Goal: Find specific page/section: Find specific page/section

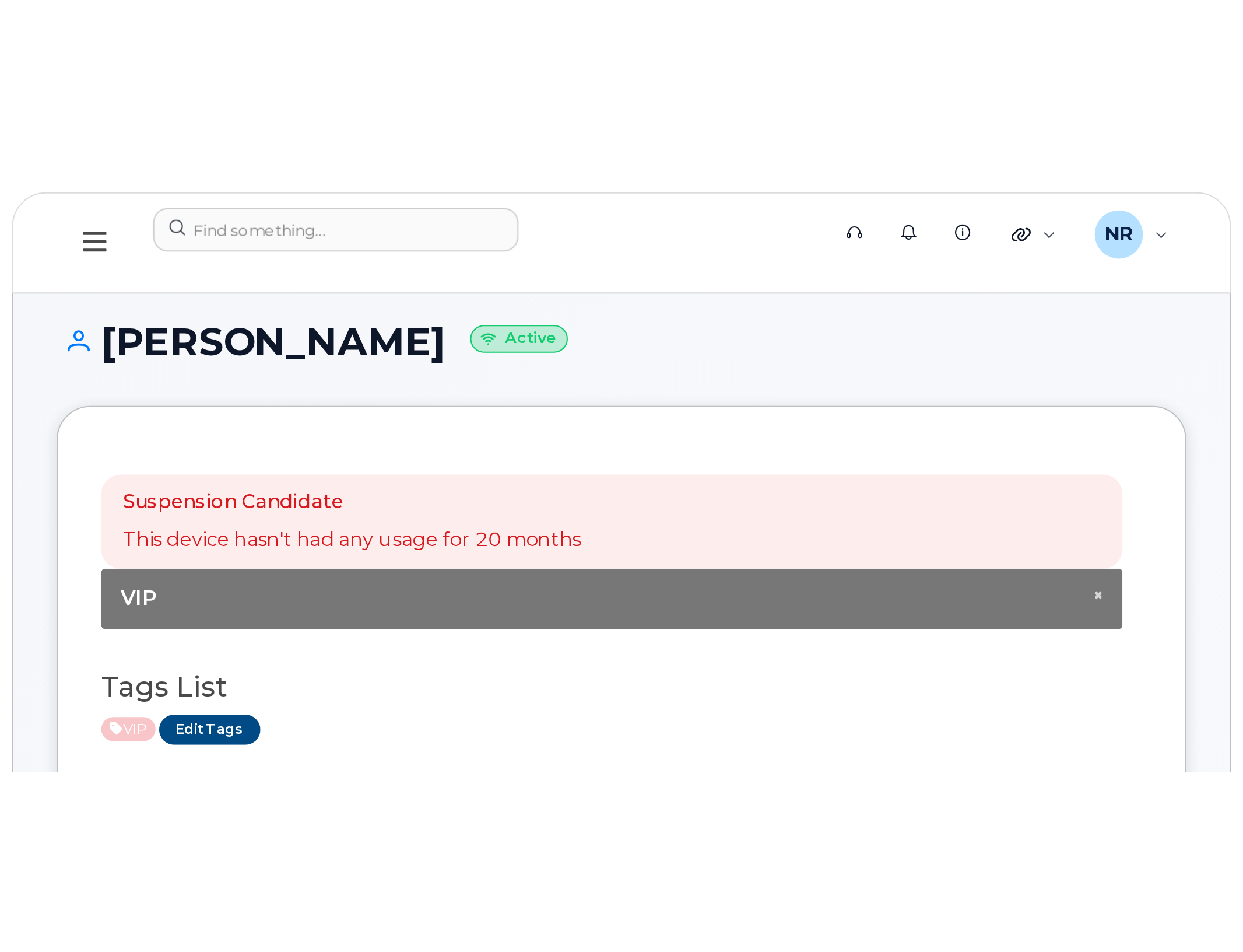
scroll to position [291, 0]
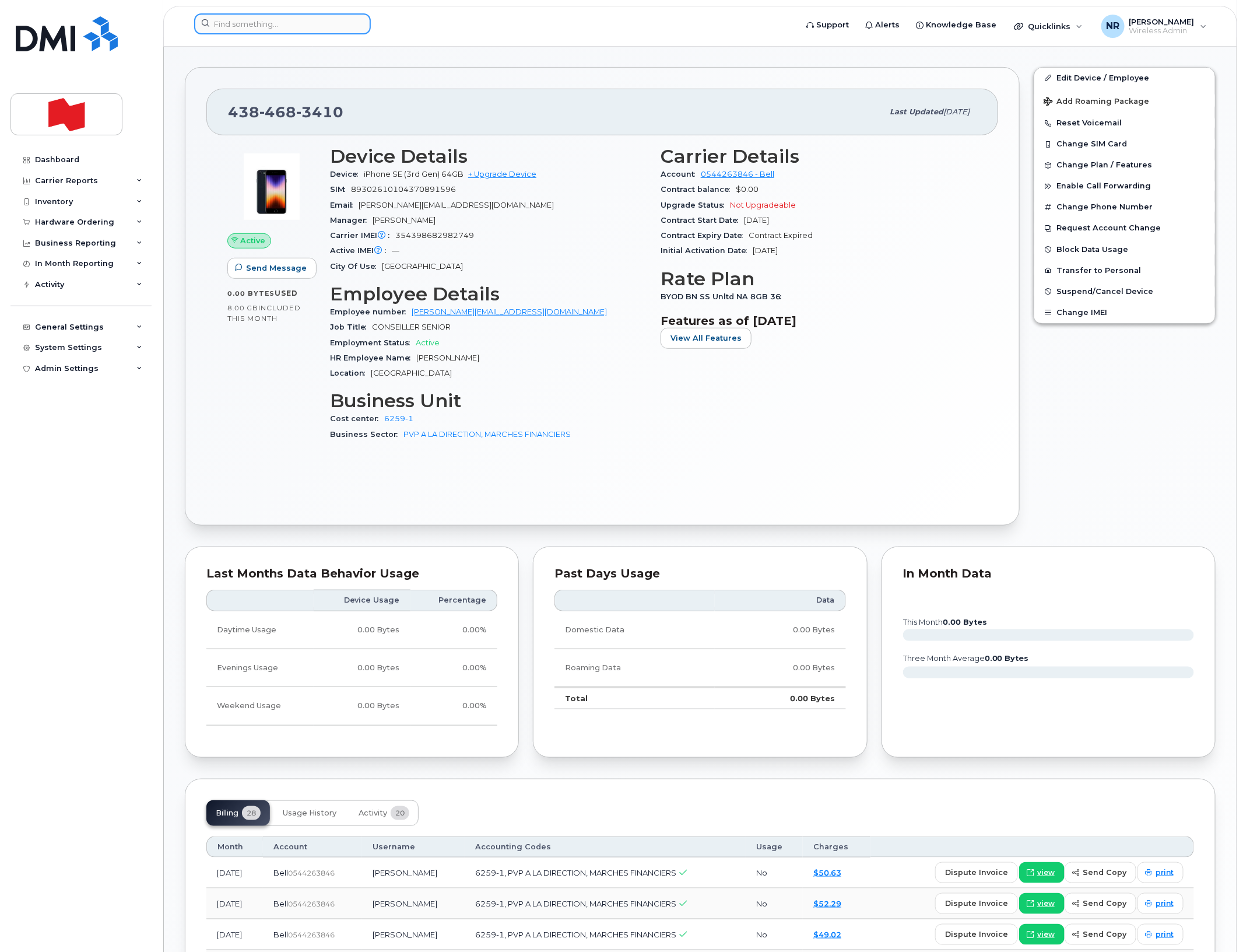
click at [255, 18] on input at bounding box center [282, 24] width 177 height 21
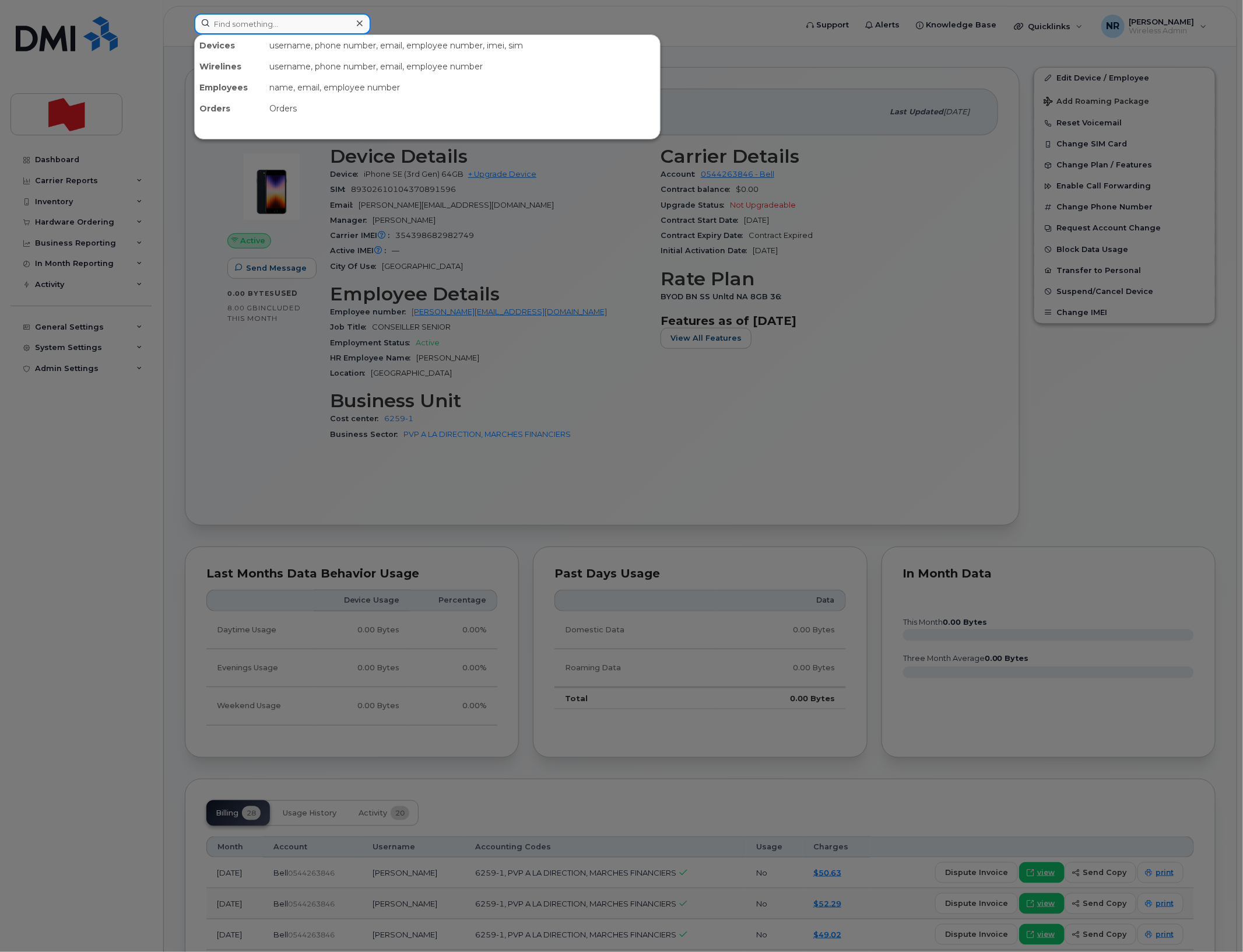
paste input "4384510855"
type input "4384510855"
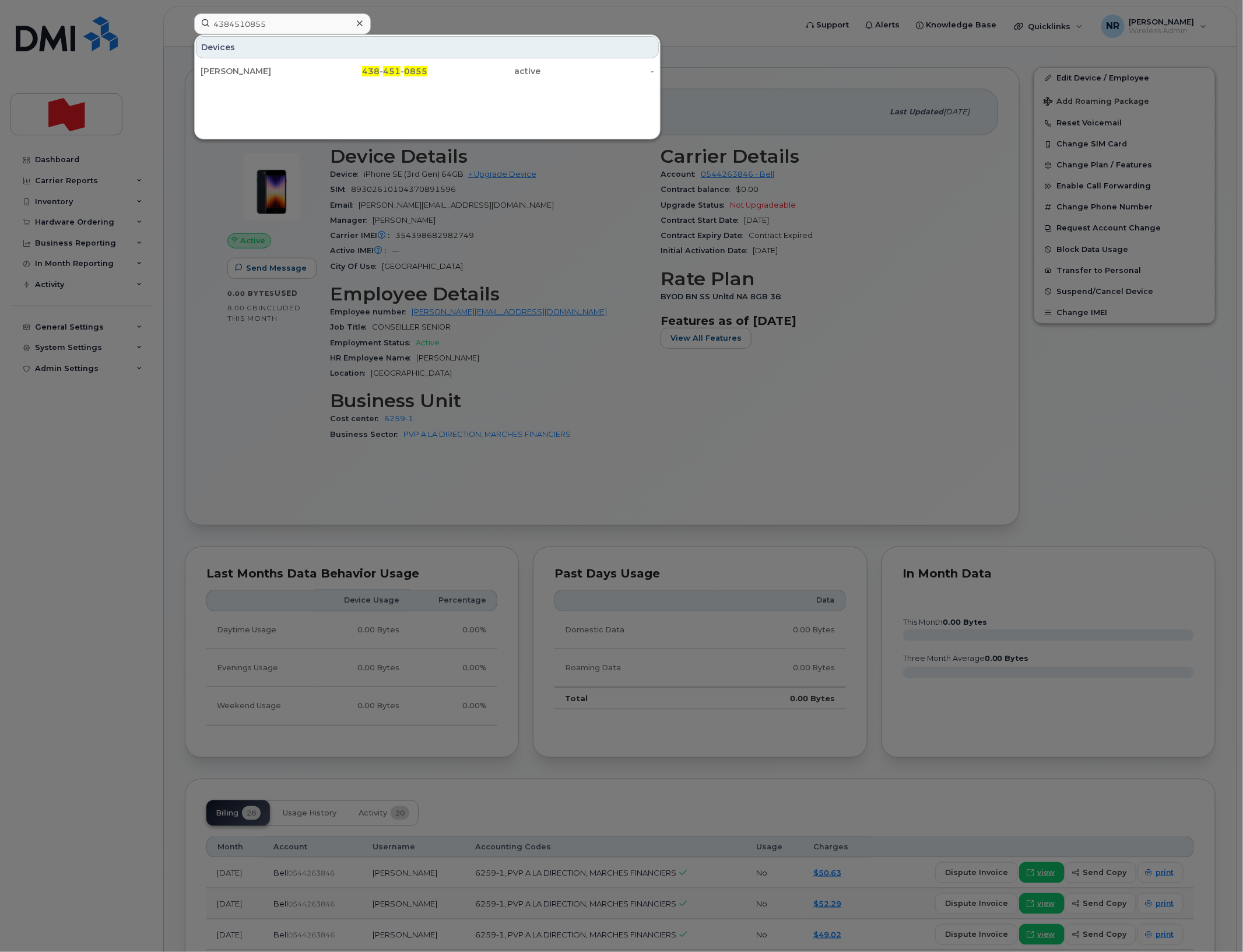
click at [253, 65] on div "Christophe De Guise" at bounding box center [257, 71] width 114 height 21
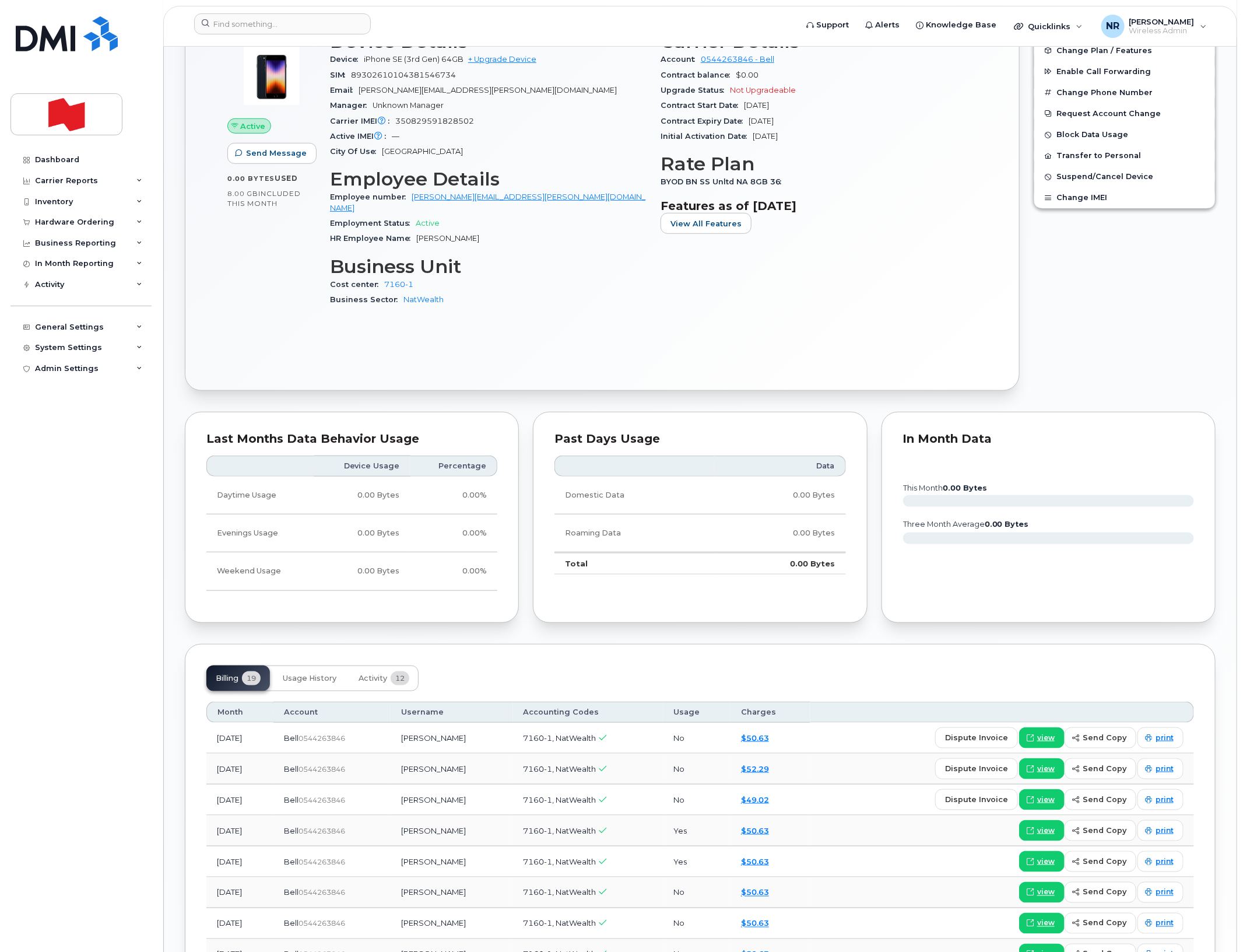
scroll to position [291, 0]
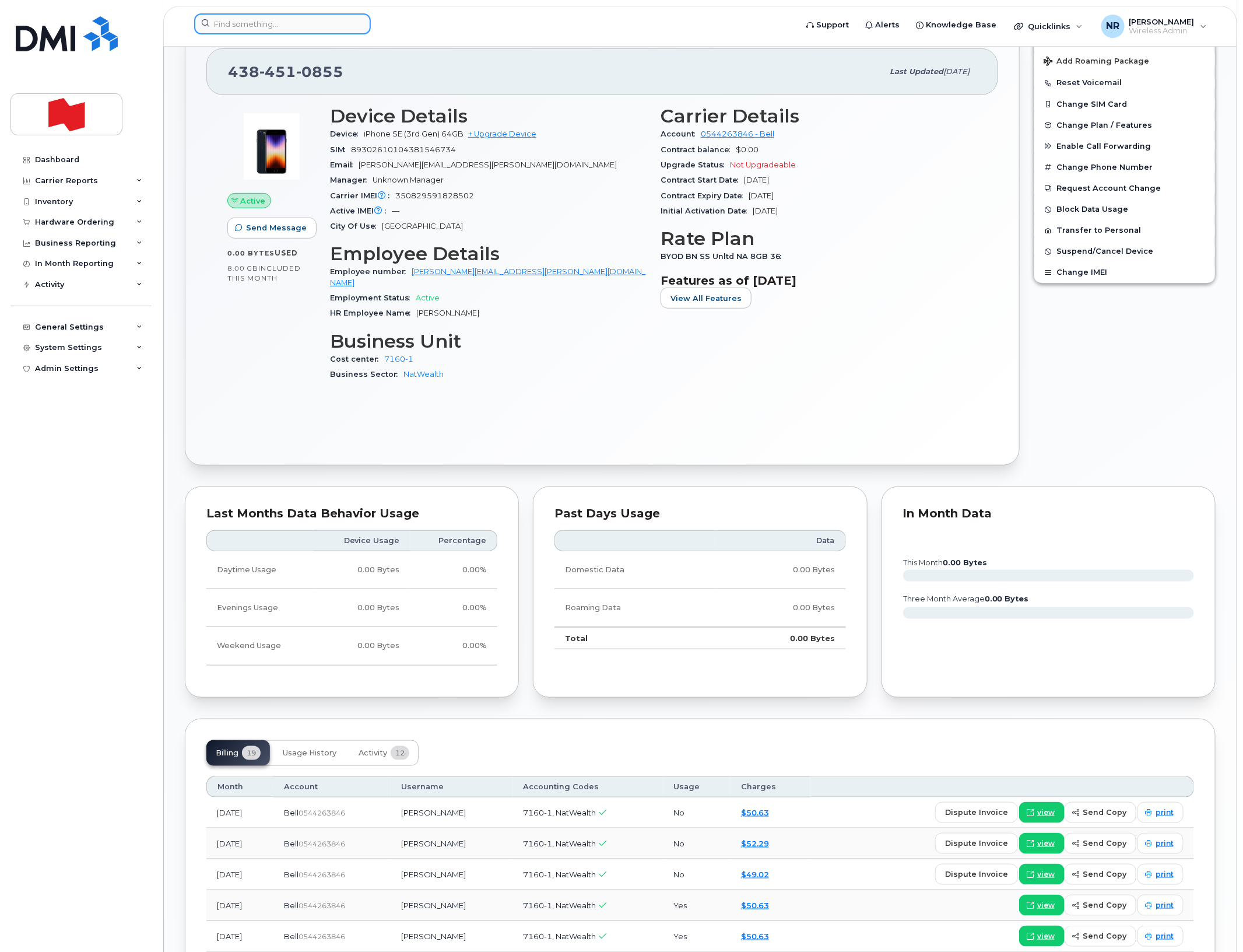
click at [243, 22] on input at bounding box center [282, 24] width 177 height 21
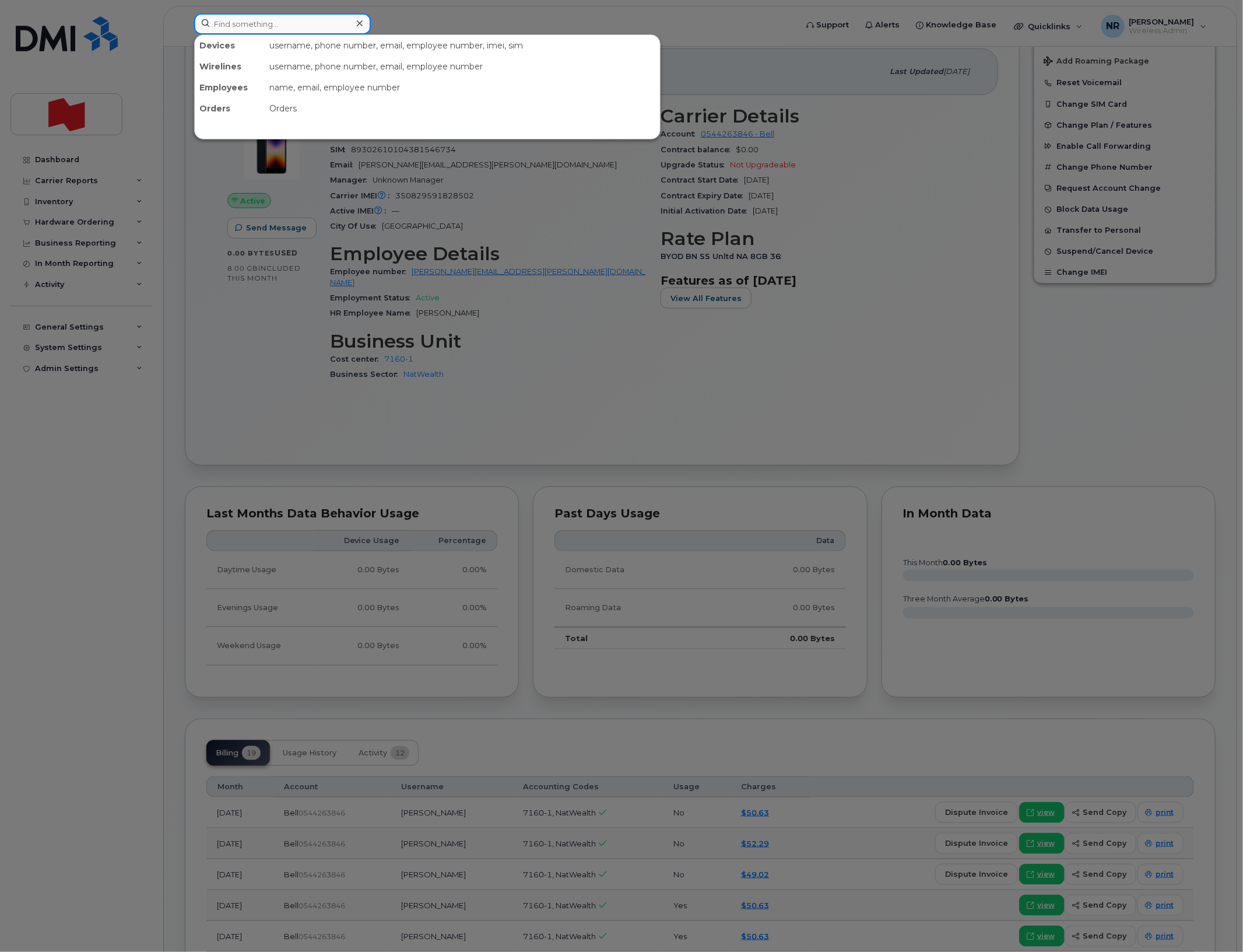
paste input "4384510855"
type input "4384510855"
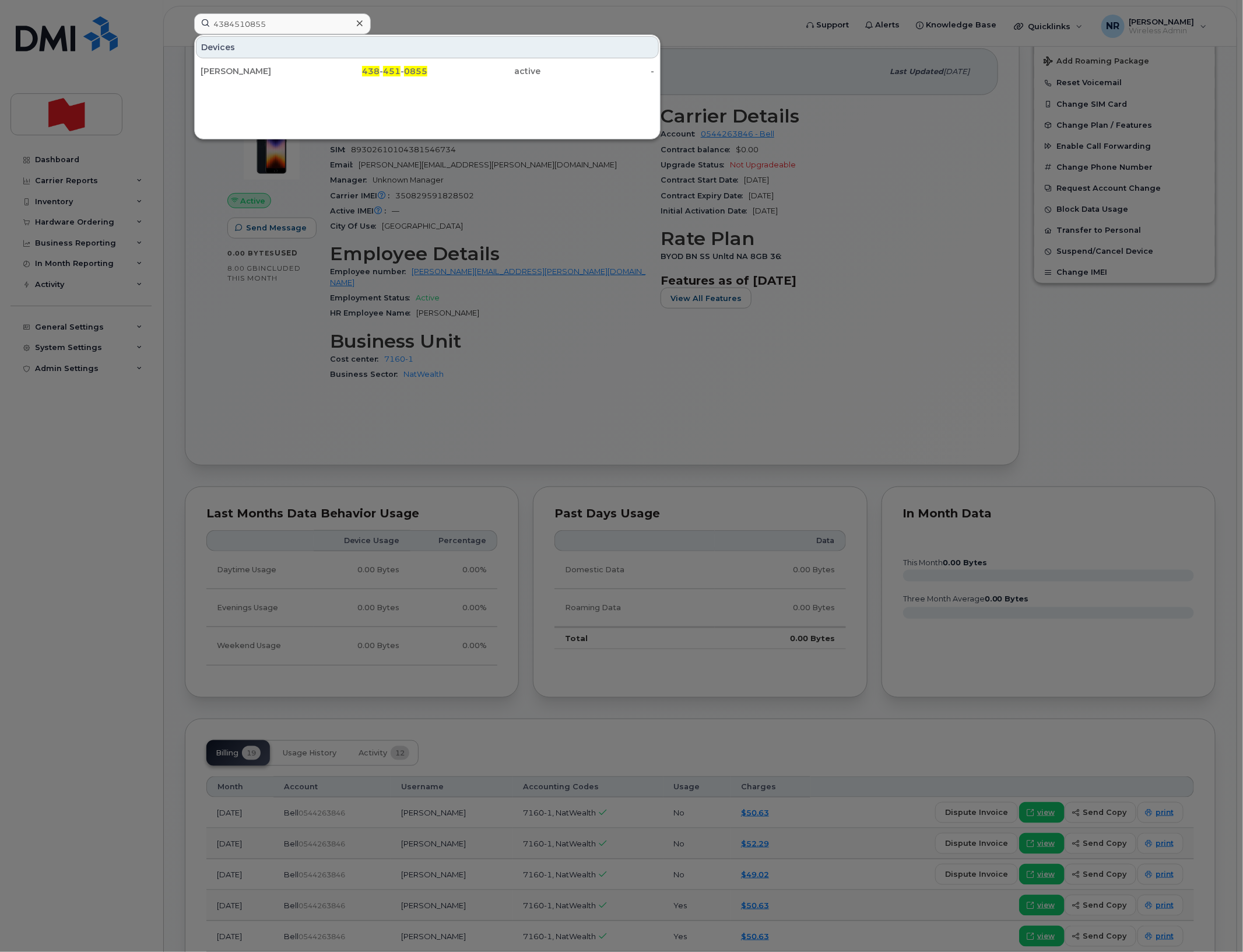
click at [257, 74] on div "[PERSON_NAME]" at bounding box center [257, 71] width 114 height 12
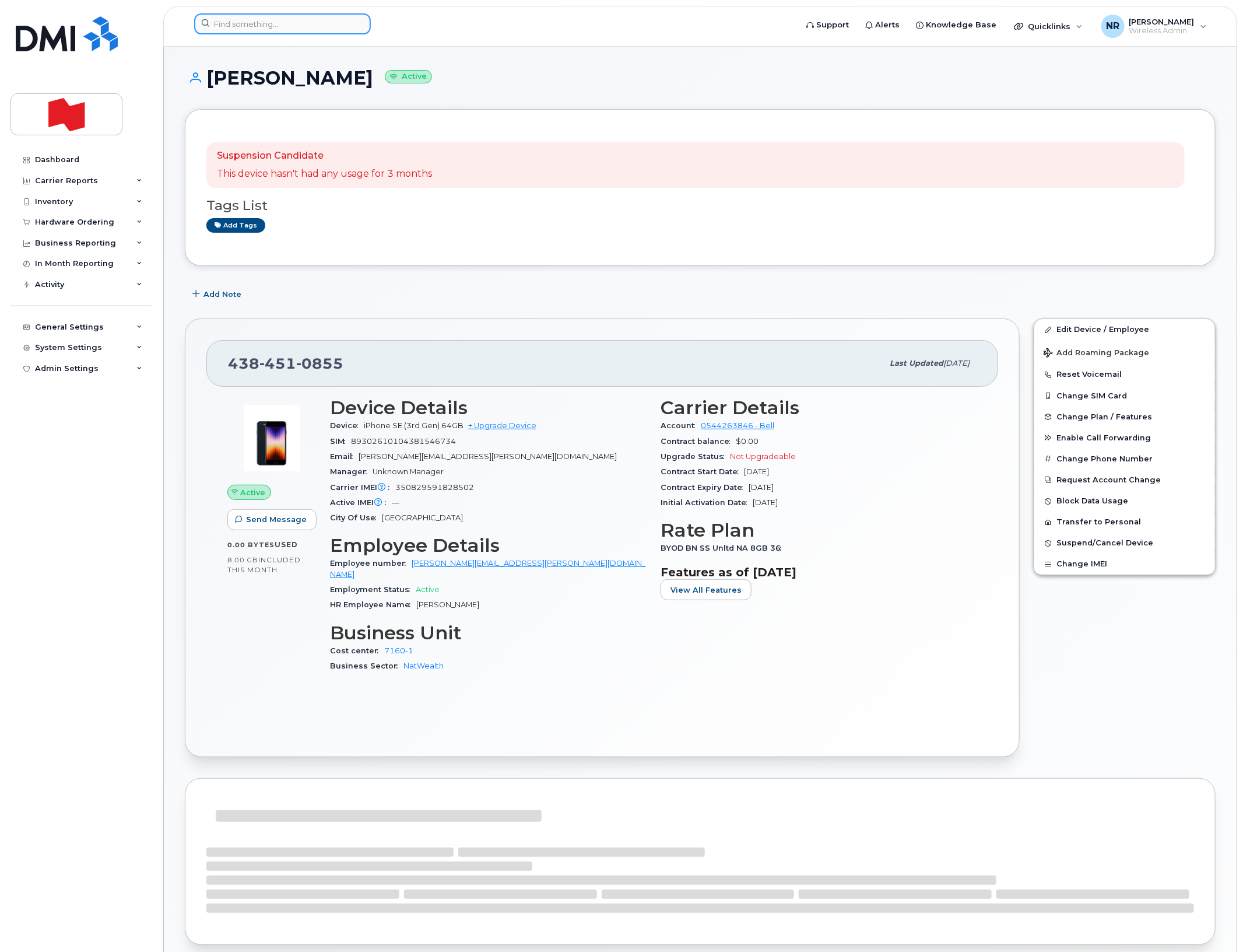
click at [322, 24] on input at bounding box center [282, 24] width 177 height 21
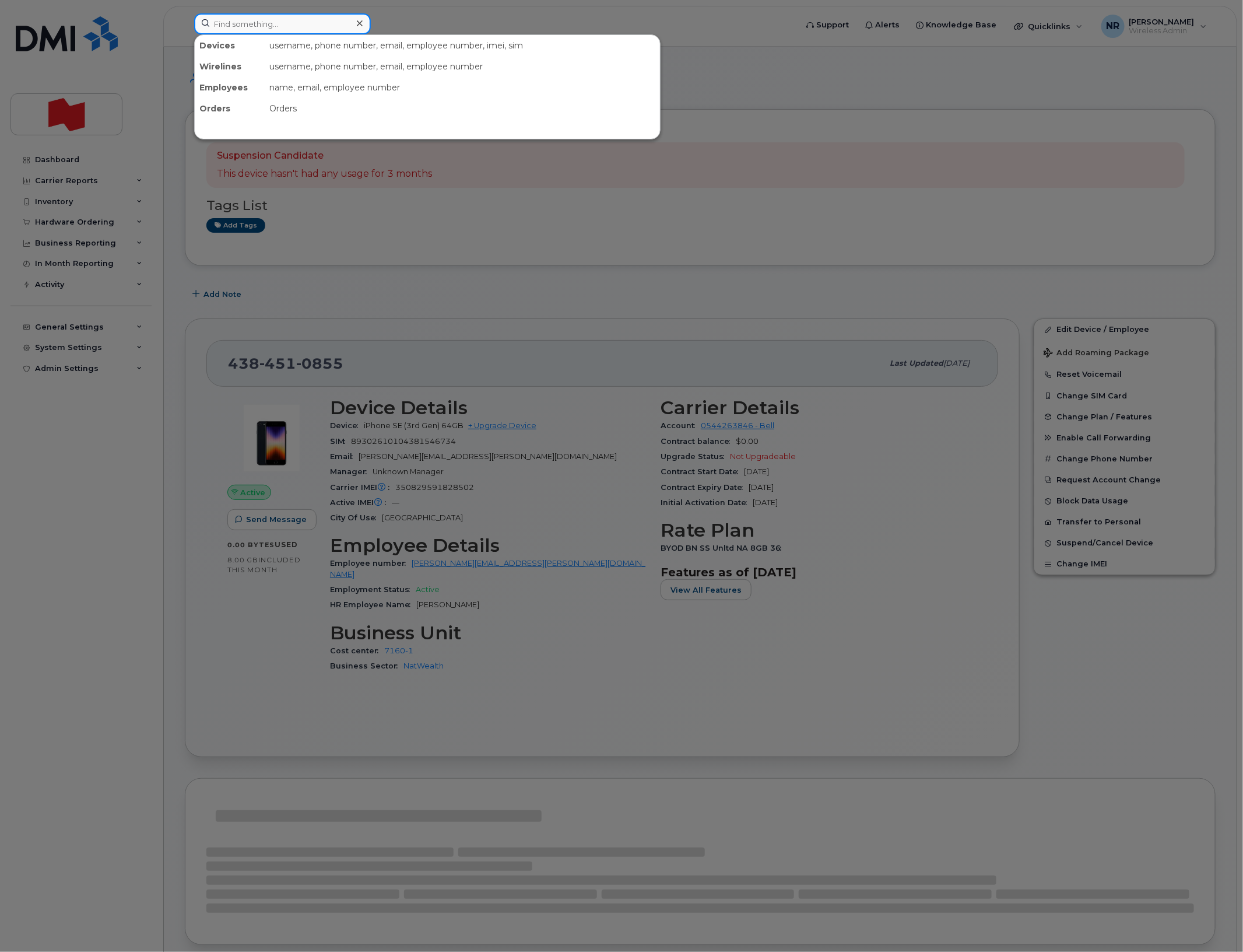
paste input "4384510867"
type input "4384510867"
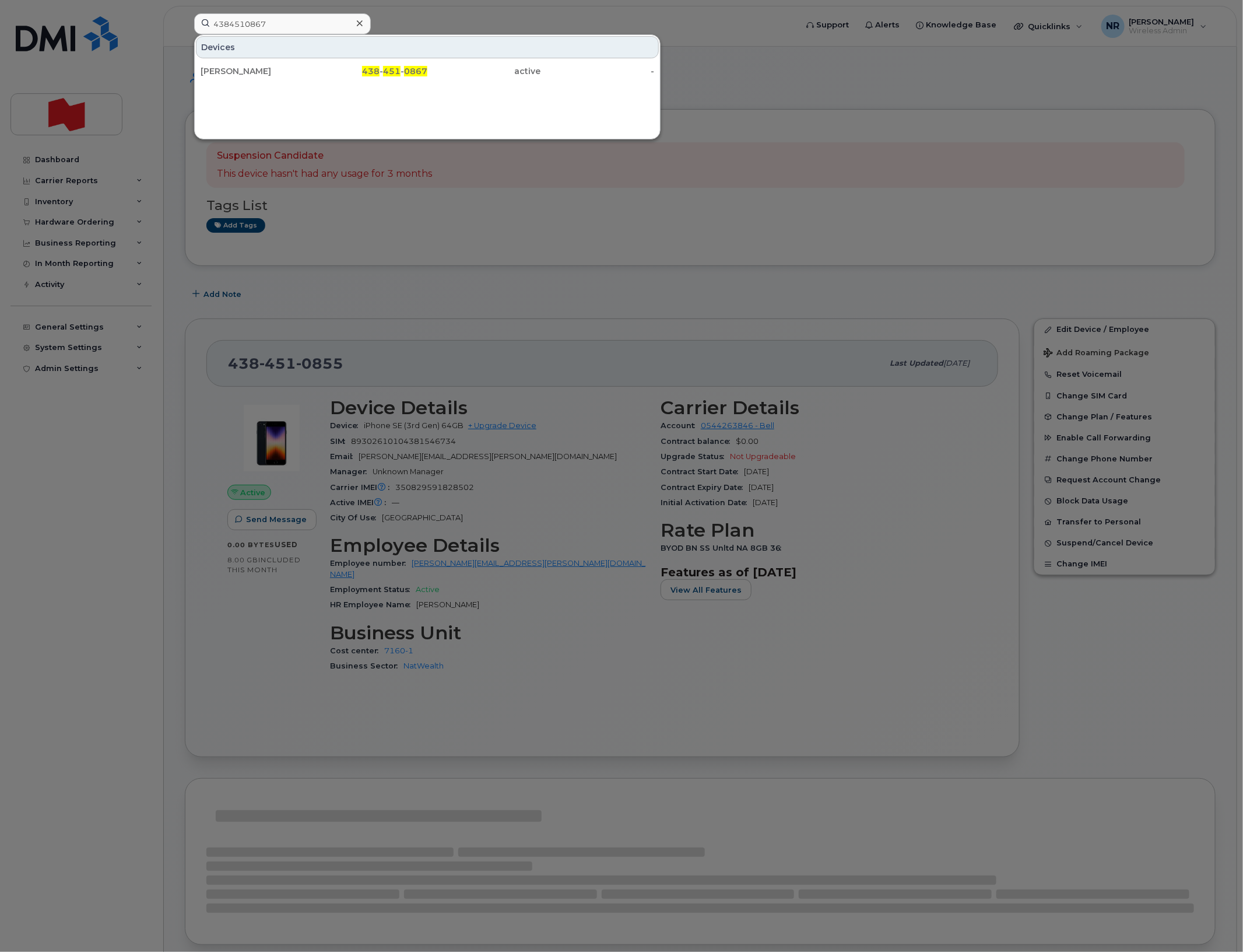
click at [241, 68] on div "Daniel Lalonde" at bounding box center [257, 71] width 114 height 12
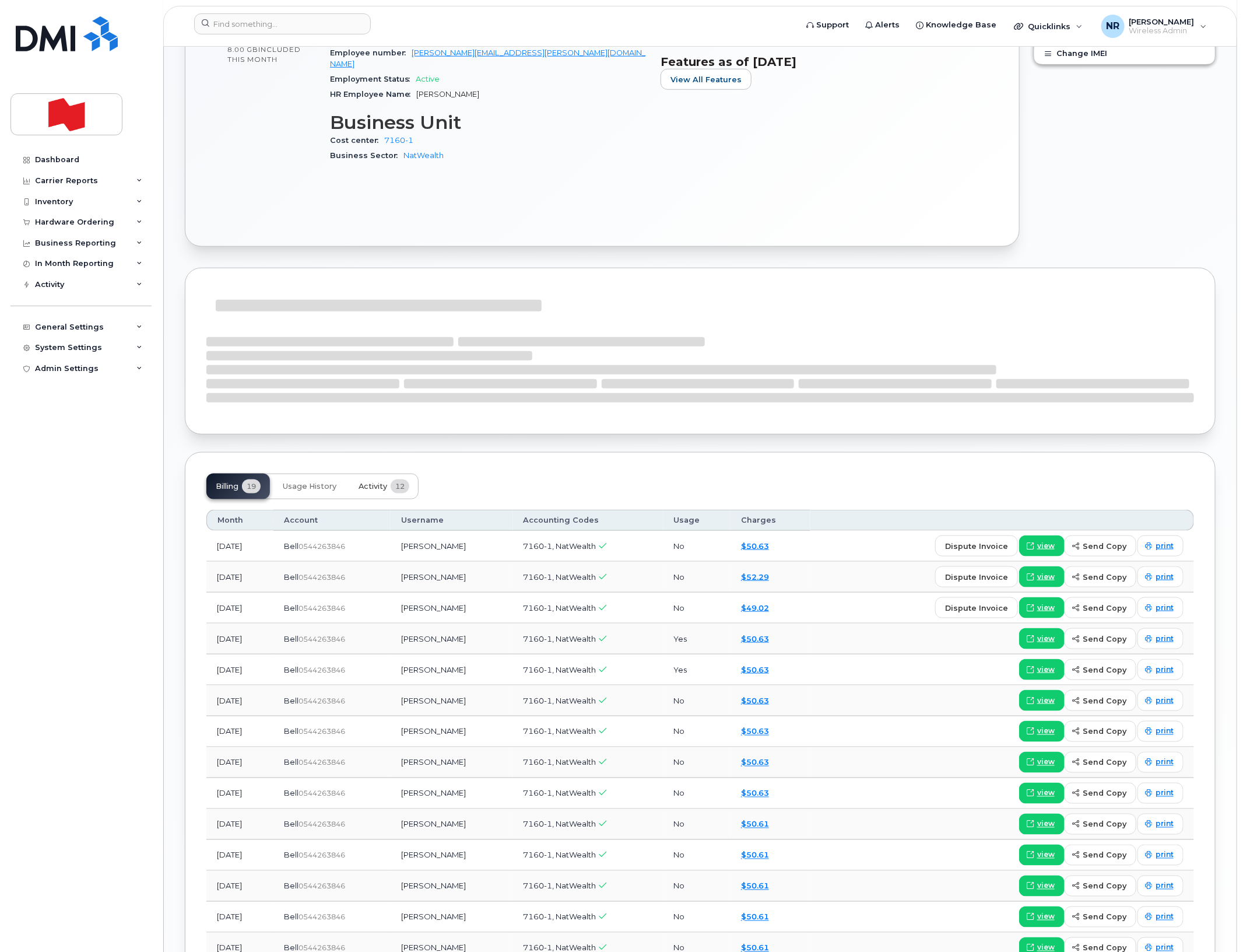
click at [377, 482] on span "Activity" at bounding box center [373, 486] width 28 height 10
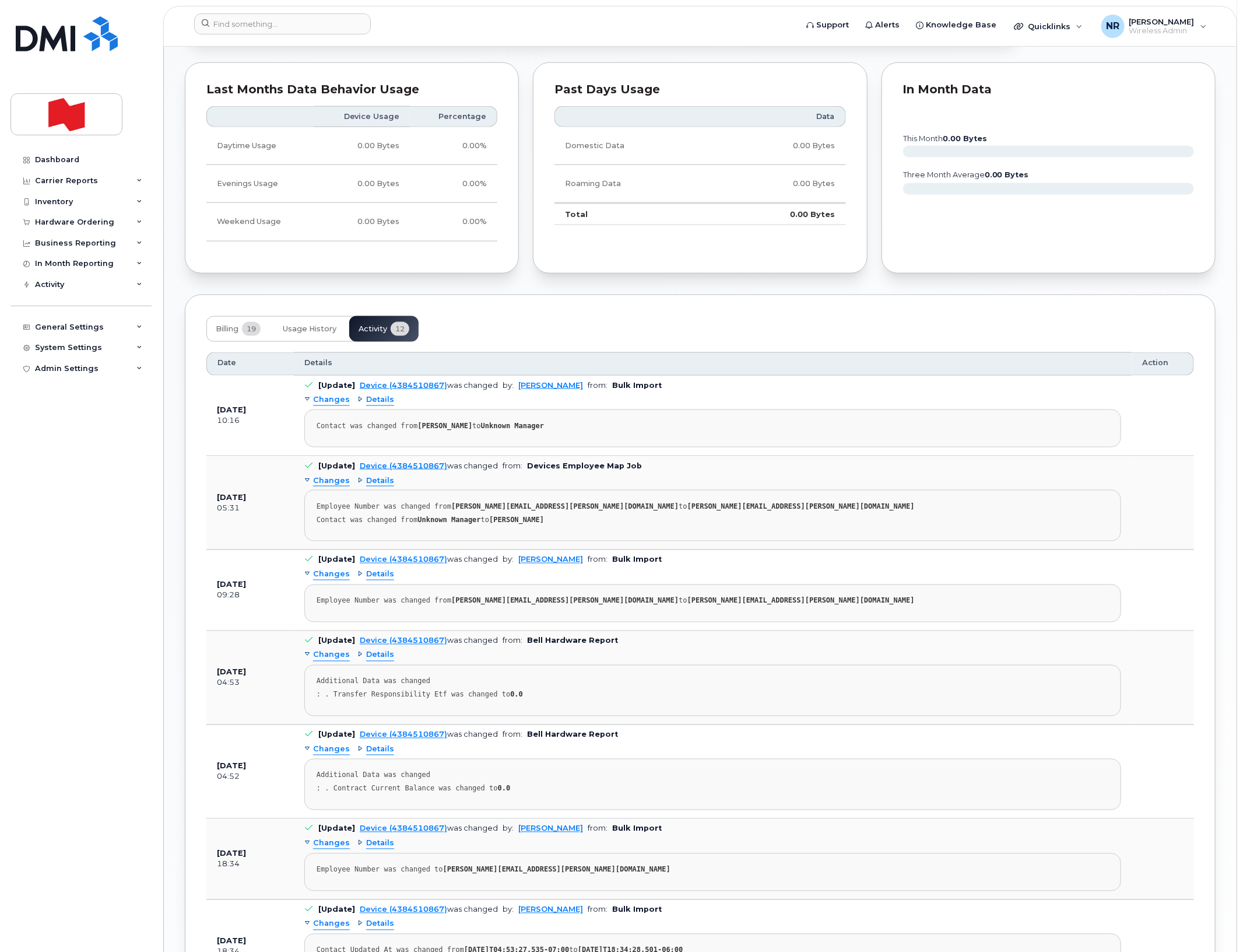
scroll to position [729, 0]
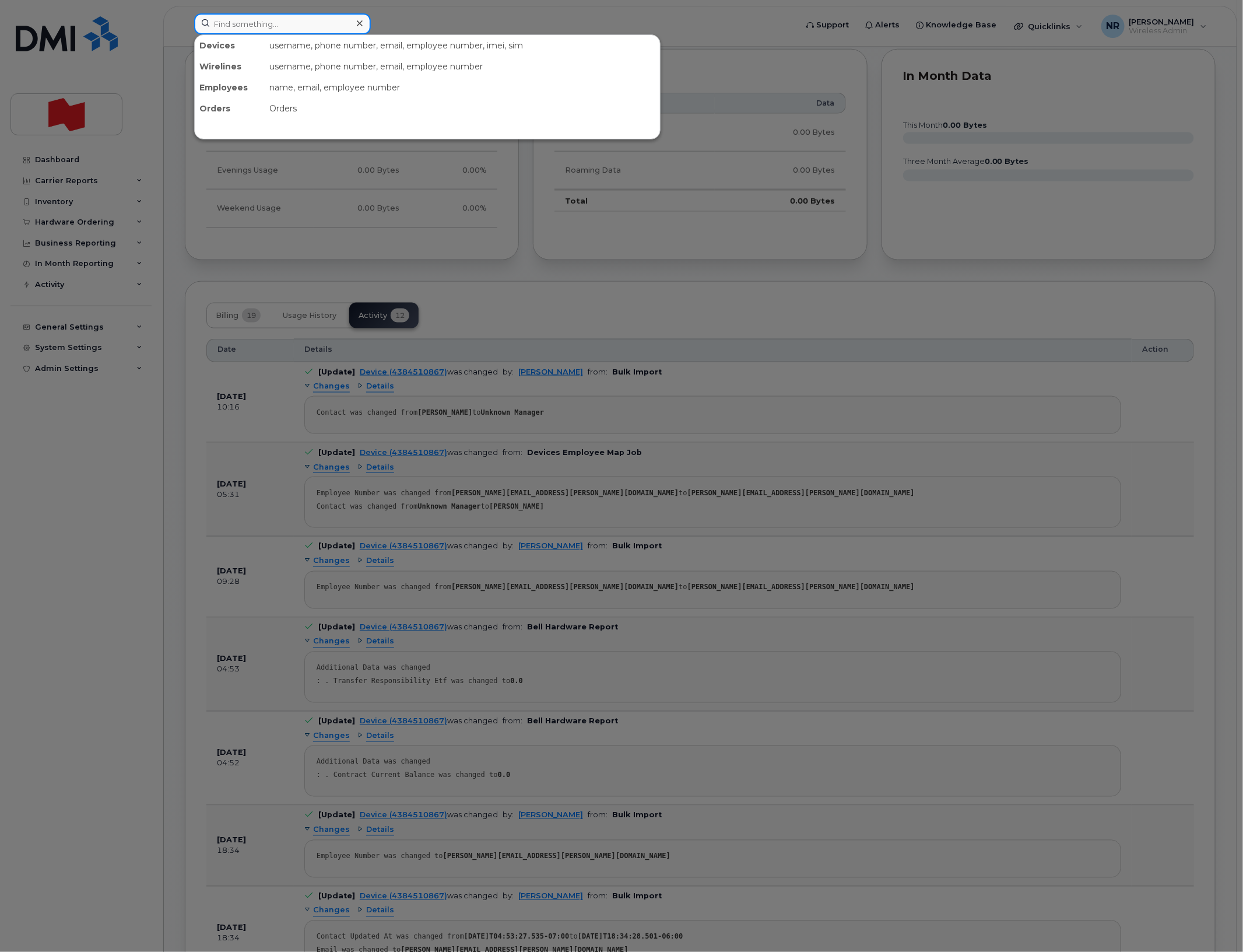
click at [274, 27] on input at bounding box center [282, 24] width 177 height 21
paste input "4384511348"
type input "4384511348"
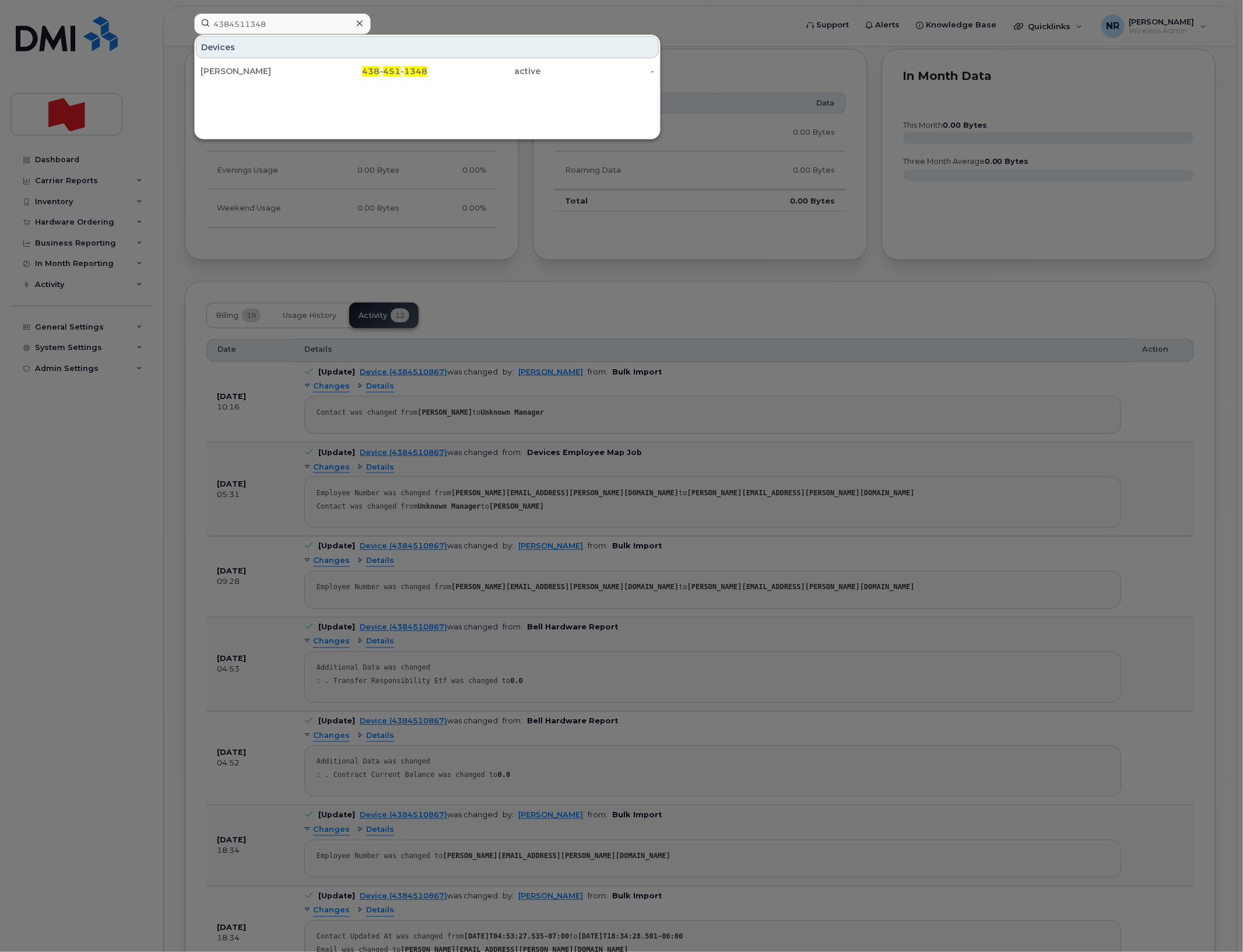
click at [241, 73] on div "Julien Fleurant" at bounding box center [257, 71] width 114 height 12
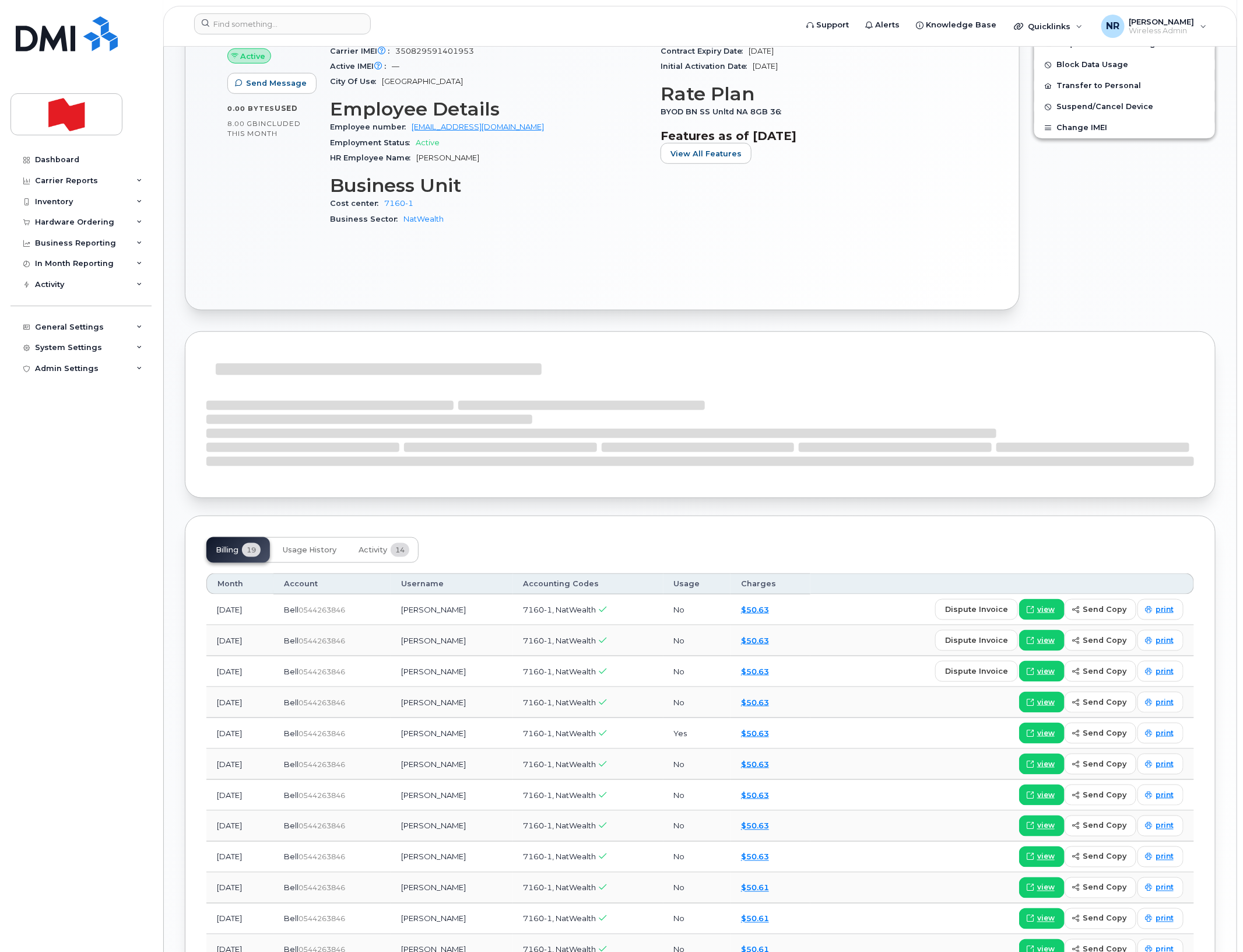
scroll to position [438, 0]
click at [369, 548] on span "Activity" at bounding box center [373, 548] width 28 height 10
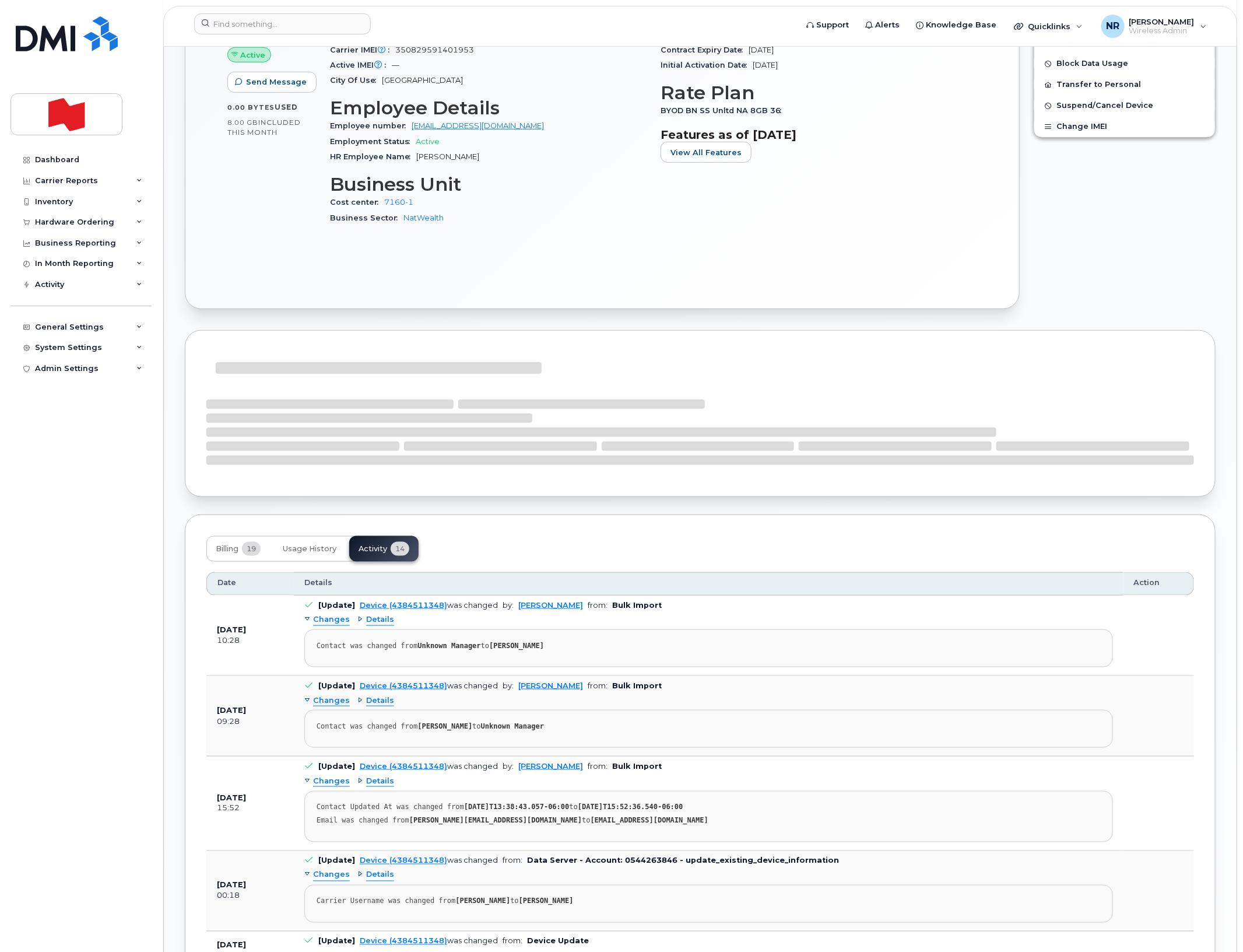
click at [379, 549] on div "Billing 19 Usage History Activity 14" at bounding box center [313, 548] width 212 height 26
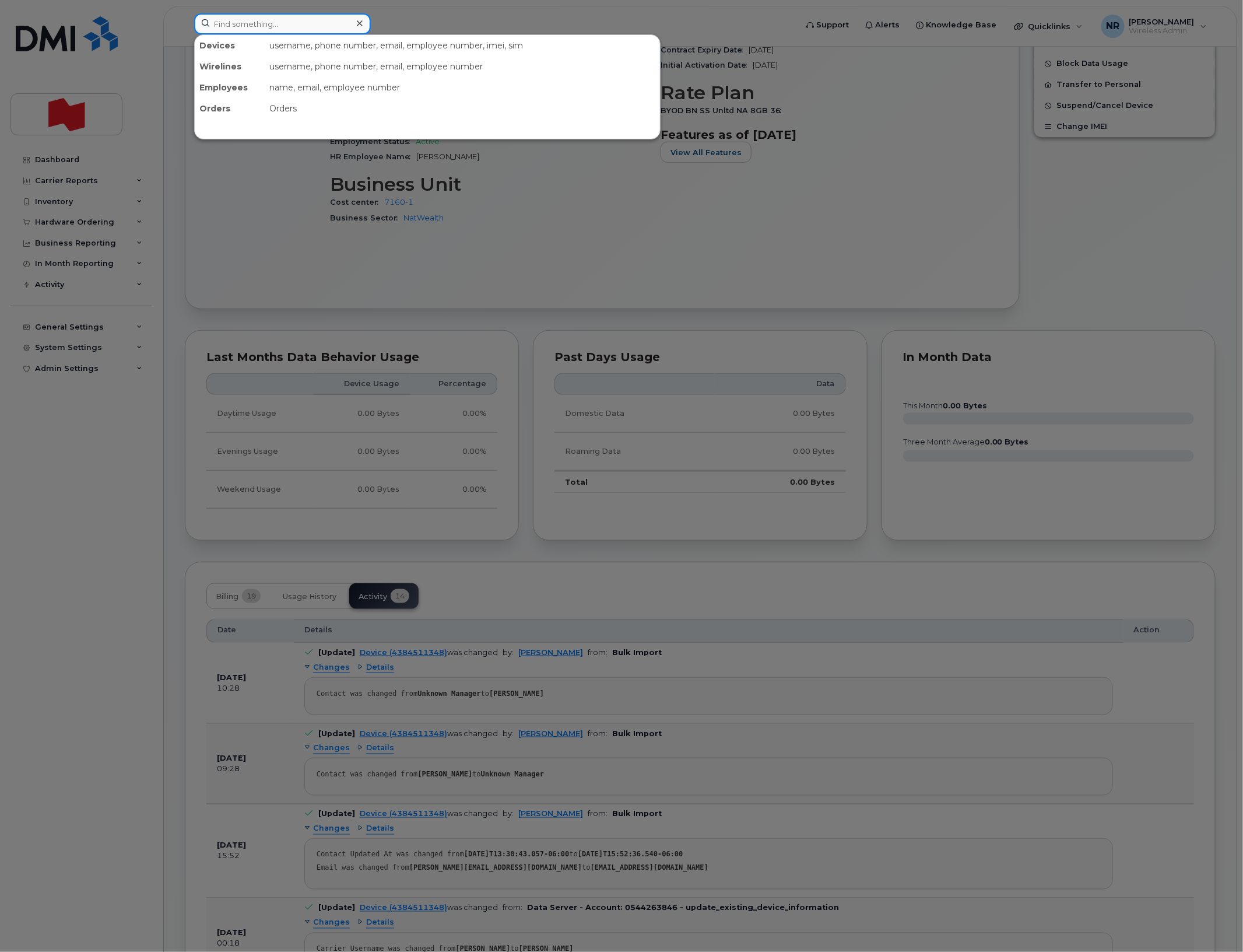
click at [334, 25] on input at bounding box center [282, 24] width 177 height 21
paste input "4384510316"
type input "4384510316"
click at [265, 68] on div "An Lap Vo Dignard" at bounding box center [257, 71] width 114 height 12
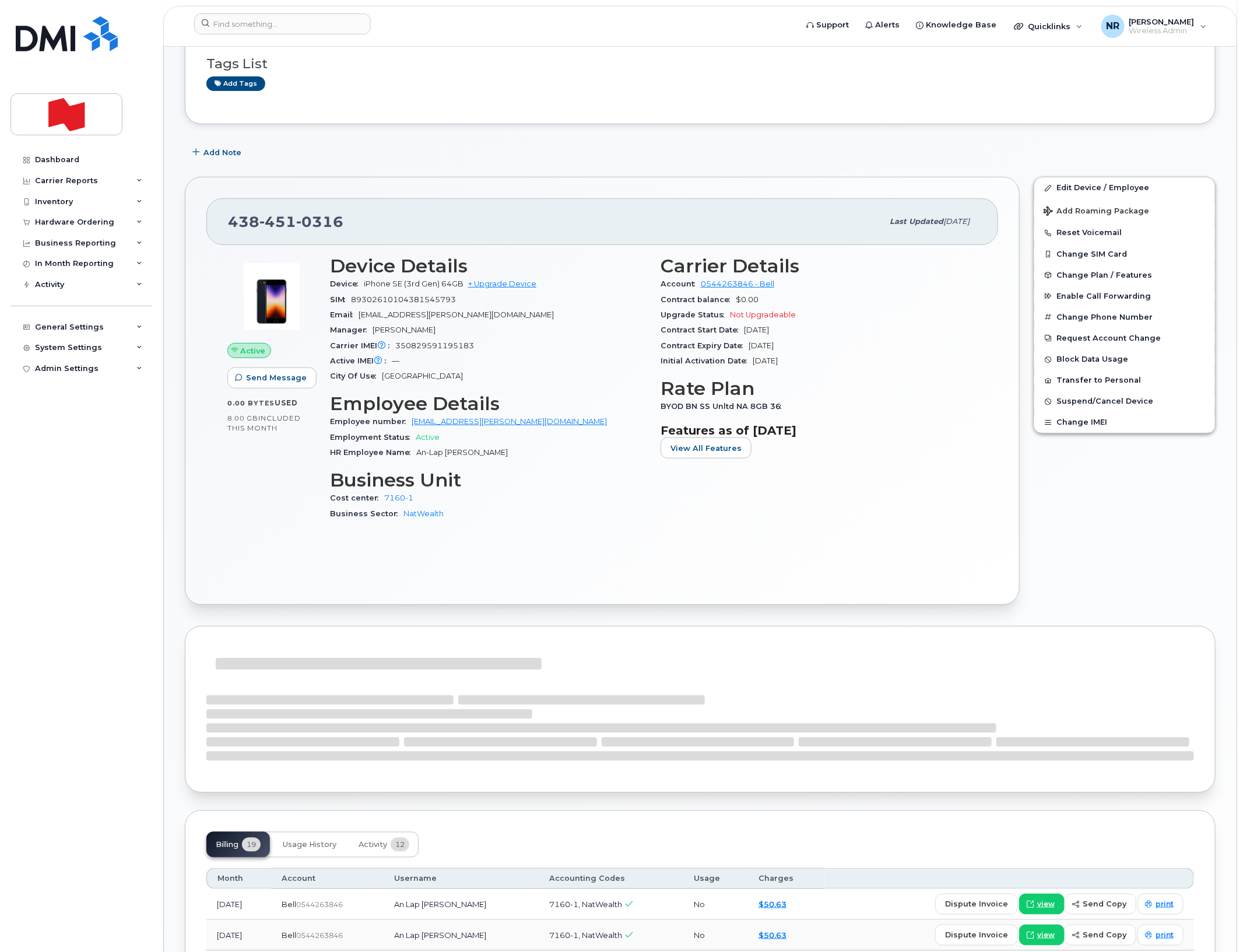
scroll to position [146, 0]
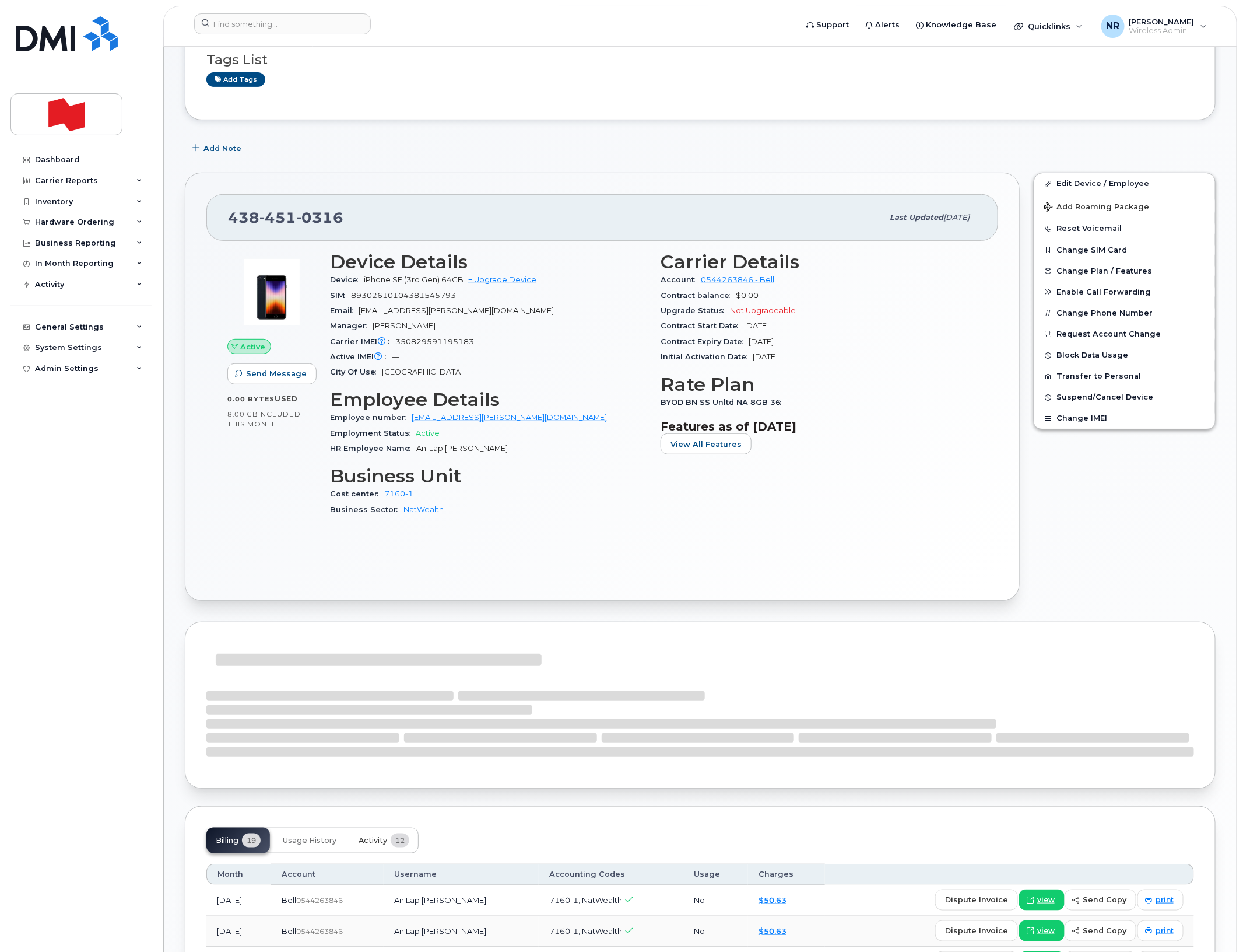
click at [370, 837] on div "Suspension Candidate This device hasn't had any usage for 3 months Tags List Ad…" at bounding box center [700, 734] width 1031 height 1541
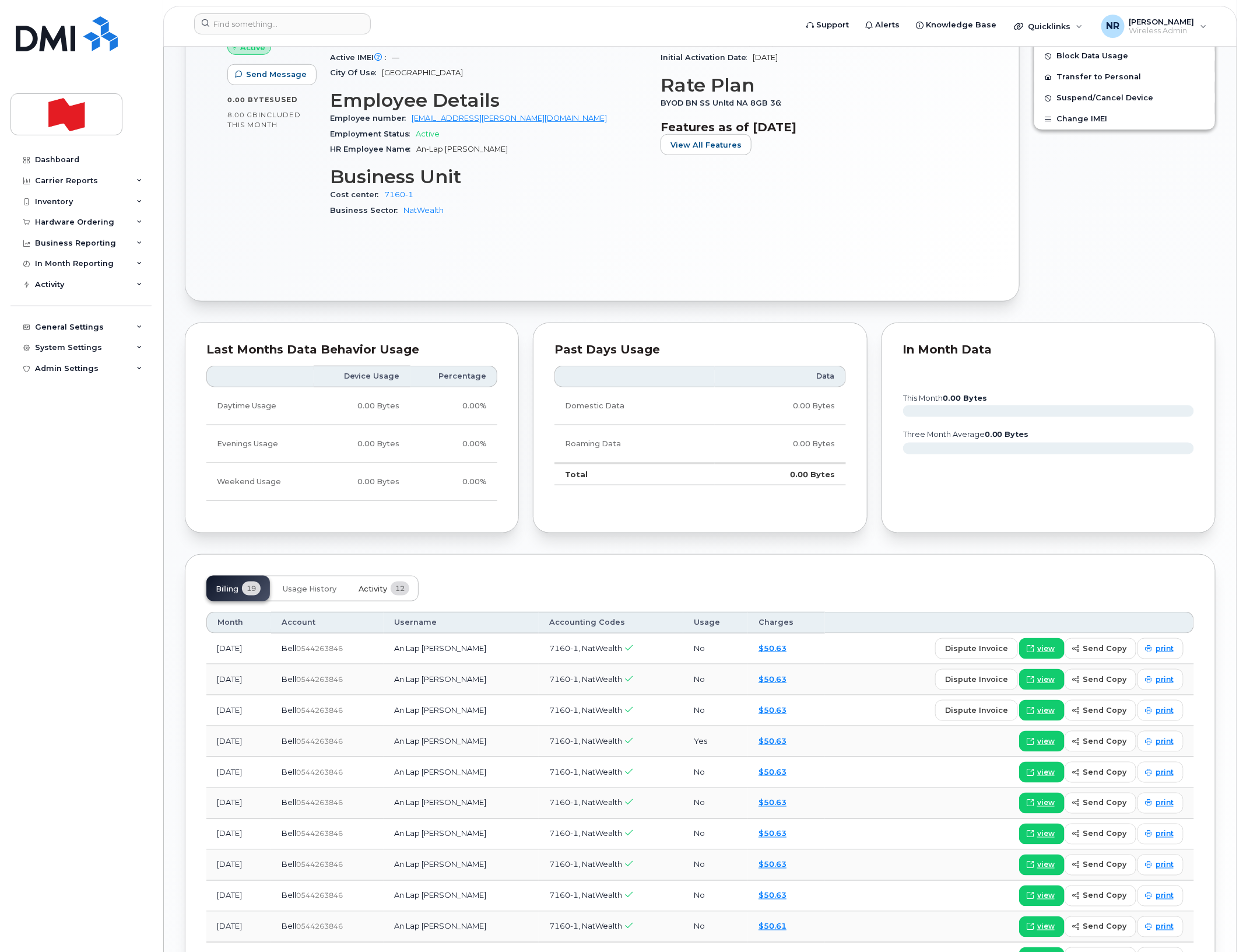
scroll to position [583, 0]
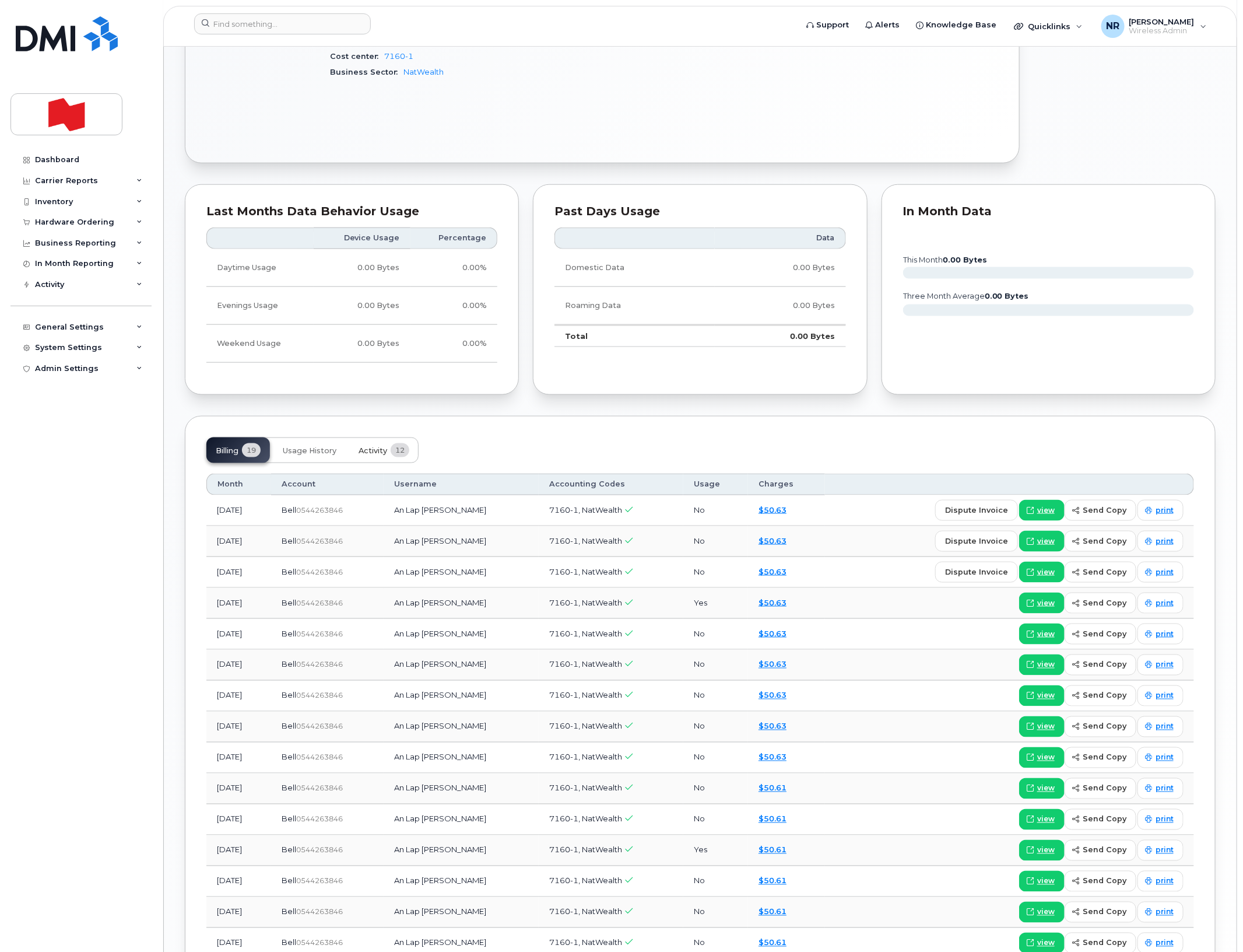
click at [376, 450] on span "Activity" at bounding box center [373, 450] width 28 height 10
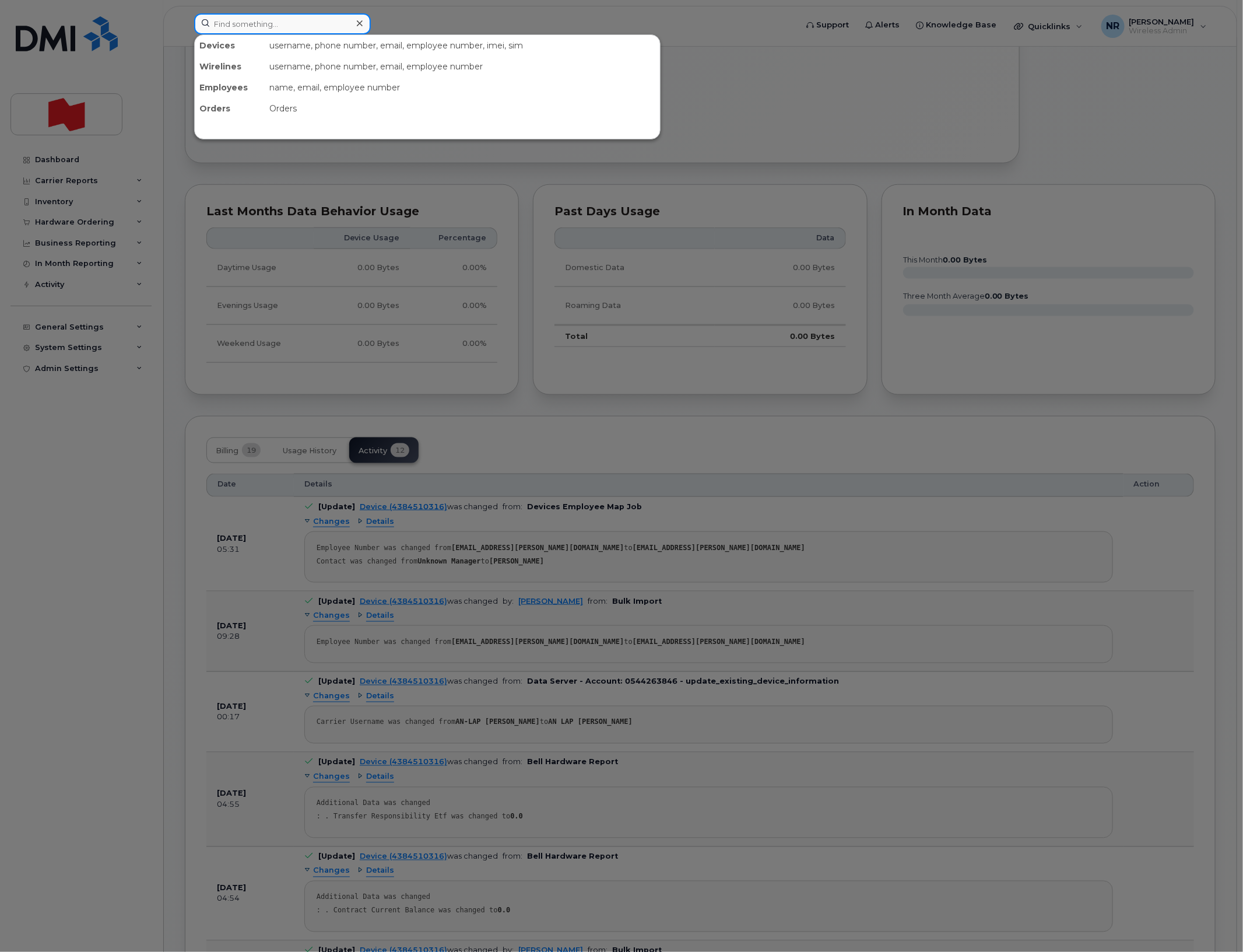
click at [309, 25] on input at bounding box center [282, 24] width 177 height 21
paste input "4384510332"
type input "4384510332"
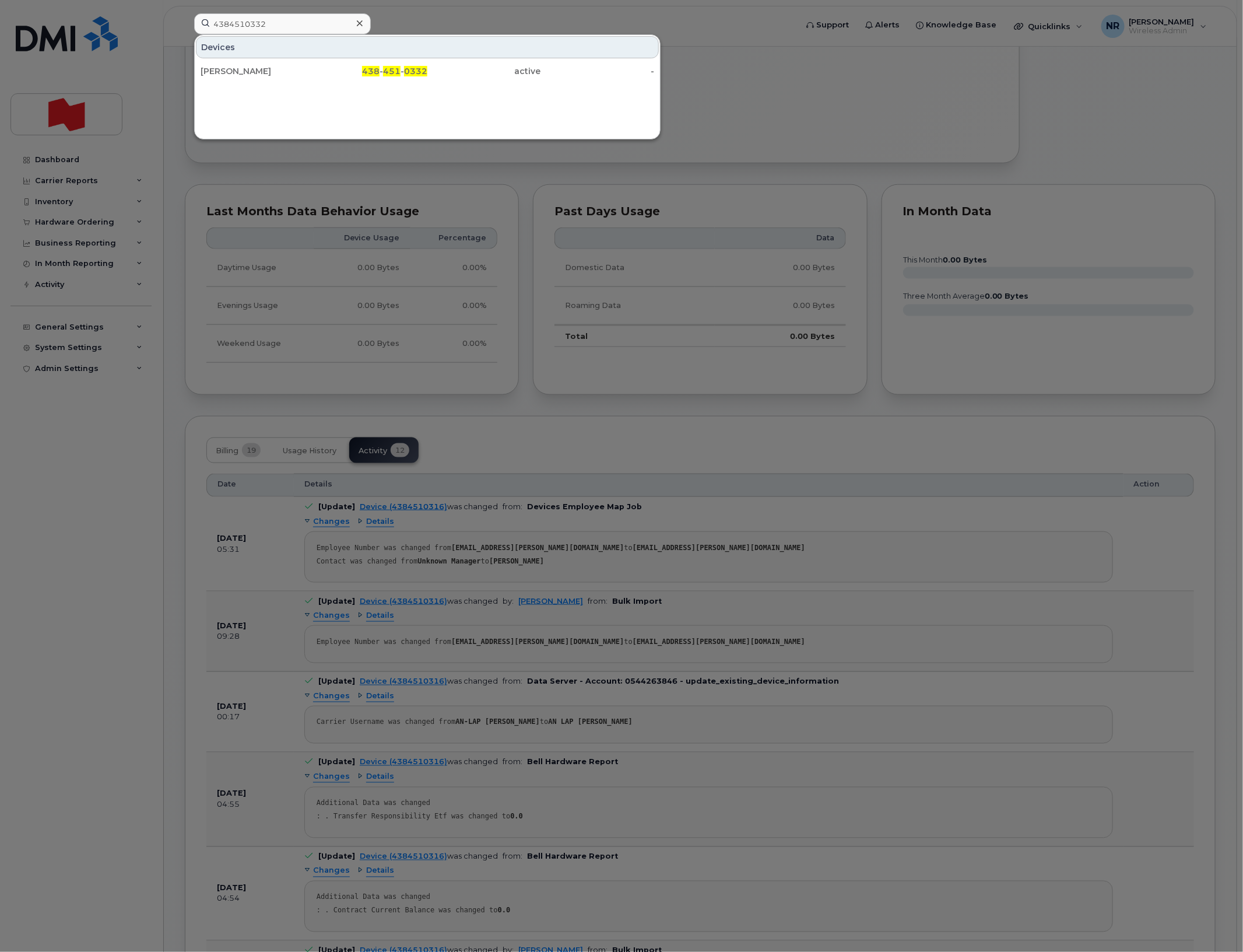
click at [241, 69] on div "Anne-Marie Araos" at bounding box center [257, 71] width 114 height 12
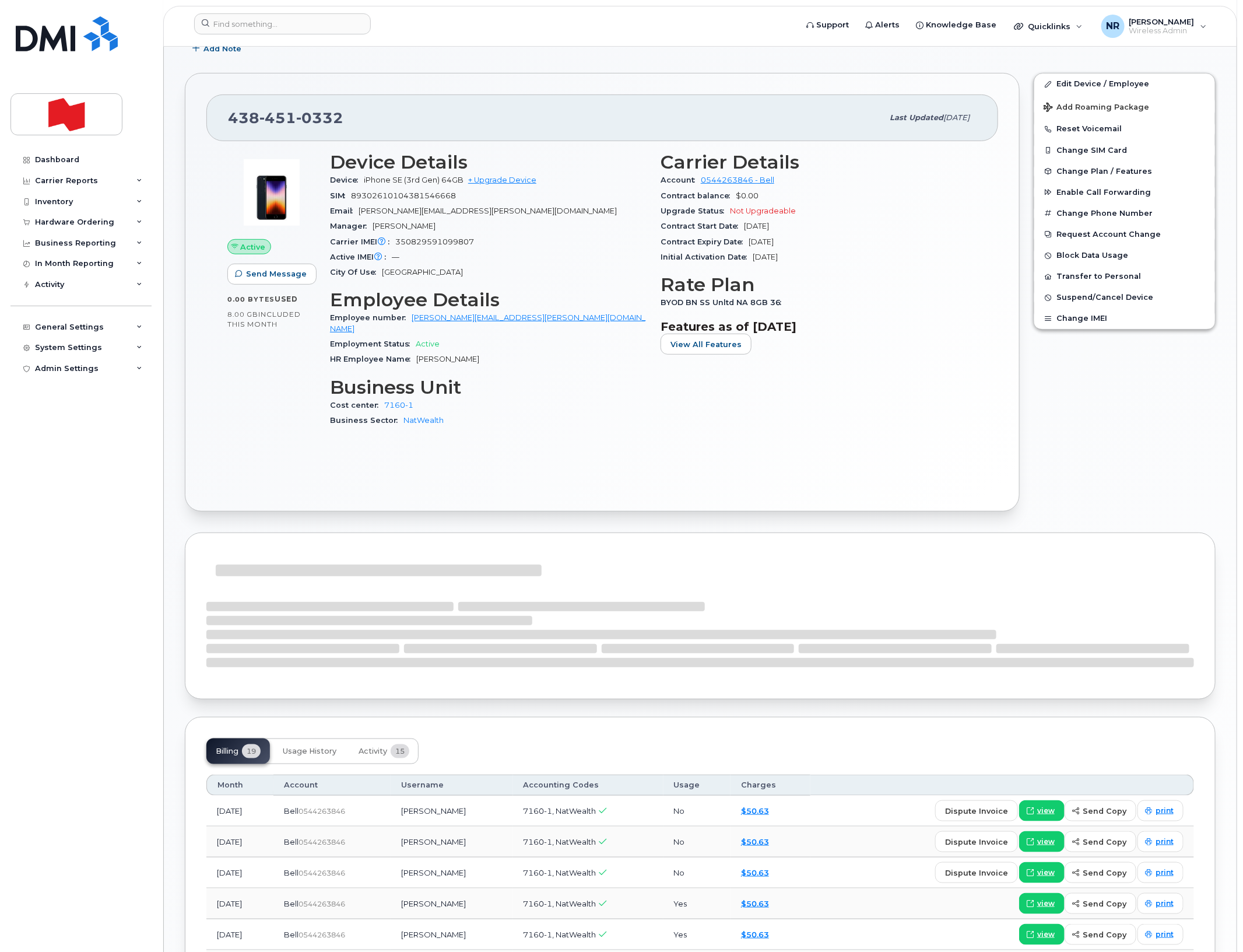
scroll to position [291, 0]
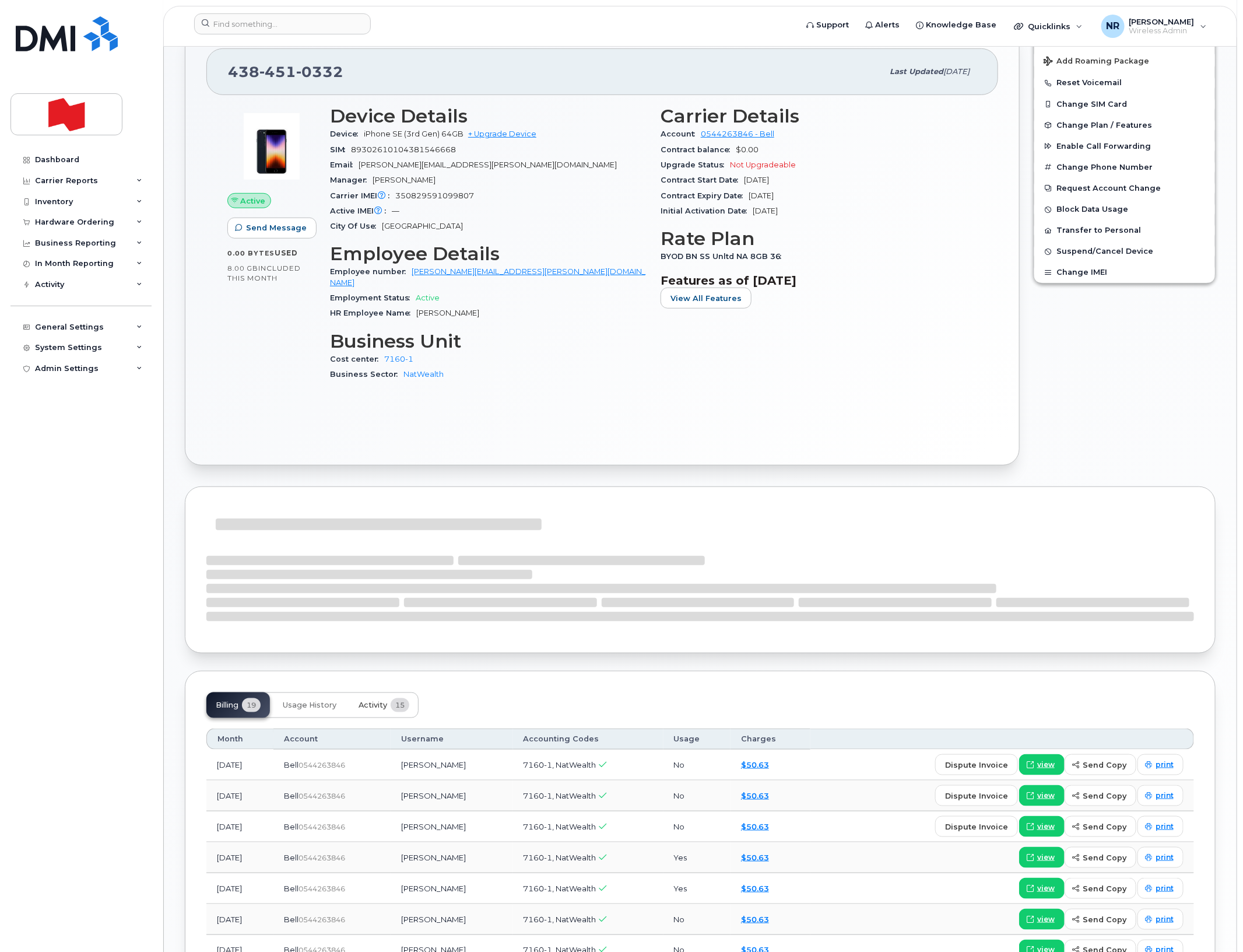
click at [368, 700] on span "Activity" at bounding box center [373, 705] width 28 height 10
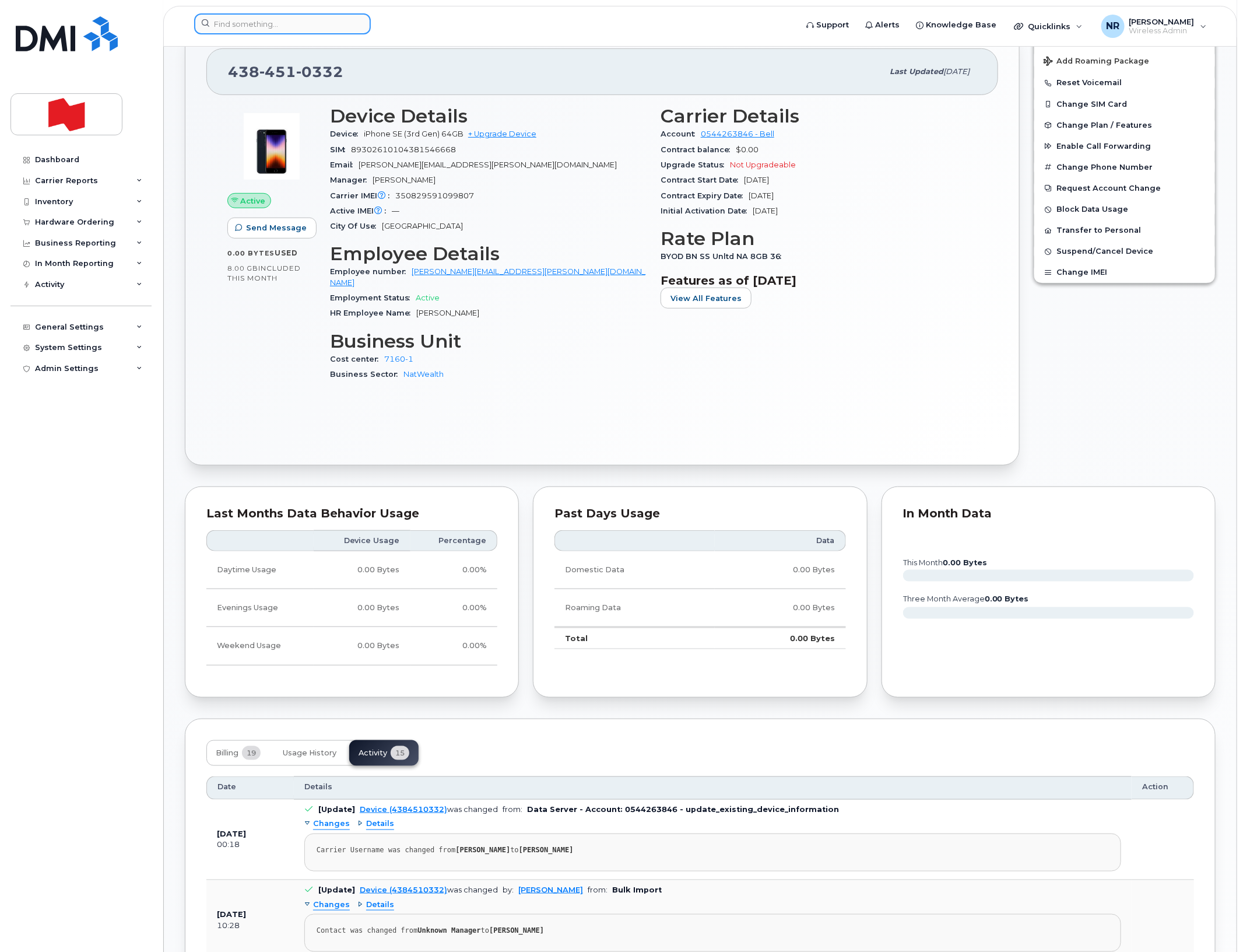
click at [288, 20] on input at bounding box center [282, 24] width 177 height 21
paste input "4384510632"
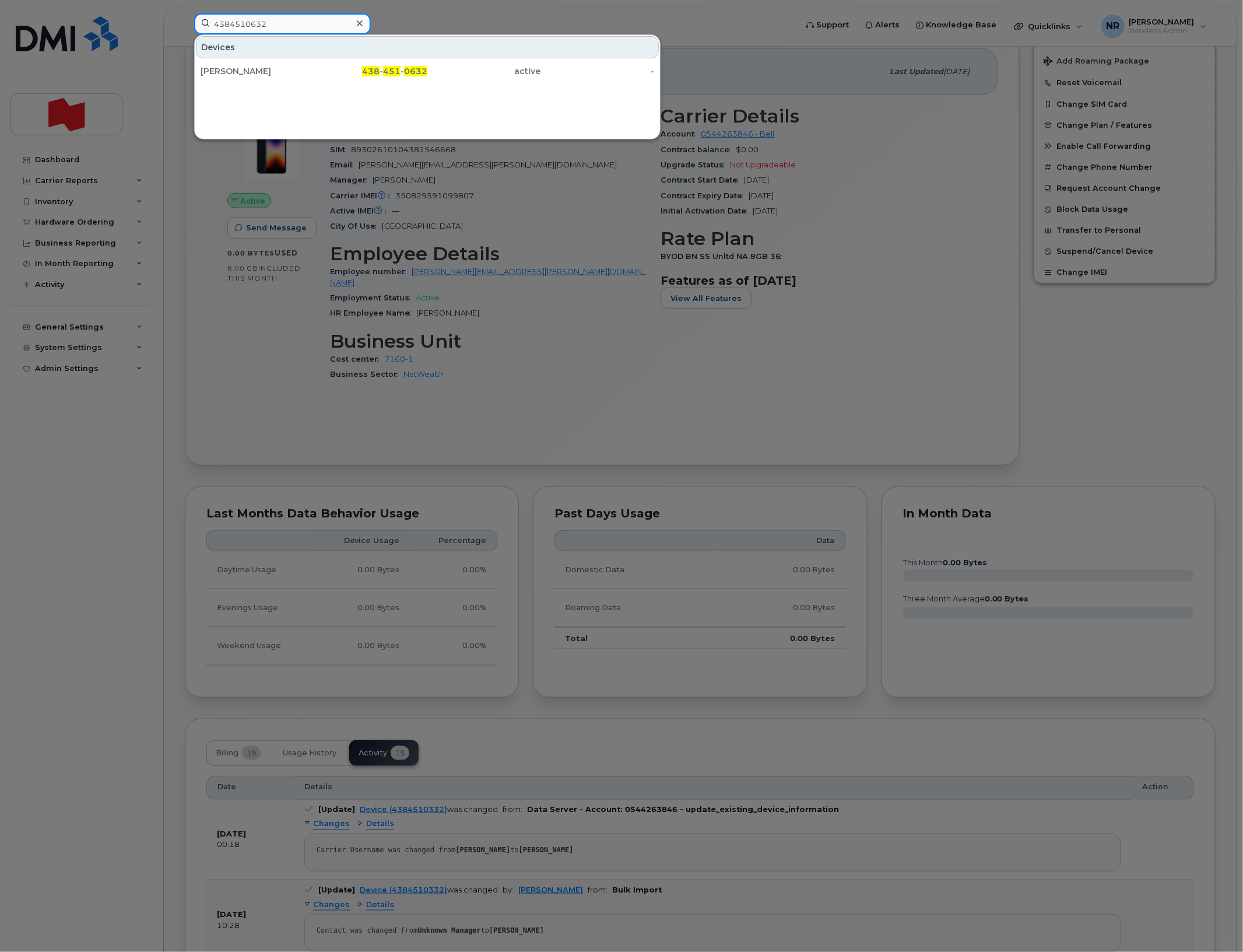
type input "4384510632"
drag, startPoint x: 229, startPoint y: 67, endPoint x: 268, endPoint y: 85, distance: 43.0
click at [229, 67] on div "[PERSON_NAME]" at bounding box center [257, 71] width 114 height 12
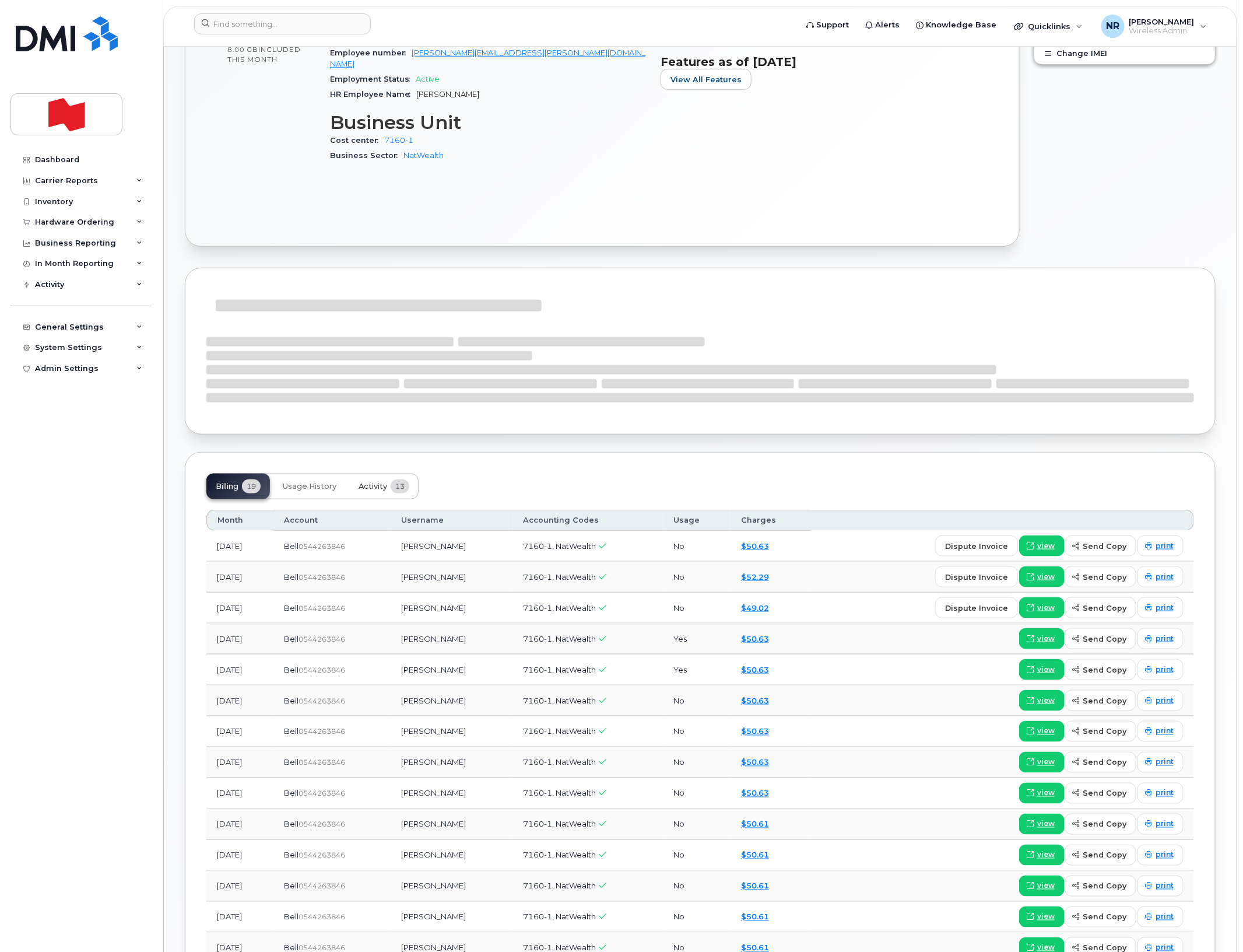
click at [377, 482] on span "Activity" at bounding box center [373, 486] width 28 height 10
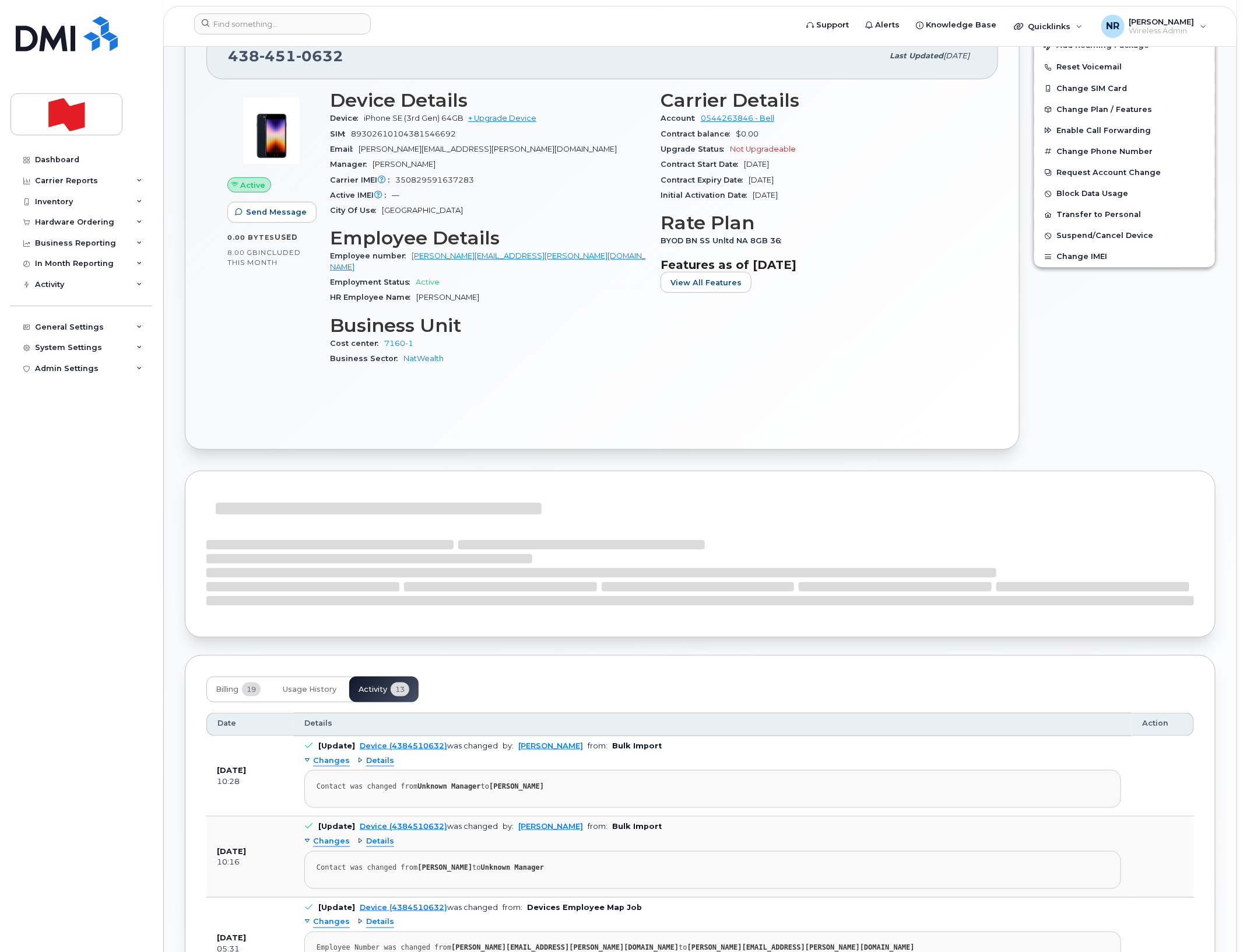
scroll to position [511, 0]
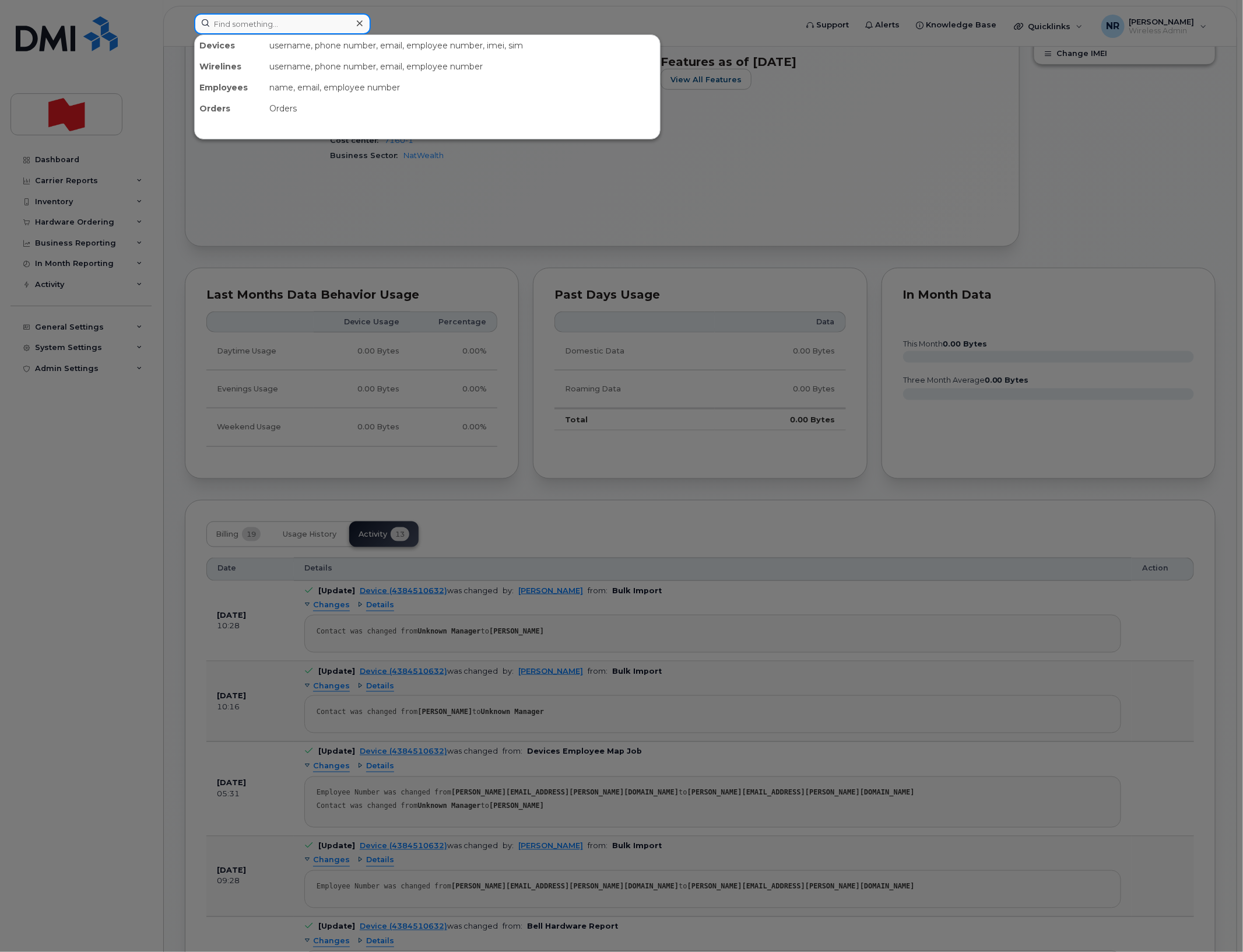
click at [267, 13] on input at bounding box center [282, 24] width 177 height 21
paste input "4384510775"
type input "4384510775"
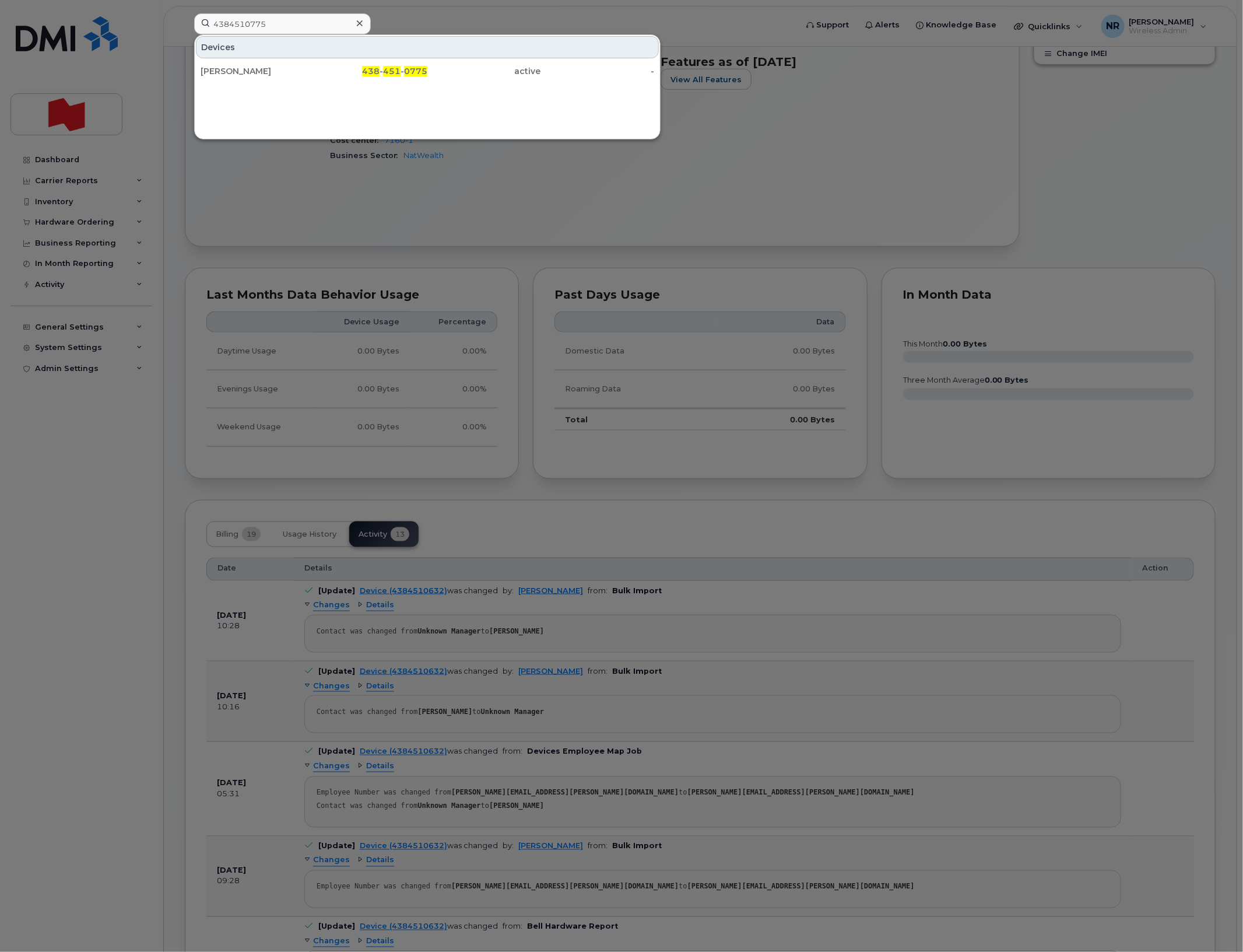
click at [212, 72] on div "Charles Provost" at bounding box center [257, 71] width 114 height 12
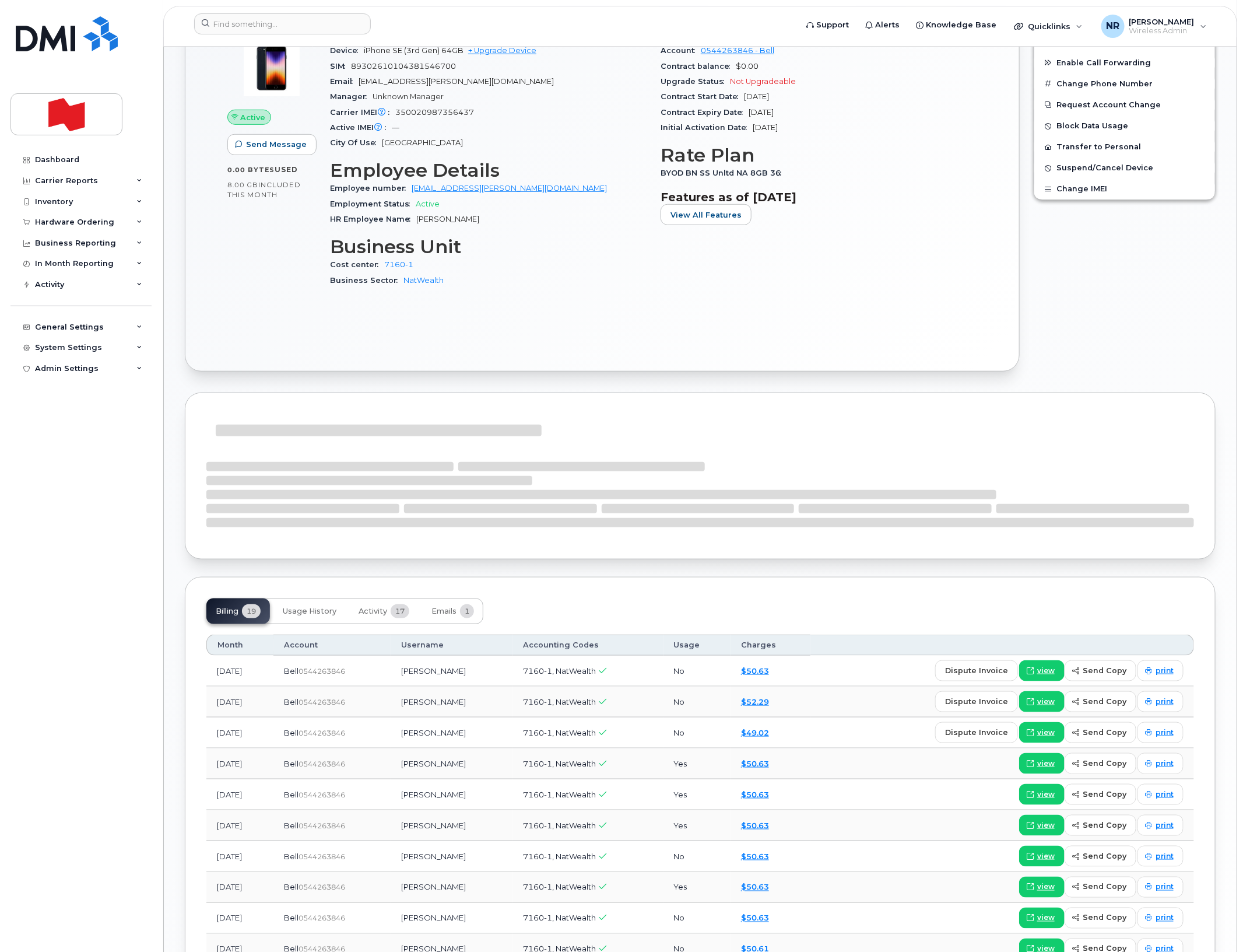
scroll to position [438, 0]
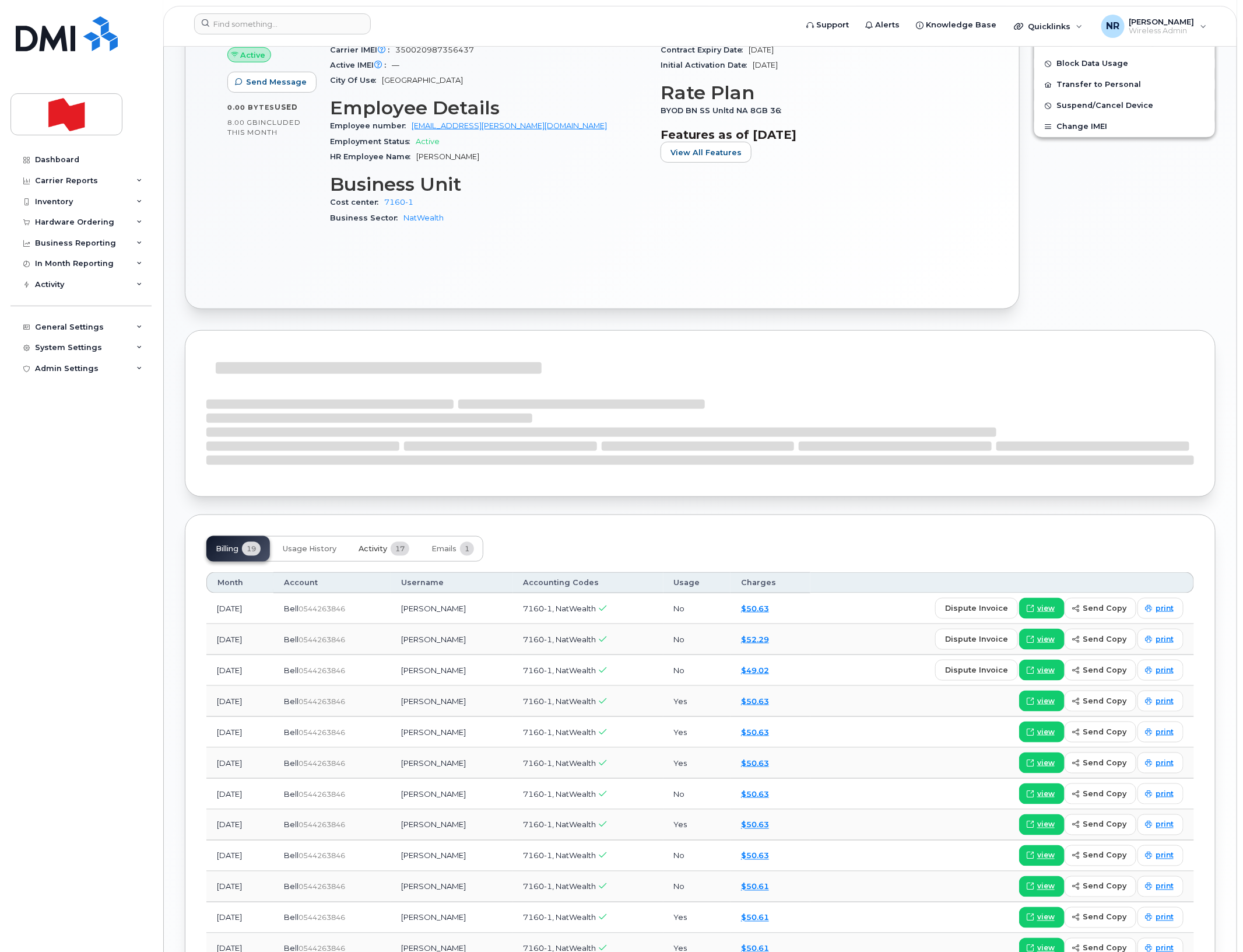
click at [363, 547] on span "Activity" at bounding box center [373, 548] width 28 height 10
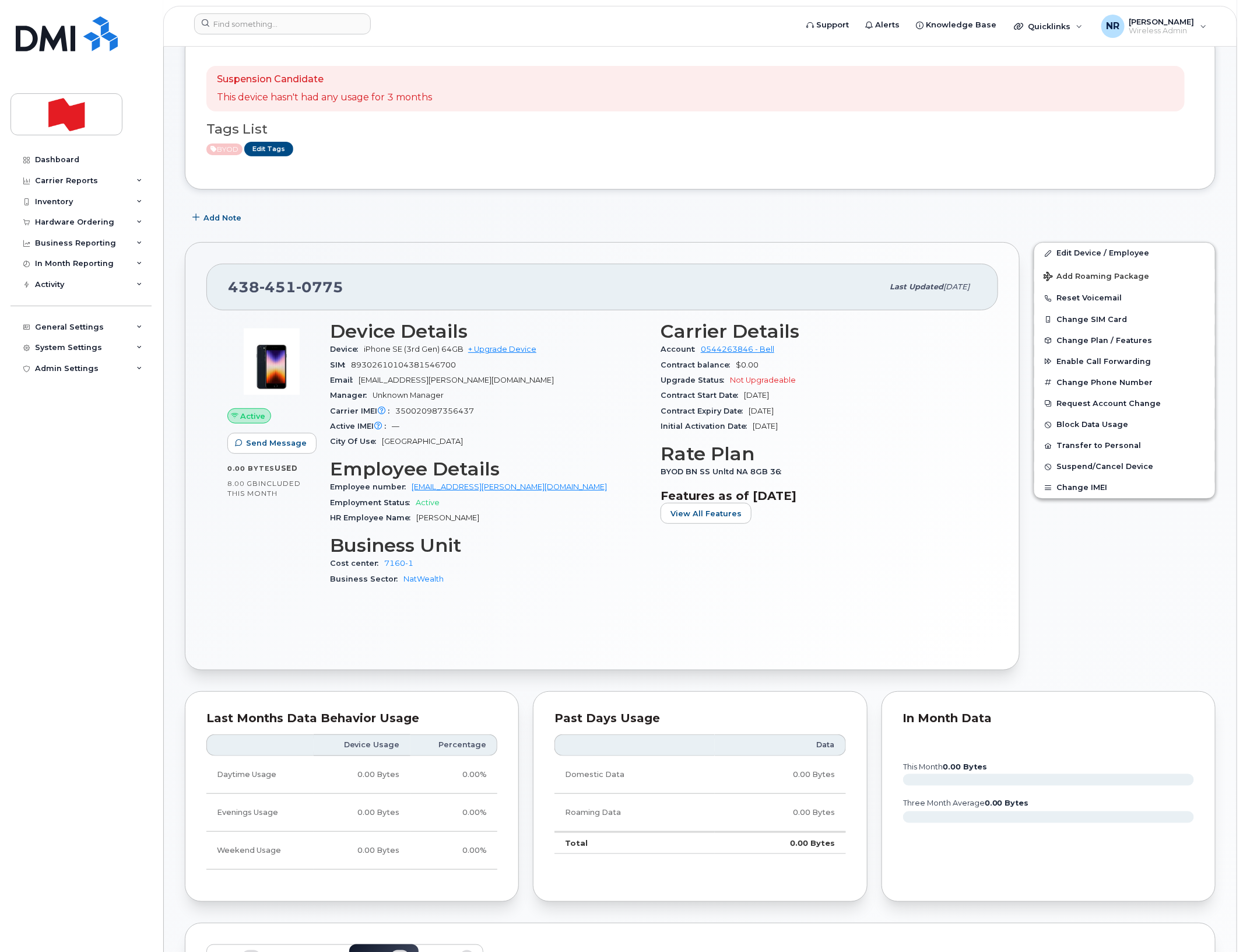
scroll to position [0, 0]
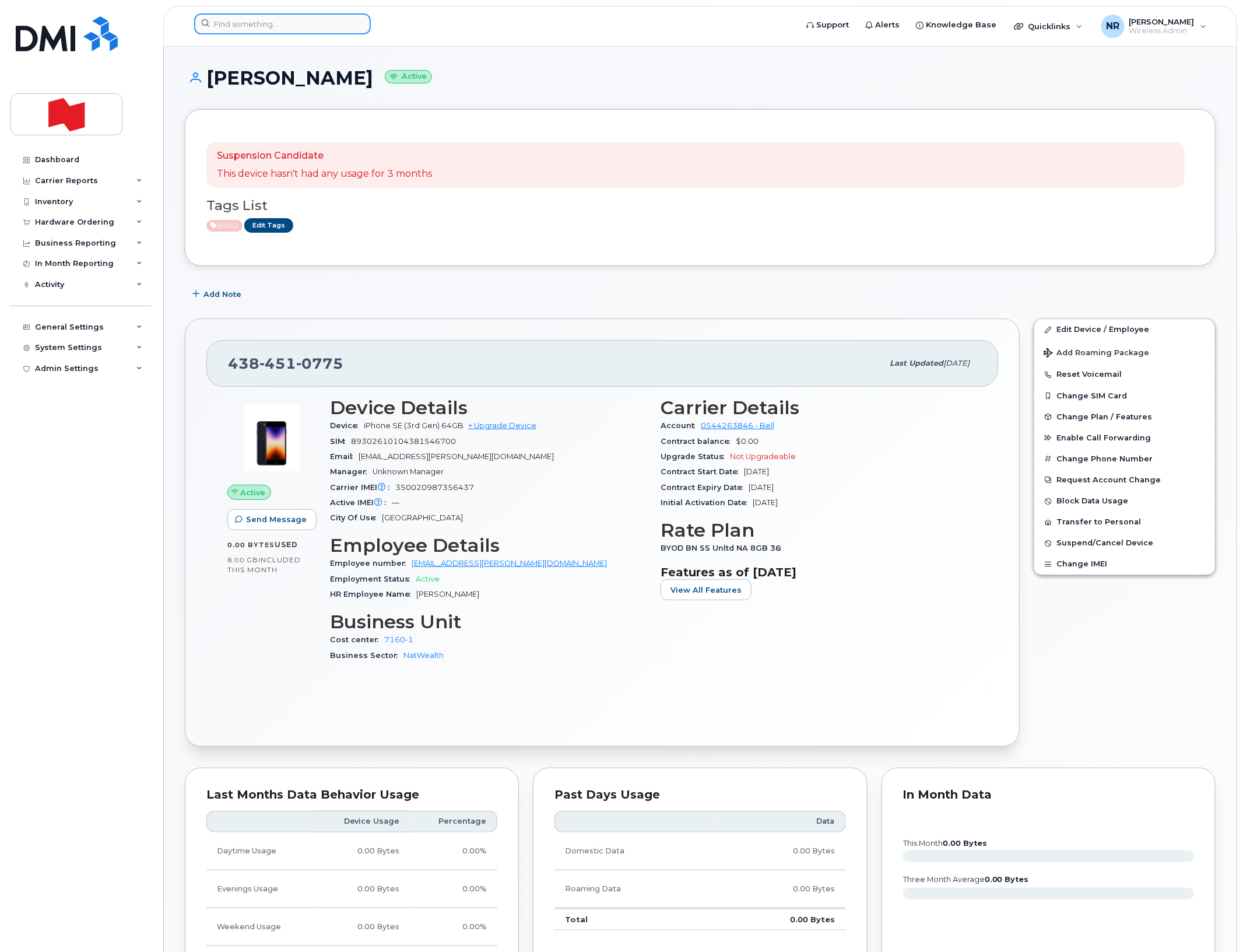
click at [303, 25] on input at bounding box center [282, 24] width 177 height 21
paste input "4384512680"
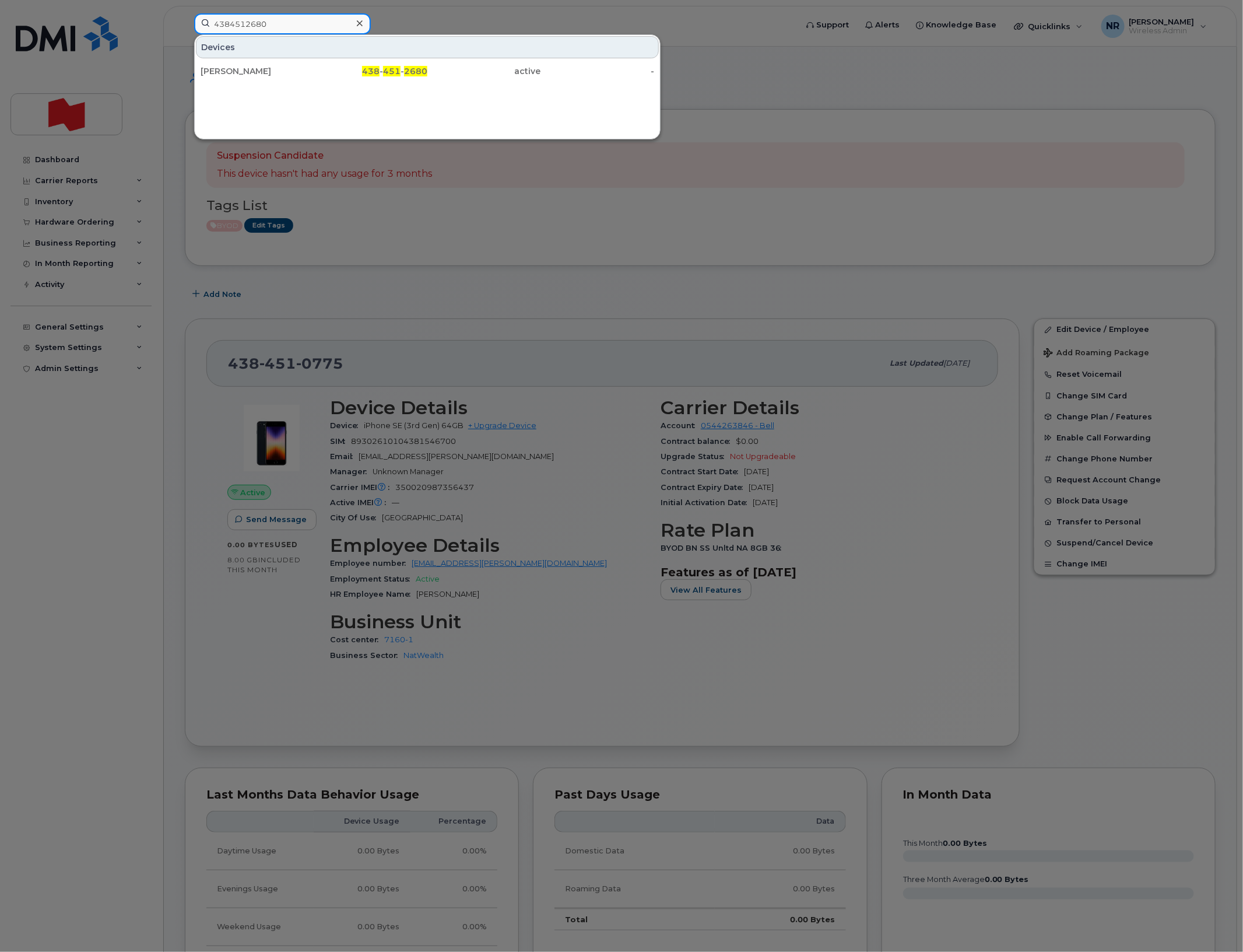
type input "4384512680"
click at [261, 68] on div "[PERSON_NAME]" at bounding box center [257, 71] width 114 height 12
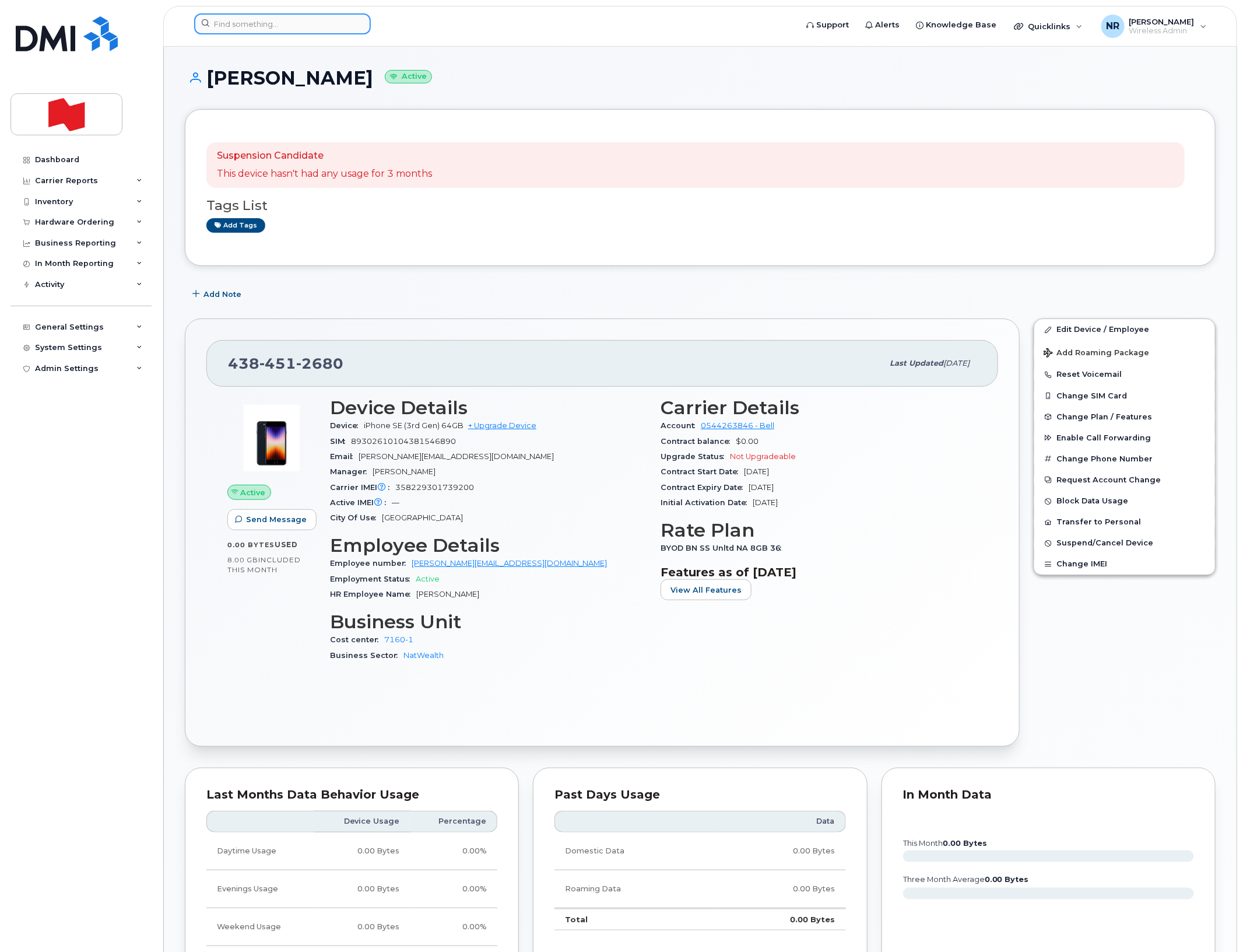
click at [337, 22] on input at bounding box center [282, 24] width 177 height 21
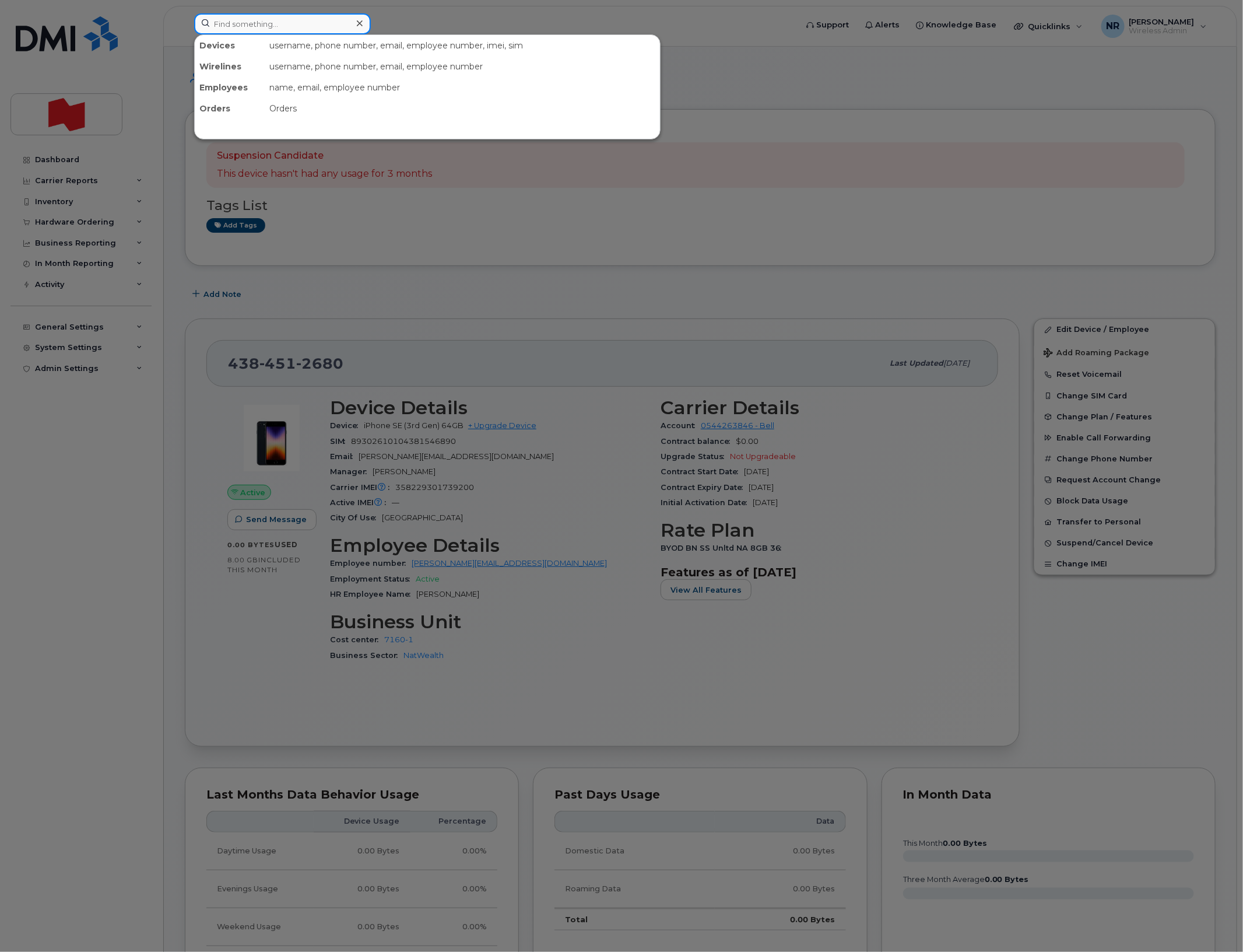
paste input "4384512757"
type input "4384512757"
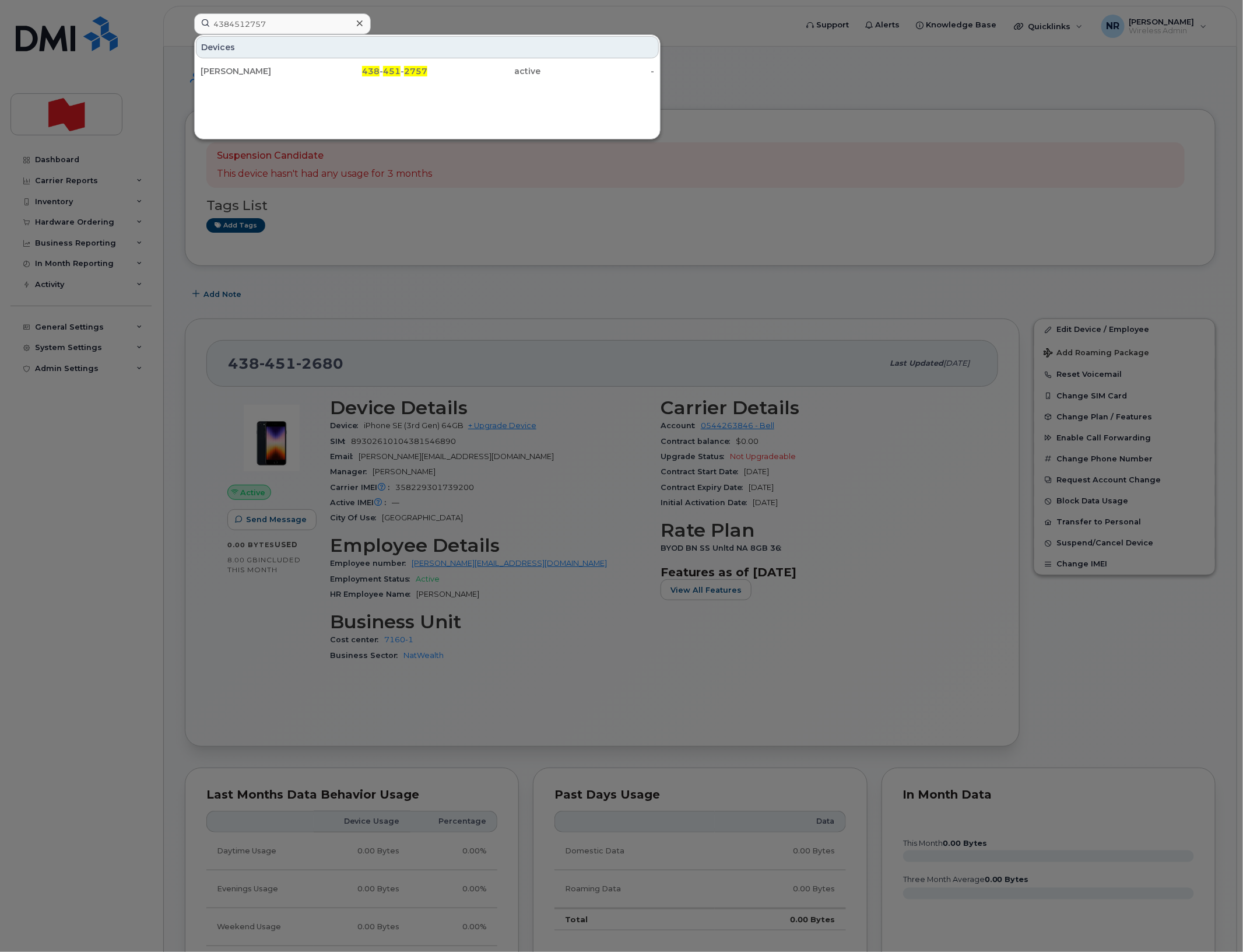
click at [235, 70] on div "Simon Leveille" at bounding box center [257, 71] width 114 height 12
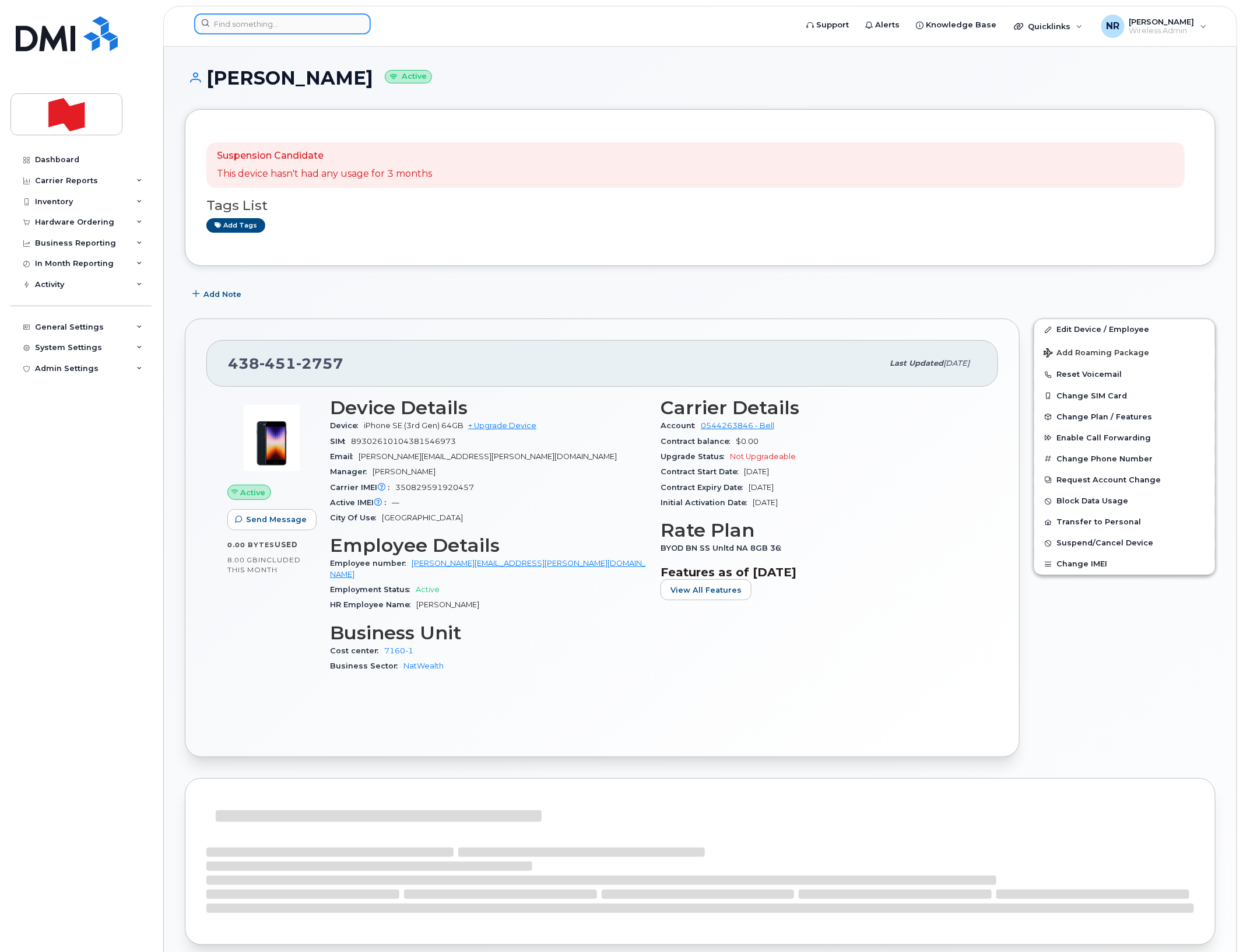
click at [283, 16] on input at bounding box center [282, 24] width 177 height 21
paste input "4384512879"
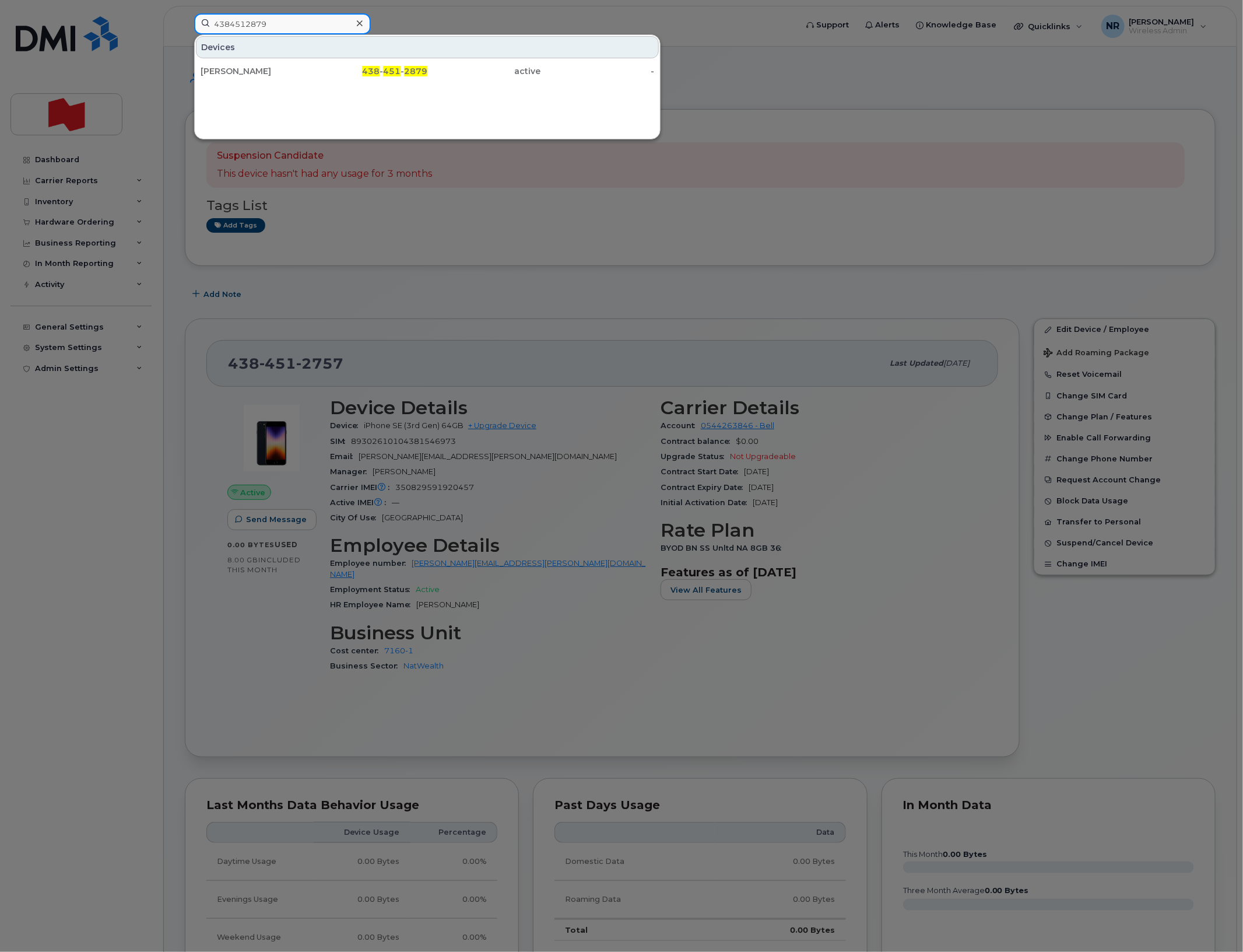
type input "4384512879"
click at [212, 68] on div "[PERSON_NAME]" at bounding box center [257, 71] width 114 height 12
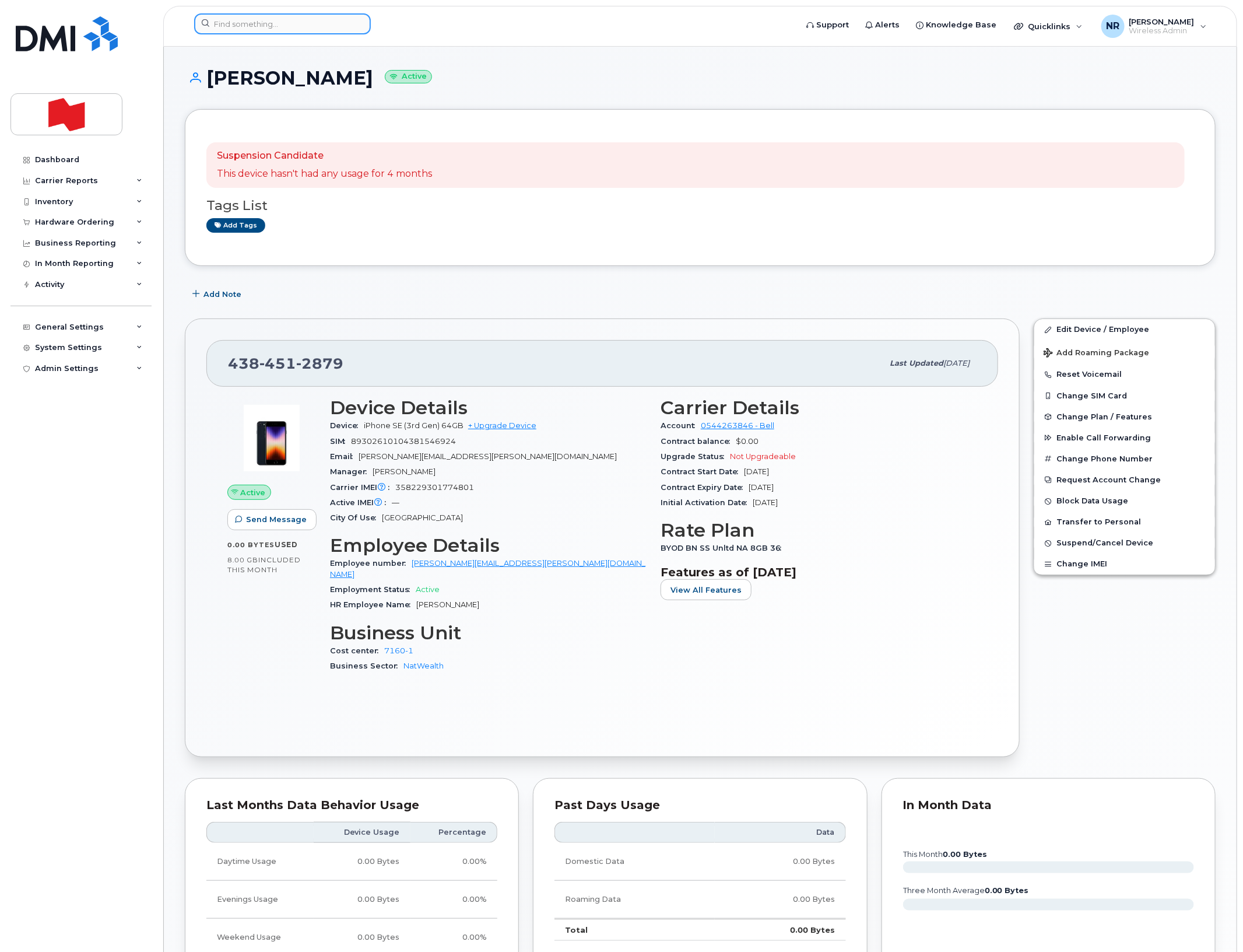
click at [278, 22] on input at bounding box center [282, 24] width 177 height 21
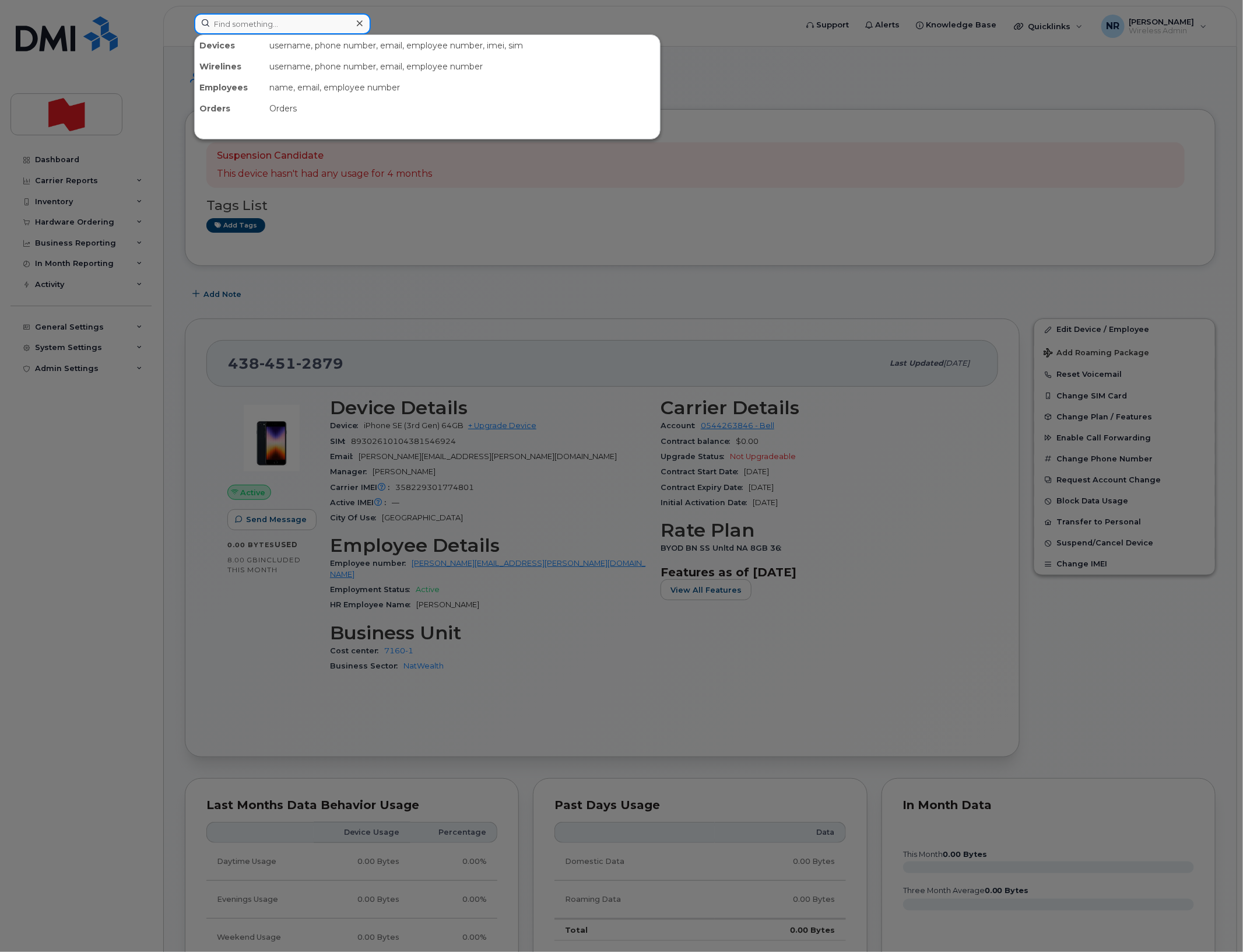
paste input "4384512883"
type input "4384512883"
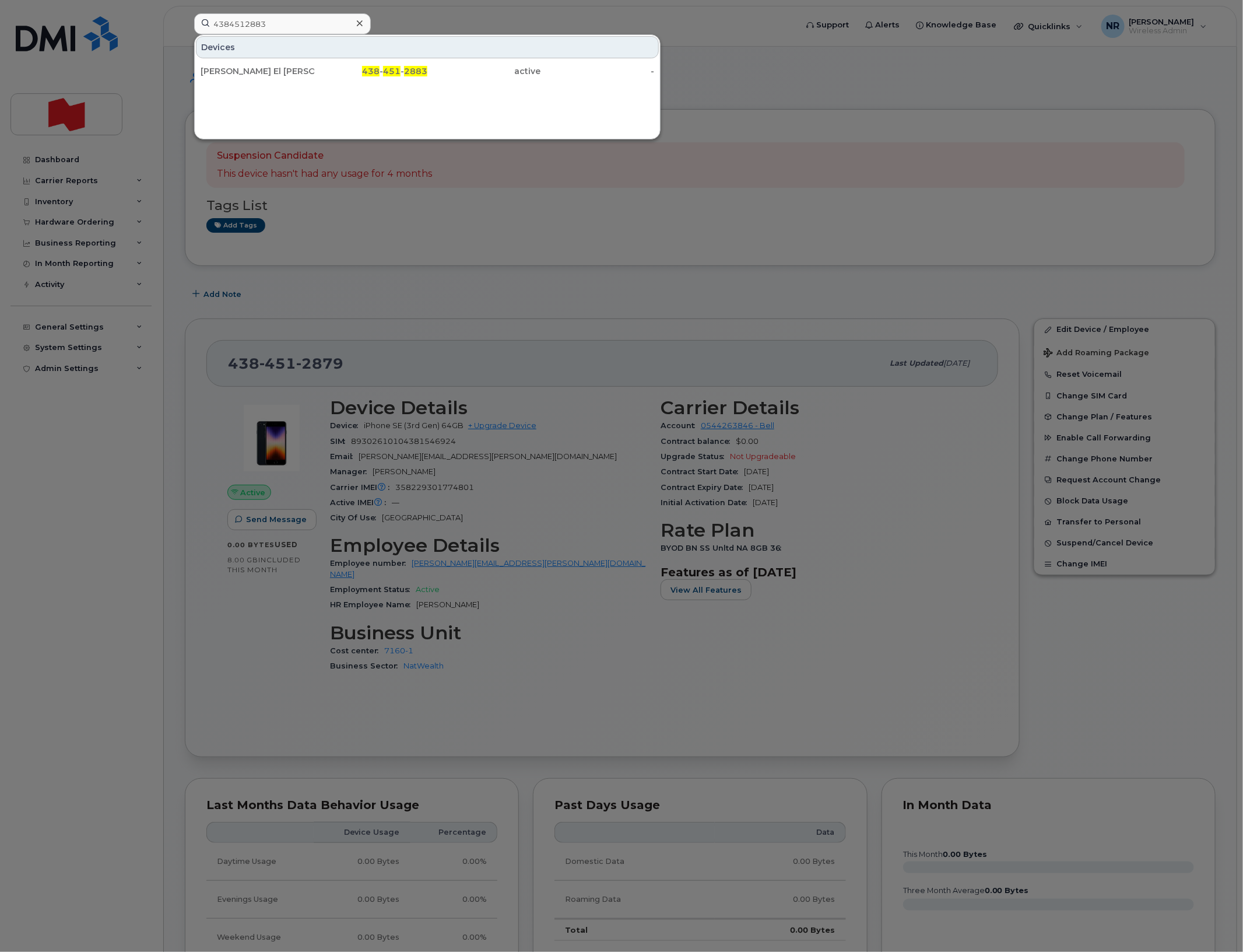
click at [237, 77] on div "[PERSON_NAME] El [PERSON_NAME]" at bounding box center [257, 71] width 114 height 12
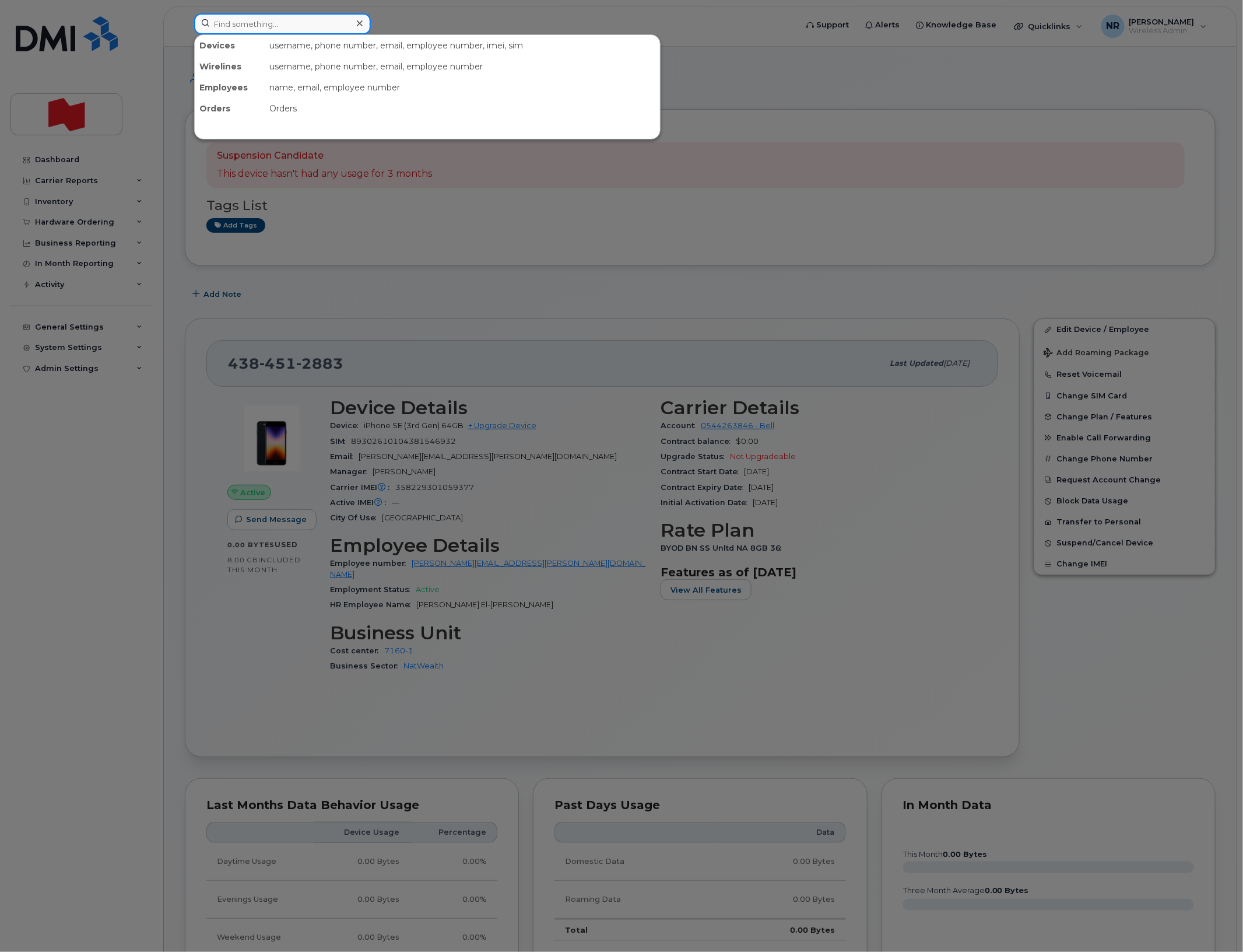
click at [295, 27] on input at bounding box center [282, 24] width 177 height 21
paste input "4384513799"
type input "4384513799"
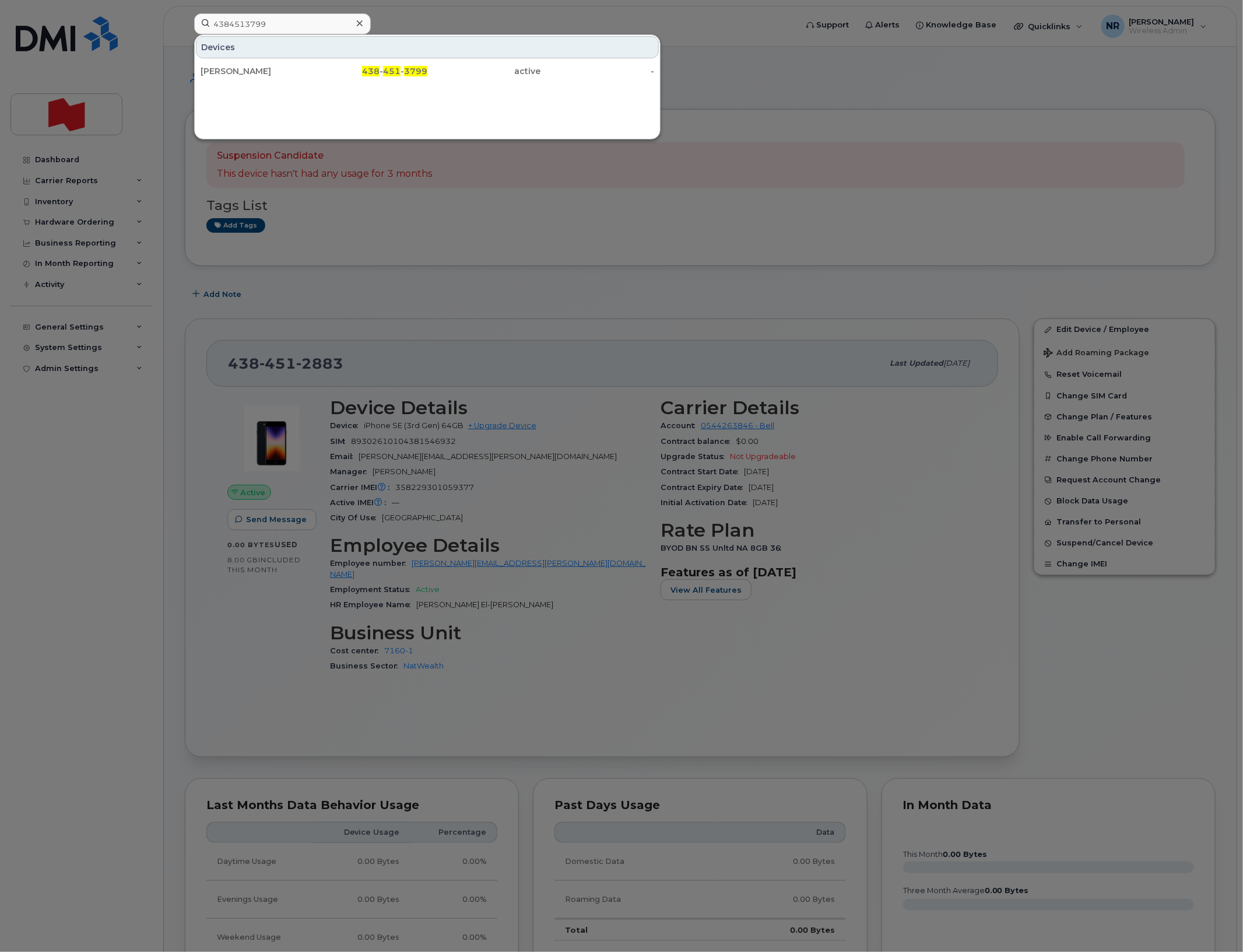
click at [232, 85] on div "Devices [PERSON_NAME] 438 - 451 - 3799 active -" at bounding box center [427, 86] width 467 height 105
click at [232, 71] on div "[PERSON_NAME]" at bounding box center [257, 71] width 114 height 12
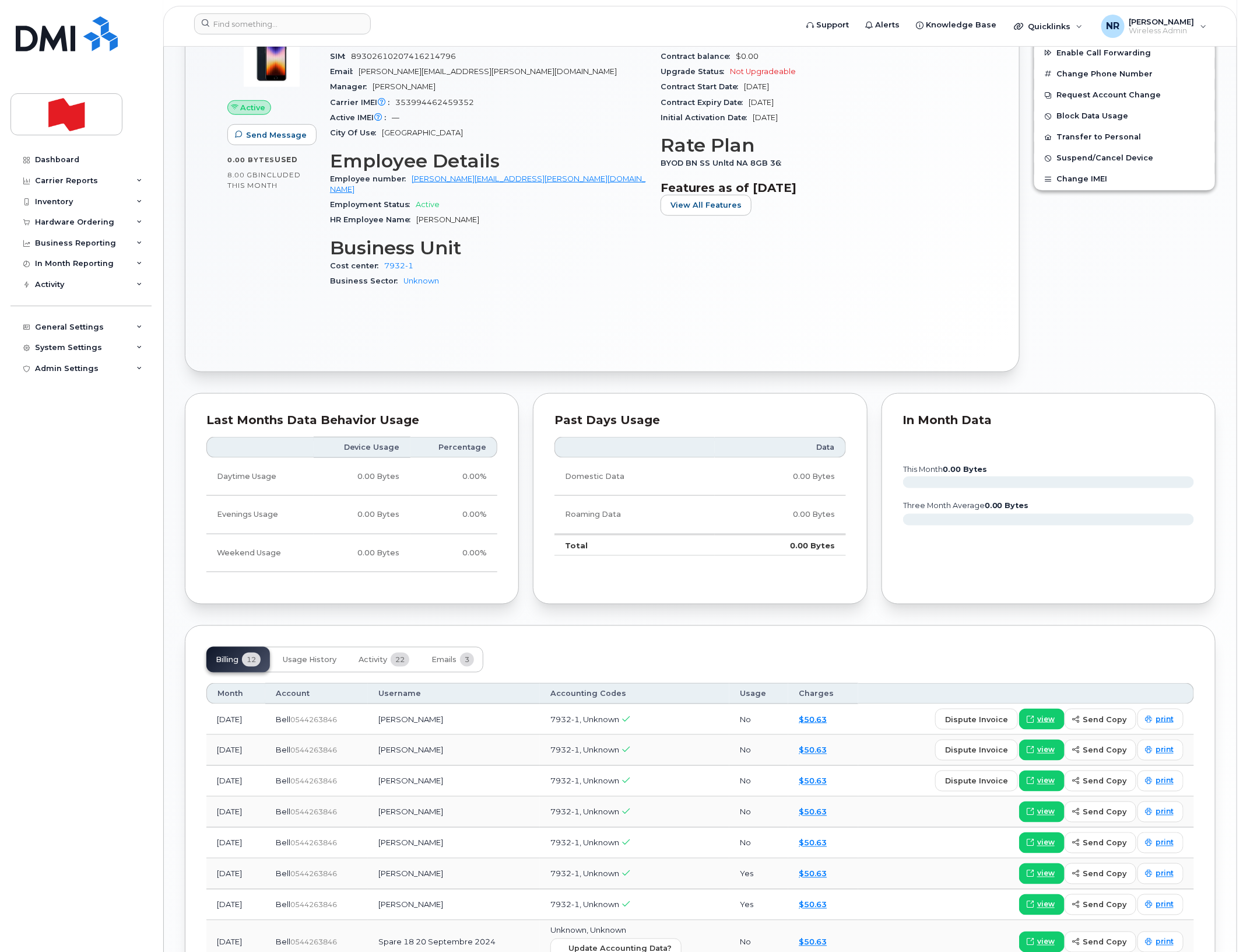
scroll to position [583, 0]
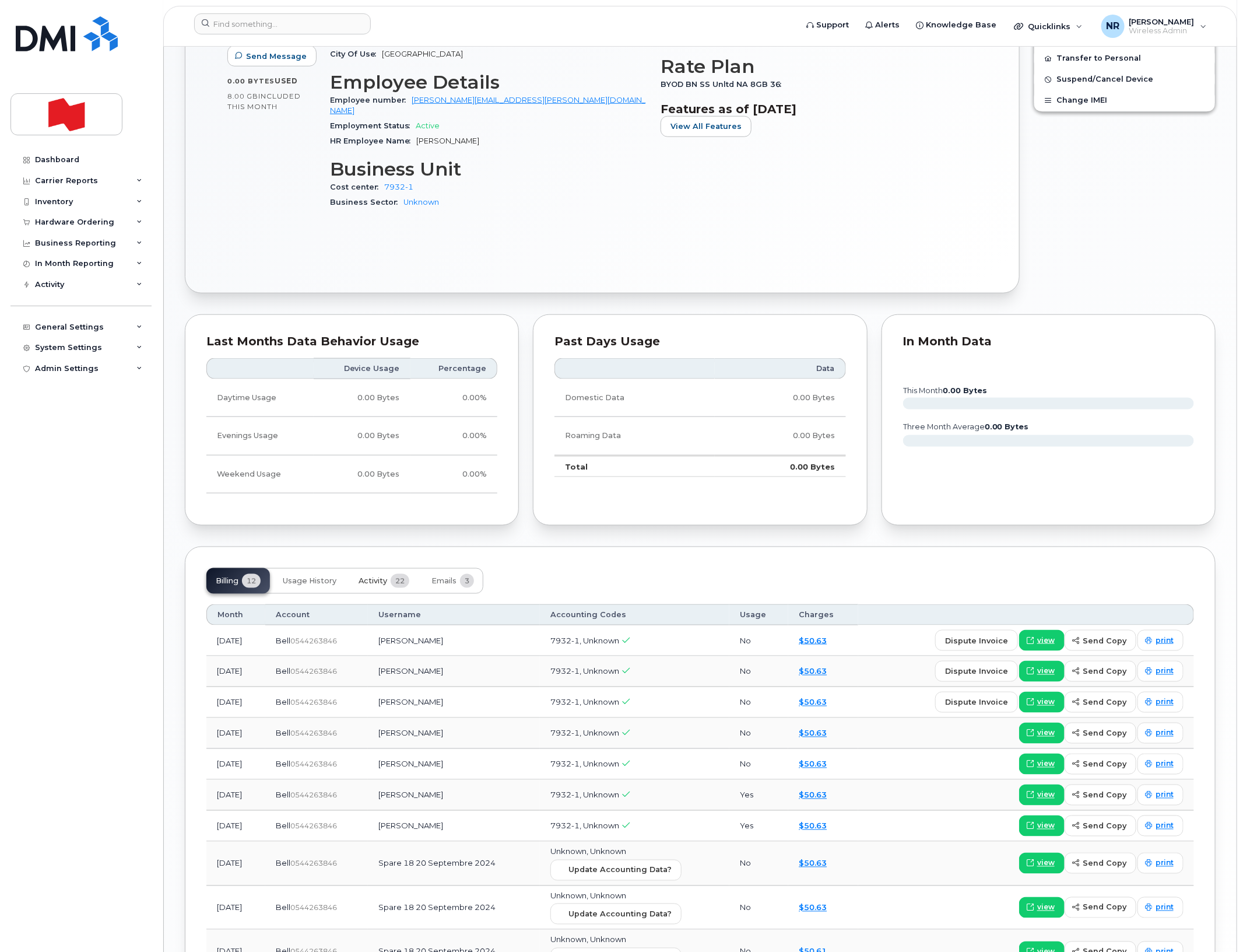
click at [373, 576] on span "Activity" at bounding box center [373, 580] width 28 height 10
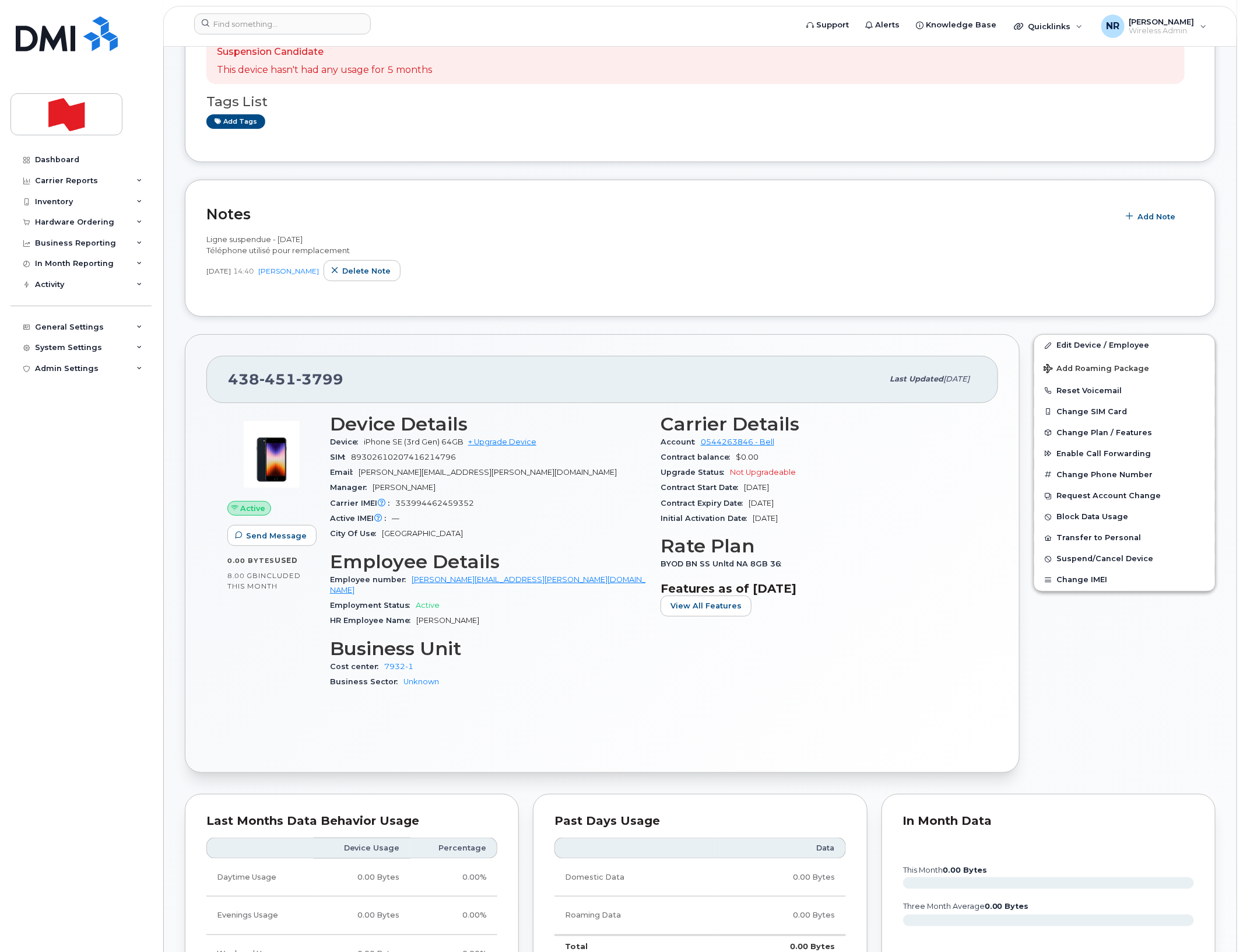
scroll to position [0, 0]
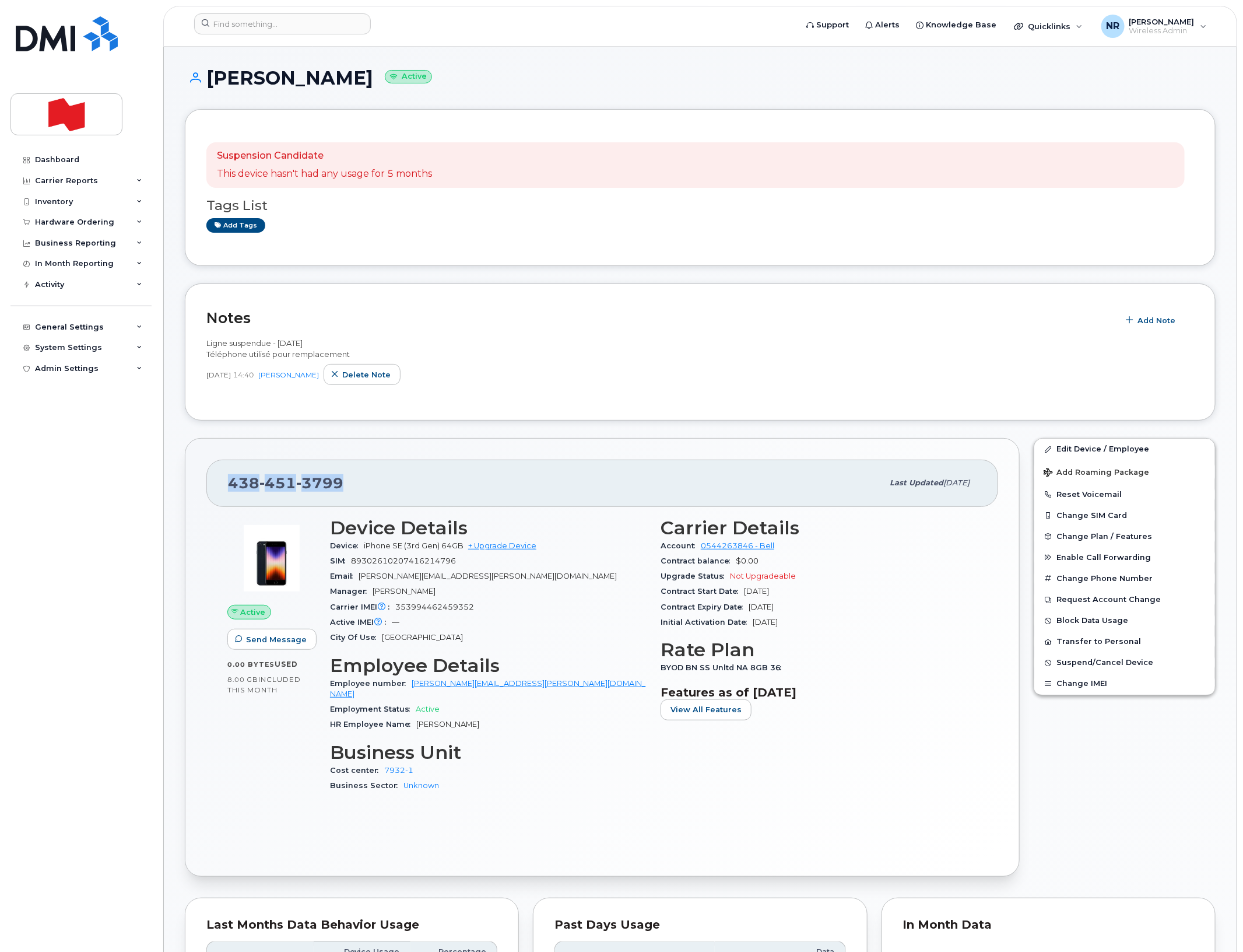
drag, startPoint x: 278, startPoint y: 483, endPoint x: 221, endPoint y: 479, distance: 57.1
click at [221, 479] on div "438 451 3799 Last updated Mar 21, 2025" at bounding box center [603, 482] width 792 height 47
copy span "438 451 3799"
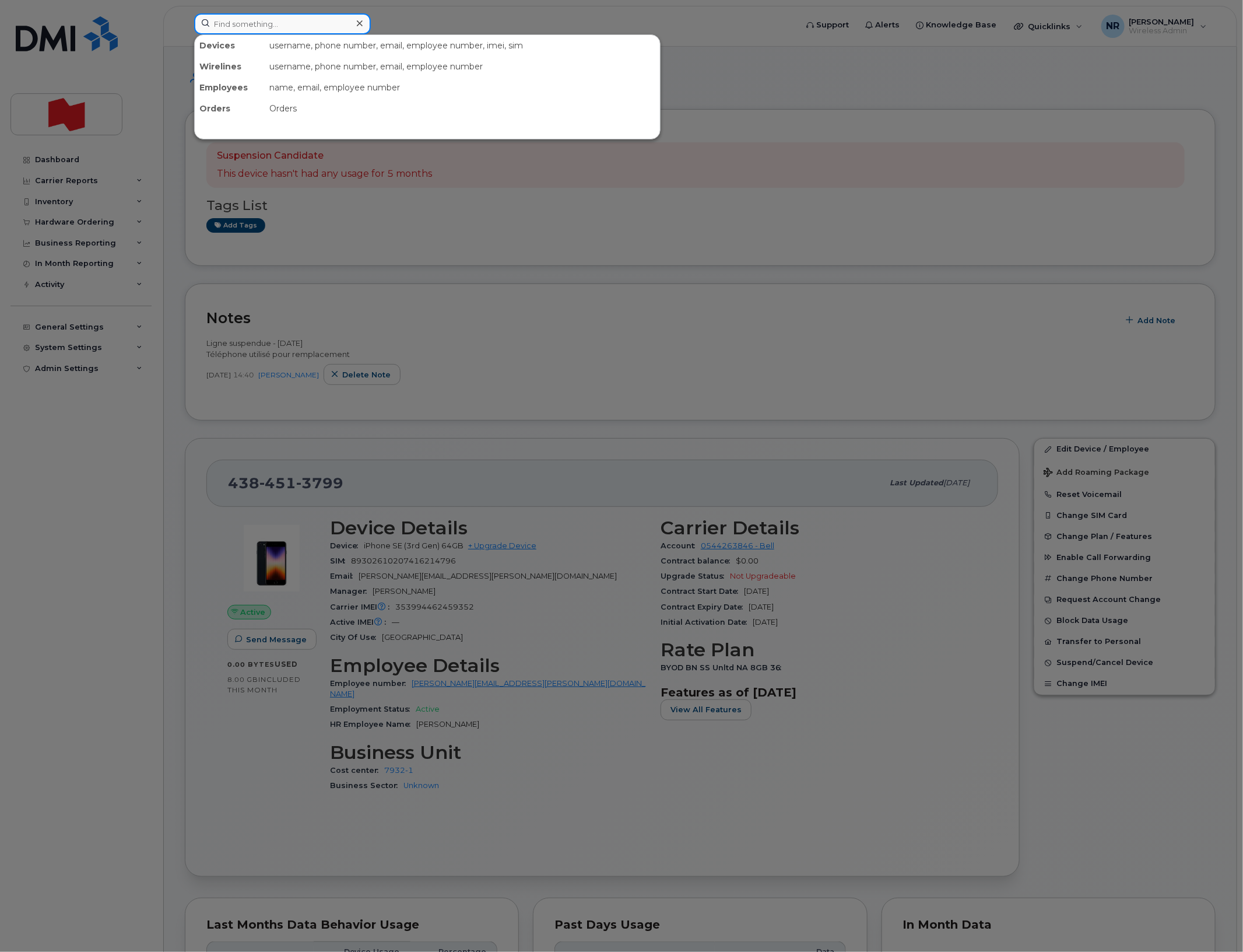
click at [291, 20] on input at bounding box center [282, 24] width 177 height 21
paste input "4384514389"
type input "4384514389"
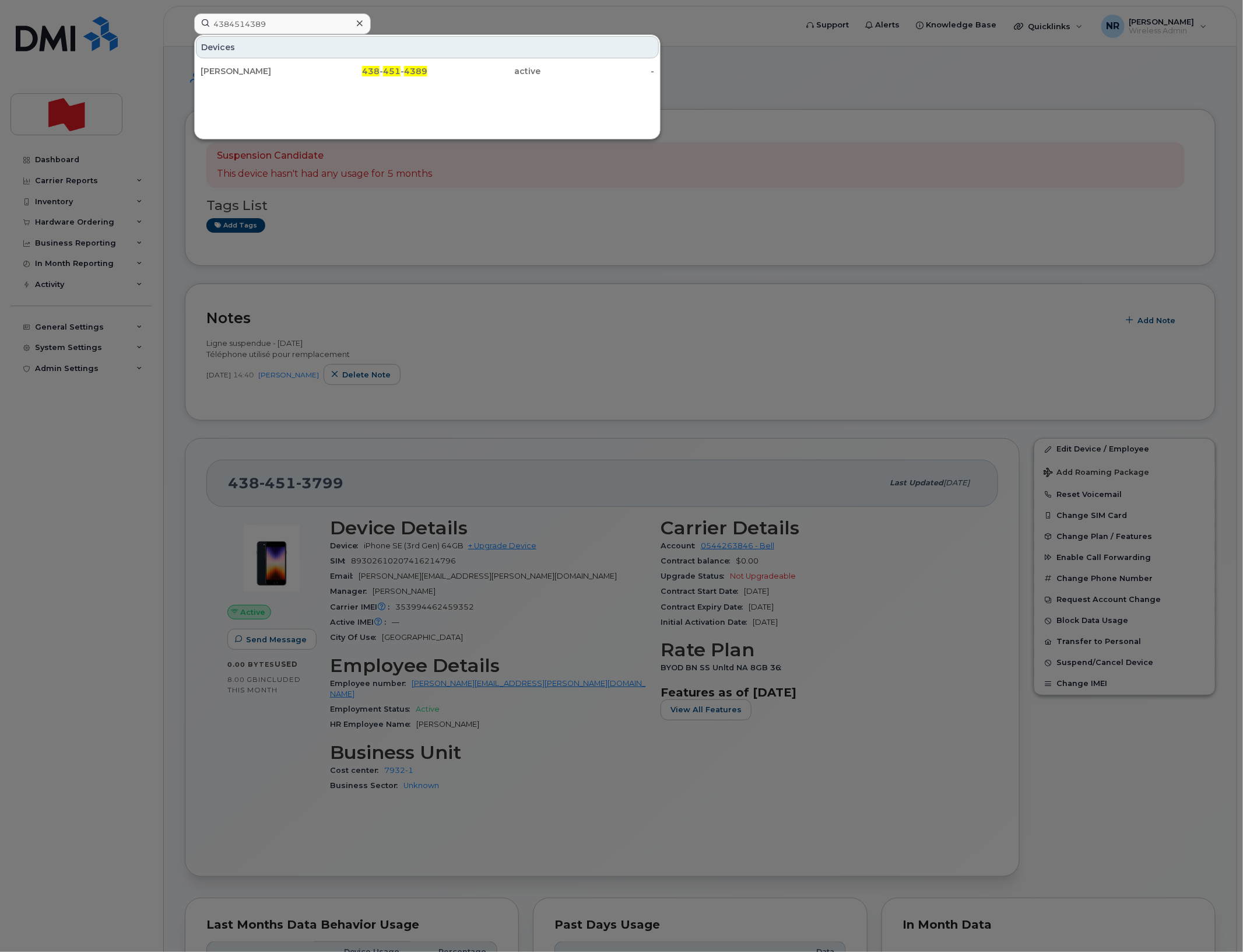
drag, startPoint x: 250, startPoint y: 63, endPoint x: 300, endPoint y: 69, distance: 50.4
click at [250, 63] on div "[PERSON_NAME]" at bounding box center [257, 71] width 114 height 21
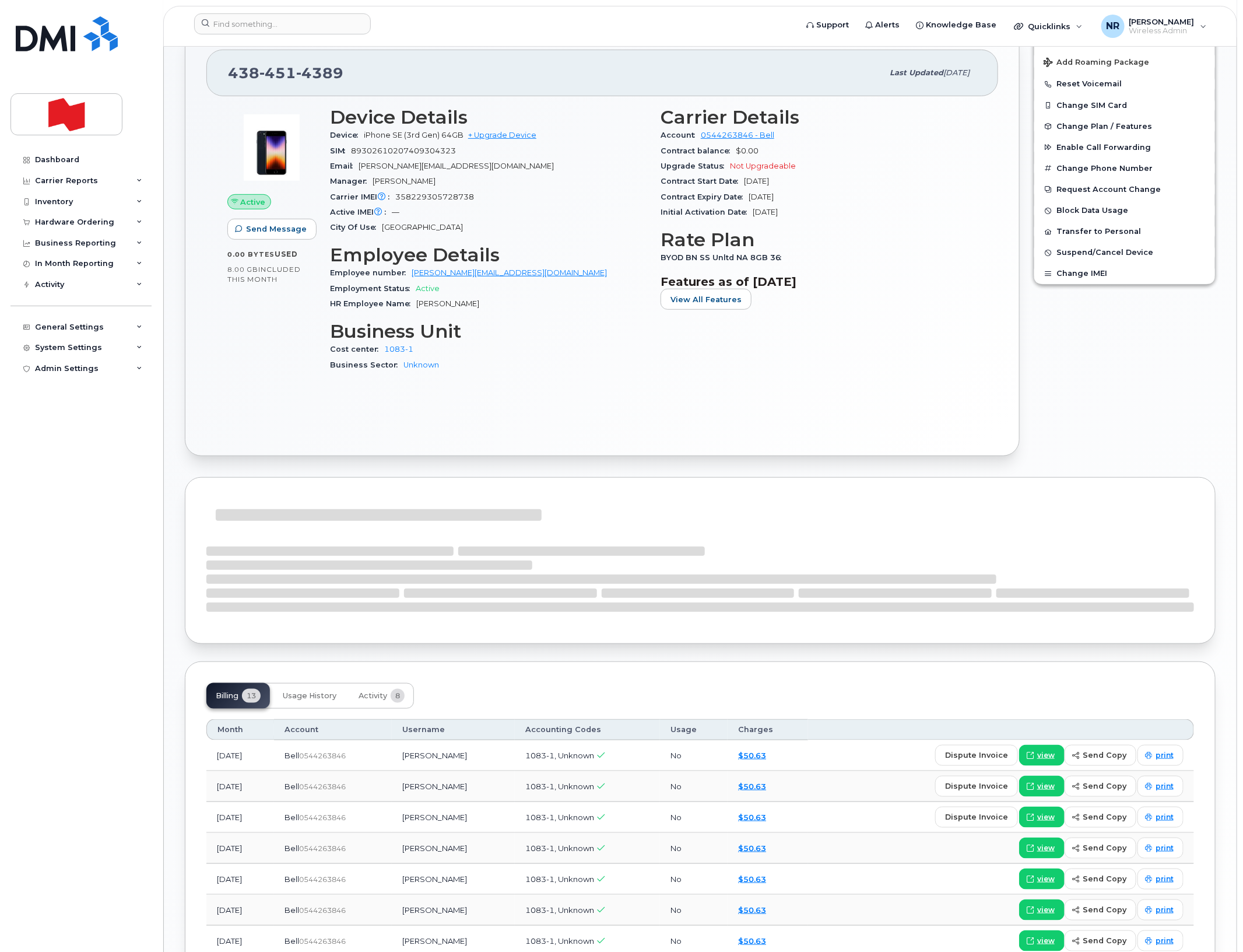
scroll to position [291, 0]
click at [374, 695] on span "Activity" at bounding box center [373, 694] width 28 height 10
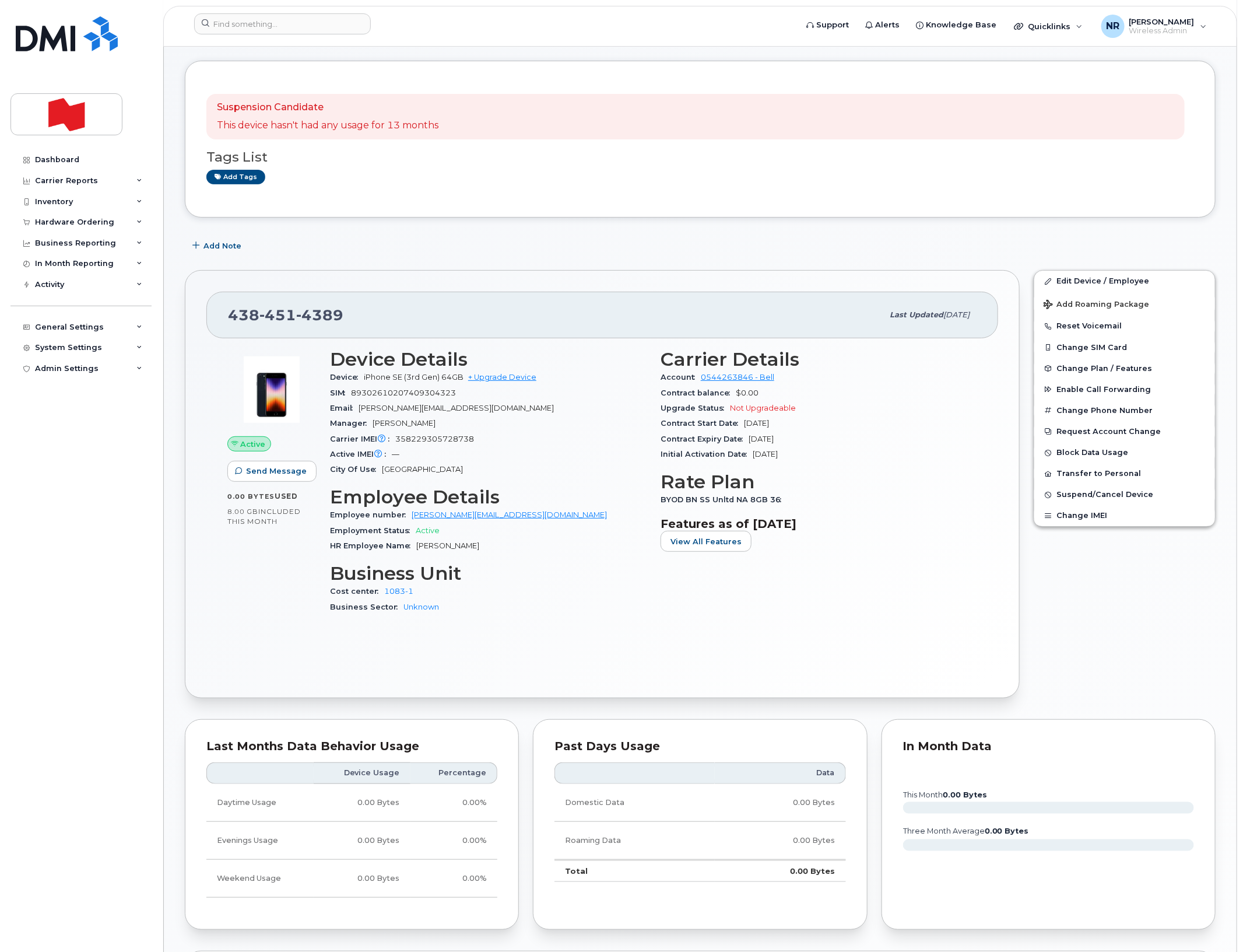
scroll to position [0, 0]
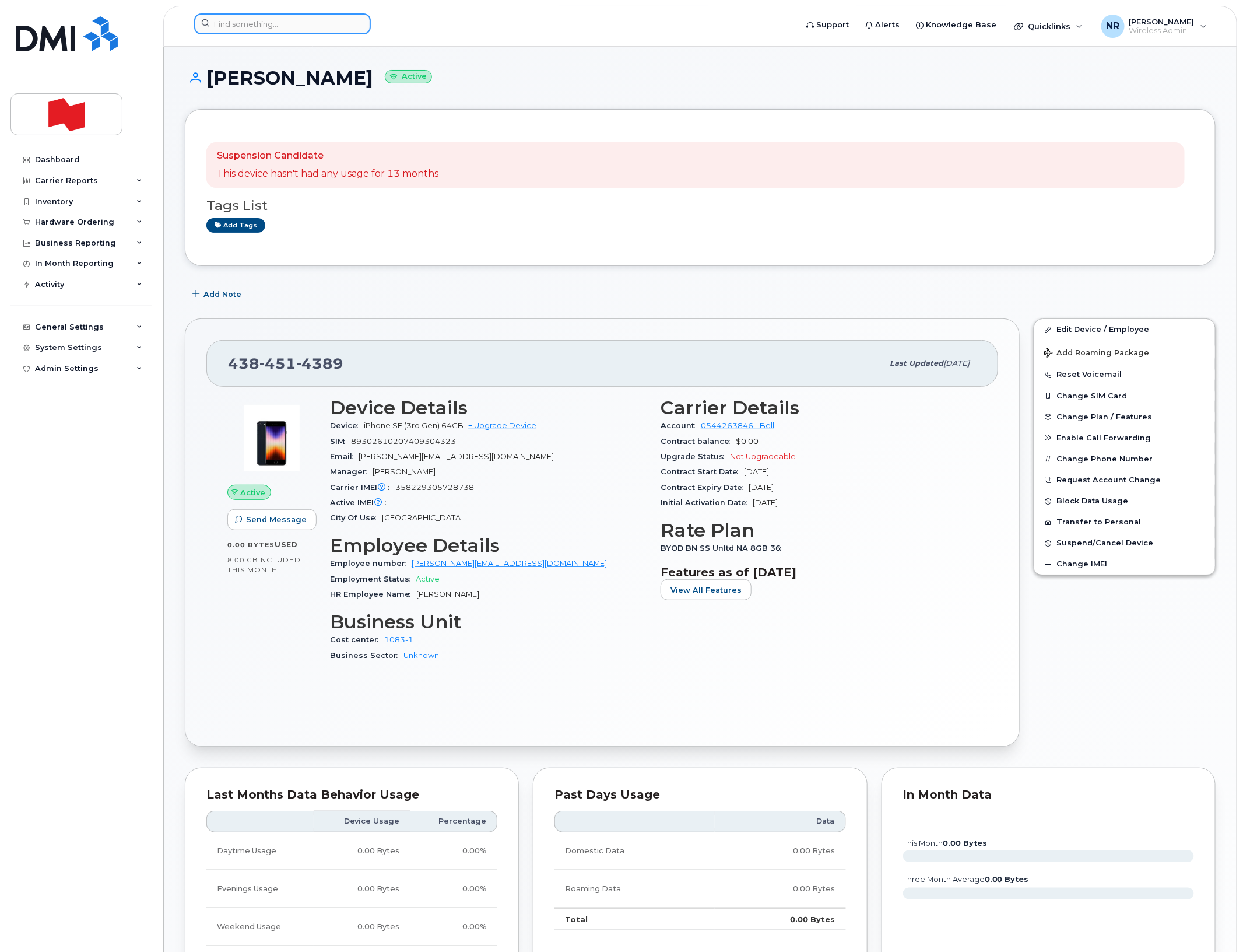
click at [322, 18] on input at bounding box center [282, 24] width 177 height 21
paste input "4384515311"
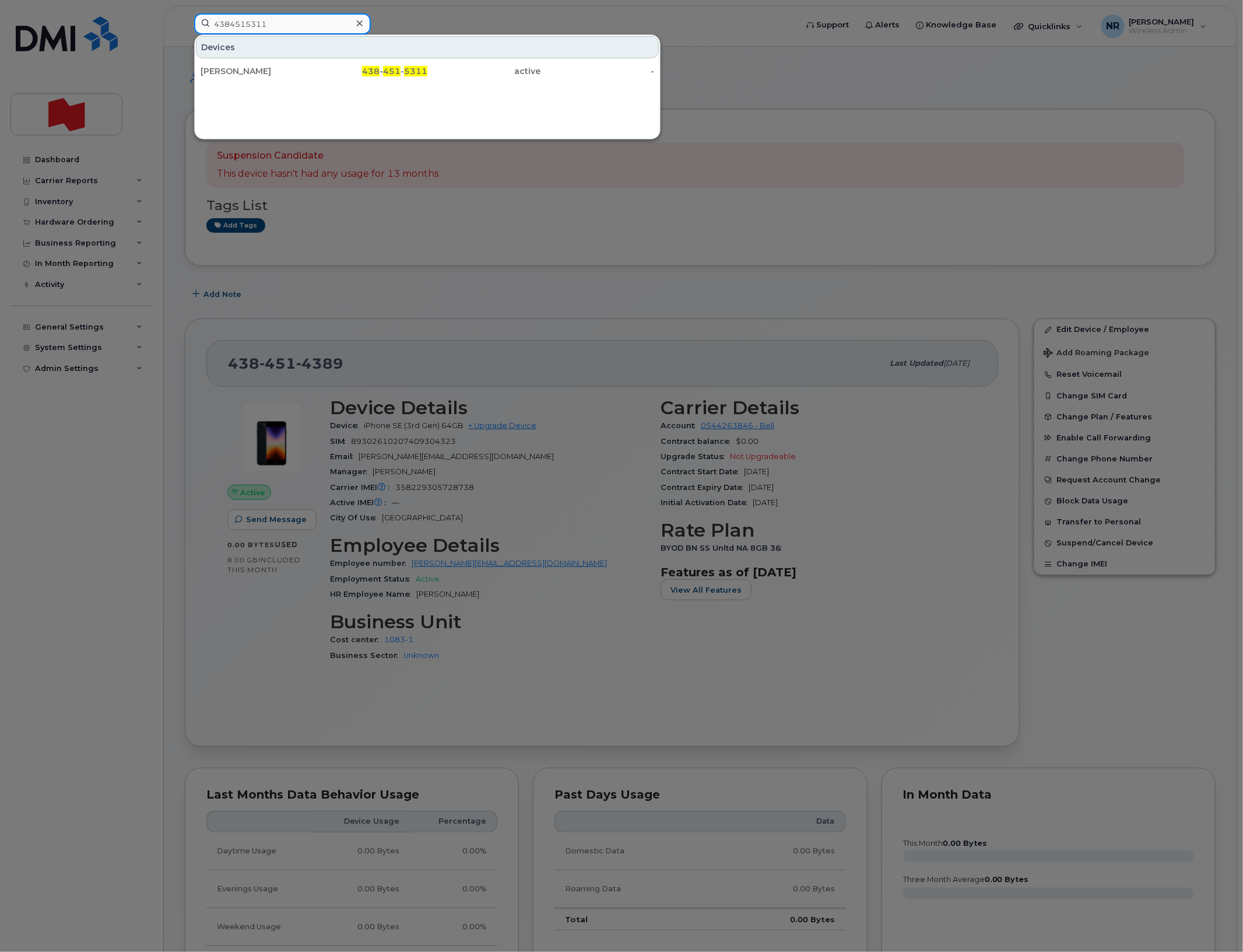
type input "4384515311"
drag, startPoint x: 218, startPoint y: 71, endPoint x: 291, endPoint y: 71, distance: 73.0
click at [218, 71] on div "Maxime Tanguy" at bounding box center [257, 71] width 114 height 12
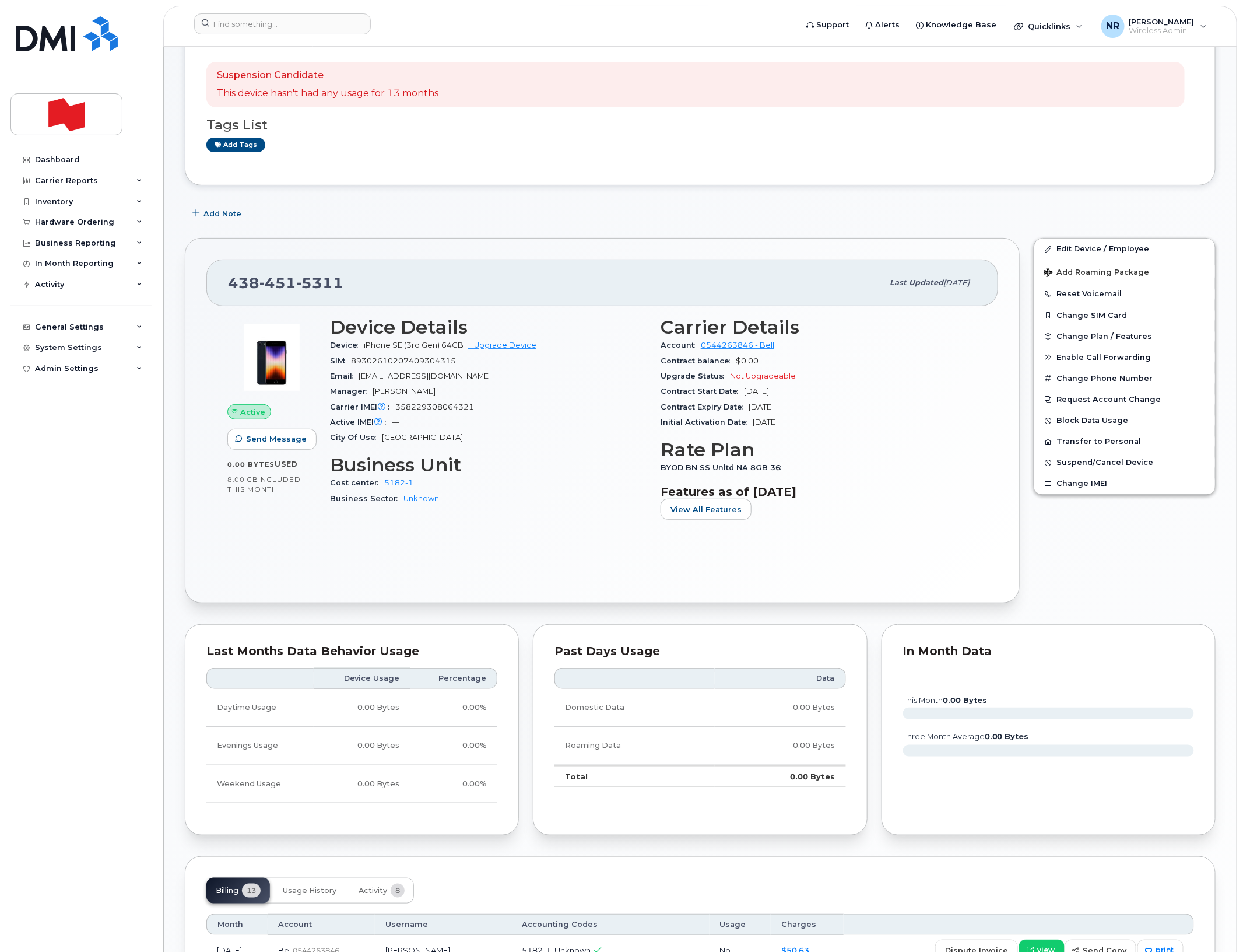
scroll to position [364, 0]
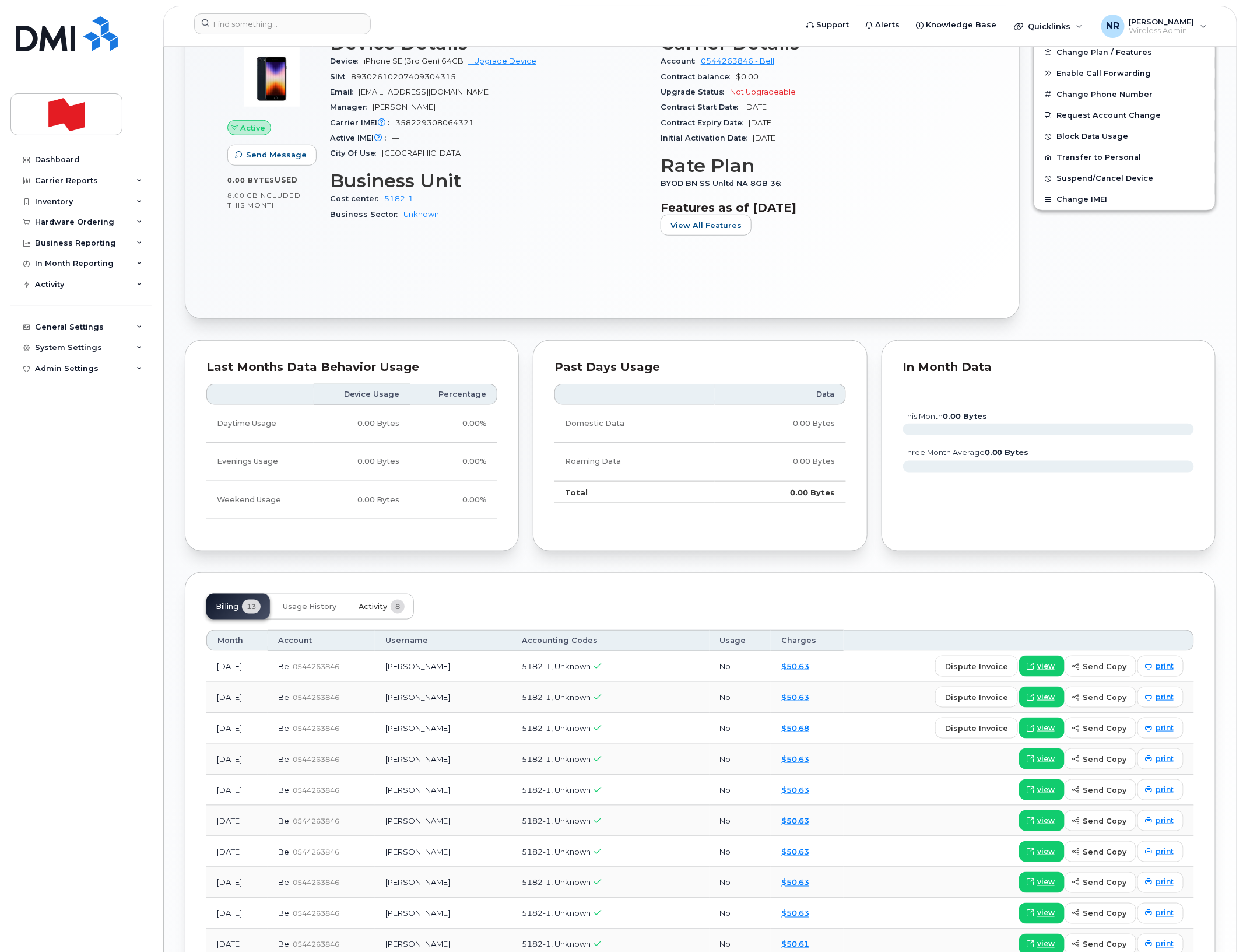
click at [372, 608] on span "Activity" at bounding box center [373, 606] width 28 height 10
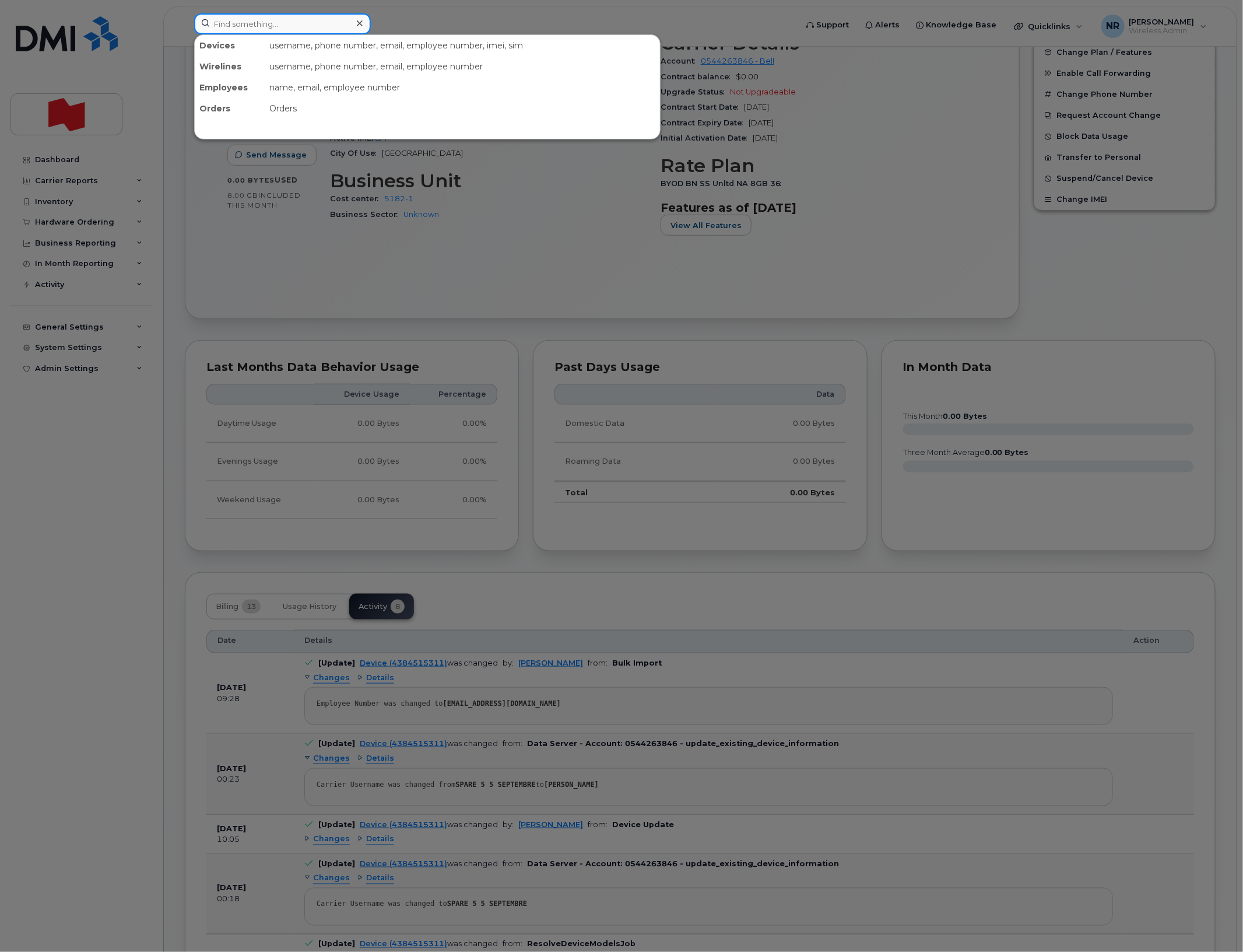
click at [278, 16] on input at bounding box center [282, 24] width 177 height 21
paste input "4384515431"
type input "4384515431"
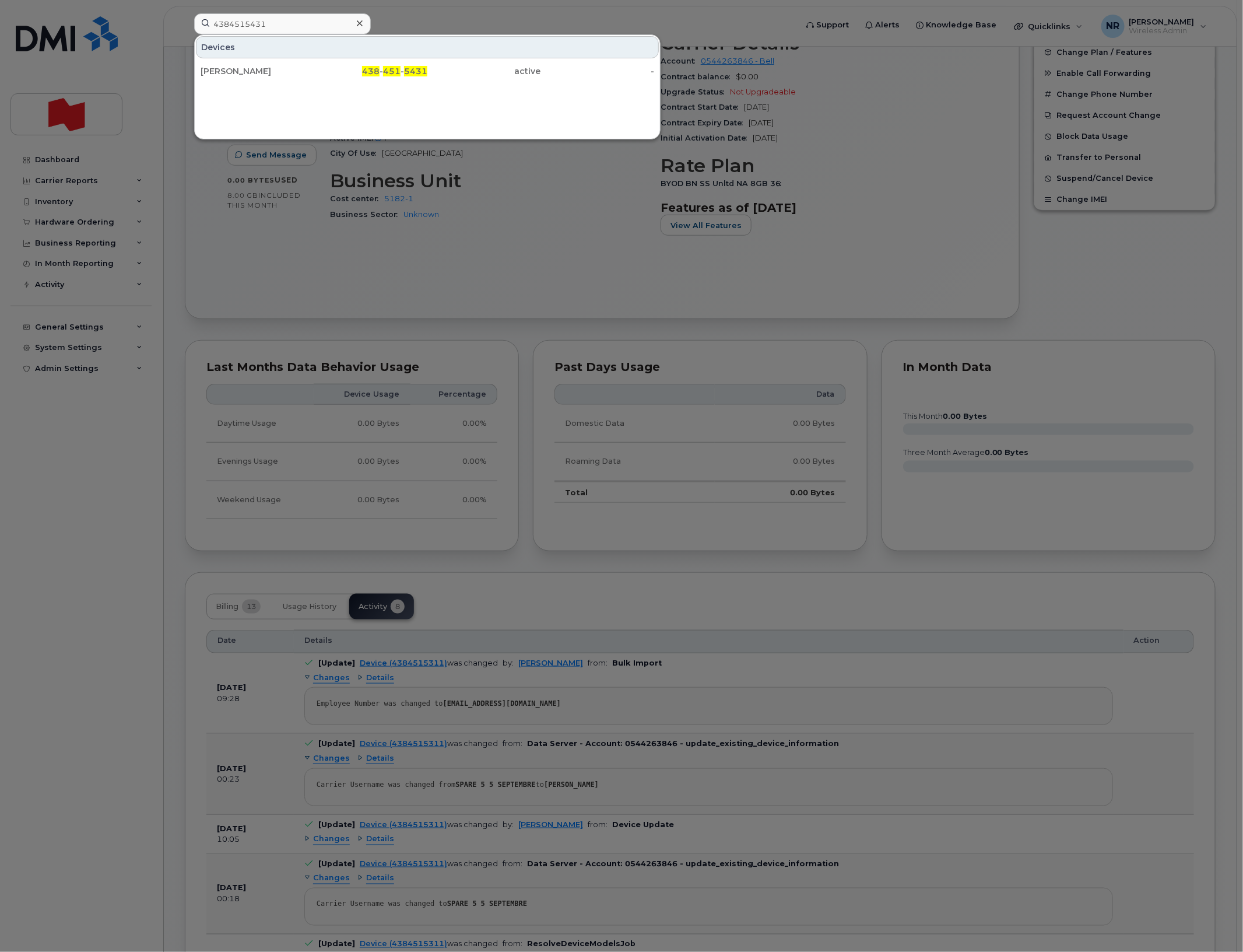
click at [237, 68] on div "Julie Gamache" at bounding box center [257, 71] width 114 height 12
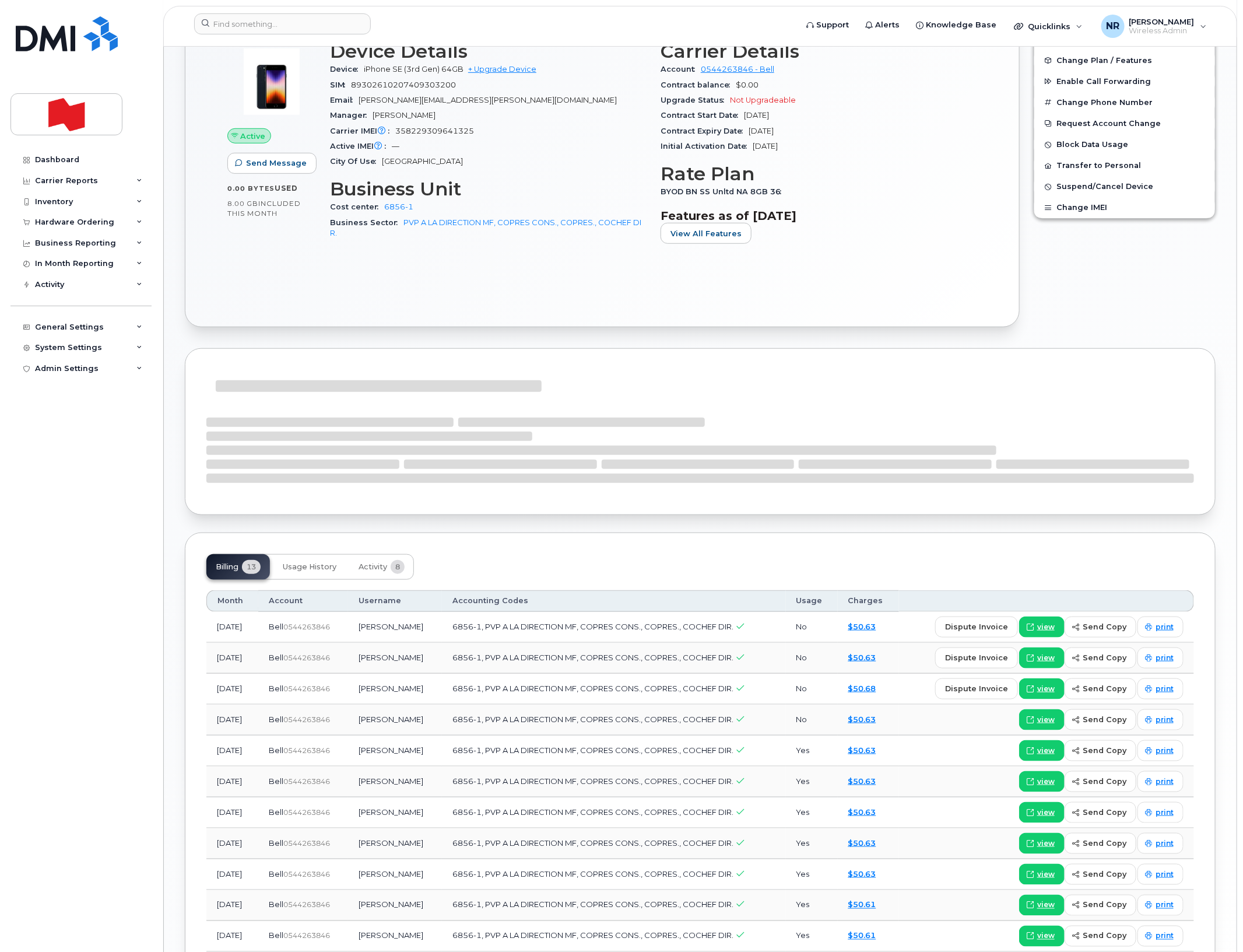
scroll to position [364, 0]
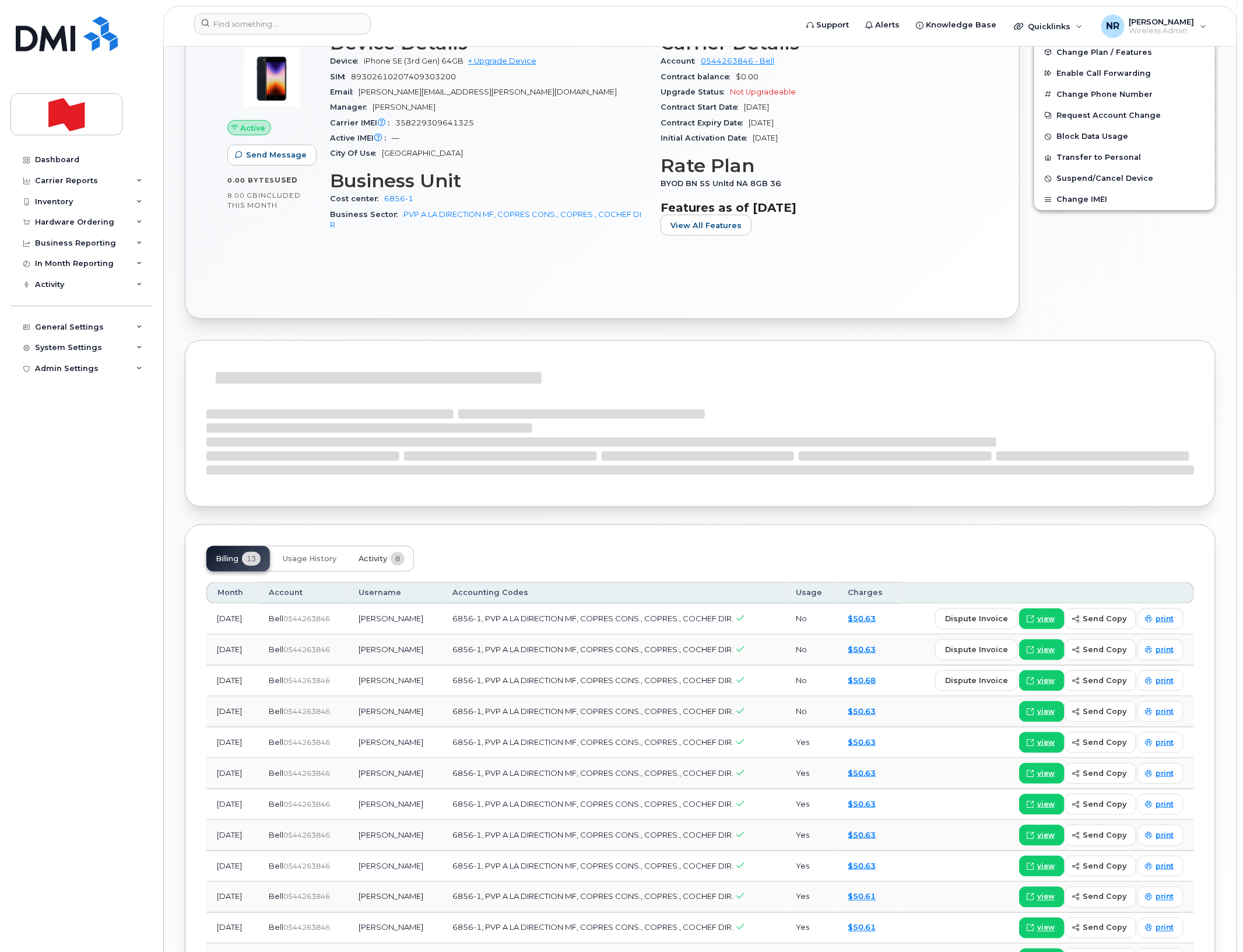
click at [375, 563] on span "Activity" at bounding box center [373, 559] width 28 height 10
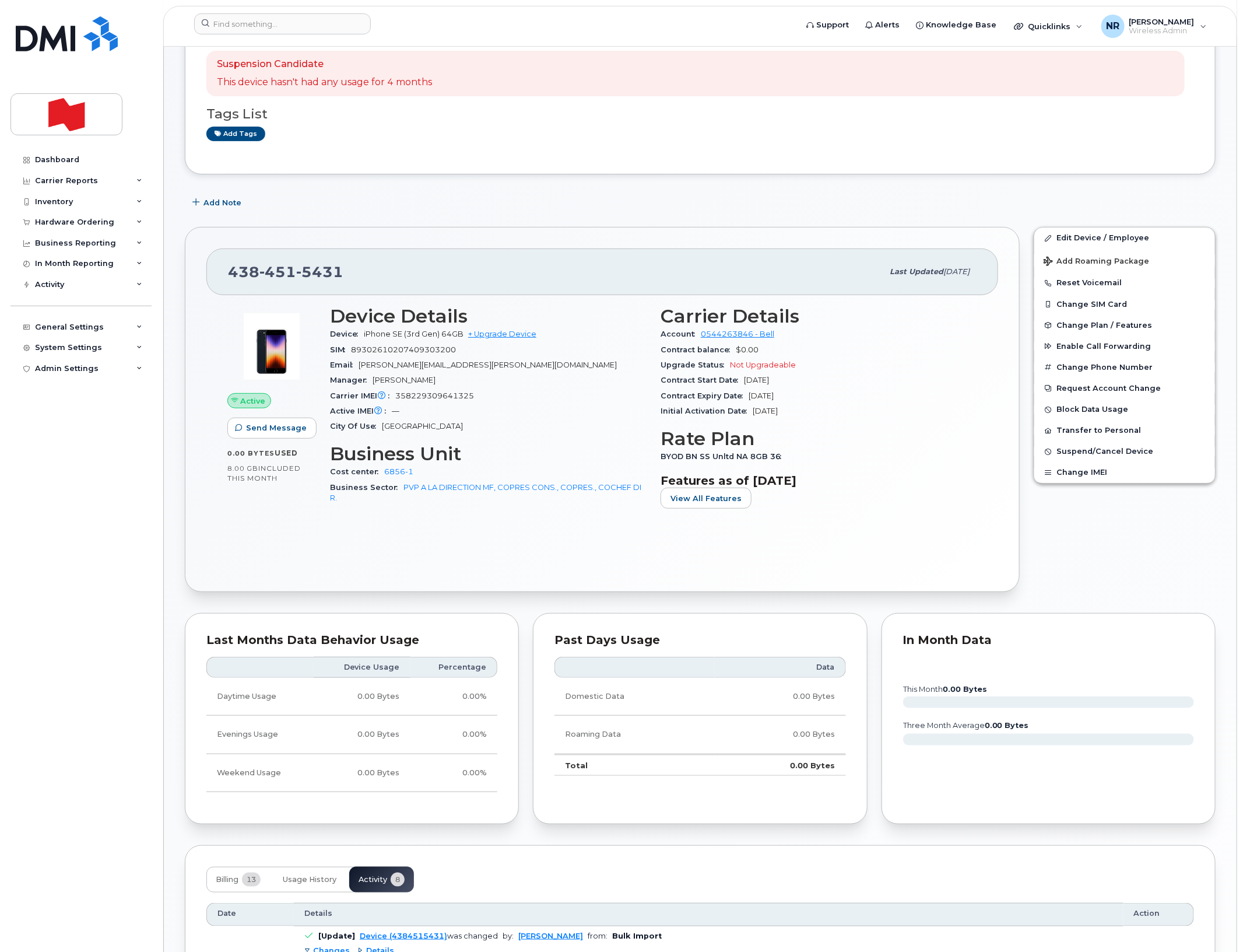
scroll to position [0, 0]
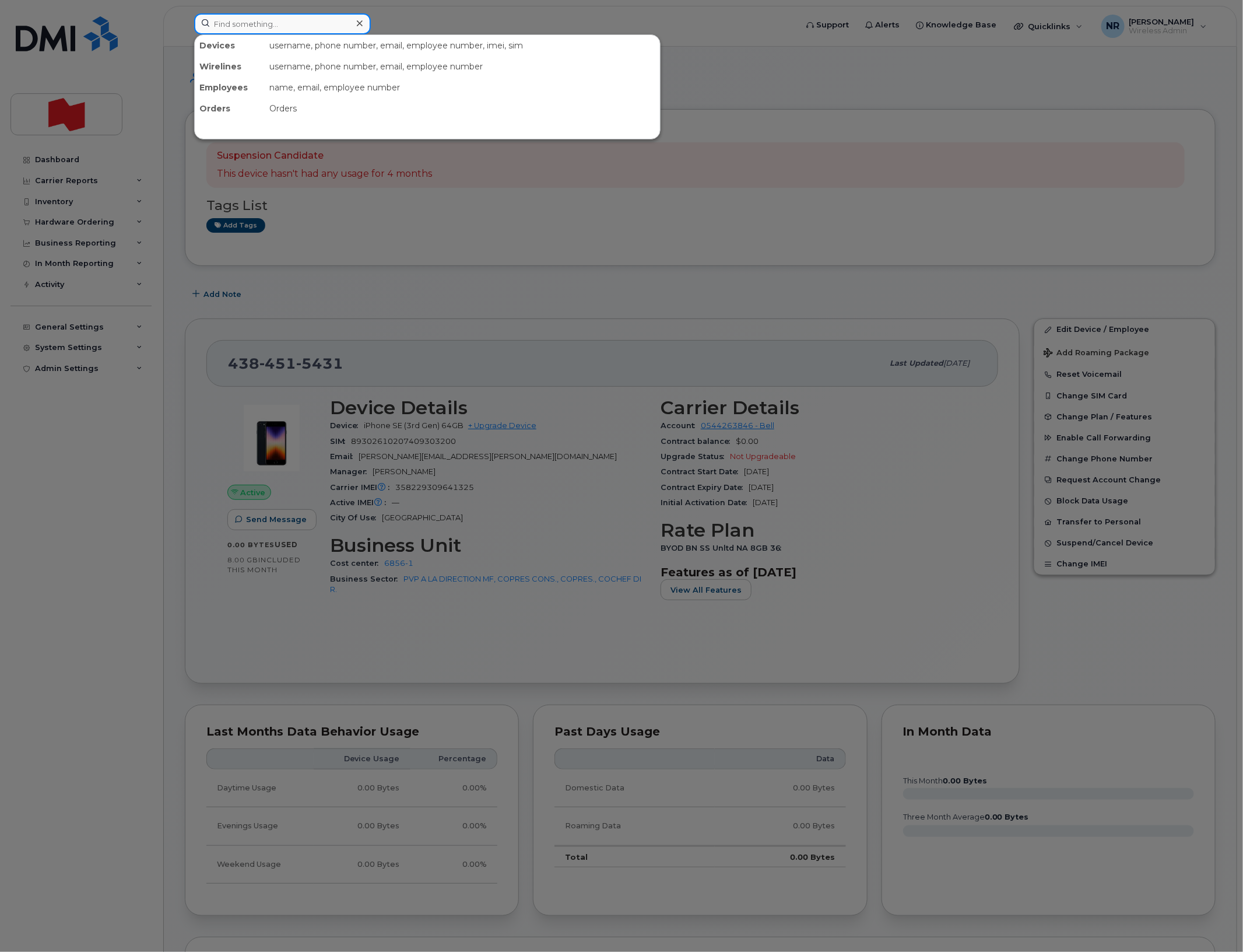
click at [291, 30] on input at bounding box center [282, 24] width 177 height 21
paste input "4384516715"
type input "4384516715"
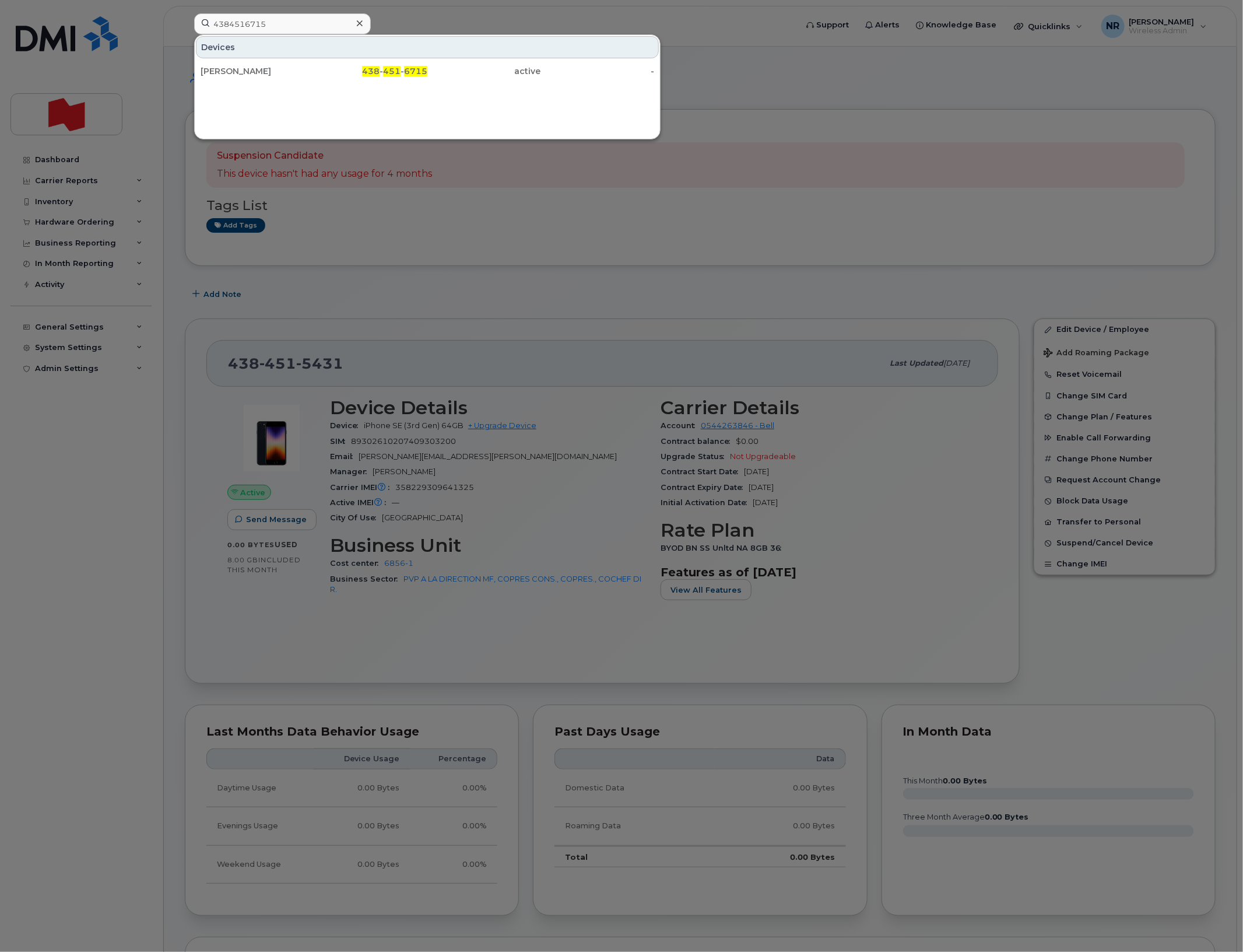
click at [237, 71] on div "Simon Couturier" at bounding box center [257, 71] width 114 height 12
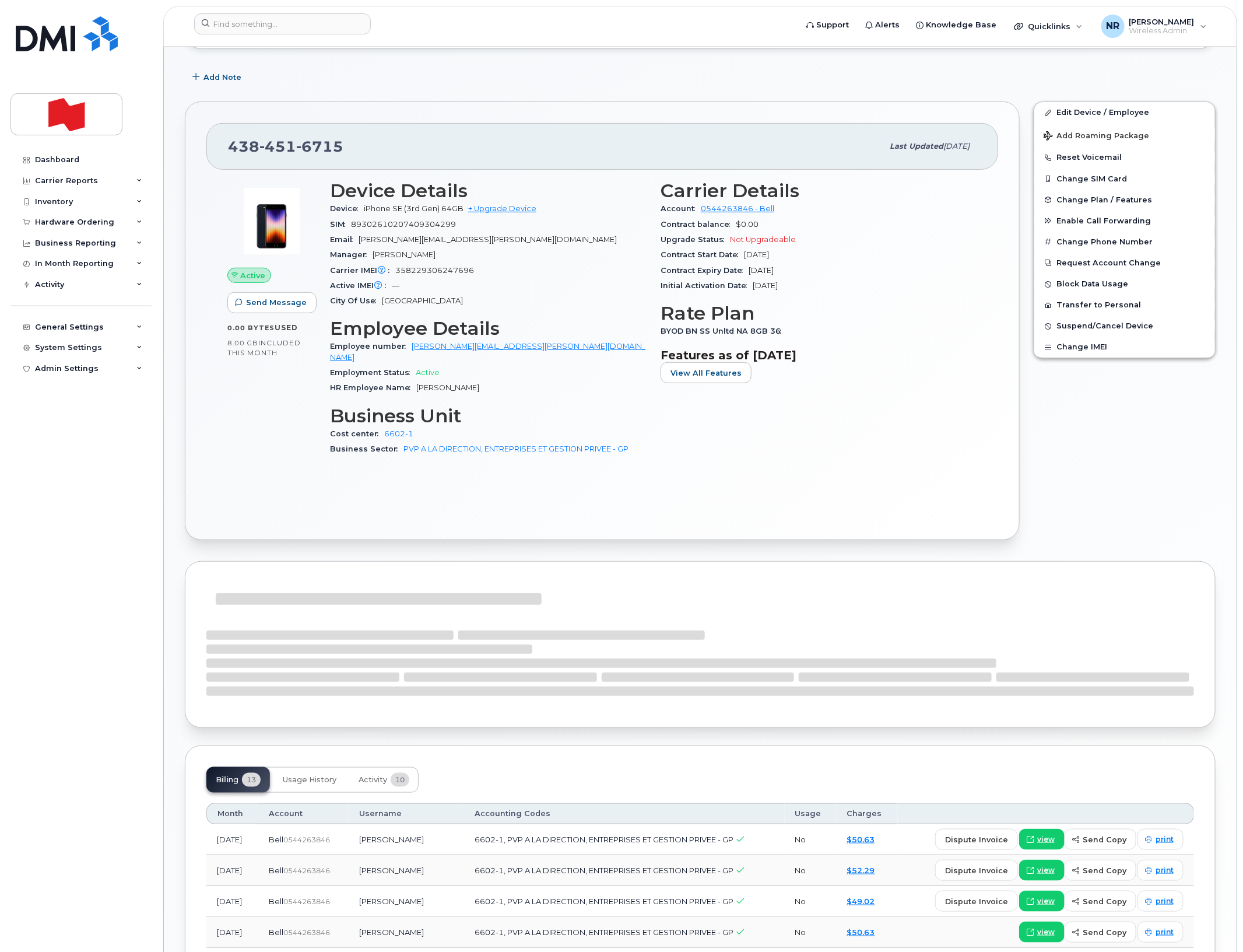
scroll to position [218, 0]
click at [383, 774] on span "Activity" at bounding box center [373, 778] width 28 height 10
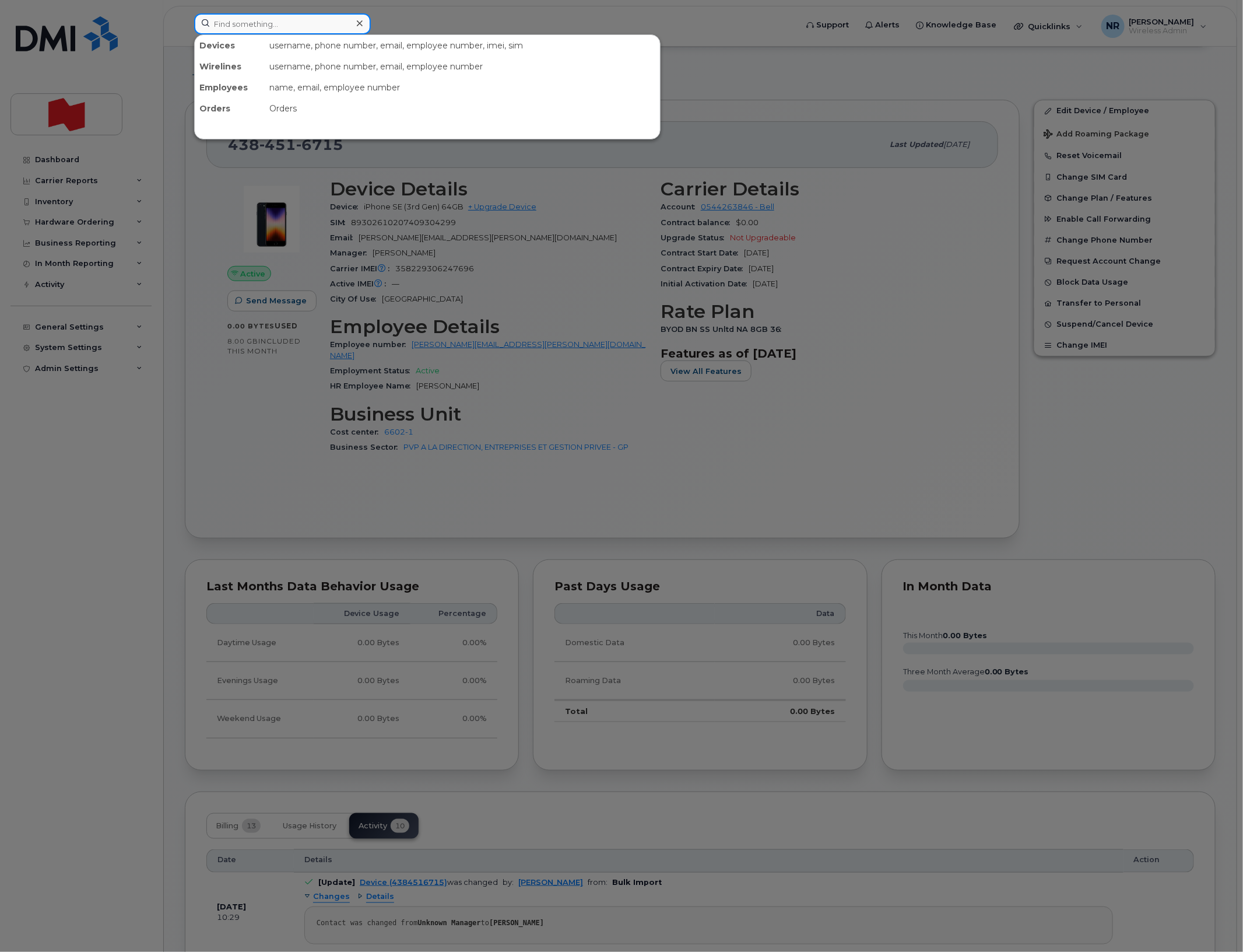
click at [324, 30] on input at bounding box center [282, 24] width 177 height 21
paste input "4384518189"
type input "4384518189"
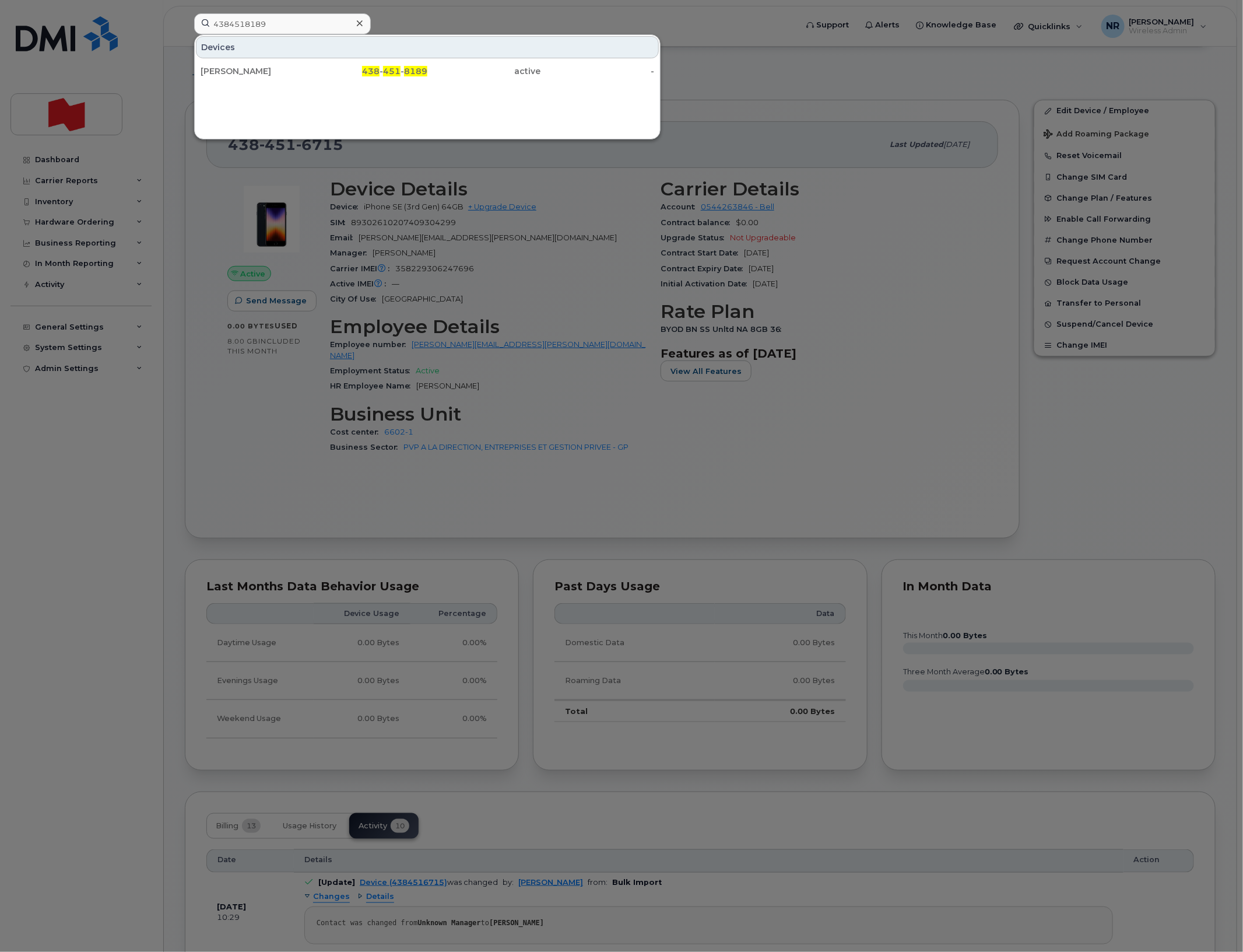
click at [272, 72] on div "Nicholas David Desousa" at bounding box center [257, 71] width 114 height 12
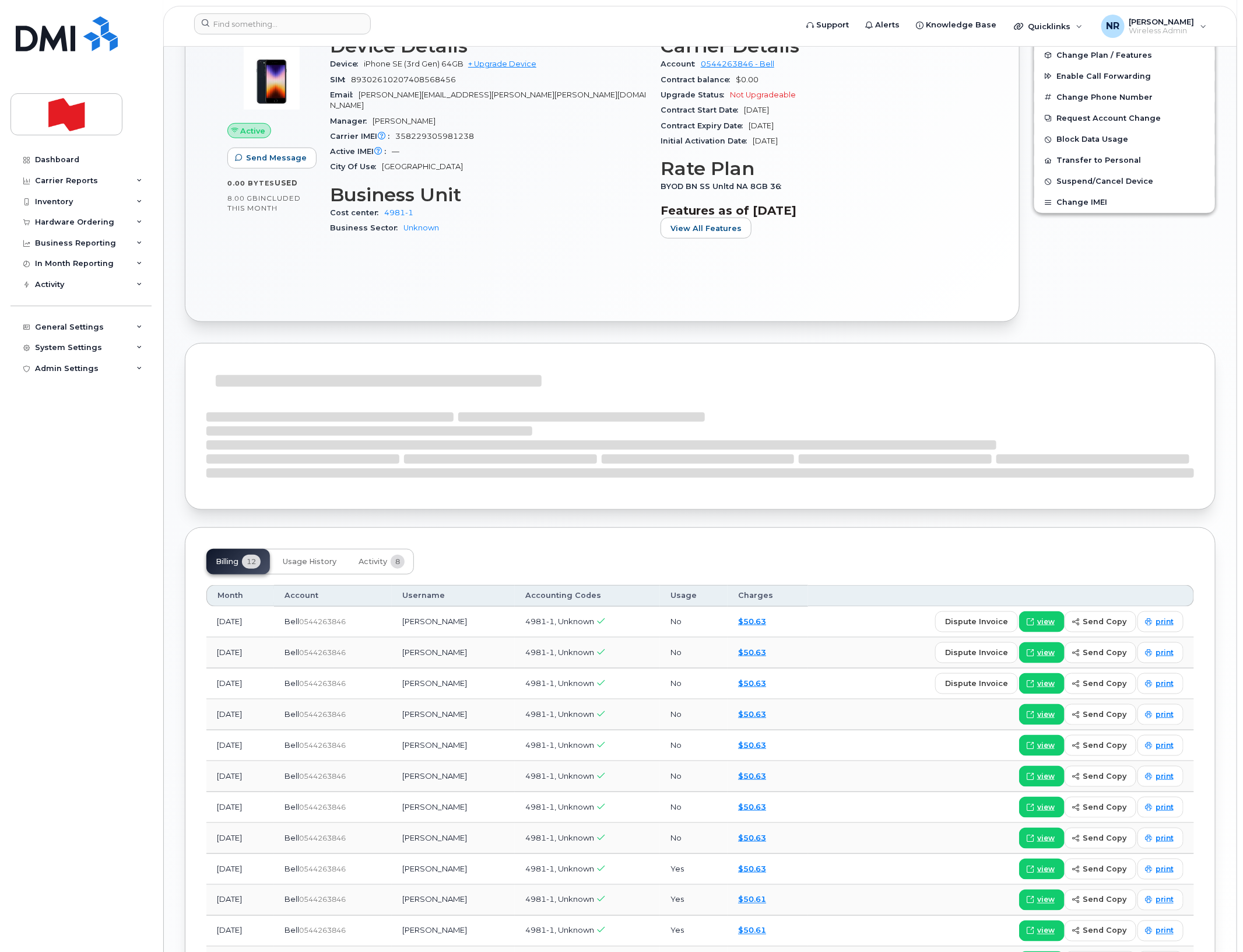
scroll to position [364, 0]
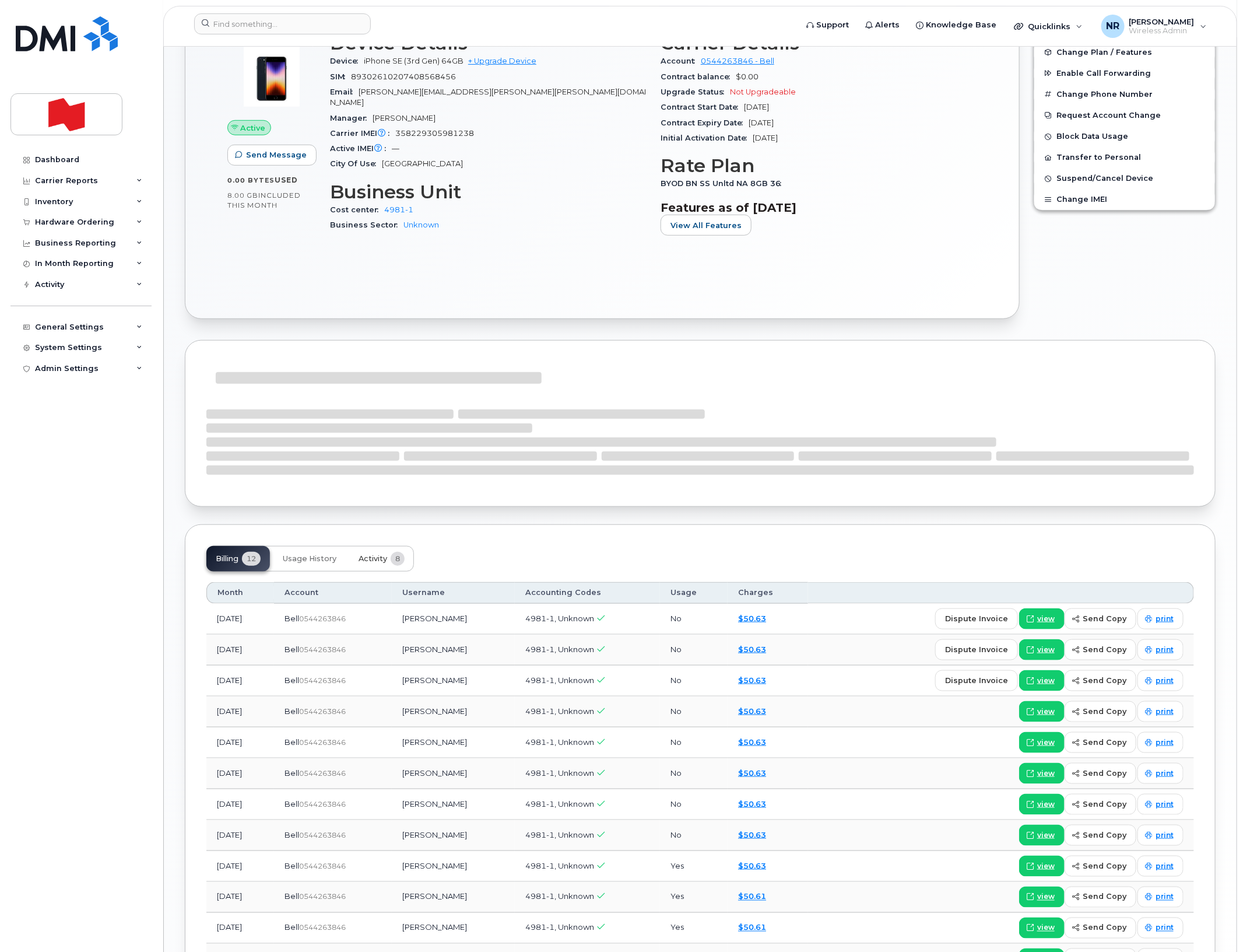
click at [389, 559] on button "Activity 8" at bounding box center [381, 559] width 65 height 26
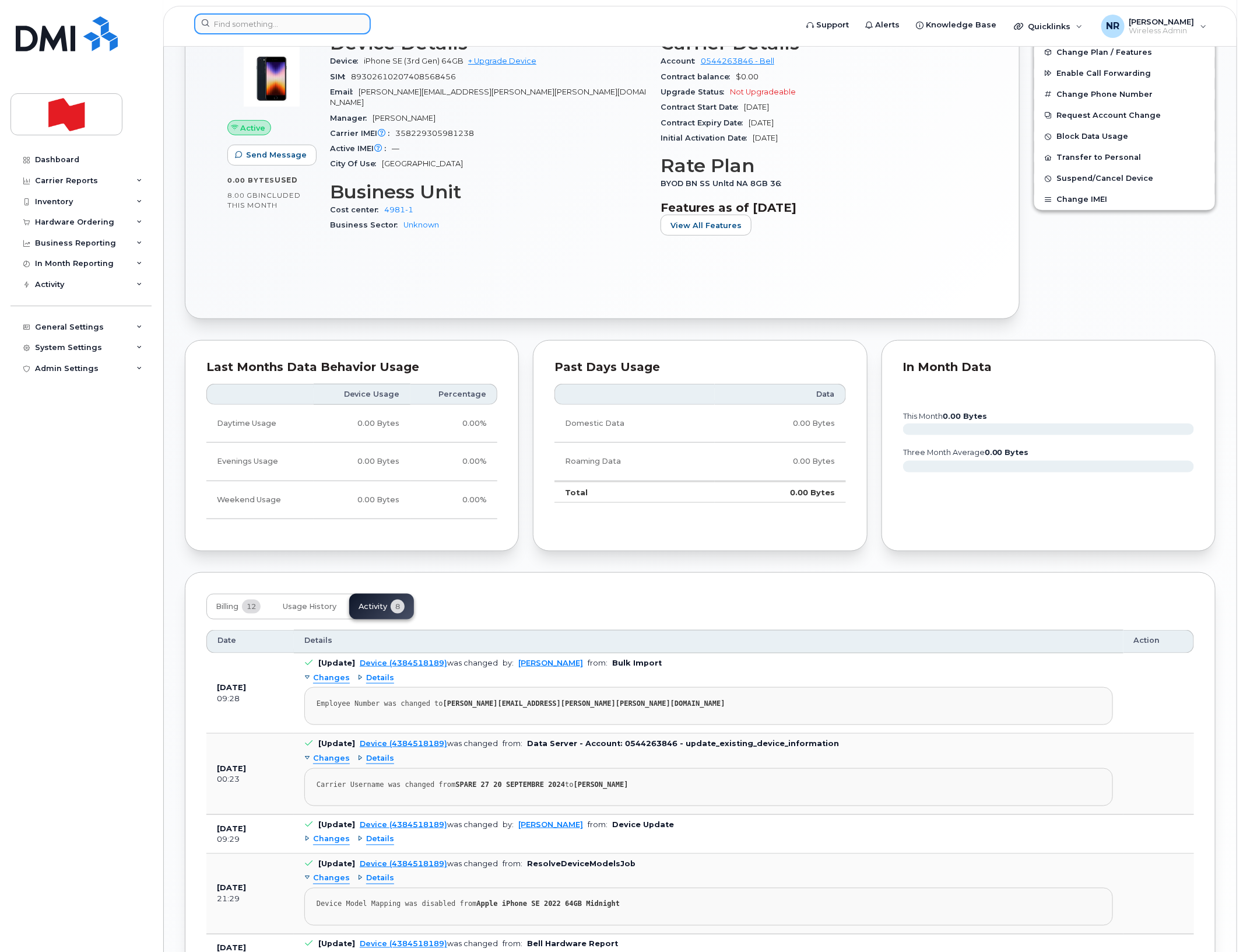
click at [333, 25] on input at bounding box center [282, 24] width 177 height 21
paste input "4384518840"
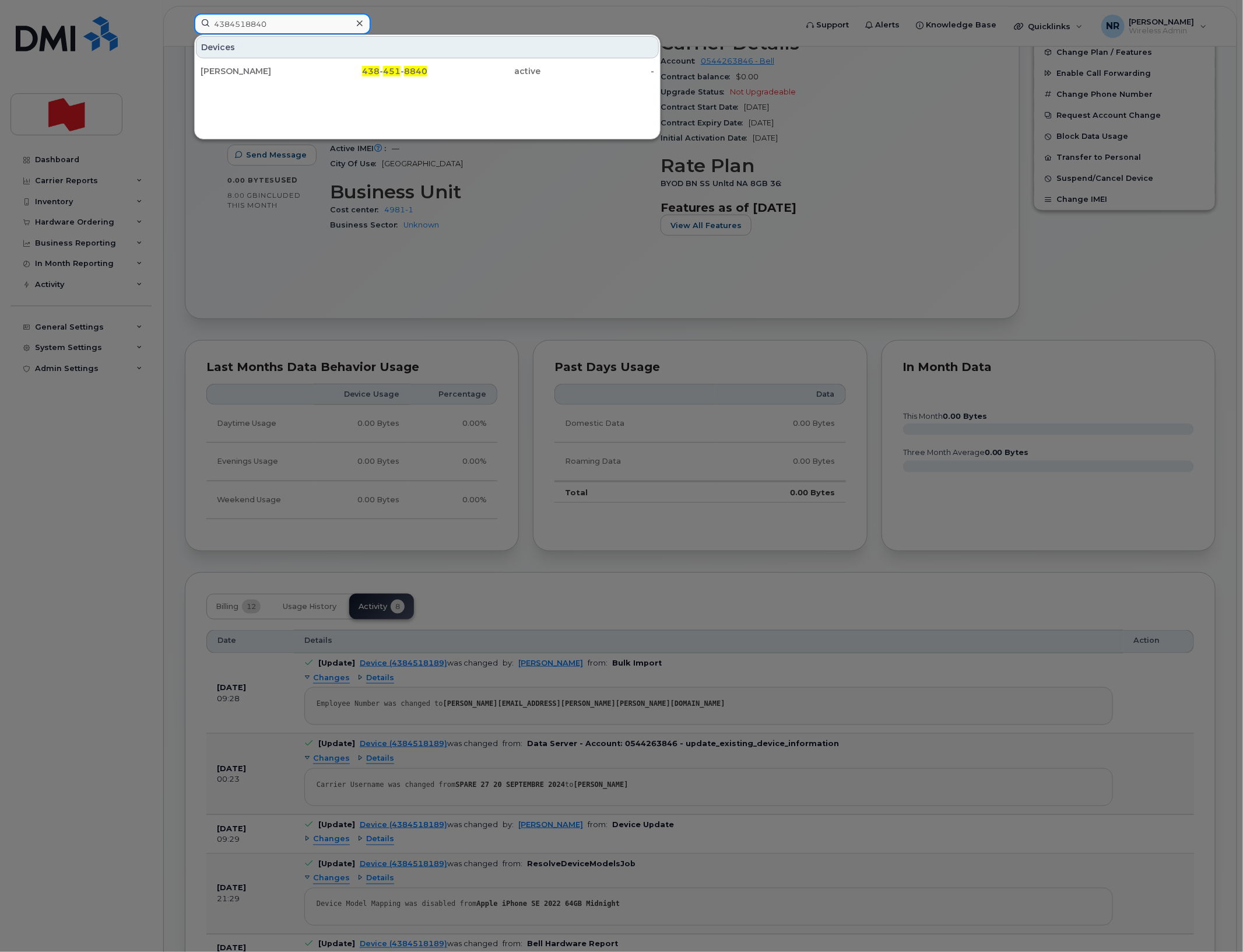
type input "4384518840"
click at [259, 64] on div "PIERRE-ALEX VIAU" at bounding box center [257, 71] width 114 height 21
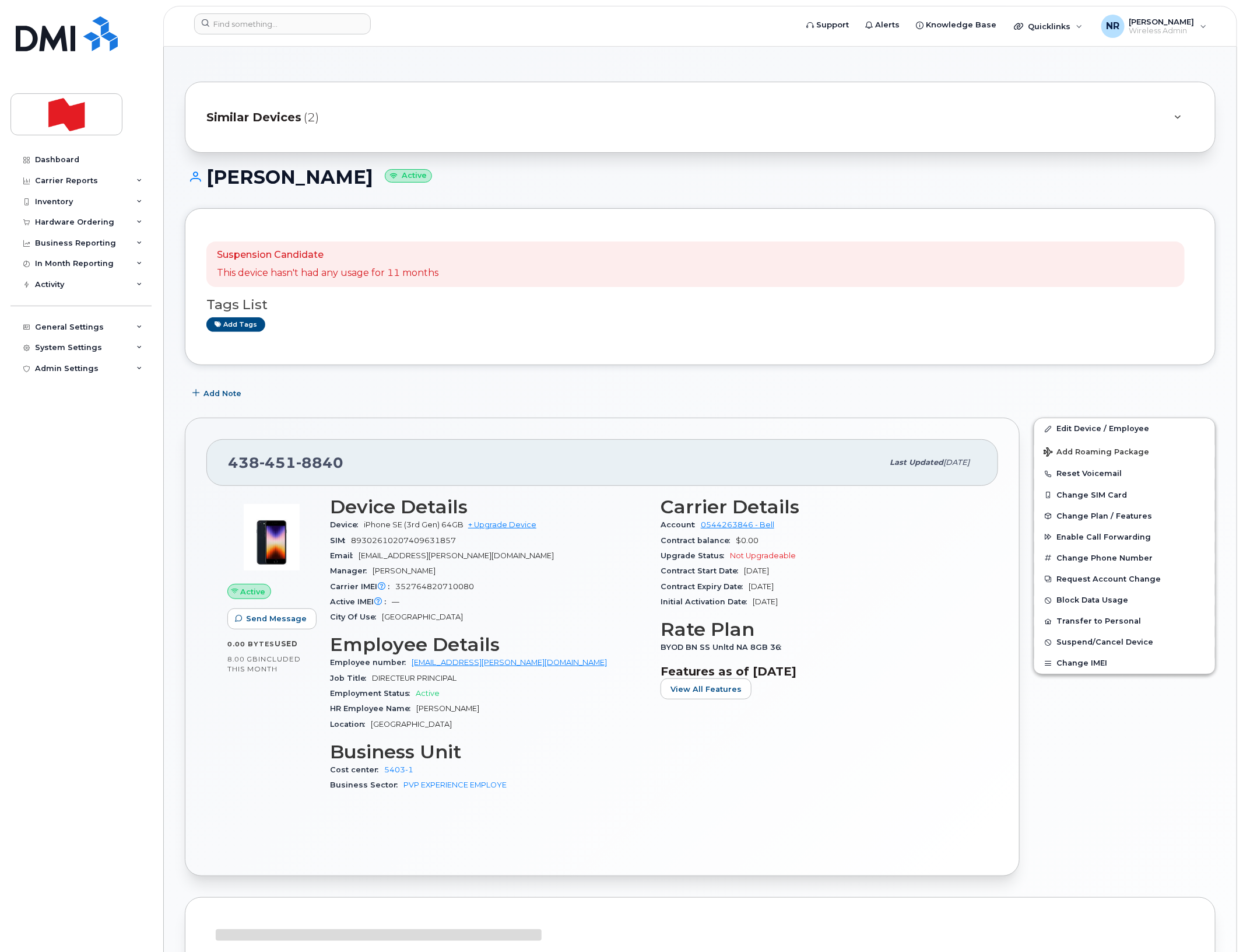
click at [264, 118] on span "Similar Devices" at bounding box center [254, 117] width 95 height 17
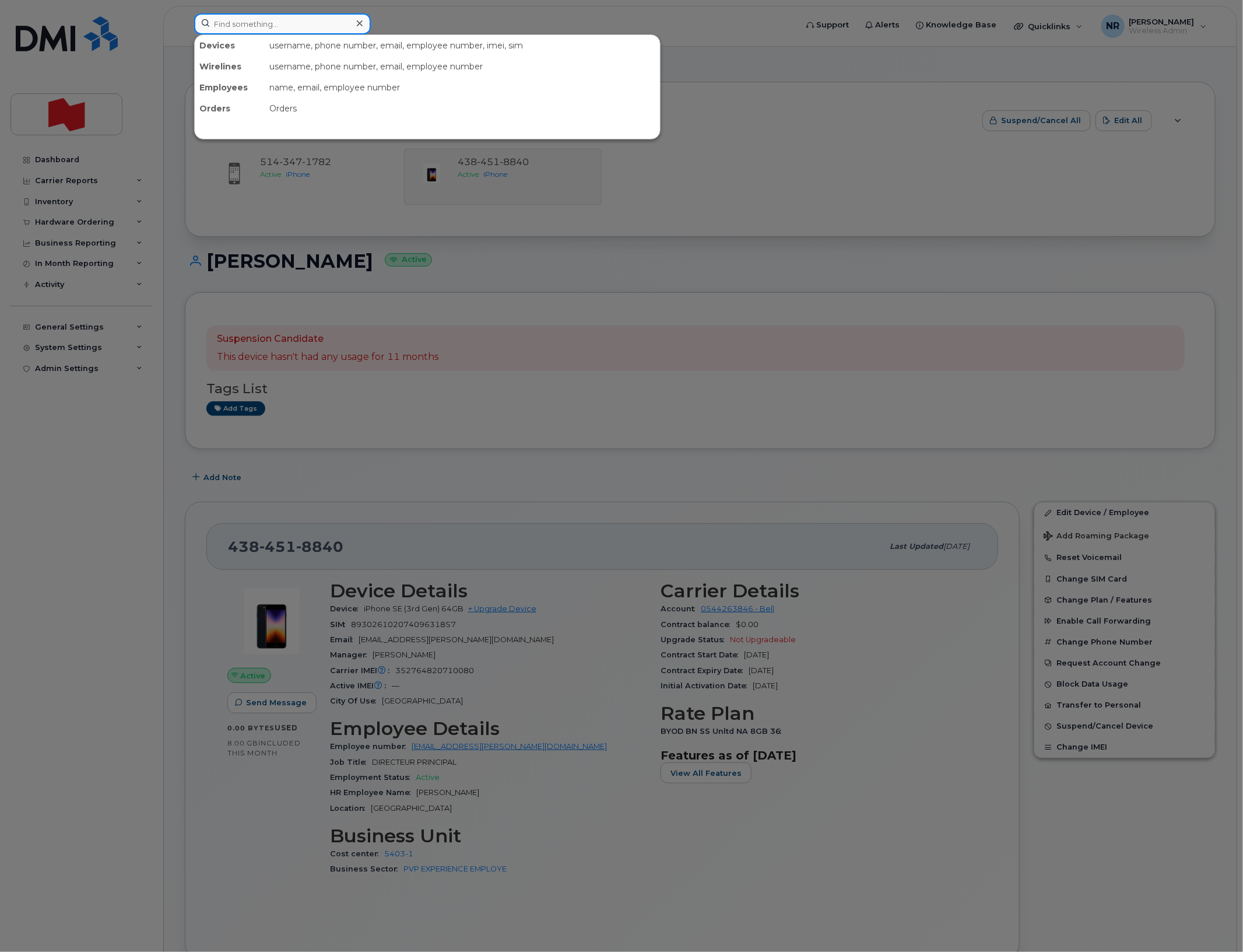
click at [301, 22] on input at bounding box center [282, 24] width 177 height 21
paste input "4384519008"
type input "4384519008"
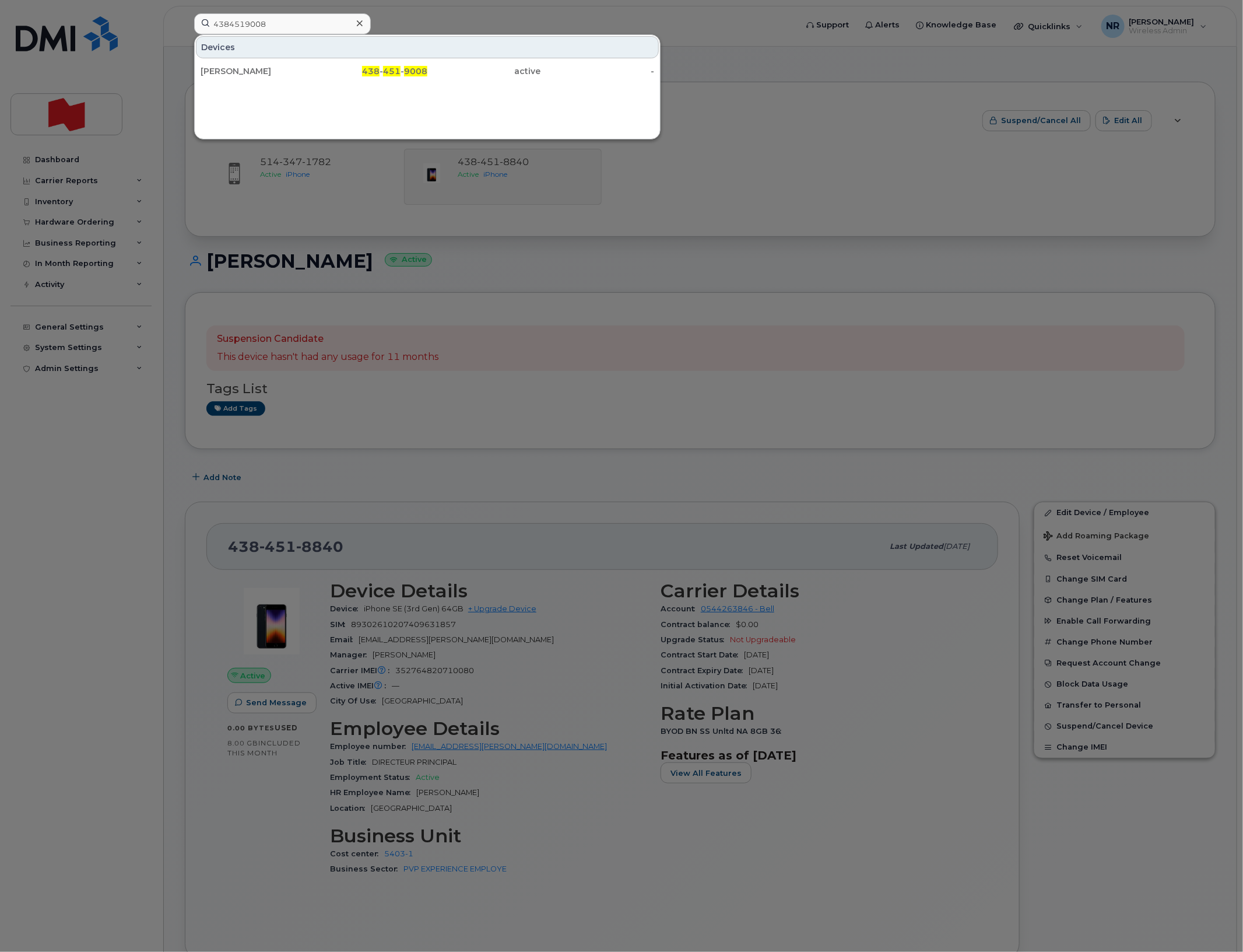
click at [240, 67] on div "Hugo Desrosiers" at bounding box center [257, 71] width 114 height 12
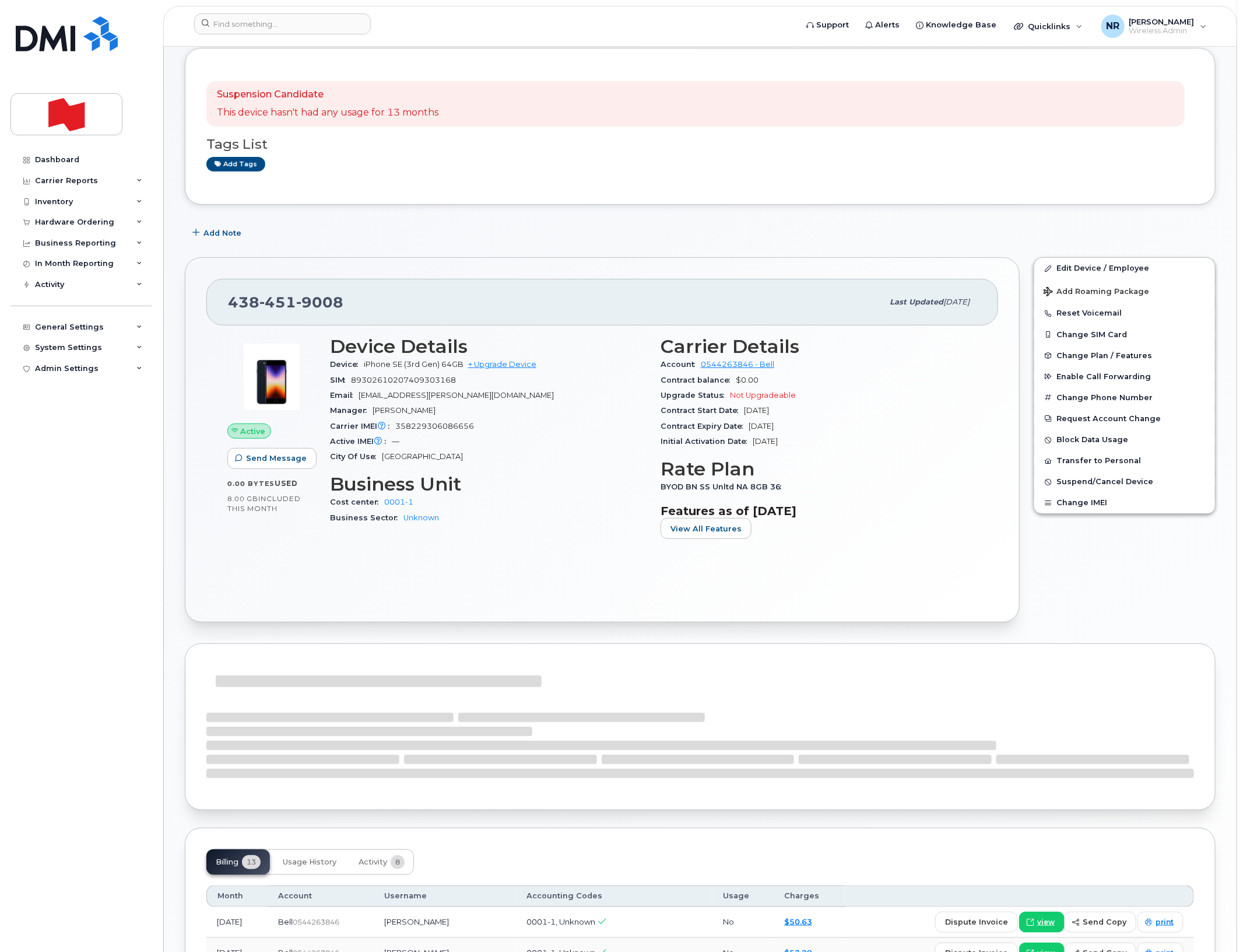
scroll to position [146, 0]
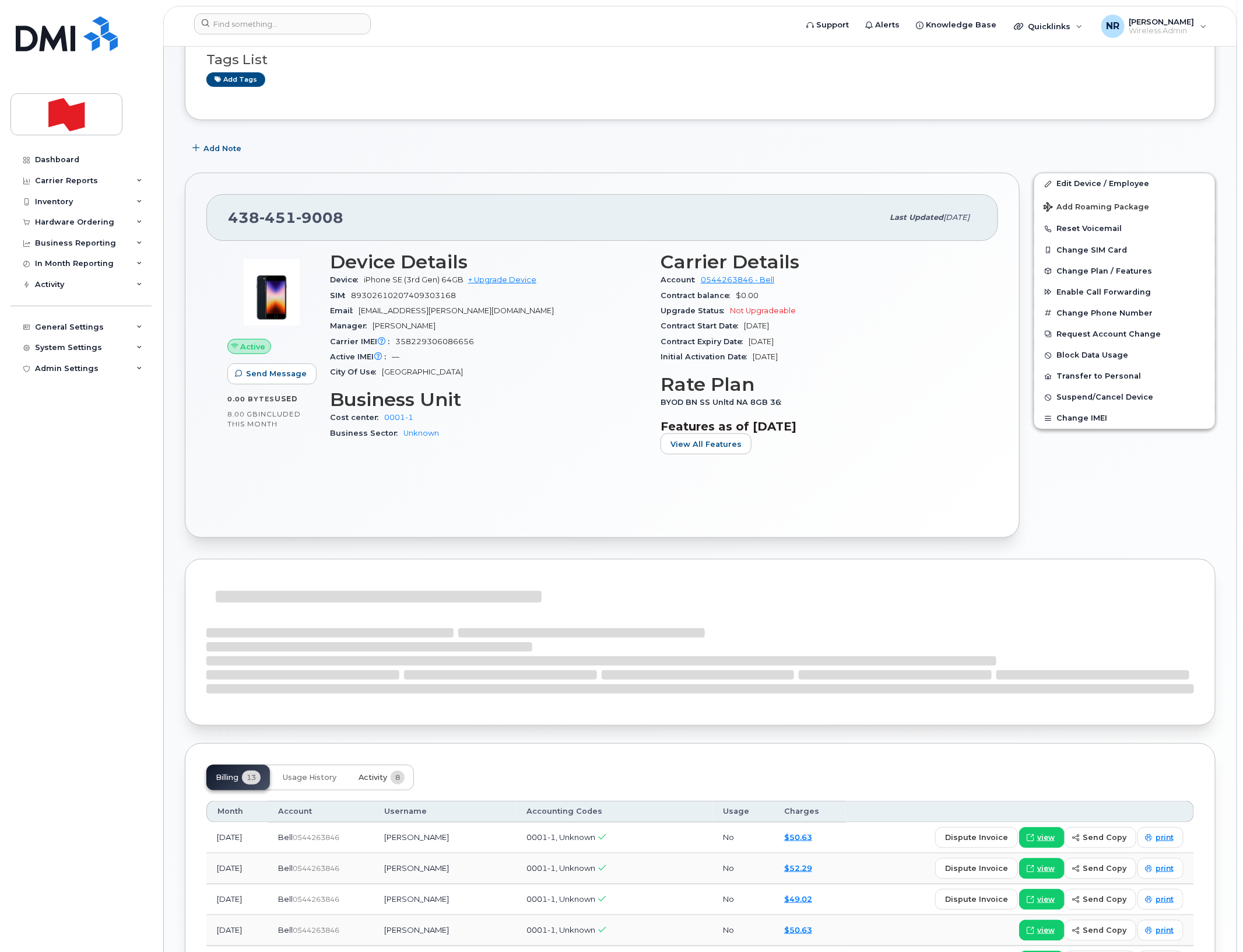
click at [377, 782] on span "Activity" at bounding box center [373, 777] width 28 height 10
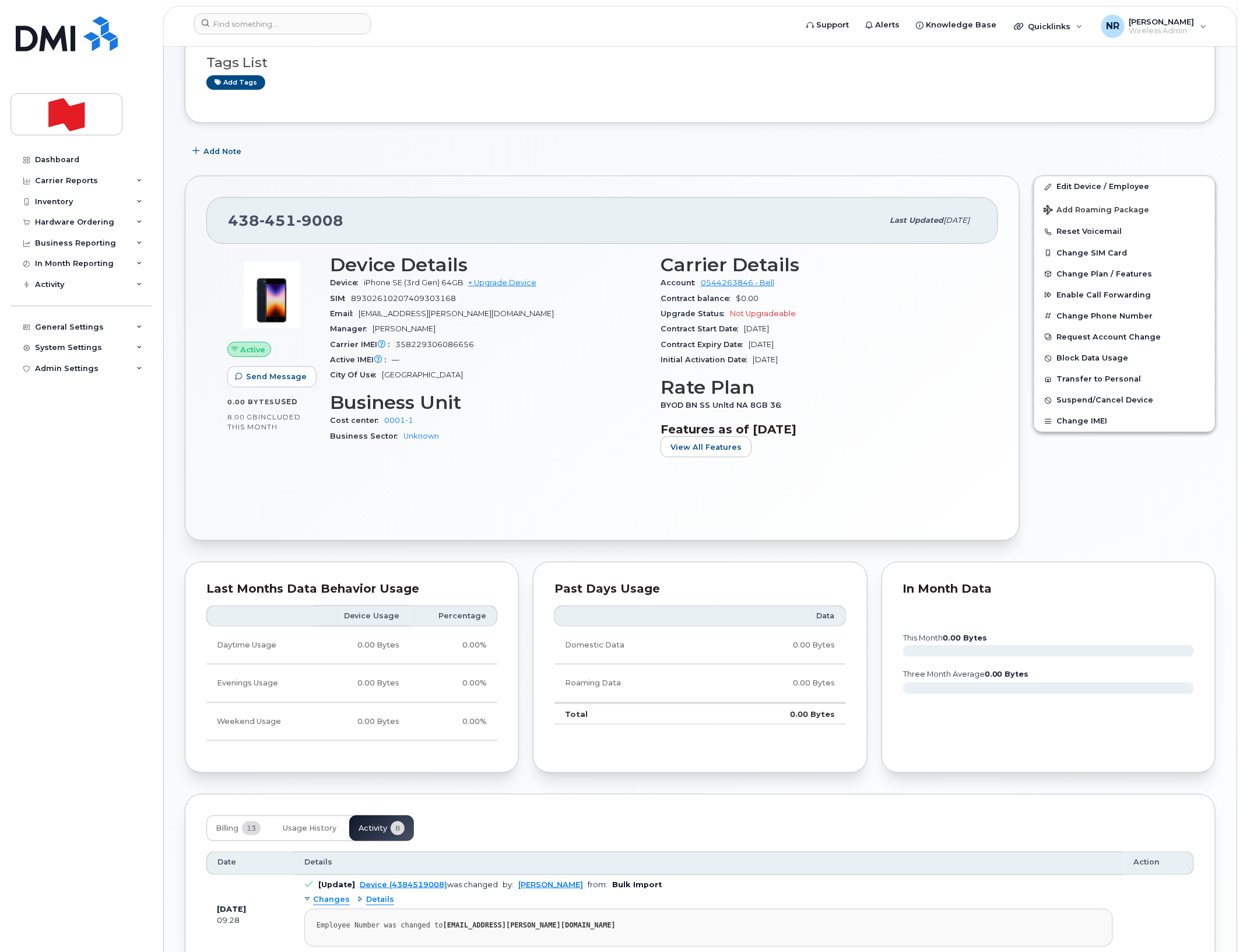
scroll to position [0, 0]
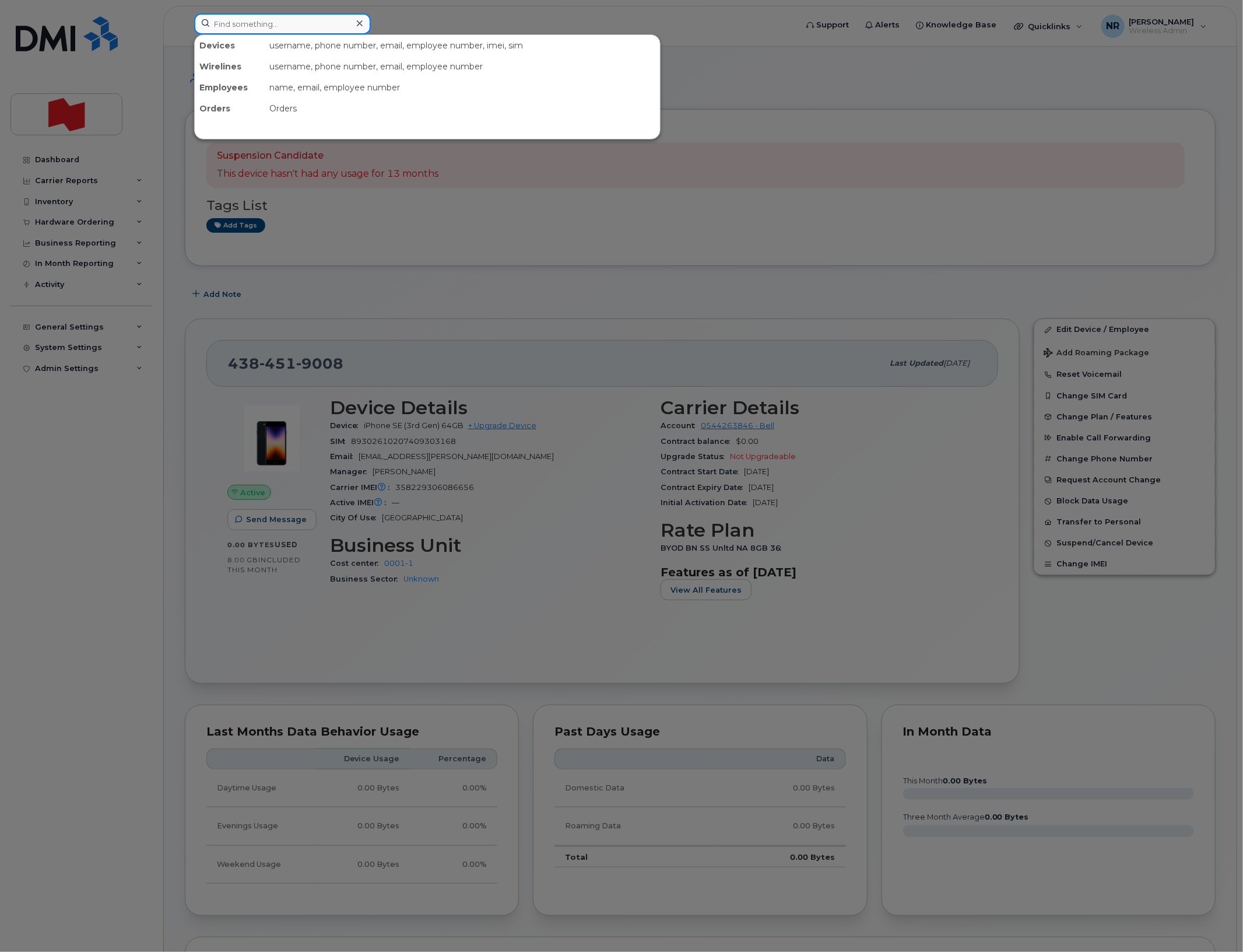
click at [316, 22] on input at bounding box center [282, 24] width 177 height 21
paste input "4384530664"
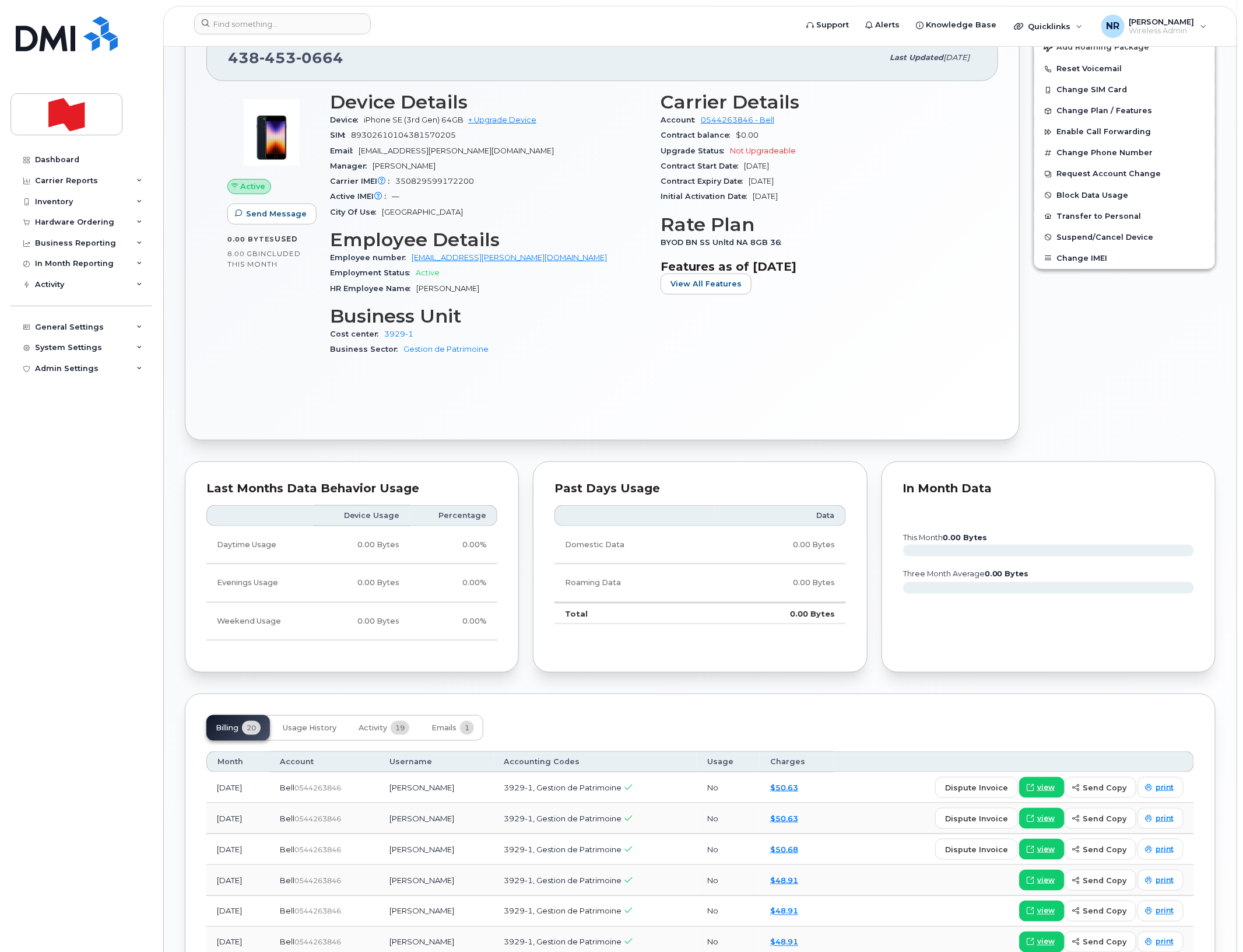
scroll to position [364, 0]
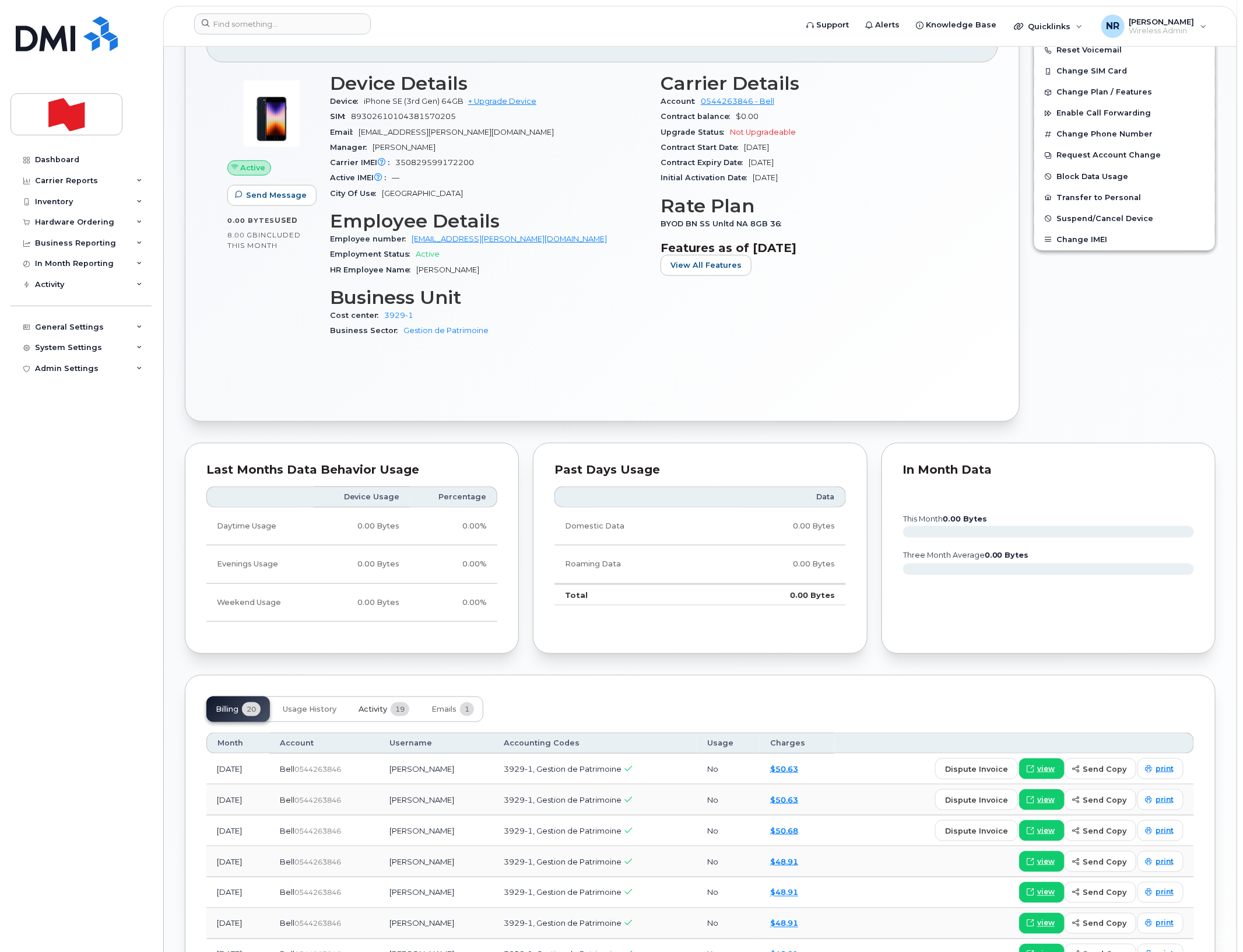
click at [379, 713] on span "Activity" at bounding box center [373, 709] width 28 height 10
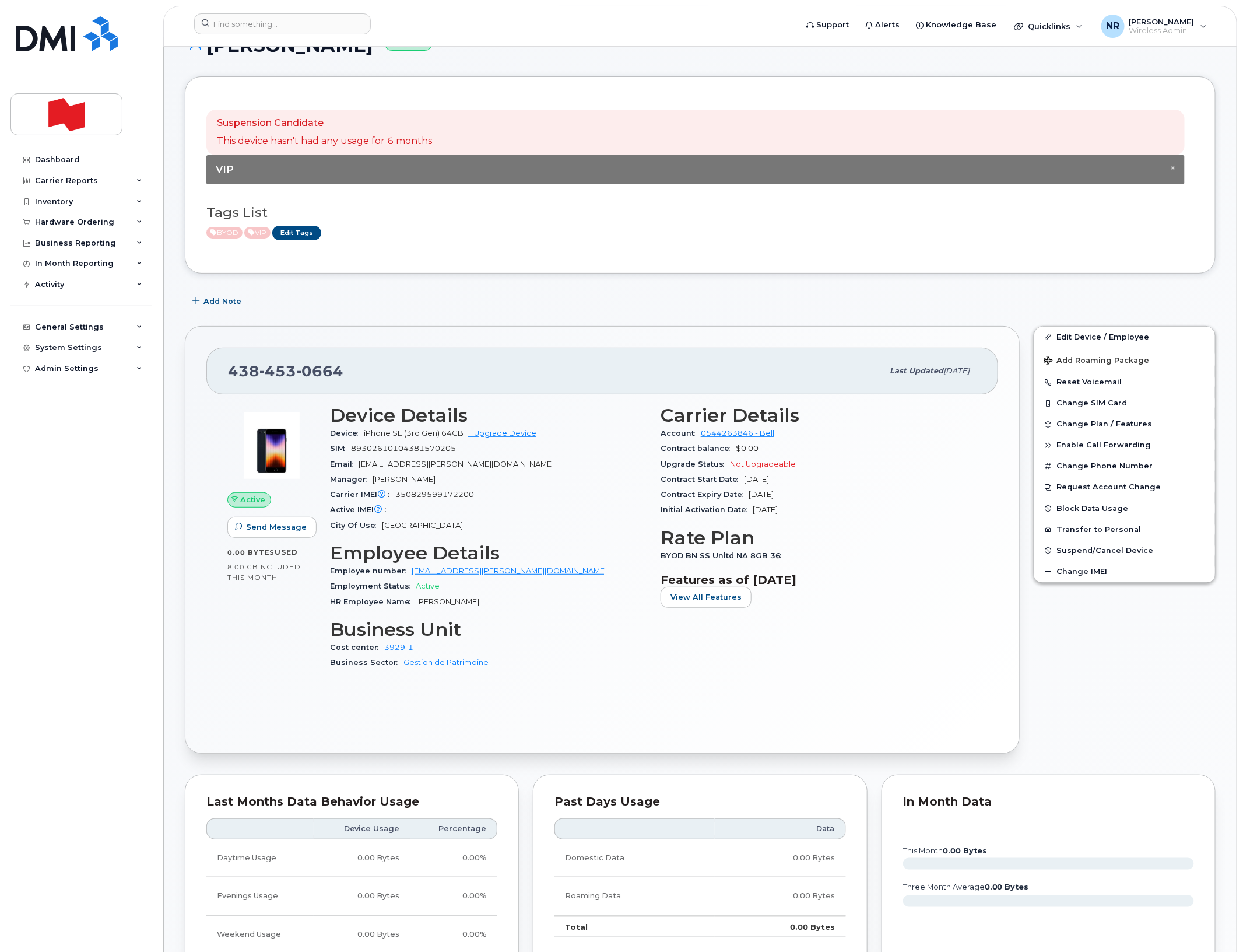
scroll to position [0, 0]
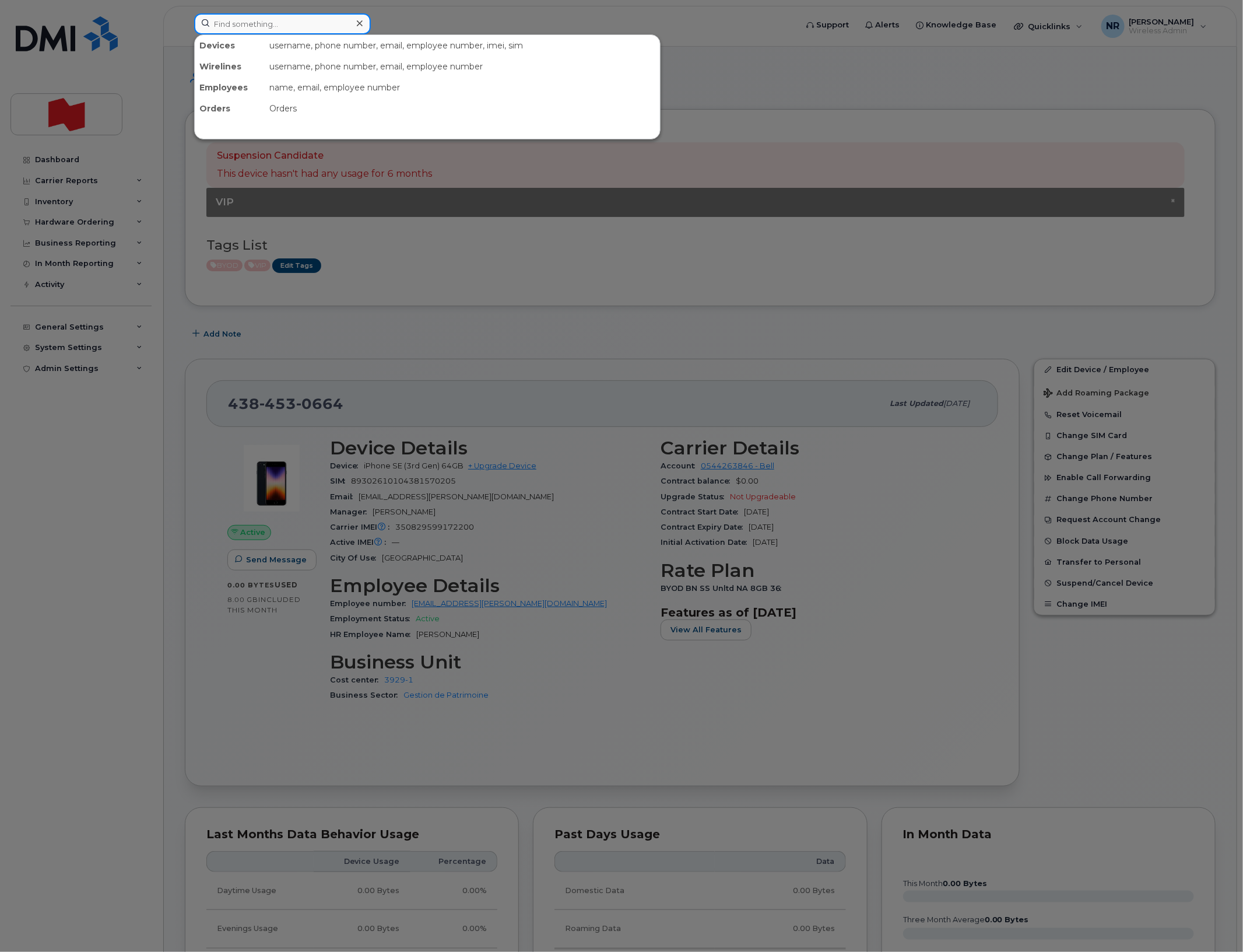
click at [311, 18] on input at bounding box center [282, 24] width 177 height 21
paste input "4384533512"
type input "4384533512"
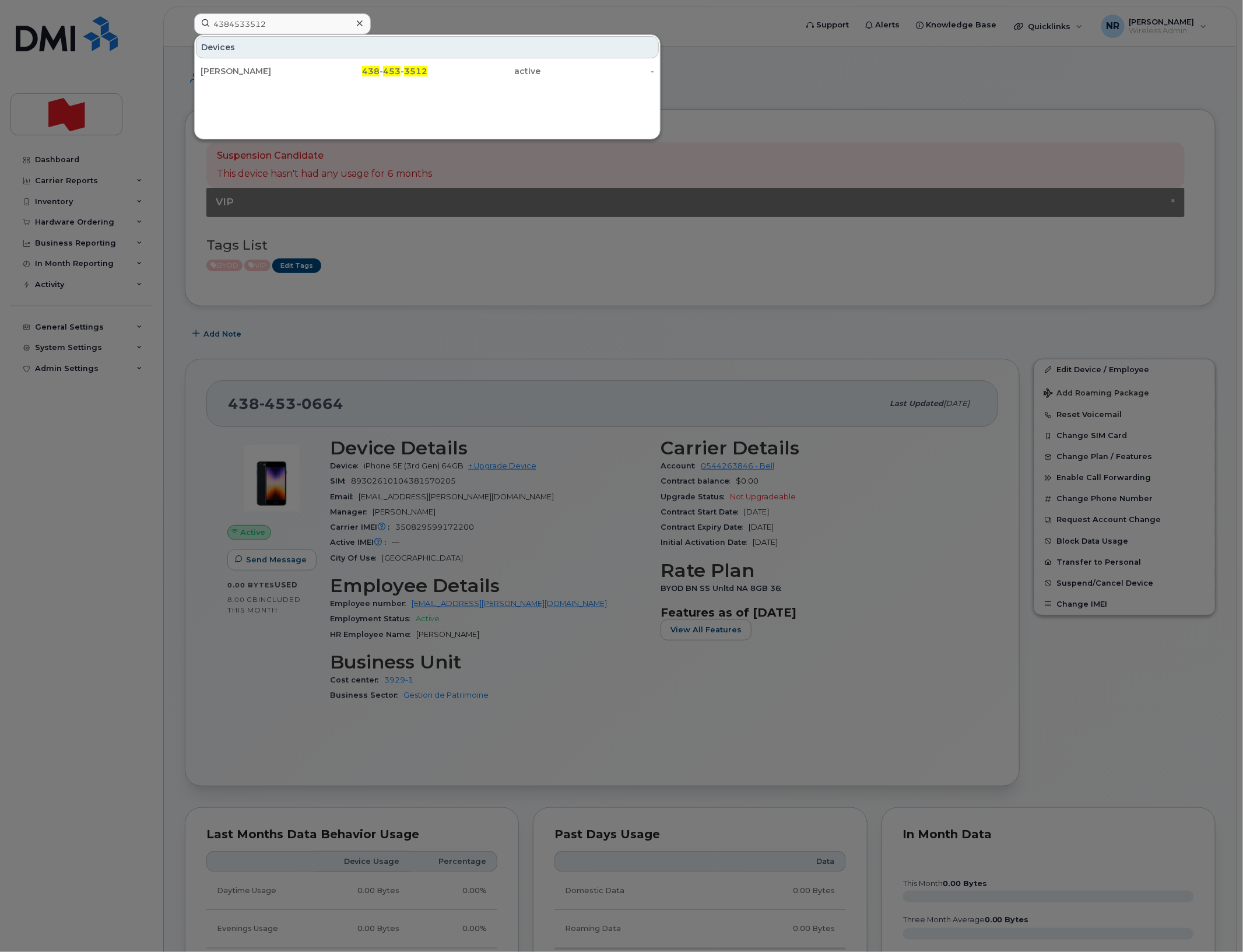
click at [232, 72] on div "Kim Tanguay" at bounding box center [257, 71] width 114 height 12
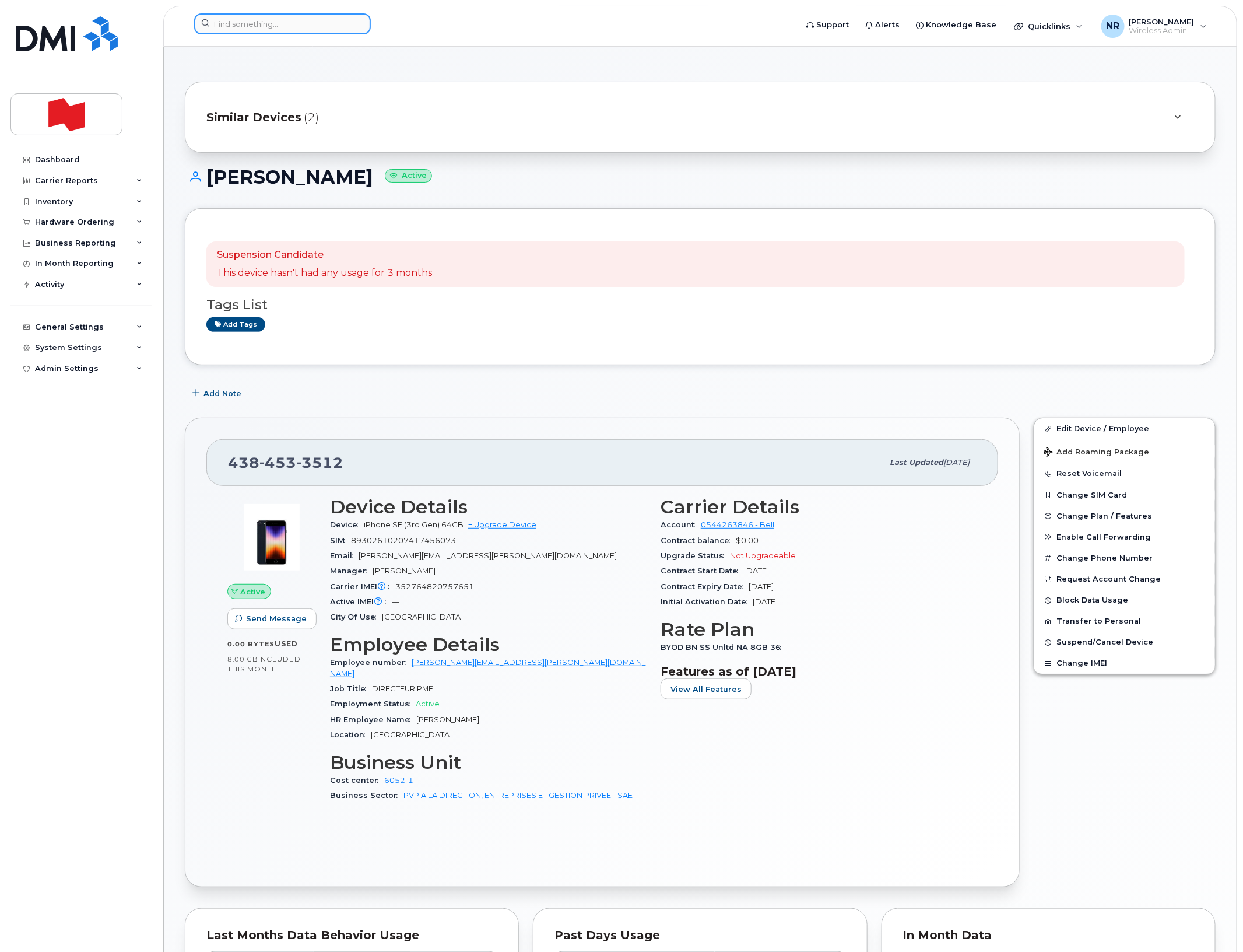
click at [315, 26] on input at bounding box center [282, 24] width 177 height 21
paste input "4384534784"
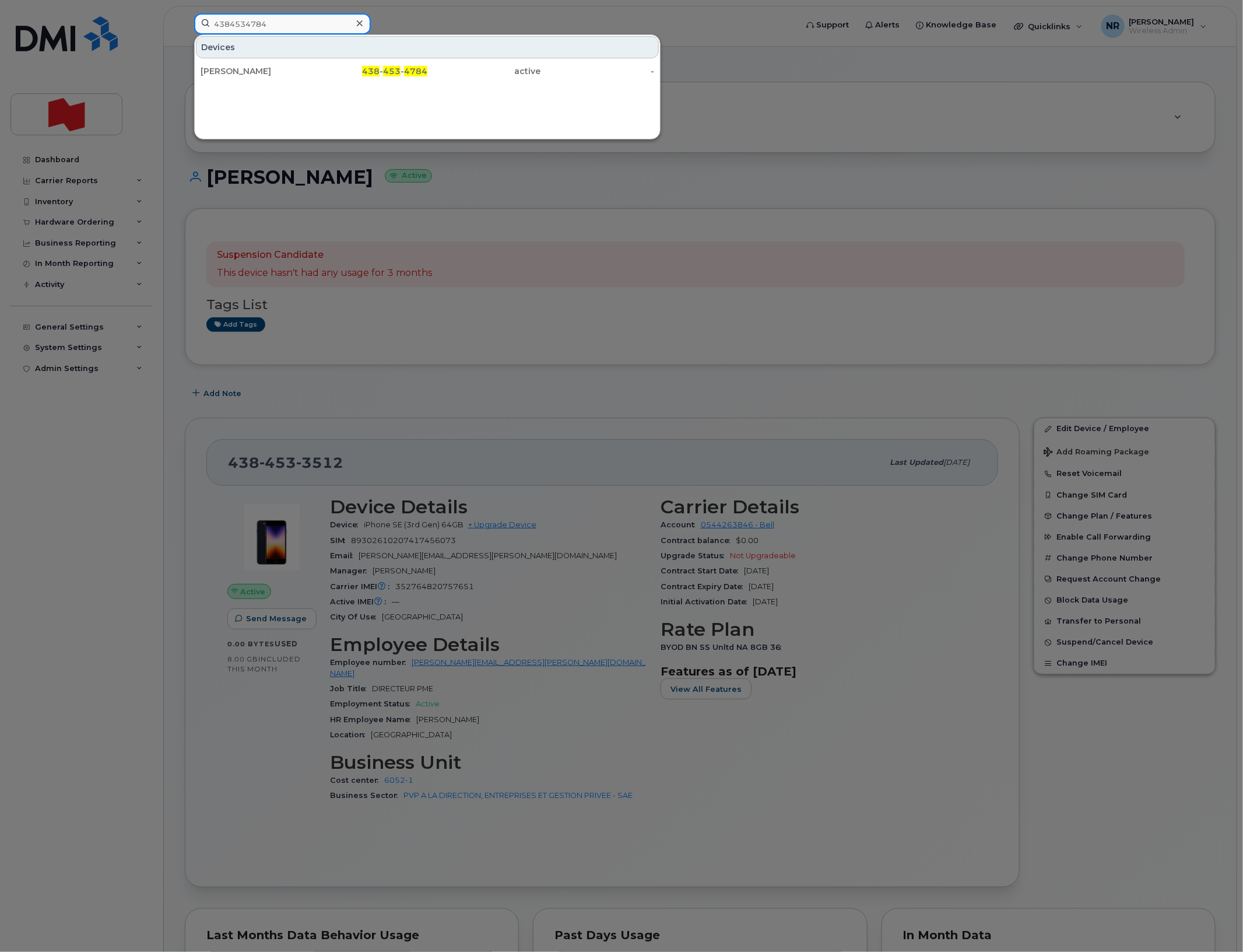
type input "4384534784"
click at [264, 73] on div "Aaron Kalala Malemba" at bounding box center [257, 71] width 114 height 12
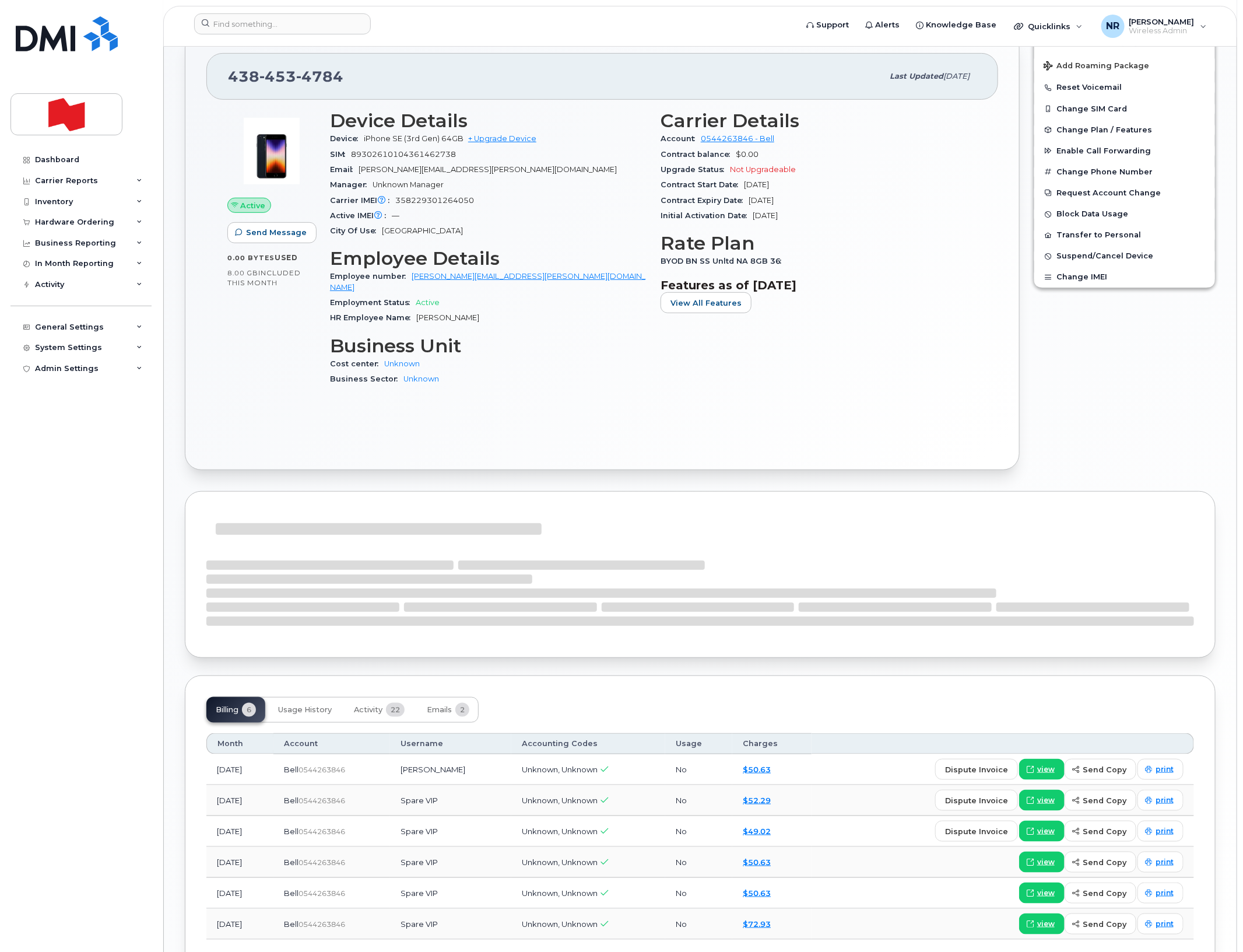
scroll to position [357, 0]
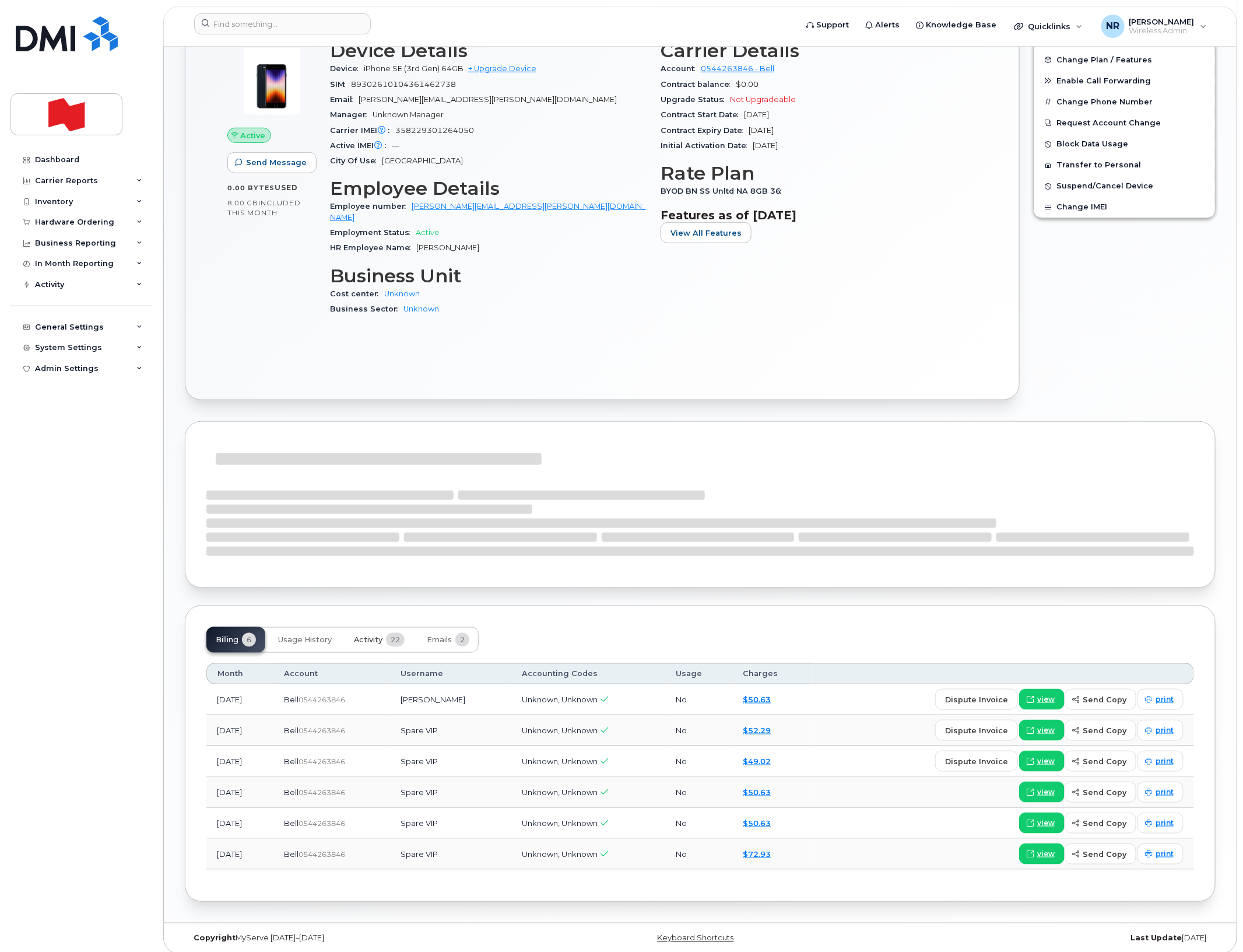
click at [389, 632] on span "22" at bounding box center [395, 639] width 19 height 14
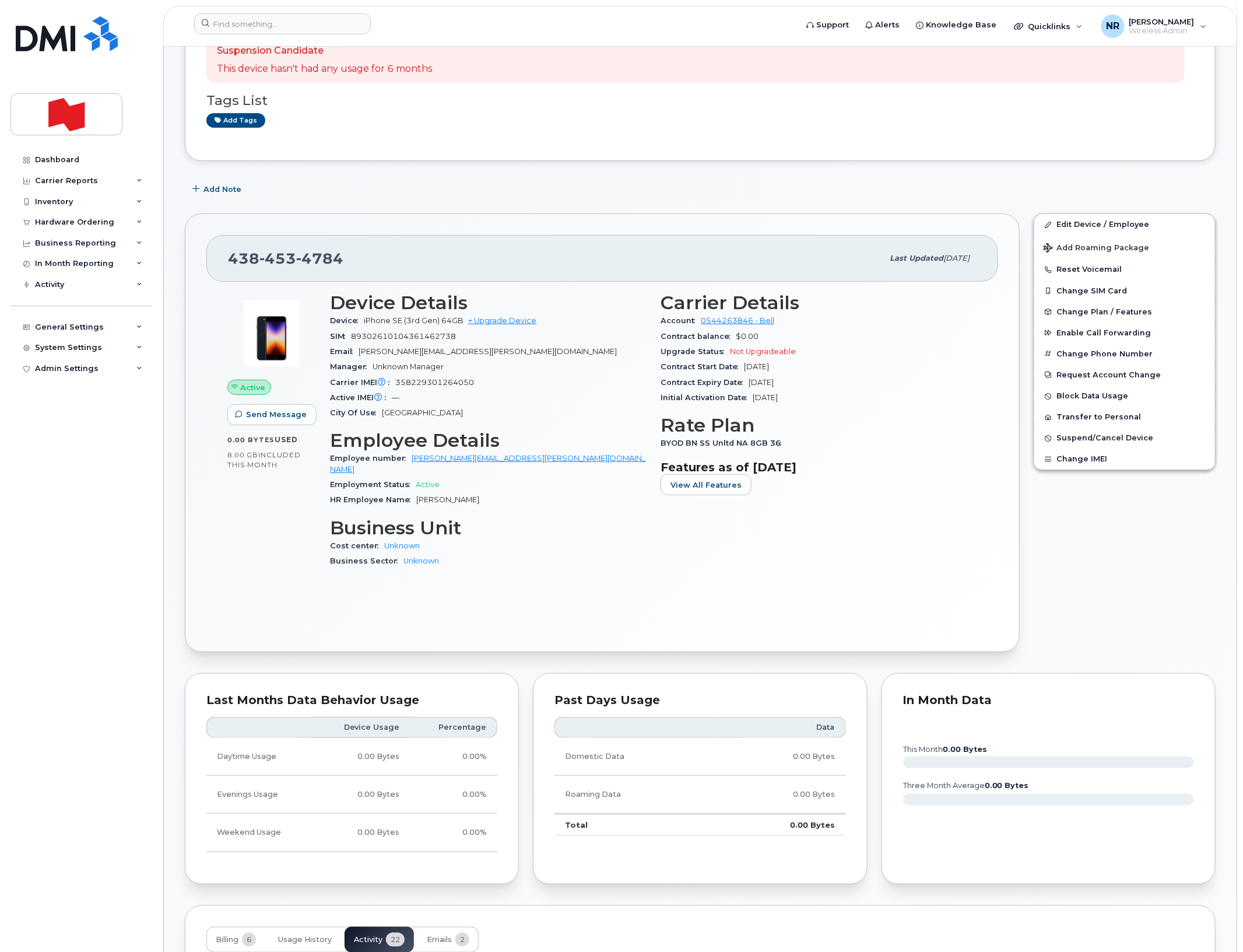
scroll to position [0, 0]
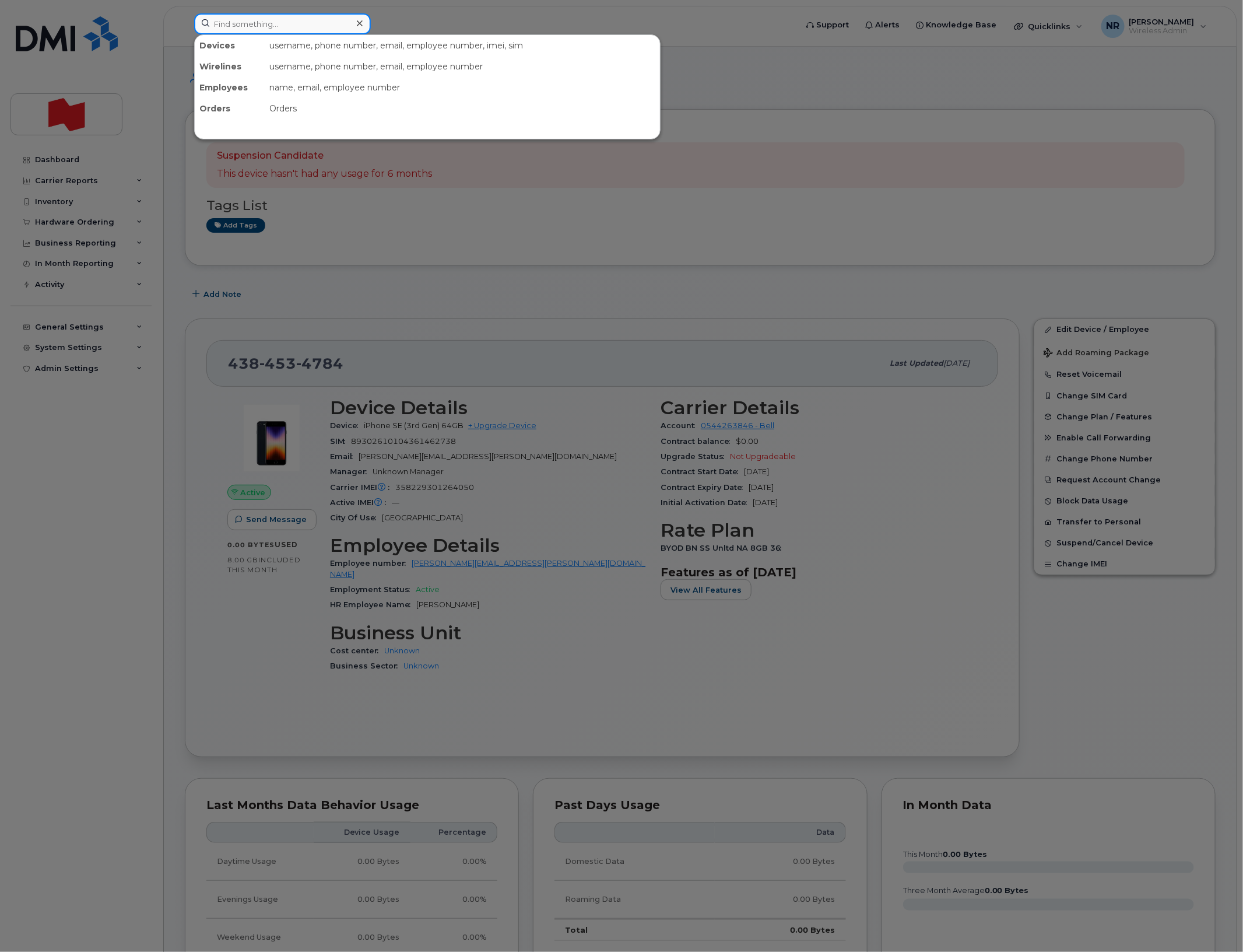
click at [325, 18] on input at bounding box center [282, 24] width 177 height 21
paste input "4384536583"
type input "4384536583"
click at [271, 67] on div "[PERSON_NAME] Sophie [PERSON_NAME]" at bounding box center [257, 71] width 114 height 12
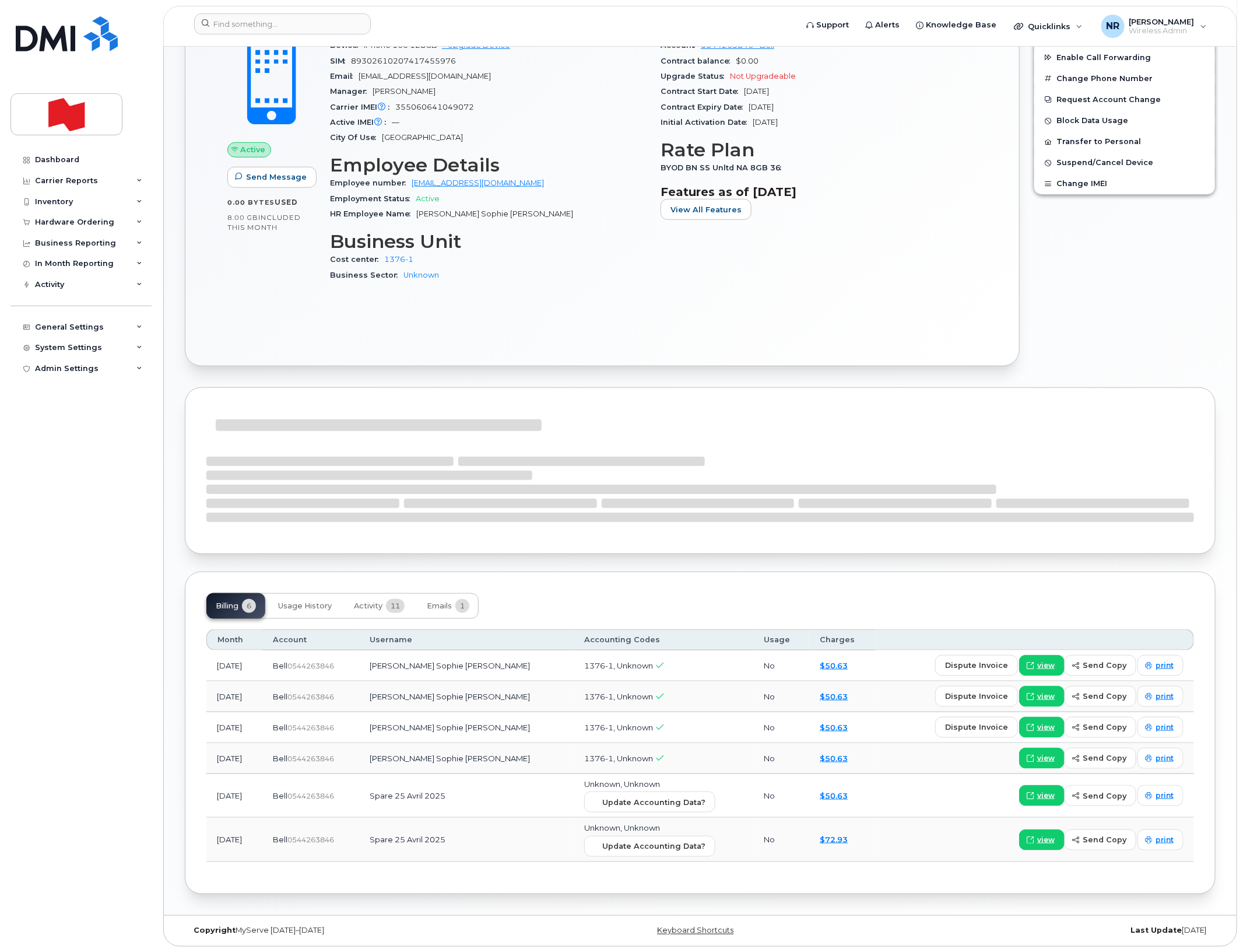
scroll to position [383, 0]
click at [374, 603] on span "Activity" at bounding box center [368, 605] width 28 height 10
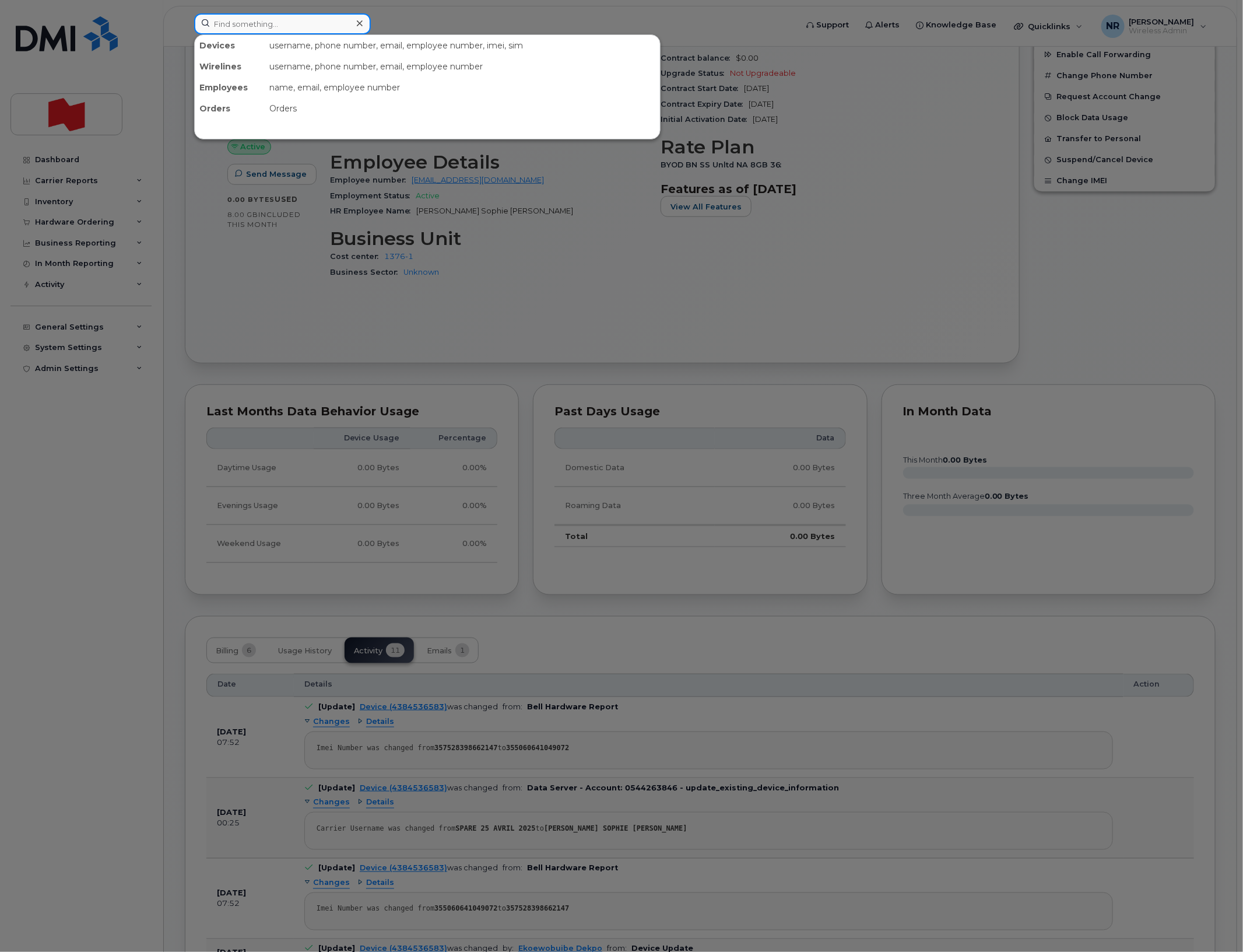
click at [240, 19] on input at bounding box center [282, 24] width 177 height 21
paste input "4384540493"
type input "4384540493"
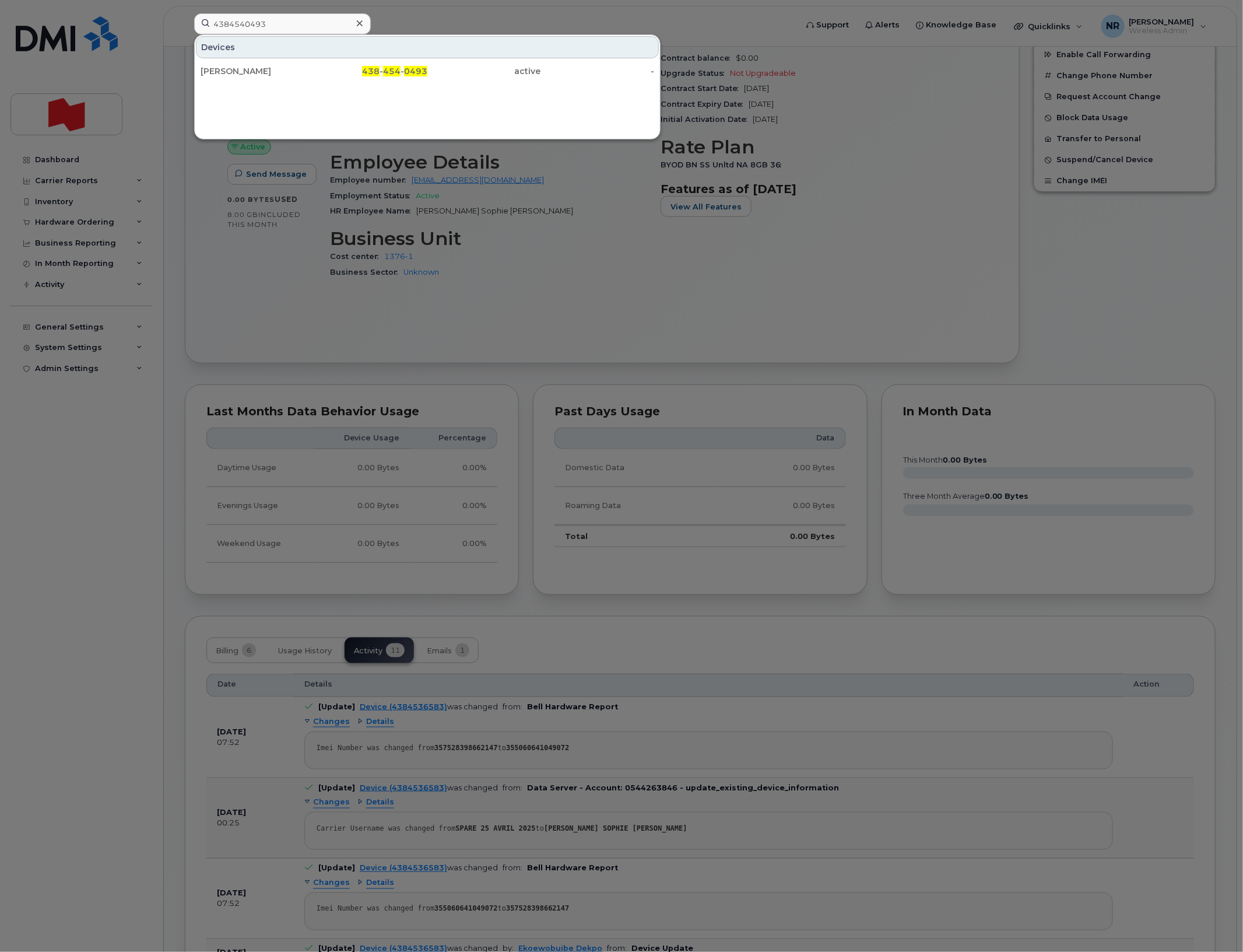
click at [244, 66] on div "Antoine Le Blanc" at bounding box center [257, 71] width 114 height 12
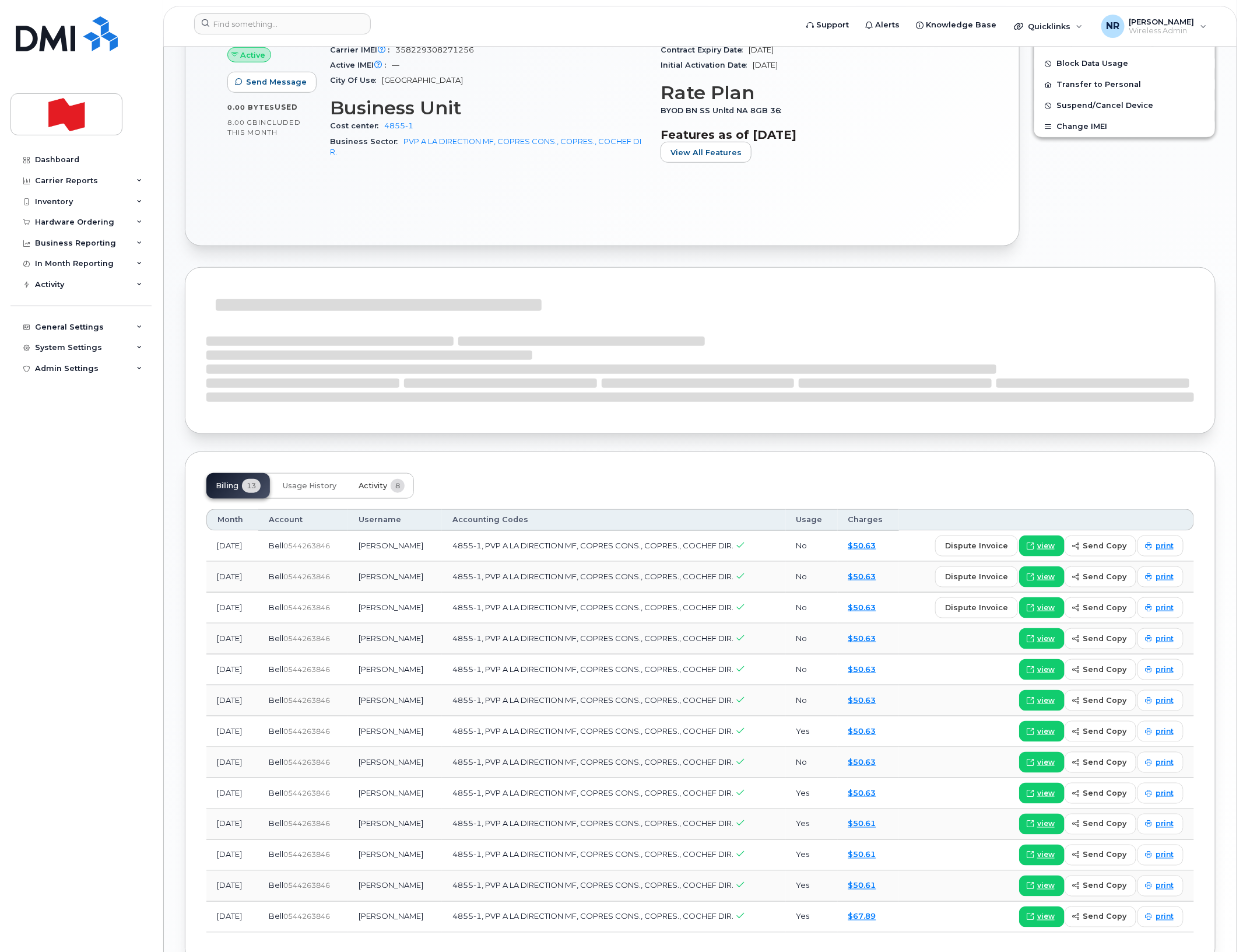
click at [374, 486] on span "Activity" at bounding box center [373, 485] width 28 height 10
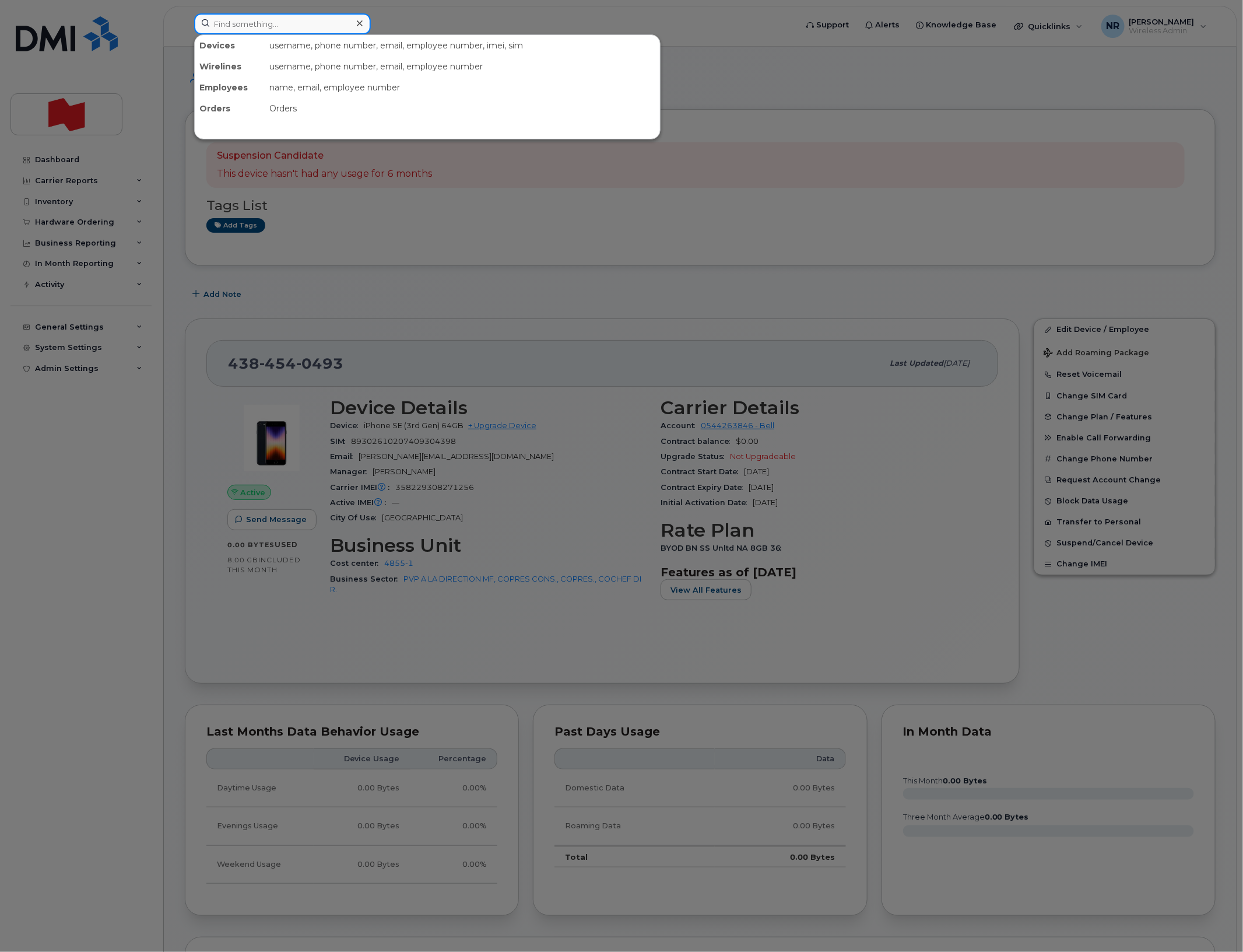
click at [248, 26] on input at bounding box center [282, 24] width 177 height 21
paste input "4384541174"
type input "4384541174"
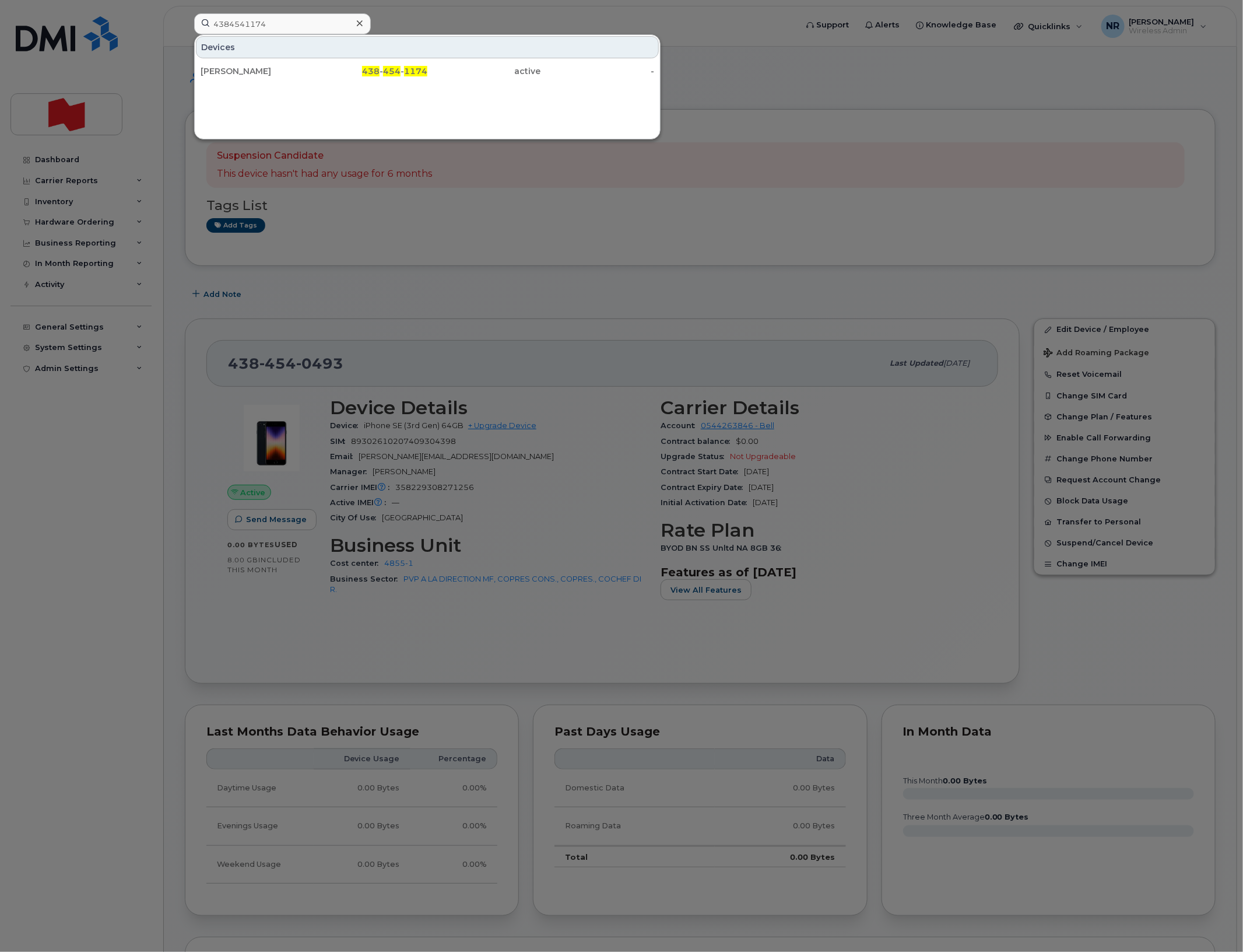
click at [242, 68] on div "Anthony Fata" at bounding box center [257, 71] width 114 height 12
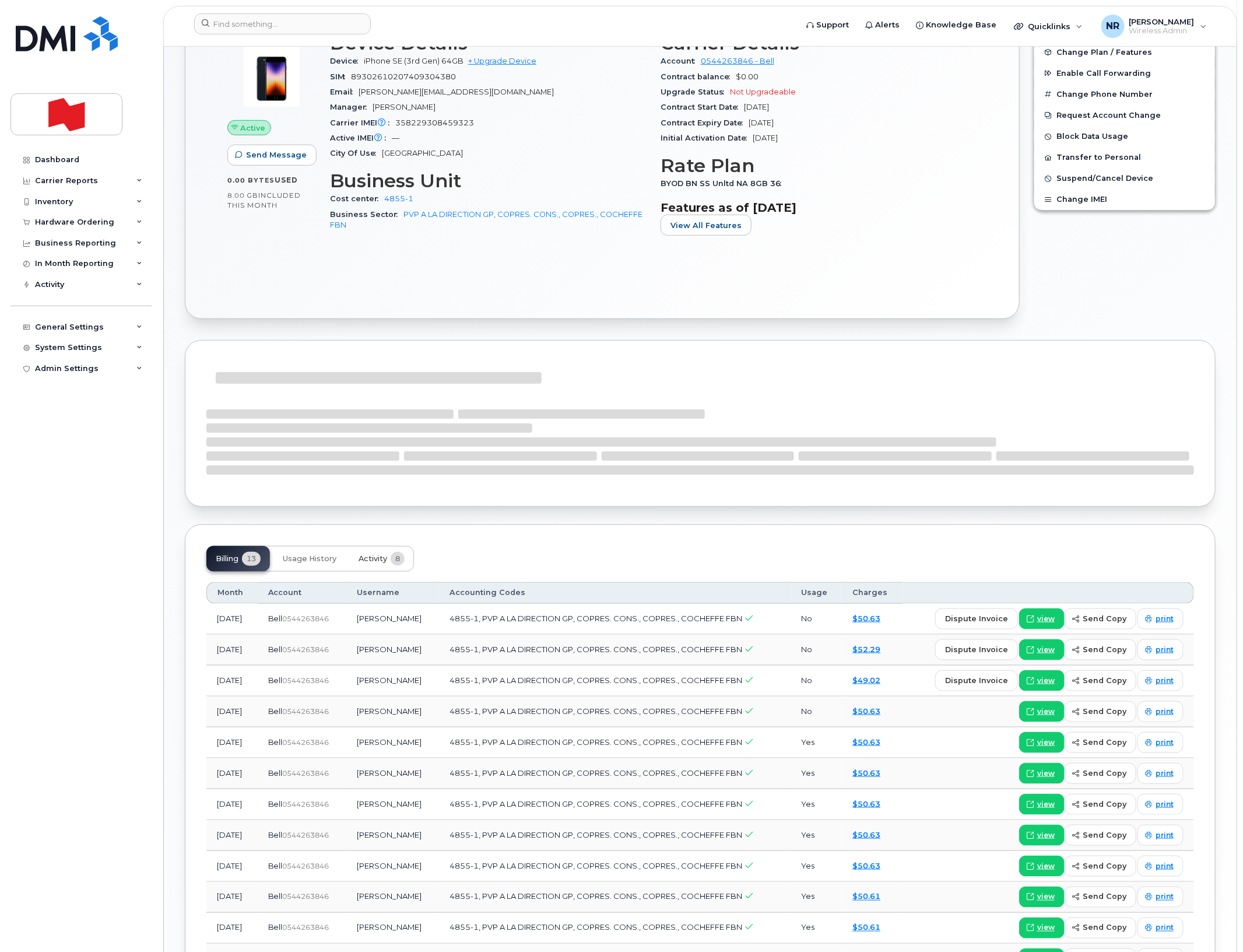
click at [375, 563] on span "Activity" at bounding box center [373, 559] width 28 height 10
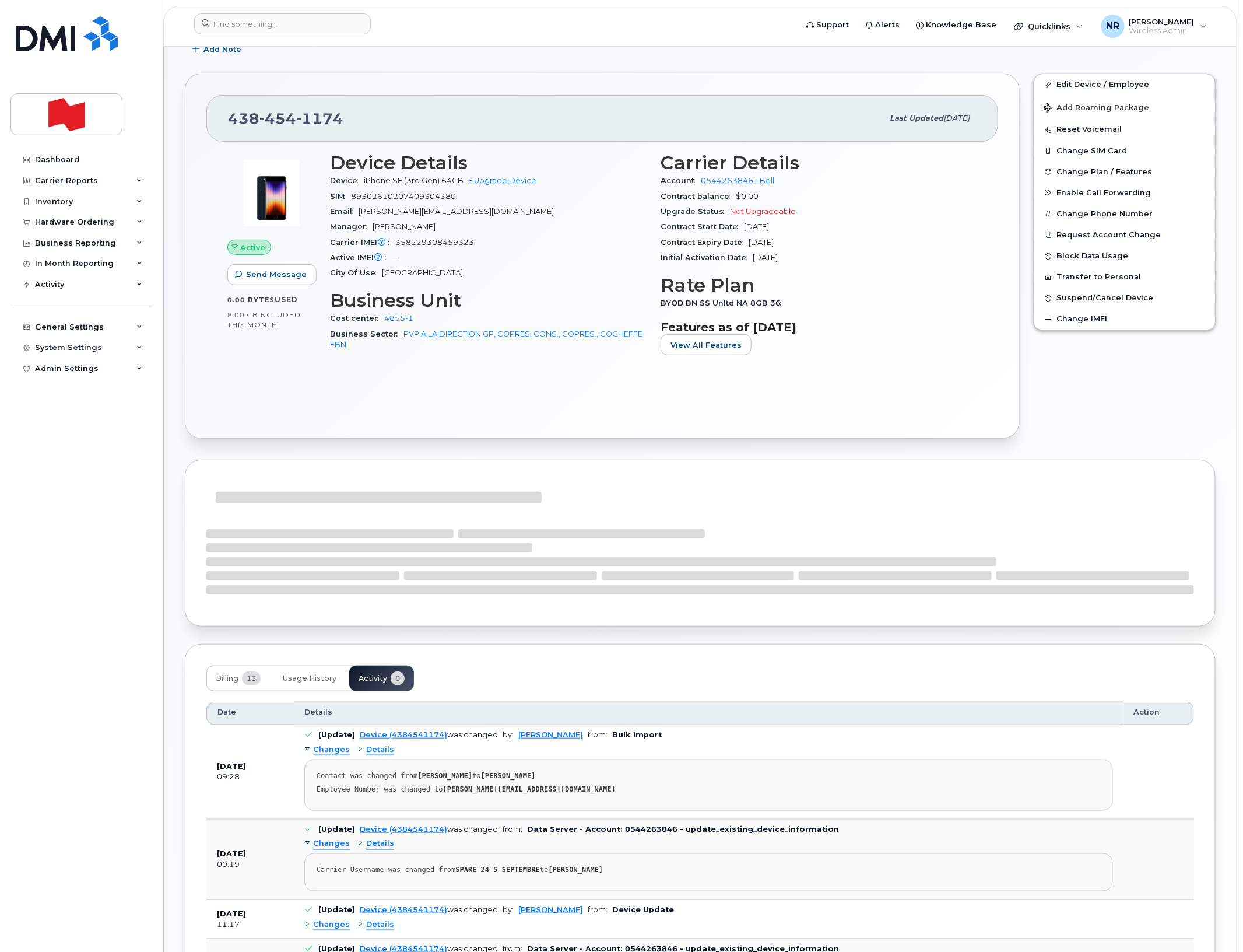
scroll to position [364, 0]
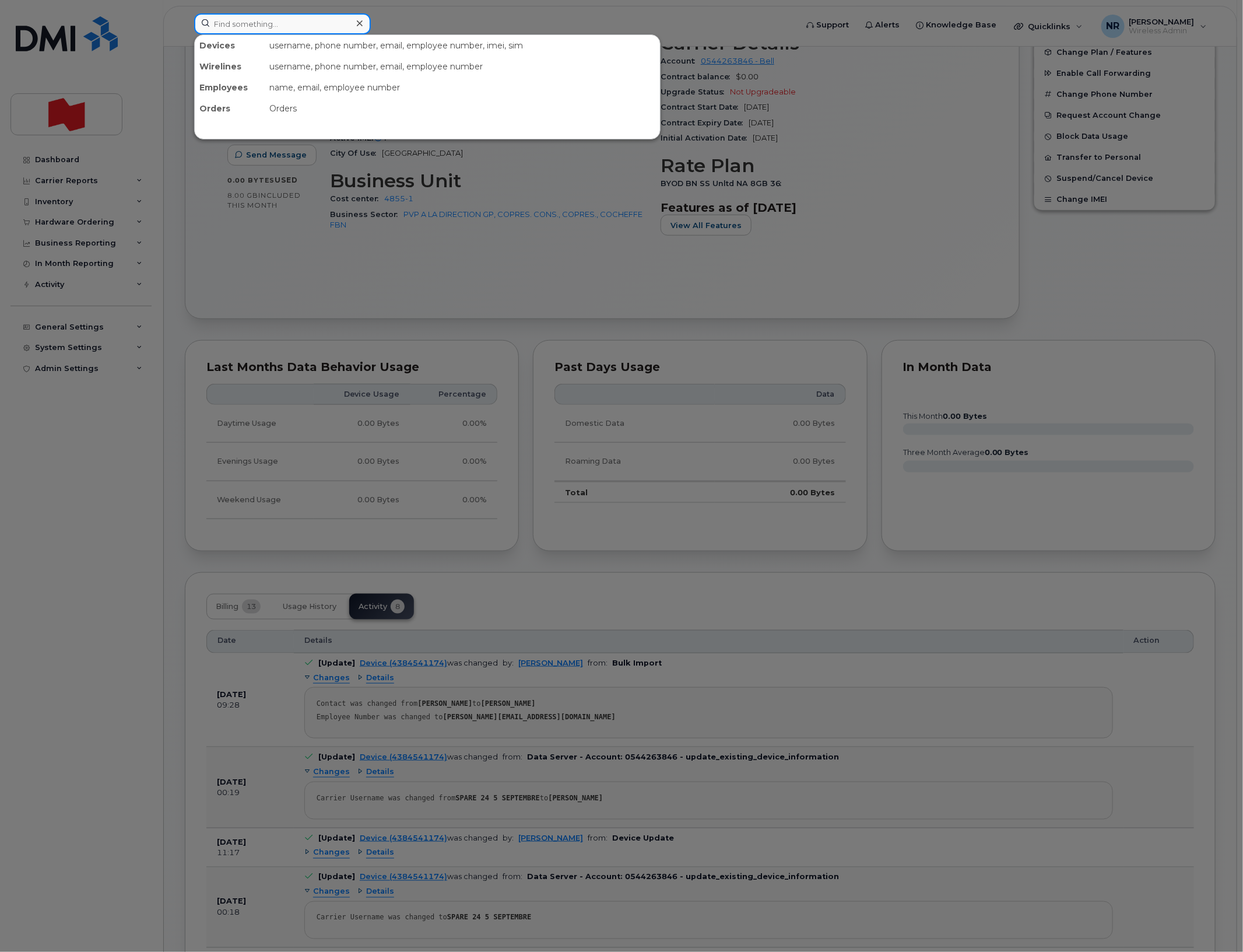
click at [308, 16] on input at bounding box center [282, 24] width 177 height 21
paste input "4384541393"
type input "4384541393"
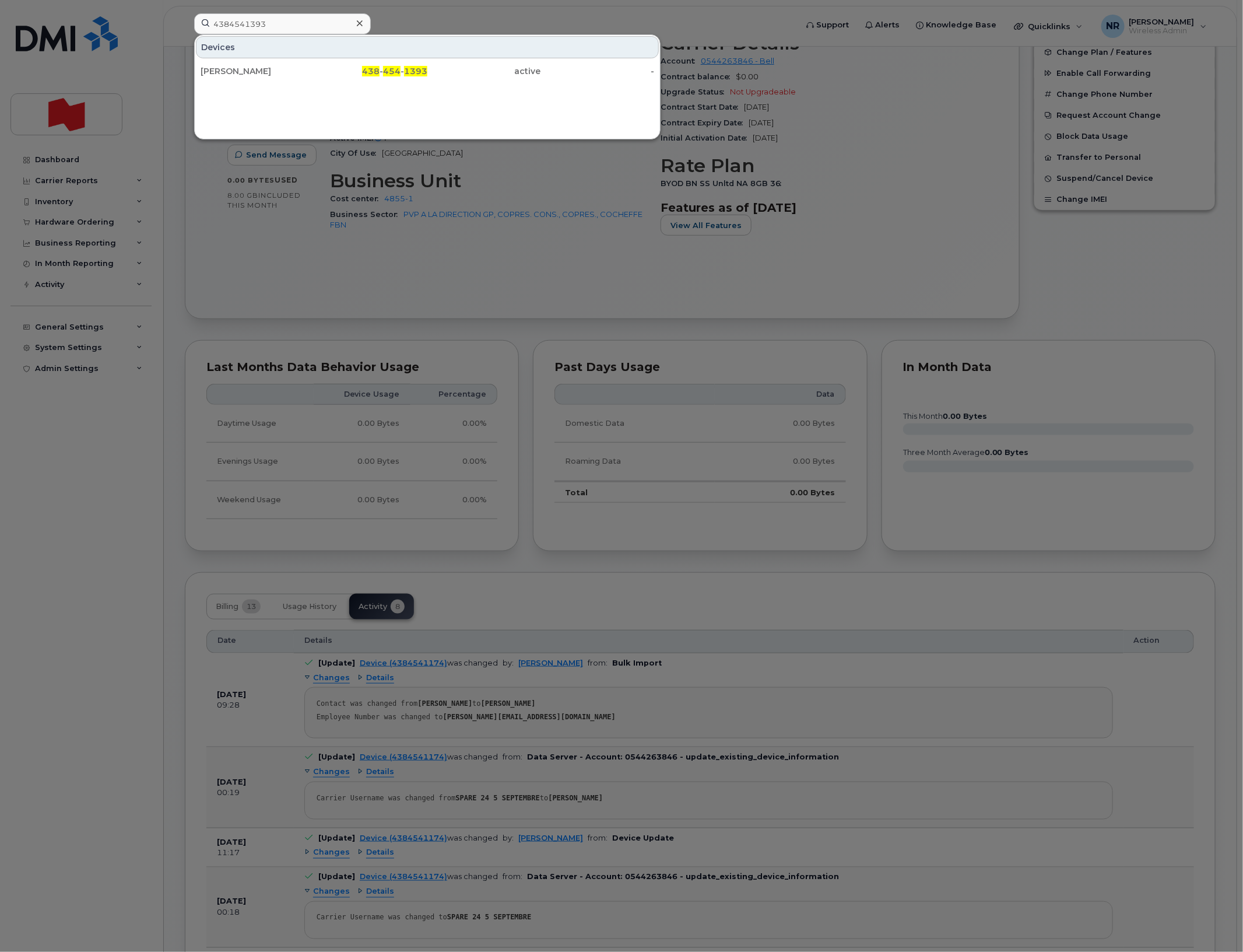
click at [254, 65] on div "[PERSON_NAME]" at bounding box center [257, 71] width 114 height 21
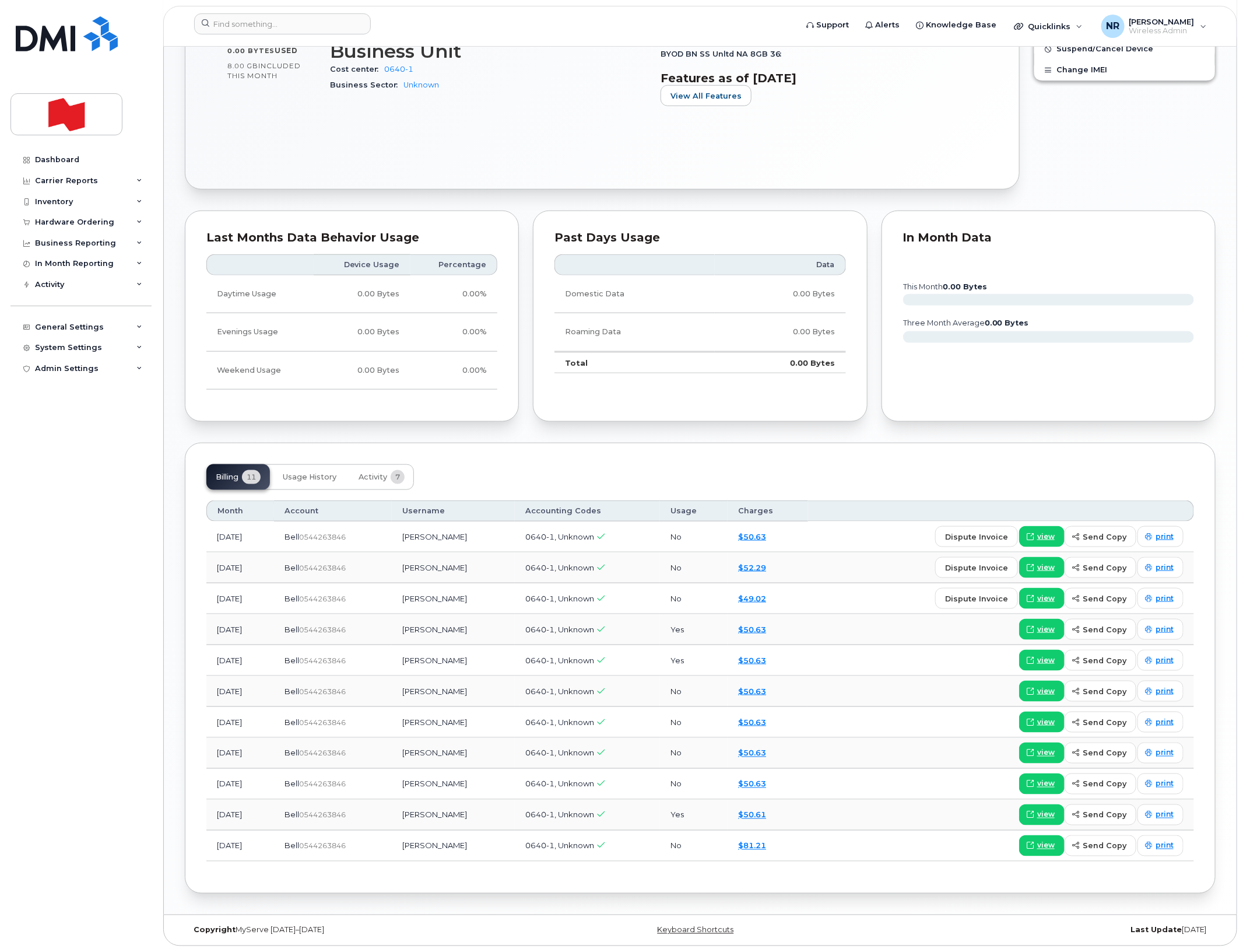
scroll to position [497, 0]
click at [377, 476] on span "Activity" at bounding box center [373, 477] width 28 height 10
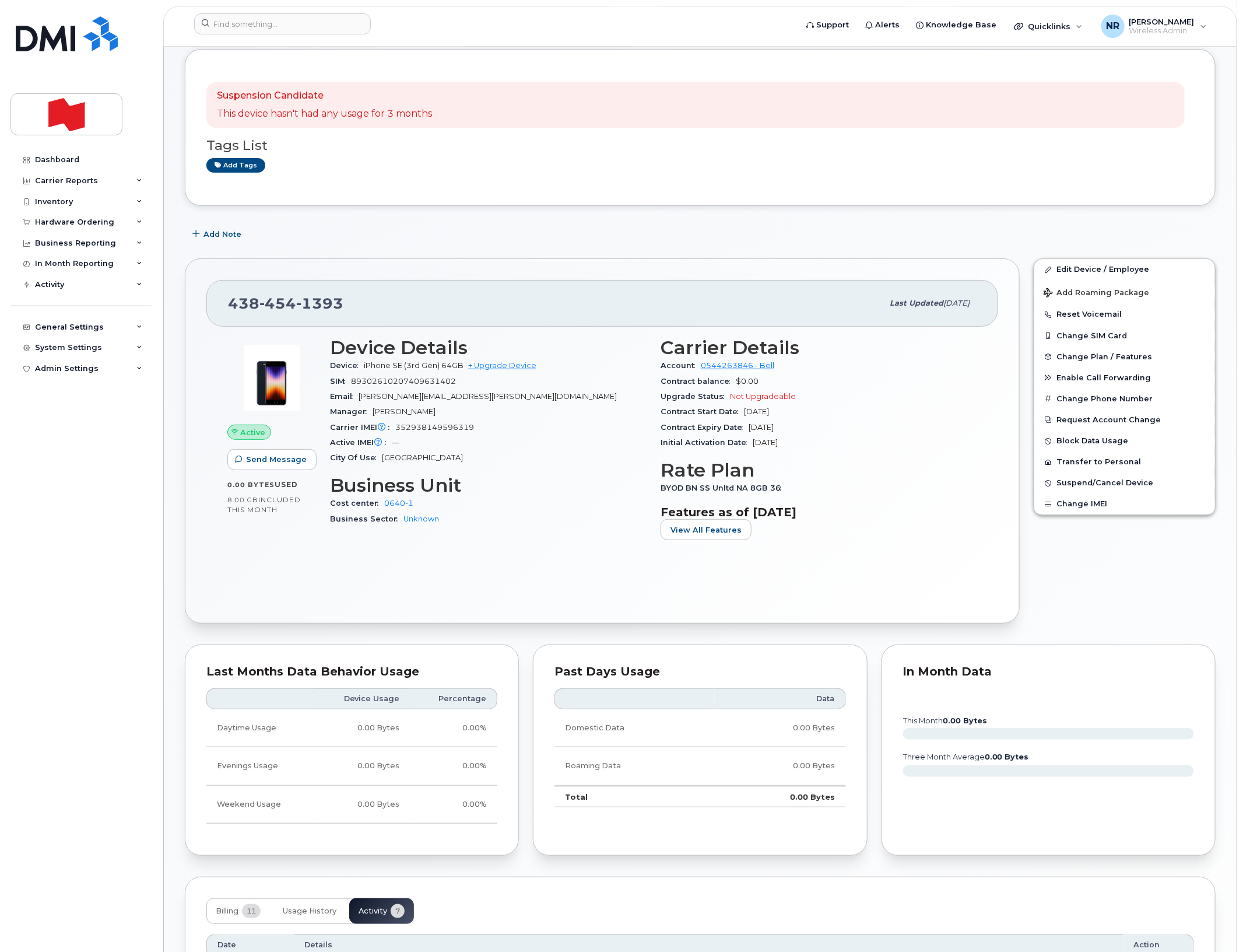
scroll to position [0, 0]
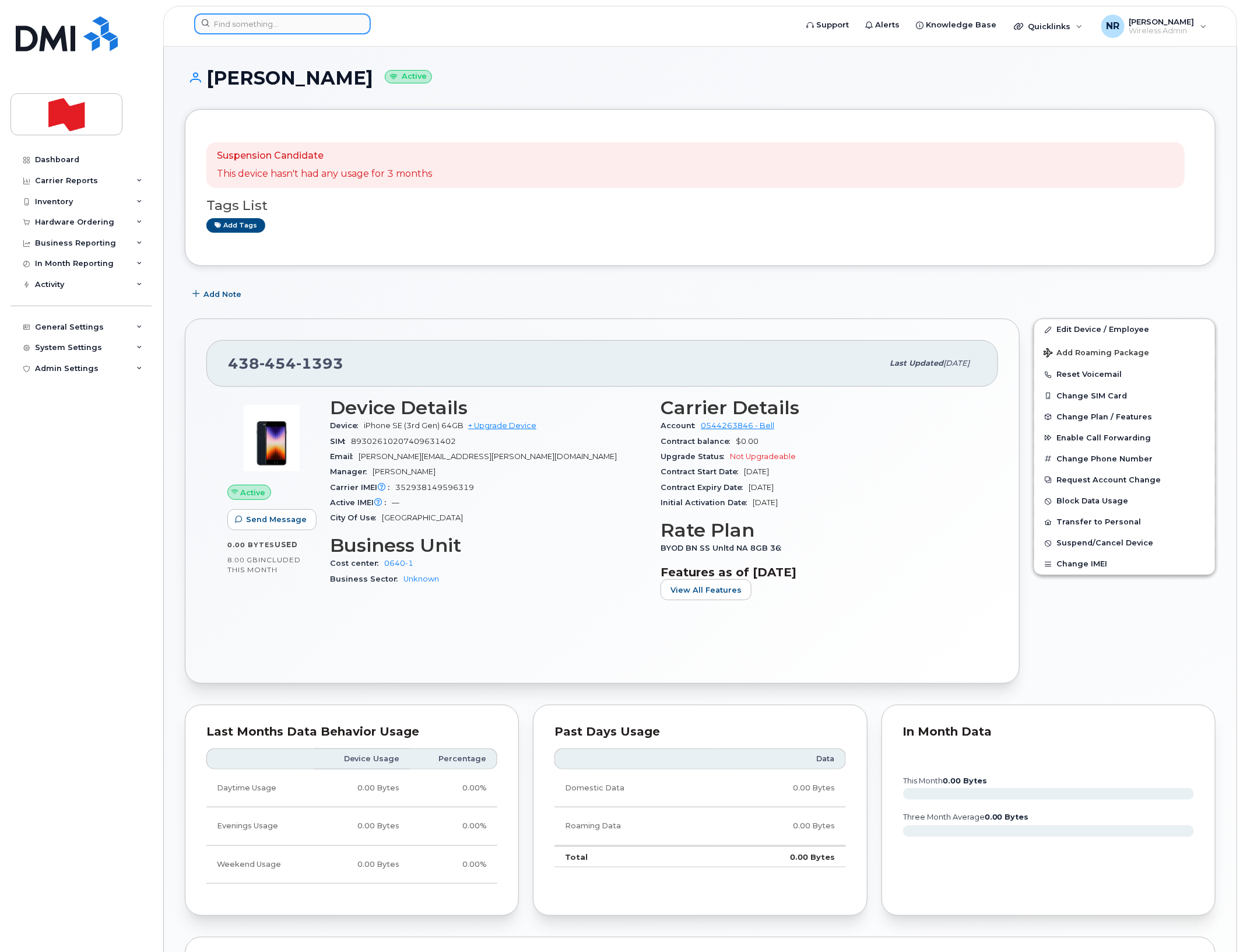
click at [247, 19] on input at bounding box center [282, 24] width 177 height 21
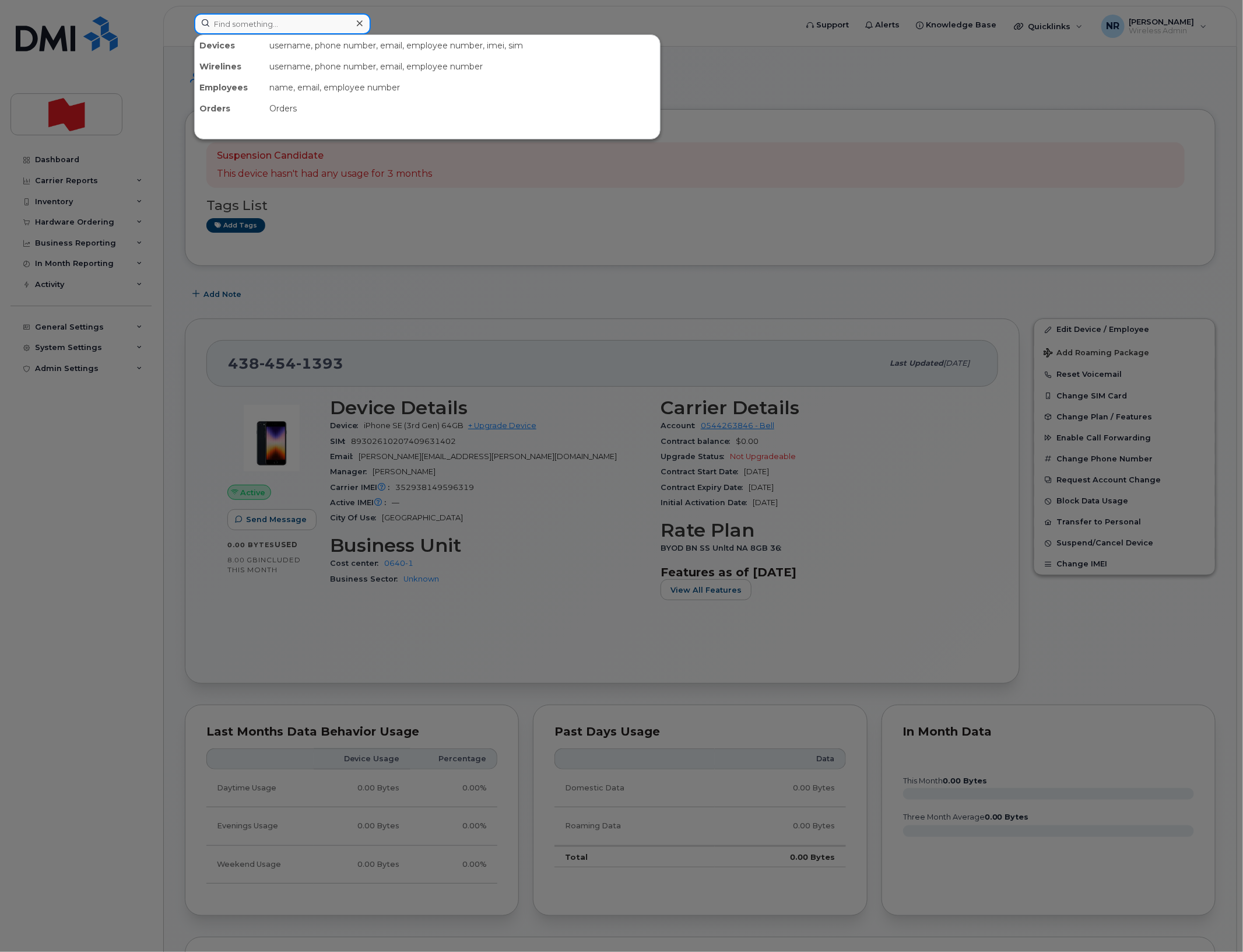
paste input "4384542446"
type input "4384542446"
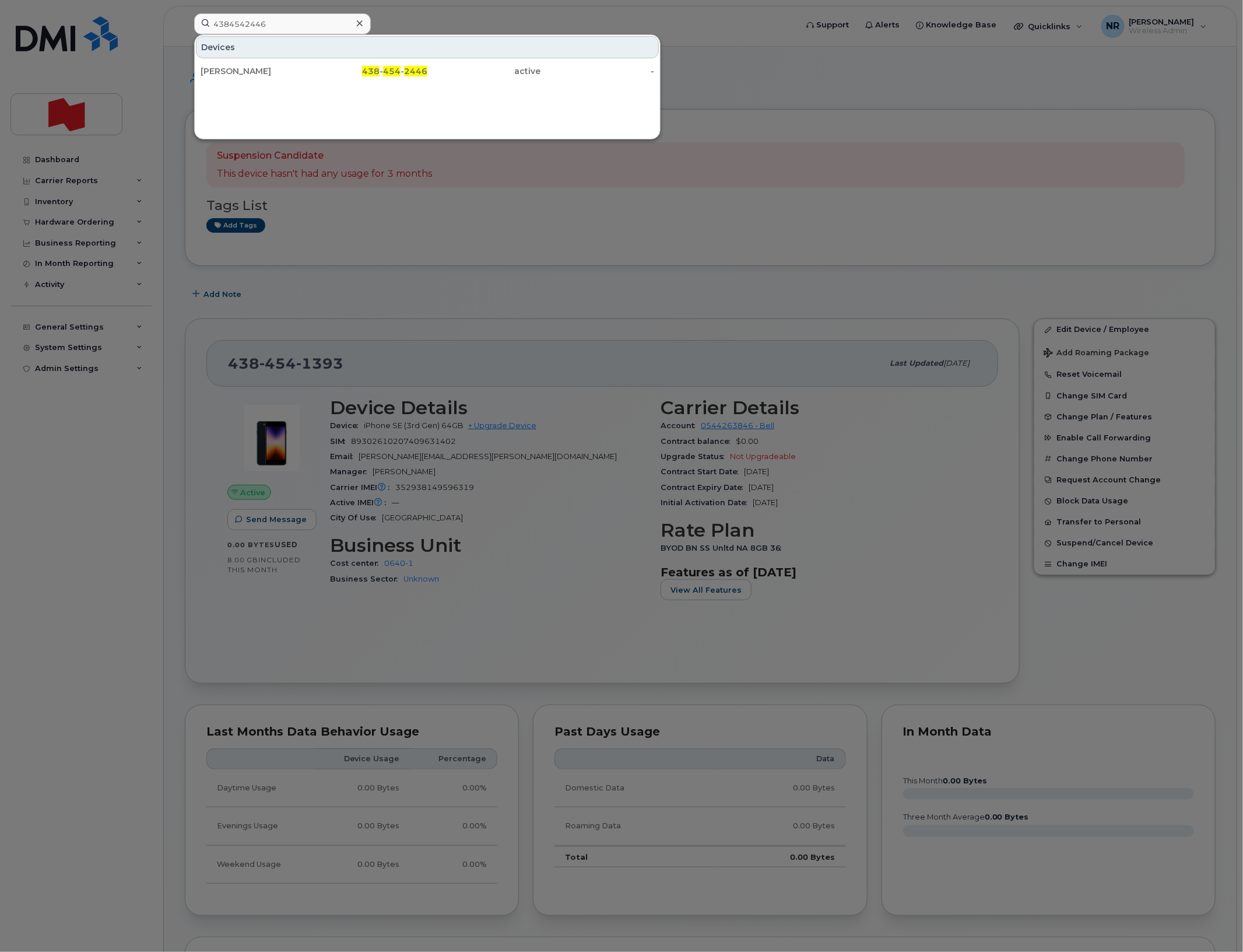
click at [239, 77] on div "Toky Razafimanjato" at bounding box center [257, 71] width 114 height 12
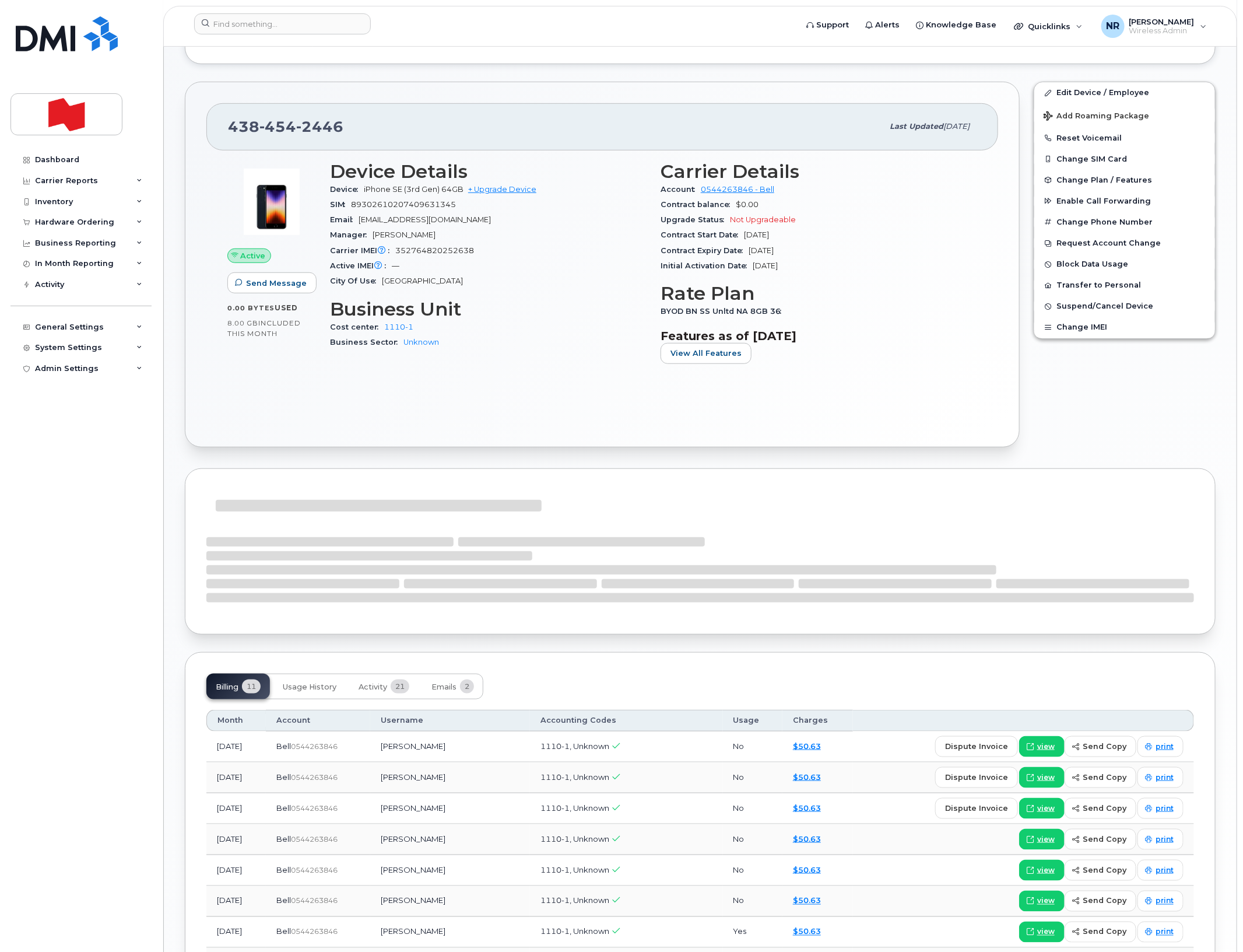
scroll to position [438, 0]
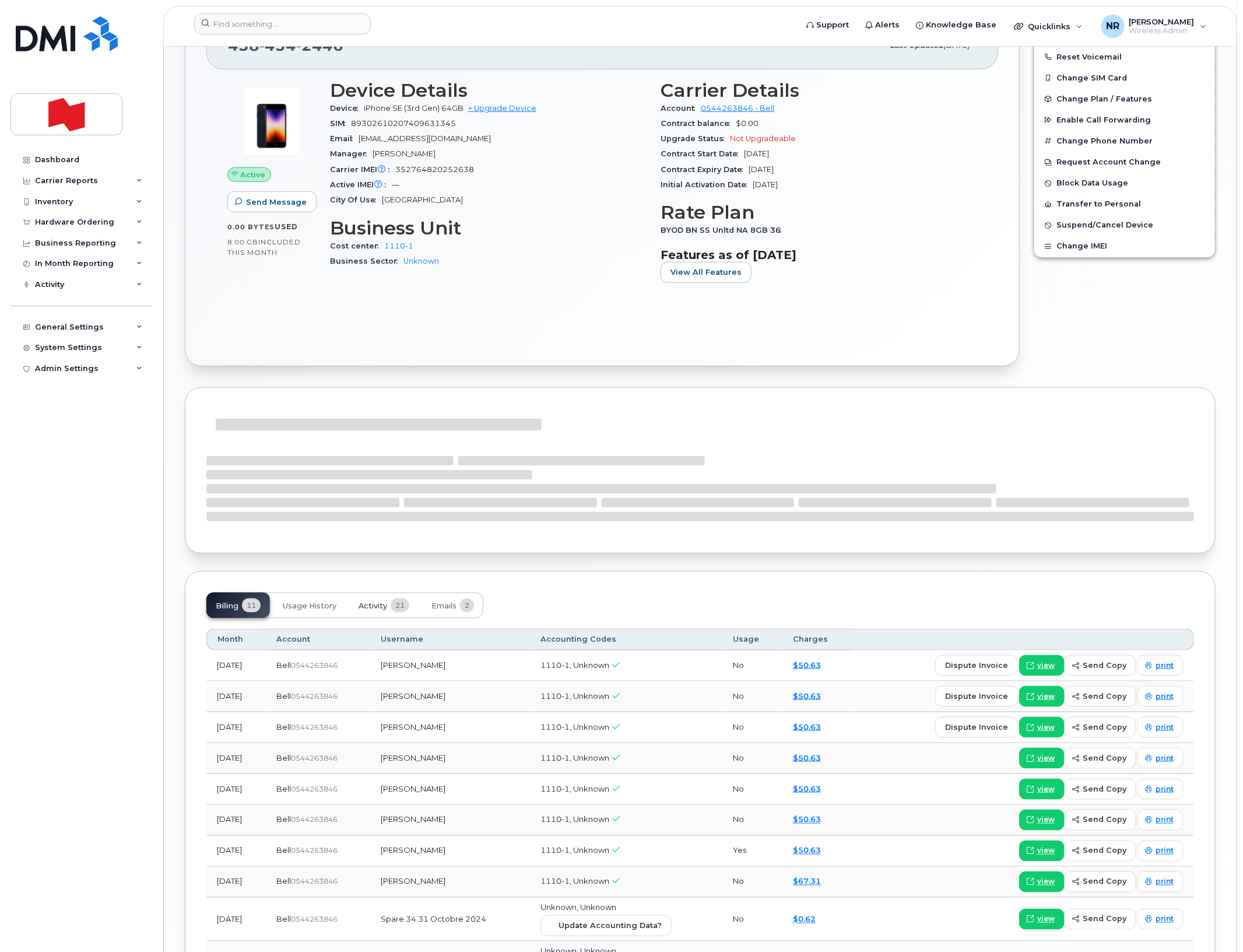
click at [377, 610] on span "Activity" at bounding box center [373, 606] width 28 height 10
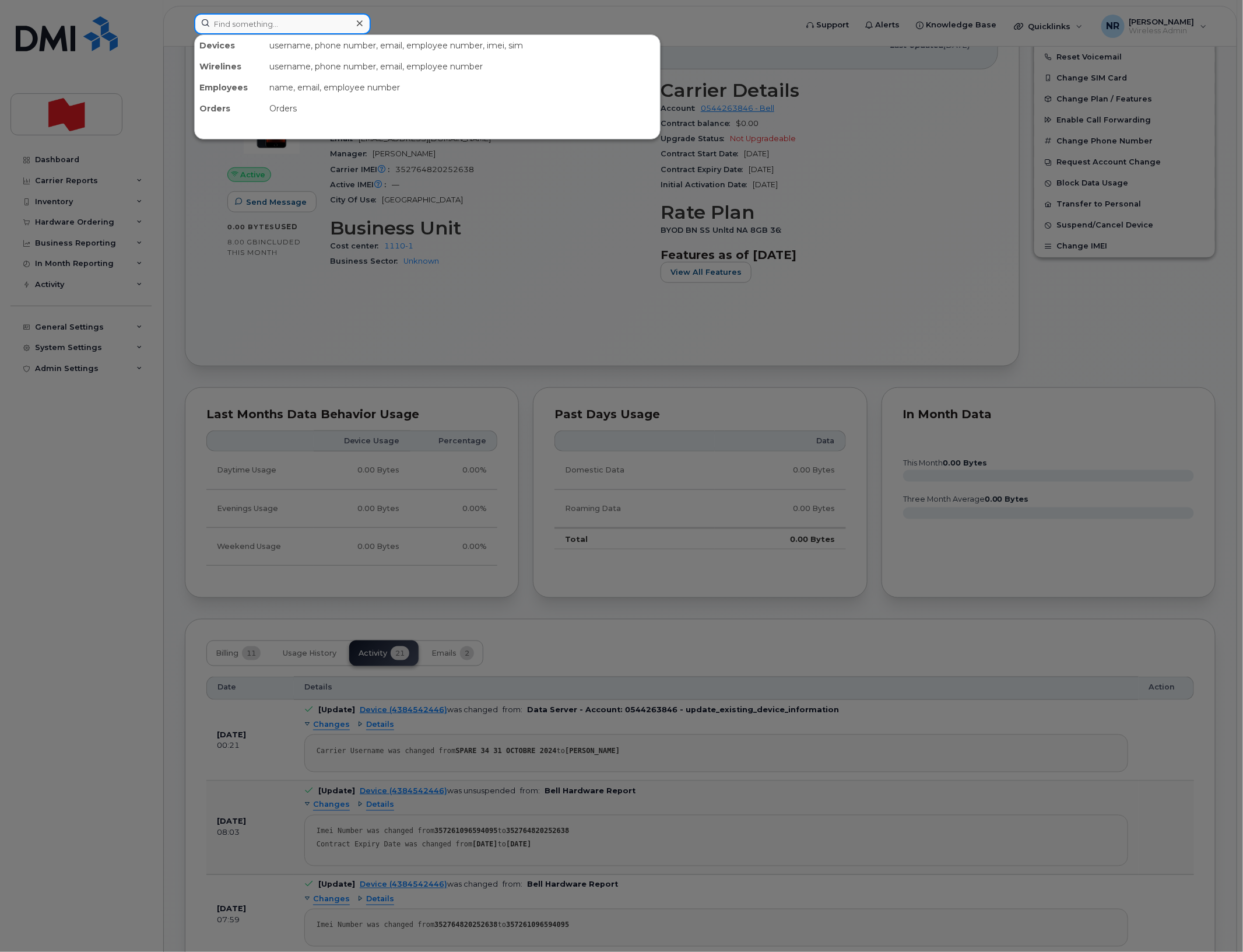
click at [325, 27] on input at bounding box center [282, 24] width 177 height 21
paste input "4384545066"
type input "4384545066"
click at [240, 76] on div "Luminita Ion" at bounding box center [257, 71] width 114 height 12
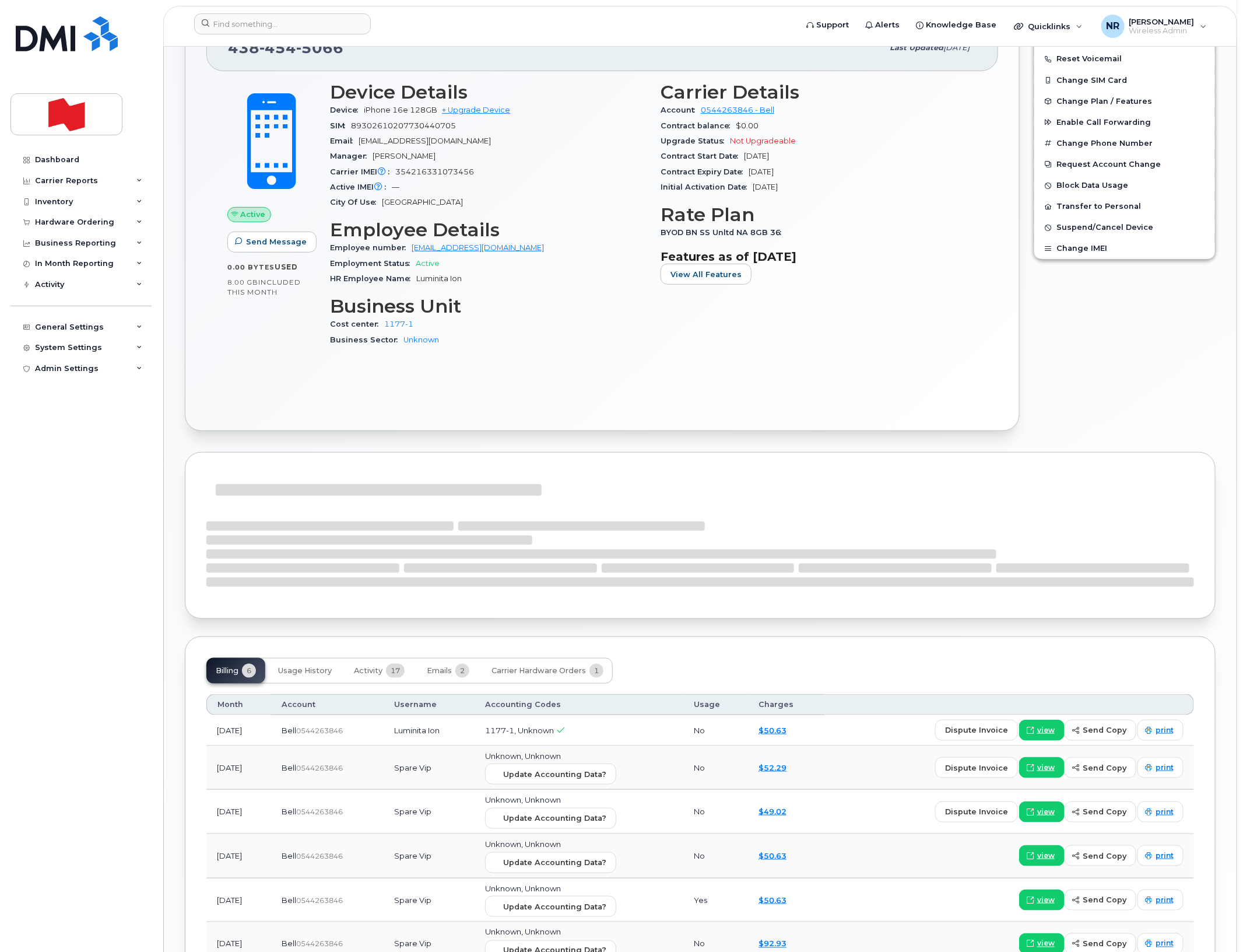
scroll to position [424, 0]
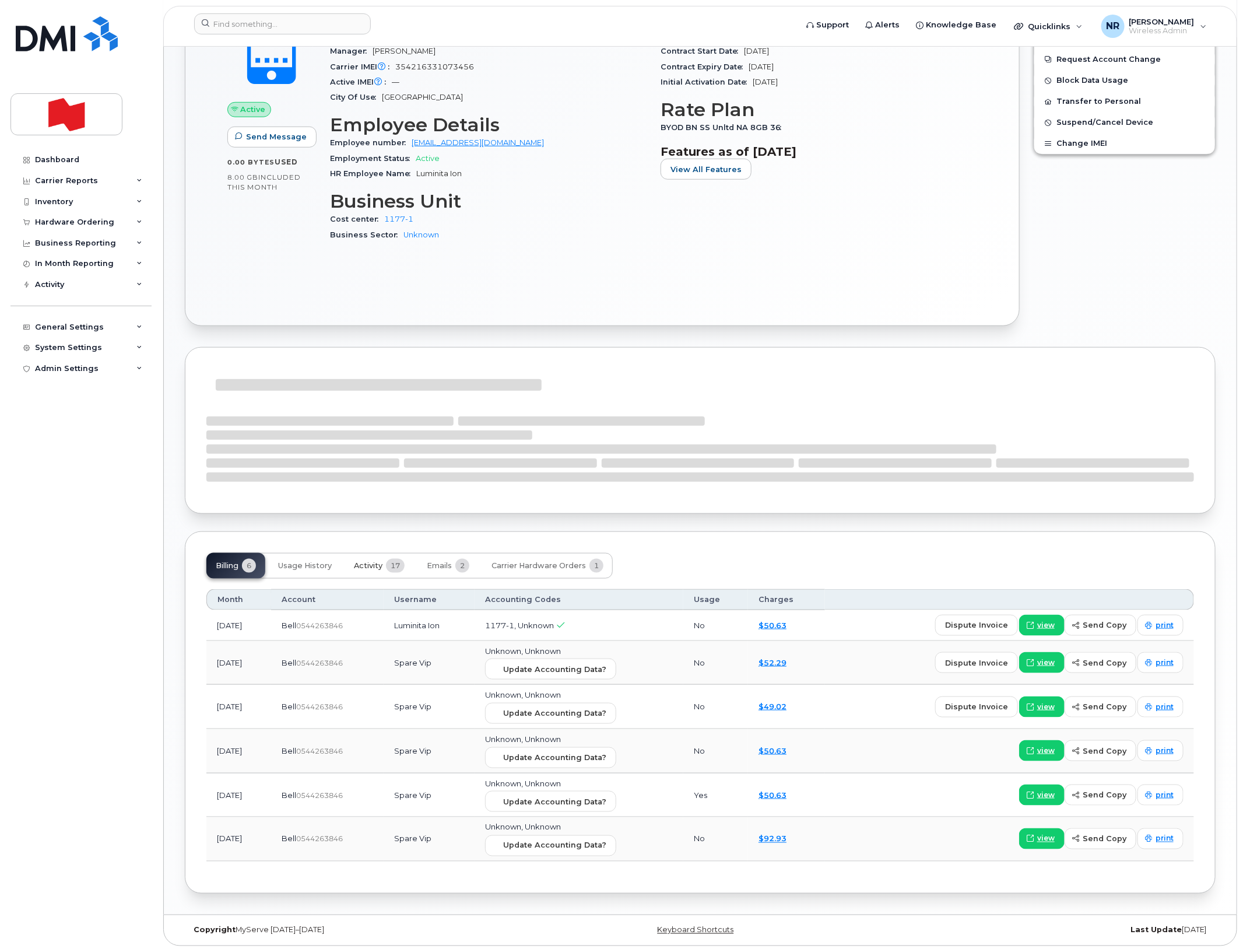
click at [366, 564] on span "Activity" at bounding box center [368, 566] width 28 height 10
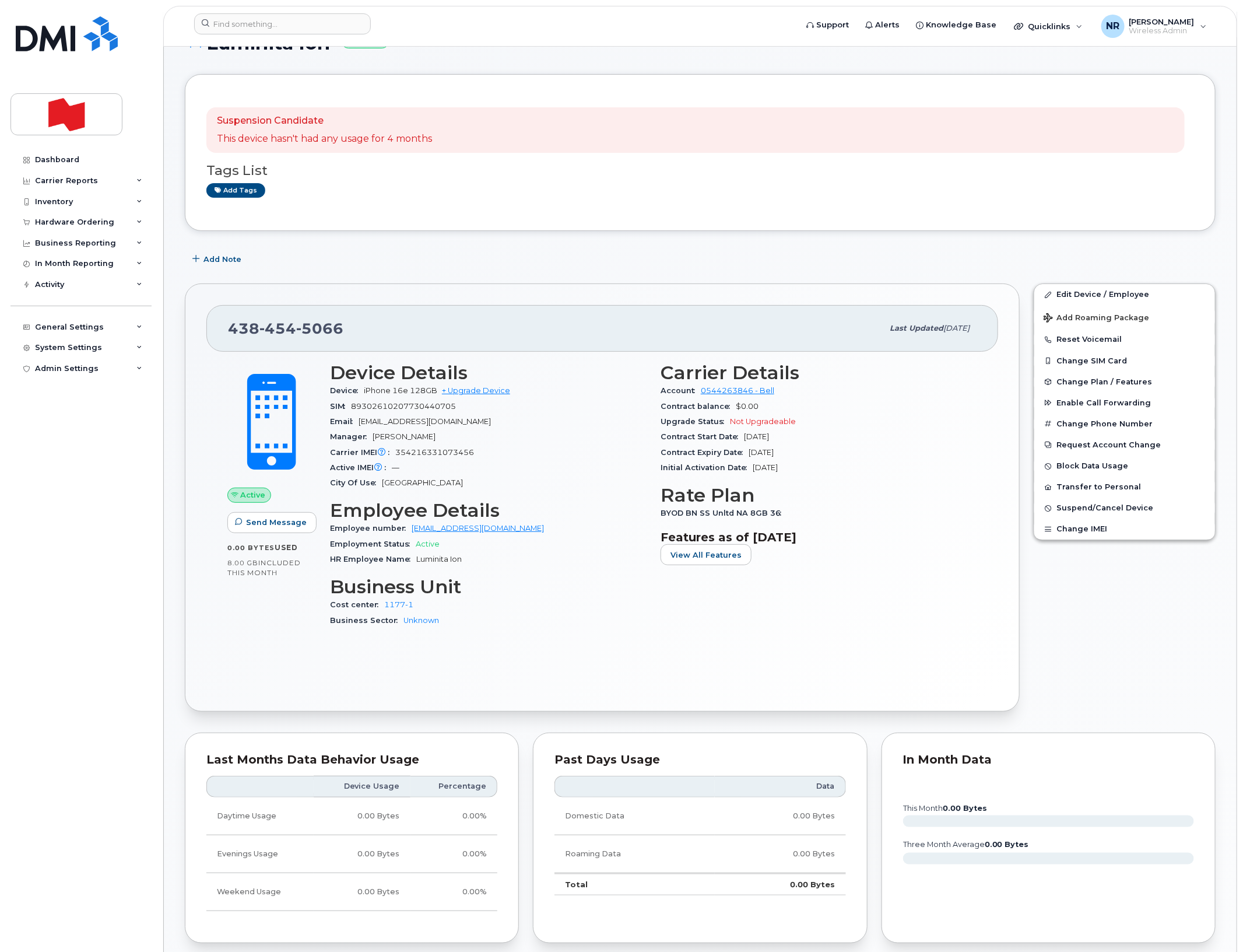
scroll to position [0, 0]
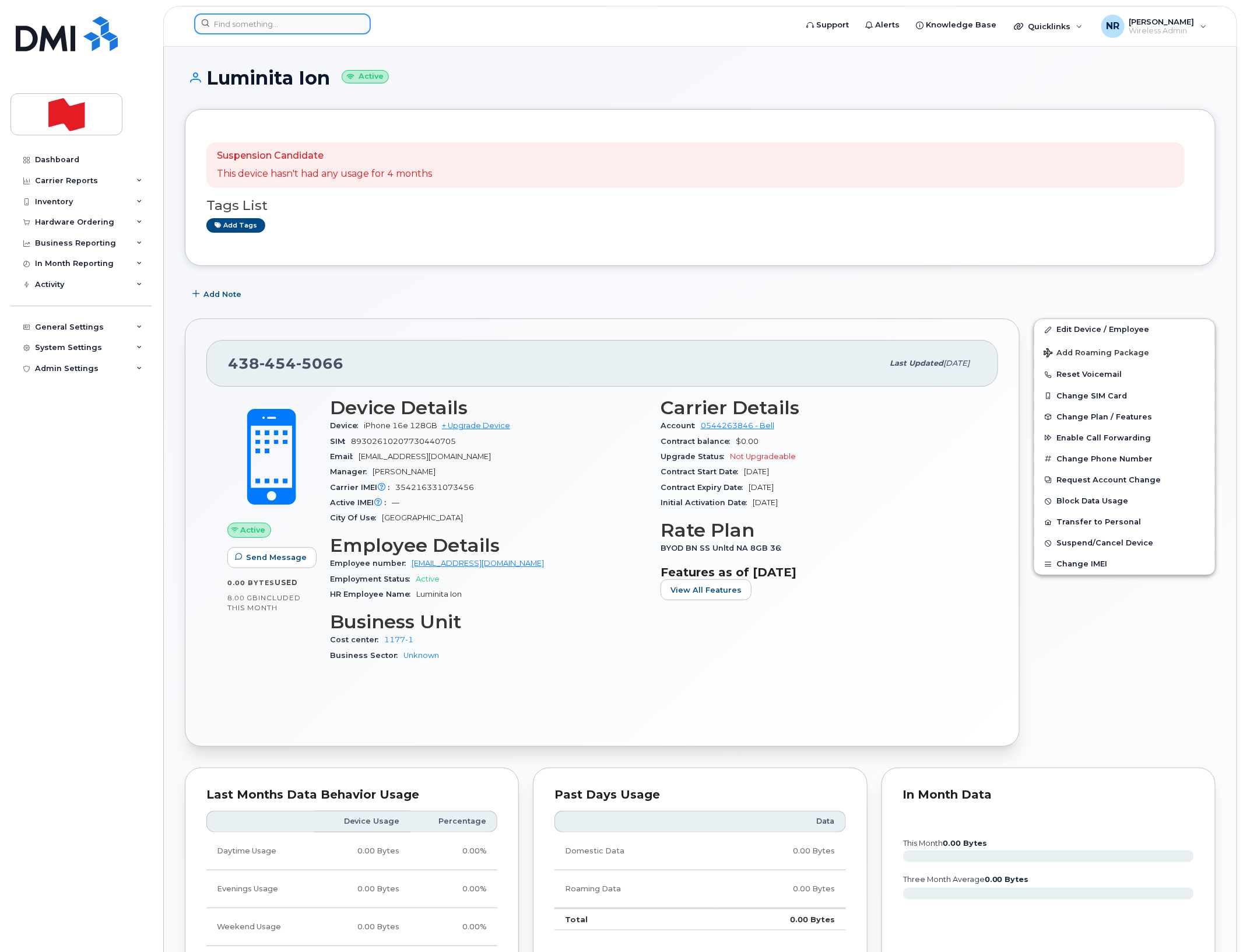
click at [264, 24] on input at bounding box center [282, 24] width 177 height 21
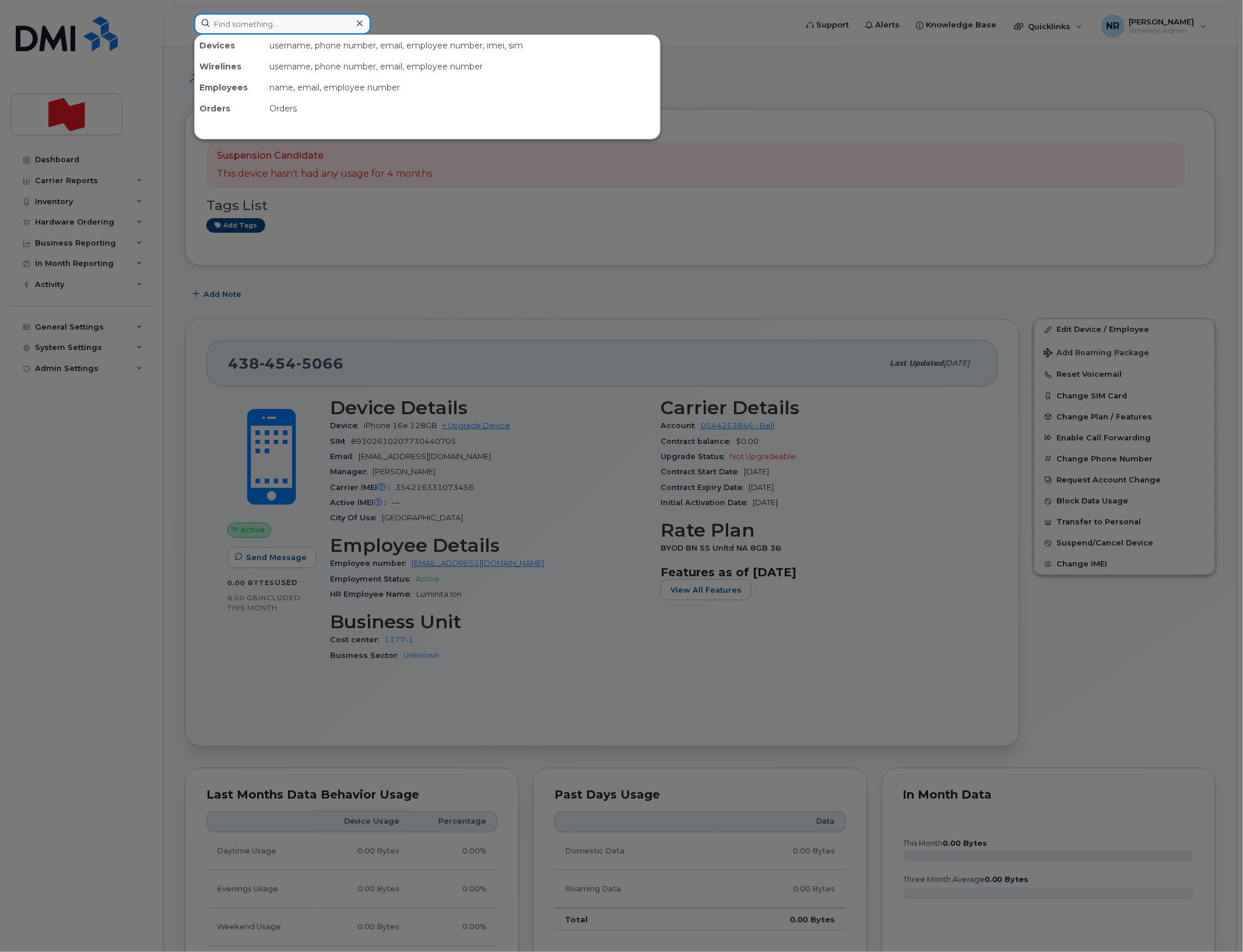
paste input "4384545210"
type input "4384545210"
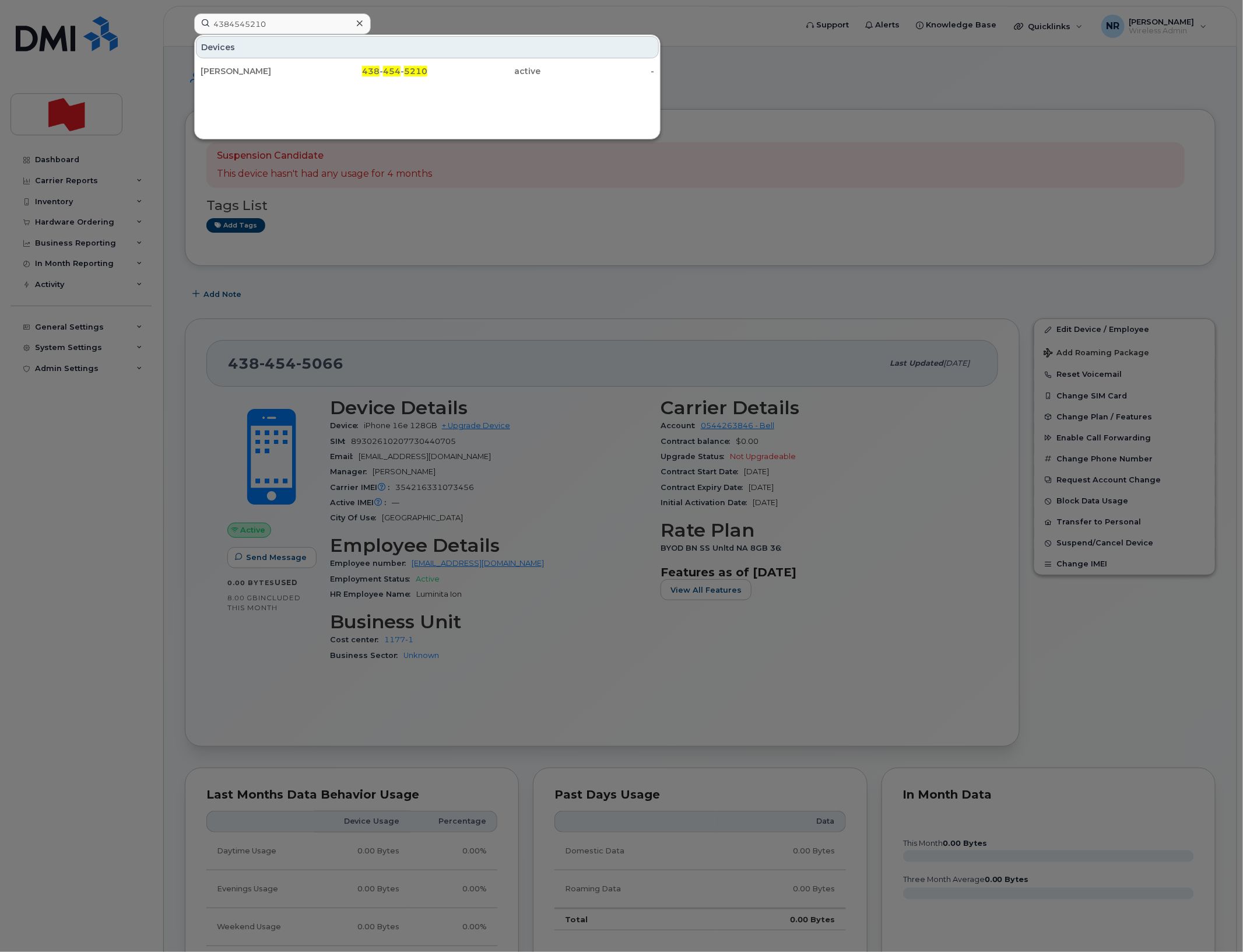
click at [236, 71] on div "[PERSON_NAME]" at bounding box center [257, 71] width 114 height 12
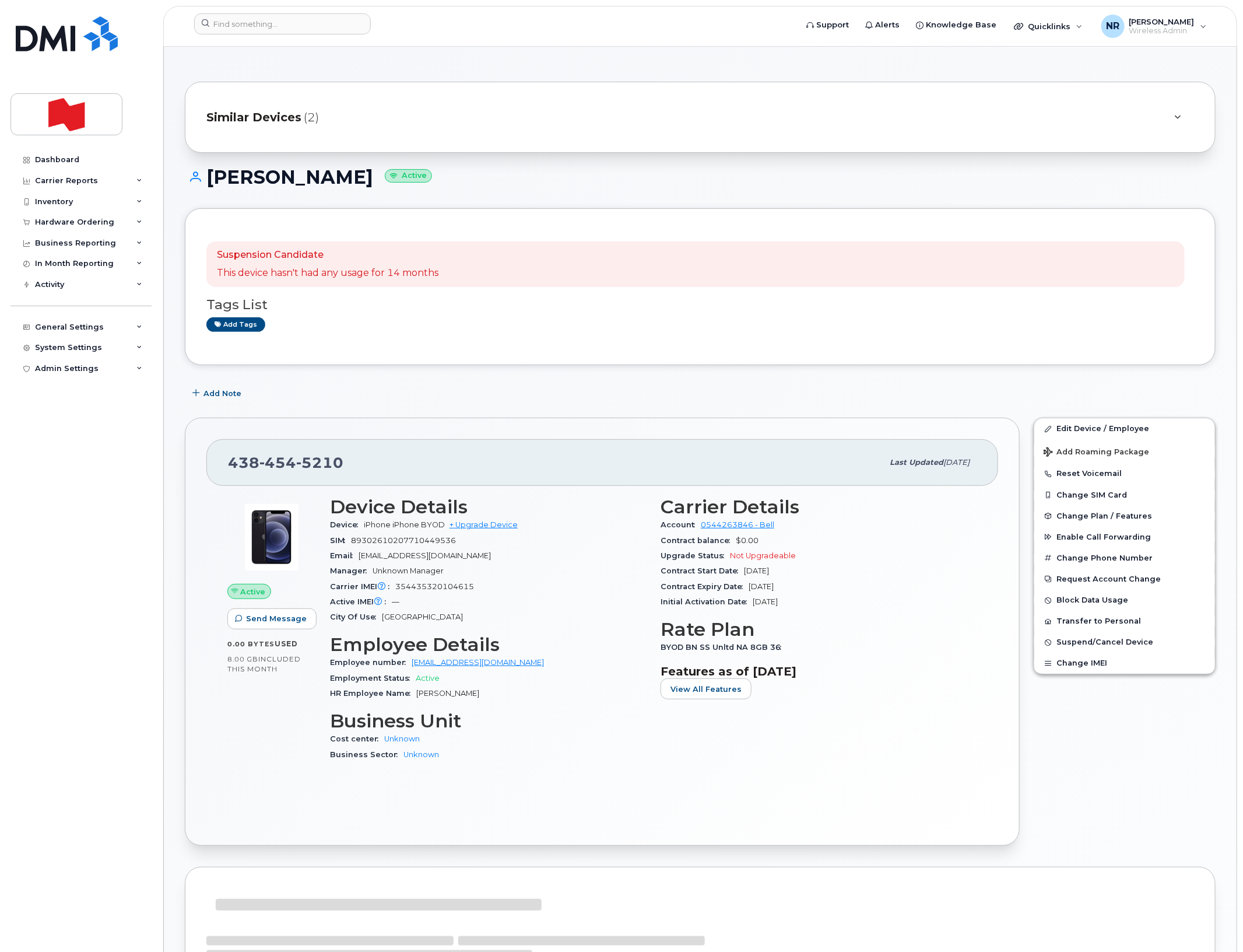
click at [272, 117] on span "Similar Devices" at bounding box center [254, 117] width 95 height 17
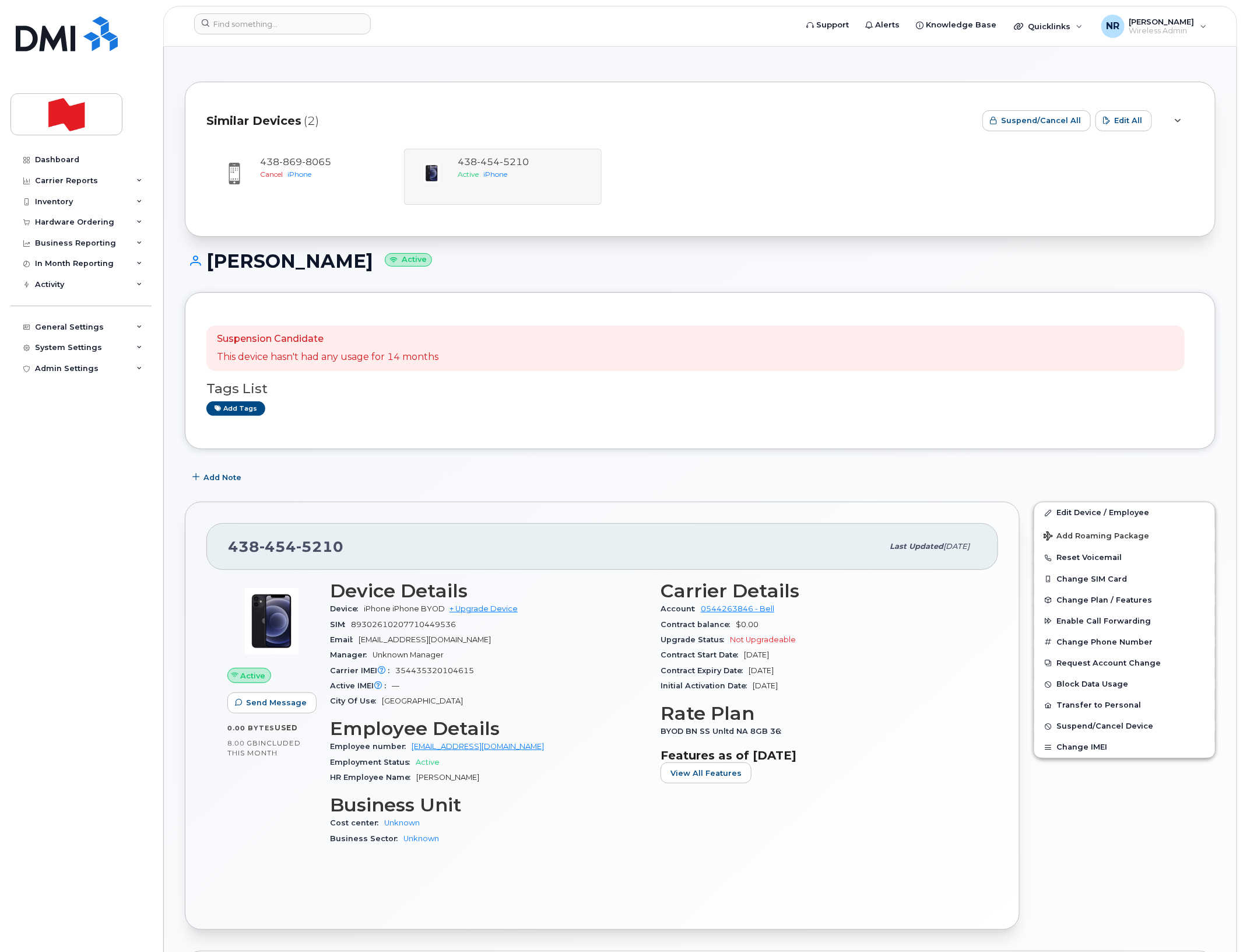
click at [427, 410] on div "Add tags" at bounding box center [695, 409] width 979 height 15
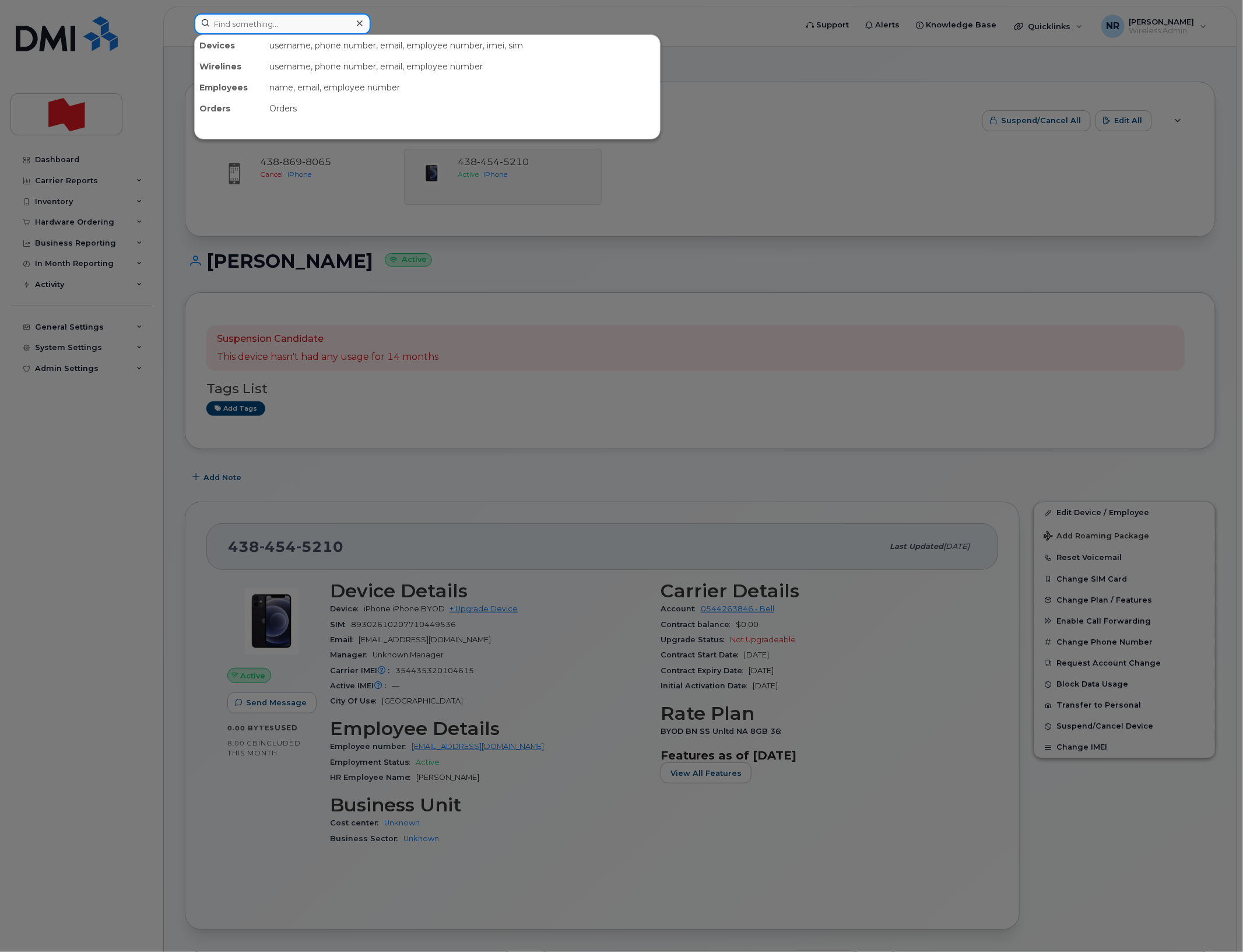
click at [338, 25] on input at bounding box center [282, 24] width 177 height 21
paste input "4384547262"
type input "4384547262"
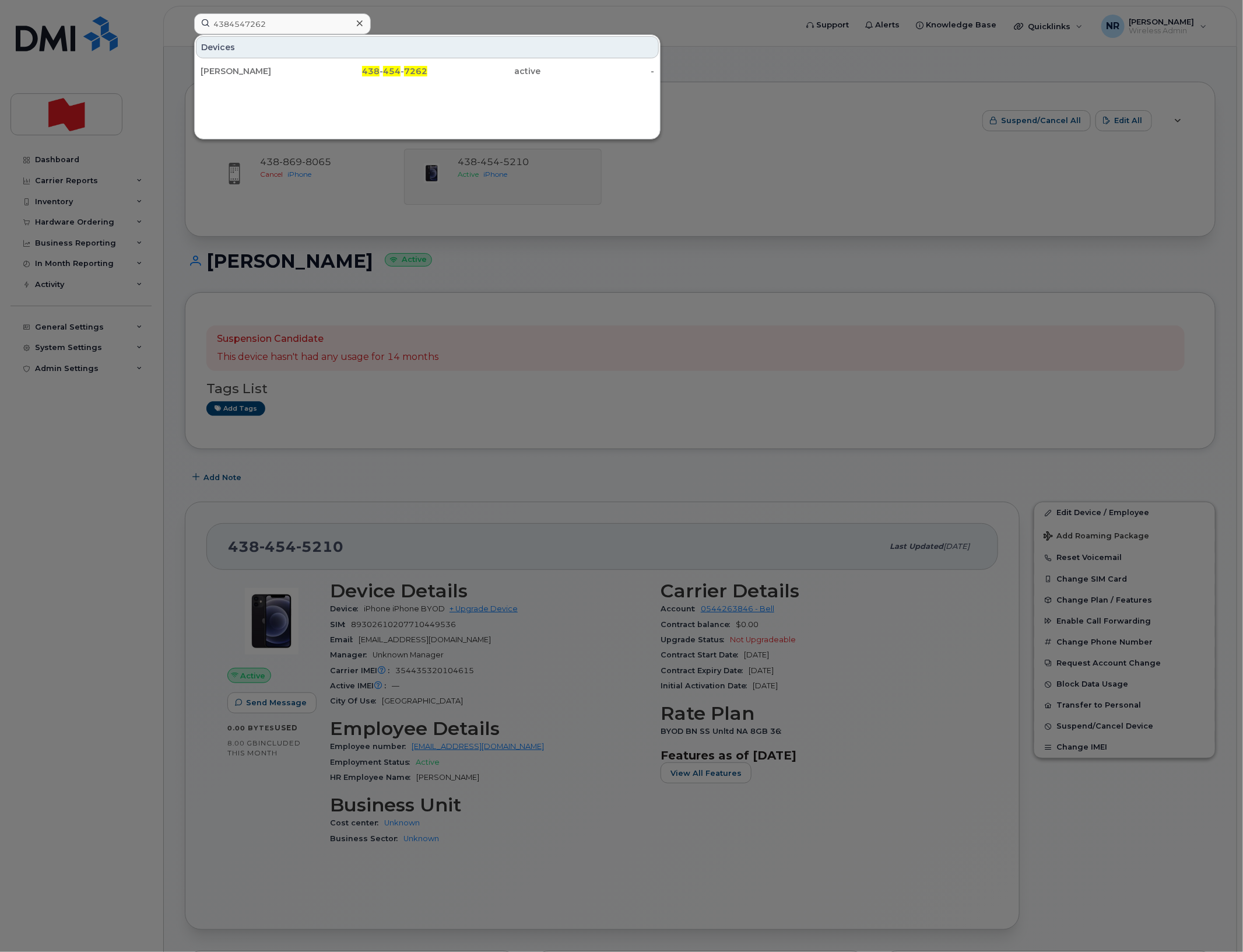
click at [221, 67] on div "Maryse Doucet" at bounding box center [257, 71] width 114 height 12
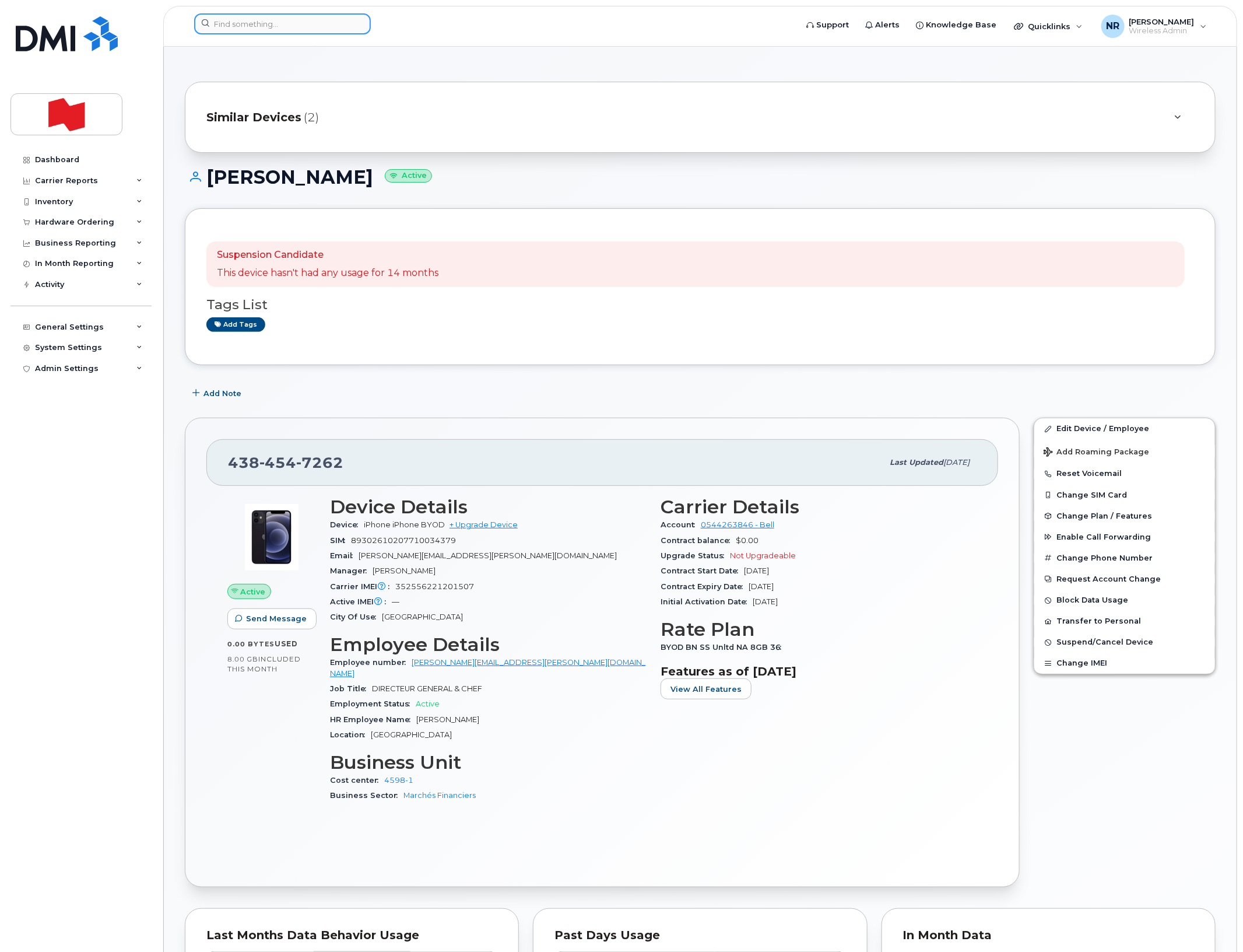
click at [318, 16] on input at bounding box center [282, 24] width 177 height 21
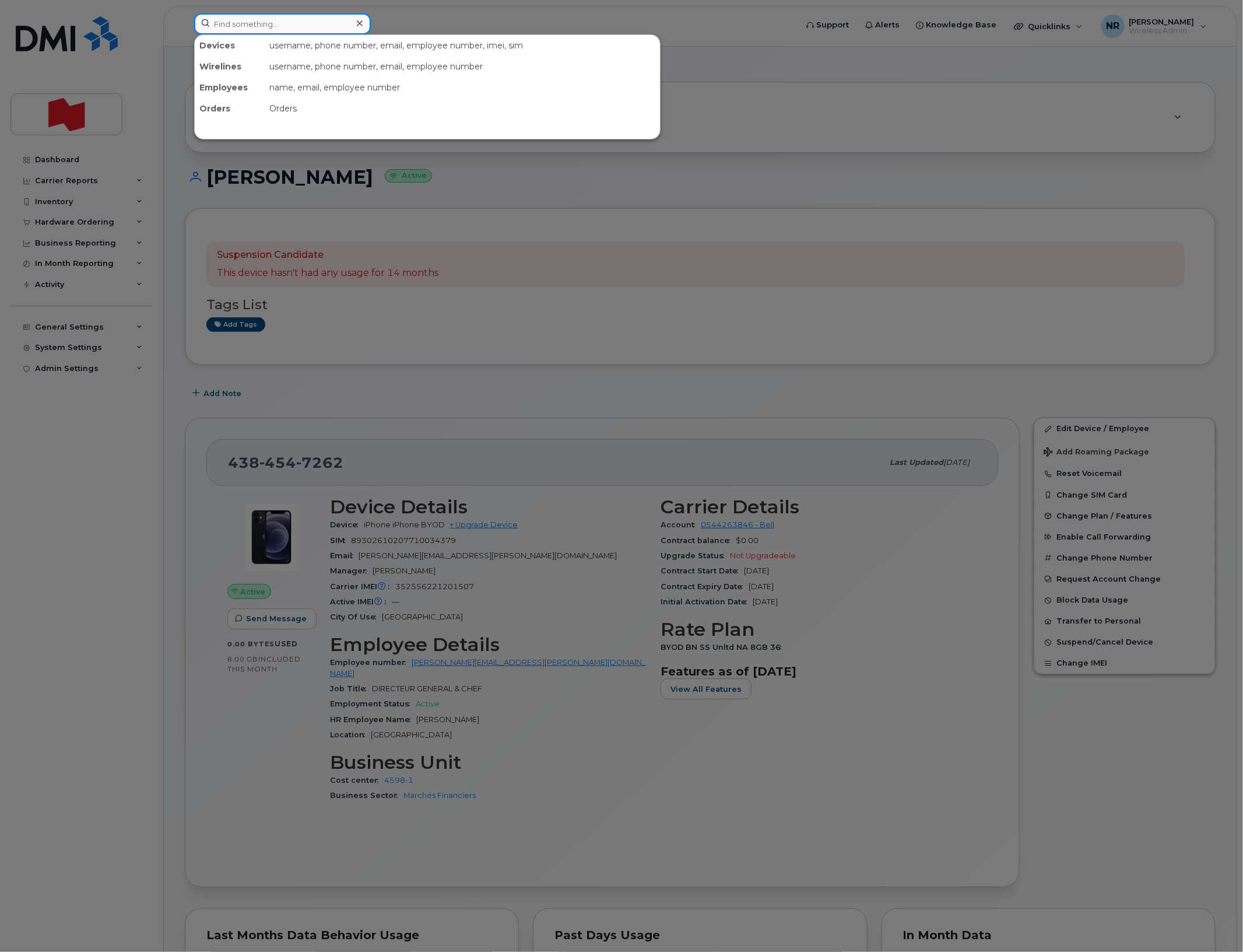
paste input "4384559634"
type input "4384559634"
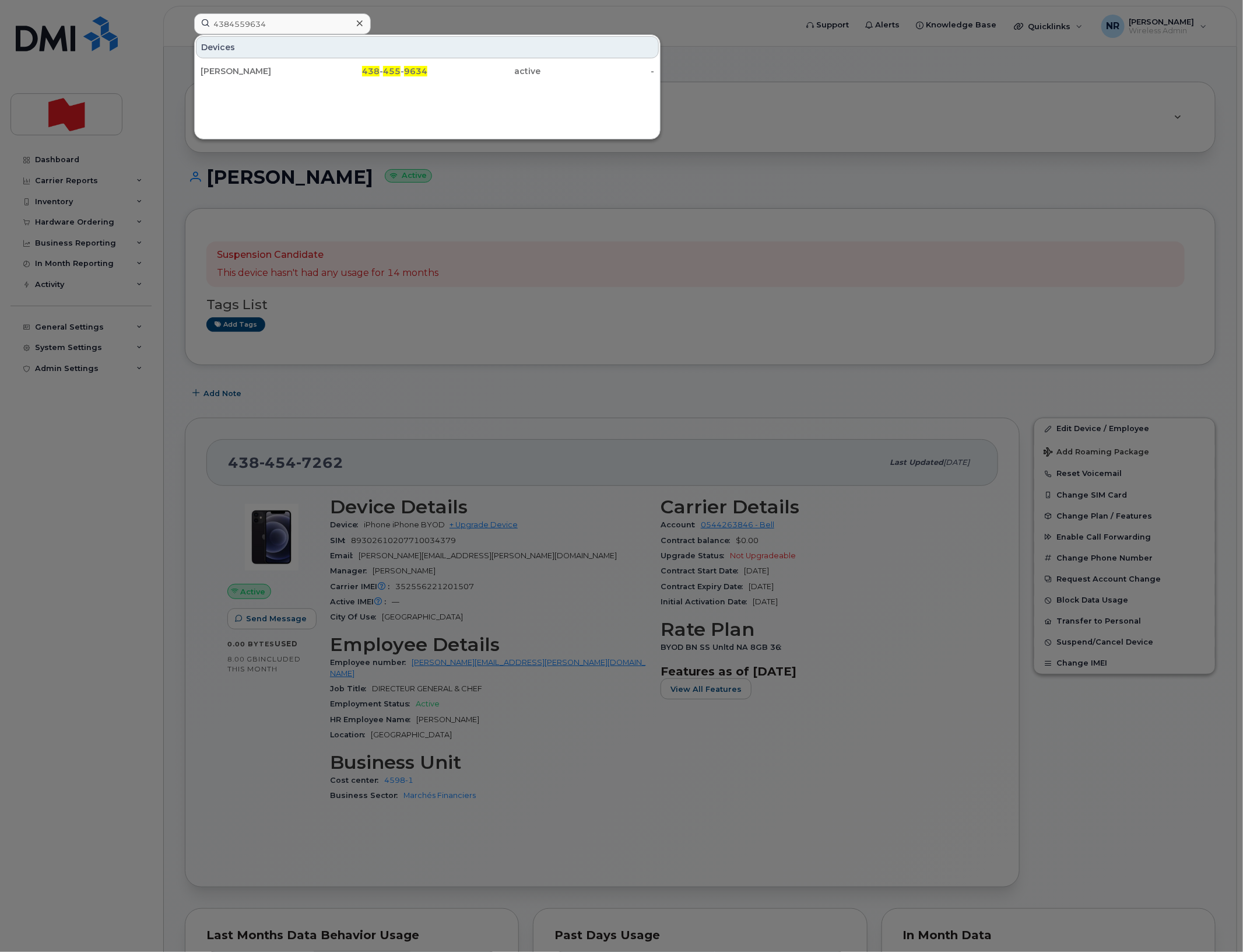
click at [262, 70] on div "[PERSON_NAME]" at bounding box center [257, 71] width 114 height 12
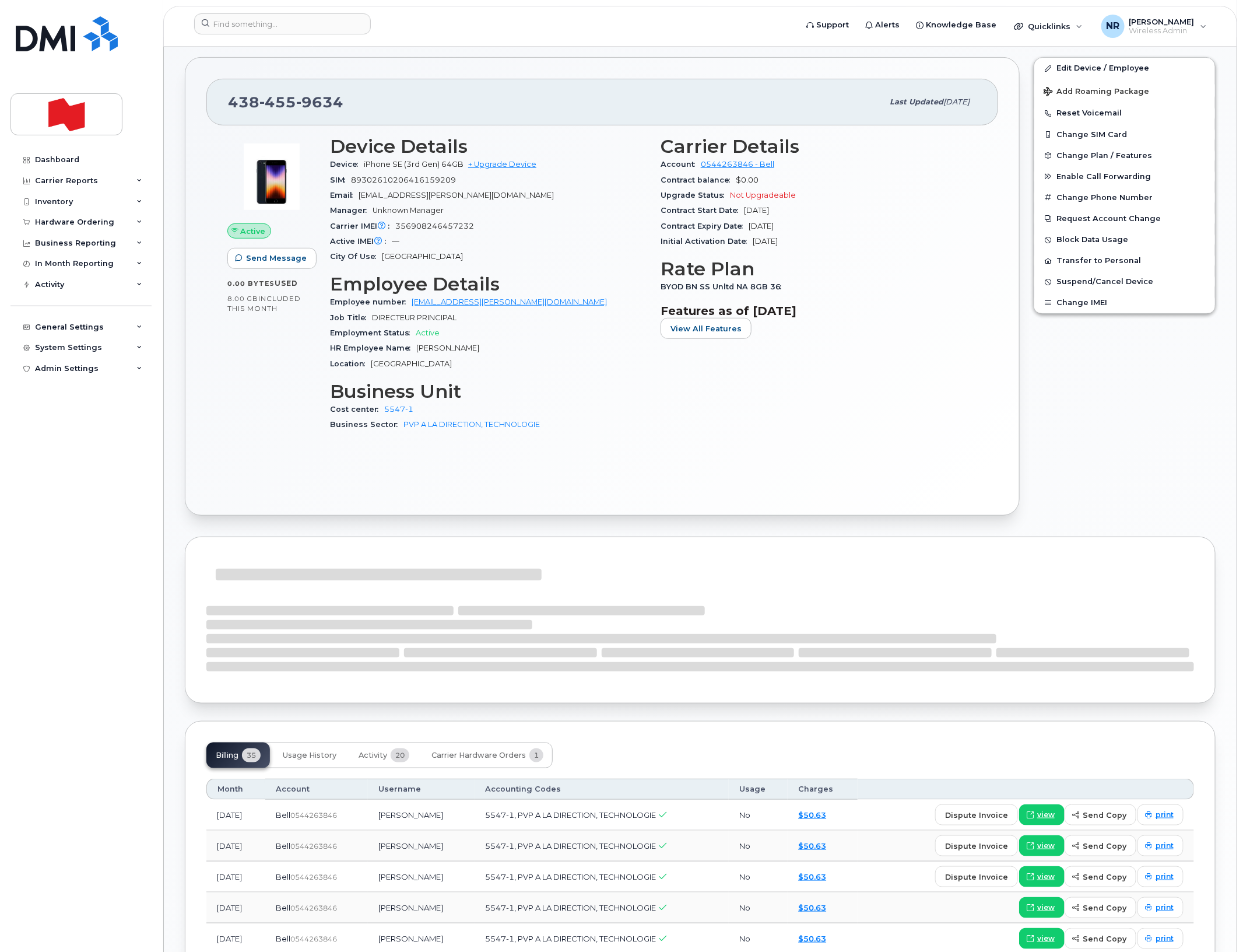
scroll to position [291, 0]
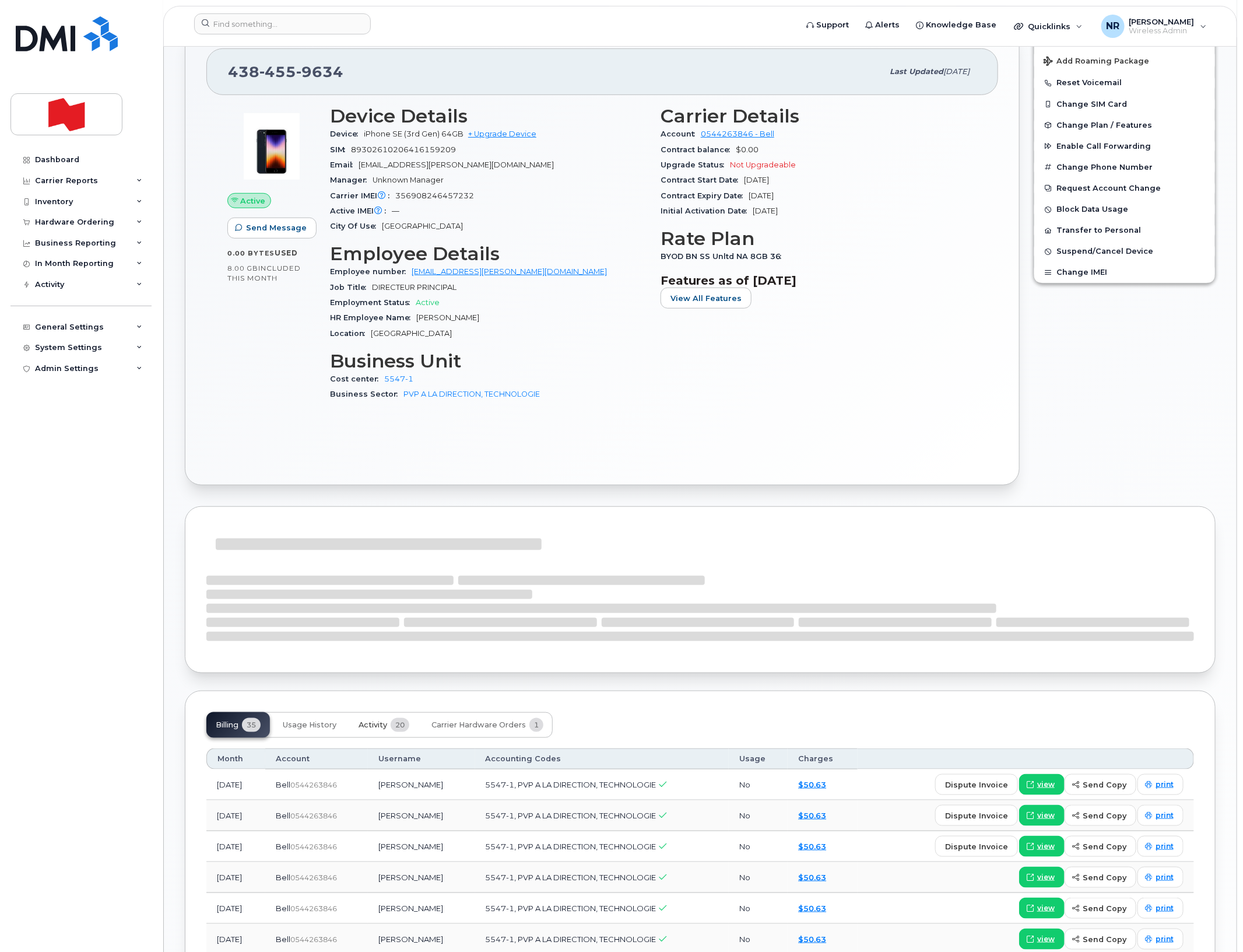
click at [371, 727] on span "Activity" at bounding box center [373, 725] width 28 height 10
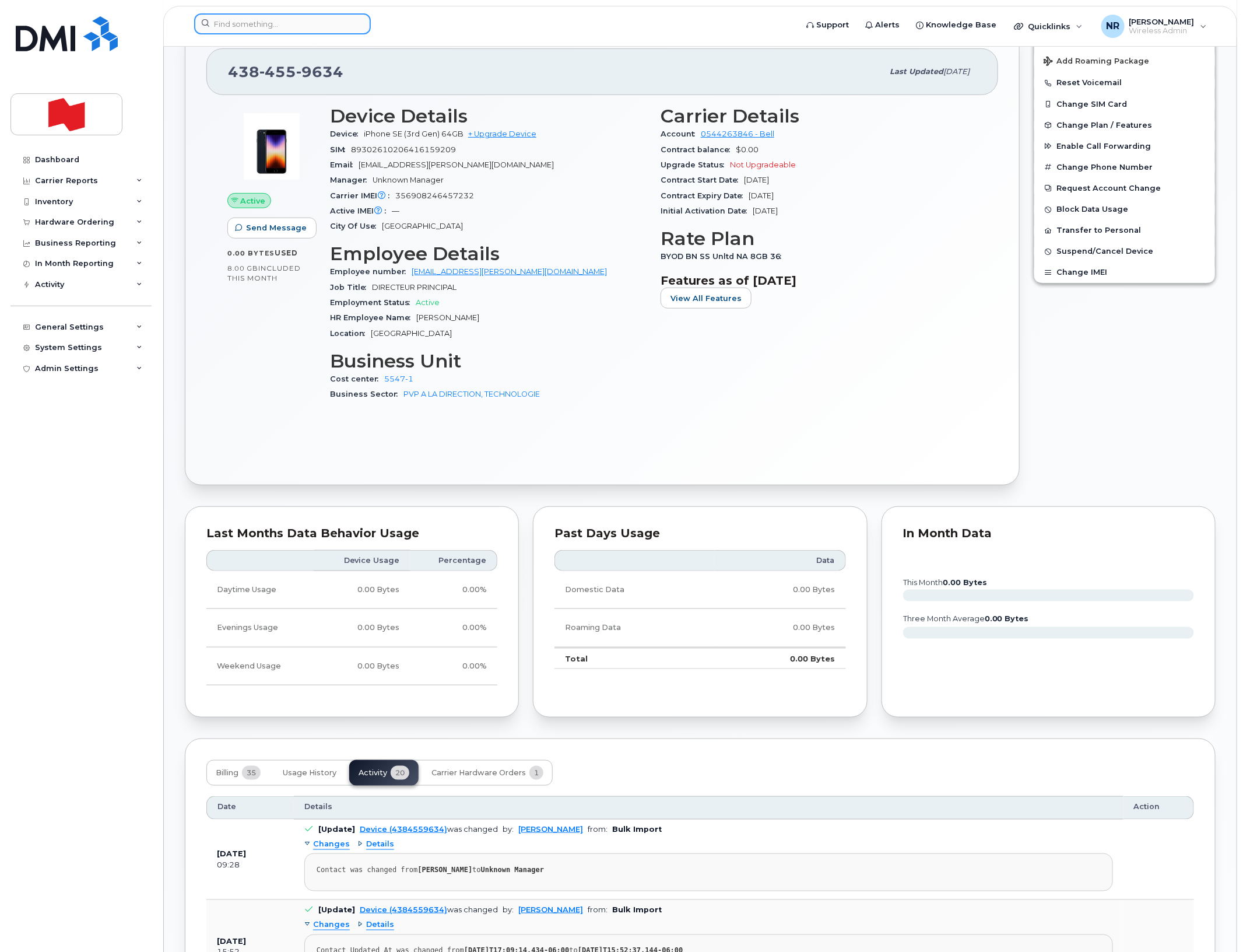
click at [257, 18] on input at bounding box center [282, 24] width 177 height 21
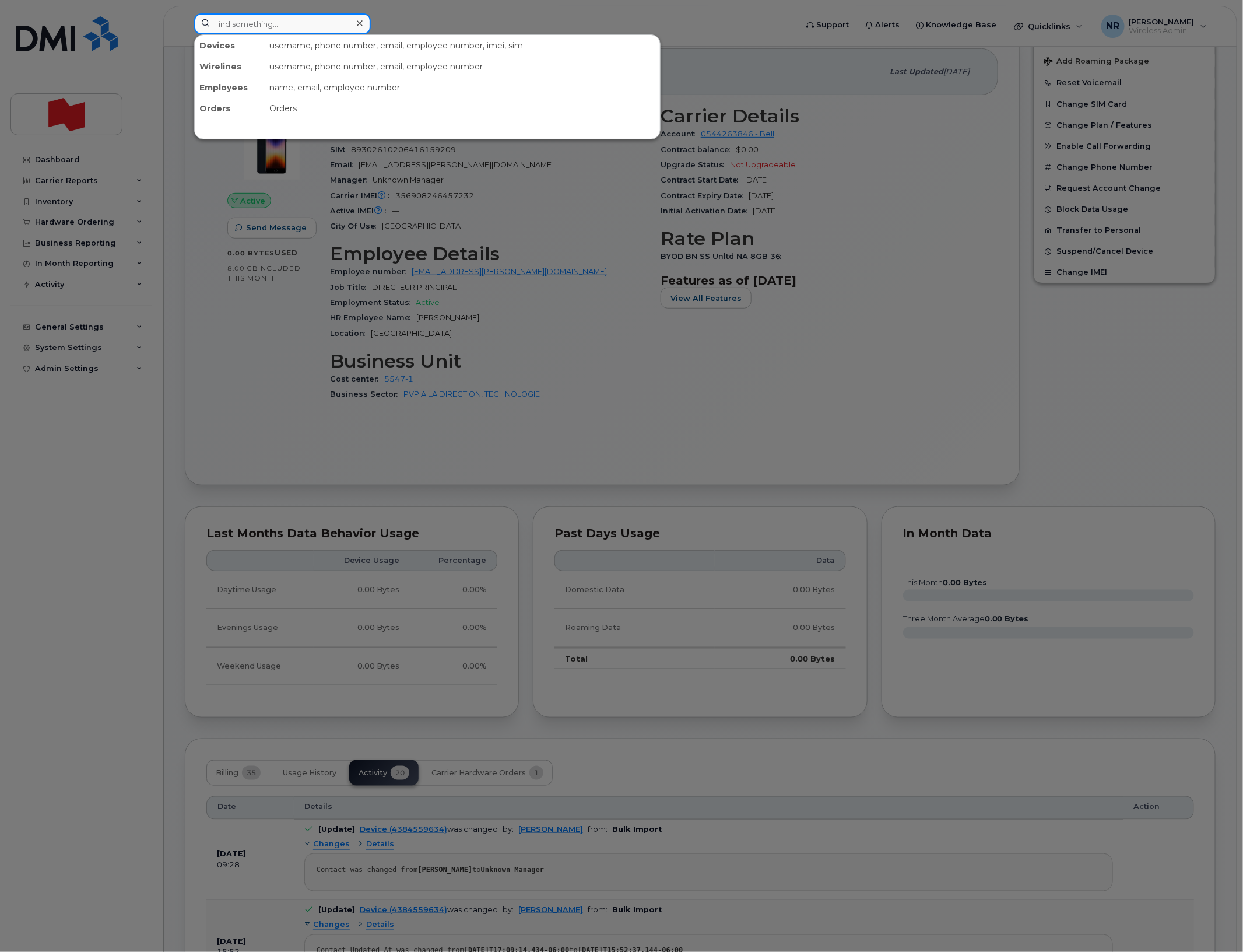
paste input "4384622524"
type input "4384622524"
click at [286, 74] on div "Tara Alexandra Roberge" at bounding box center [257, 71] width 114 height 12
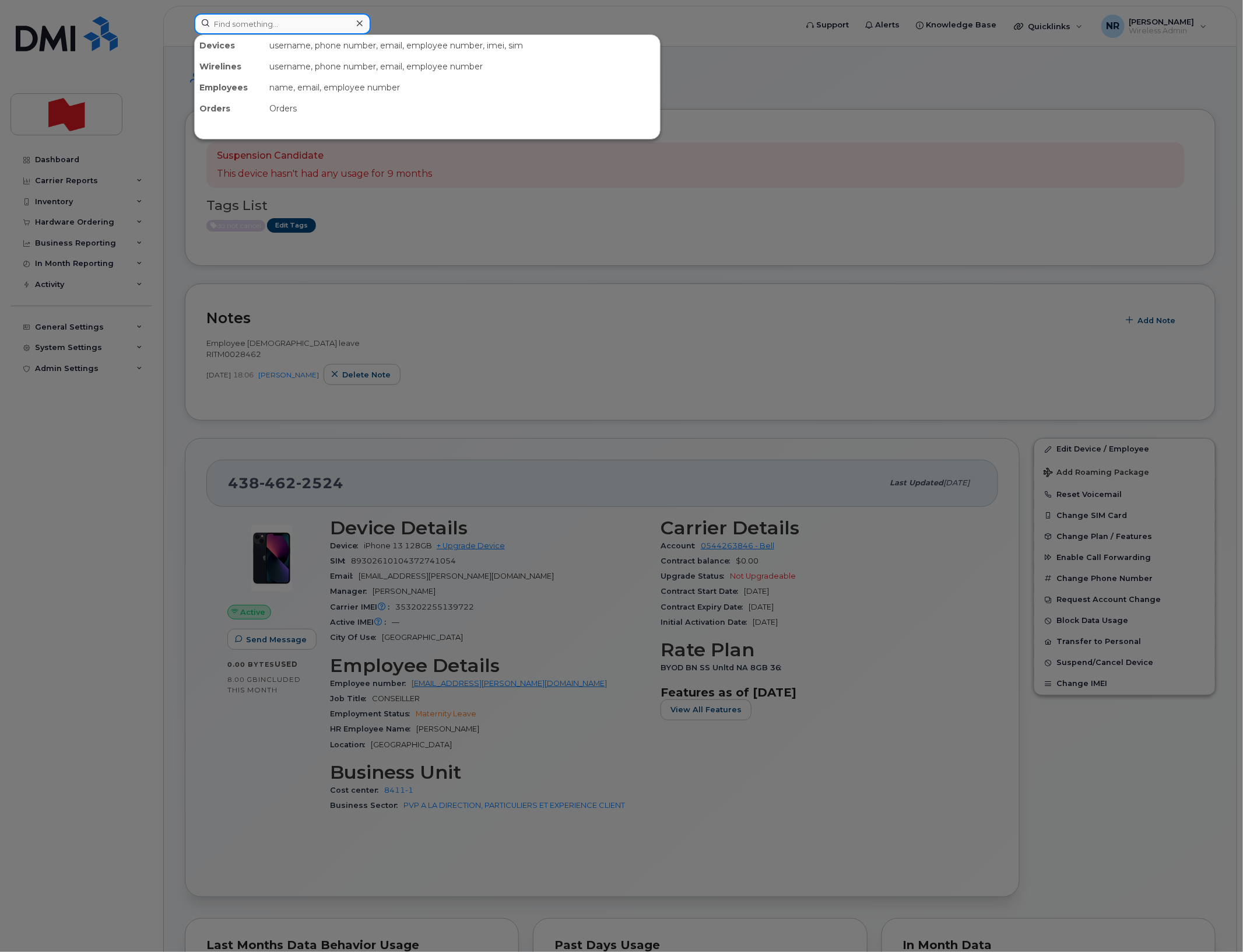
click at [321, 30] on input at bounding box center [282, 24] width 177 height 21
paste input "4384655223"
type input "4384655223"
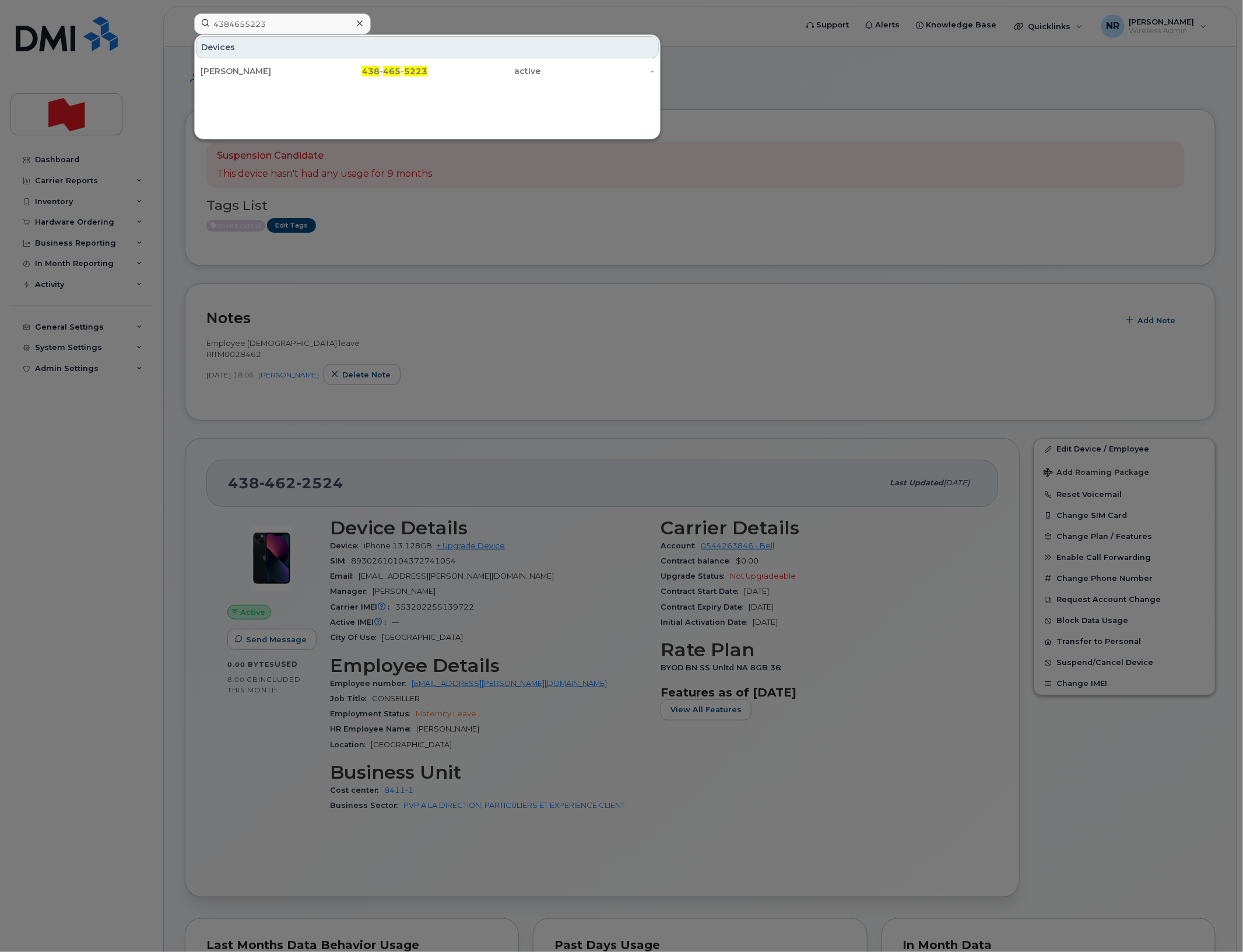
click at [247, 70] on div "[PERSON_NAME]" at bounding box center [257, 71] width 114 height 12
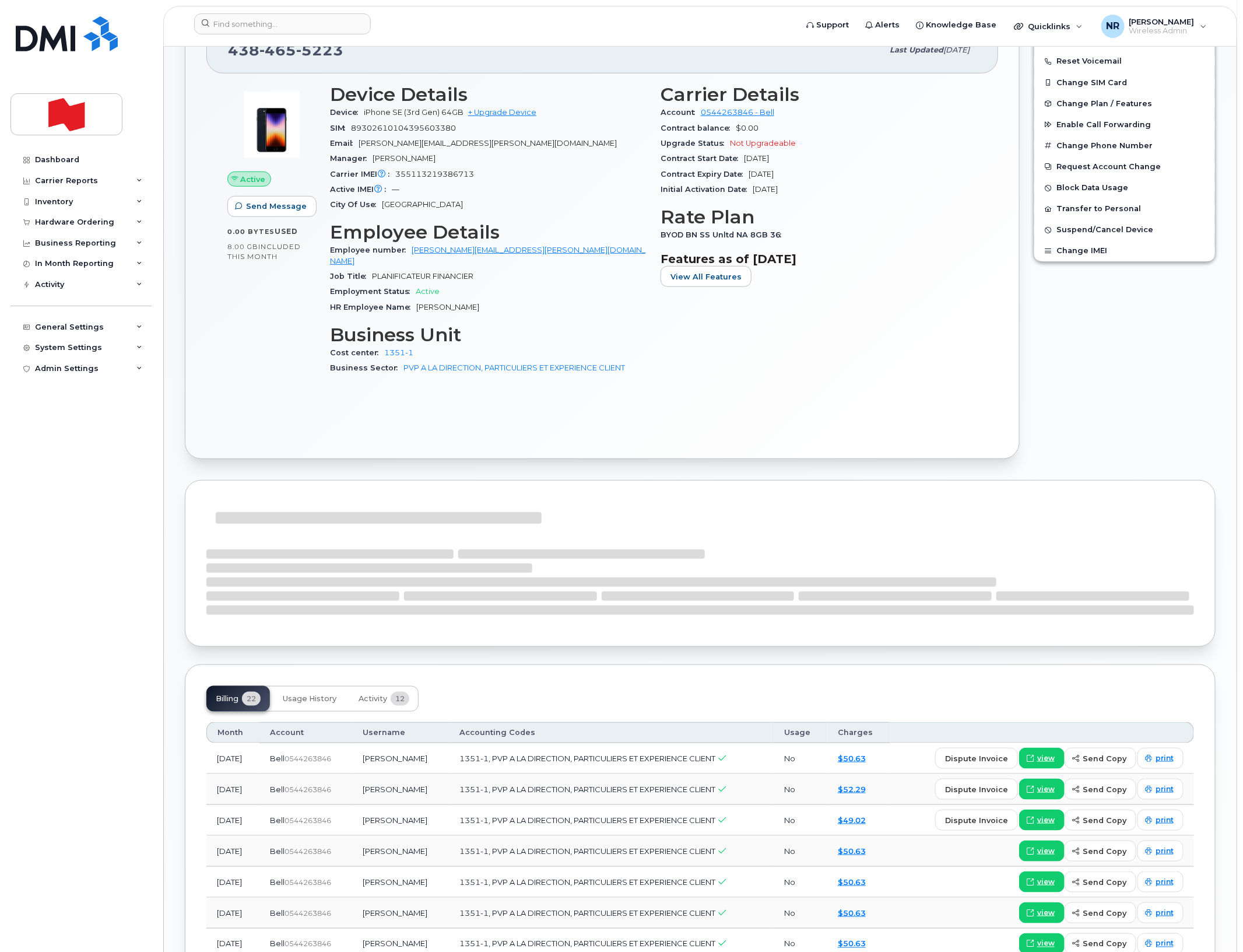
scroll to position [364, 0]
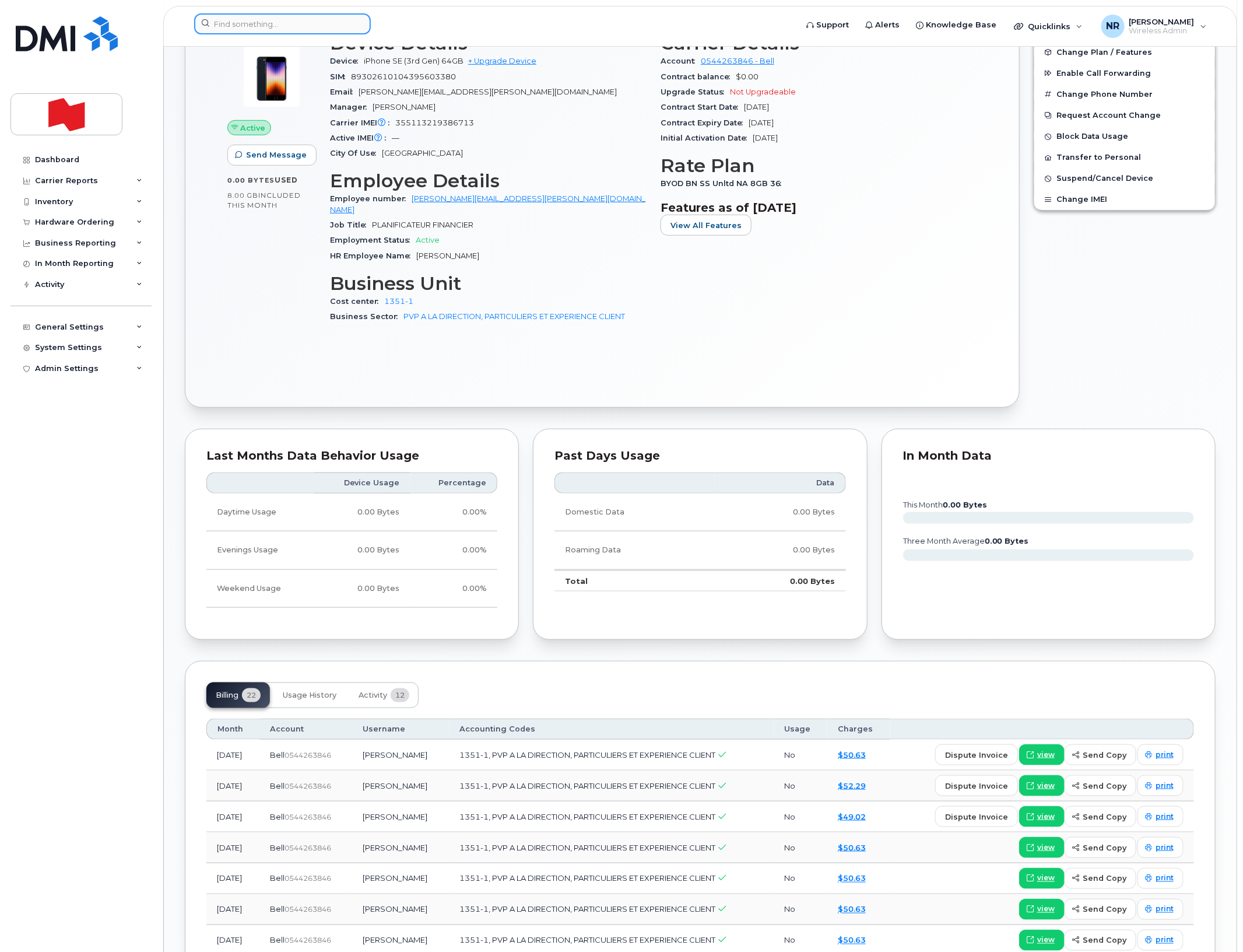
click at [293, 19] on input at bounding box center [282, 24] width 177 height 21
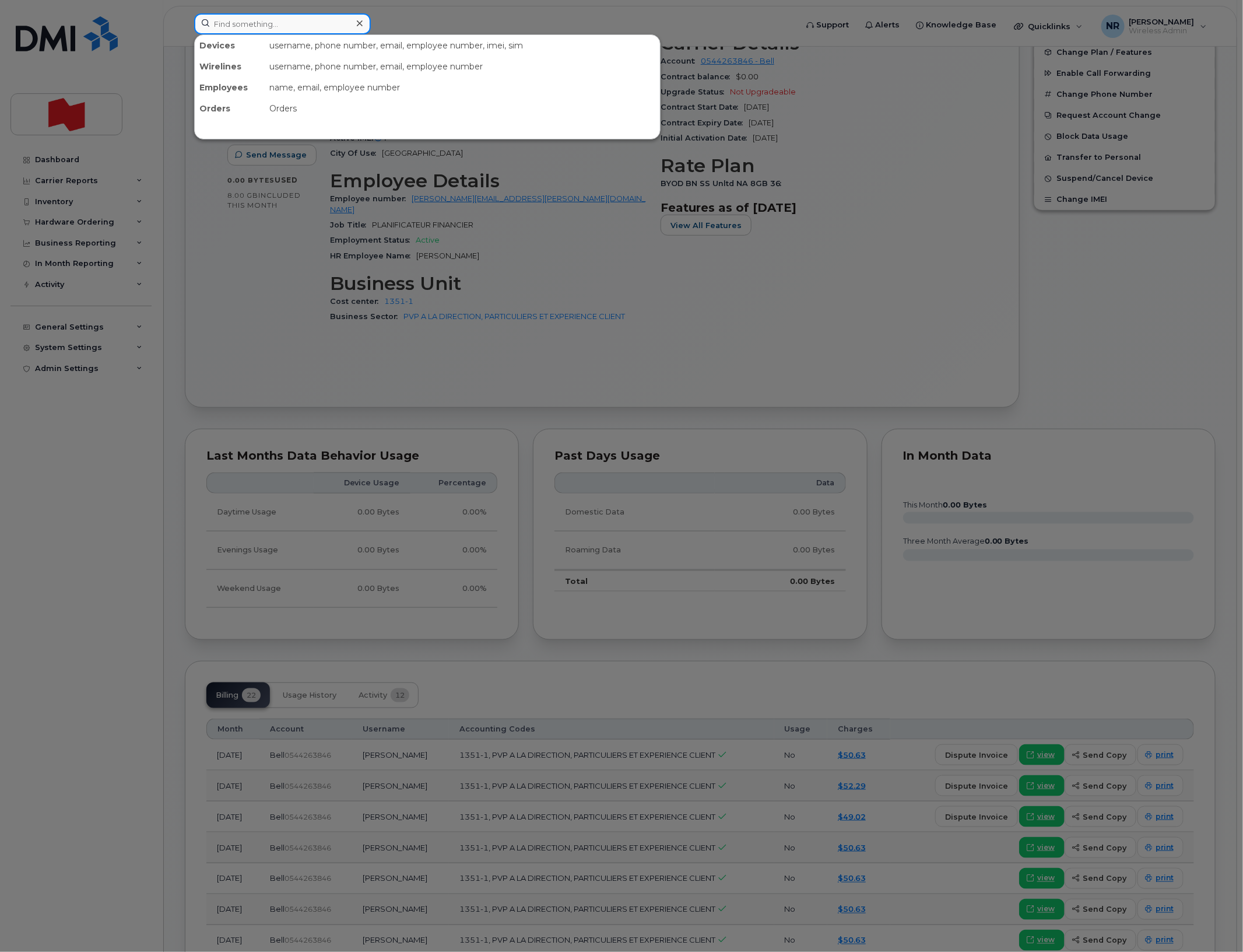
paste input "4384656712"
type input "4384656712"
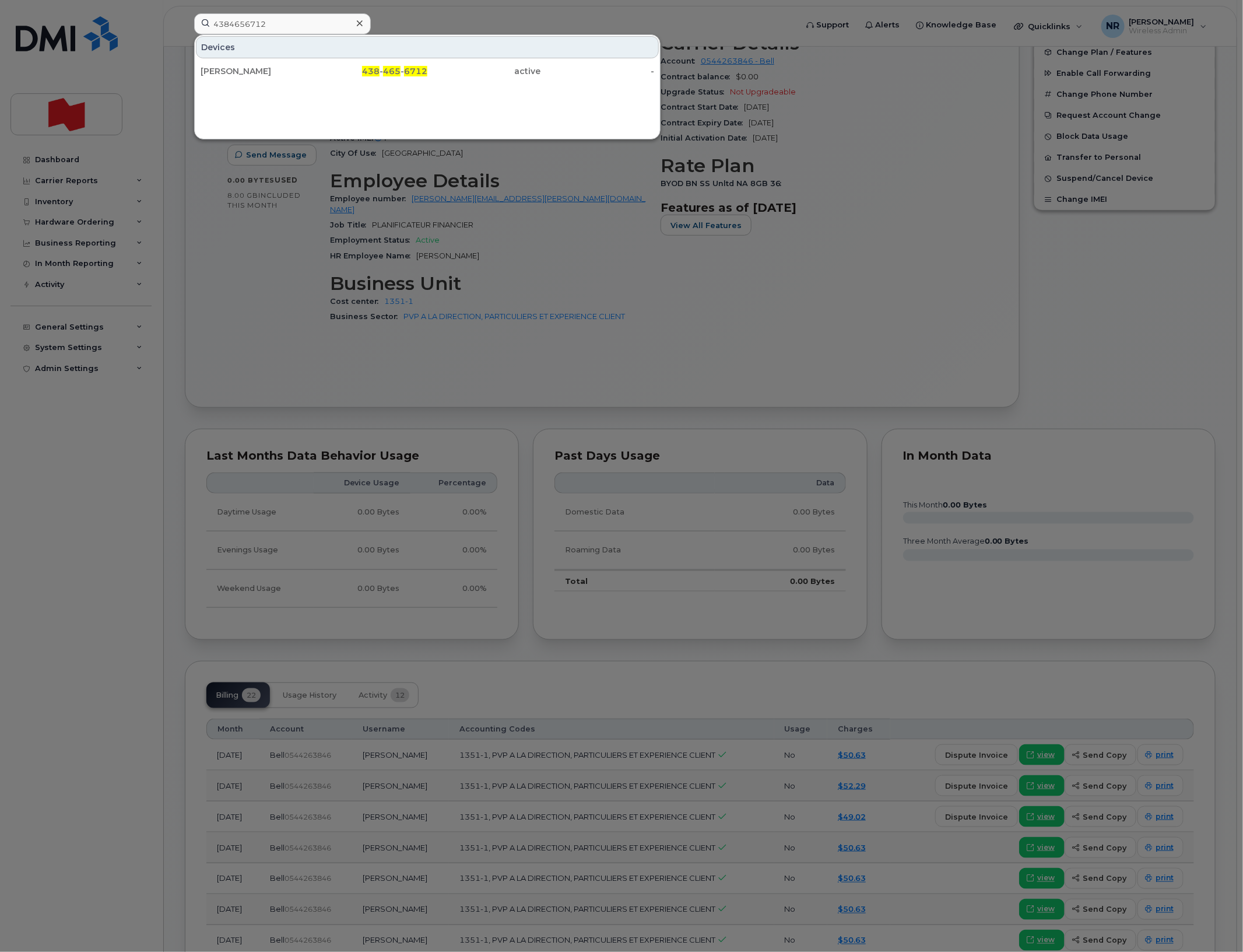
click at [238, 66] on div "[PERSON_NAME]" at bounding box center [257, 71] width 114 height 12
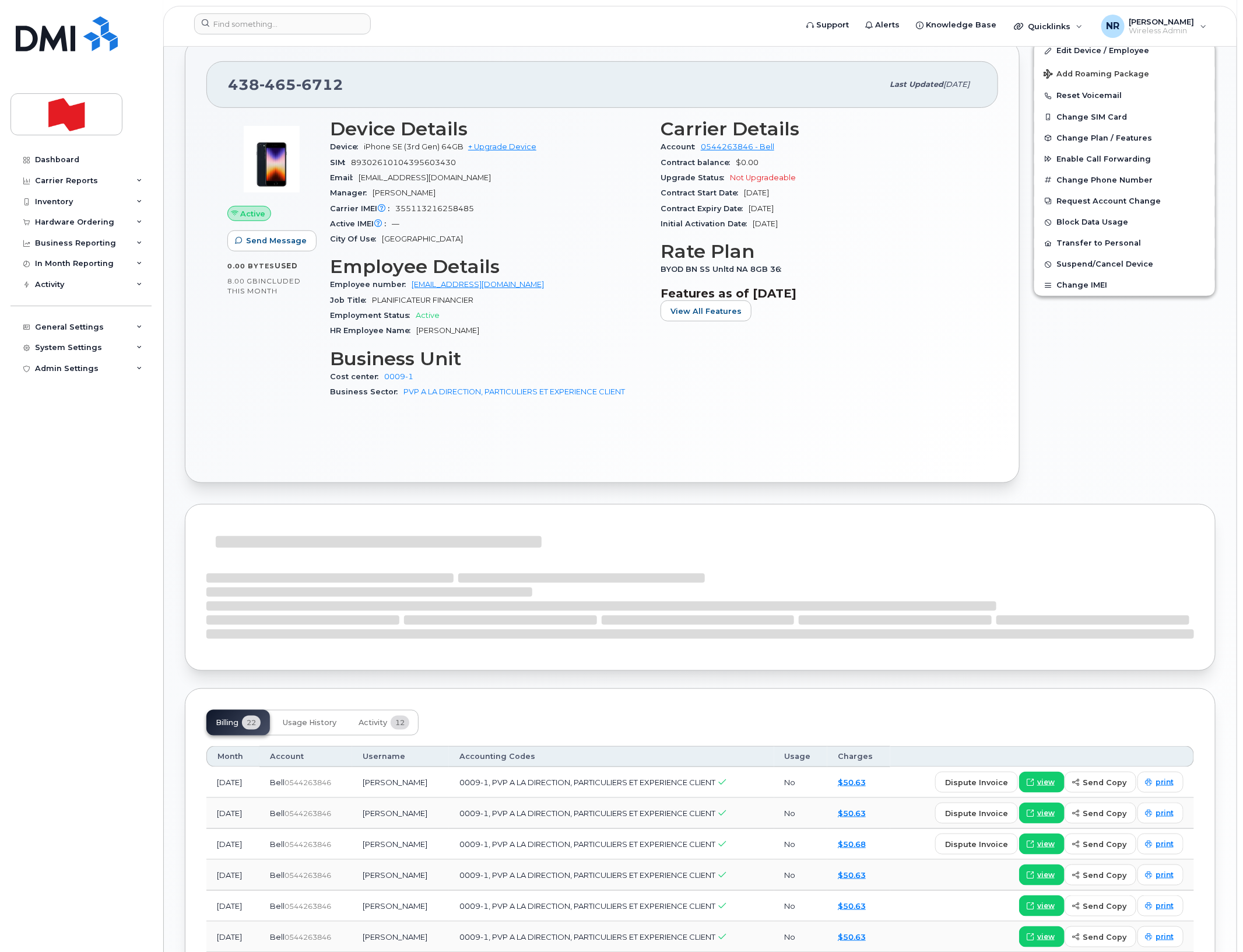
scroll to position [291, 0]
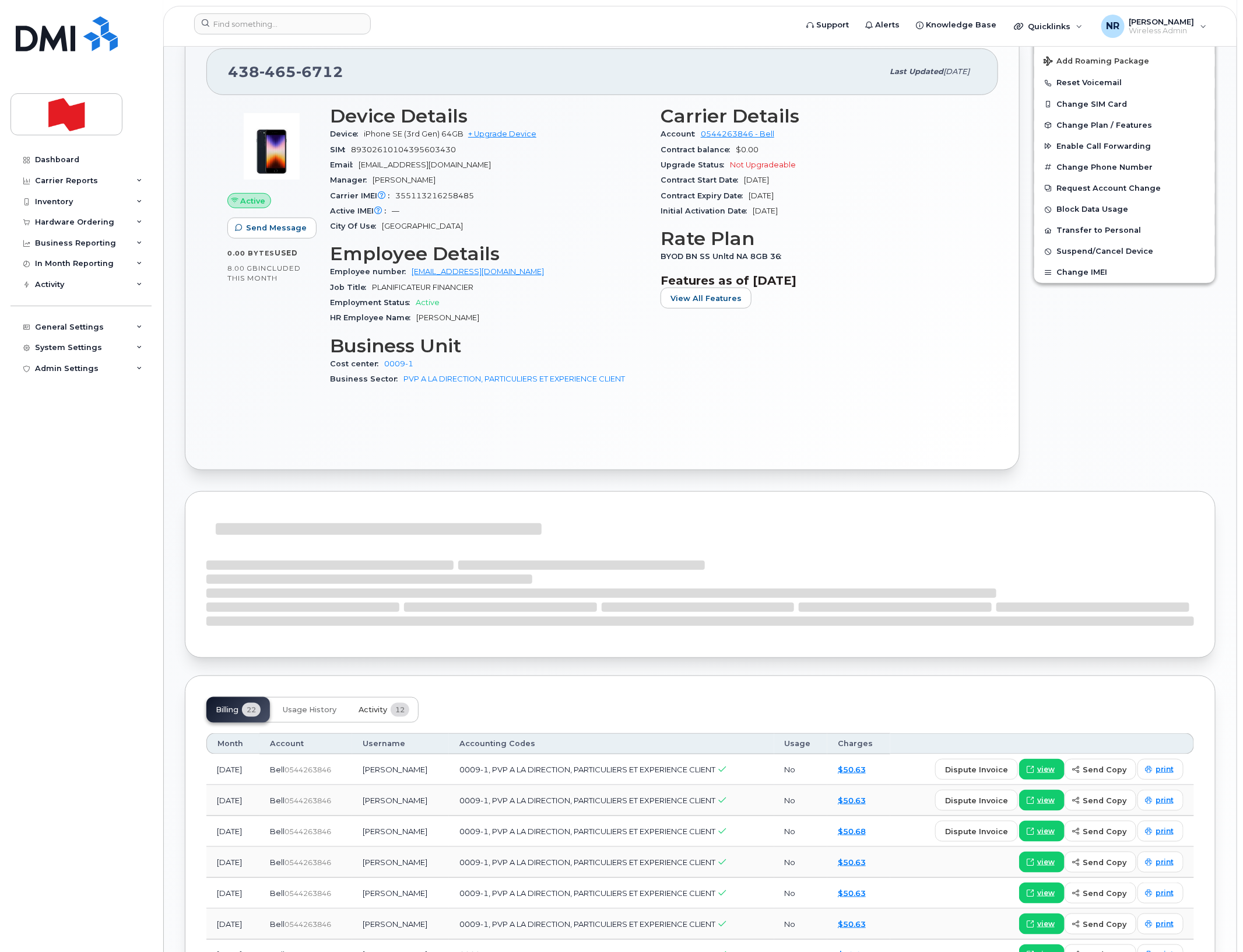
click at [374, 716] on button "Activity 12" at bounding box center [383, 710] width 69 height 26
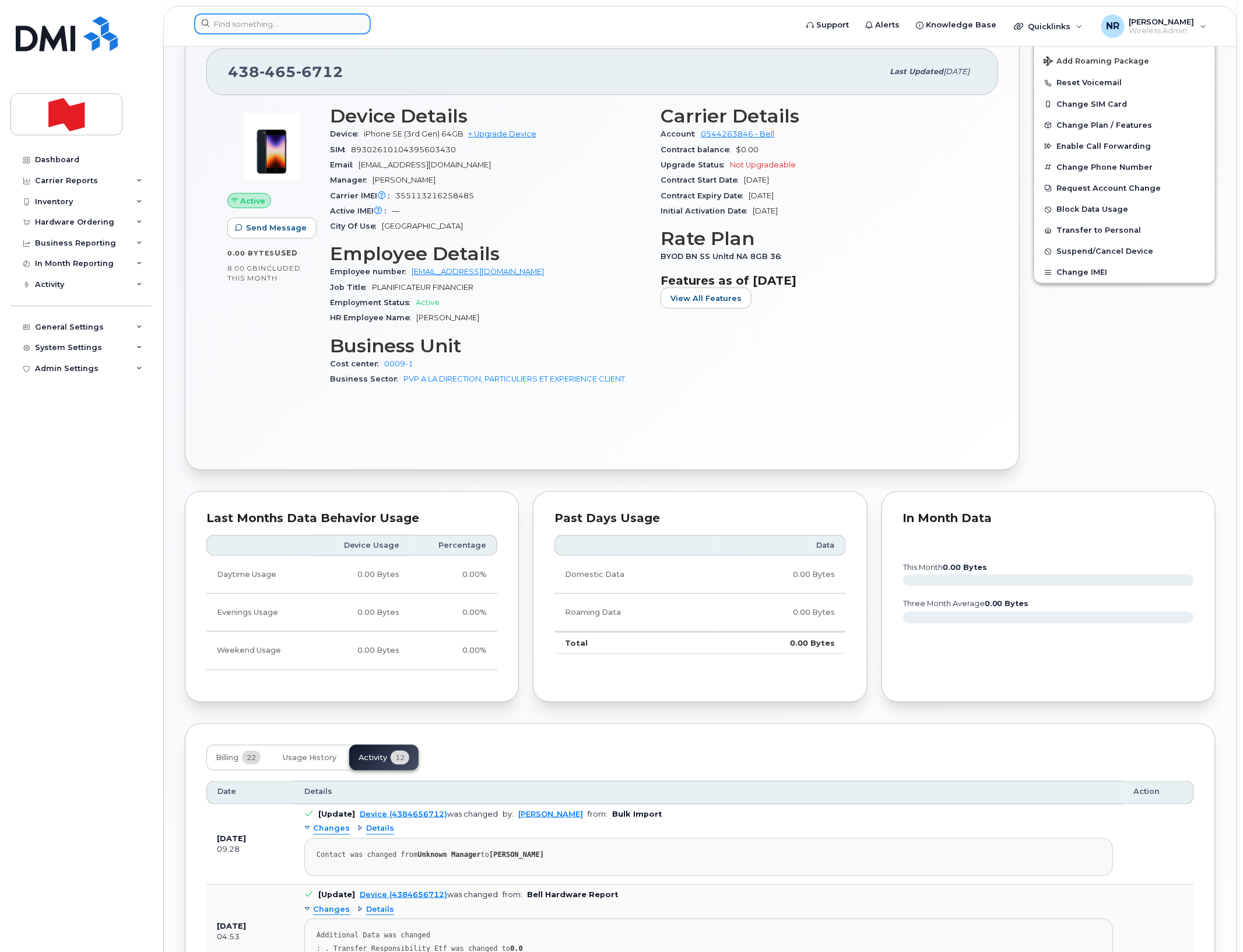
click at [285, 32] on input at bounding box center [282, 24] width 177 height 21
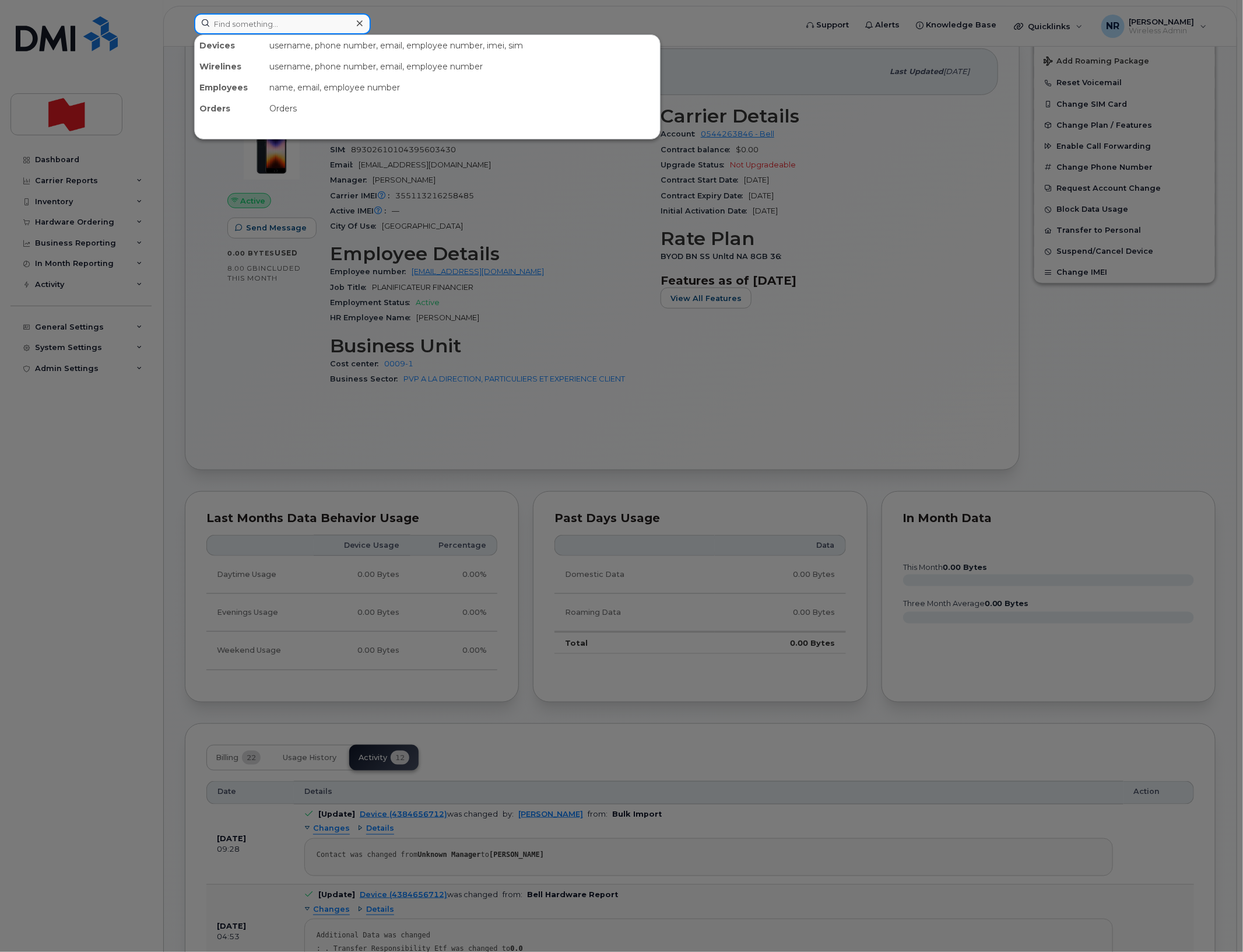
paste input "4384659928"
type input "4384659928"
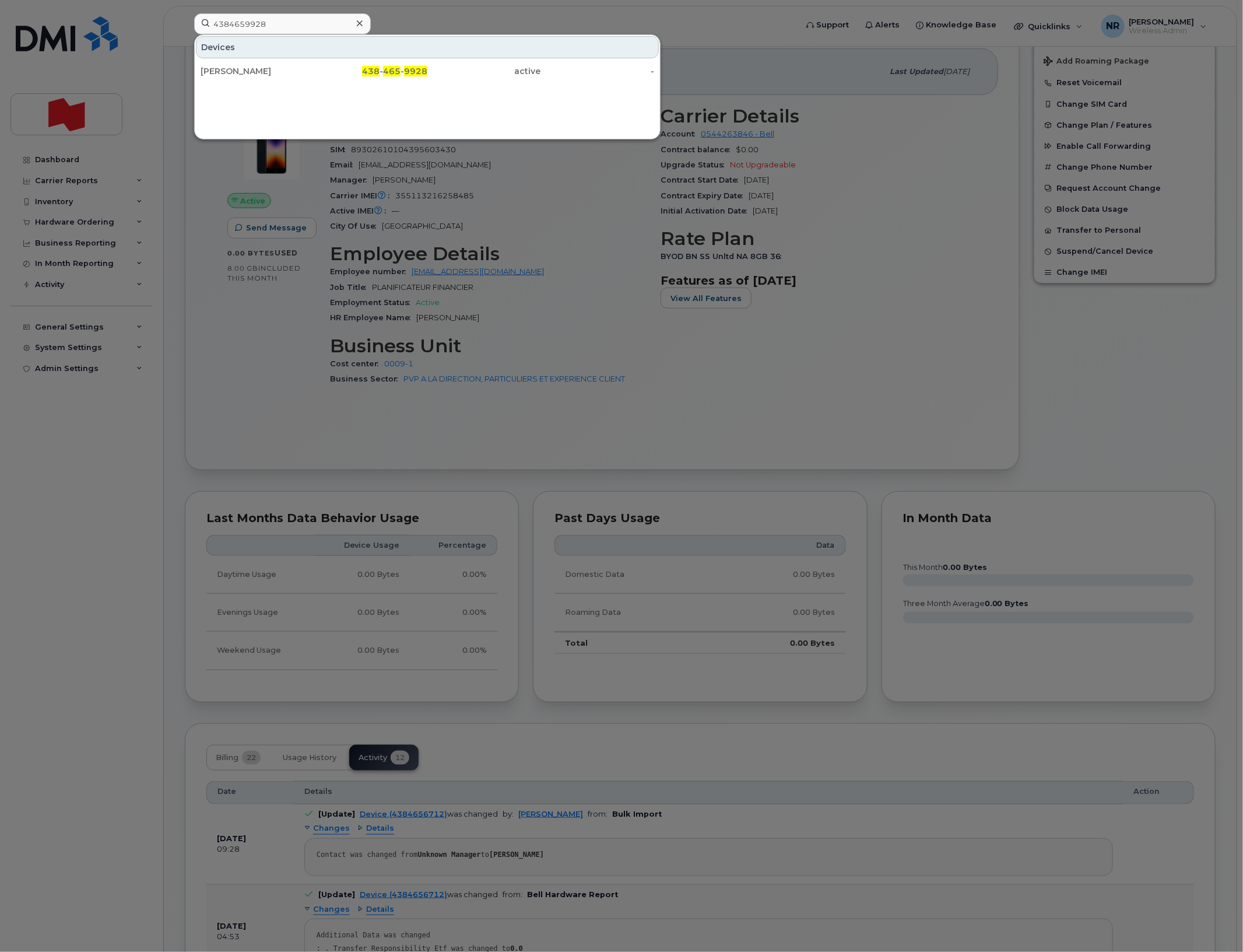
click at [253, 70] on div "Rose Nerlie Riviere" at bounding box center [257, 71] width 114 height 12
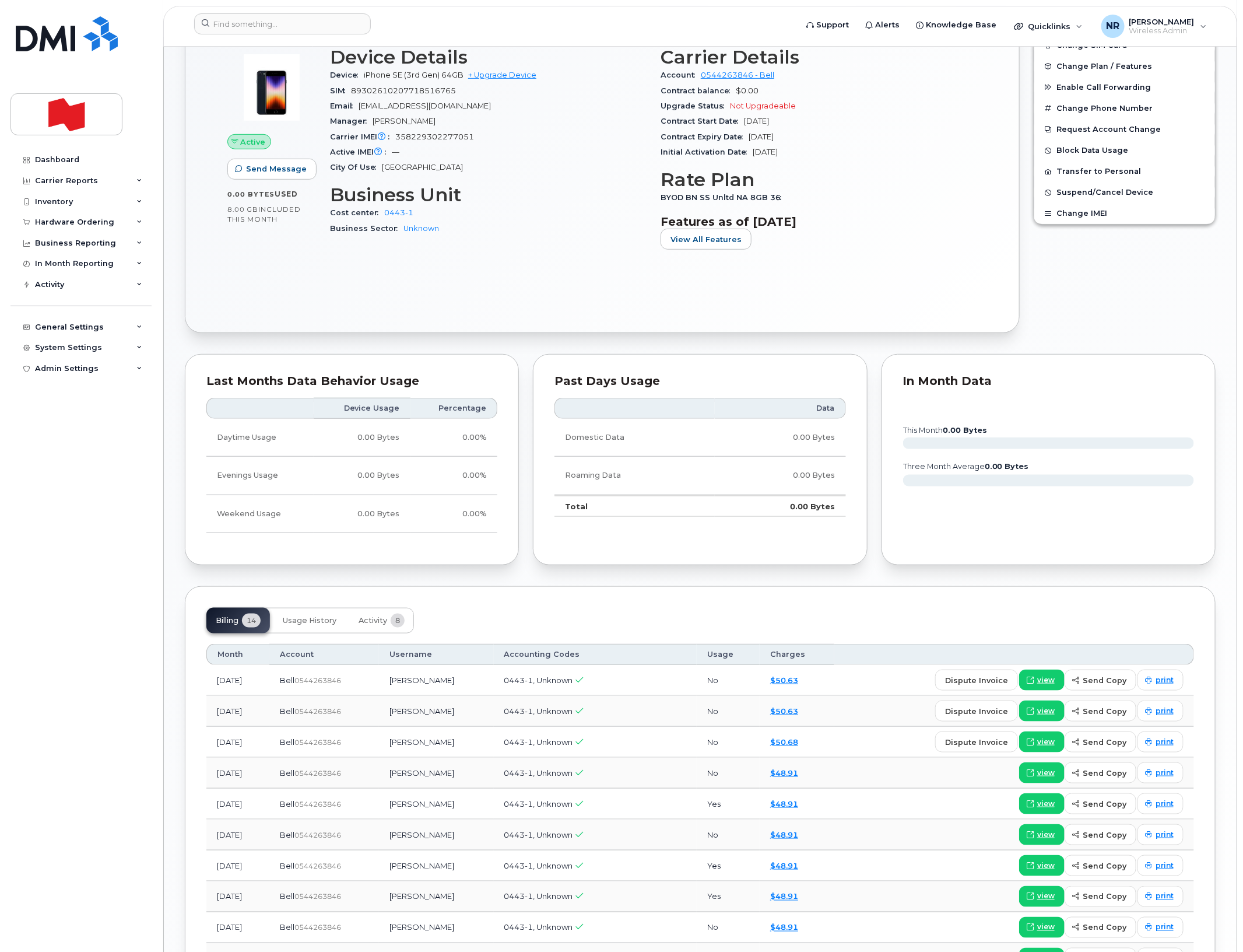
scroll to position [364, 0]
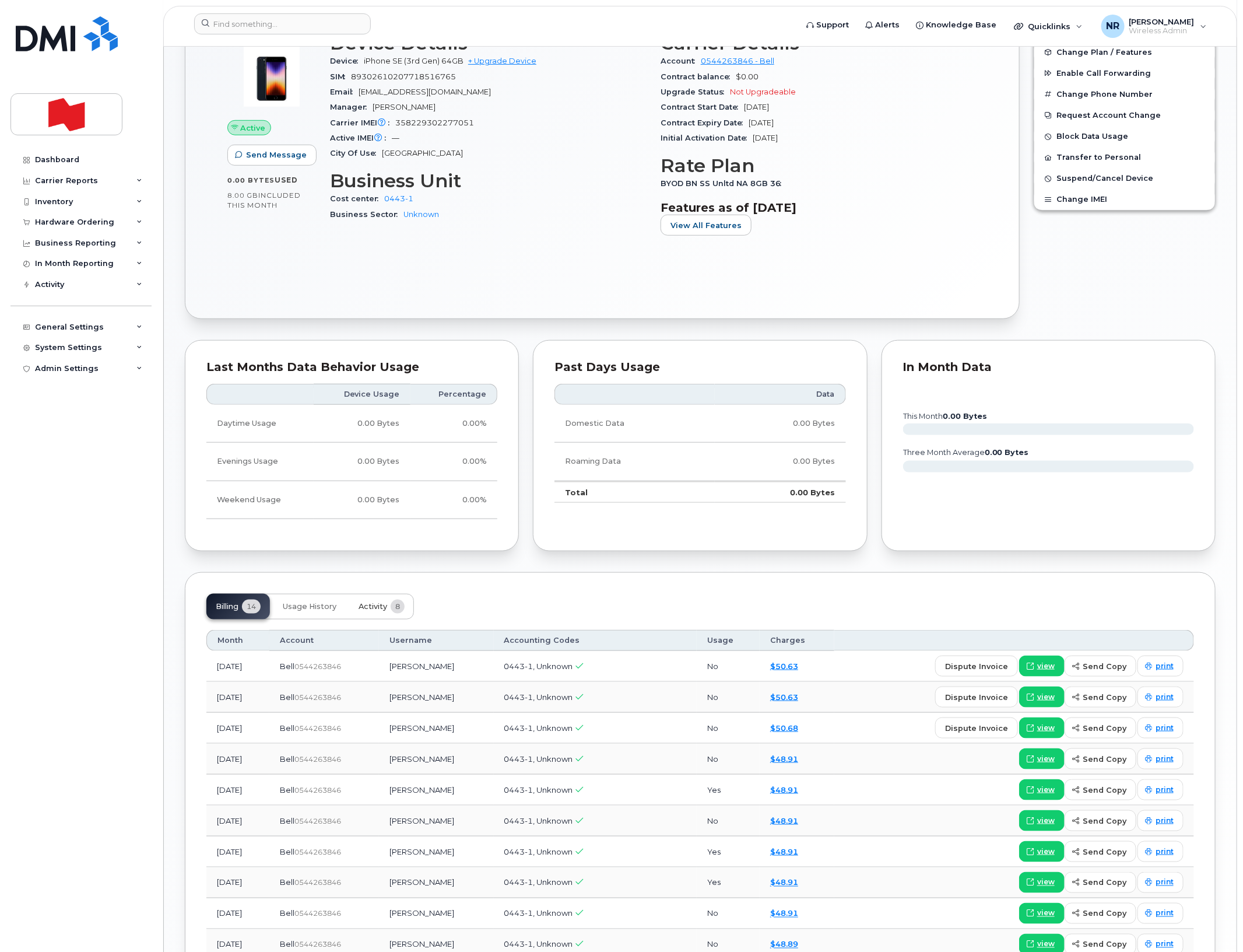
click at [373, 605] on span "Activity" at bounding box center [373, 606] width 28 height 10
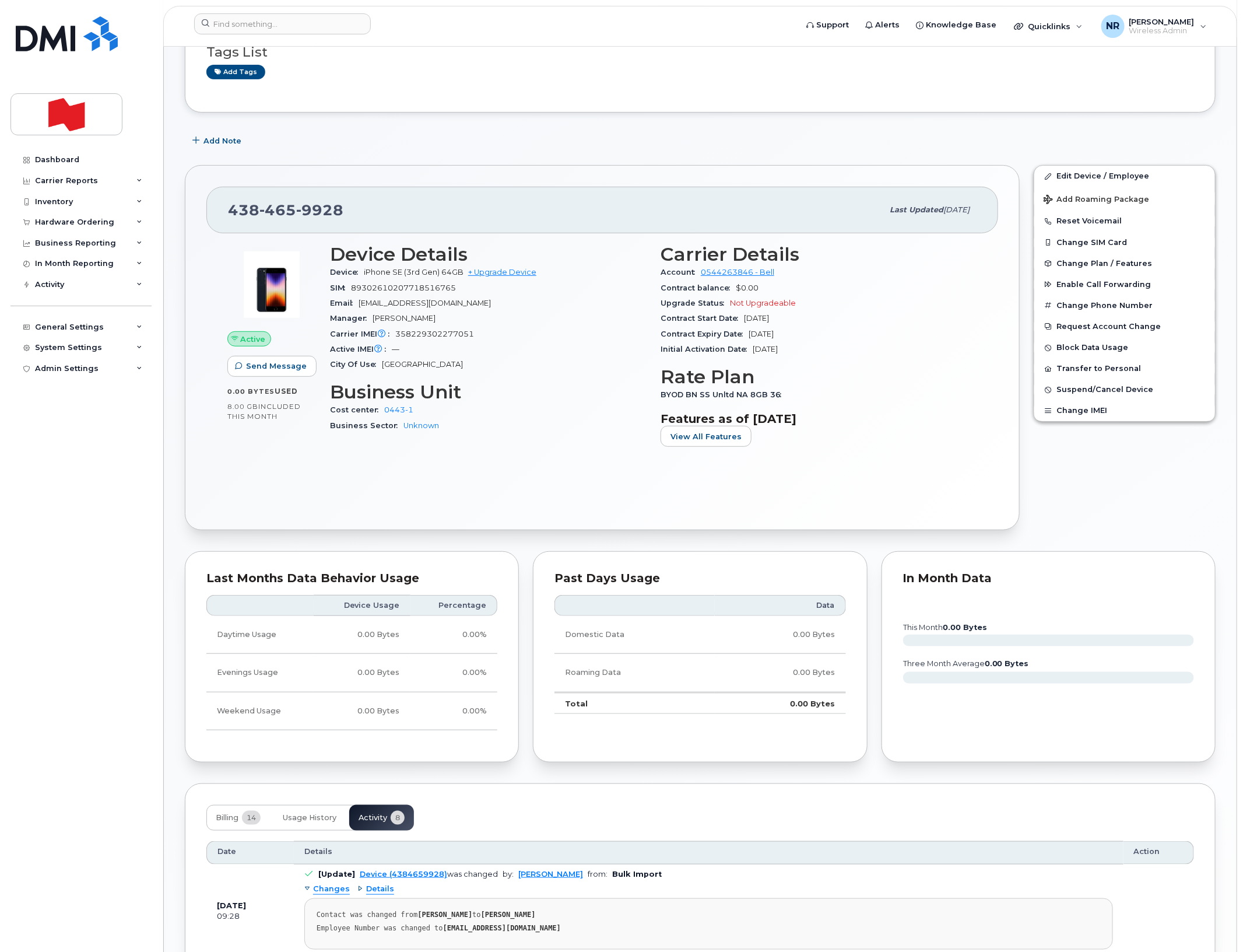
scroll to position [0, 0]
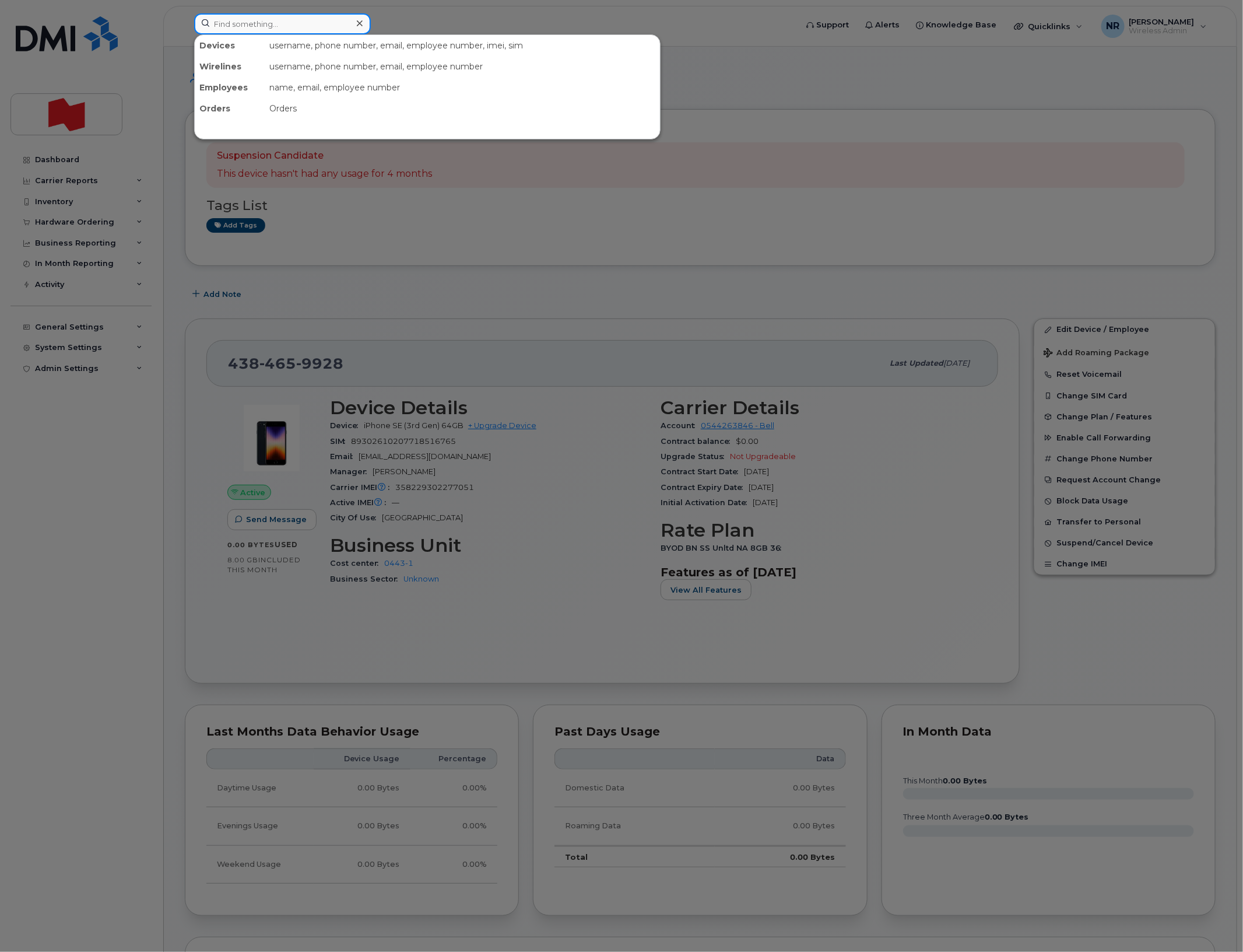
click at [318, 30] on input at bounding box center [282, 24] width 177 height 21
paste input "4384679631"
type input "4384679631"
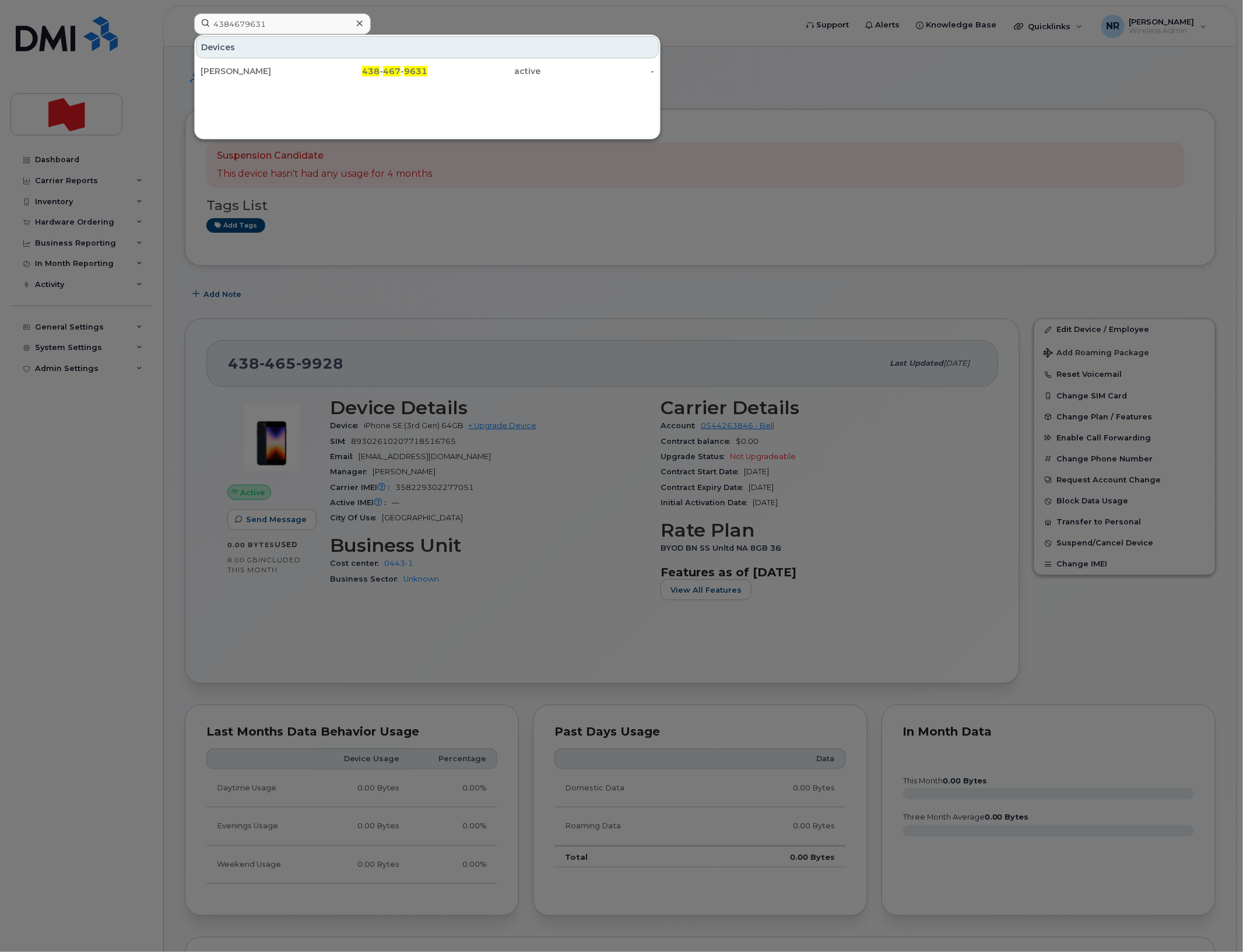
click at [243, 74] on div "Andrei Lupu" at bounding box center [257, 71] width 114 height 12
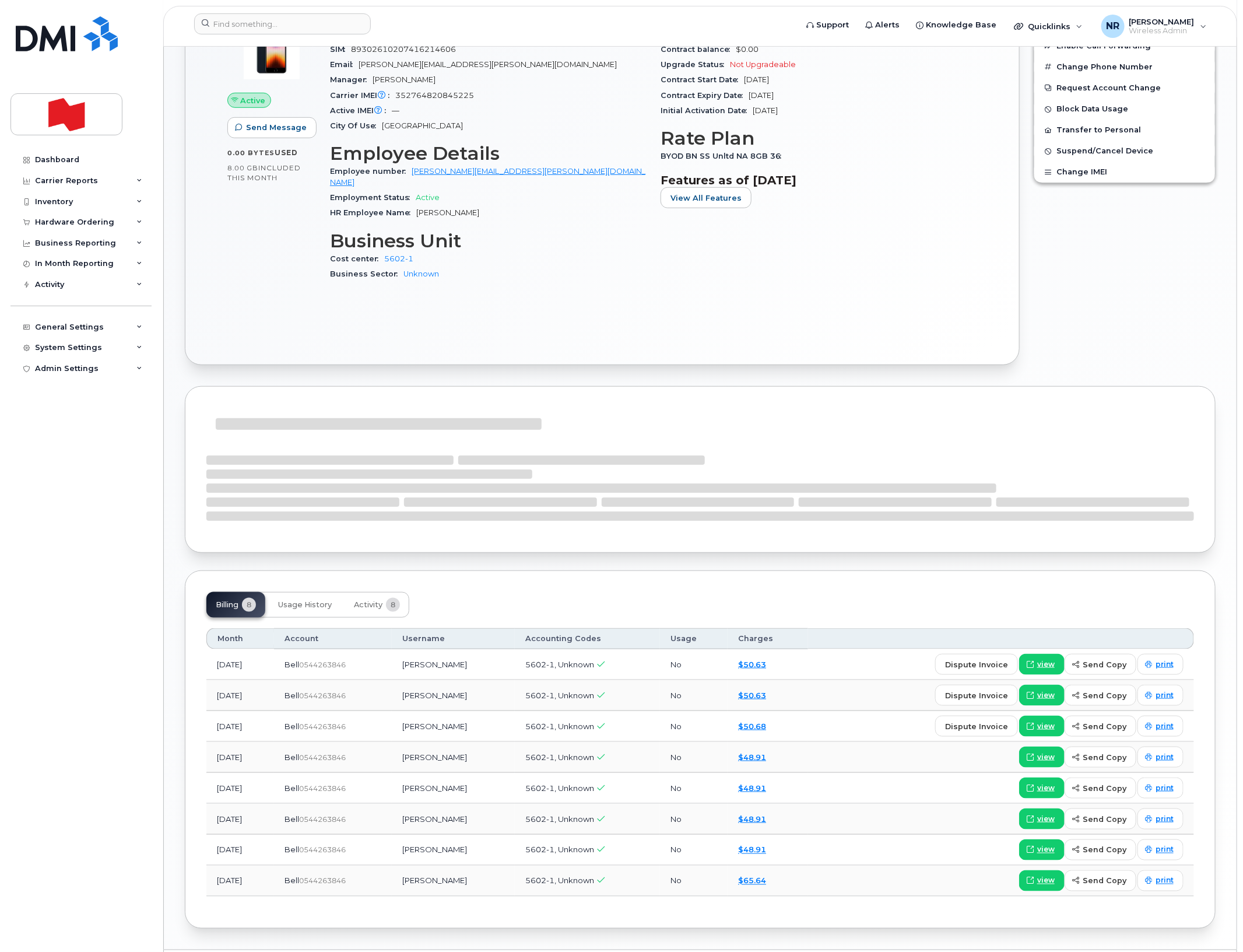
scroll to position [418, 0]
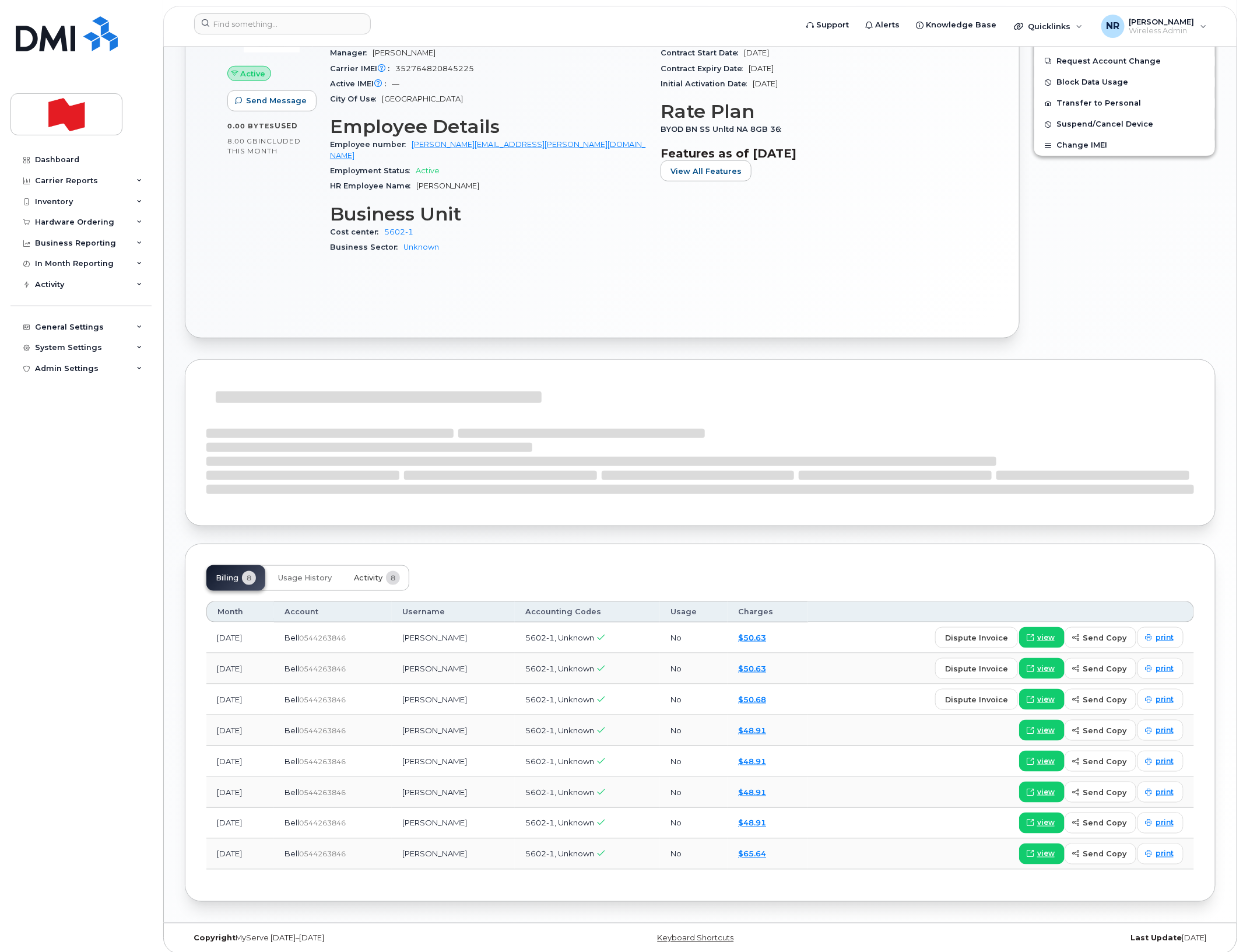
click at [365, 573] on span "Activity" at bounding box center [368, 577] width 28 height 10
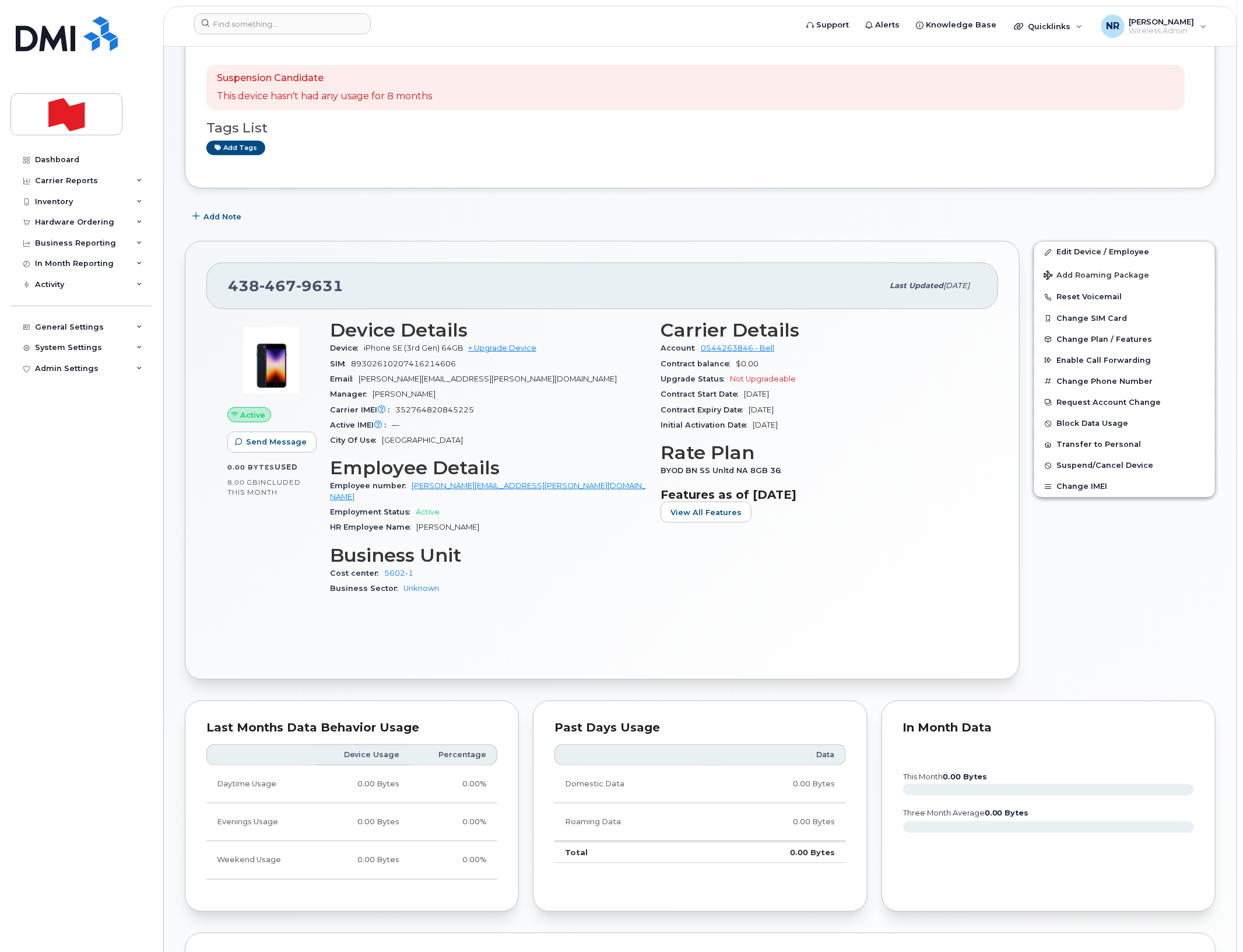
scroll to position [0, 0]
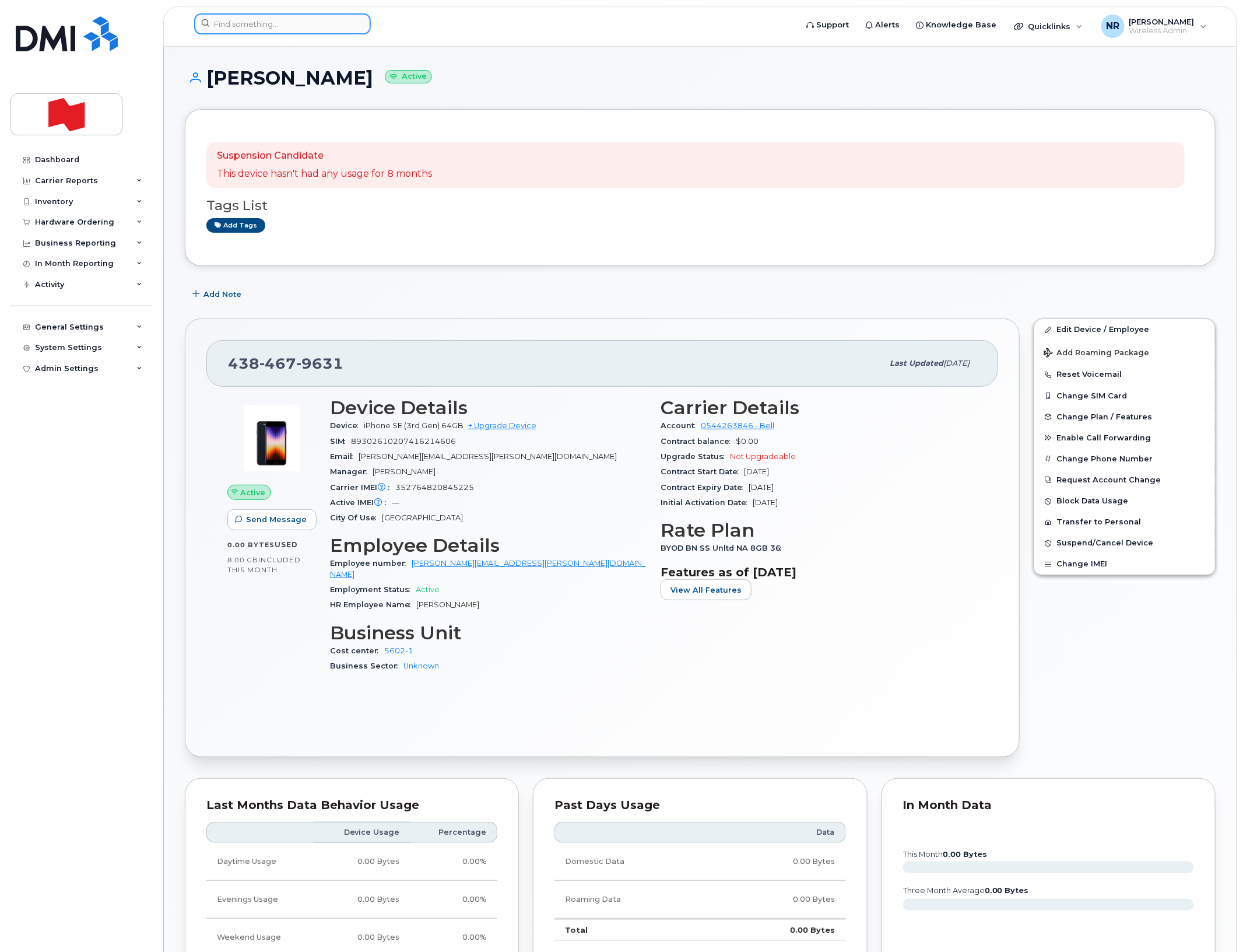
click at [305, 29] on input at bounding box center [282, 24] width 177 height 21
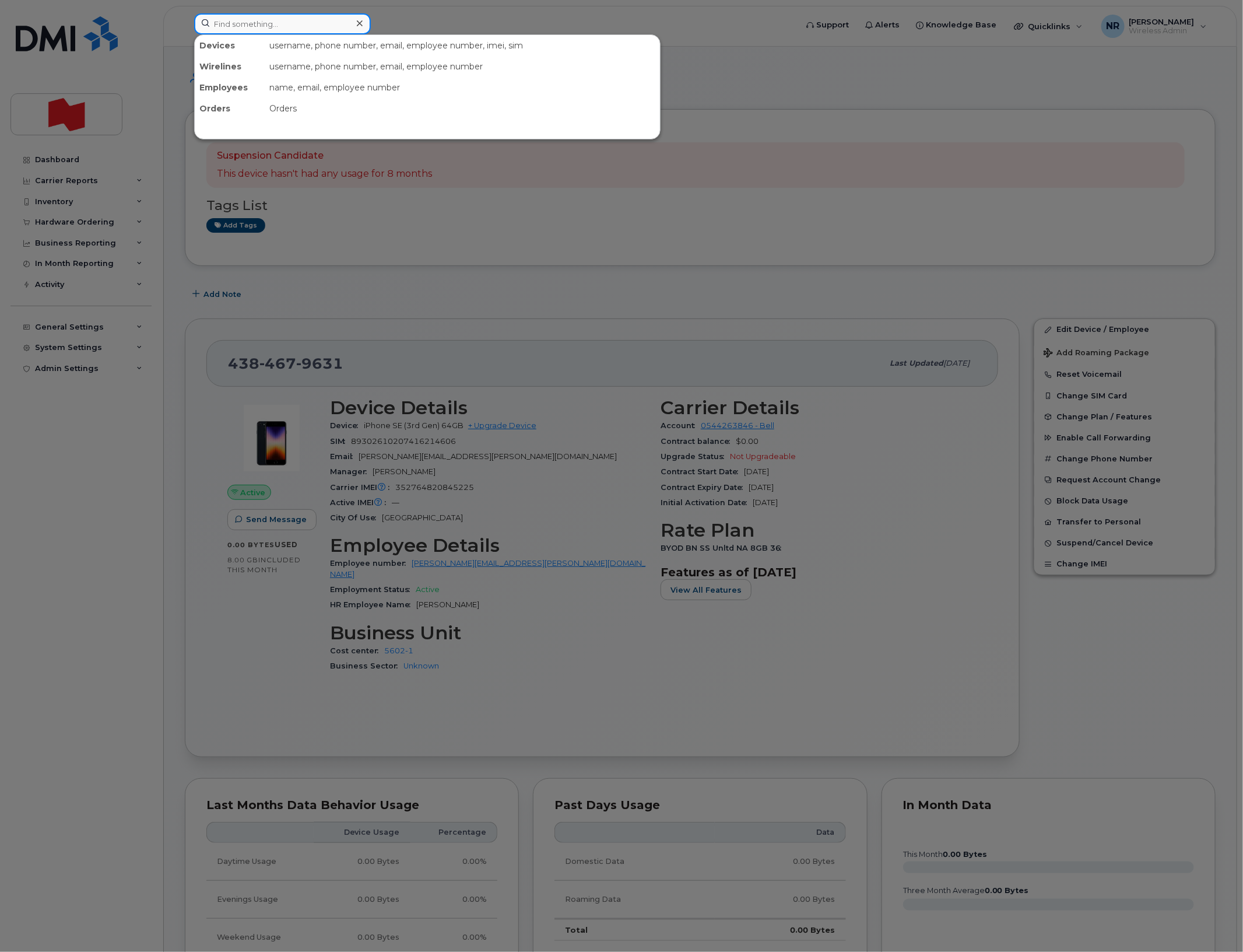
paste input "4384682139"
type input "4384682139"
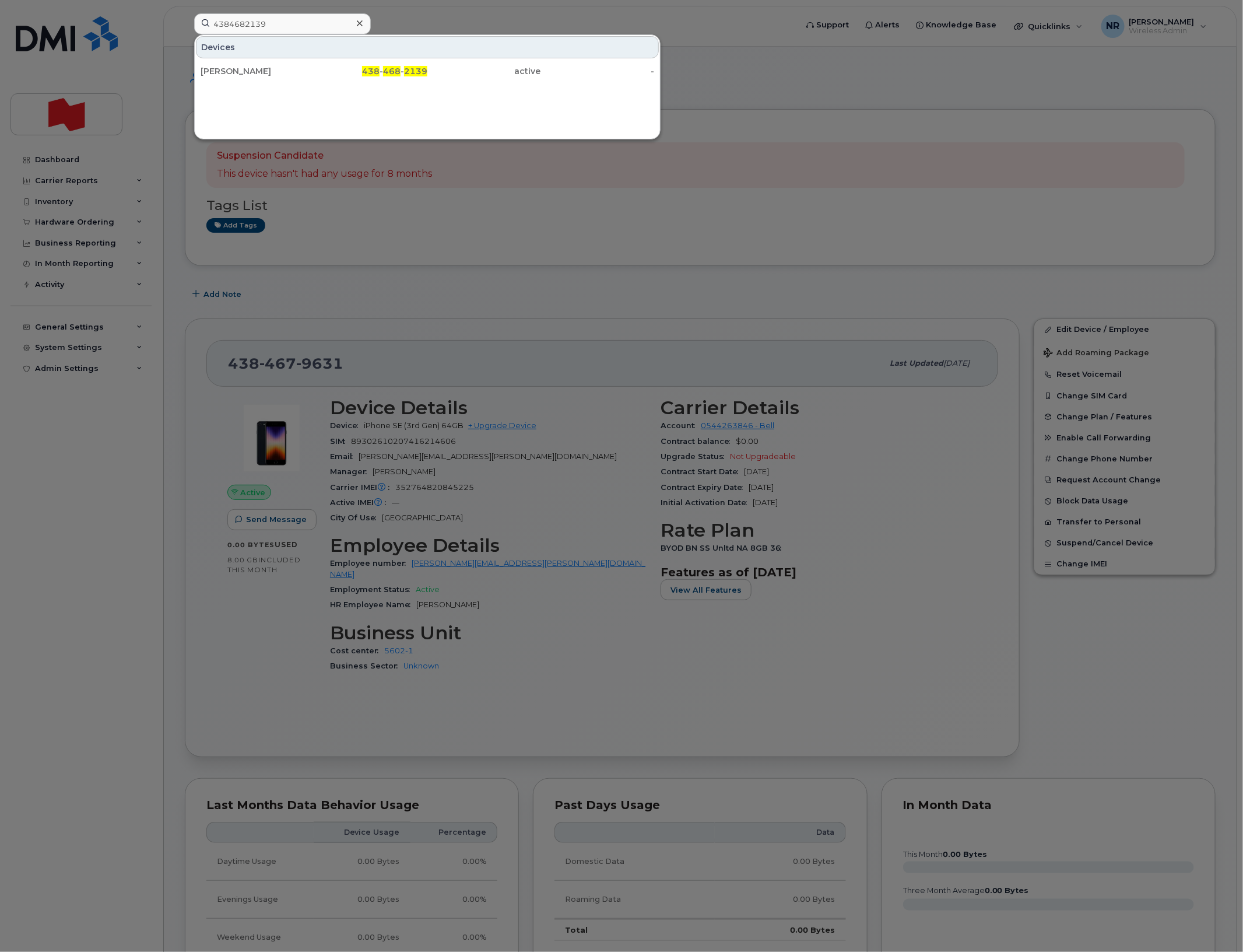
click at [260, 69] on div "Pierre Luc Morneau" at bounding box center [257, 71] width 114 height 12
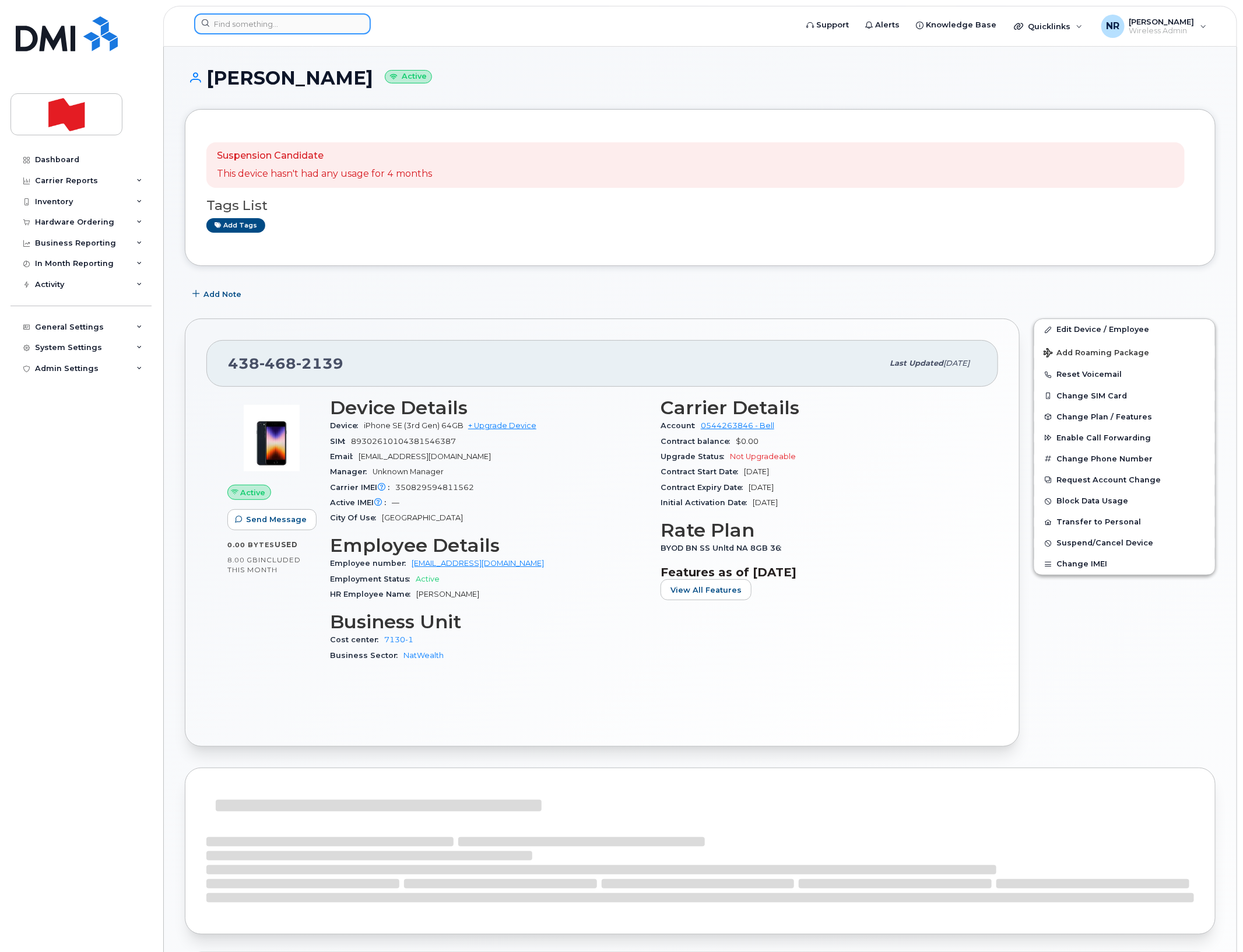
click at [293, 18] on input at bounding box center [282, 24] width 177 height 21
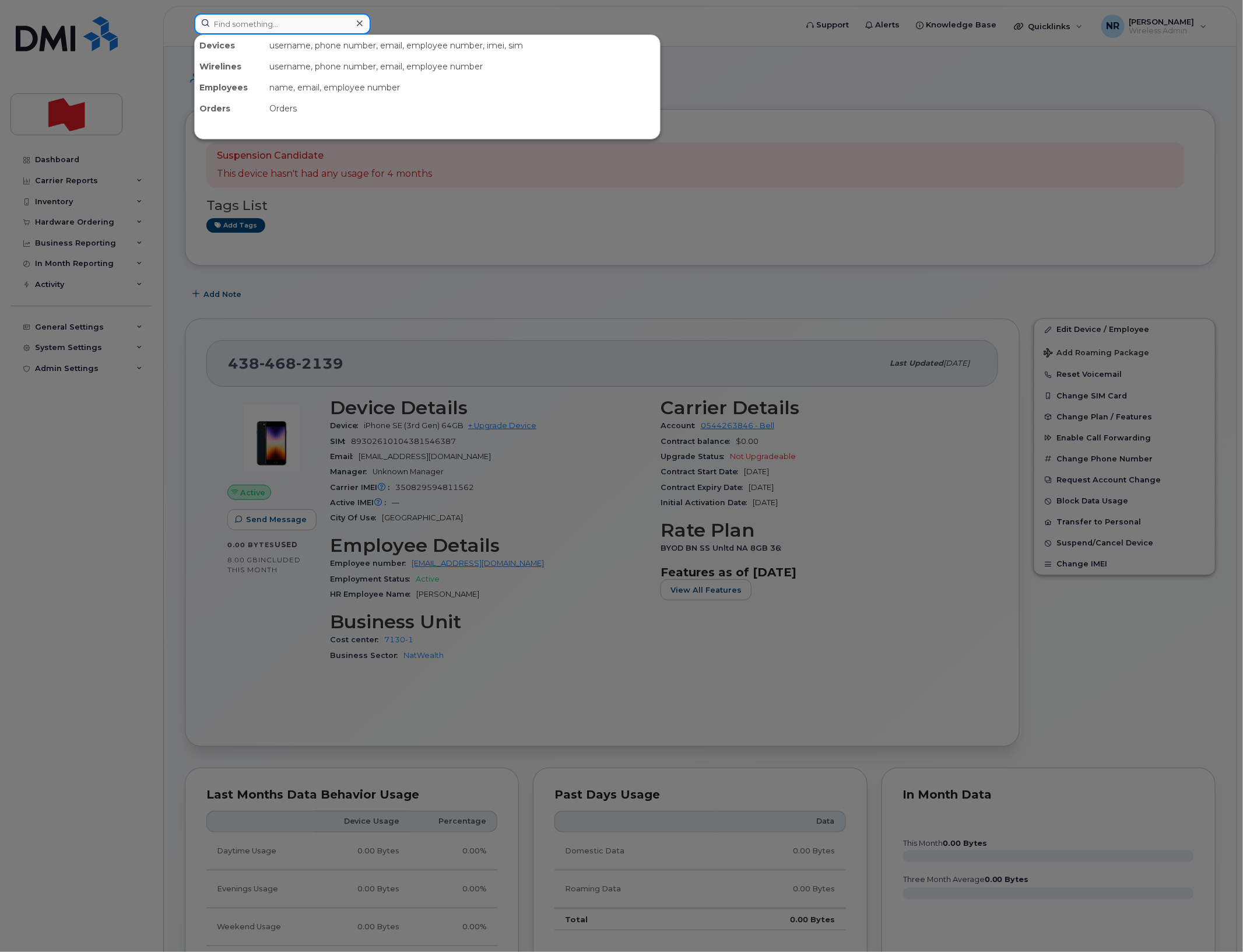
paste input "4384682775"
type input "4384682775"
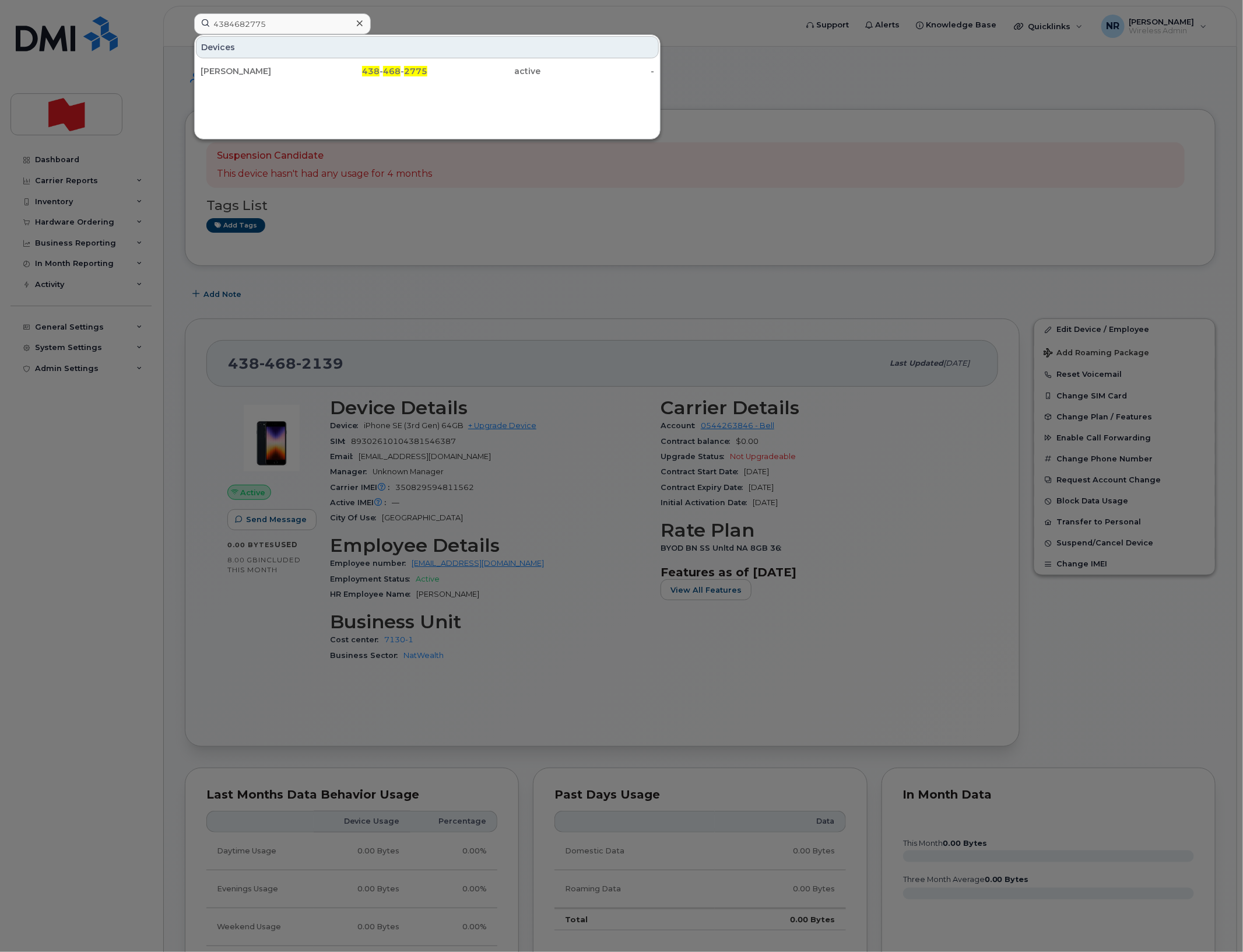
click at [242, 65] on div "[PERSON_NAME]" at bounding box center [257, 71] width 114 height 21
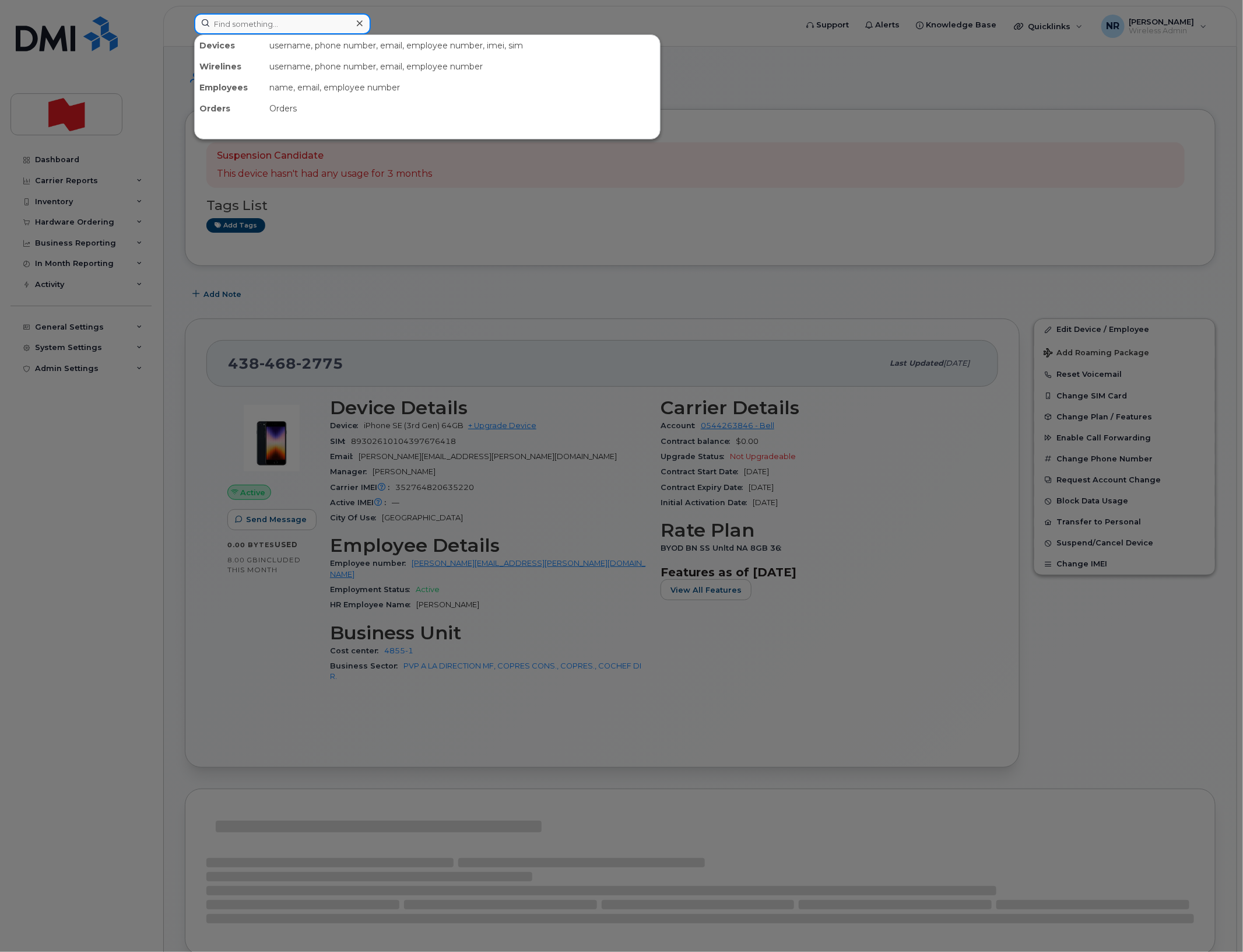
click at [277, 24] on input at bounding box center [282, 24] width 177 height 21
paste input "4384683358"
type input "4384683358"
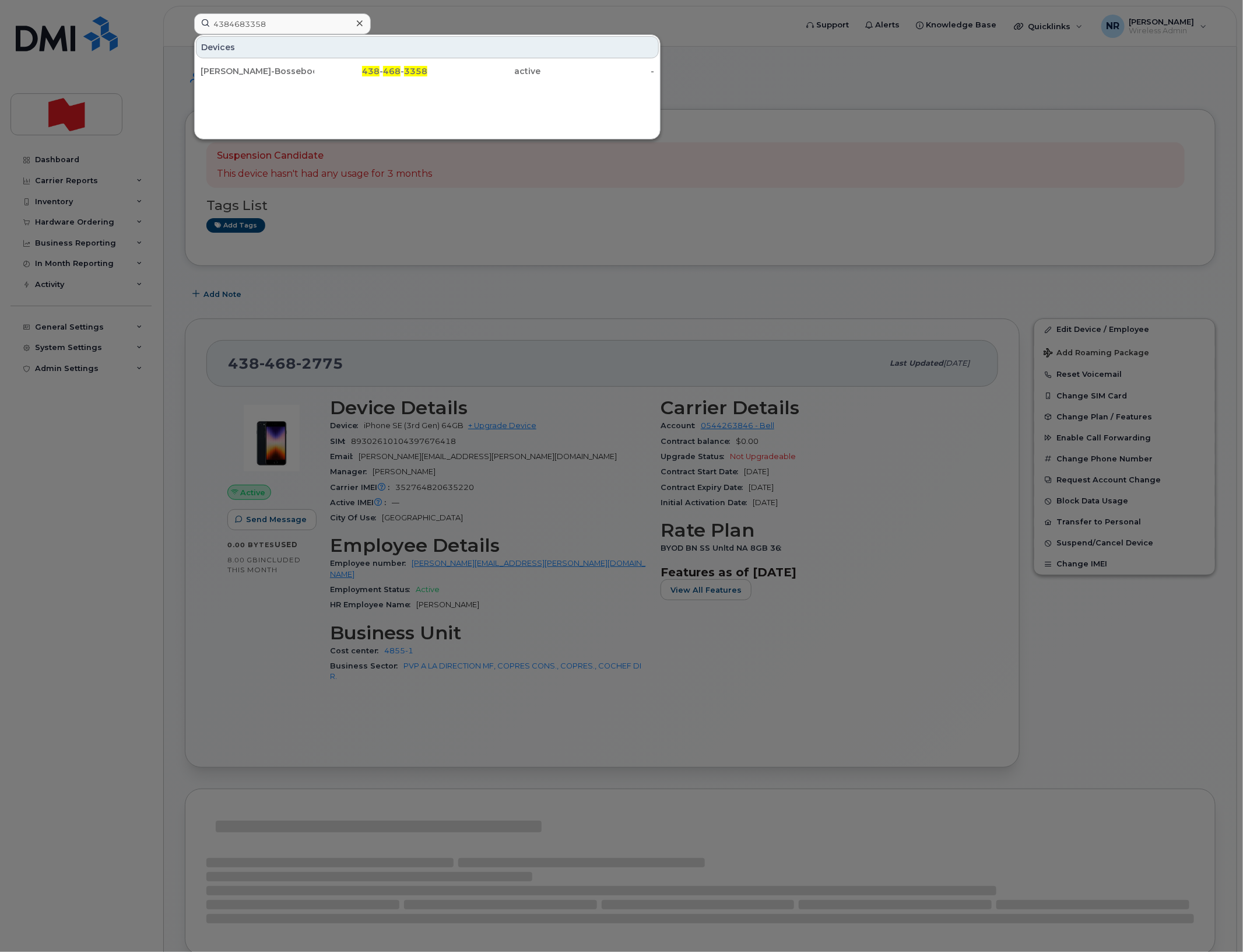
click at [272, 70] on div "Valentino Magniette-Bosseboeuf" at bounding box center [257, 71] width 114 height 12
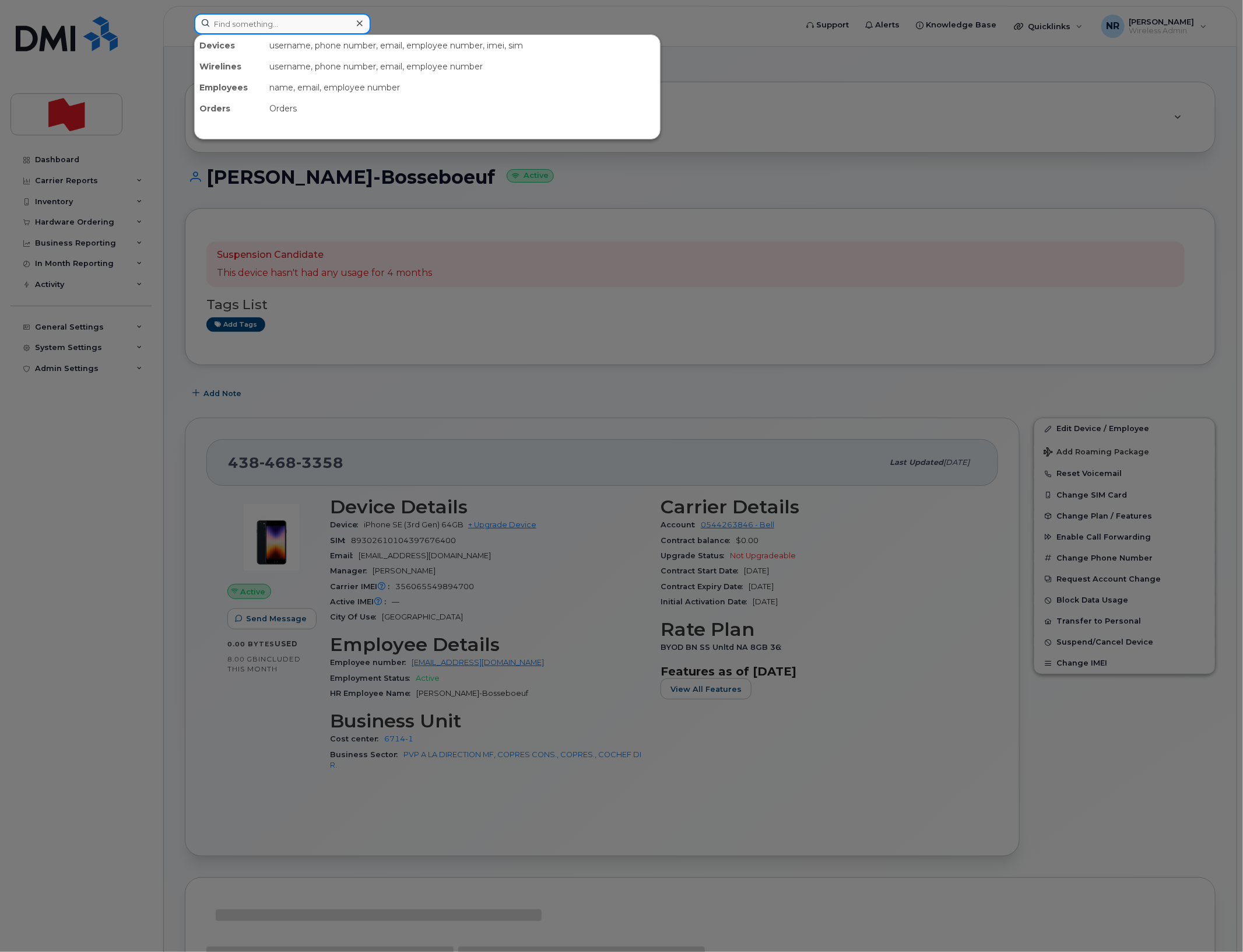
click at [267, 26] on input at bounding box center [282, 24] width 177 height 21
paste input "4384685281"
type input "4384685281"
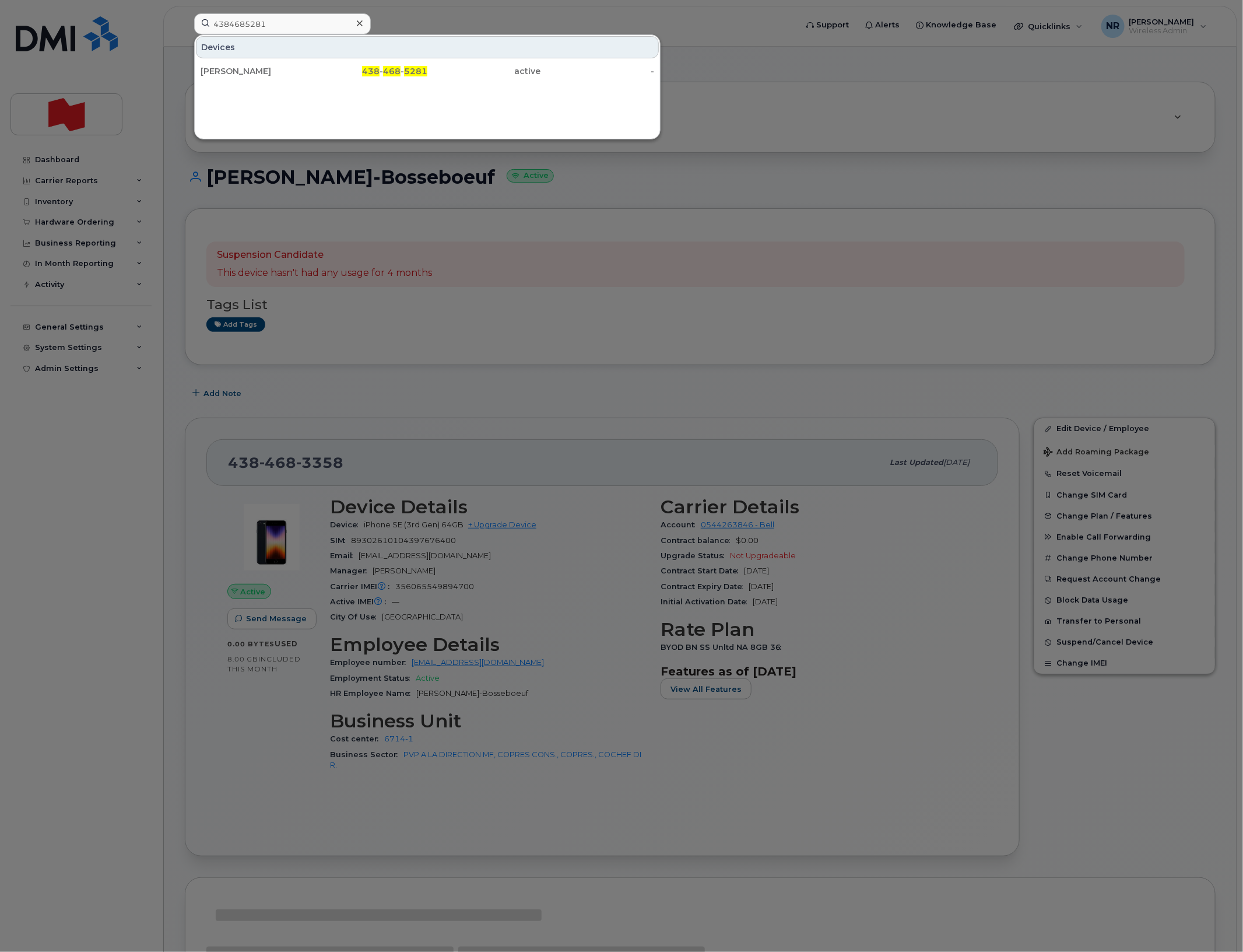
click at [227, 74] on div "[PERSON_NAME]" at bounding box center [257, 71] width 114 height 12
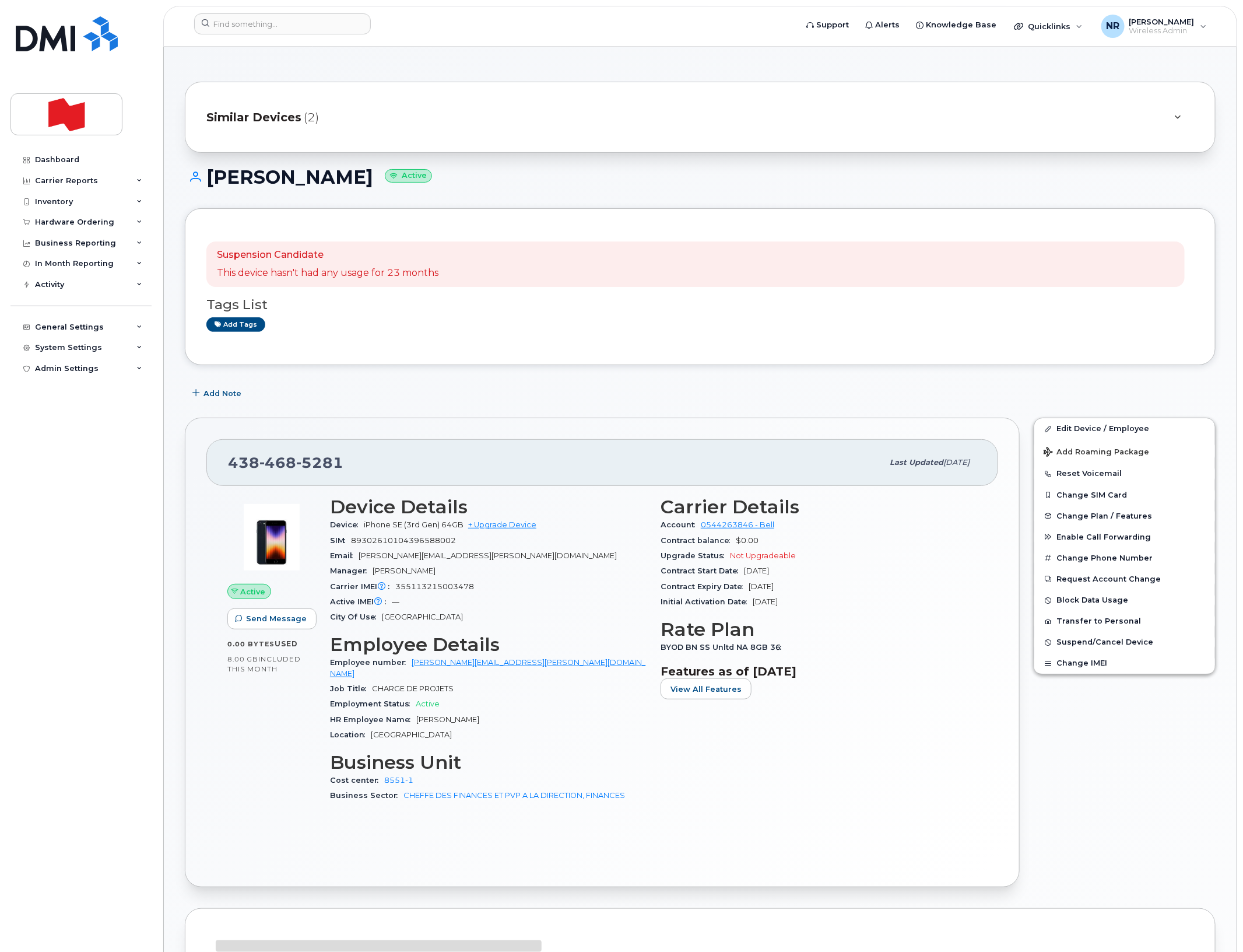
click at [247, 112] on span "Similar Devices" at bounding box center [254, 117] width 95 height 17
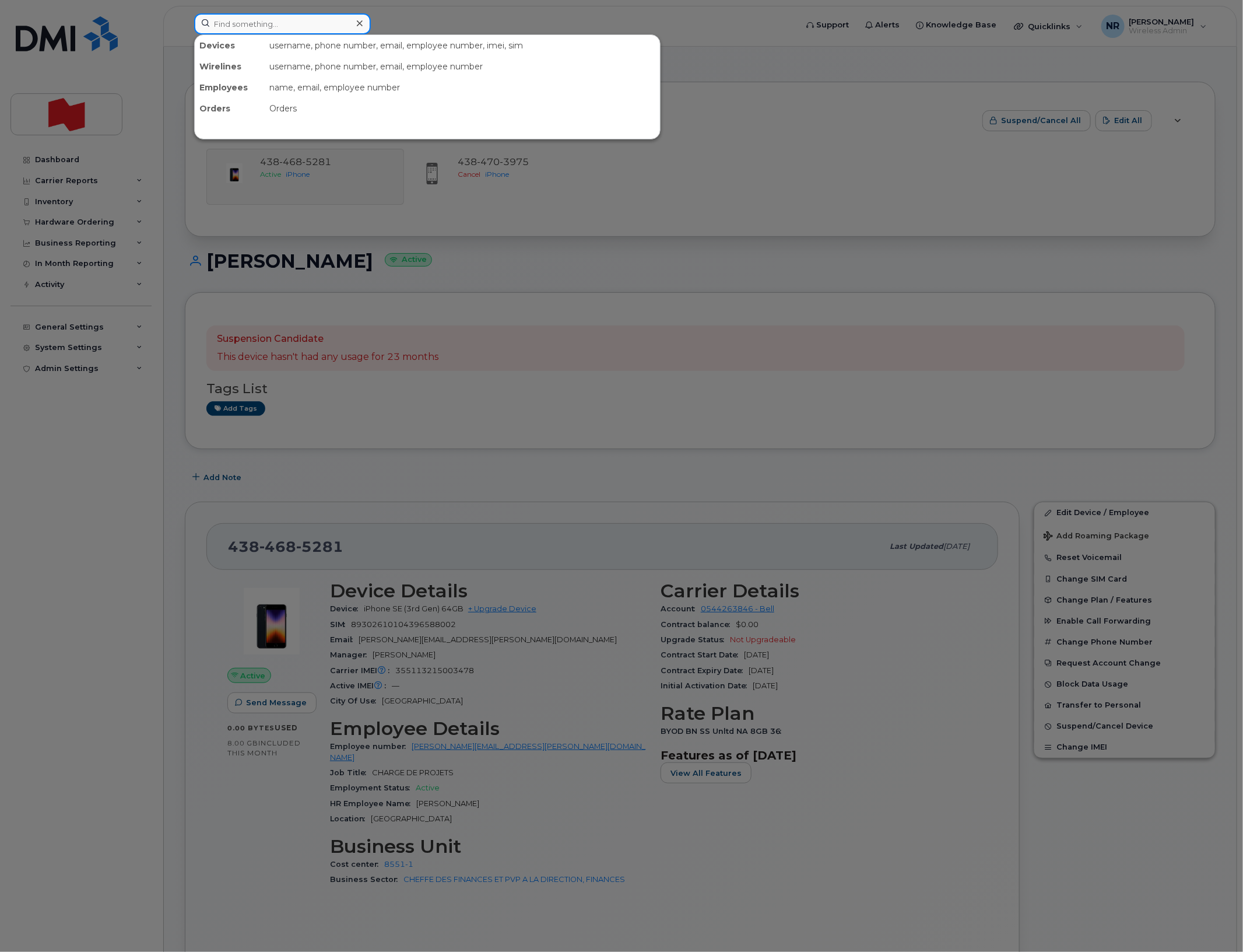
click at [248, 25] on input at bounding box center [282, 24] width 177 height 21
paste input "4384685759"
type input "4384685759"
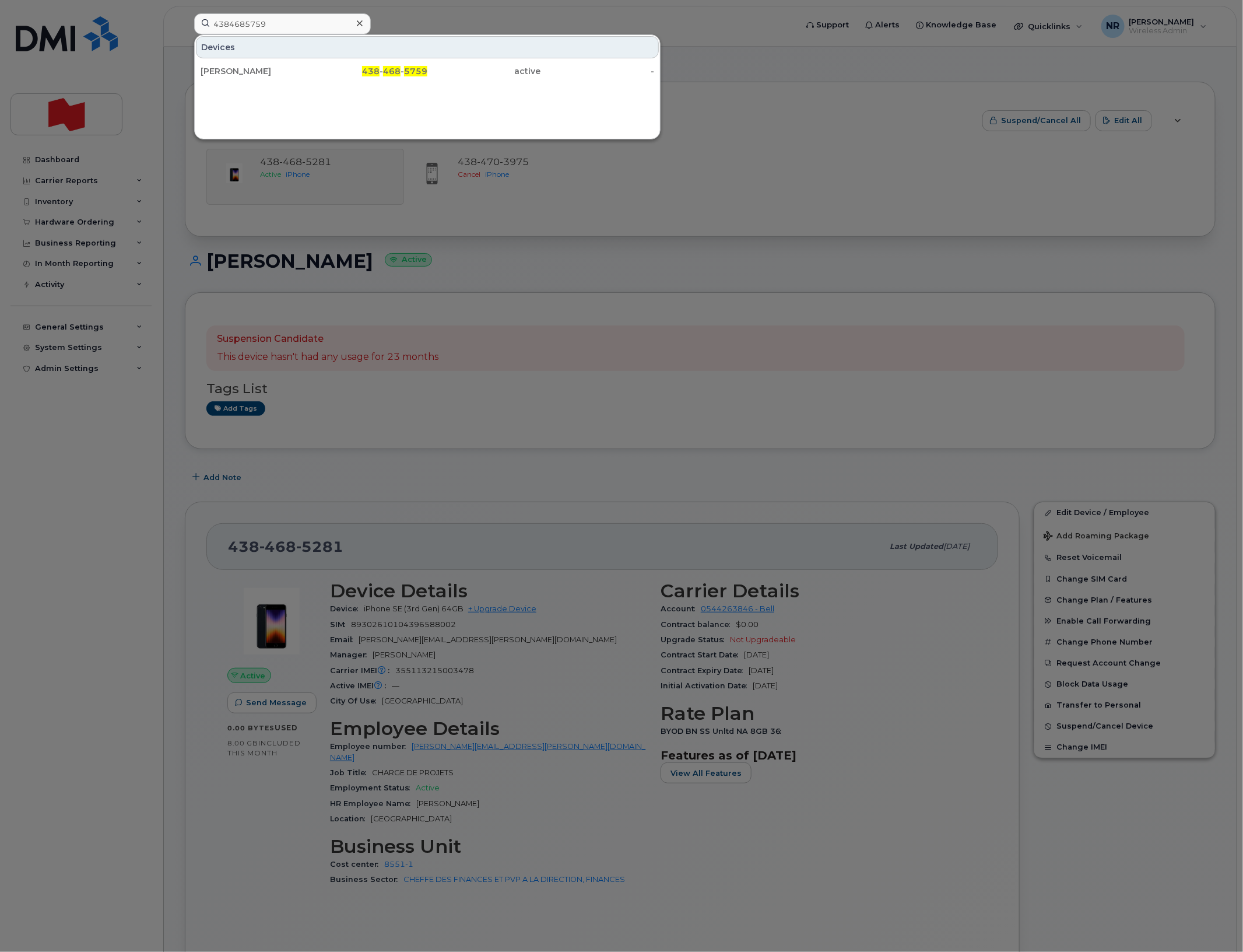
click at [219, 72] on div "[PERSON_NAME]" at bounding box center [257, 71] width 114 height 12
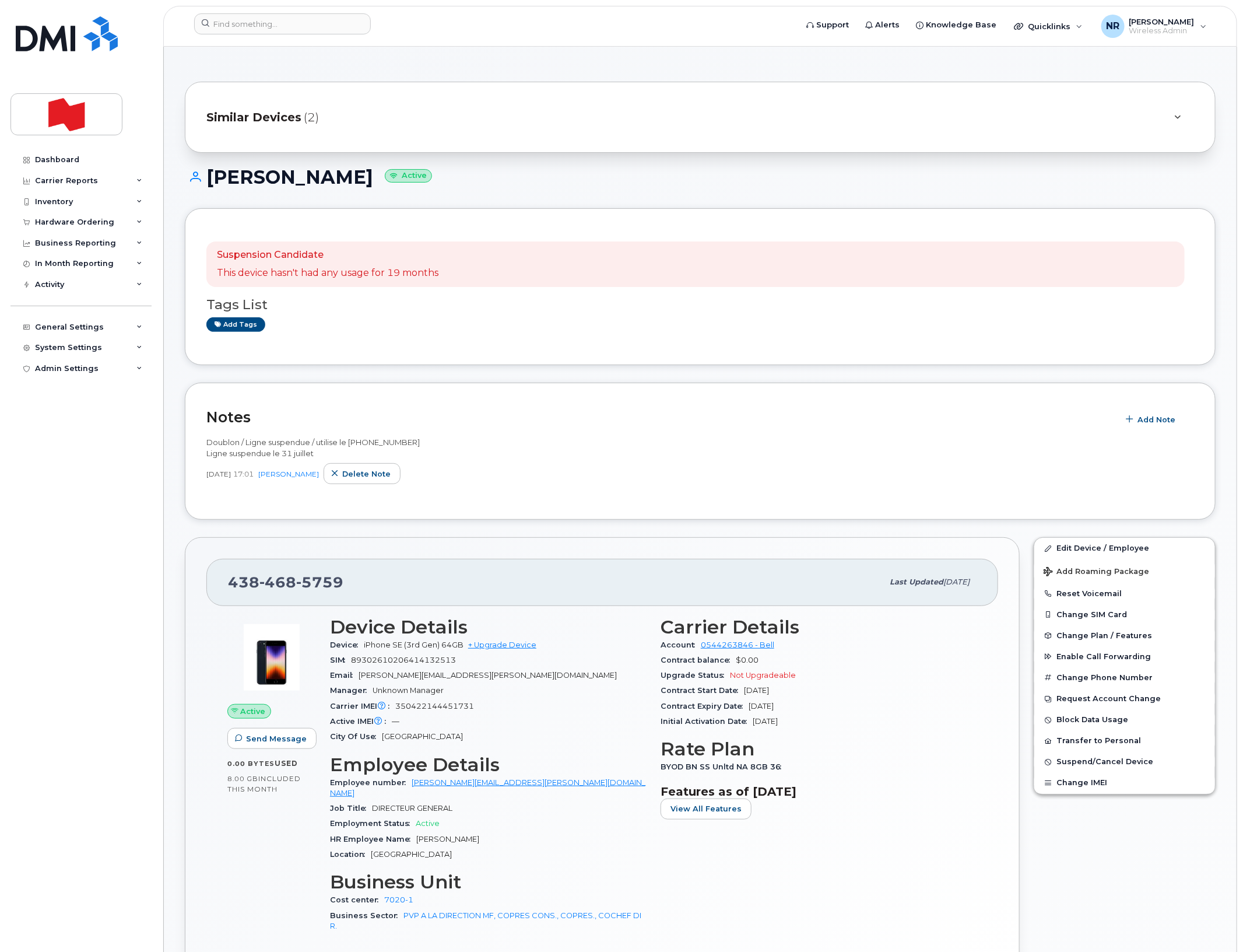
click at [250, 111] on span "Similar Devices" at bounding box center [254, 117] width 95 height 17
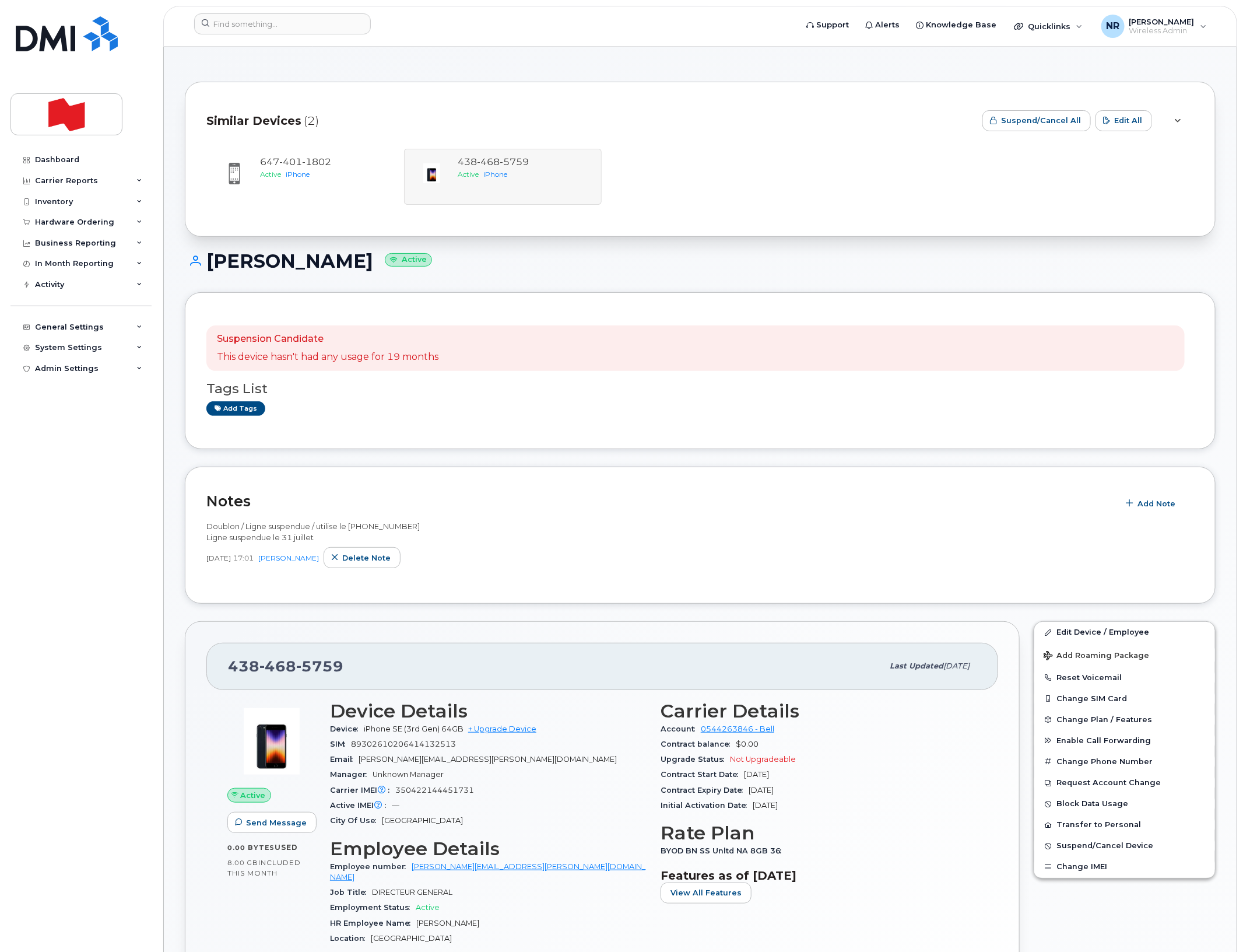
click at [256, 111] on div "Similar Devices (2)" at bounding box center [590, 120] width 767 height 35
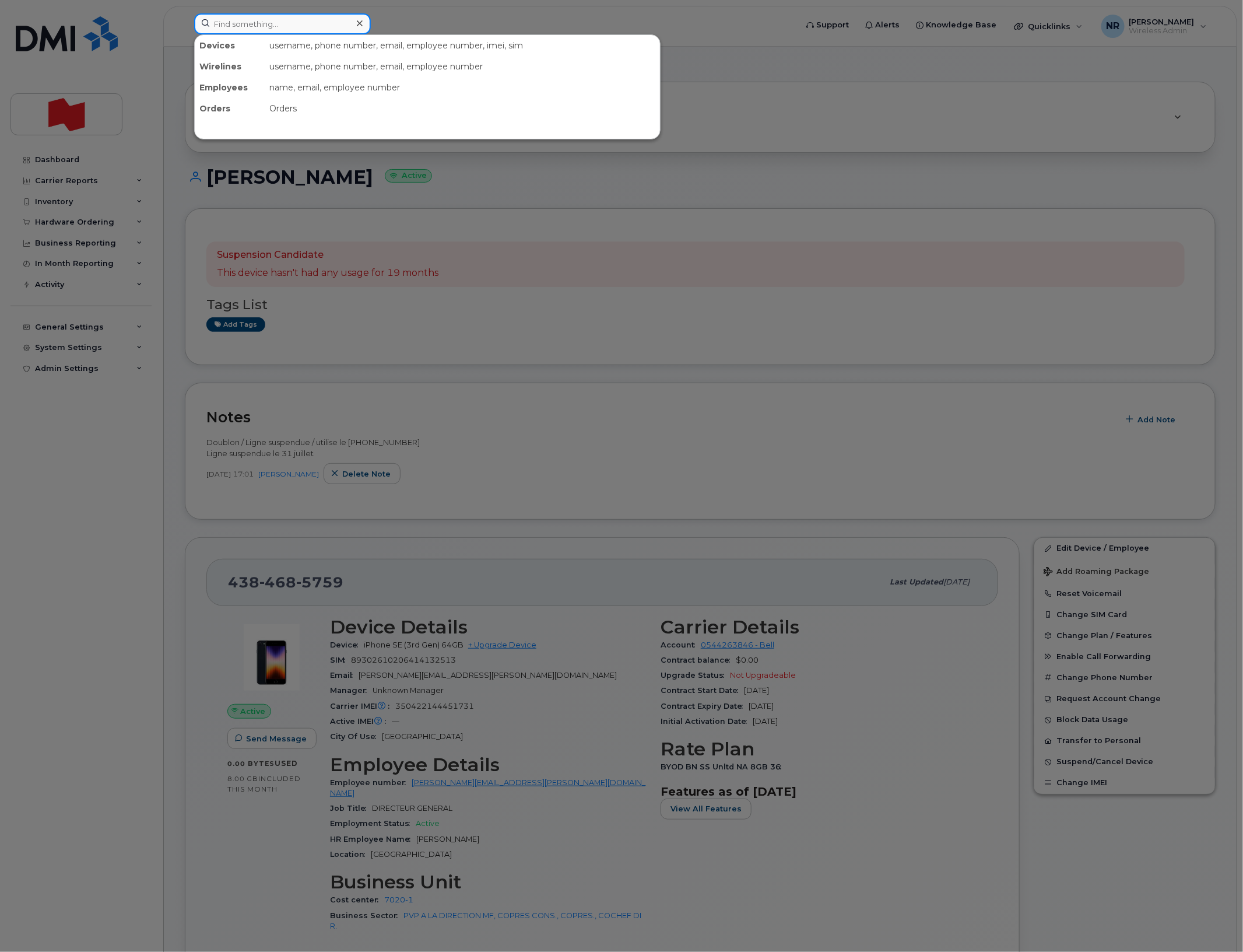
click at [279, 21] on input at bounding box center [282, 24] width 177 height 21
paste input "4384700976"
type input "4384700976"
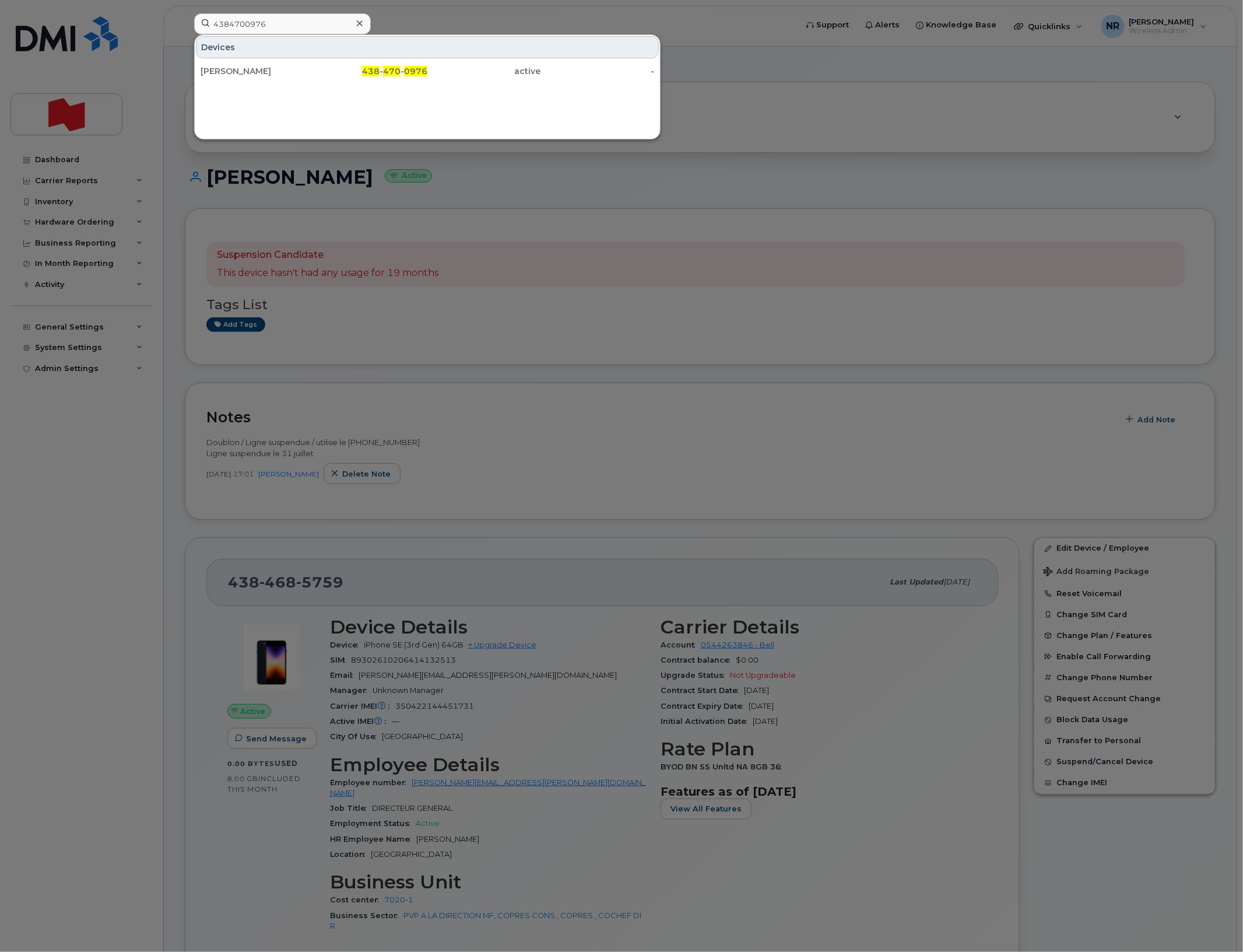
click at [268, 71] on div "Sebastien Deschamps" at bounding box center [257, 71] width 114 height 12
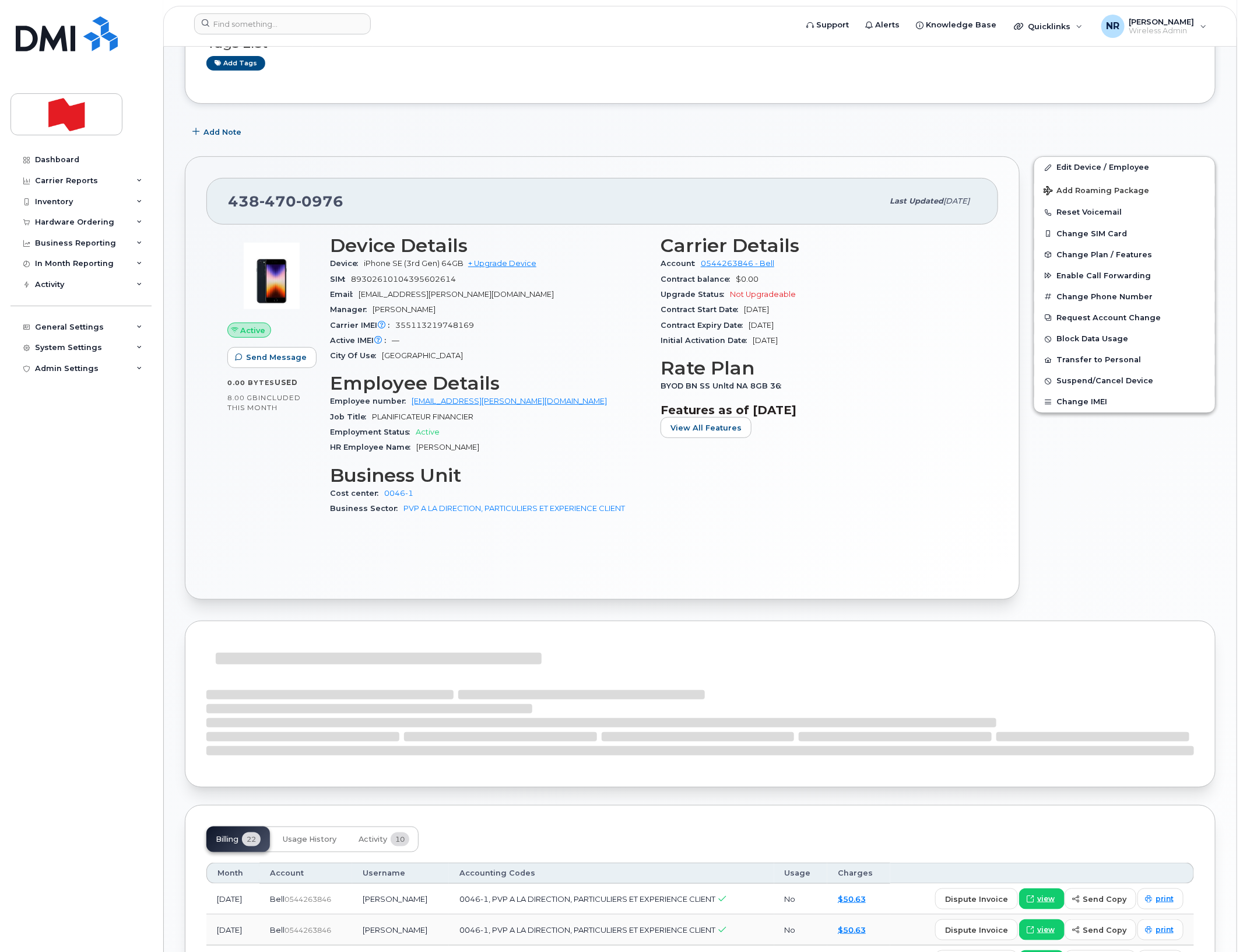
scroll to position [438, 0]
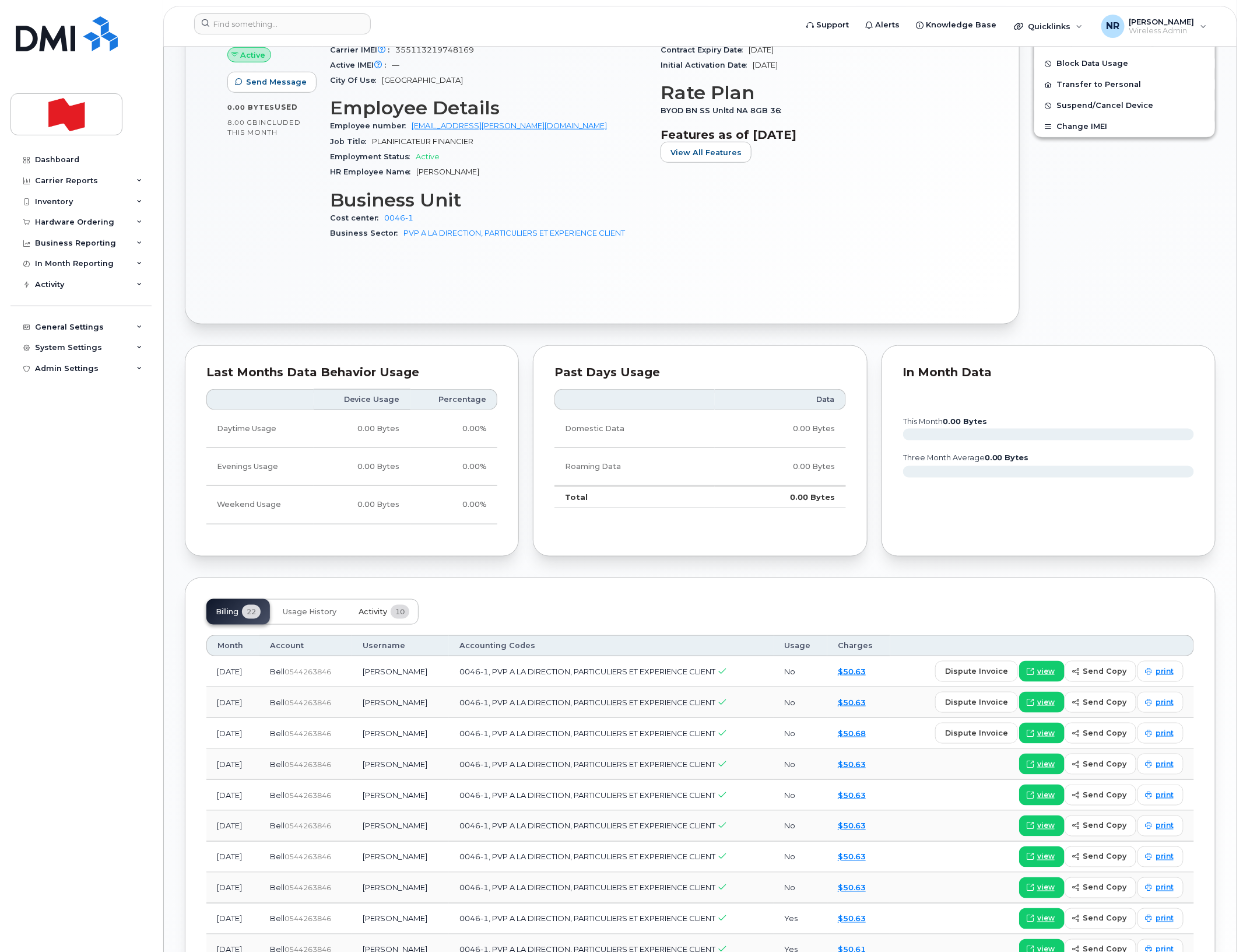
click at [382, 615] on span "Activity" at bounding box center [373, 612] width 28 height 10
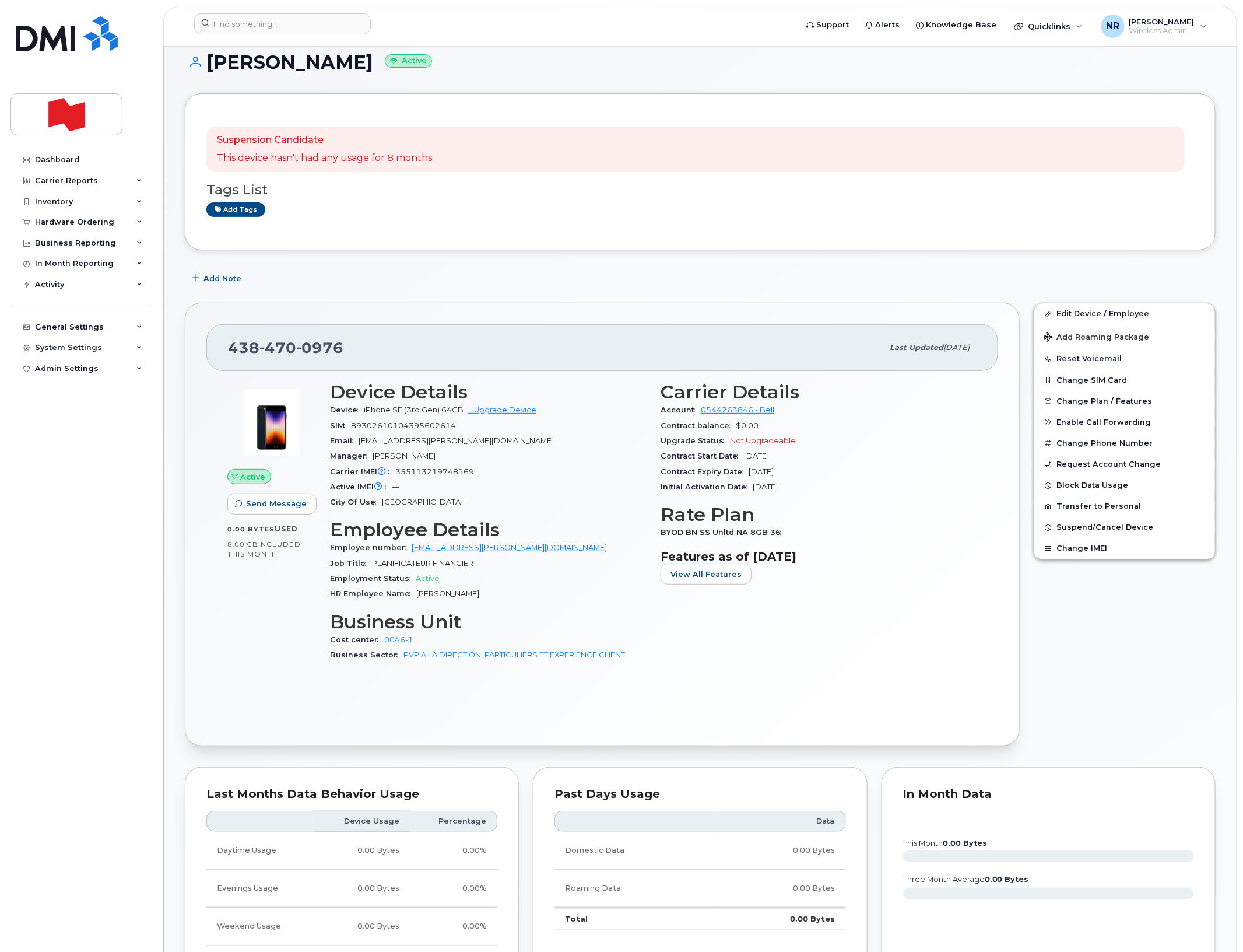
scroll to position [0, 0]
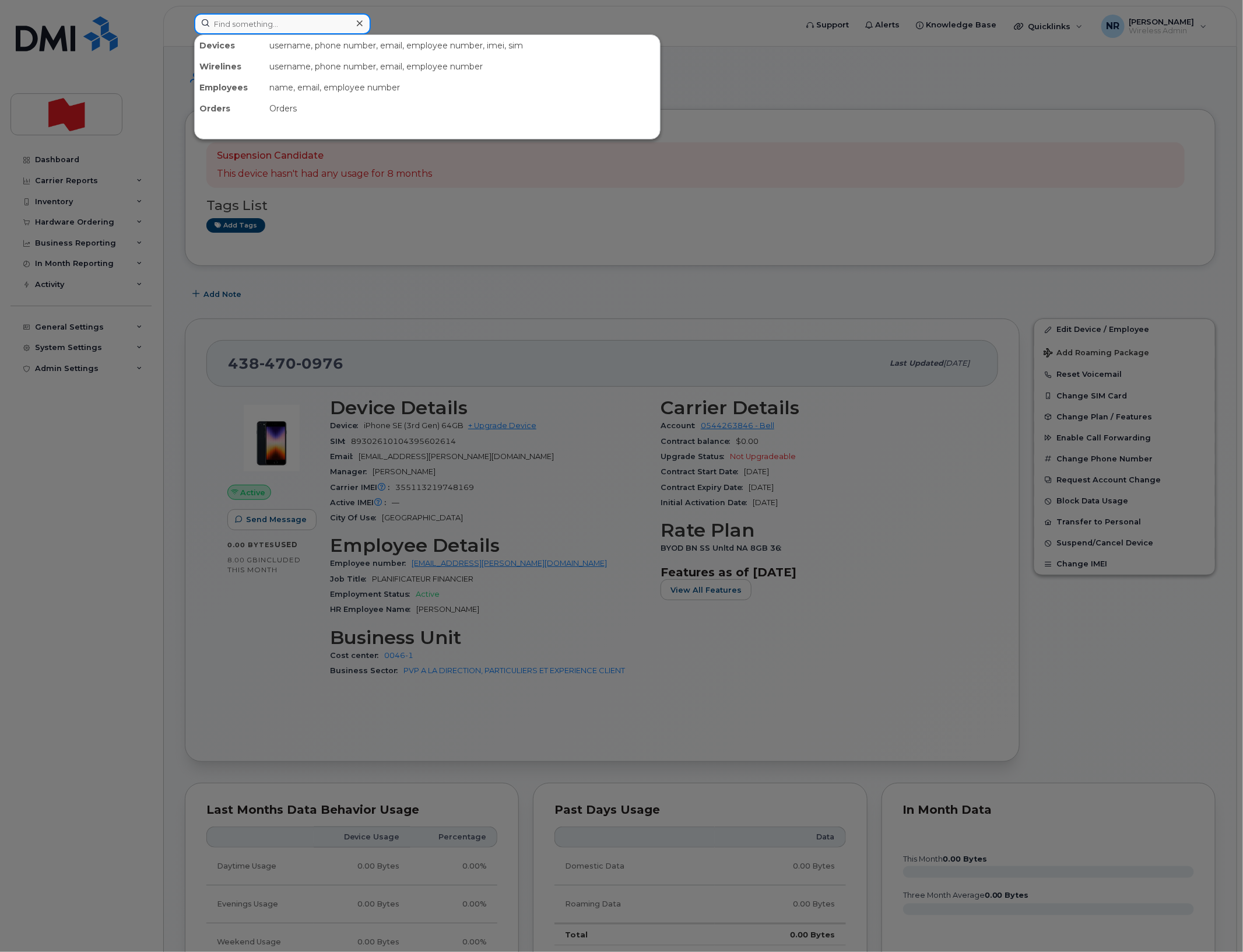
click at [296, 26] on input at bounding box center [282, 24] width 177 height 21
paste input "4384701743"
type input "4384701743"
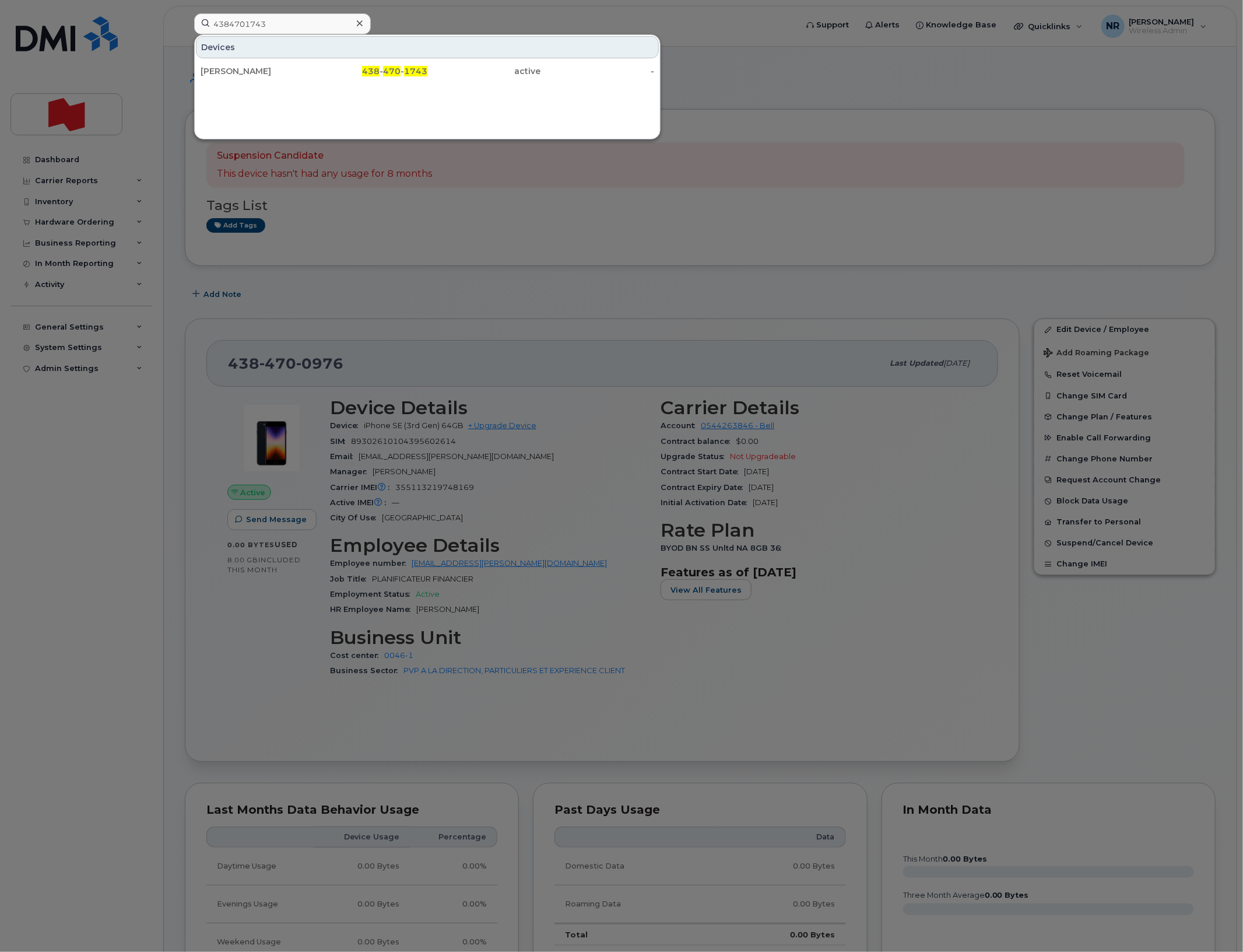
click at [238, 68] on div "Nathalie Caouette" at bounding box center [257, 71] width 114 height 12
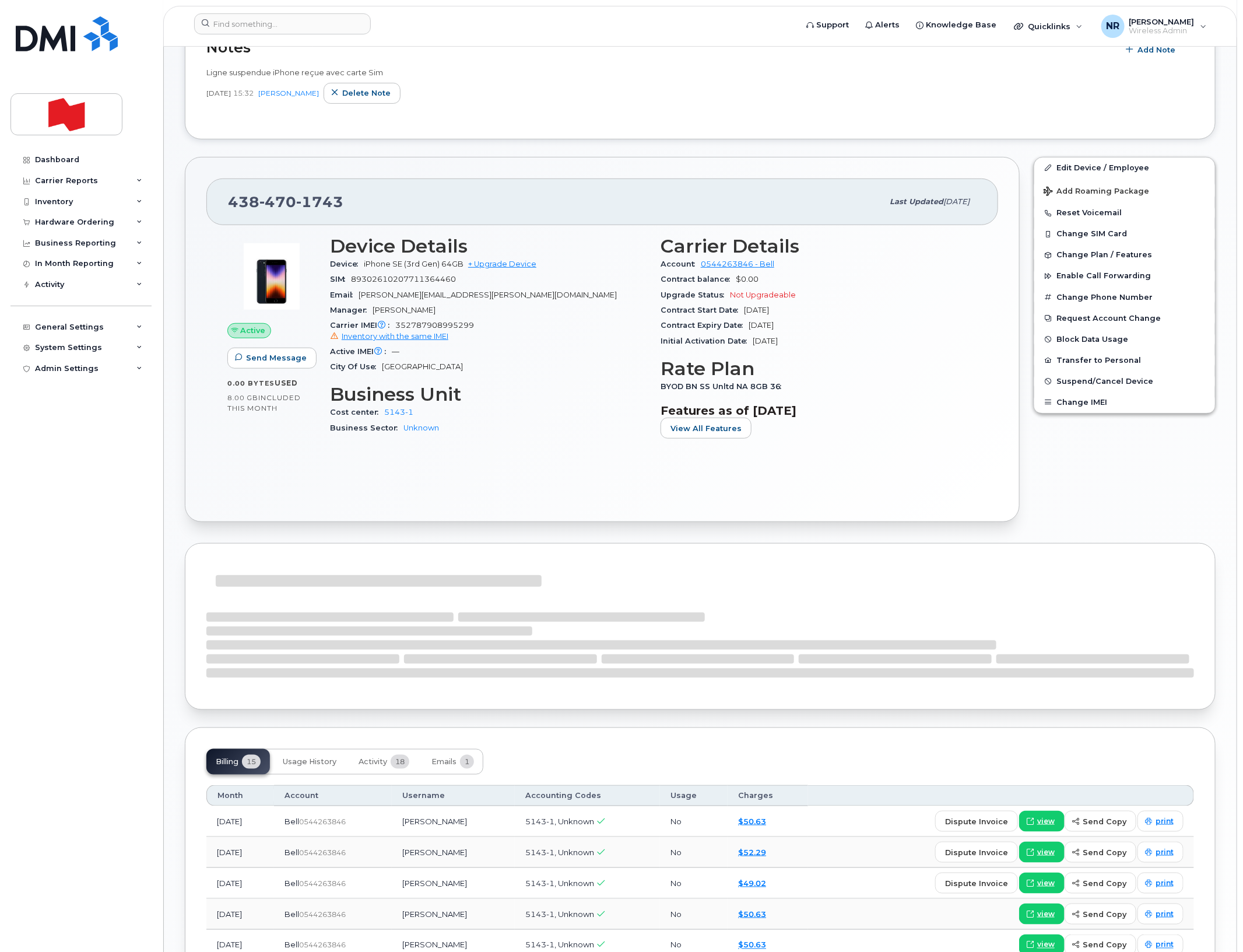
scroll to position [364, 0]
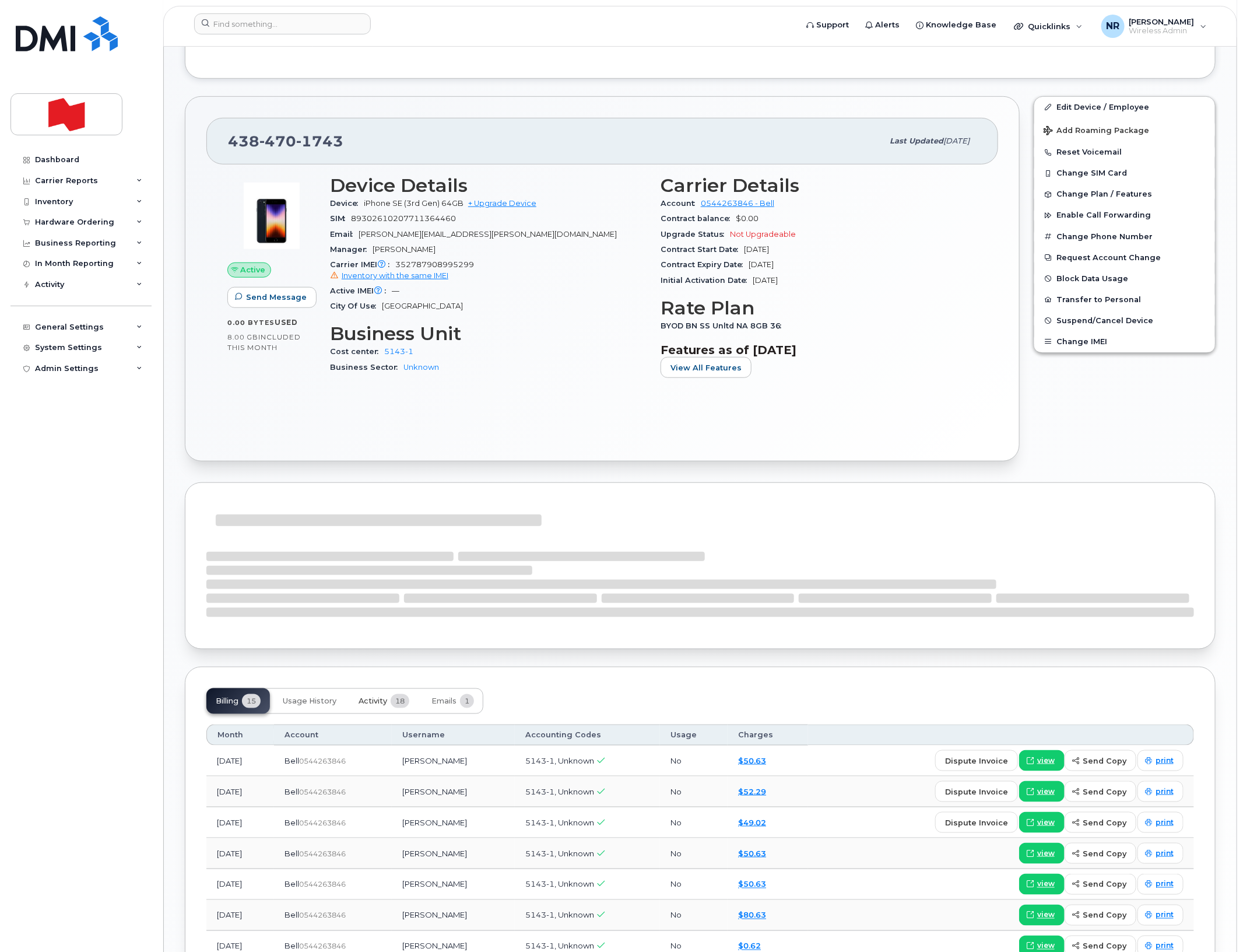
click at [383, 698] on span "Activity" at bounding box center [373, 701] width 28 height 10
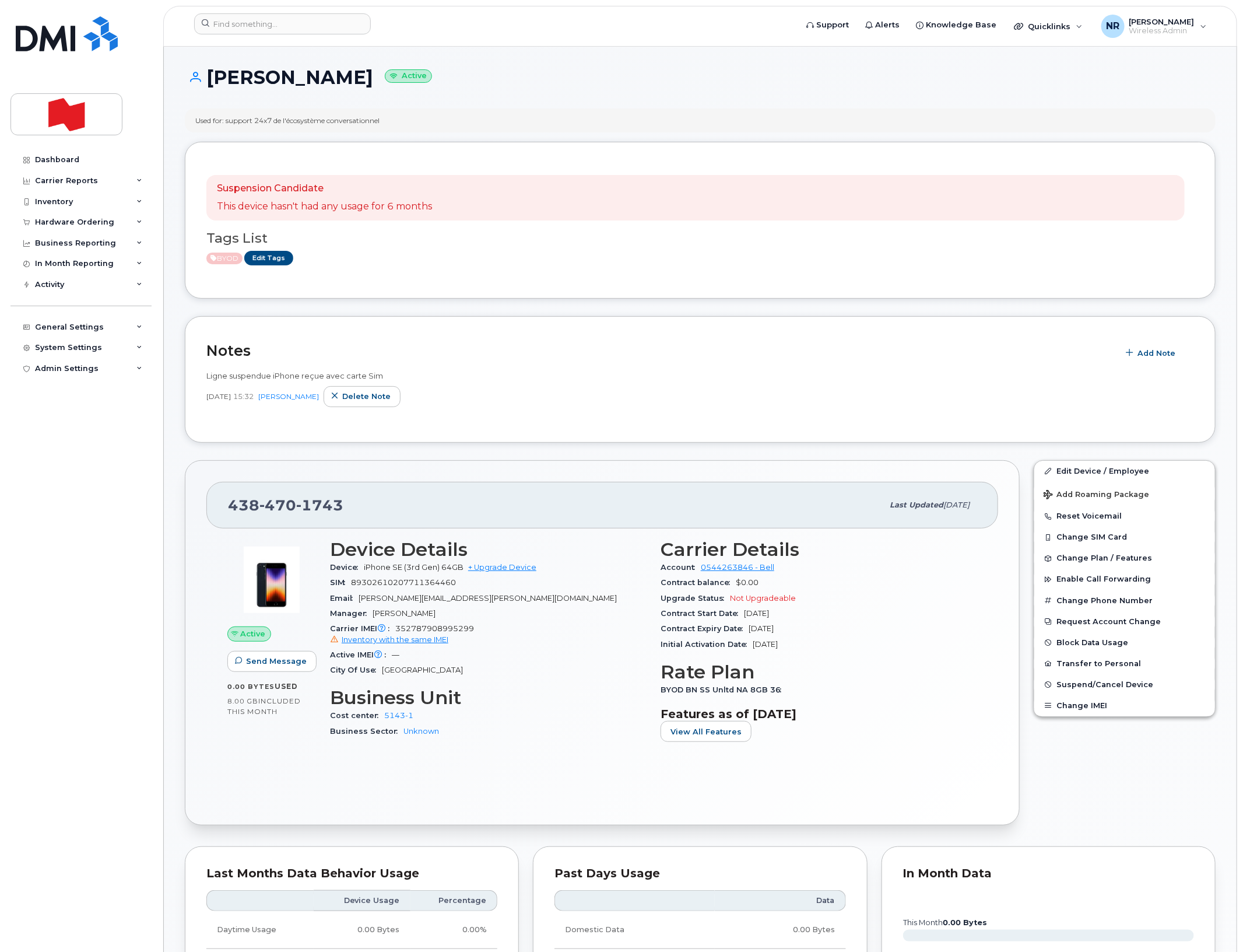
scroll to position [0, 0]
click at [296, 19] on input at bounding box center [282, 24] width 177 height 21
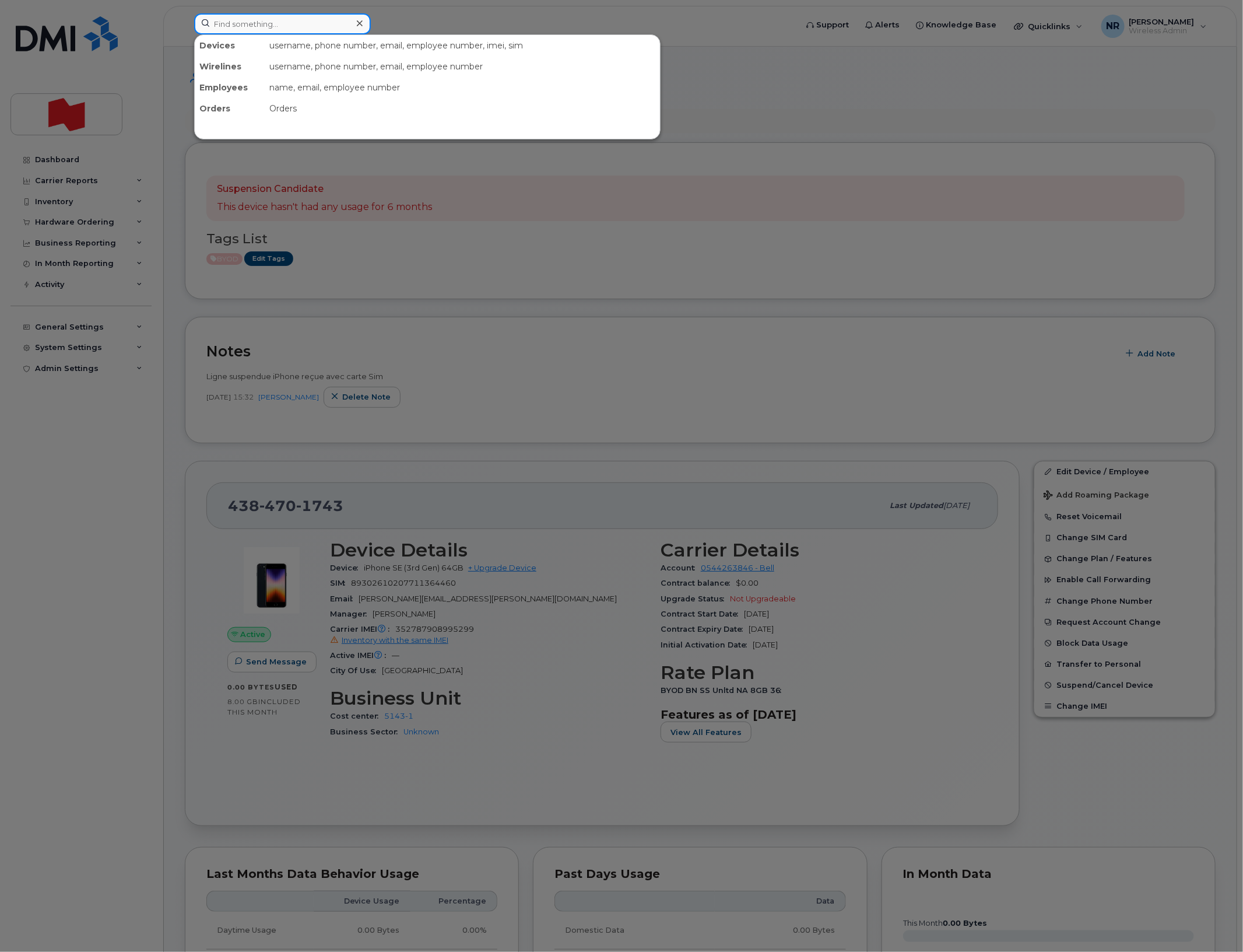
paste input "4384701927"
type input "4384701927"
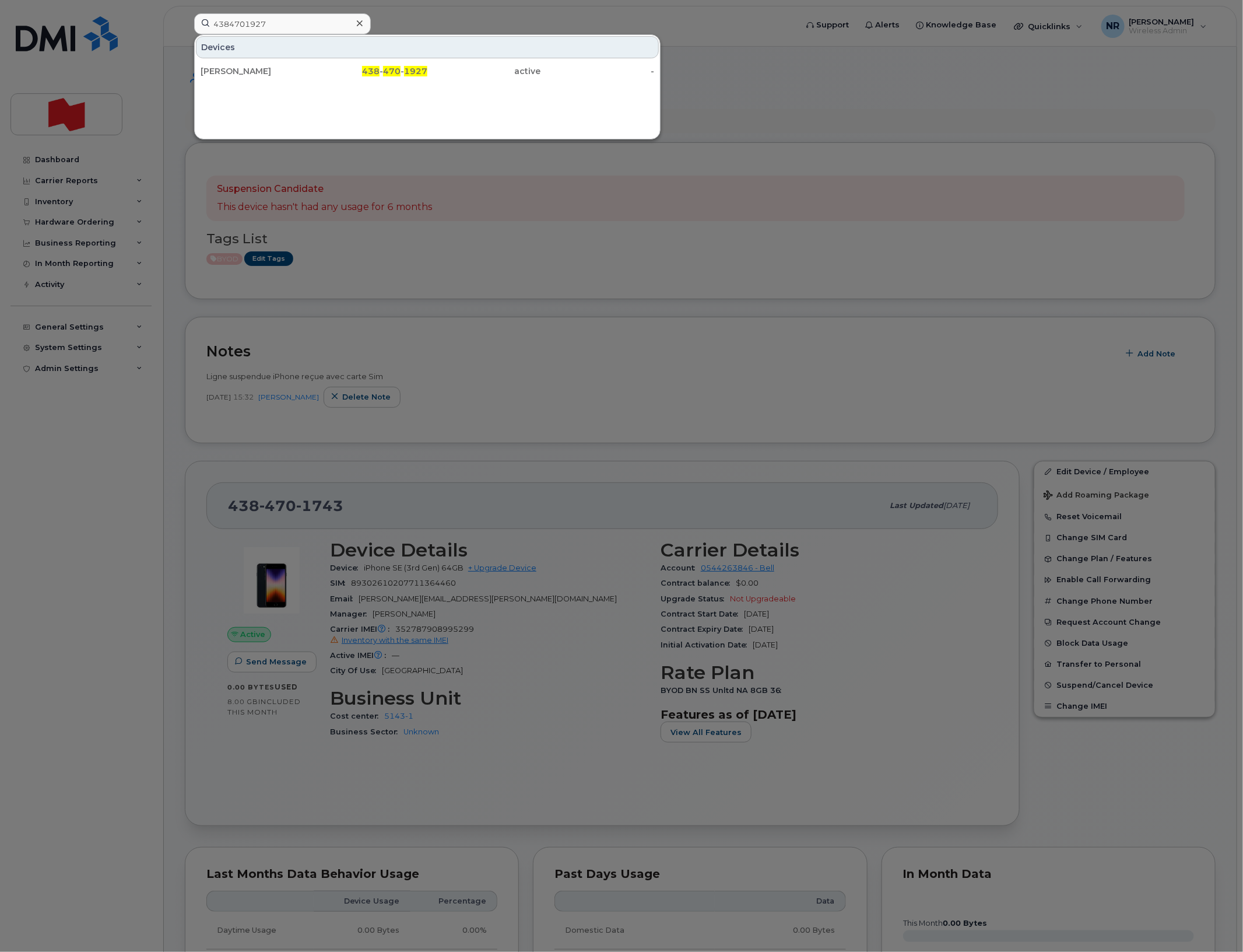
click at [232, 74] on div "David Filion" at bounding box center [257, 71] width 114 height 12
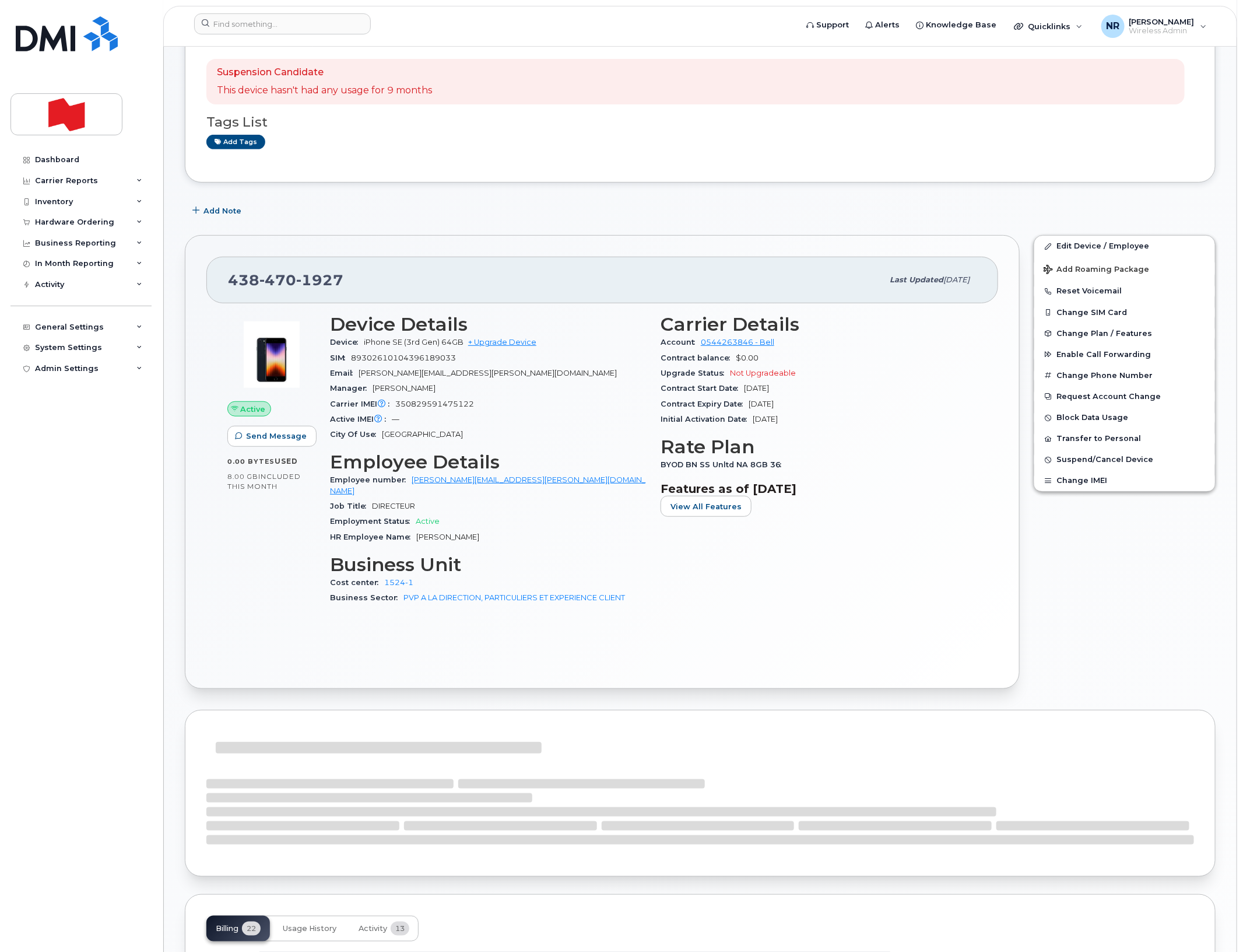
scroll to position [438, 0]
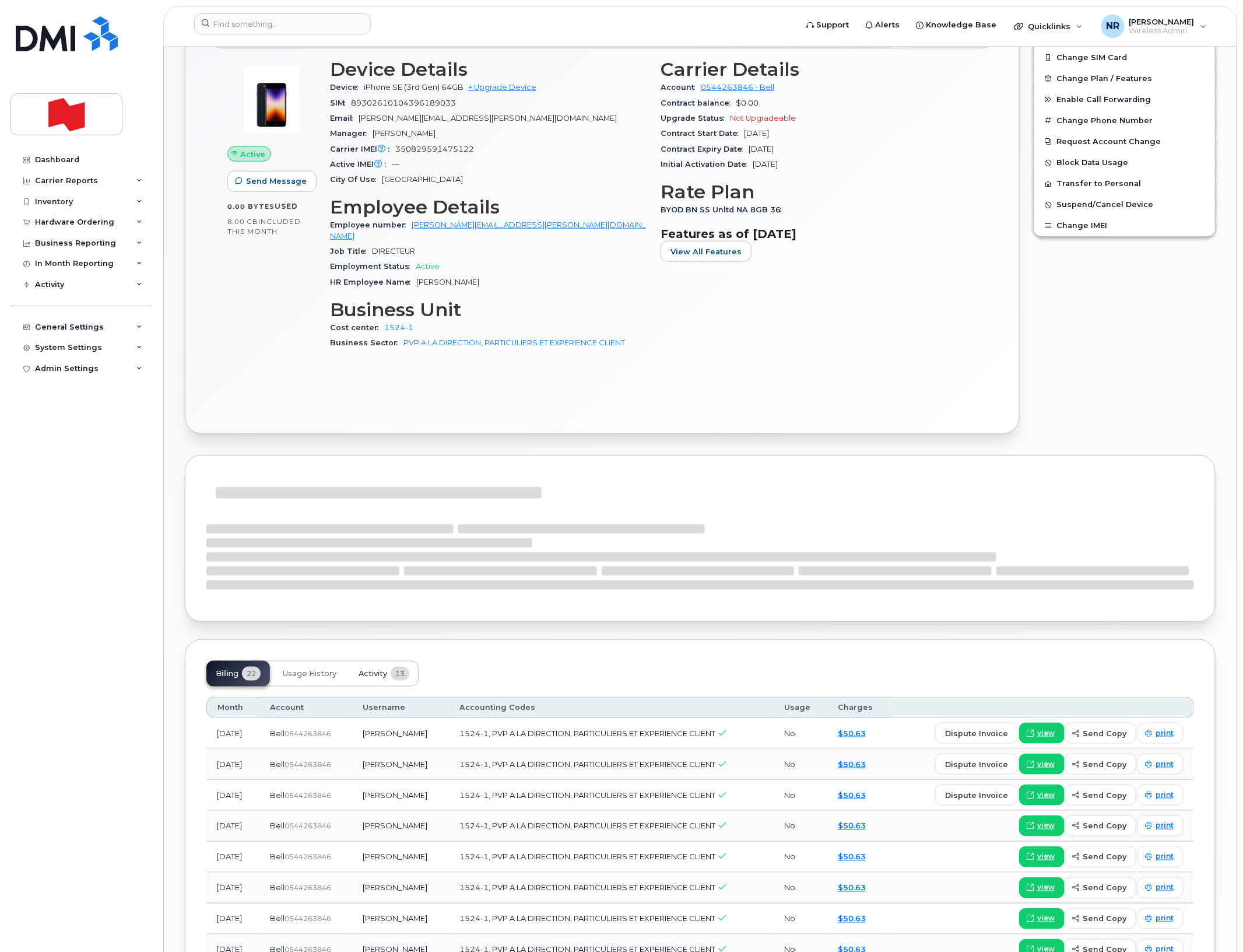
click at [369, 669] on span "Activity" at bounding box center [373, 673] width 28 height 10
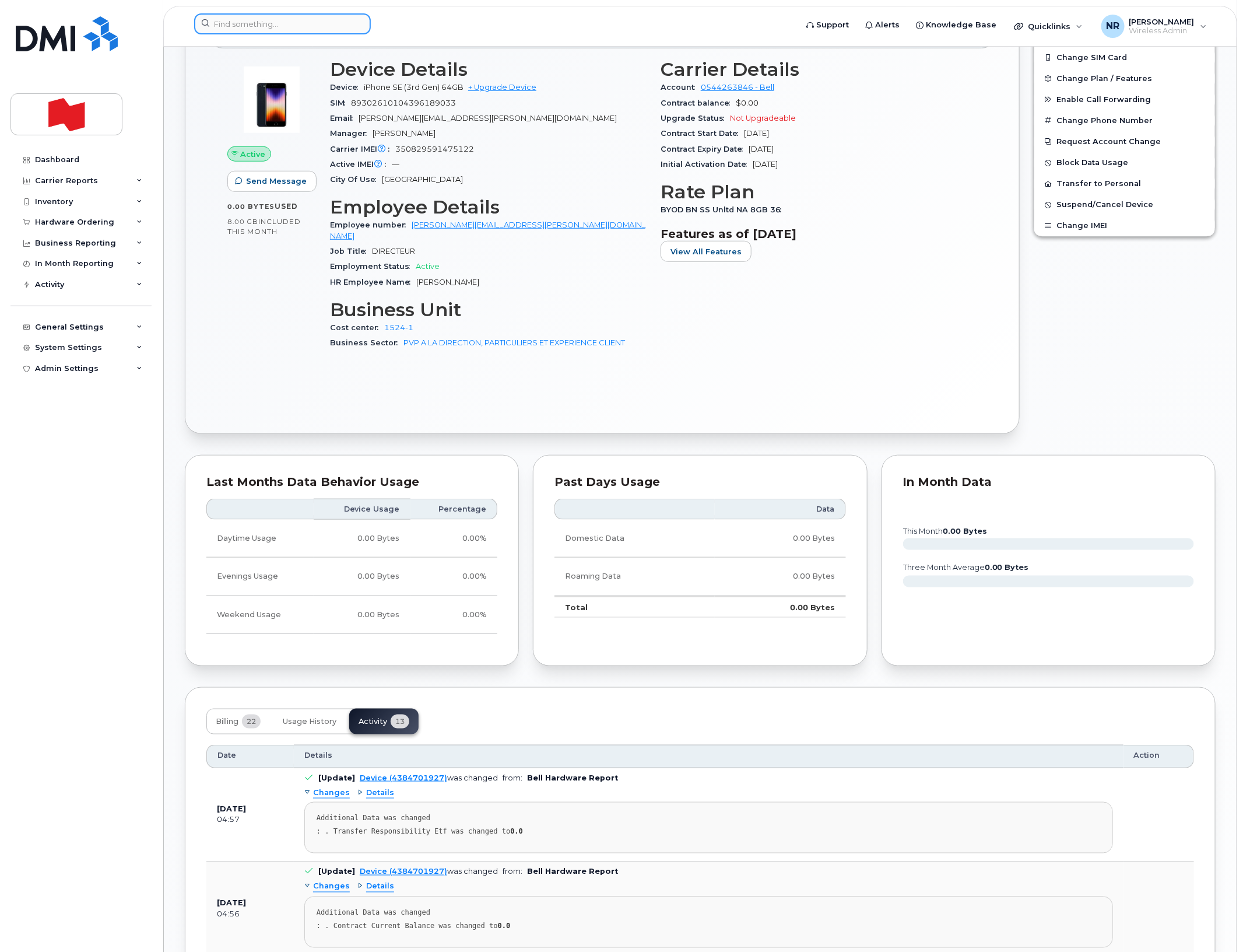
click at [296, 27] on input at bounding box center [282, 24] width 177 height 21
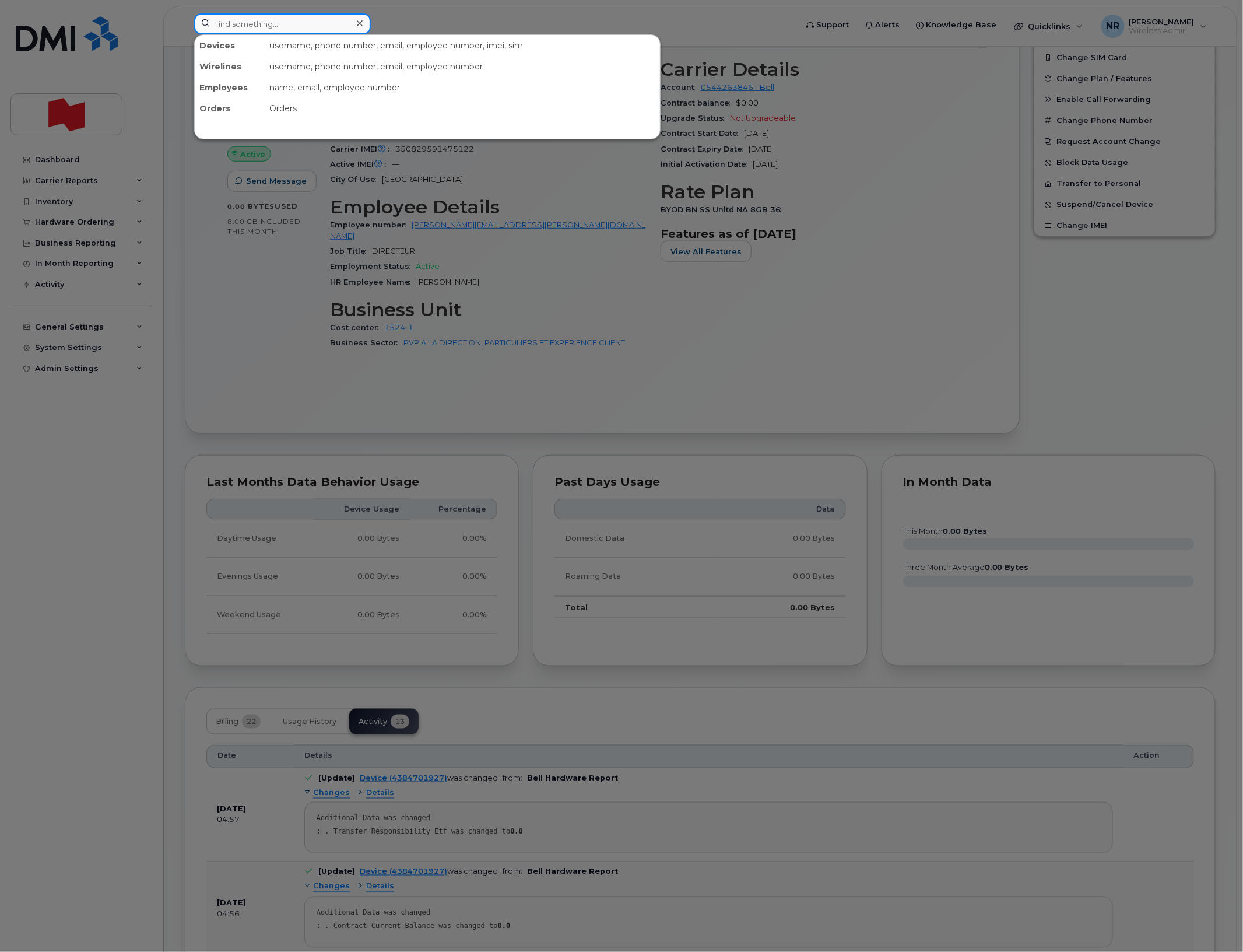
paste input "4384702327"
type input "4384702327"
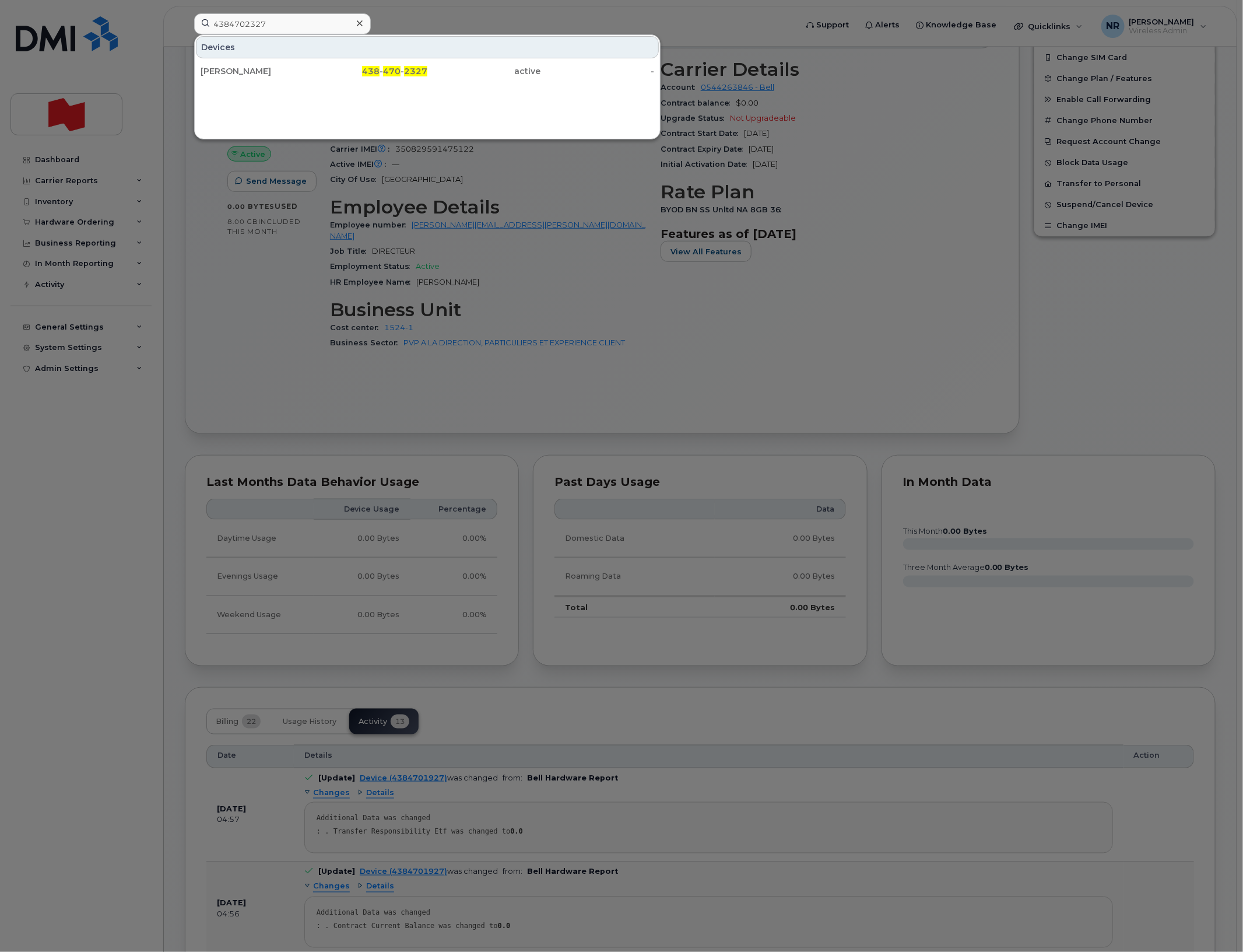
click at [233, 69] on div "[PERSON_NAME]" at bounding box center [257, 71] width 114 height 12
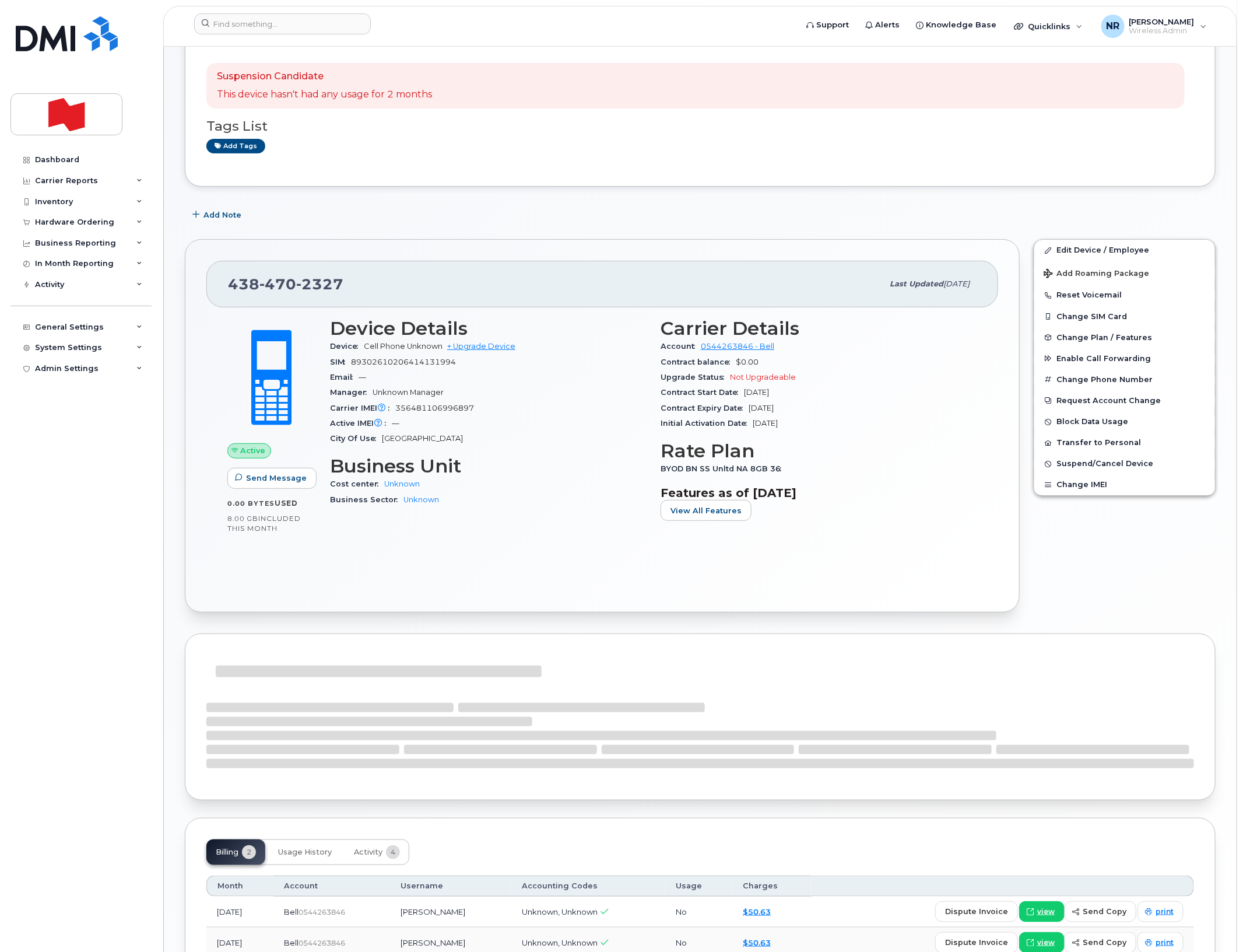
scroll to position [177, 0]
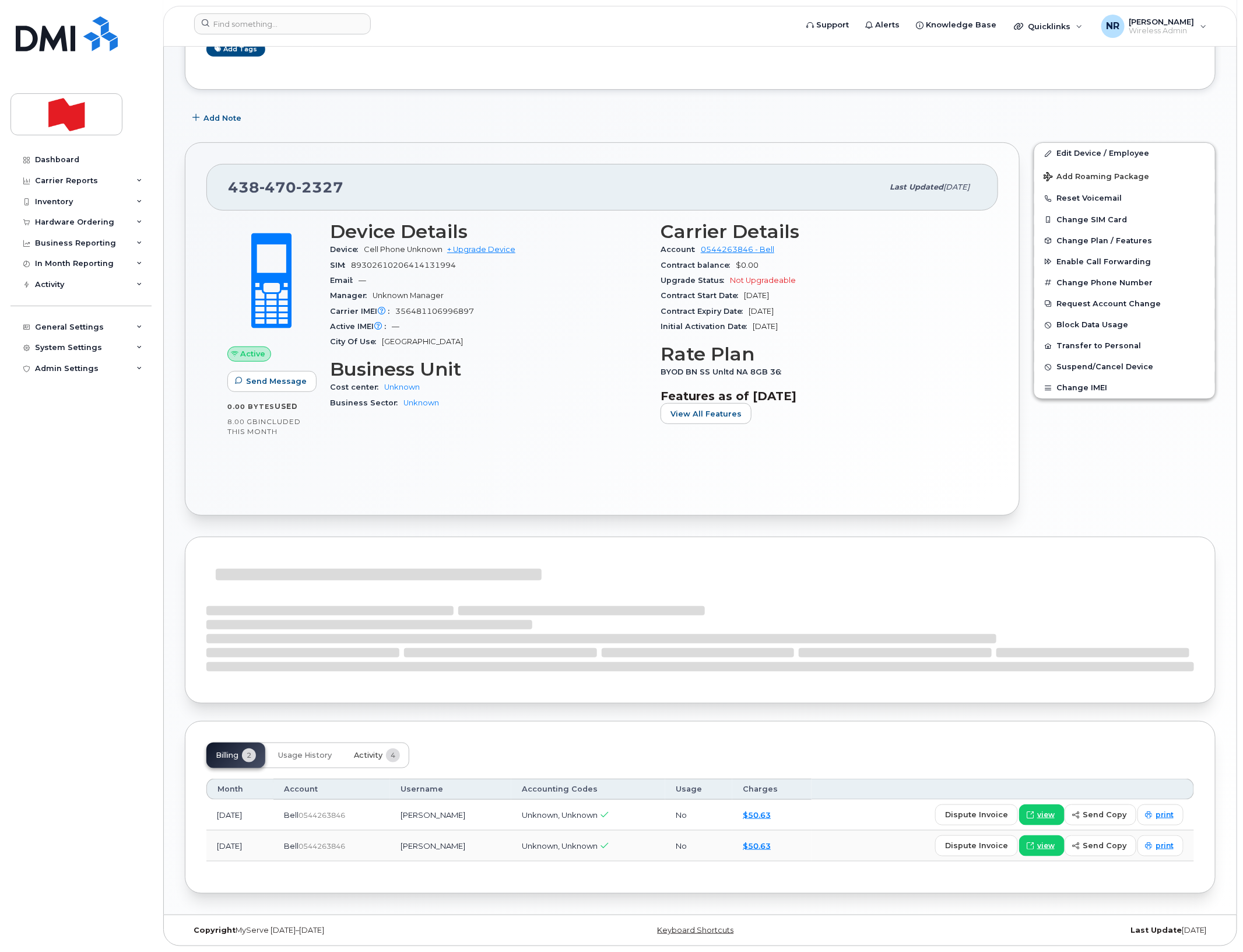
click at [362, 751] on span "Activity" at bounding box center [368, 755] width 28 height 10
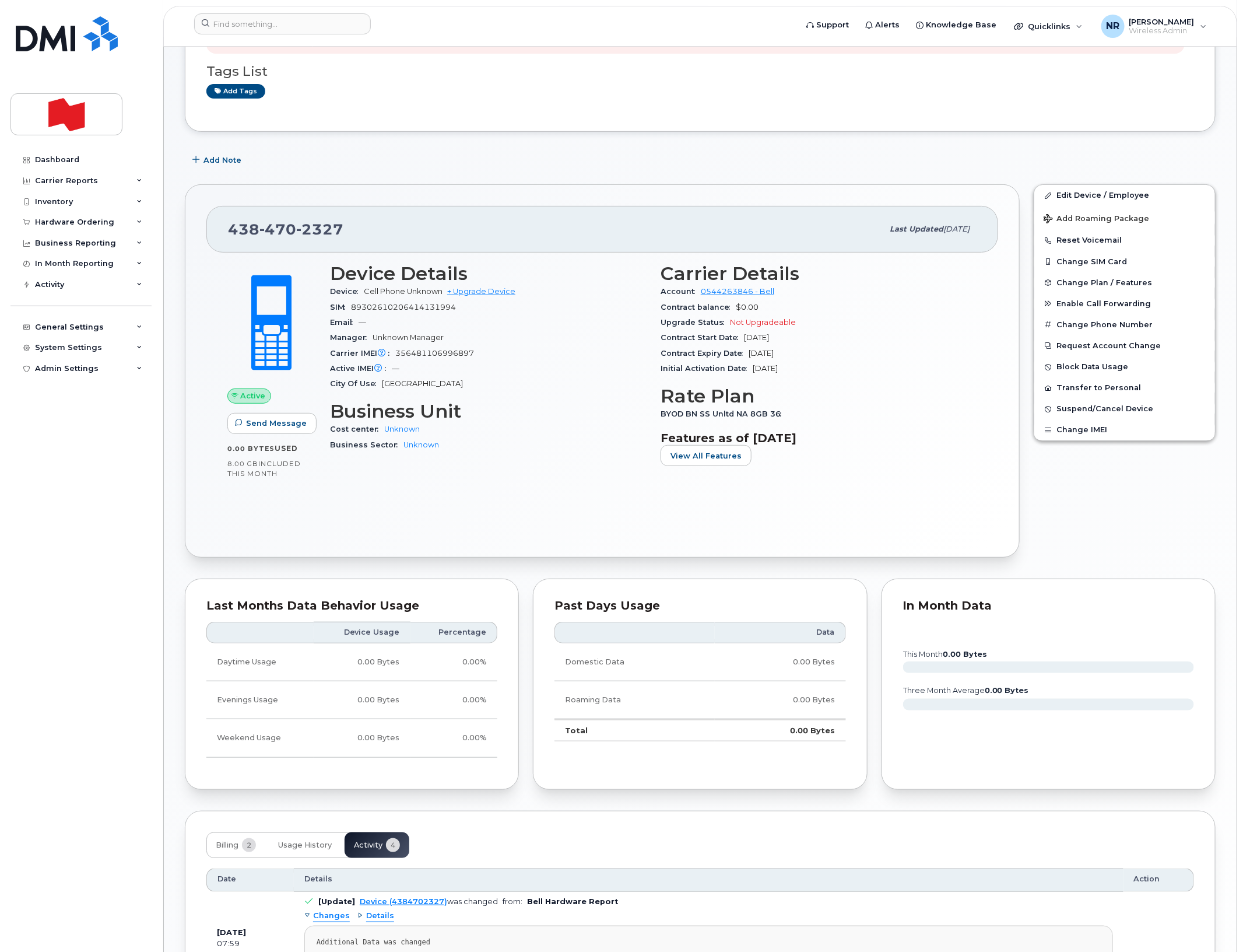
scroll to position [0, 0]
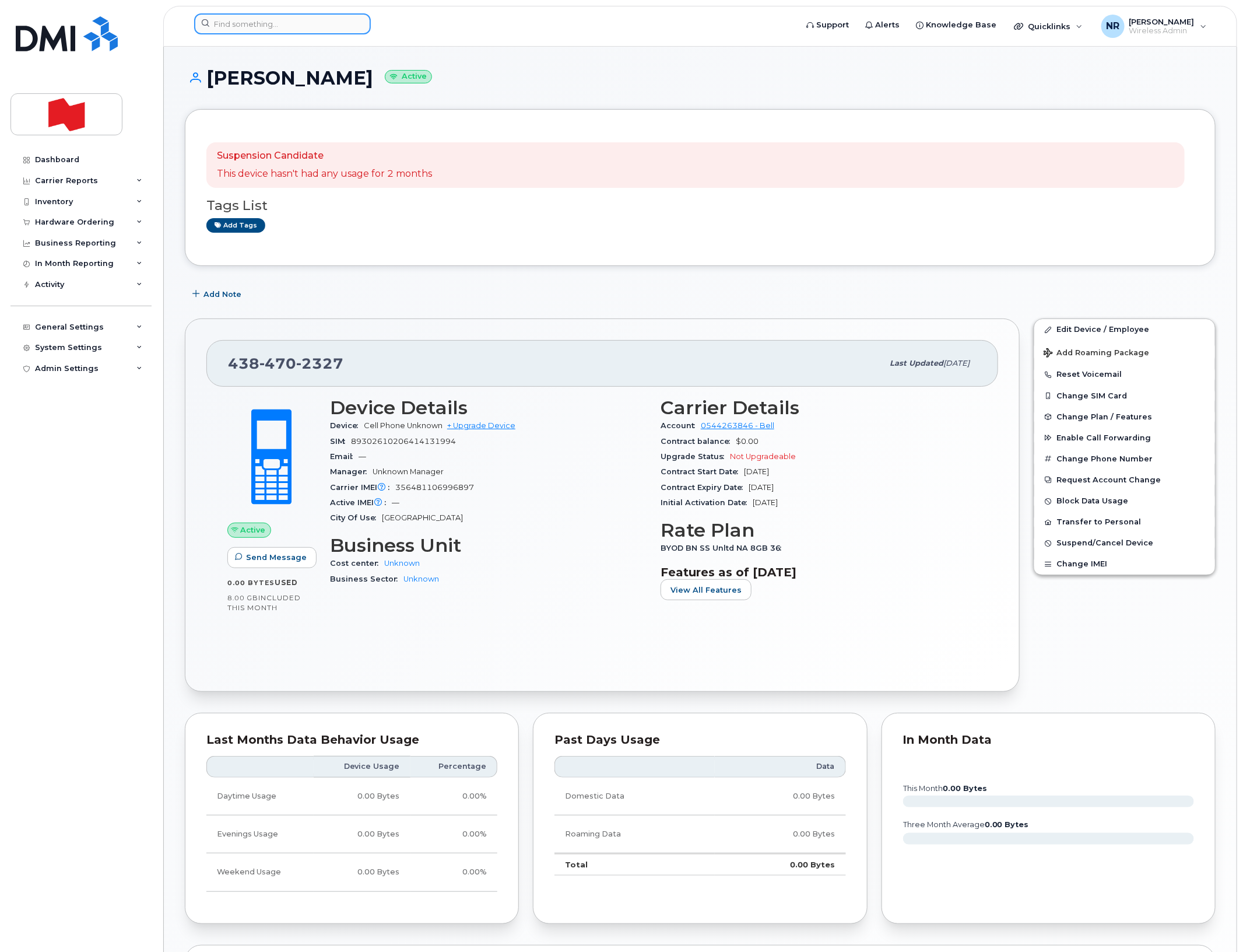
click at [292, 26] on input at bounding box center [282, 24] width 177 height 21
paste input "4384703423"
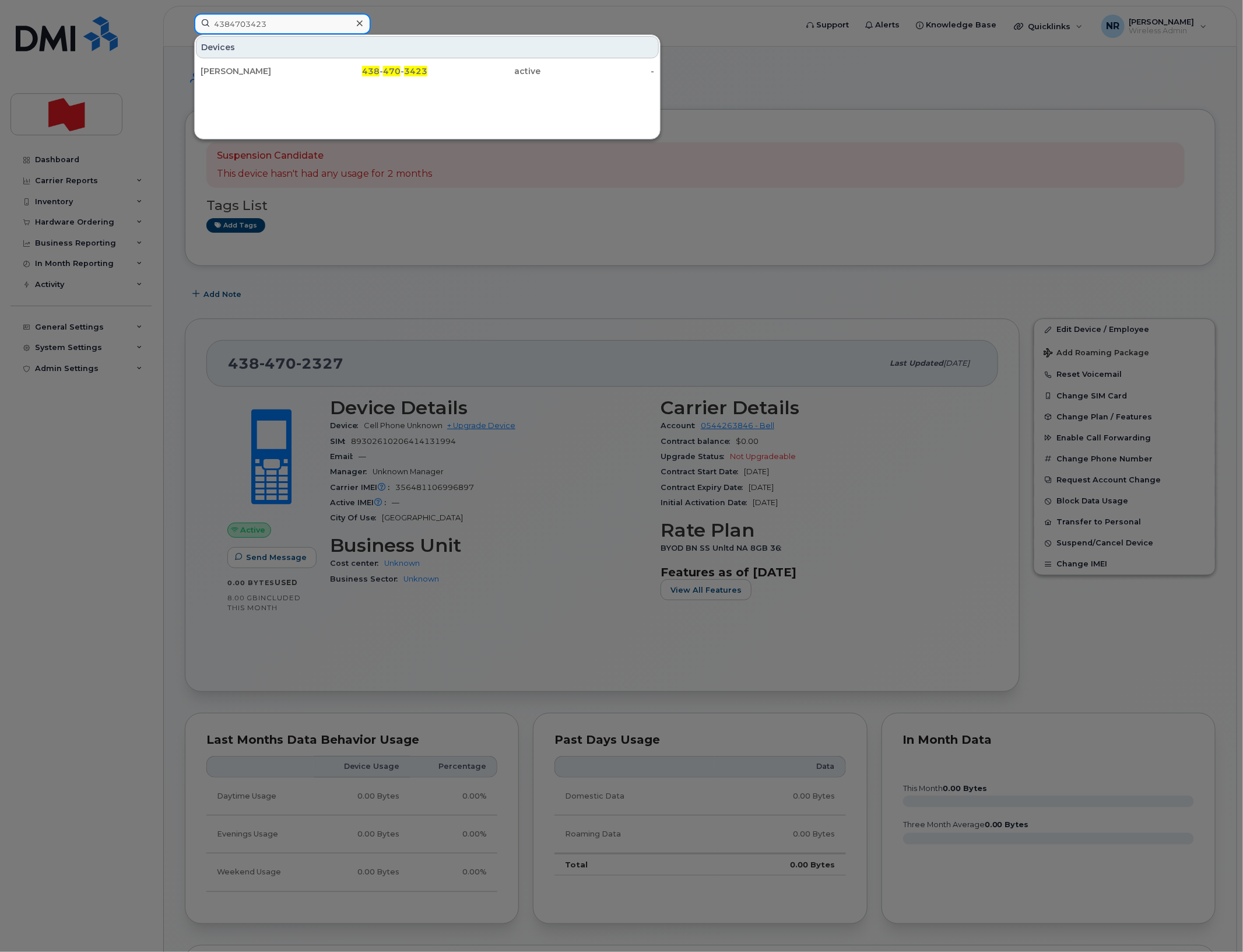
type input "4384703423"
click at [213, 69] on div "[PERSON_NAME]" at bounding box center [257, 71] width 114 height 12
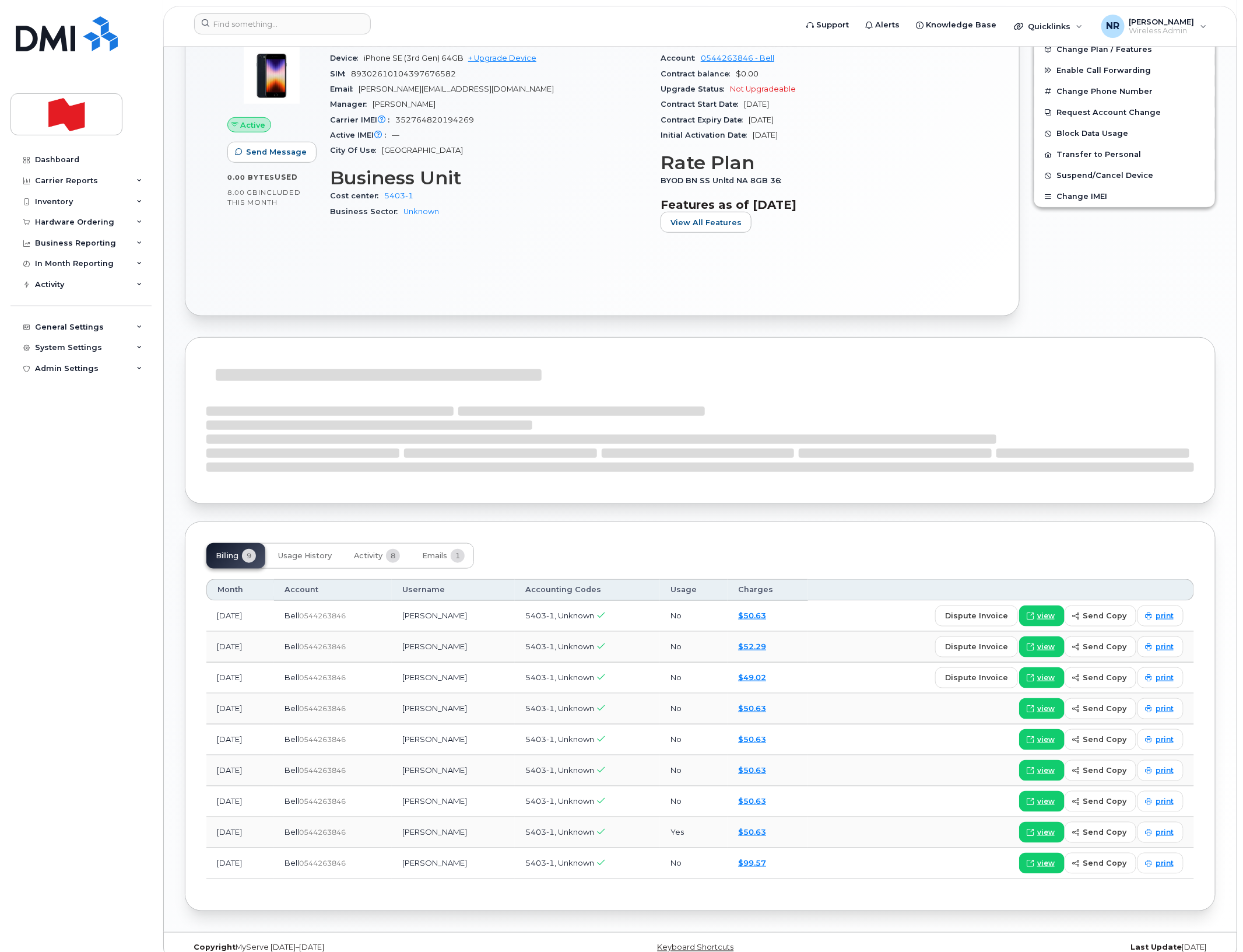
scroll to position [388, 0]
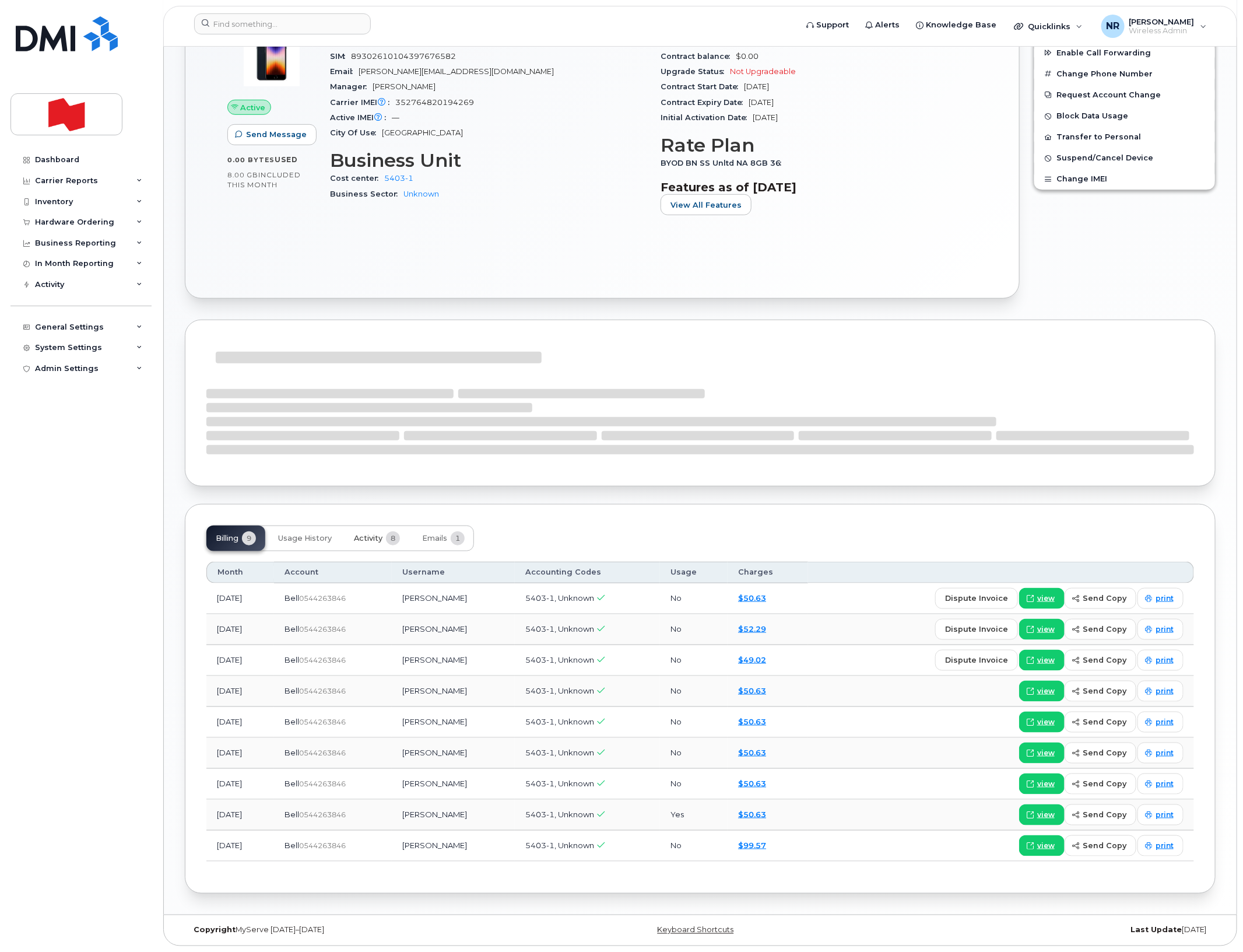
click at [380, 538] on span "Activity" at bounding box center [368, 538] width 28 height 10
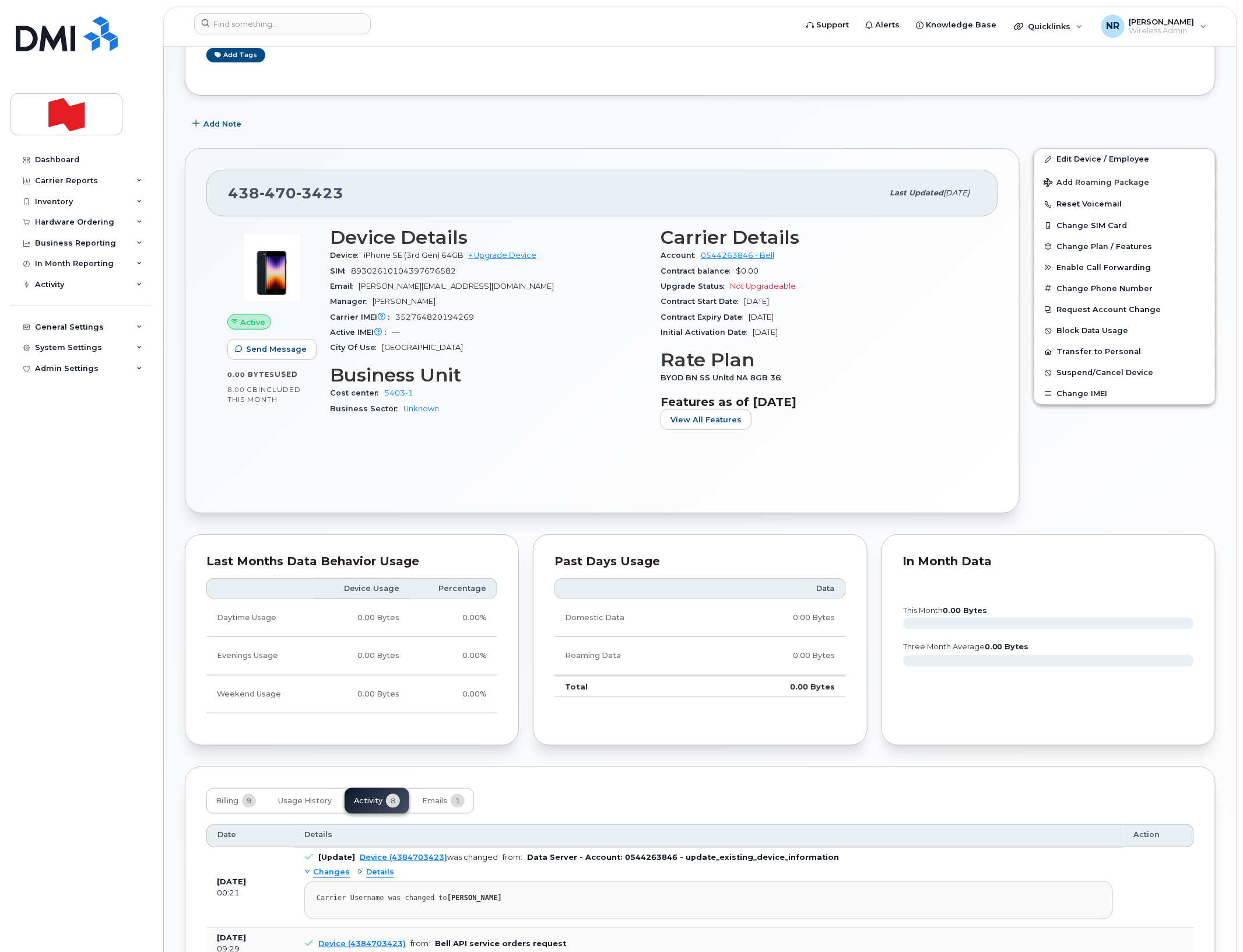
scroll to position [0, 0]
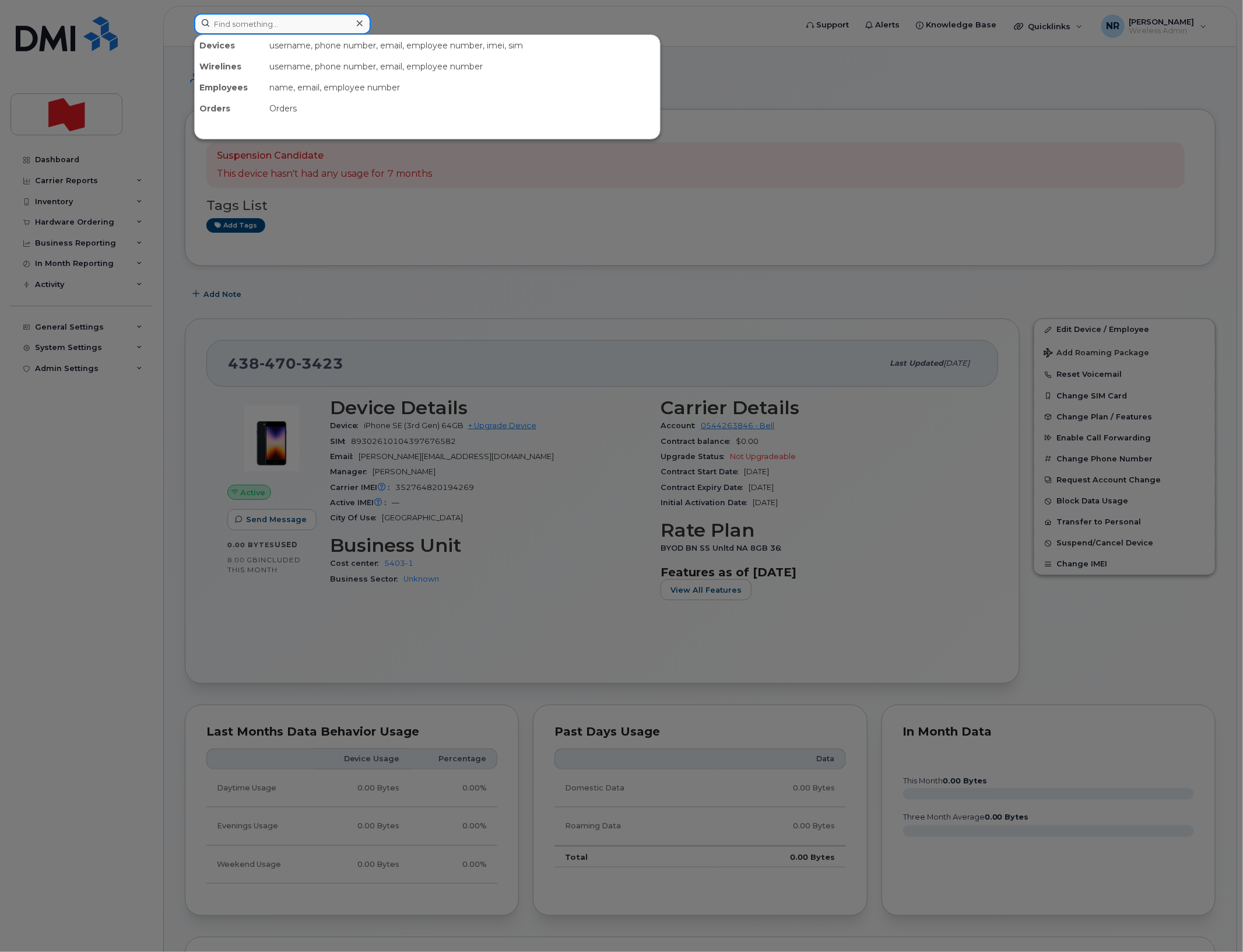
click at [270, 20] on input at bounding box center [282, 24] width 177 height 21
paste input "4384703555"
type input "4384703555"
click at [235, 69] on div "Alida Nabila Elfertas" at bounding box center [257, 71] width 114 height 12
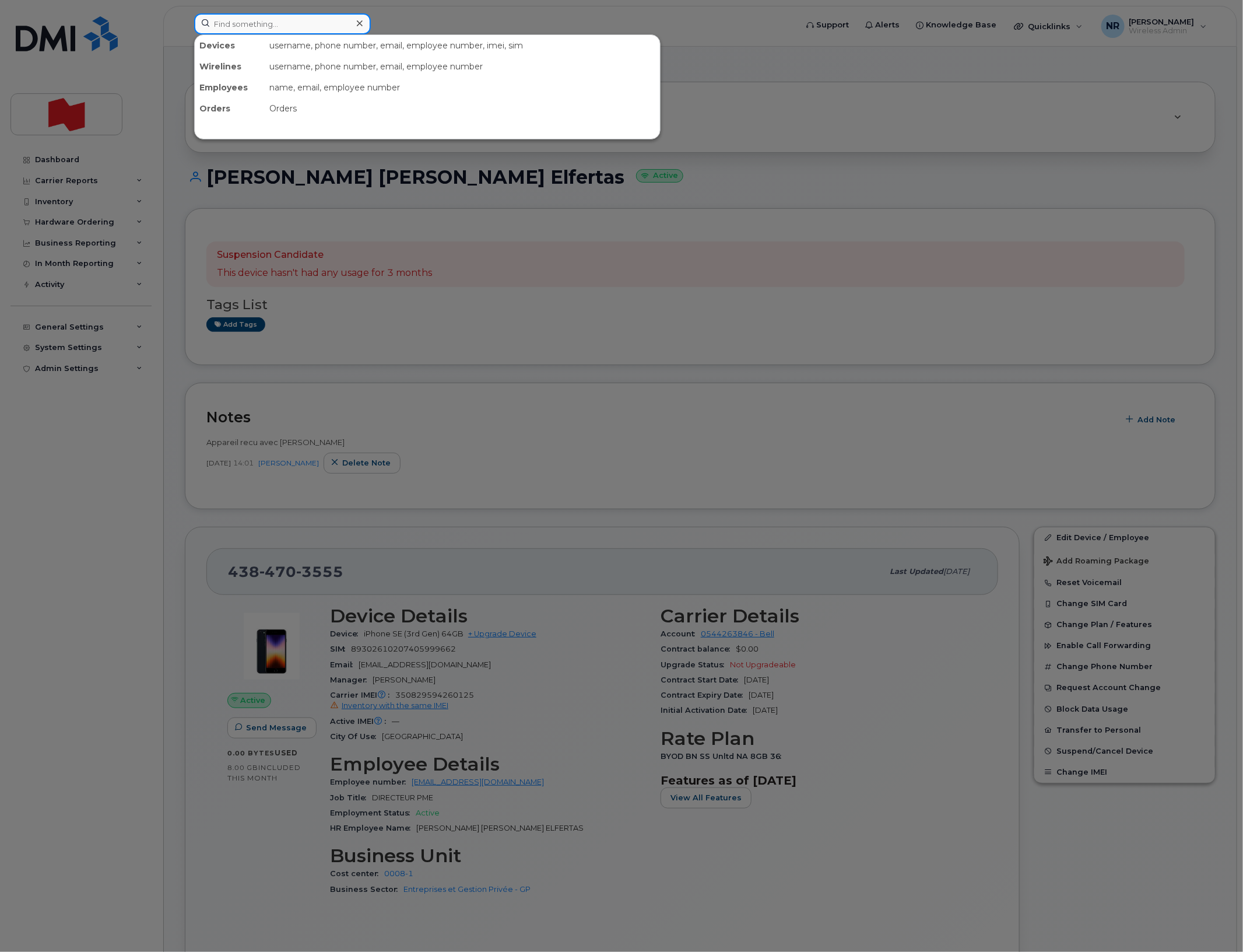
click at [322, 25] on input at bounding box center [282, 24] width 177 height 21
paste input "4384703615"
type input "4384703615"
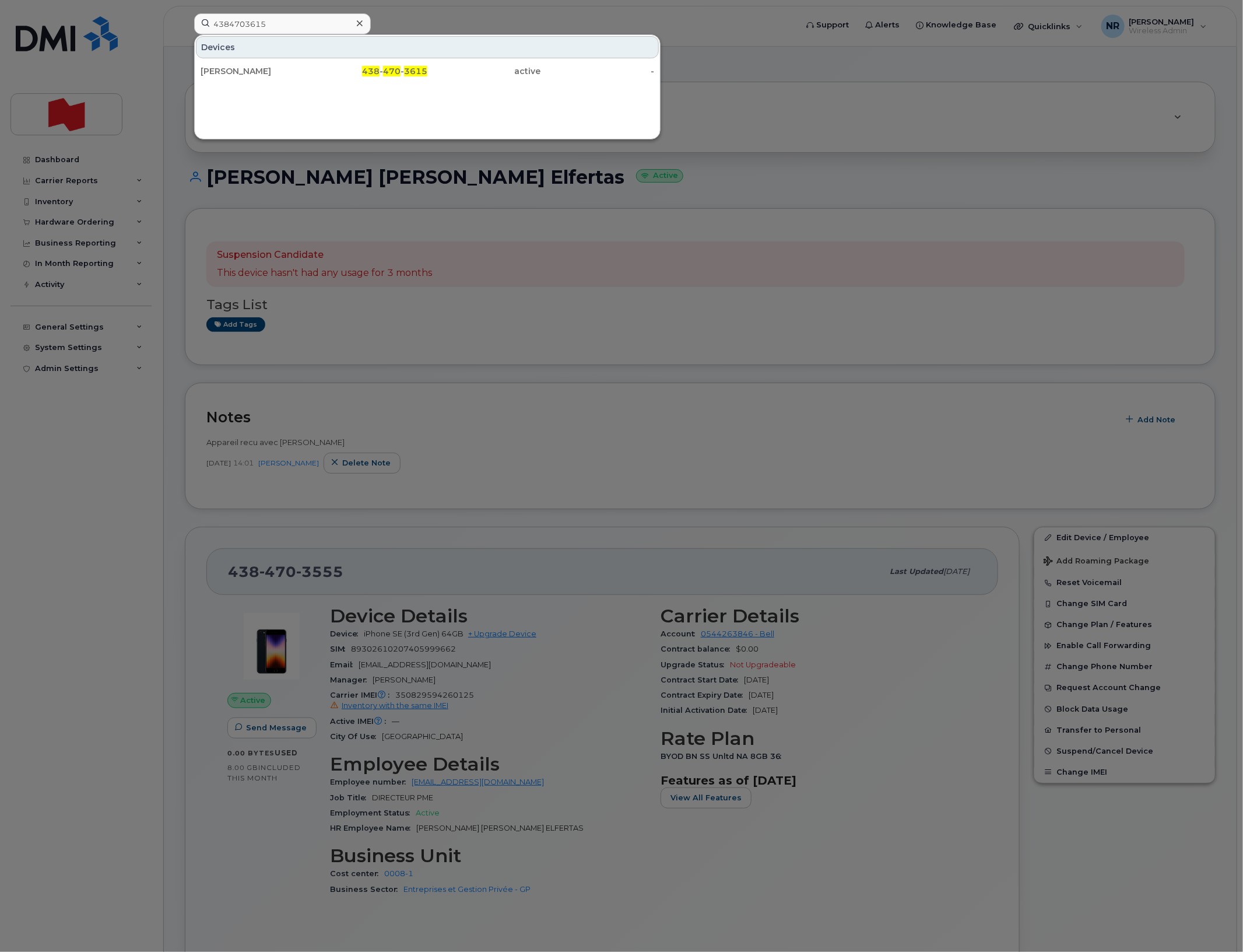
click at [218, 68] on div "C Moreau" at bounding box center [257, 71] width 114 height 12
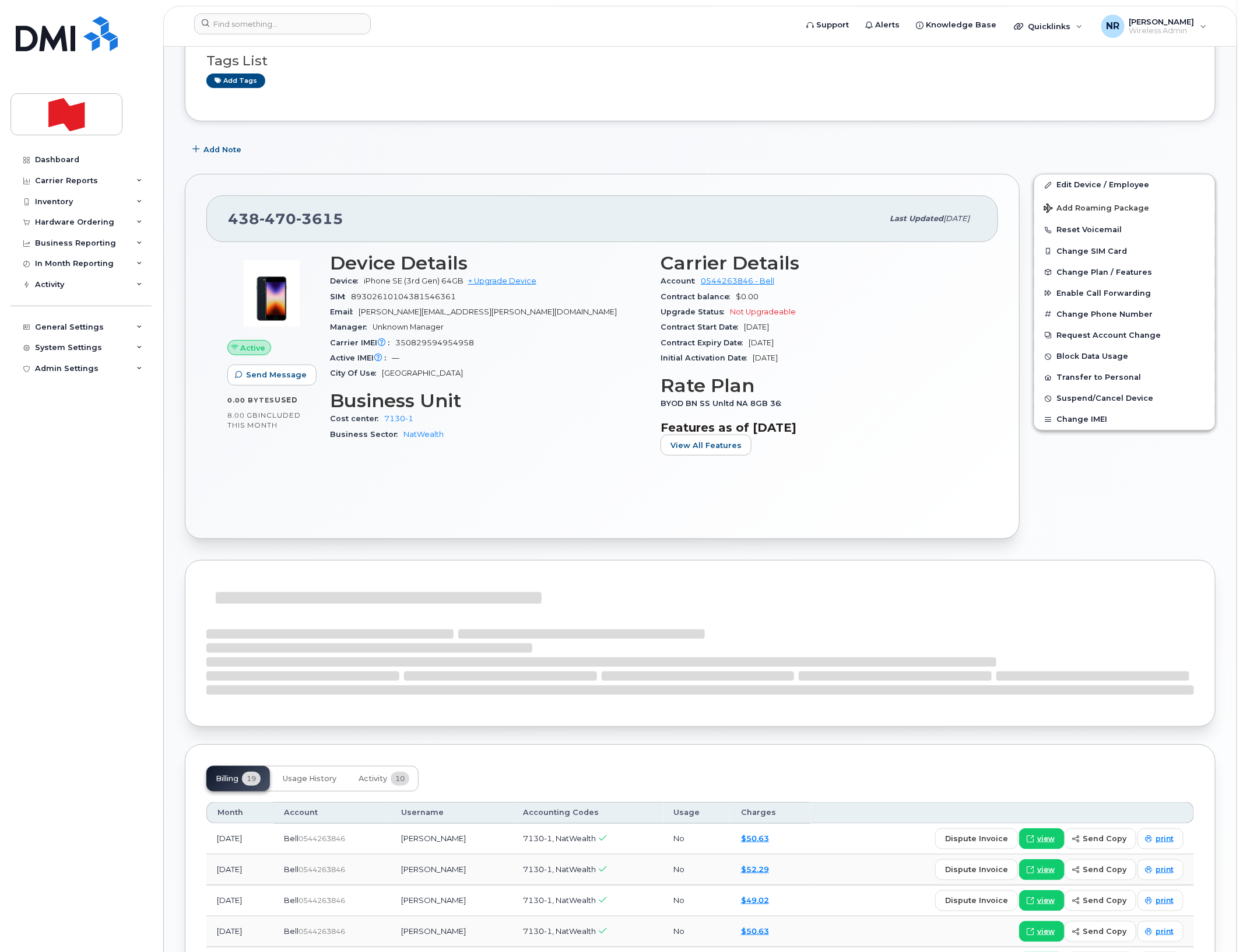
scroll to position [291, 0]
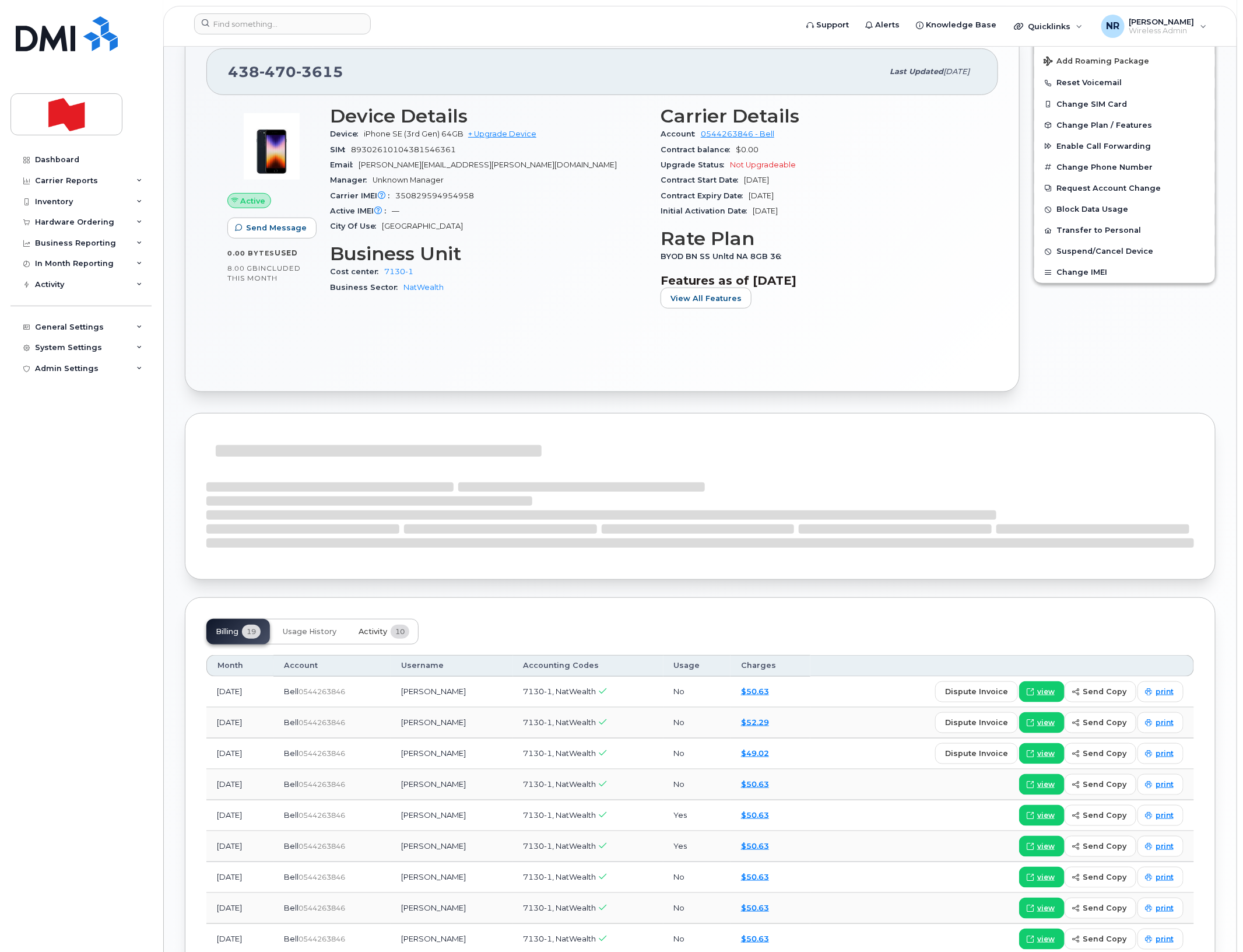
click at [367, 630] on span "Activity" at bounding box center [373, 632] width 28 height 10
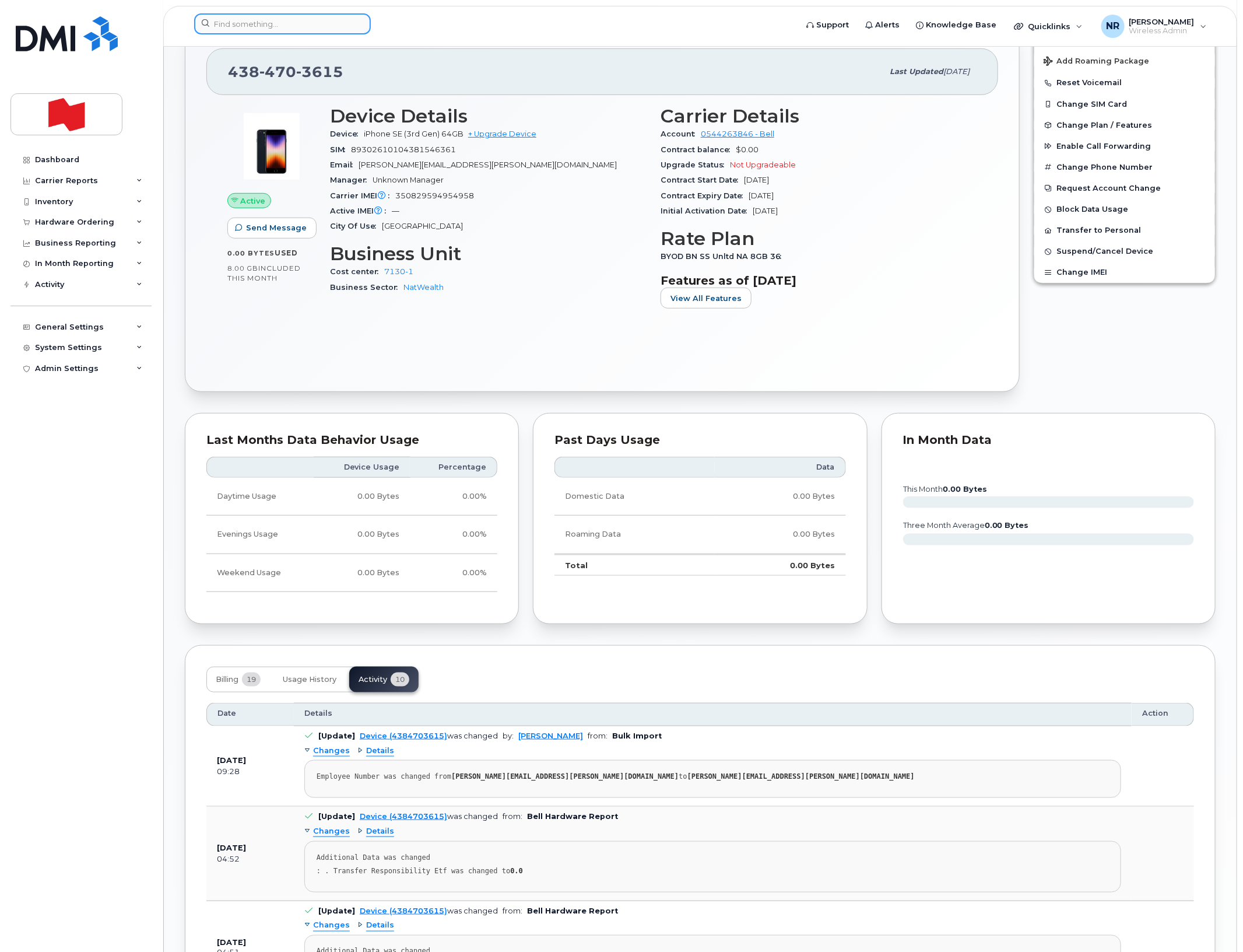
click at [278, 21] on input at bounding box center [282, 24] width 177 height 21
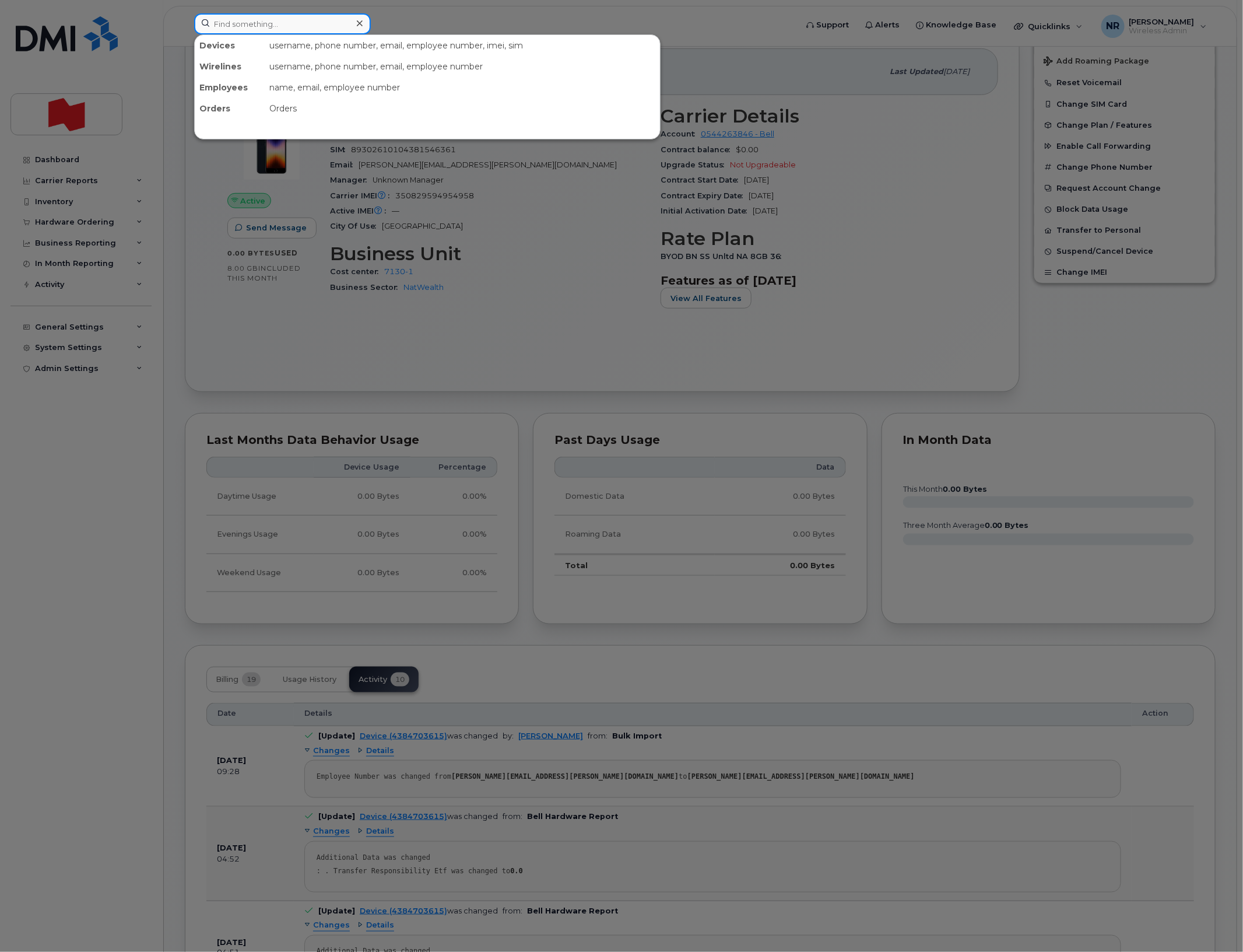
paste input "4384703647"
type input "4384703647"
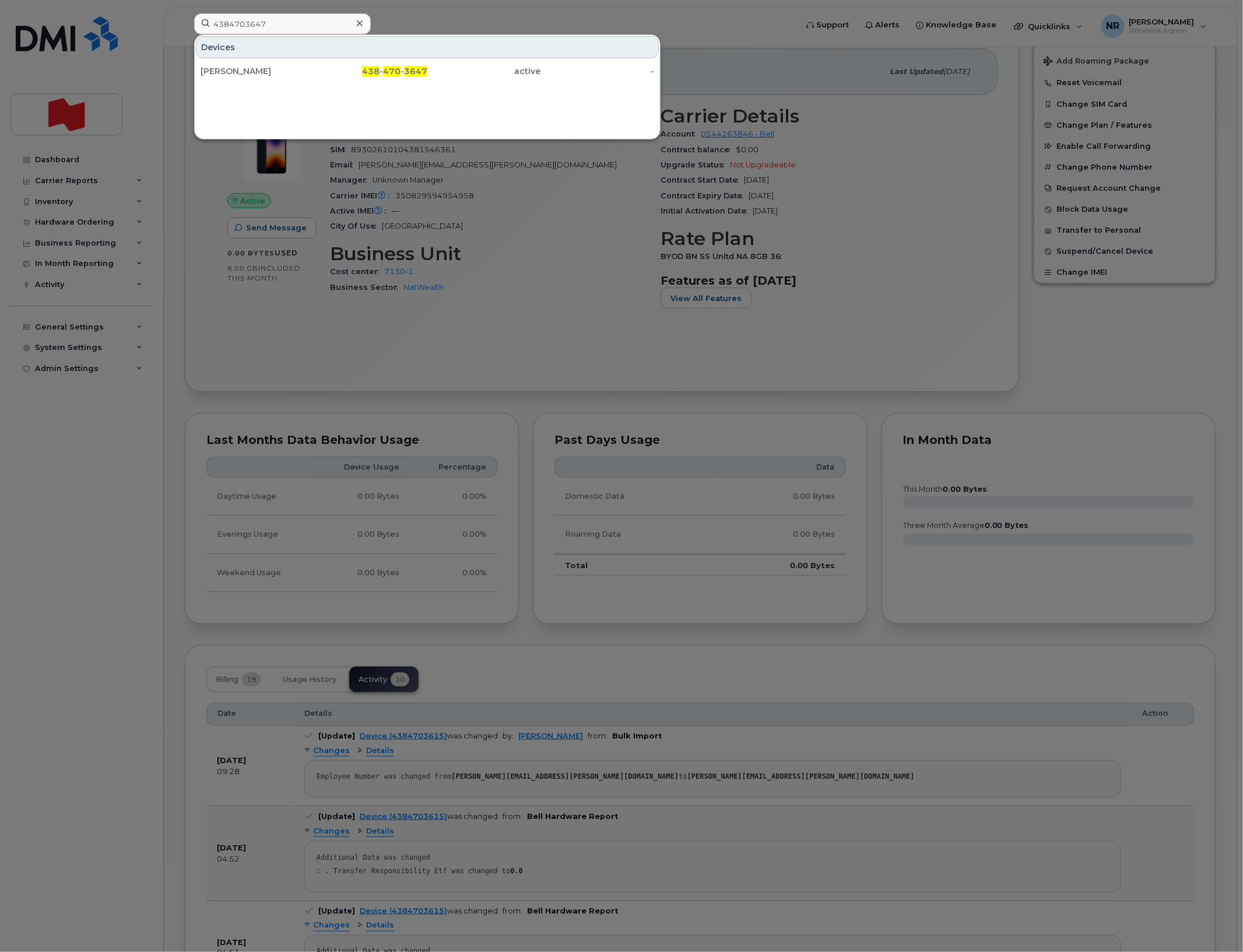
click at [250, 67] on div "Valerie Gagne Patry" at bounding box center [257, 71] width 114 height 12
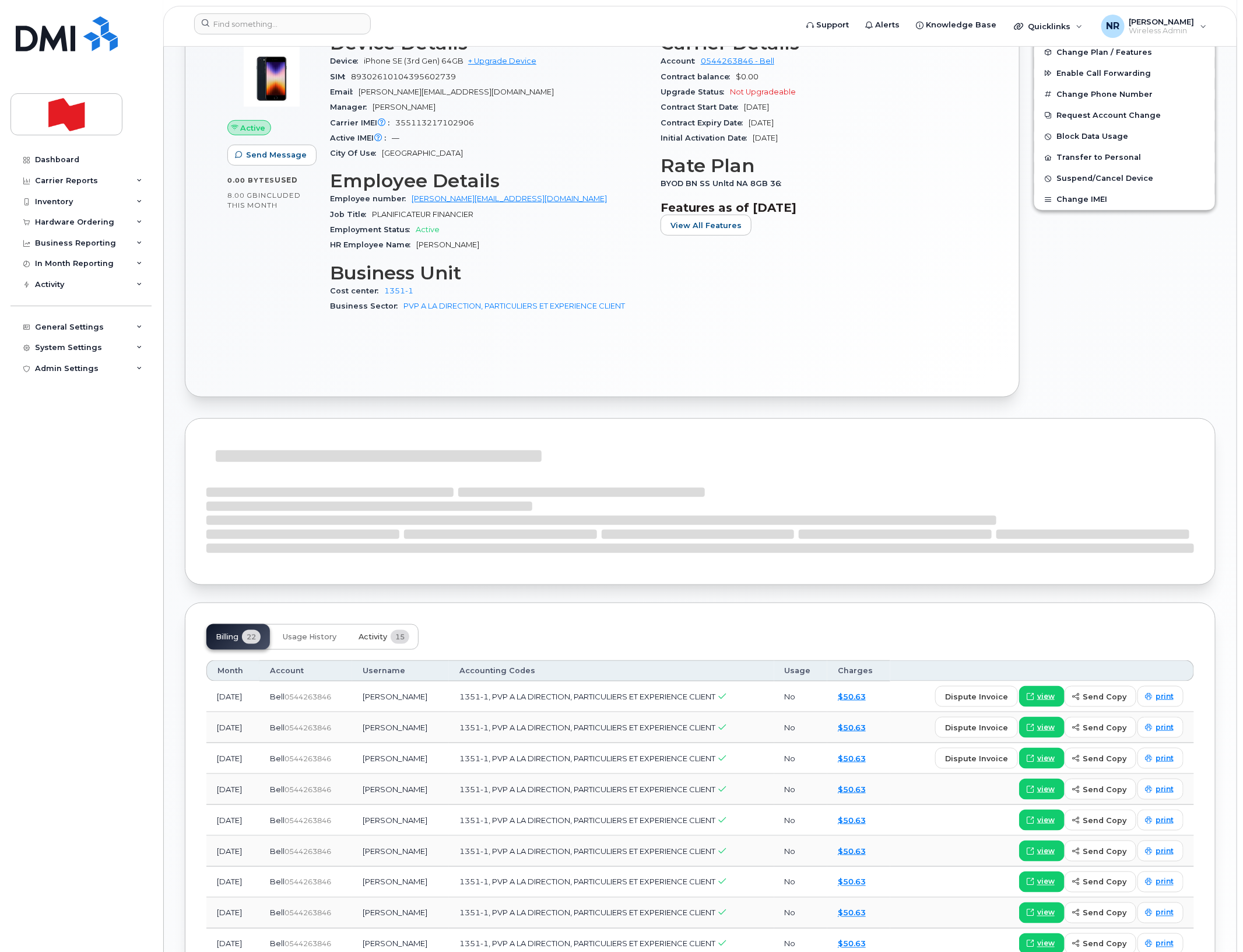
click at [397, 634] on span "15" at bounding box center [400, 637] width 19 height 14
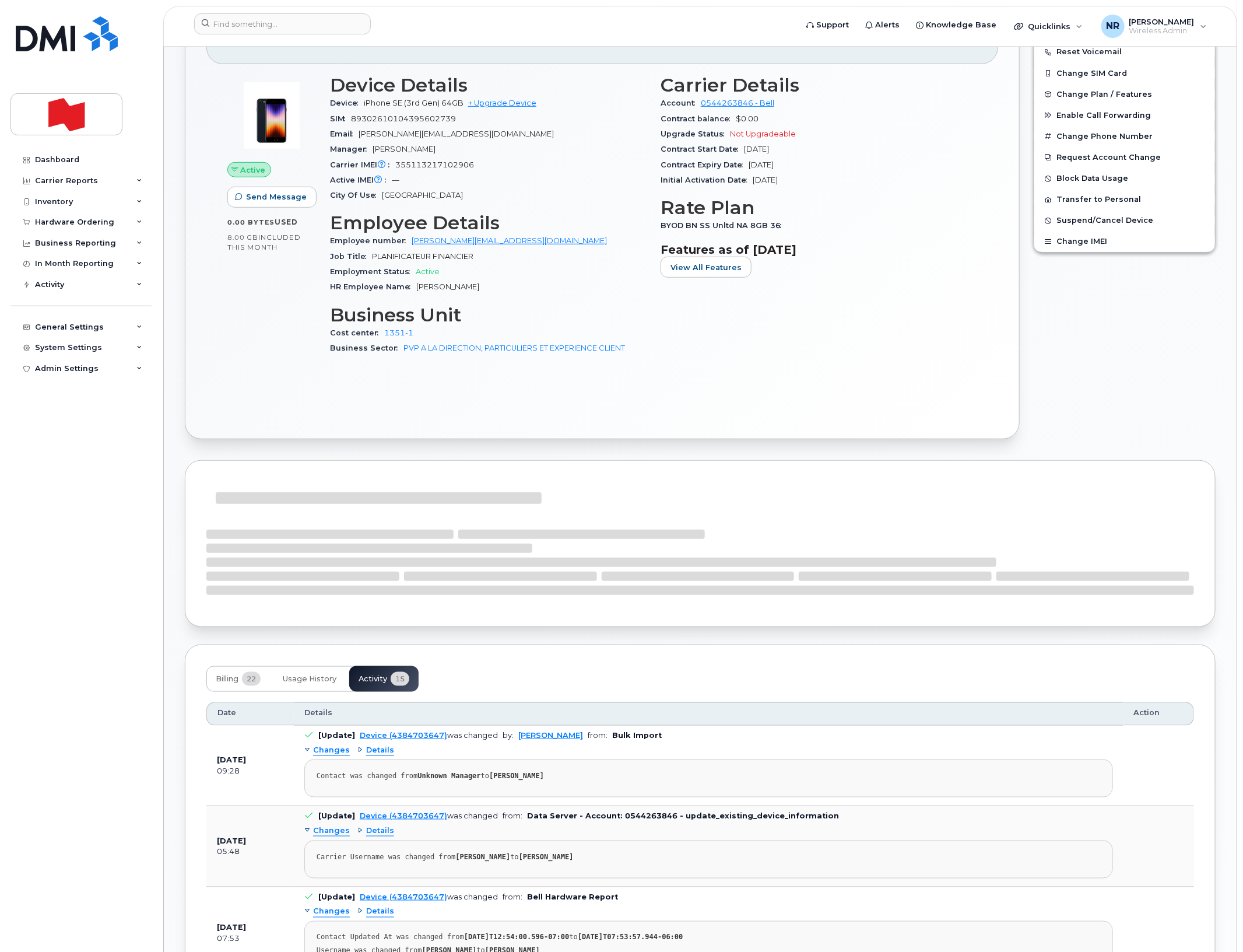
scroll to position [364, 0]
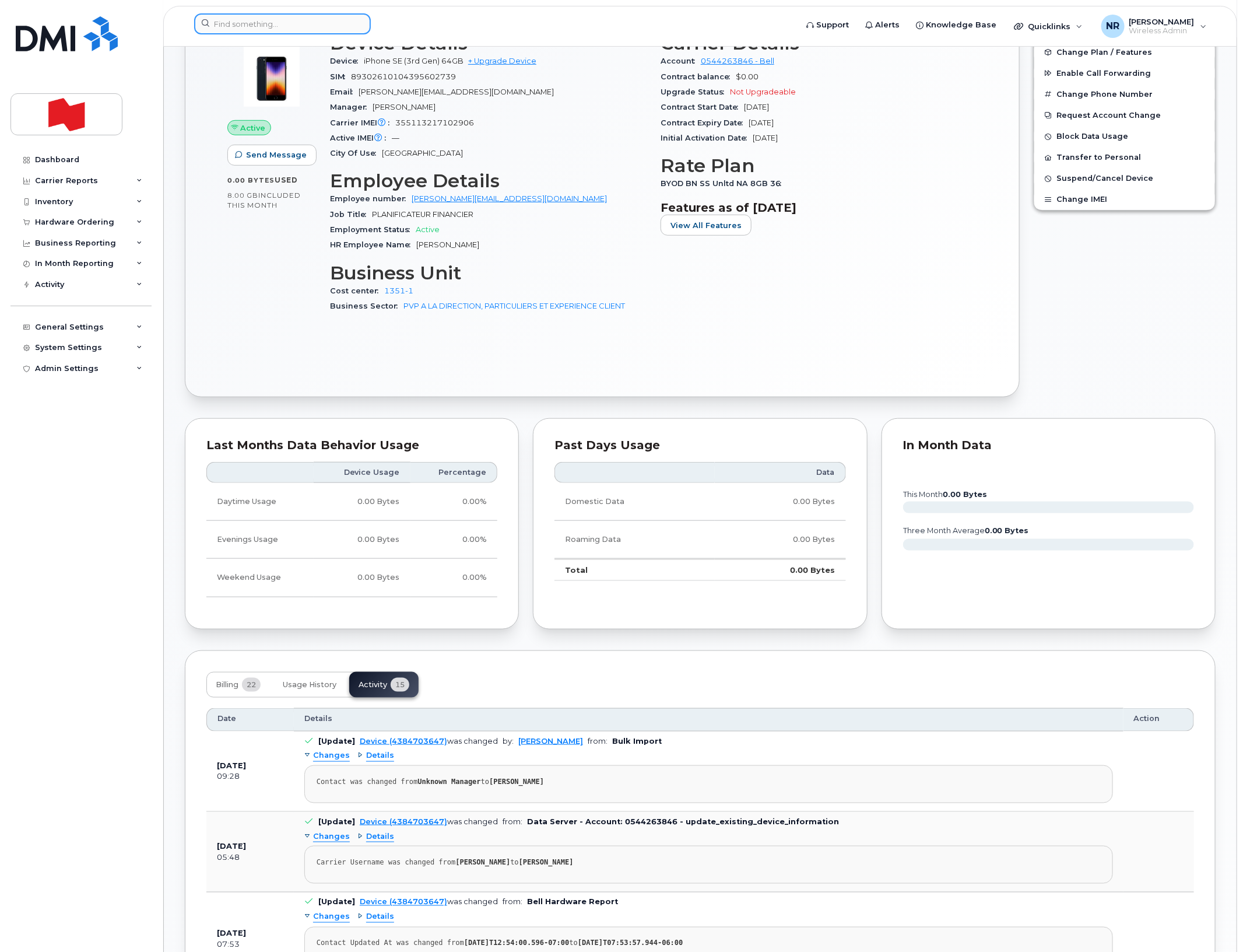
click at [278, 30] on input at bounding box center [282, 24] width 177 height 21
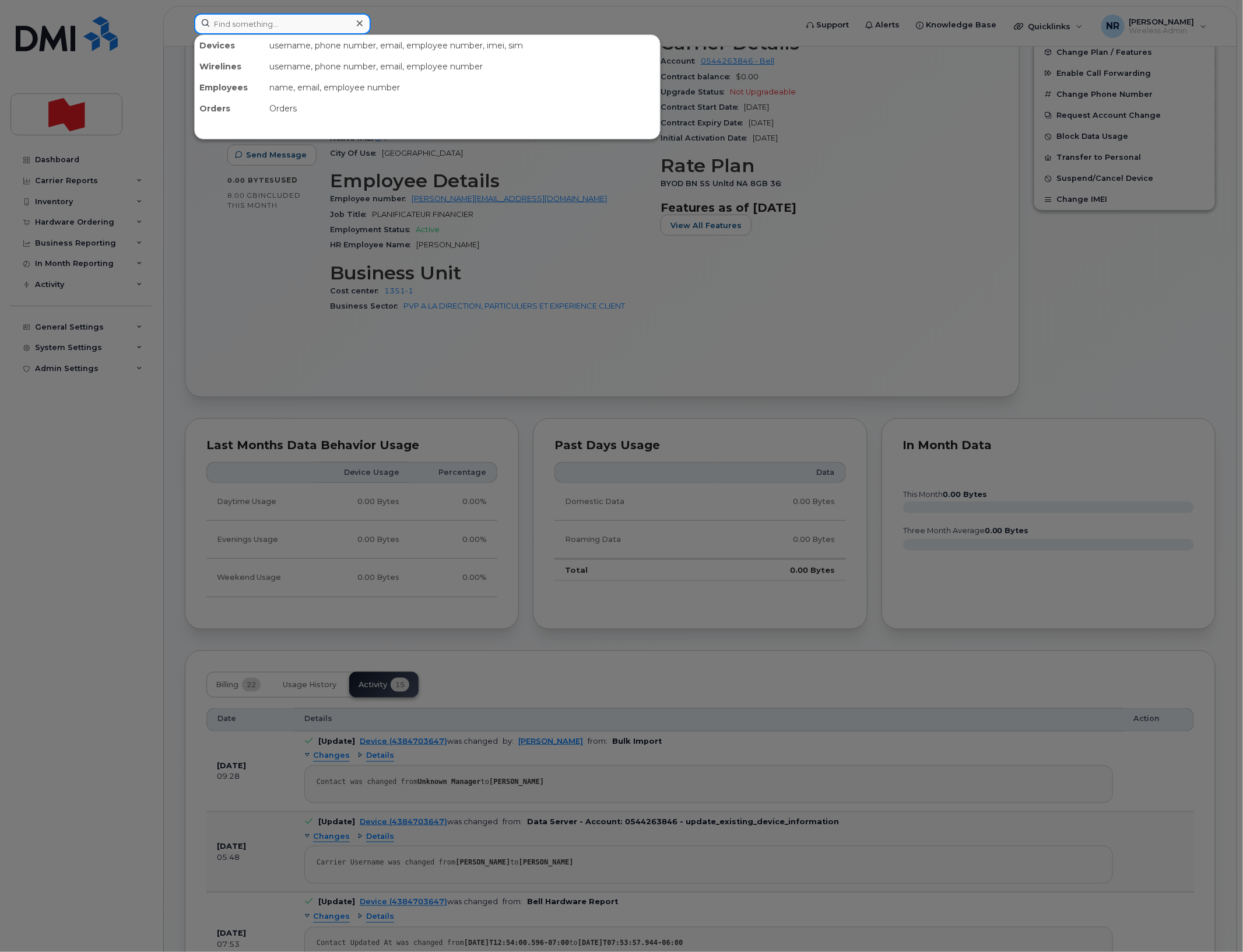
paste input "4384703691"
type input "4384703691"
drag, startPoint x: 271, startPoint y: 62, endPoint x: 284, endPoint y: 61, distance: 13.0
click at [271, 62] on div "Dac Huan Dany Nguyen" at bounding box center [257, 71] width 114 height 21
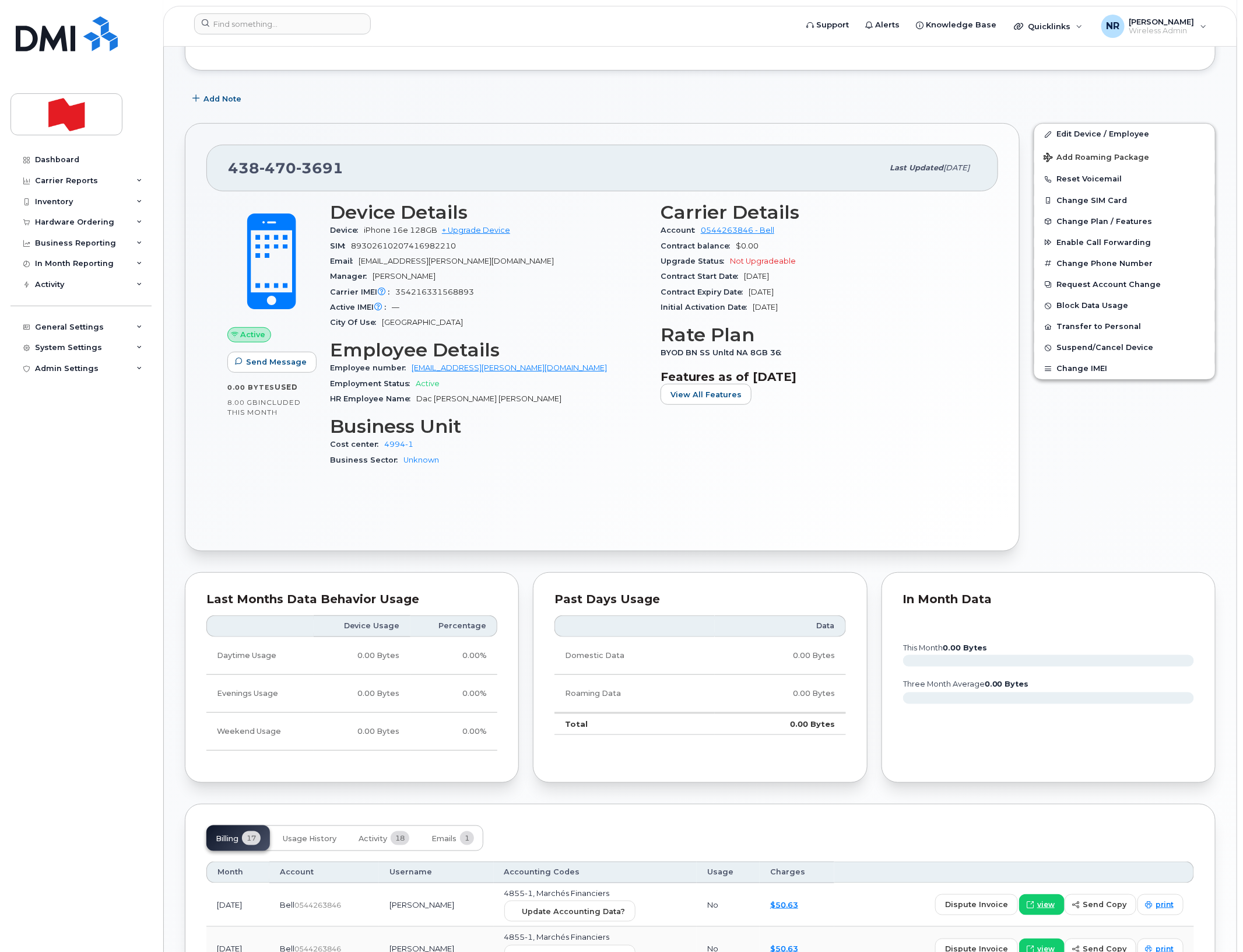
scroll to position [438, 0]
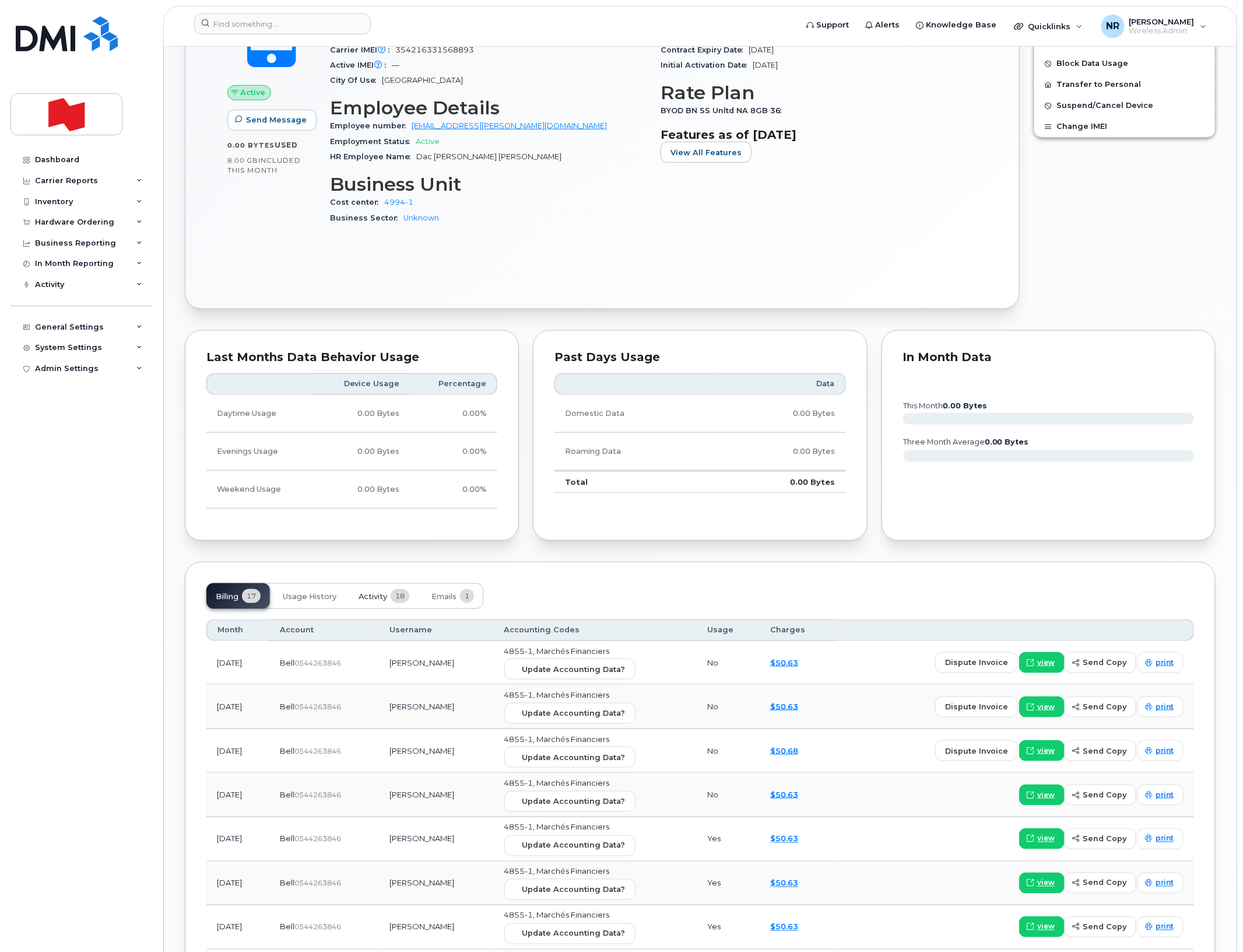
click at [373, 601] on span "Activity" at bounding box center [373, 597] width 28 height 10
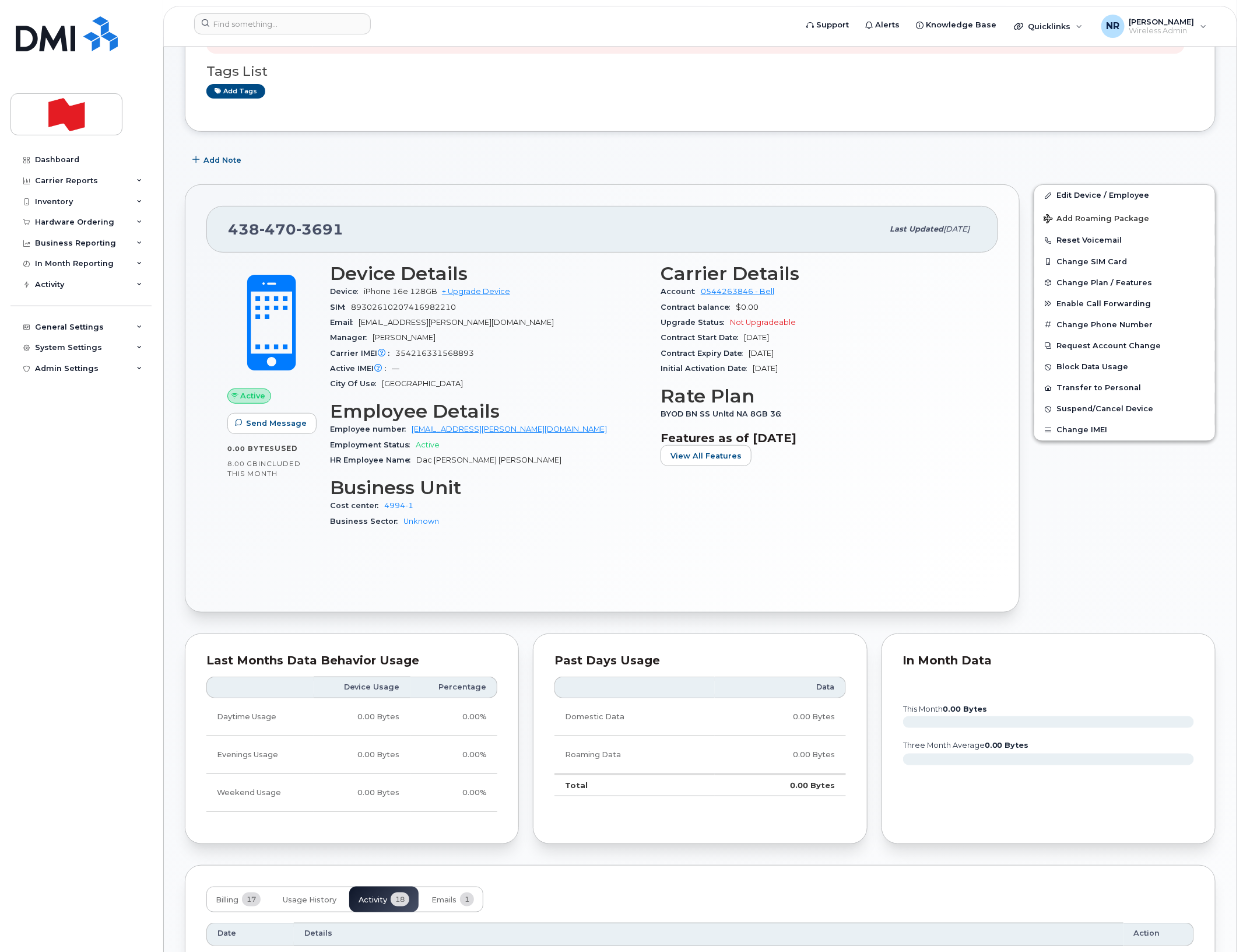
scroll to position [0, 0]
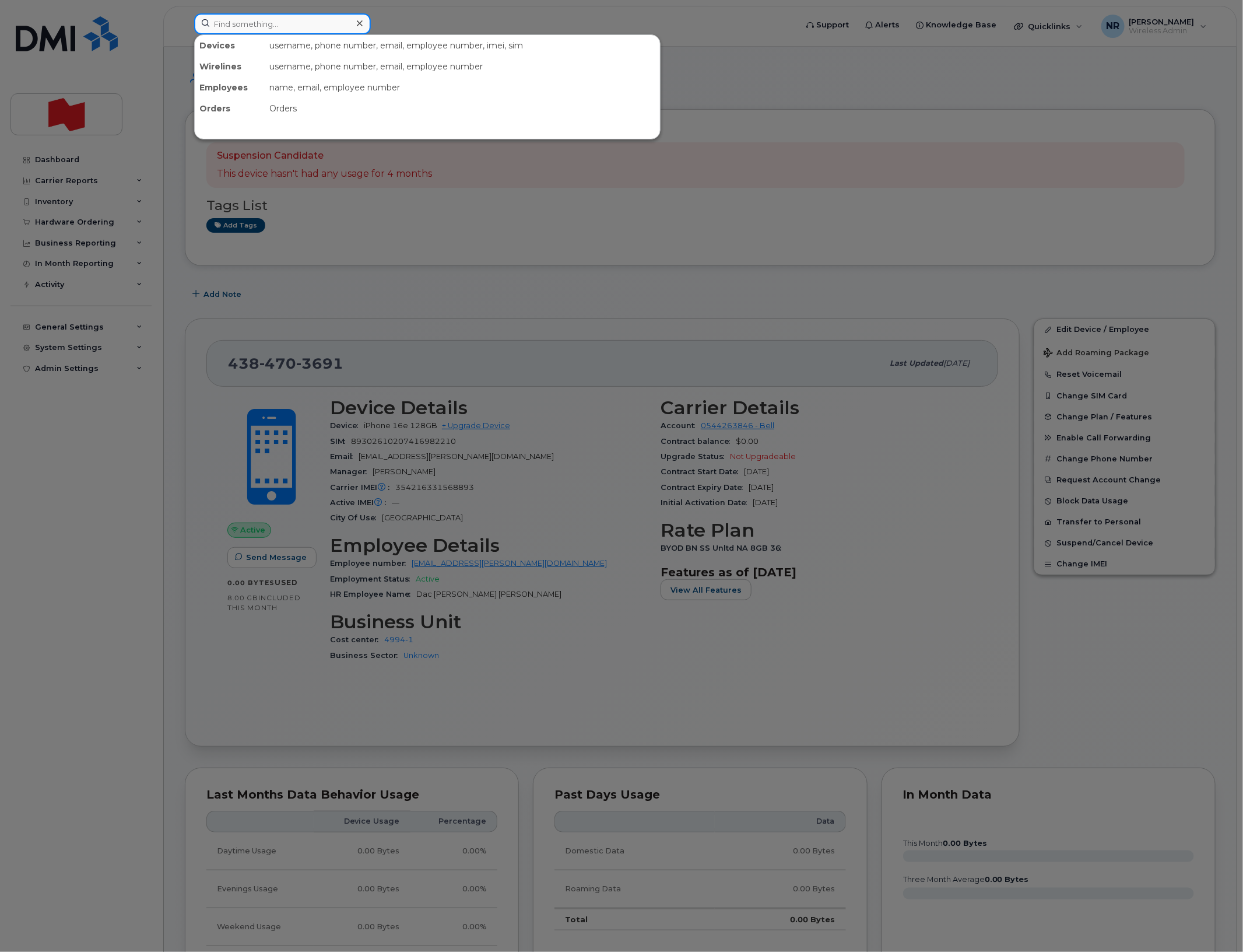
click at [287, 30] on input at bounding box center [282, 24] width 177 height 21
paste input "4384703746"
type input "4384703746"
click at [262, 73] on div "Justin Elijah Djurovich Thow" at bounding box center [257, 71] width 114 height 12
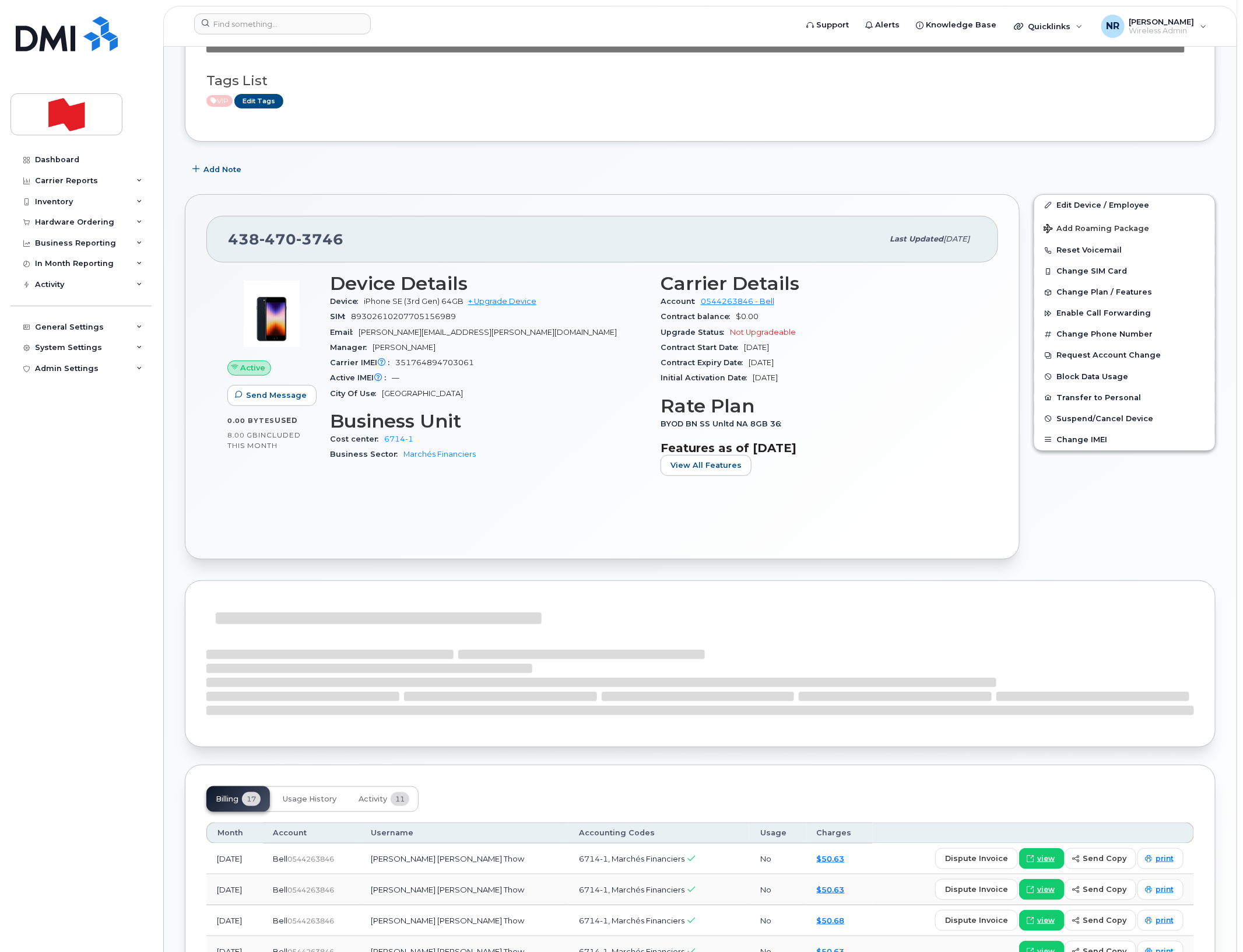
scroll to position [511, 0]
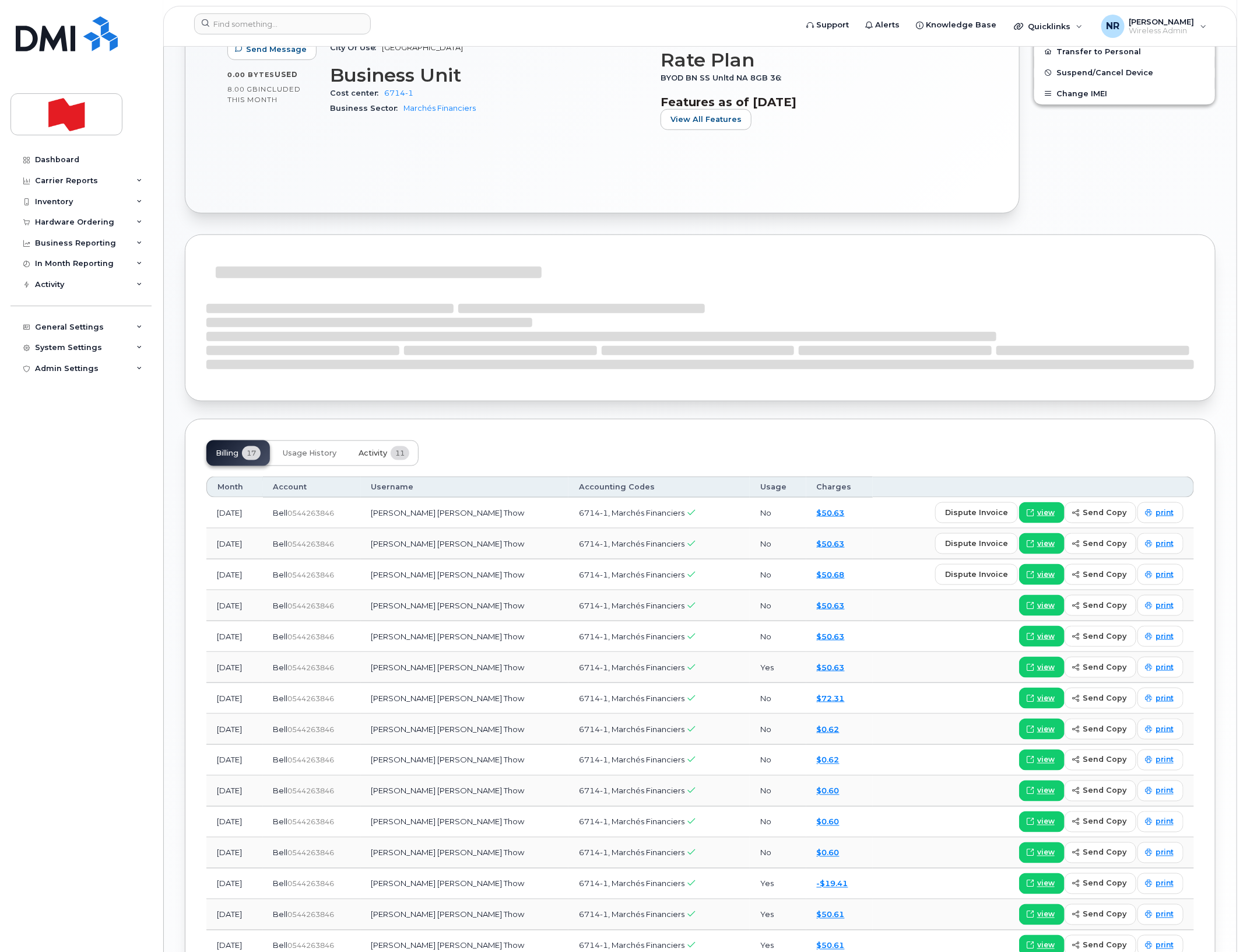
click at [363, 456] on span "Activity" at bounding box center [373, 453] width 28 height 10
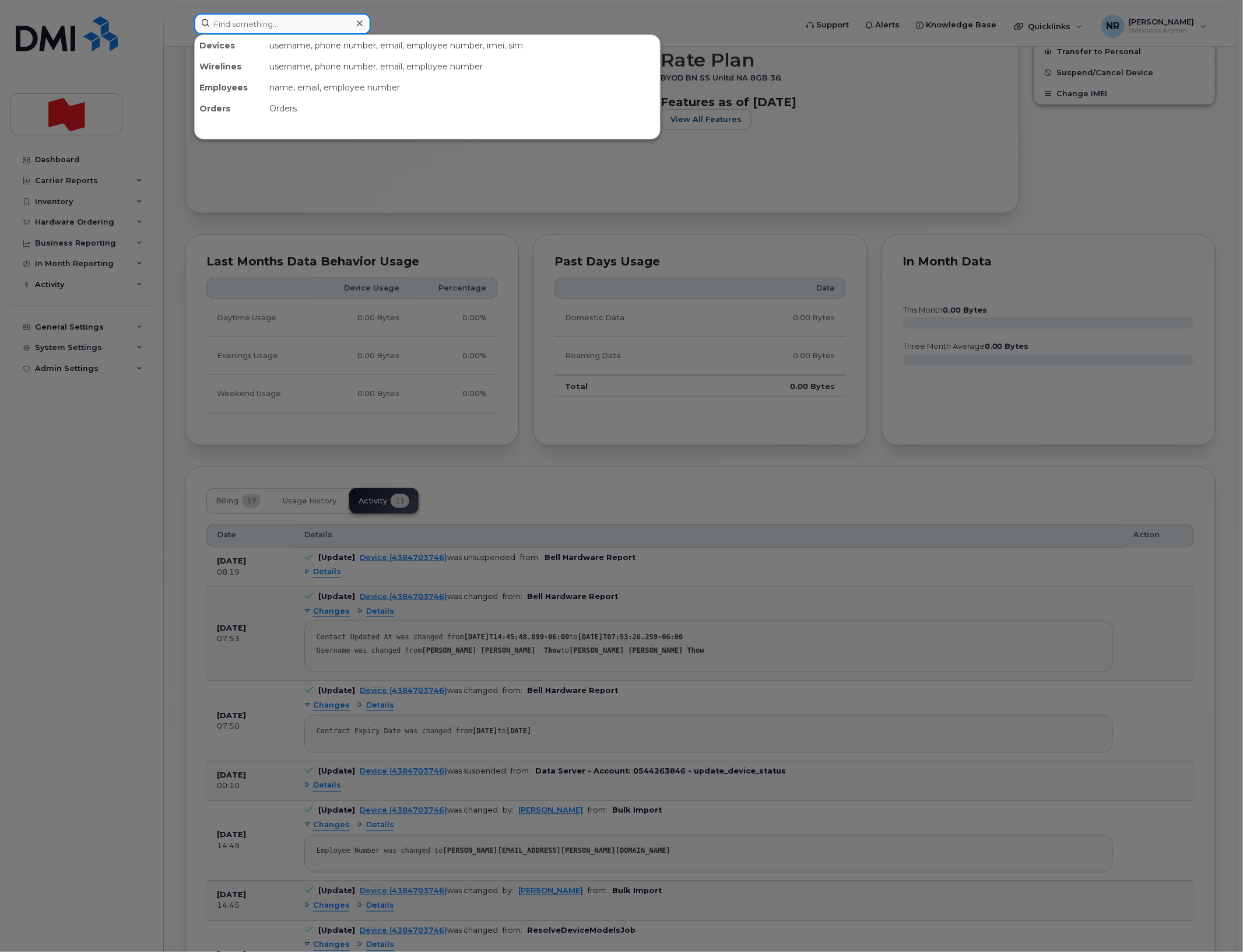
click at [238, 19] on input at bounding box center [282, 24] width 177 height 21
paste input "4384703897"
type input "4384703897"
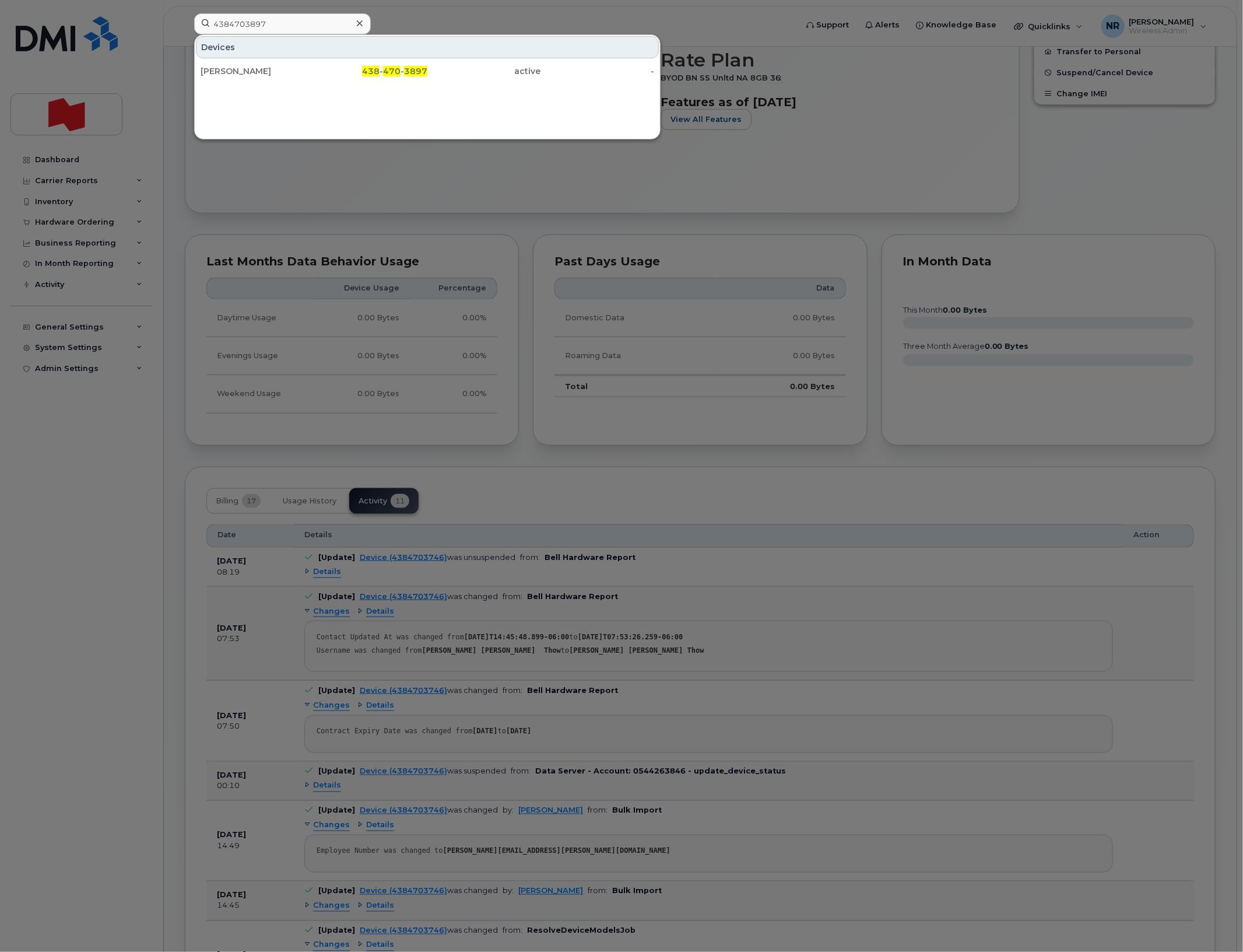
click at [242, 66] on div "Cécile Pratdessus" at bounding box center [257, 71] width 114 height 12
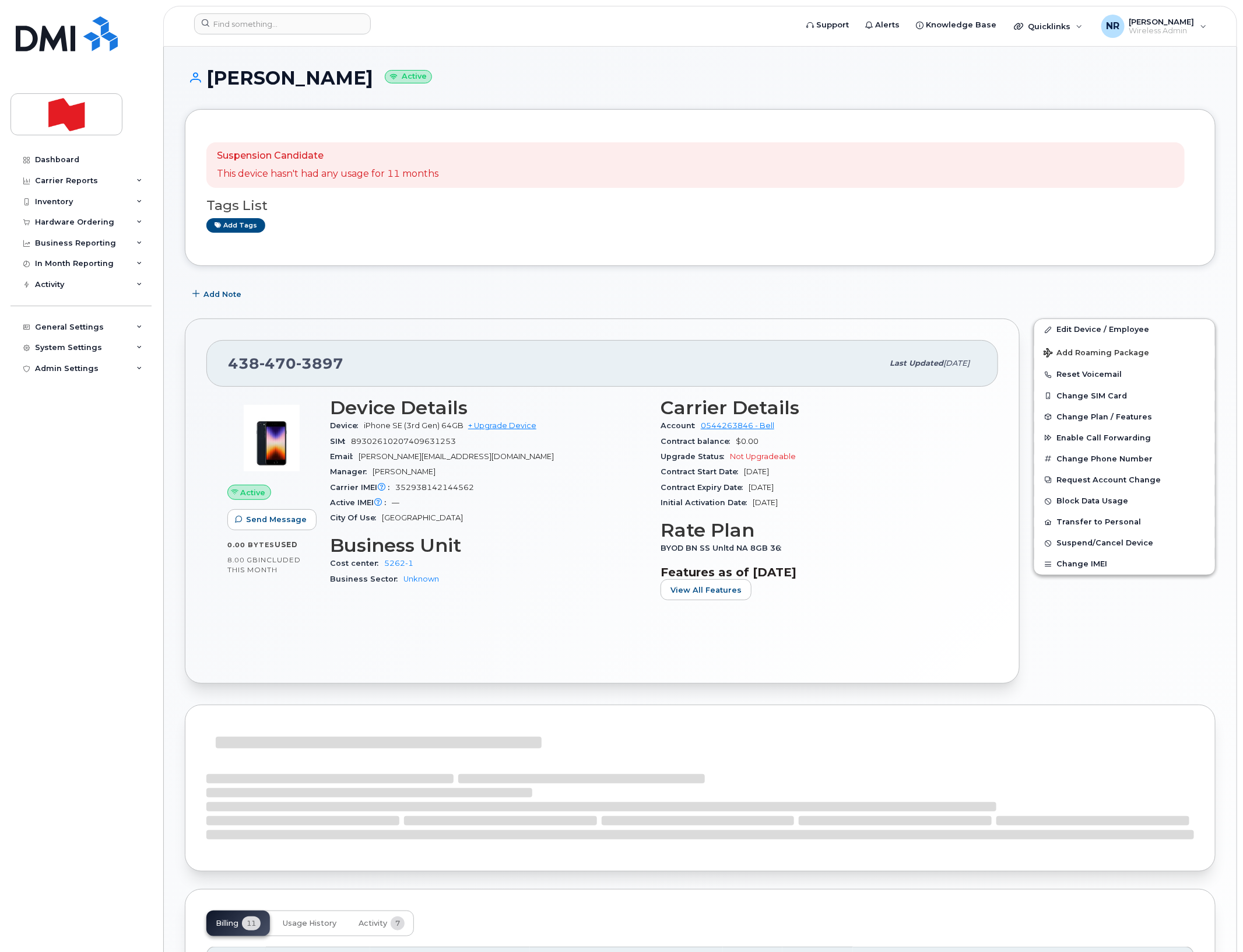
scroll to position [438, 0]
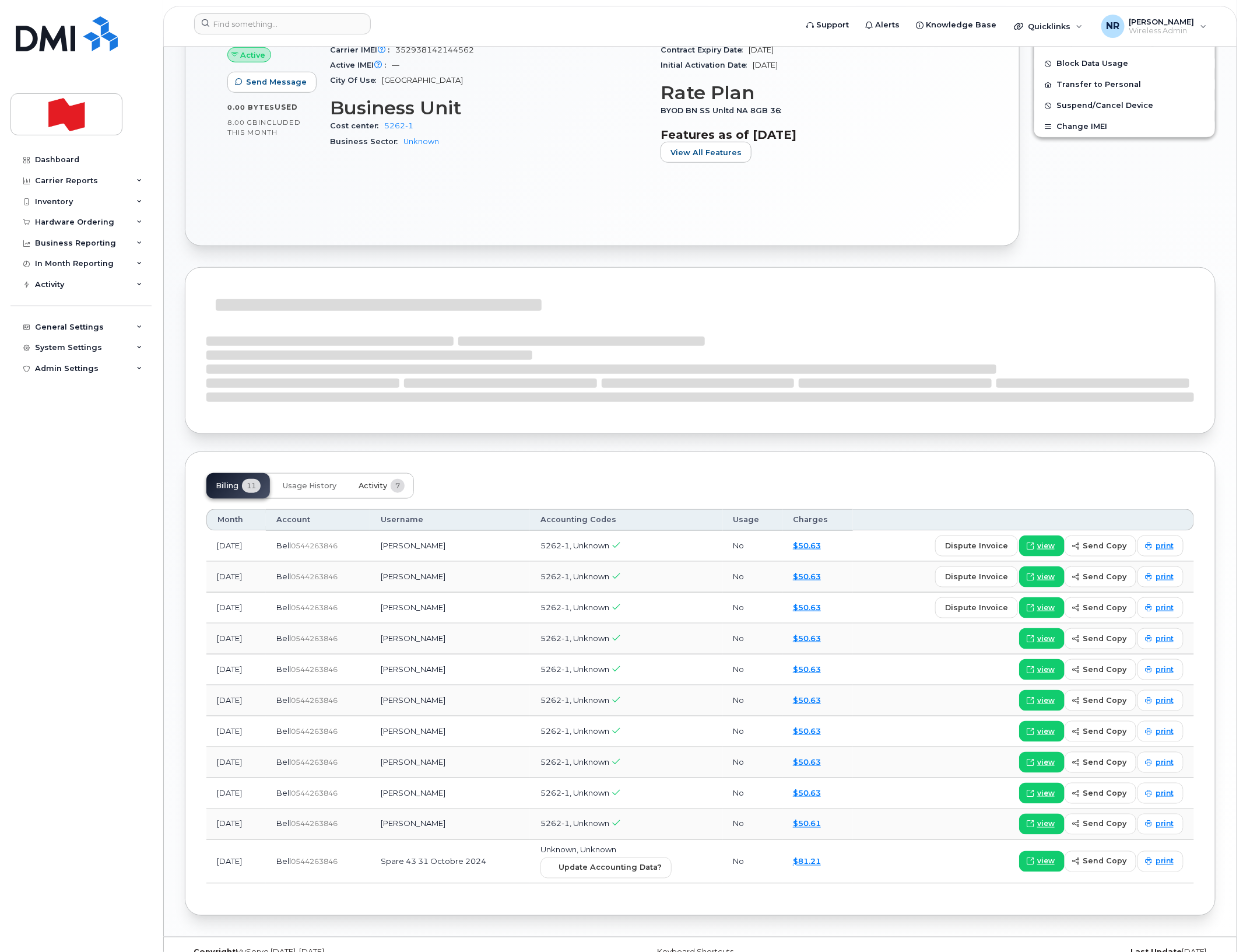
click at [383, 483] on span "Activity" at bounding box center [373, 485] width 28 height 10
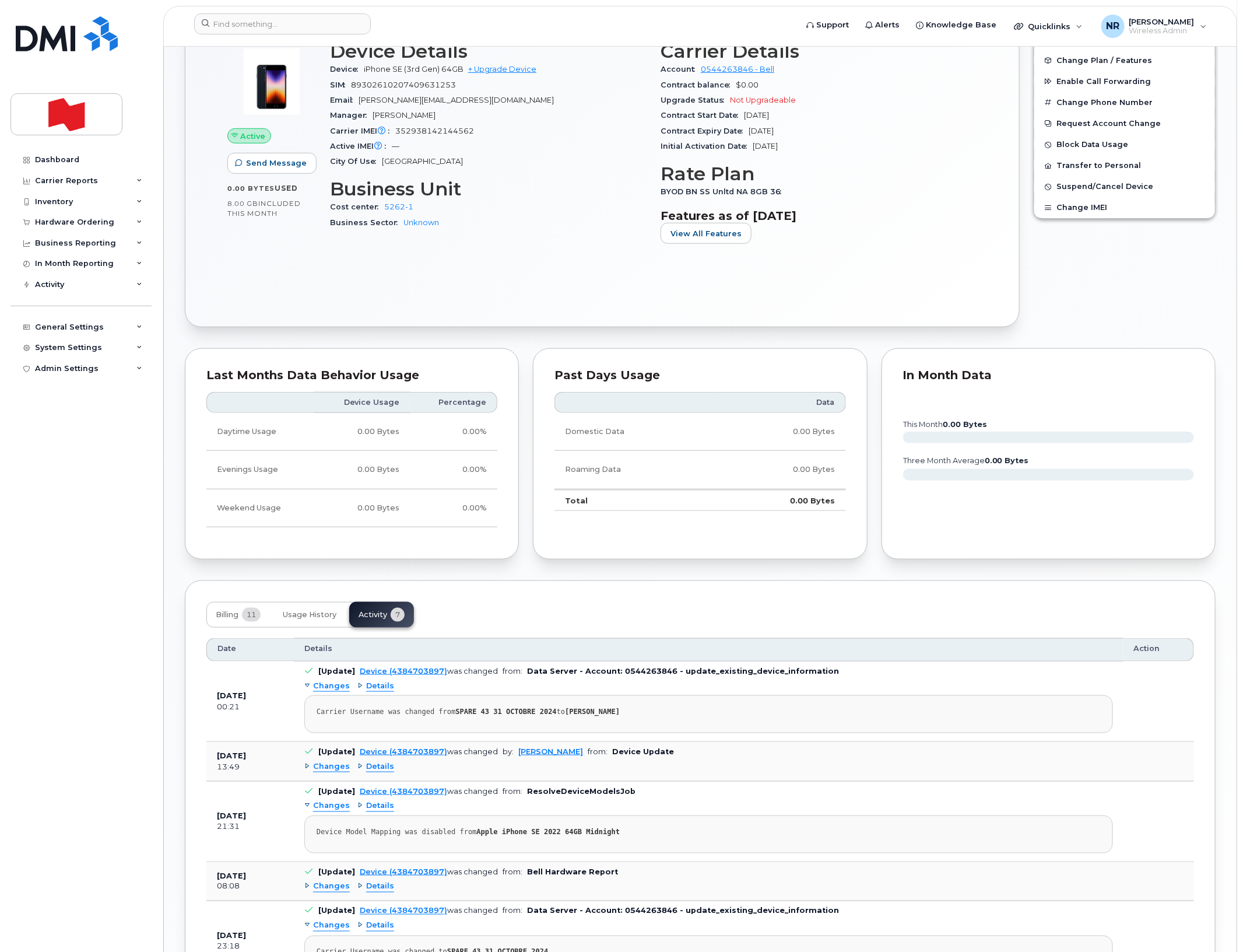
scroll to position [364, 0]
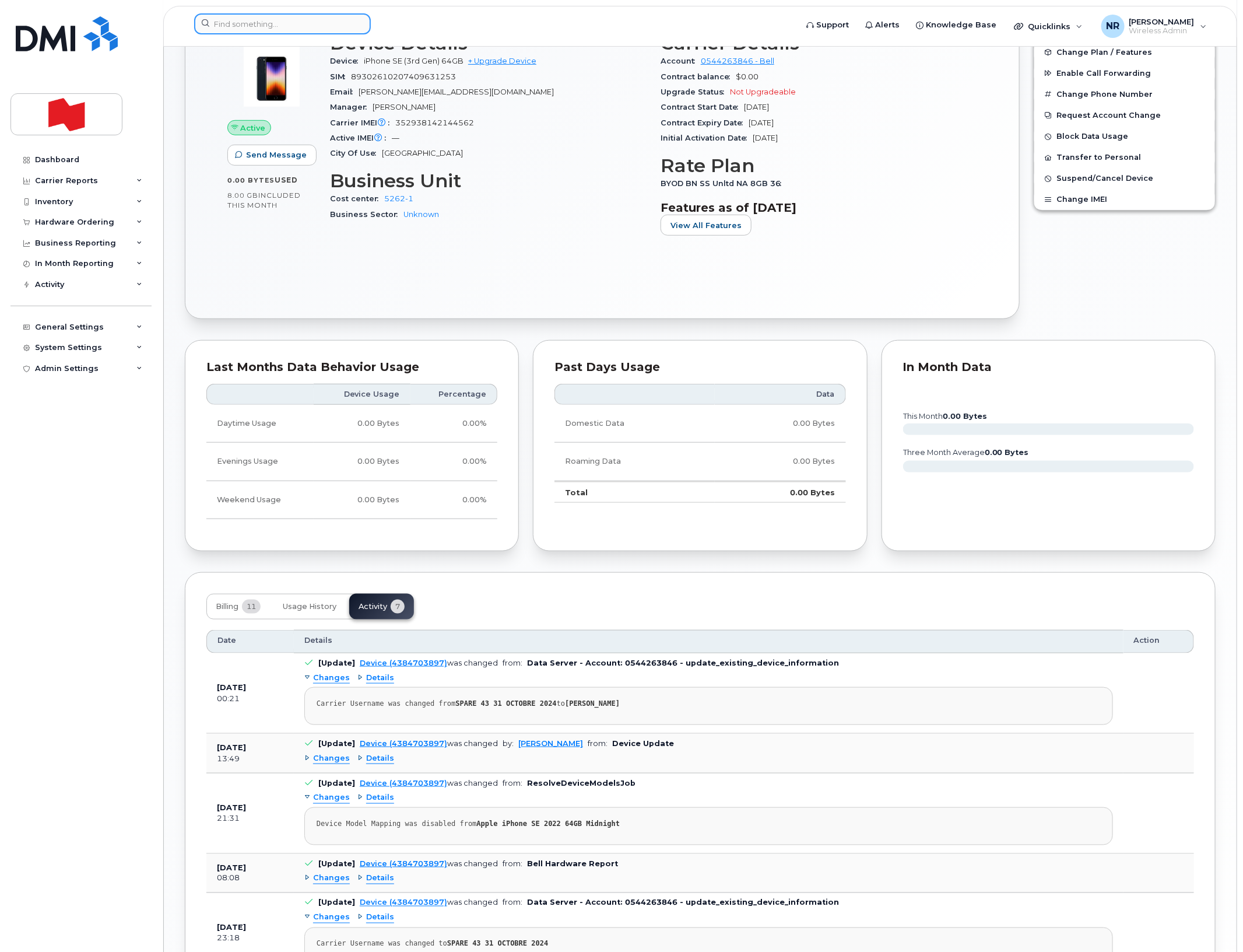
click at [260, 21] on input at bounding box center [282, 24] width 177 height 21
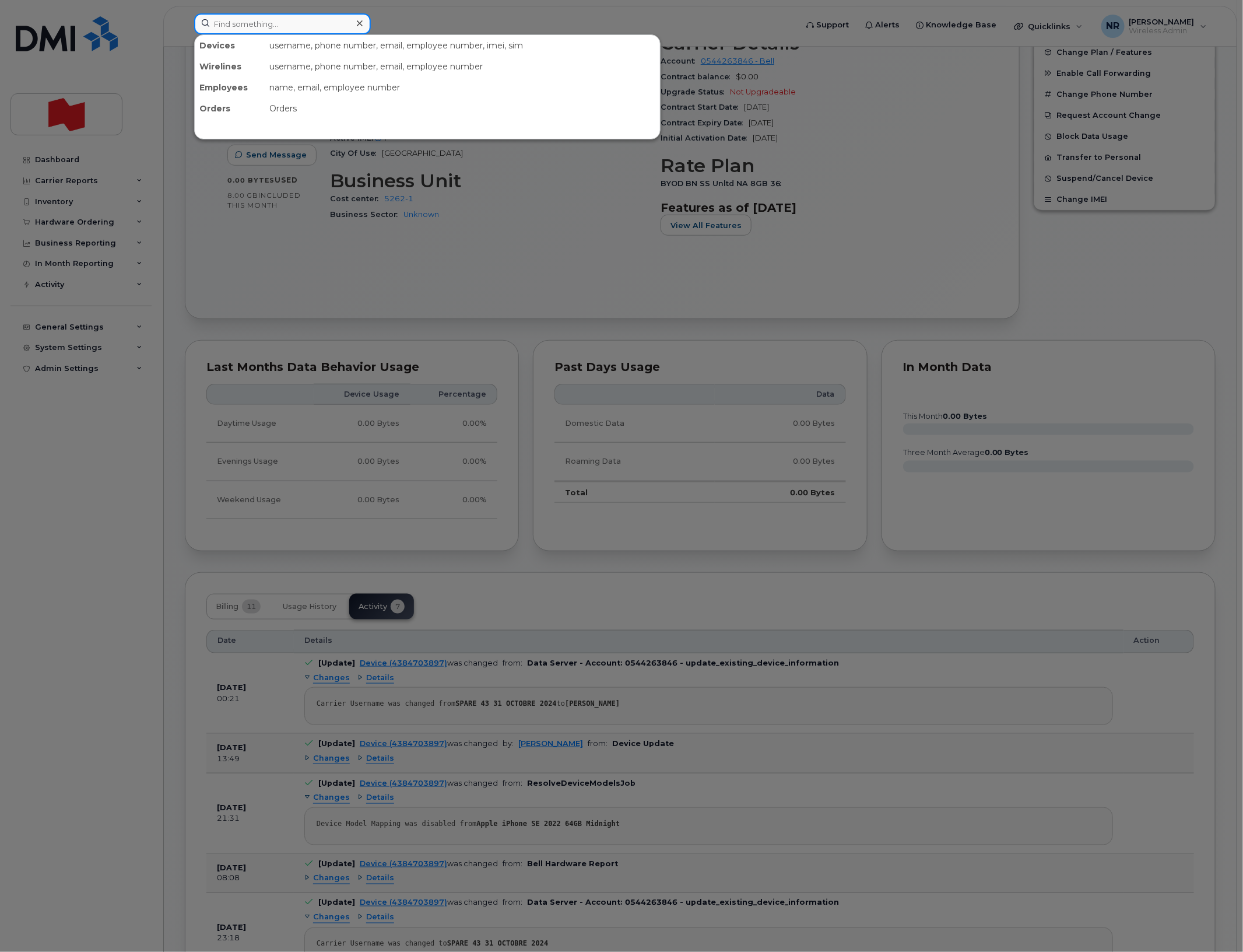
paste input "4384704133"
type input "4384704133"
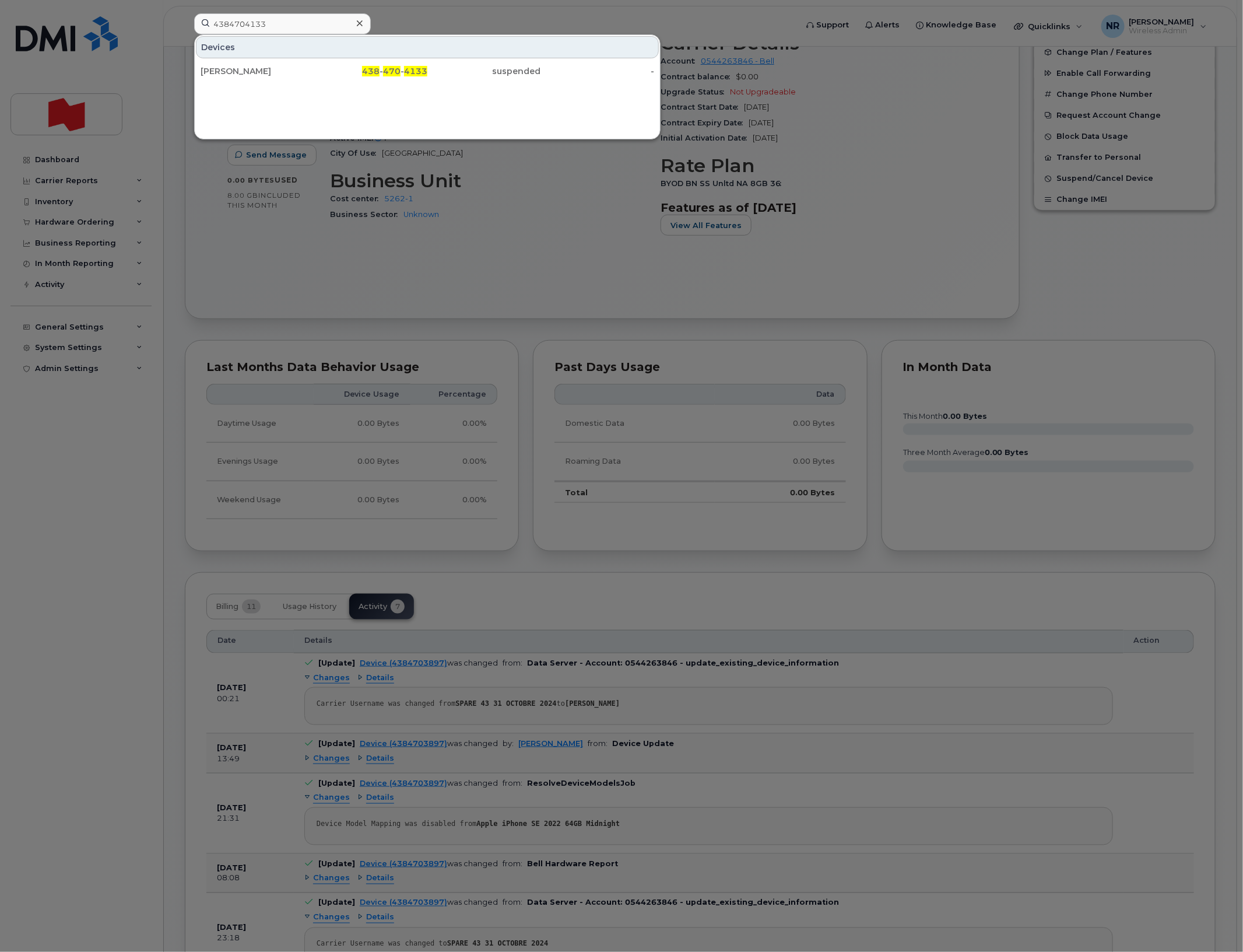
click at [235, 72] on div "Xavier Cauchon" at bounding box center [257, 71] width 114 height 12
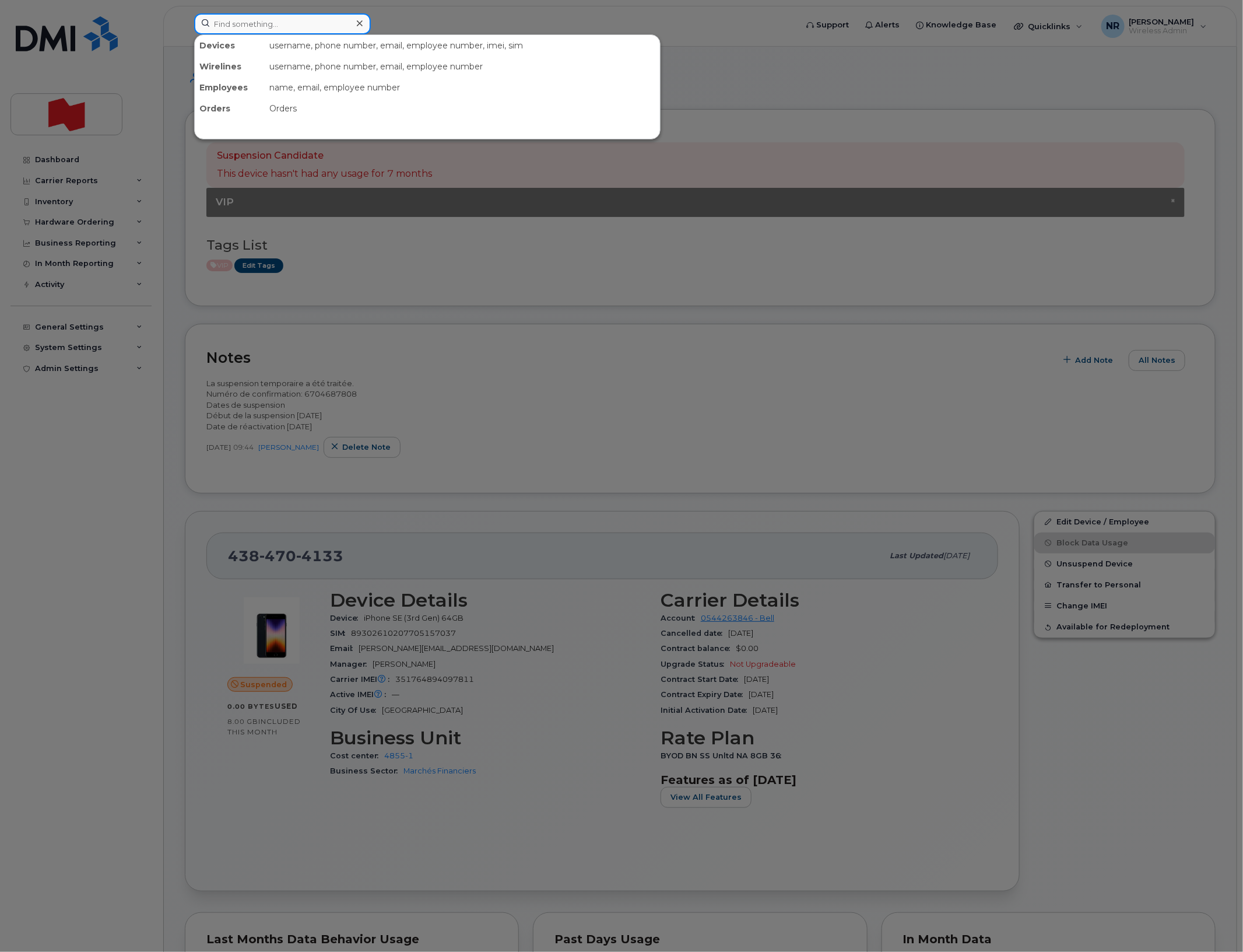
click at [254, 18] on input at bounding box center [282, 24] width 177 height 21
paste input "4384704515"
type input "4384704515"
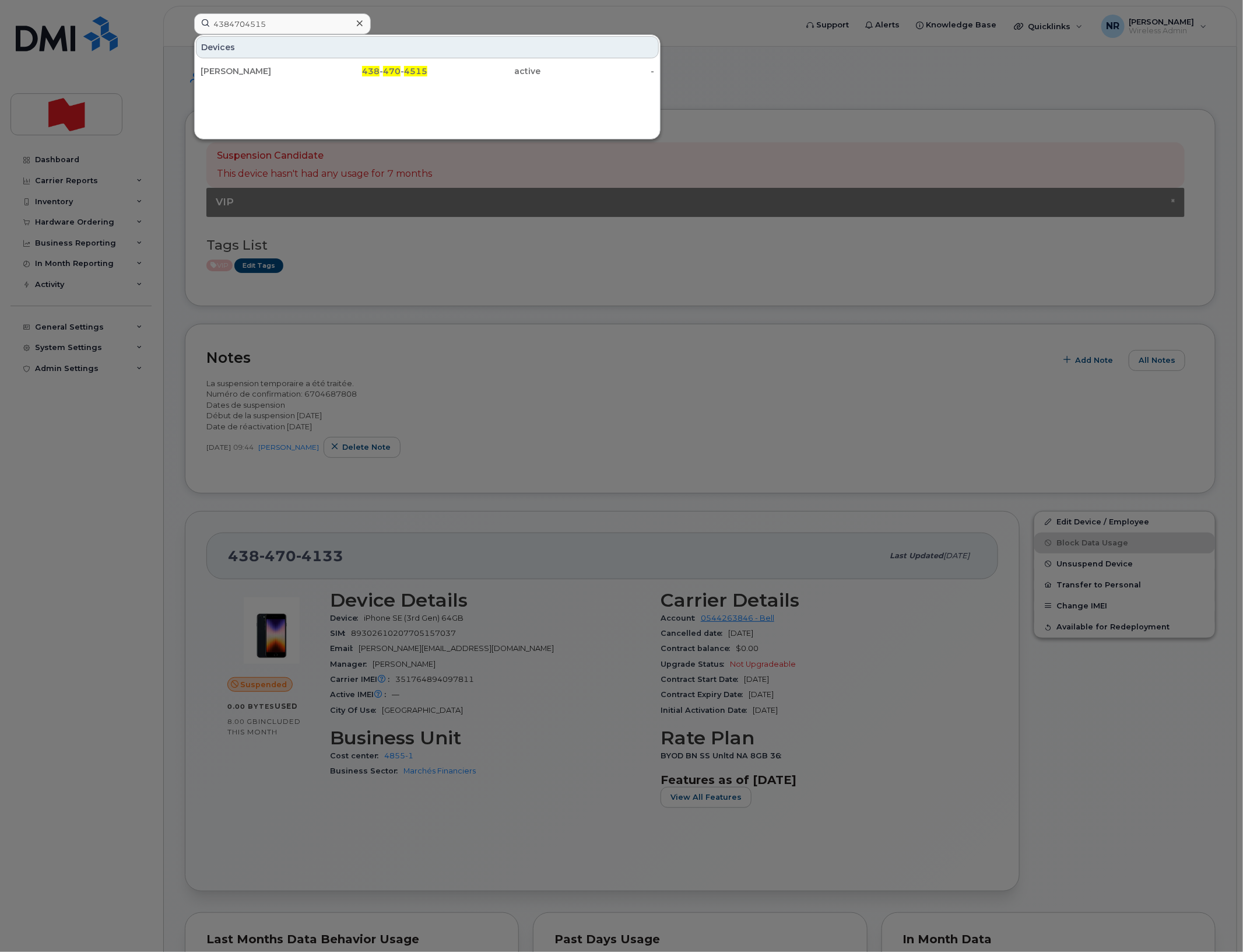
click at [232, 69] on div "[PERSON_NAME]" at bounding box center [257, 71] width 114 height 12
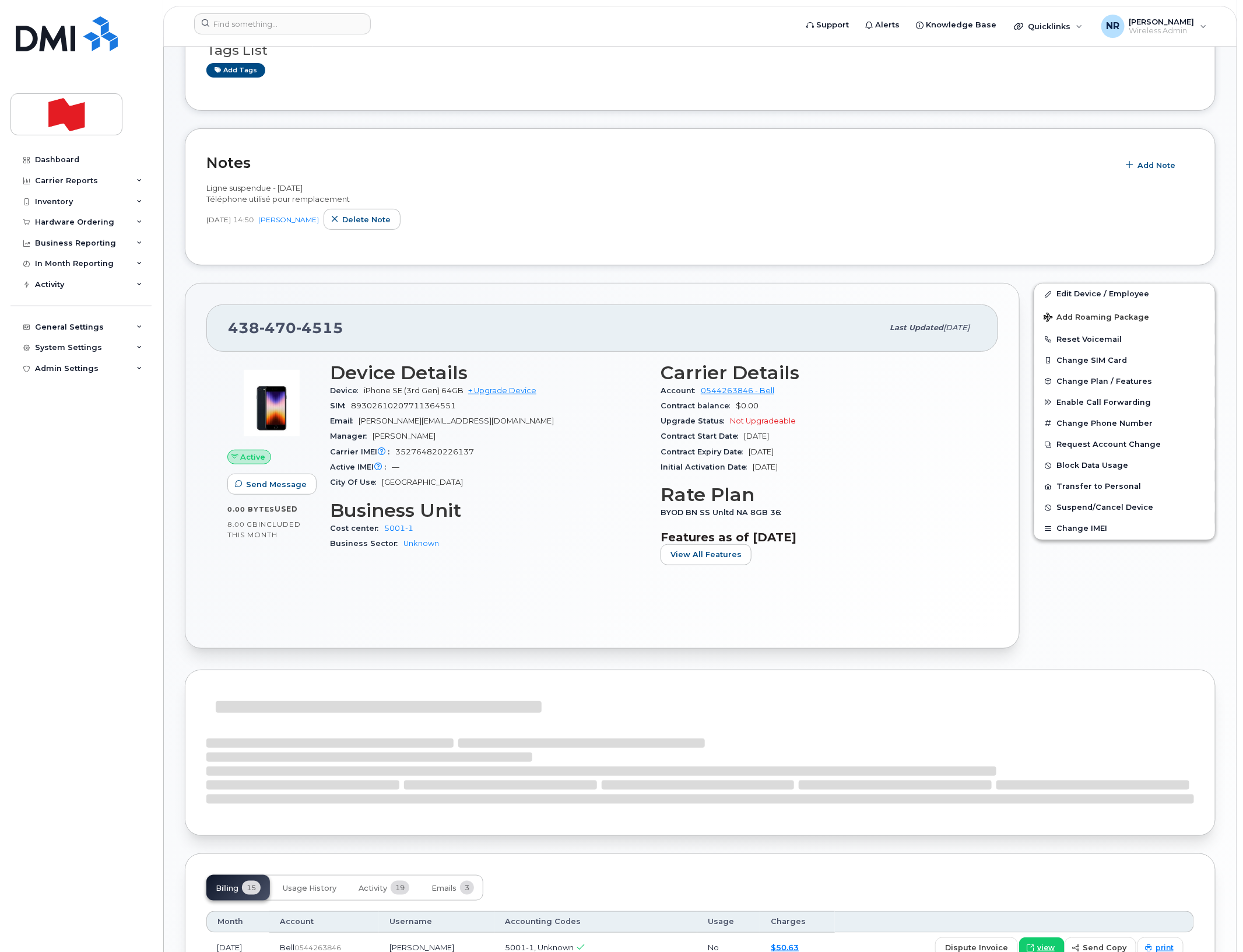
scroll to position [218, 0]
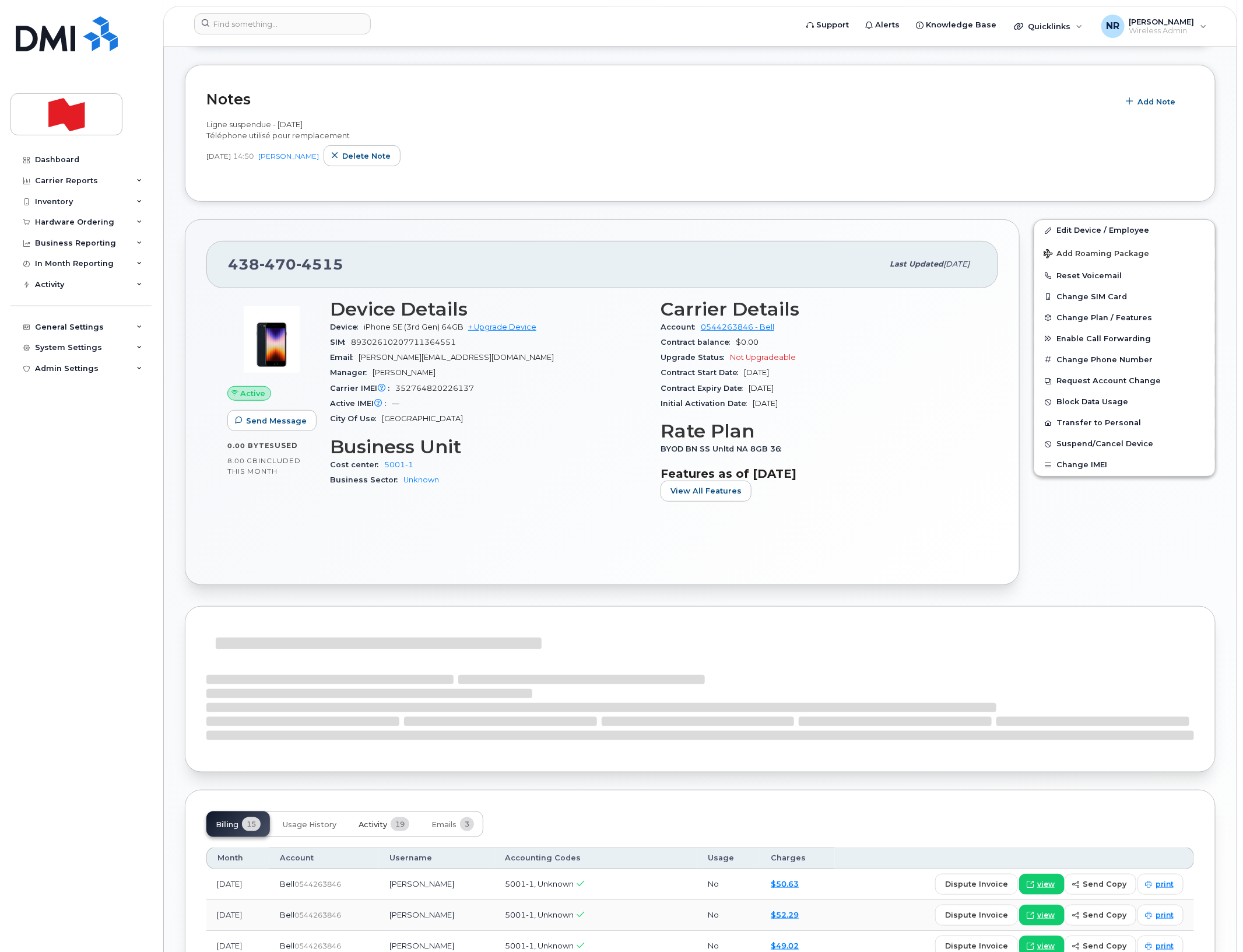
click at [385, 824] on span "Activity" at bounding box center [373, 824] width 28 height 10
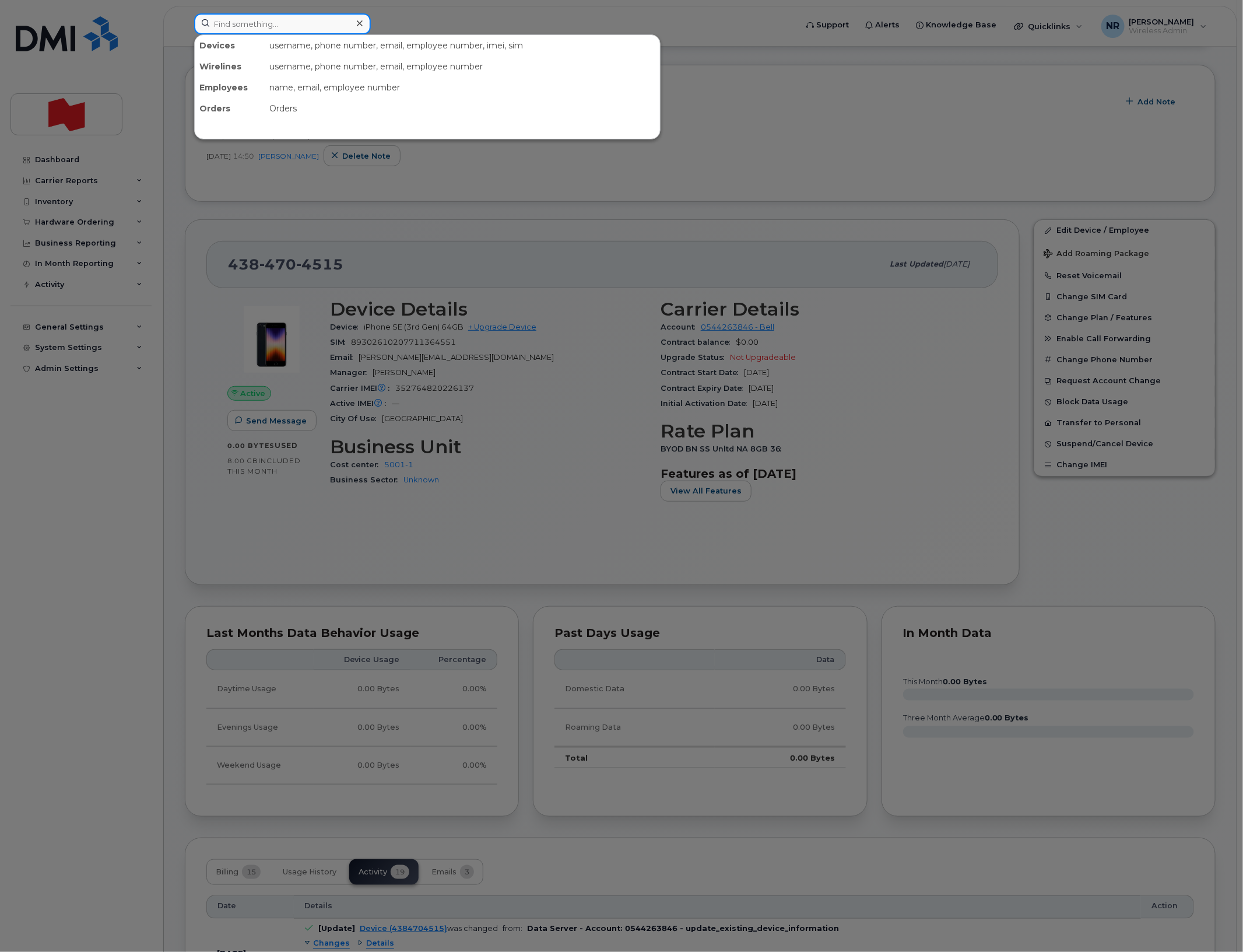
click at [296, 29] on input at bounding box center [282, 24] width 177 height 21
paste input "4384704541"
type input "4384704541"
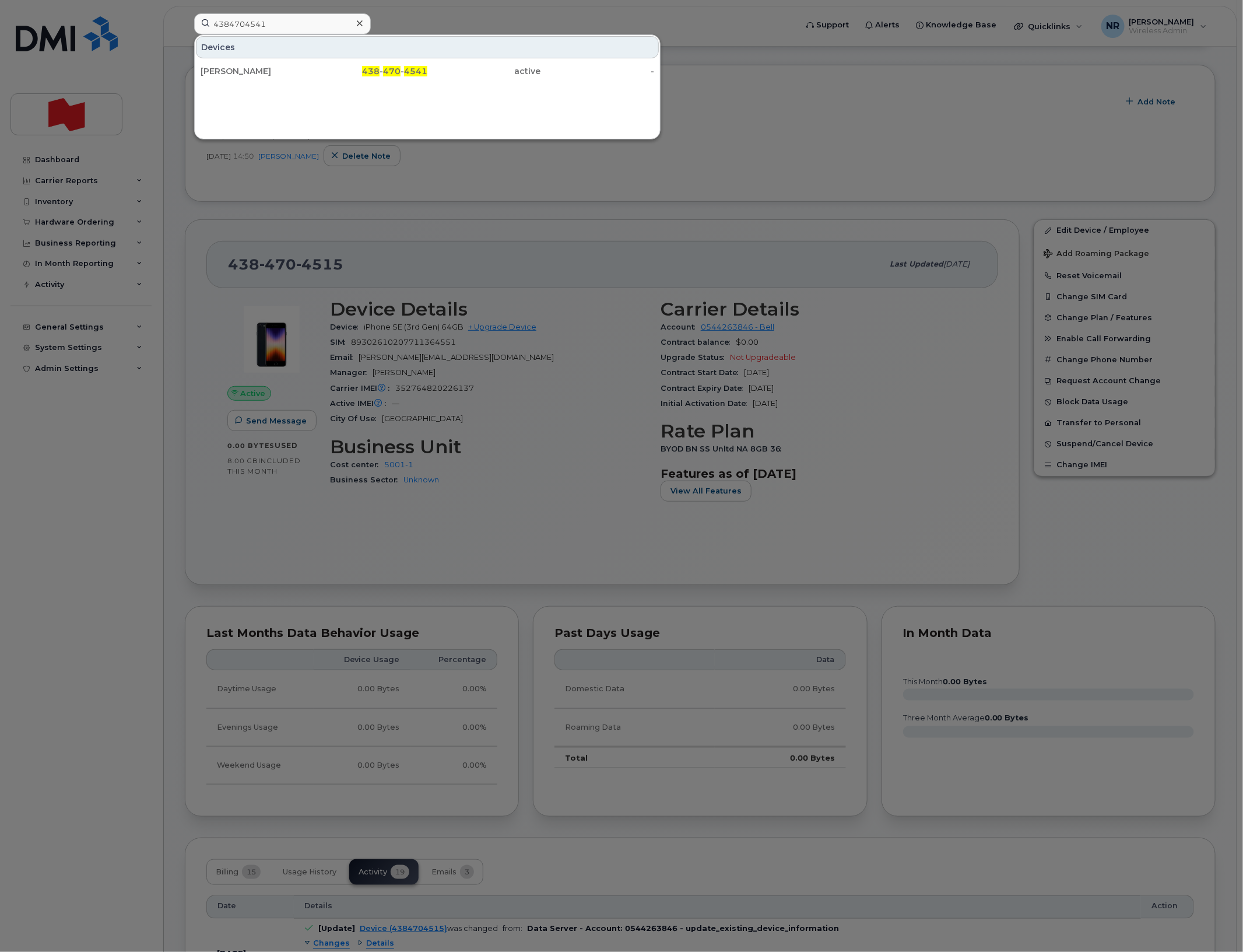
click at [246, 72] on div "[PERSON_NAME]" at bounding box center [257, 71] width 114 height 12
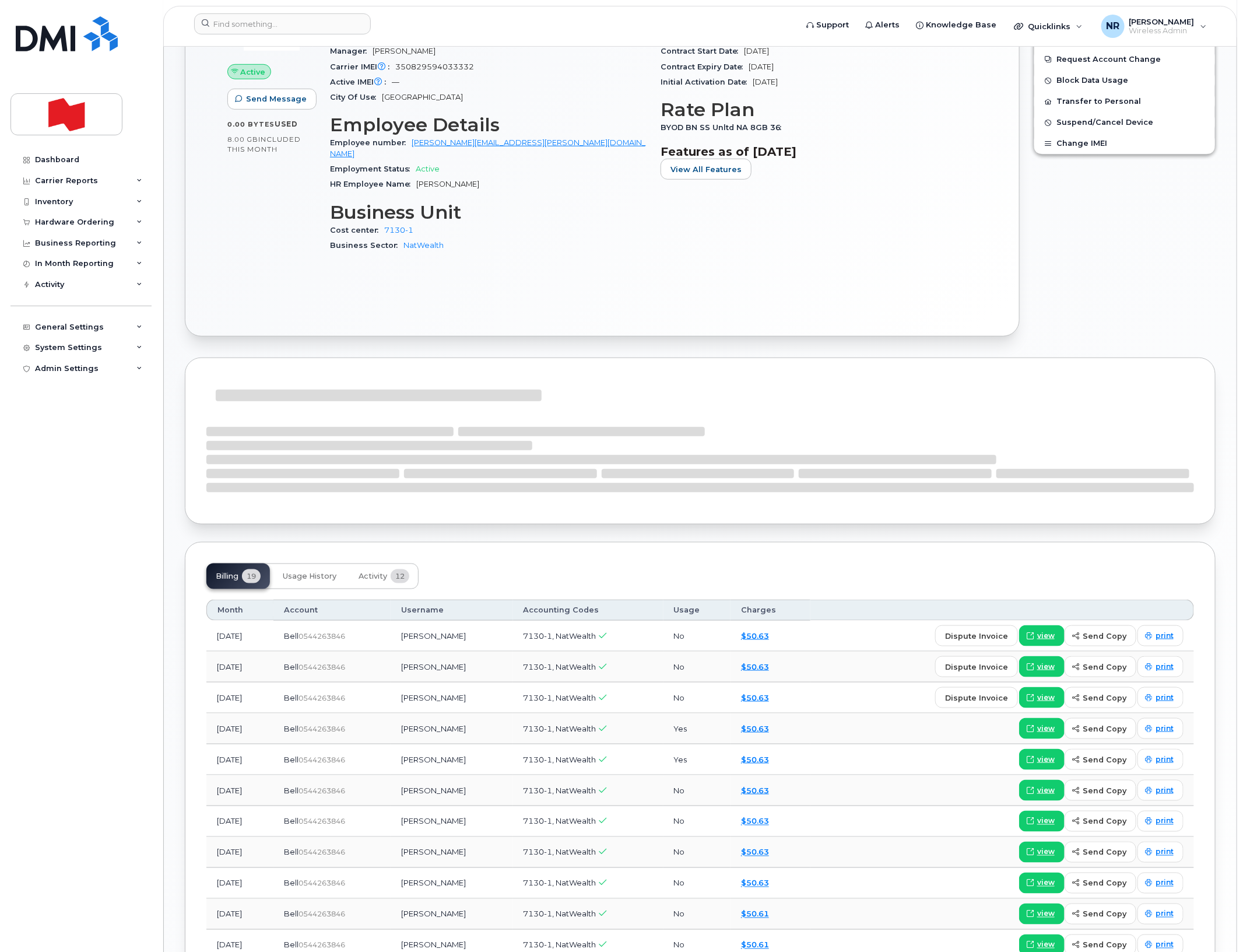
scroll to position [438, 0]
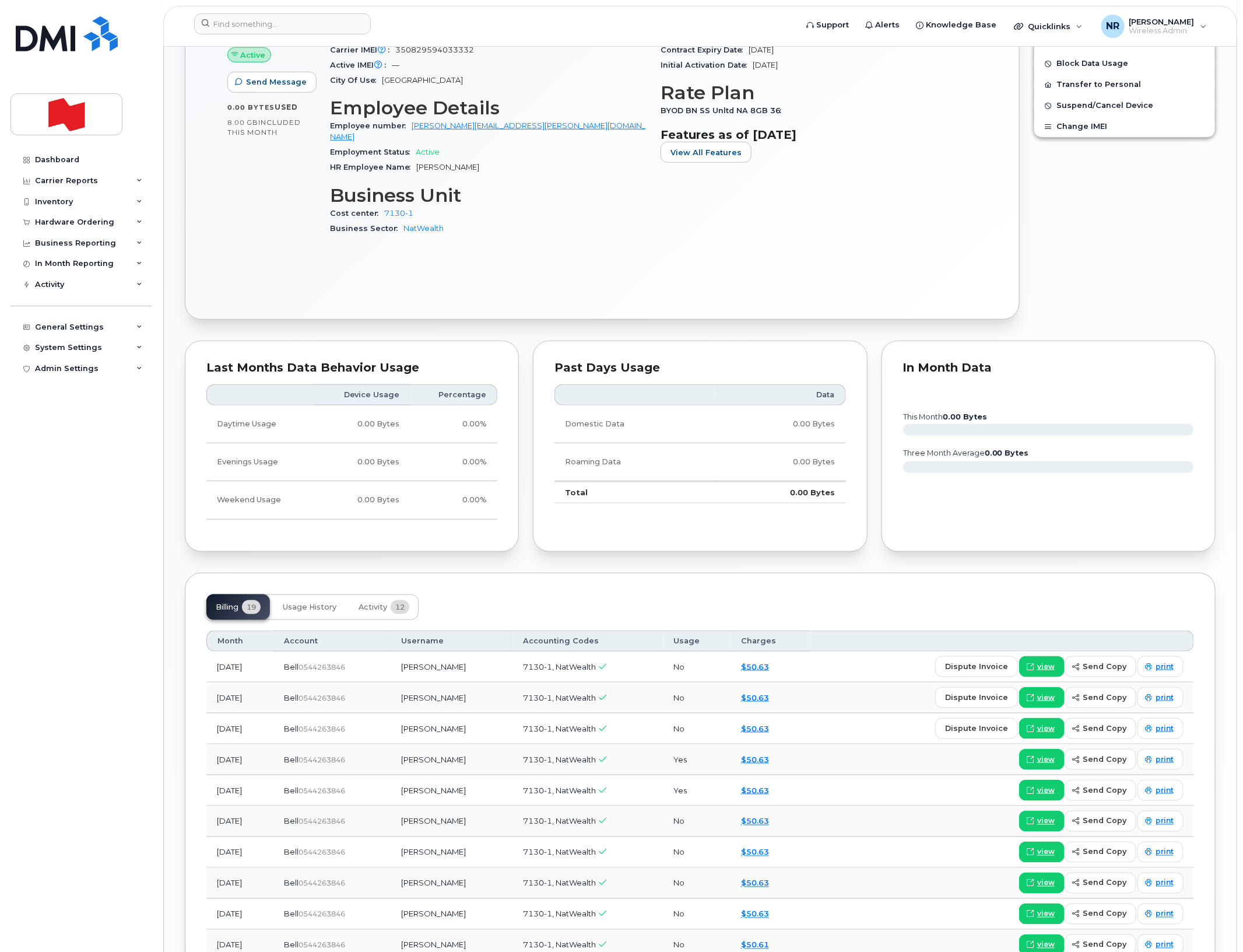
click at [362, 553] on div "Suspension Candidate This device hasn't had any usage for 3 months Tags List Ad…" at bounding box center [700, 471] width 1031 height 1599
click at [369, 603] on span "Activity" at bounding box center [373, 607] width 28 height 10
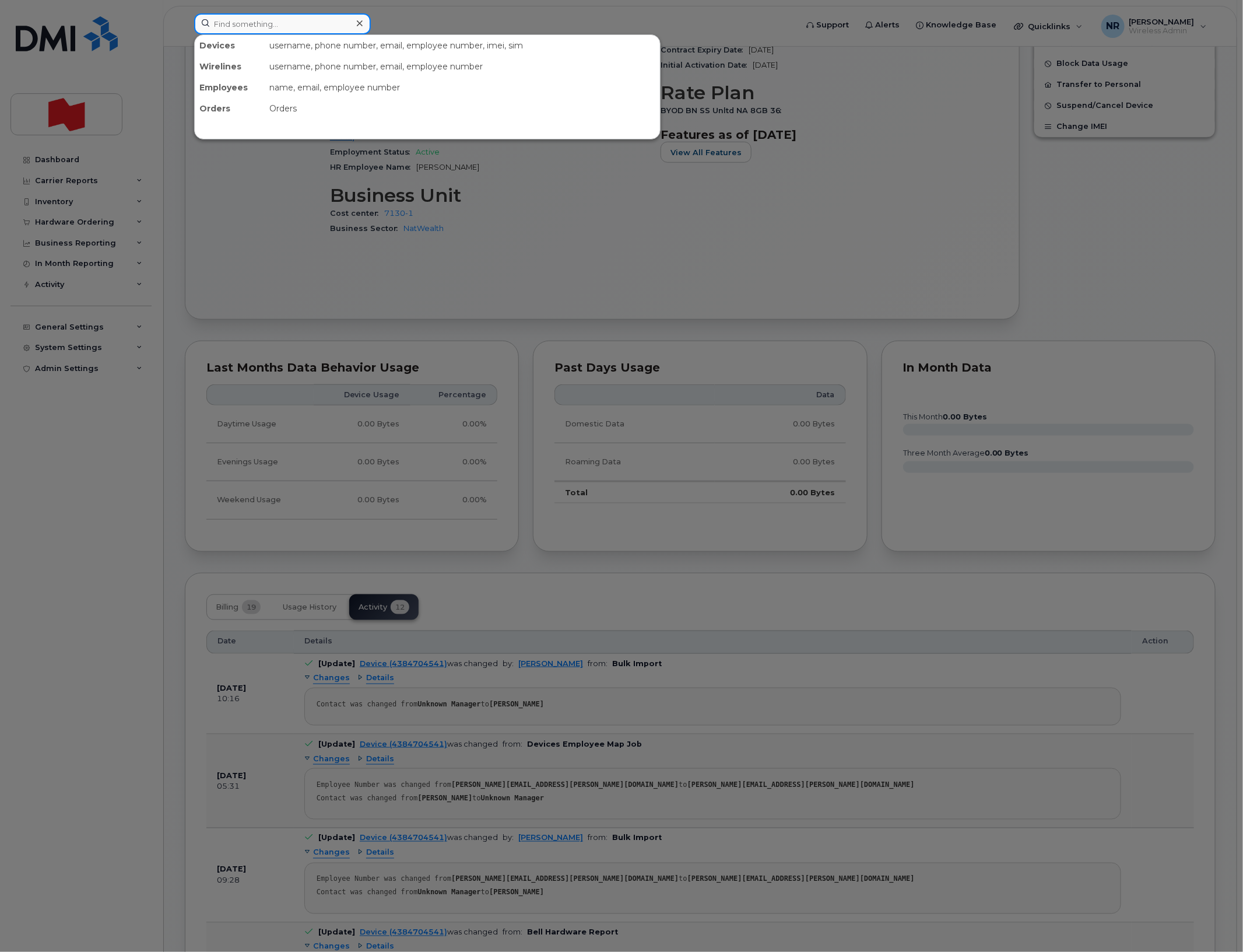
click at [313, 25] on input at bounding box center [282, 24] width 177 height 21
paste input "4384704515"
type input "4384704515"
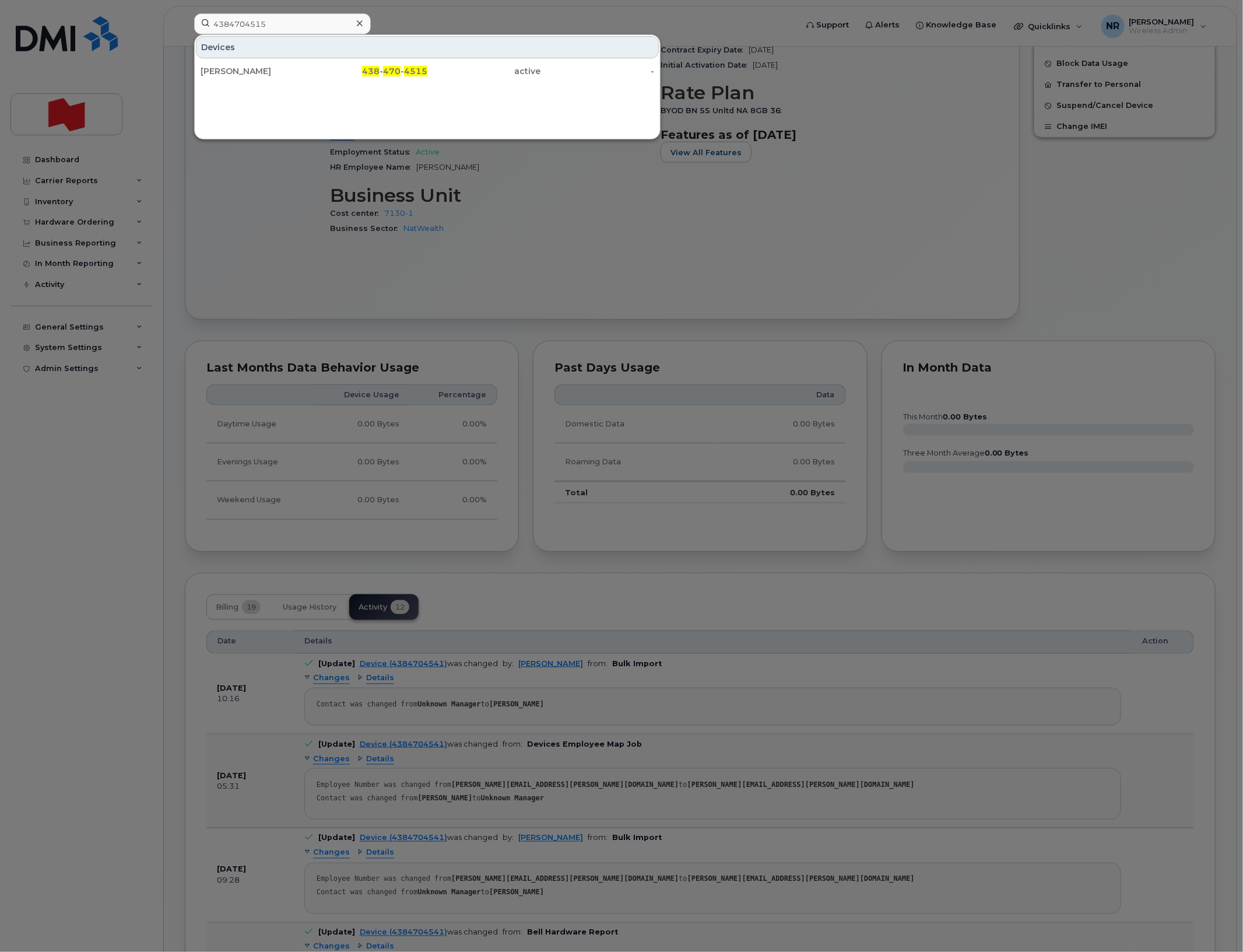
click at [263, 72] on div "[PERSON_NAME]" at bounding box center [257, 71] width 114 height 12
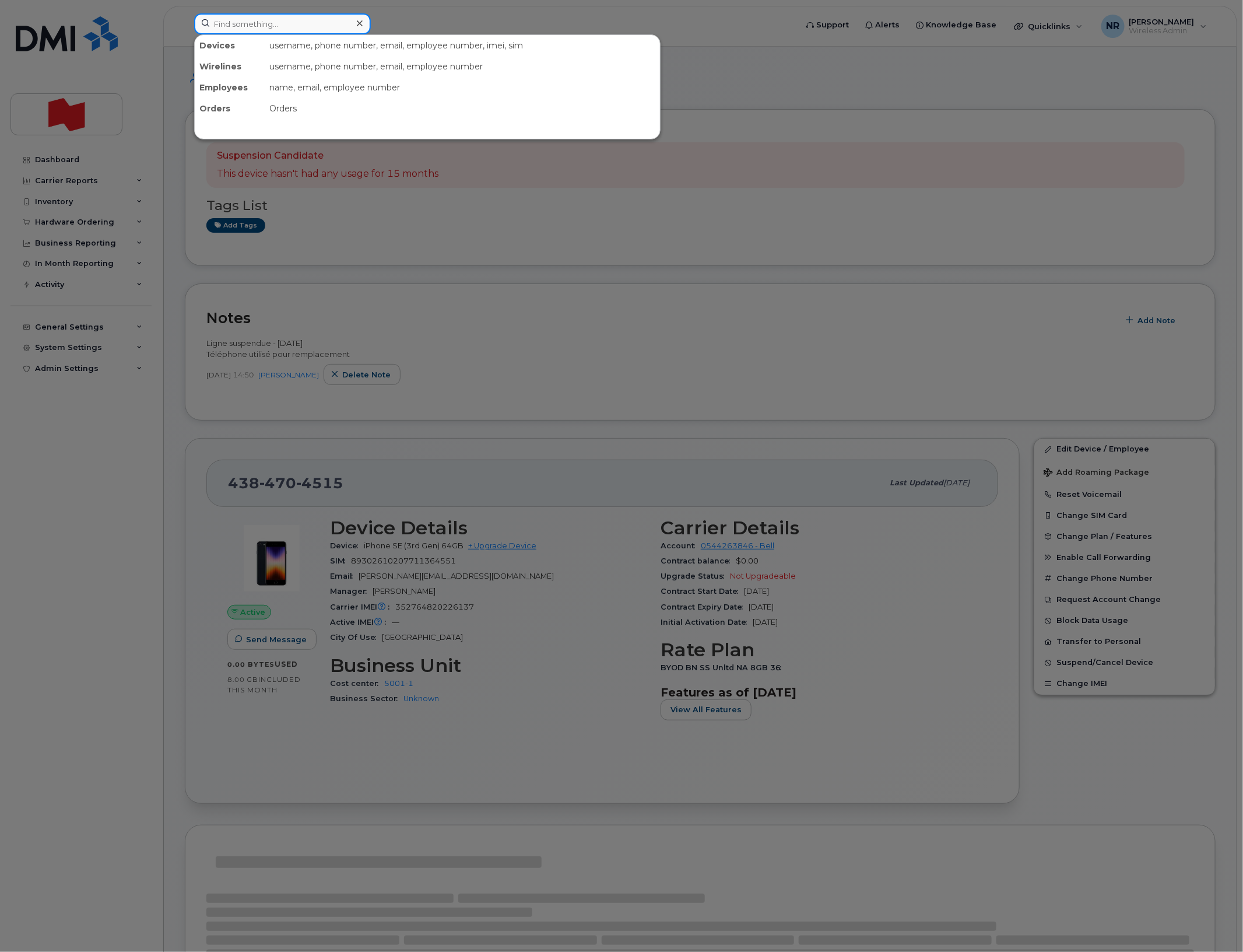
click at [273, 25] on input at bounding box center [282, 24] width 177 height 21
paste input "4384704723"
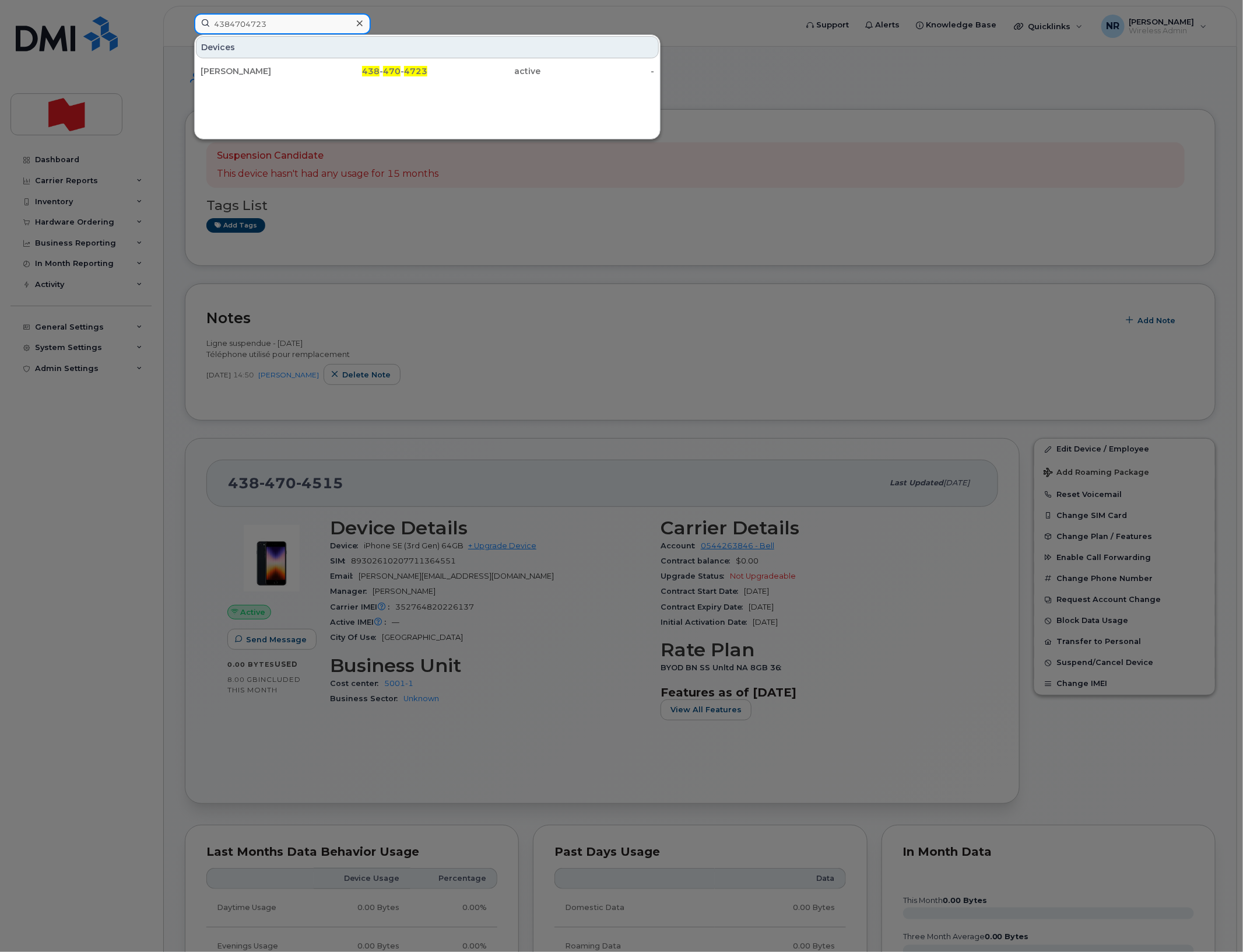
type input "4384704723"
click at [245, 67] on div "Olivier Lapointe" at bounding box center [257, 71] width 114 height 12
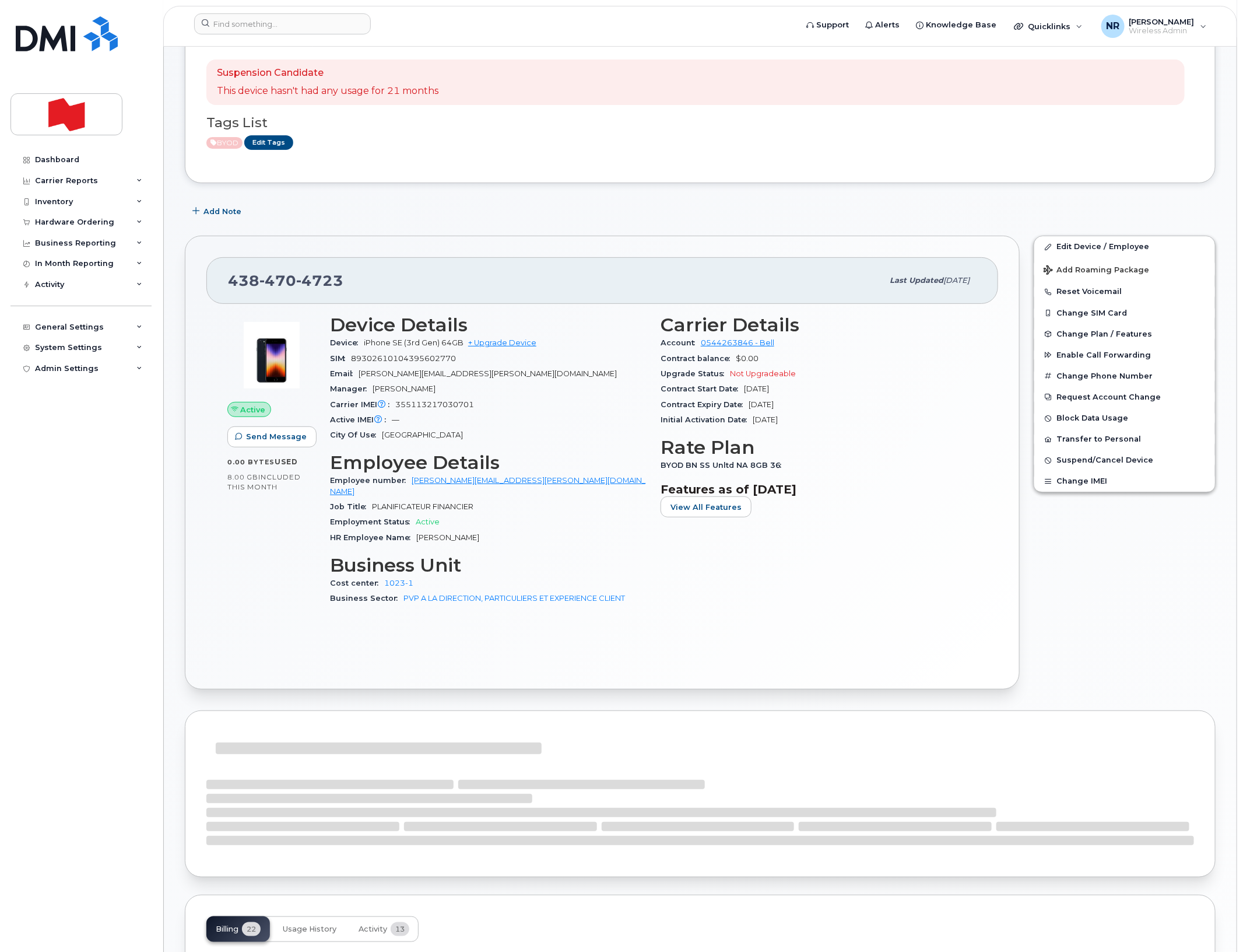
scroll to position [438, 0]
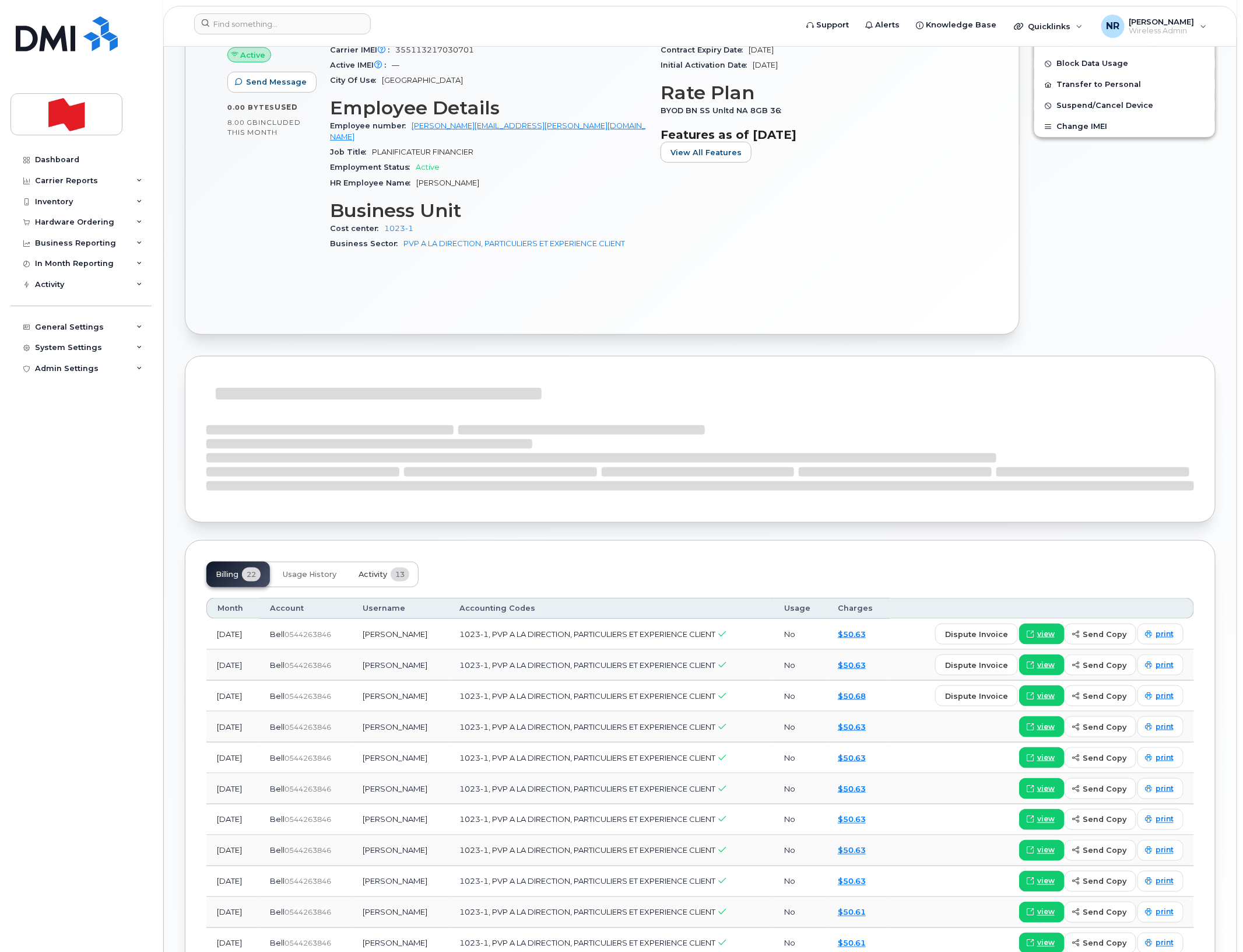
click at [380, 570] on span "Activity" at bounding box center [373, 574] width 28 height 10
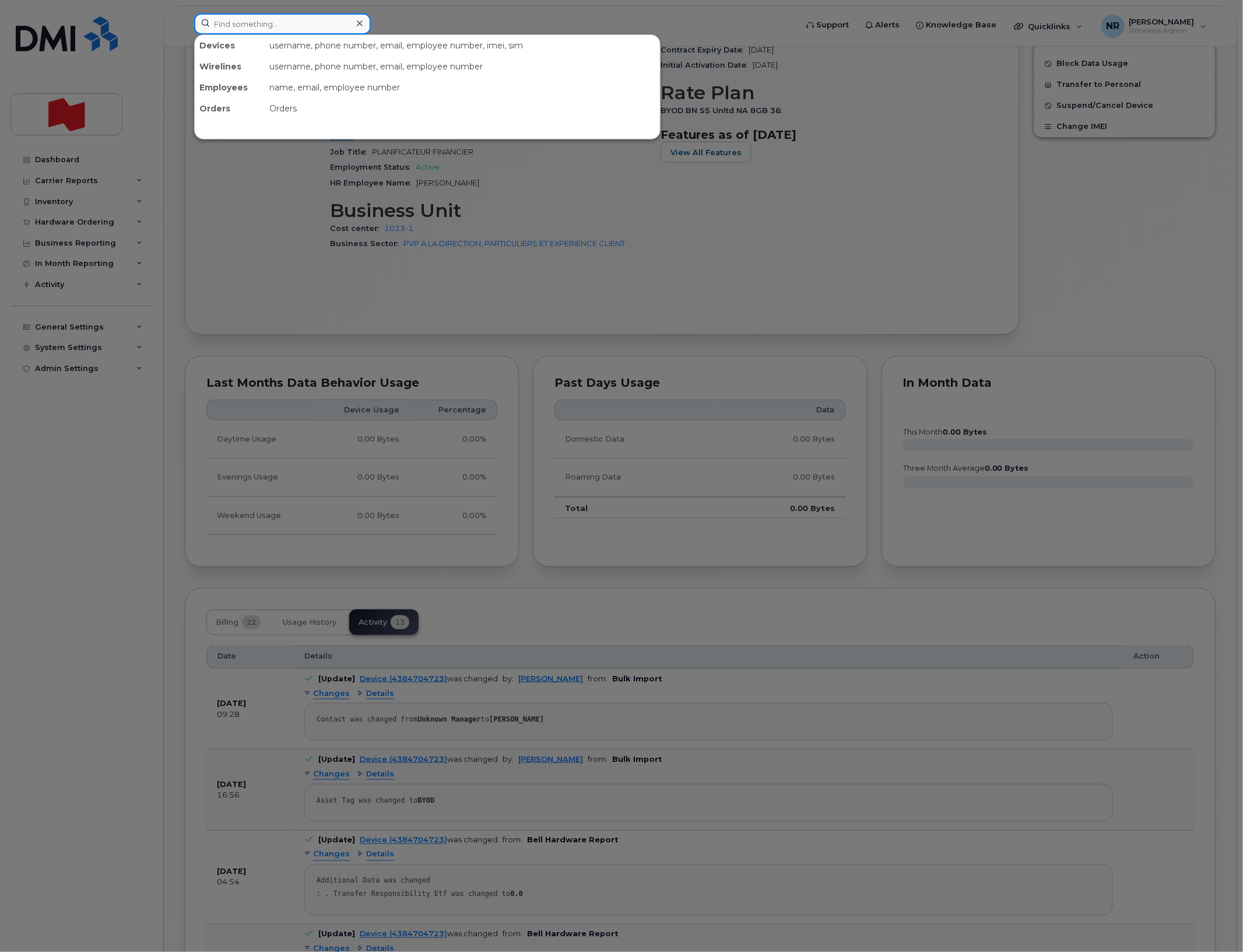
click at [325, 25] on input at bounding box center [282, 24] width 177 height 21
paste input "4384704742"
type input "4384704742"
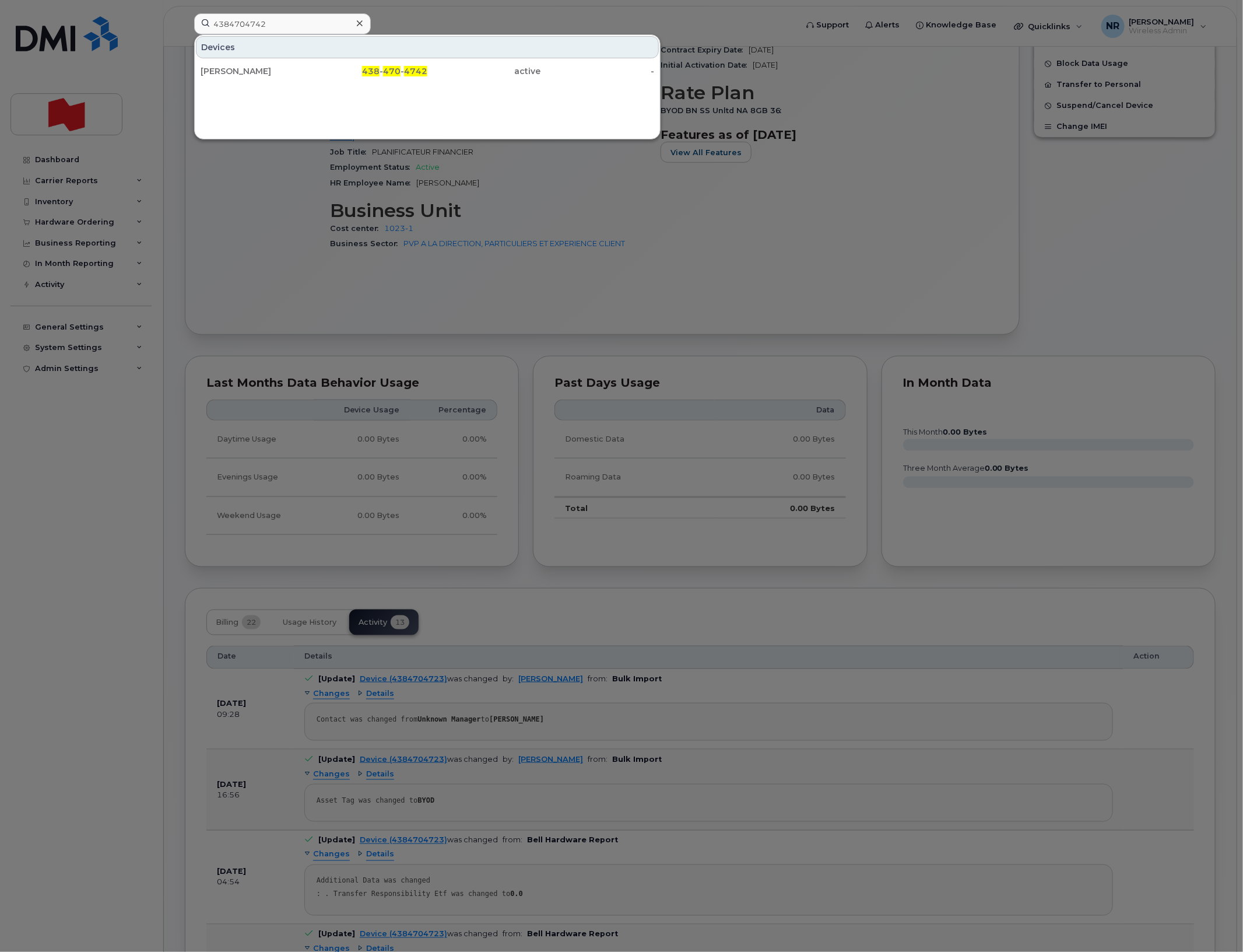
click at [226, 76] on div "[PERSON_NAME]" at bounding box center [257, 71] width 114 height 12
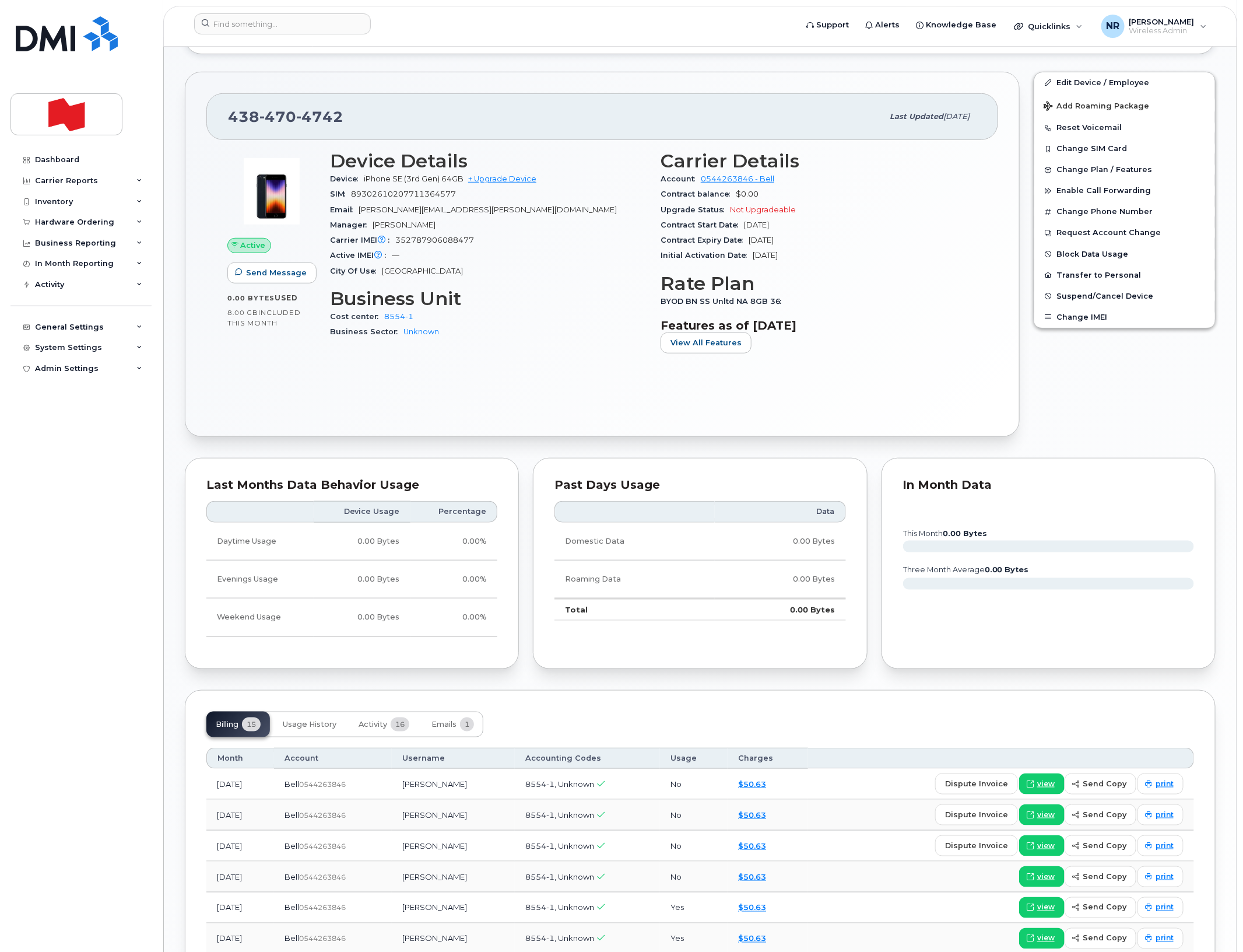
scroll to position [364, 0]
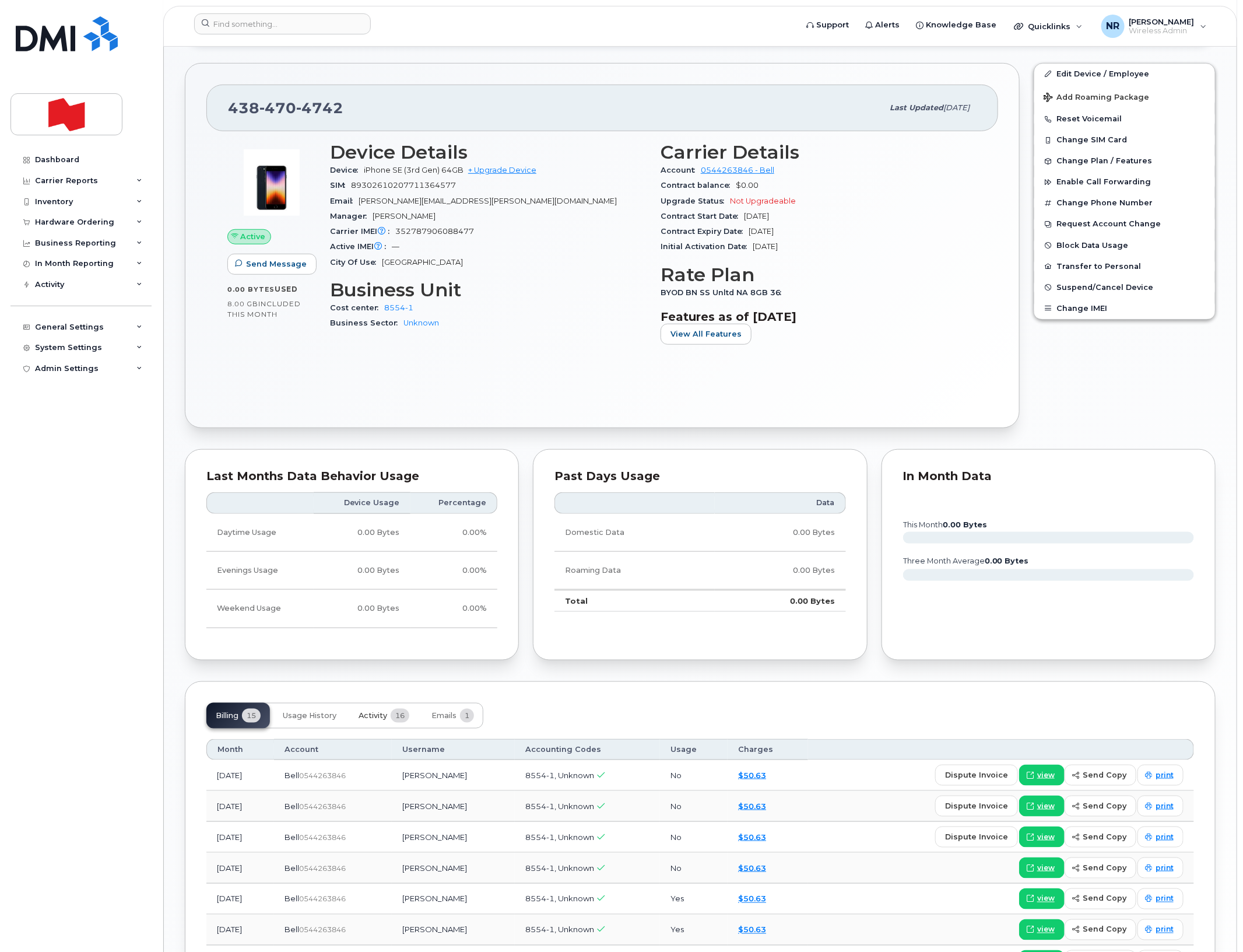
click at [377, 716] on span "Activity" at bounding box center [373, 716] width 28 height 10
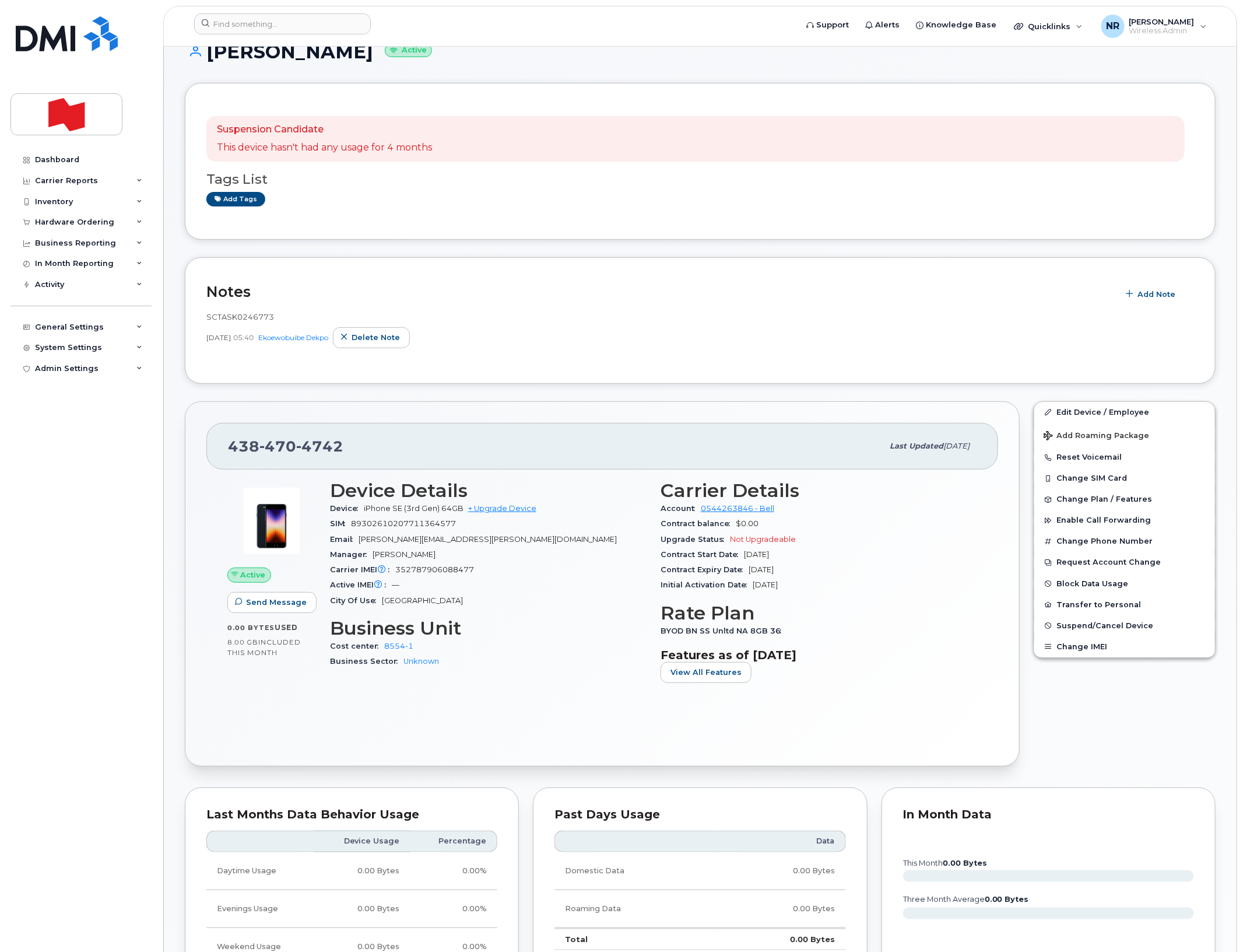
scroll to position [0, 0]
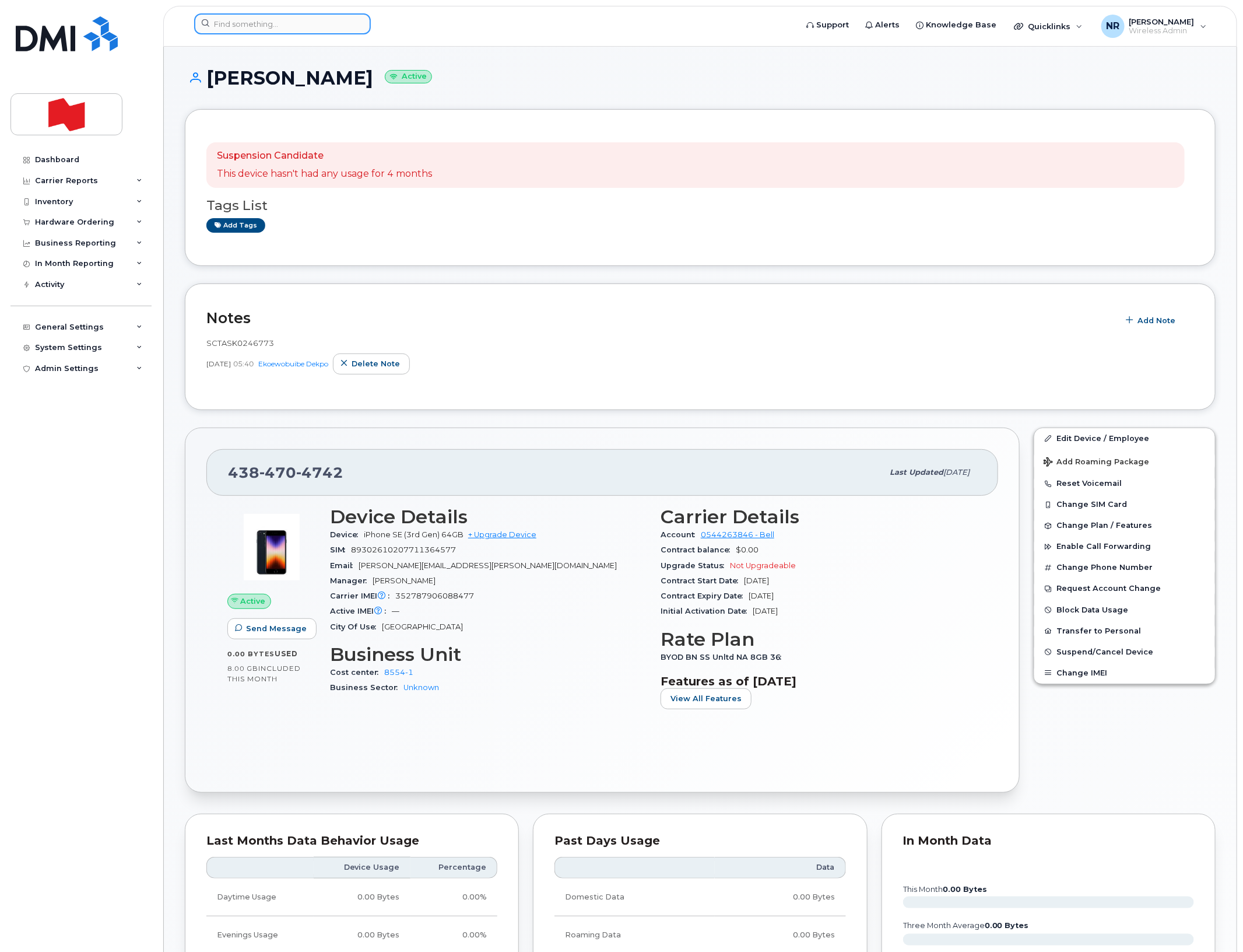
click at [318, 25] on input at bounding box center [282, 24] width 177 height 21
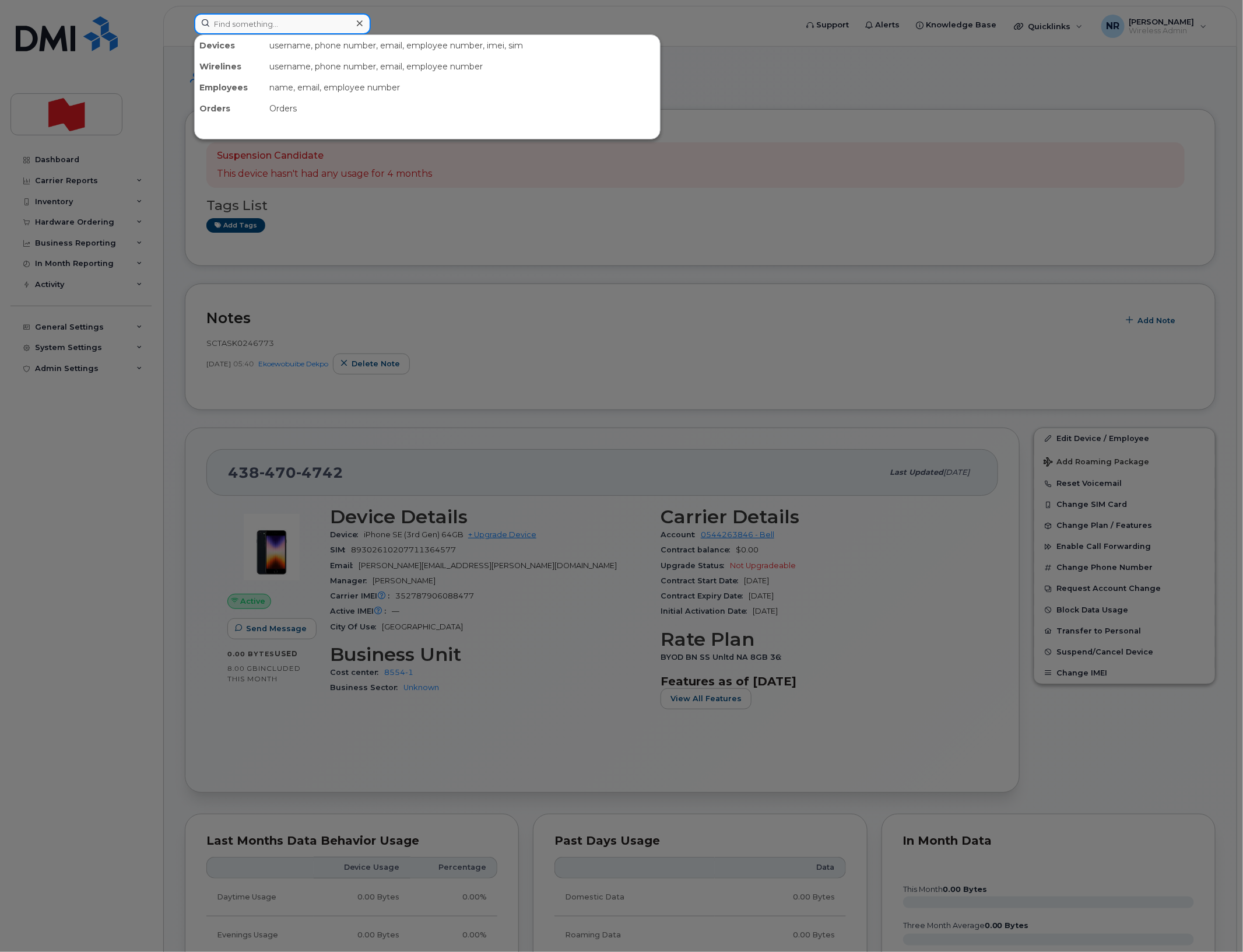
paste input "4384704752"
type input "4384704752"
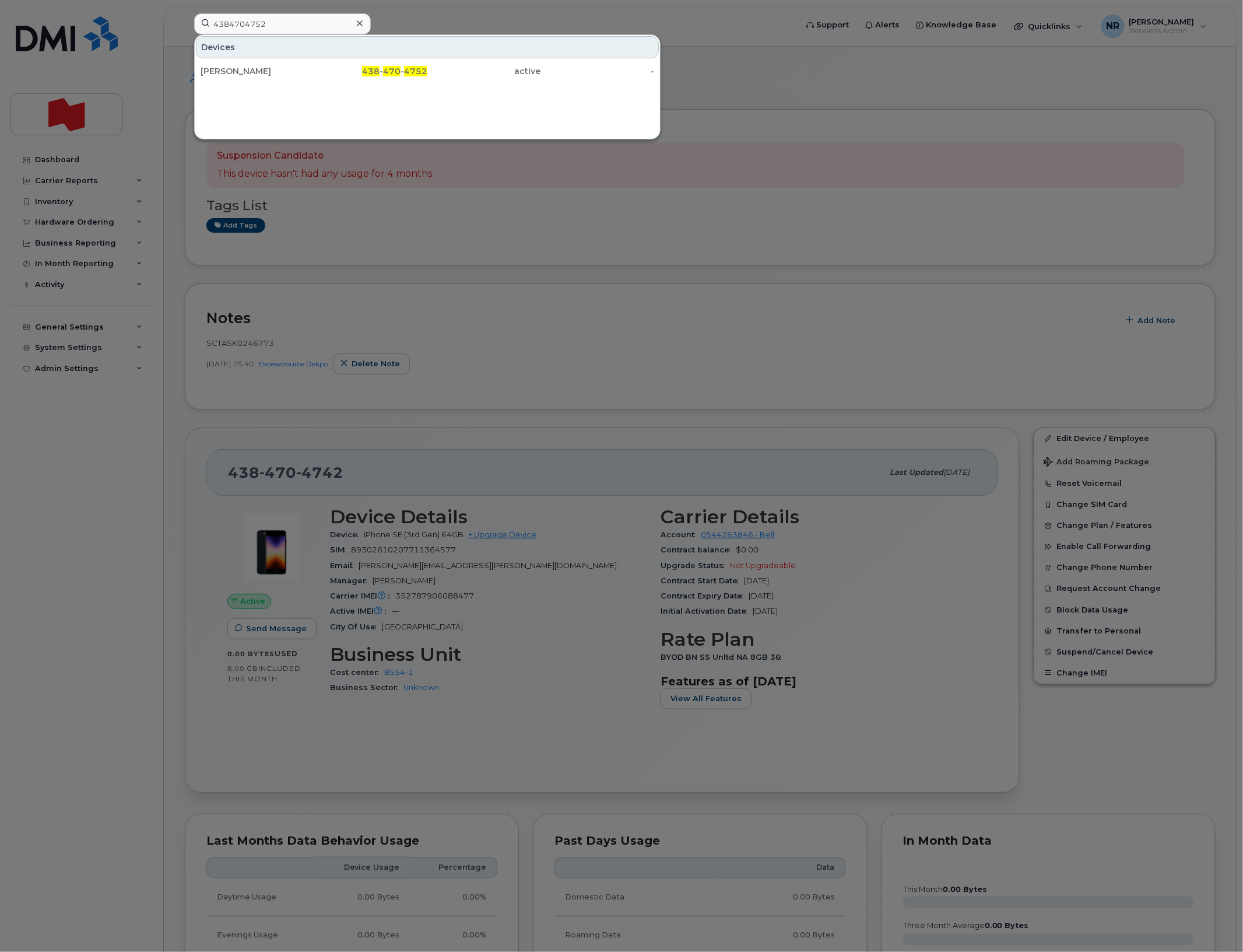
click at [232, 68] on div "[PERSON_NAME]" at bounding box center [257, 71] width 114 height 12
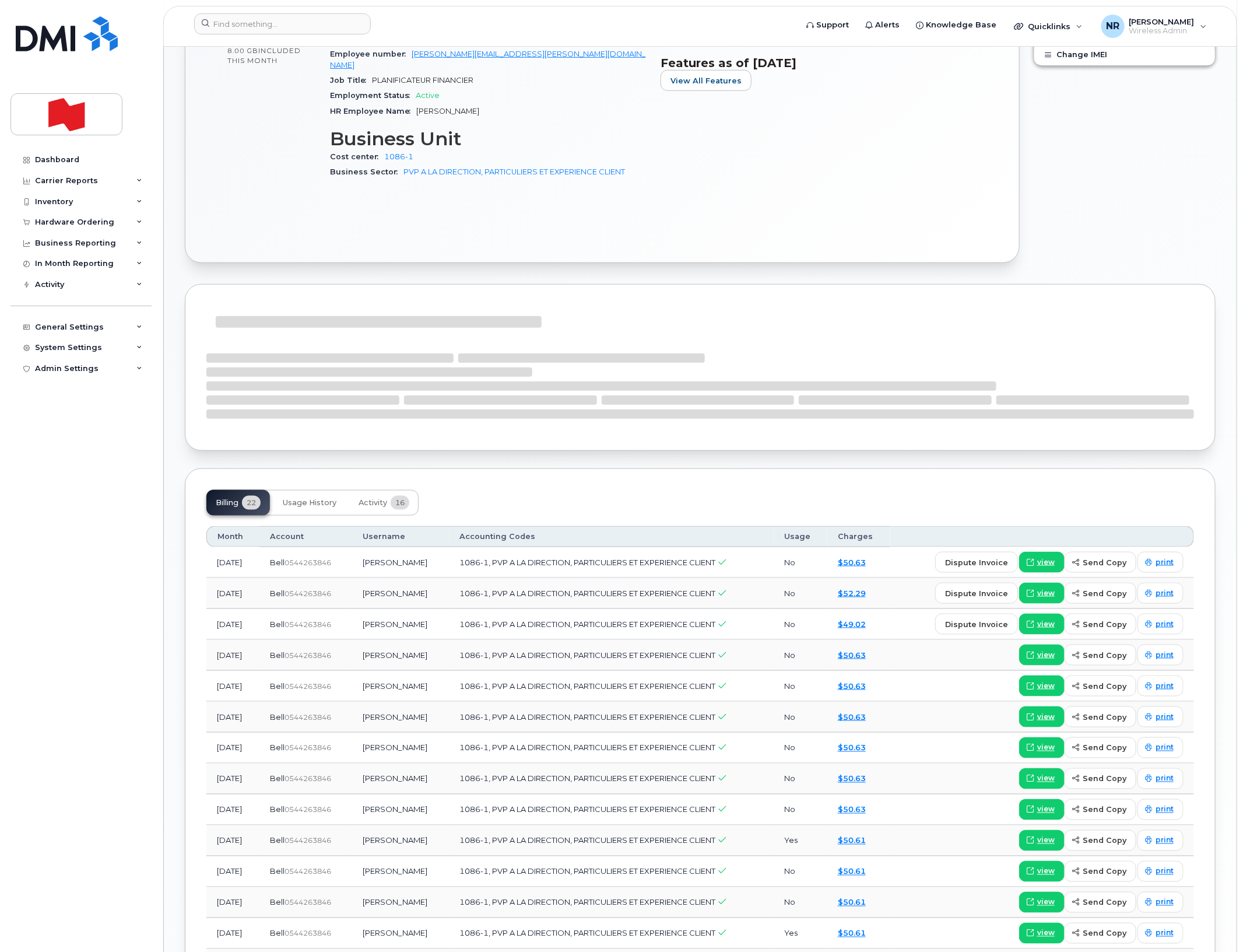
scroll to position [511, 0]
click at [379, 497] on span "Activity" at bounding box center [373, 502] width 28 height 10
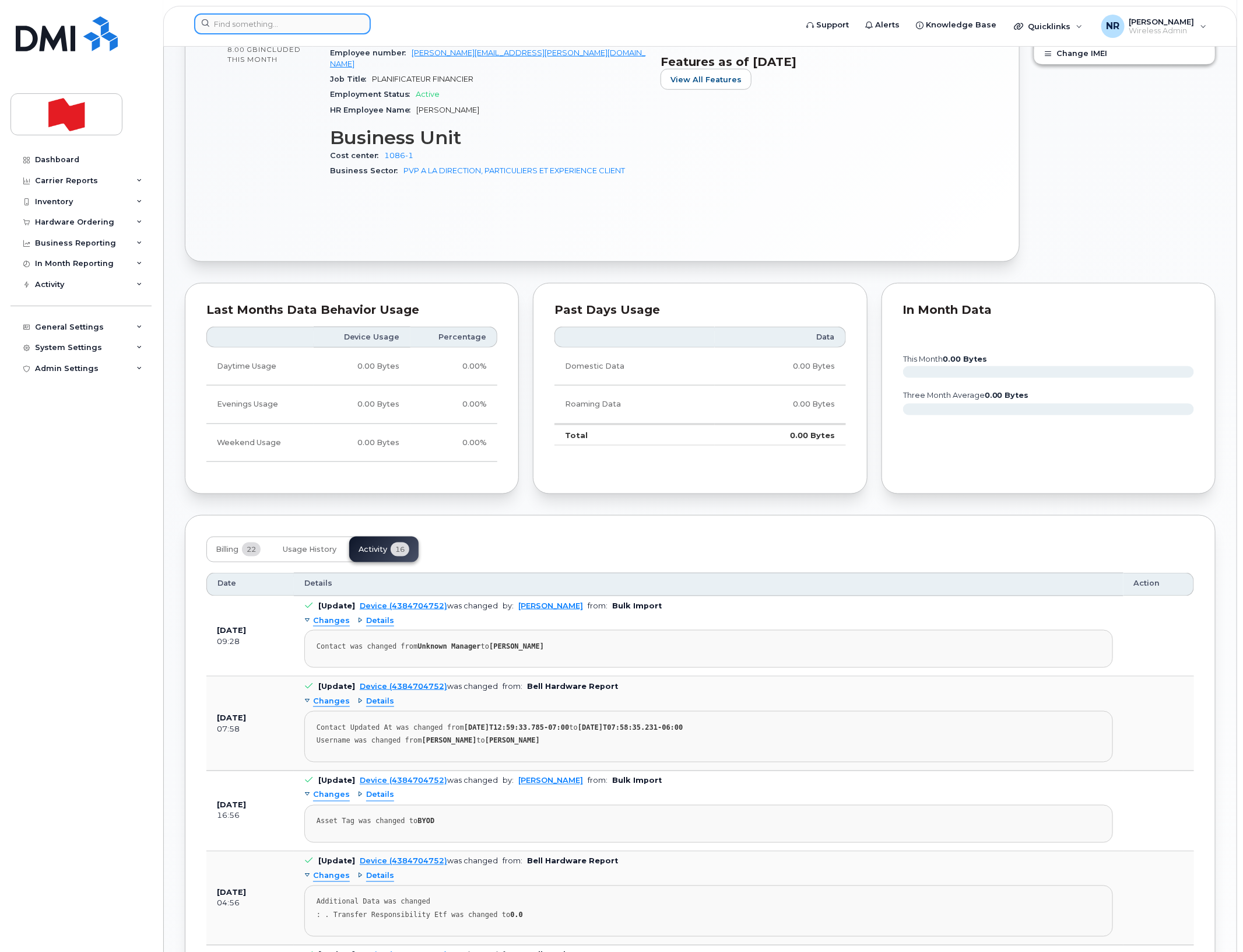
click at [224, 25] on input at bounding box center [282, 24] width 177 height 21
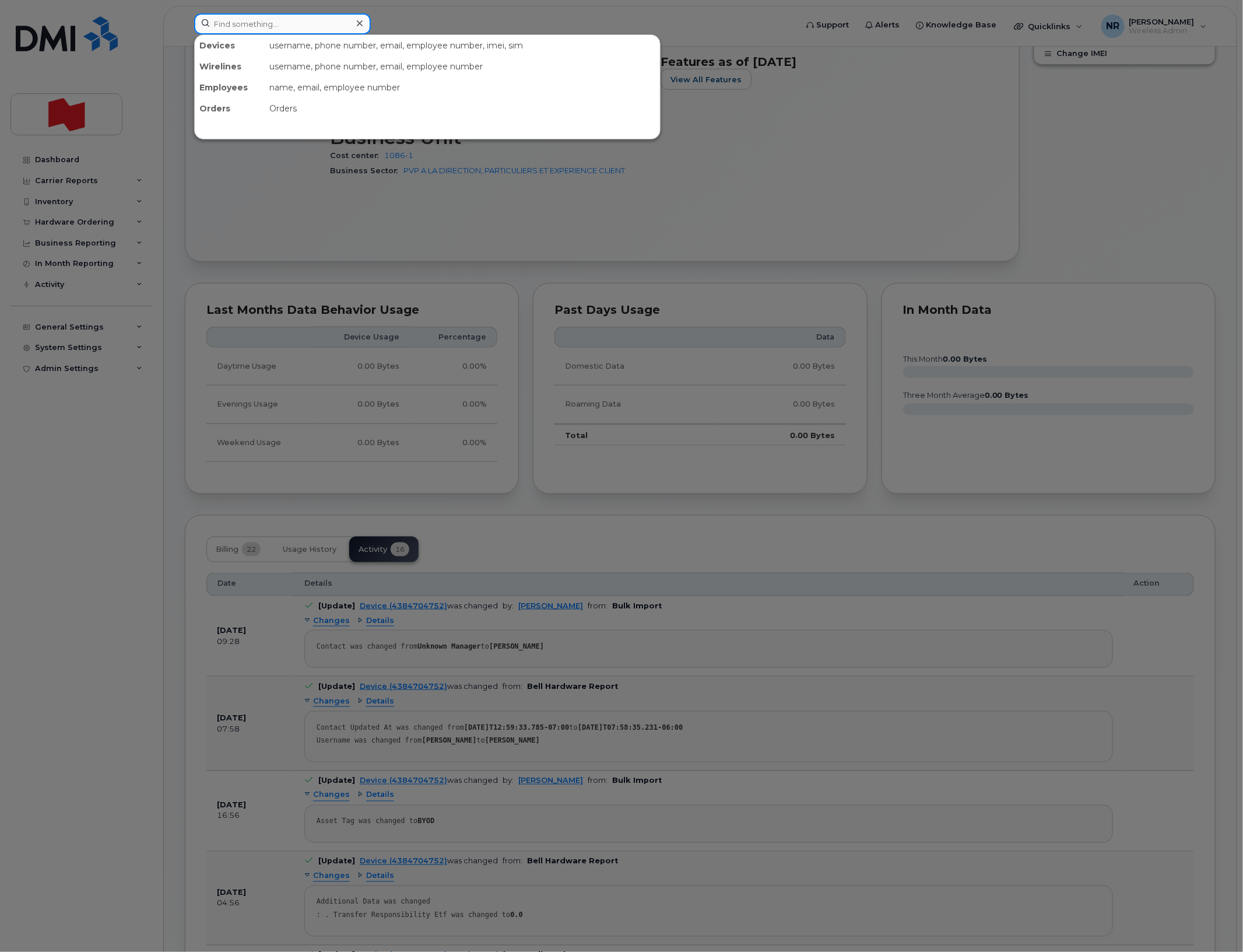
paste input "4384705022"
type input "4384705022"
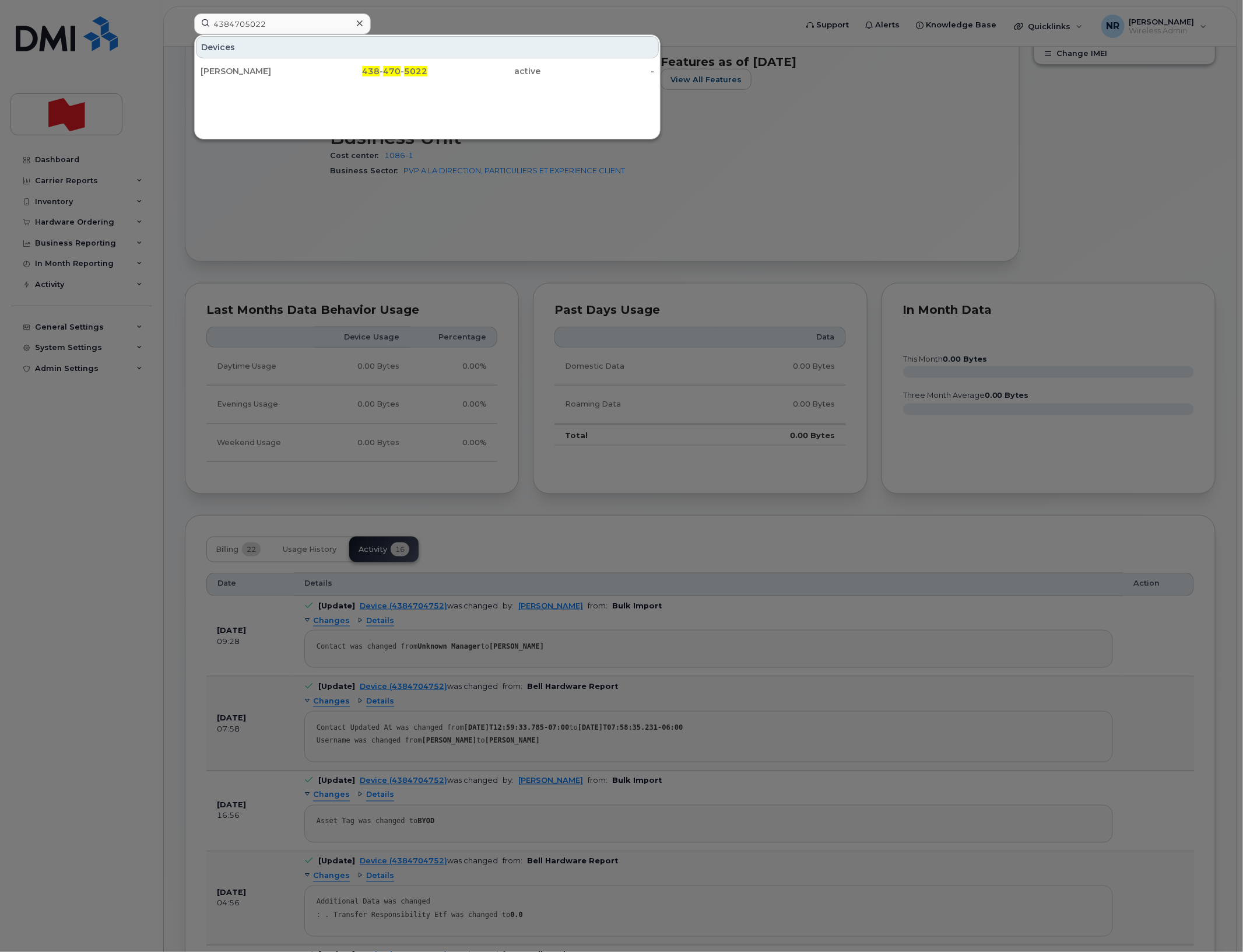
click at [215, 68] on div "William Krupa" at bounding box center [257, 71] width 114 height 12
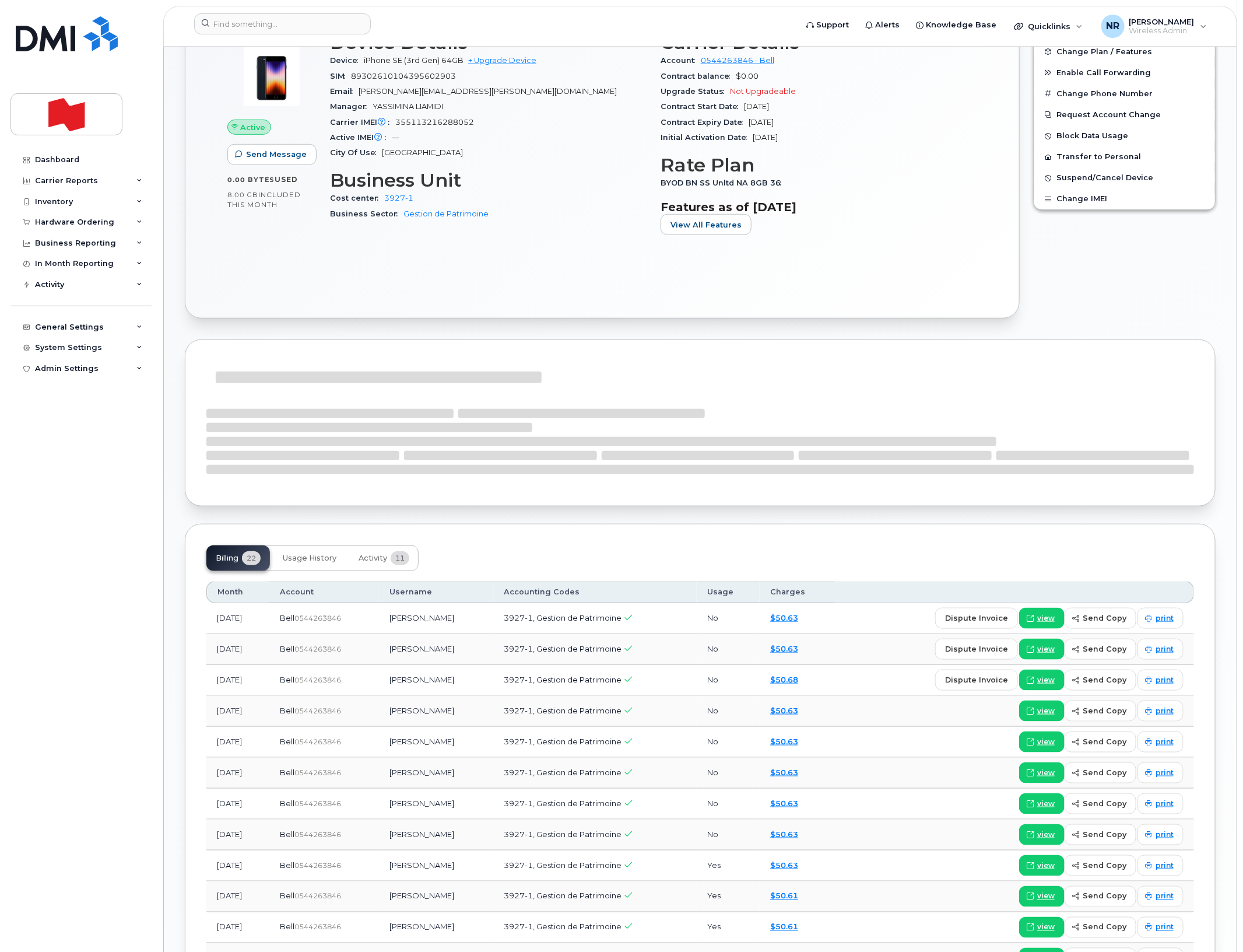
scroll to position [438, 0]
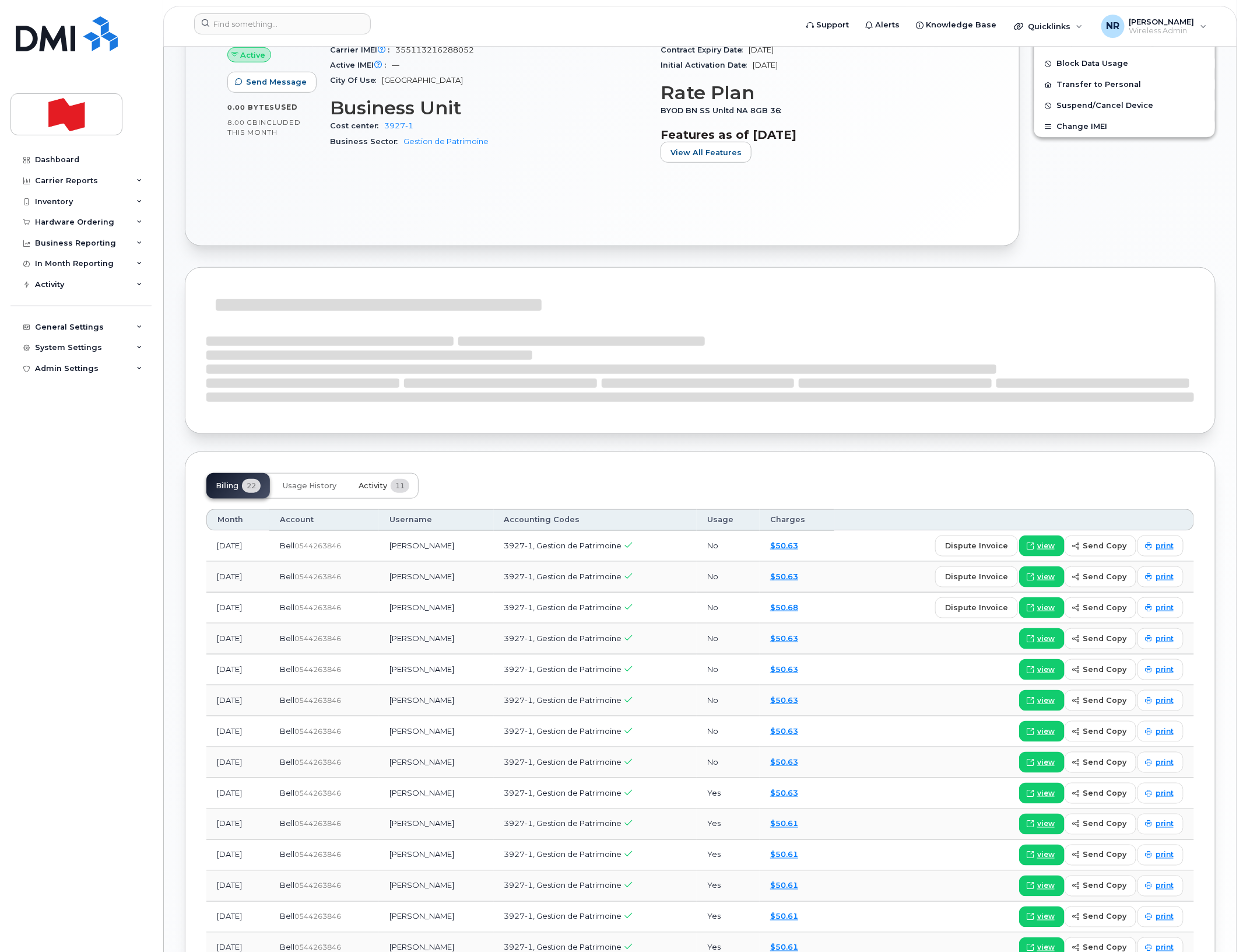
click at [366, 485] on span "Activity" at bounding box center [373, 485] width 28 height 10
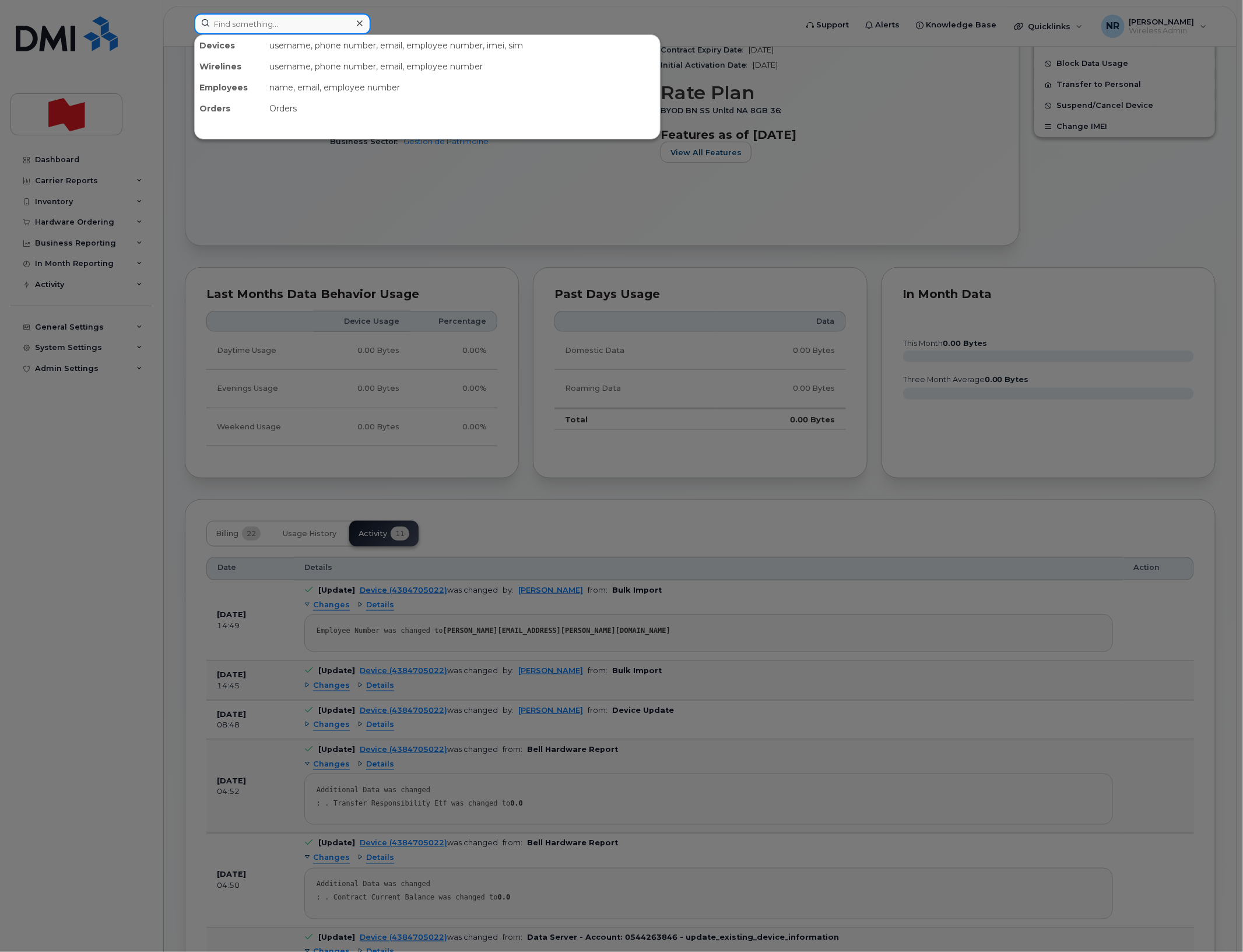
click at [278, 23] on input at bounding box center [282, 24] width 177 height 21
paste input "4384705060"
type input "4384705060"
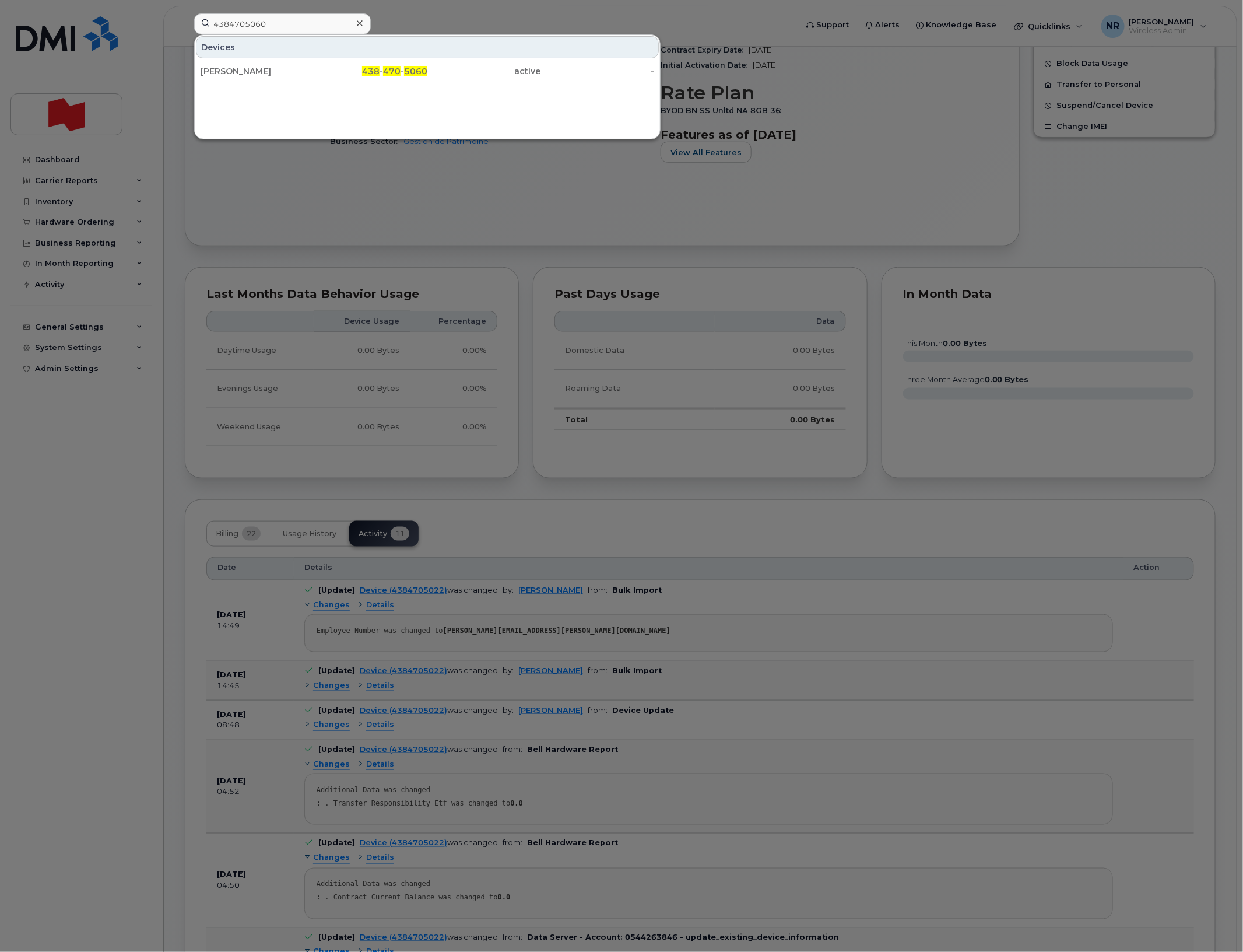
click at [245, 63] on div "Nadine Methot" at bounding box center [257, 71] width 114 height 21
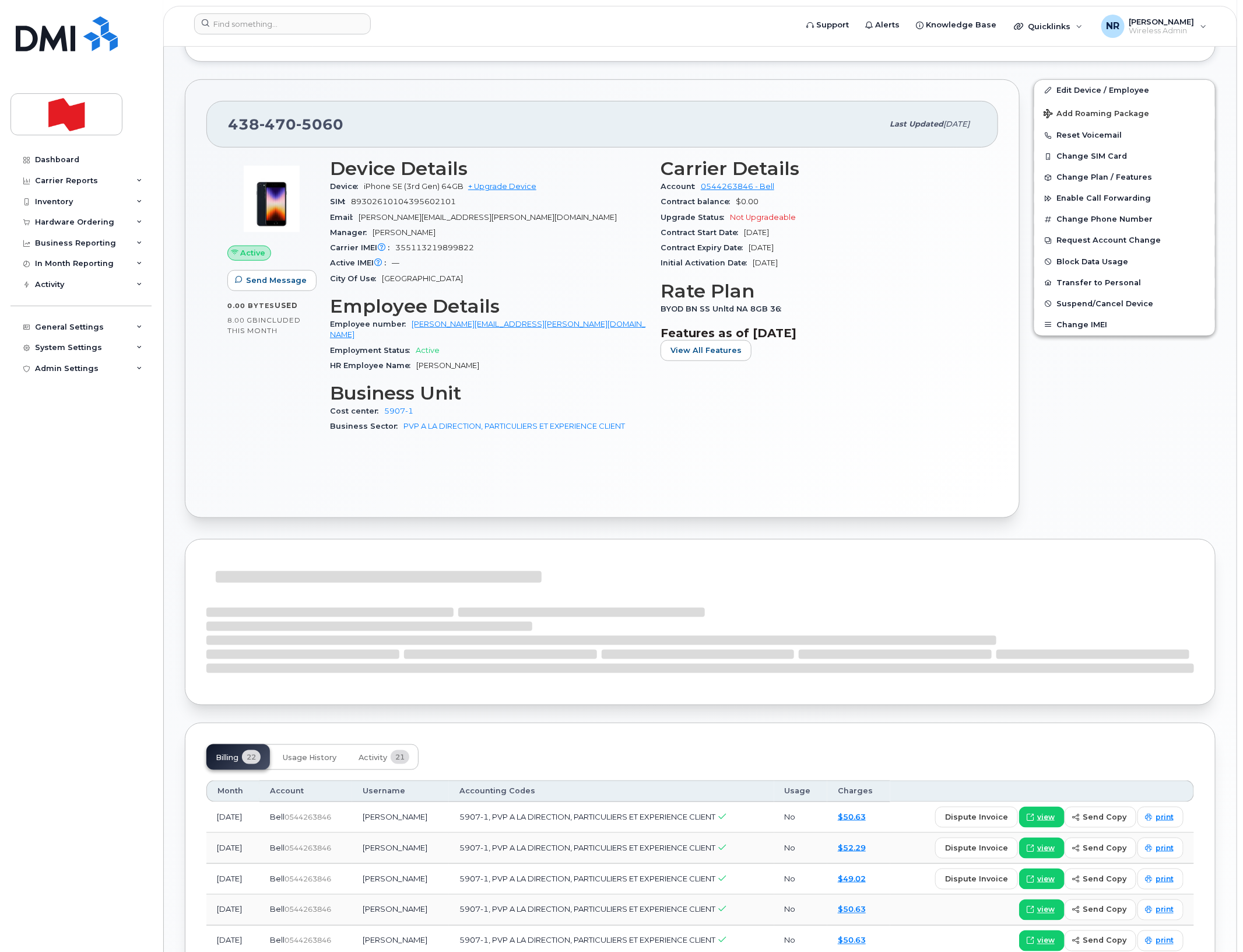
scroll to position [438, 0]
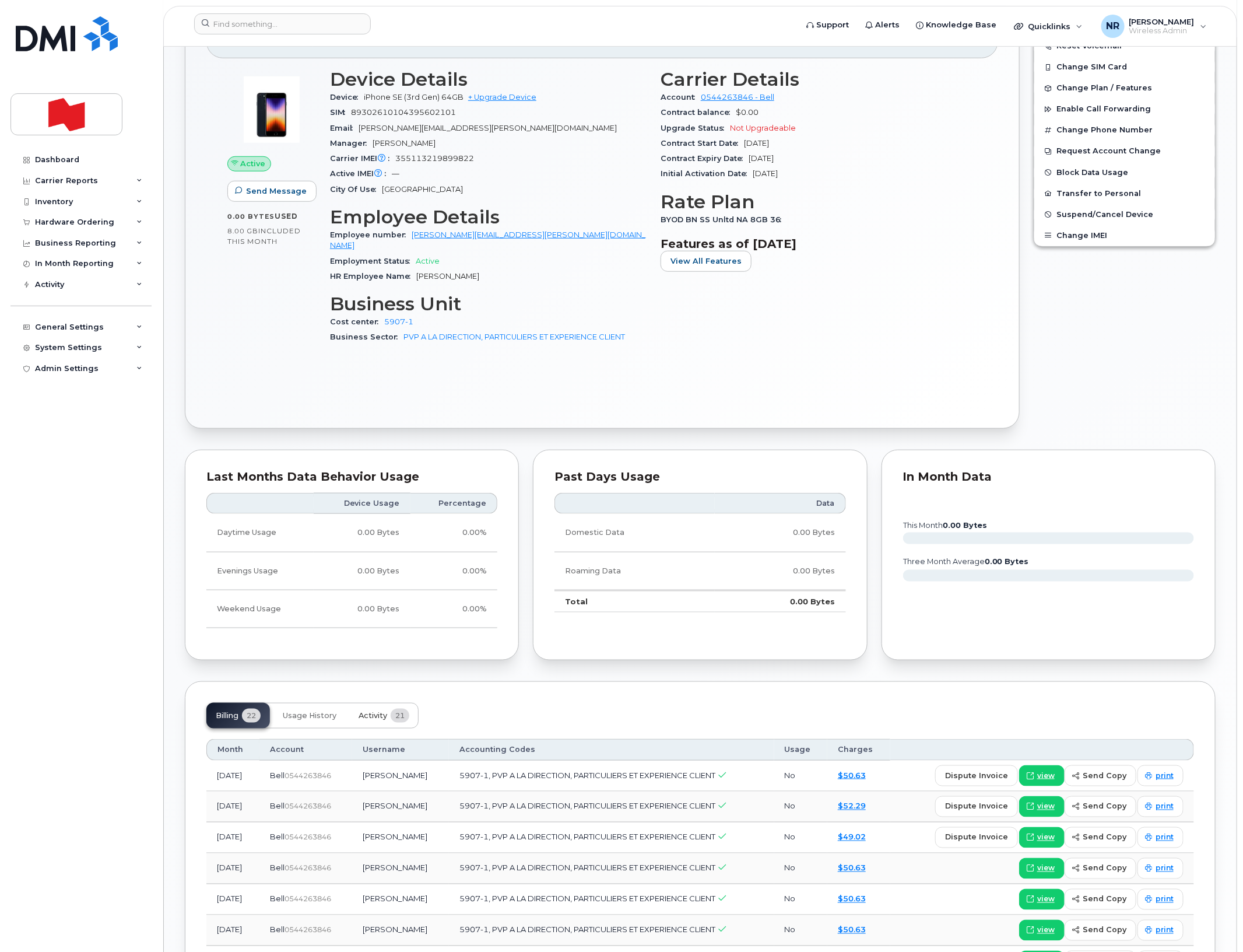
click at [372, 711] on span "Activity" at bounding box center [373, 716] width 28 height 10
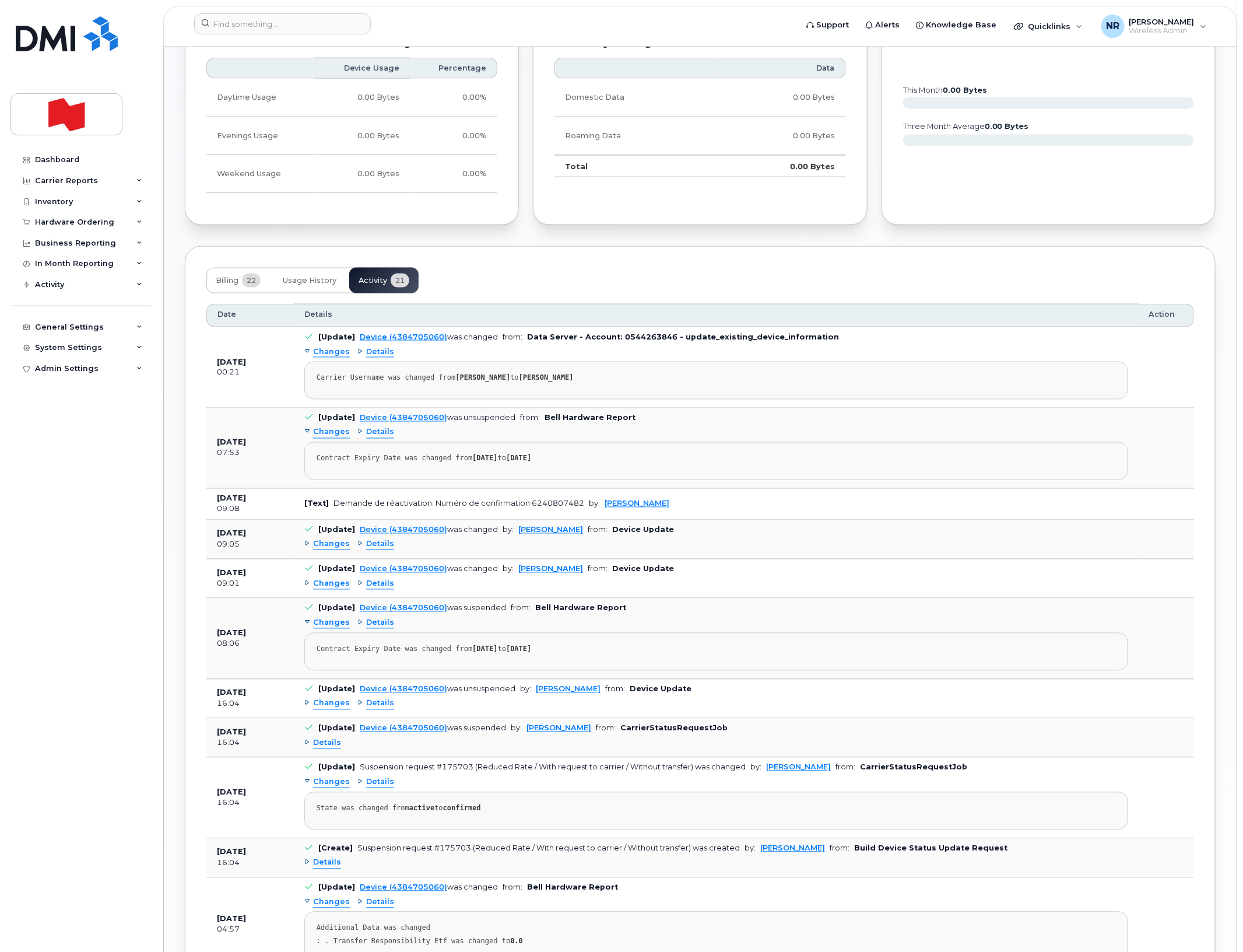
scroll to position [875, 0]
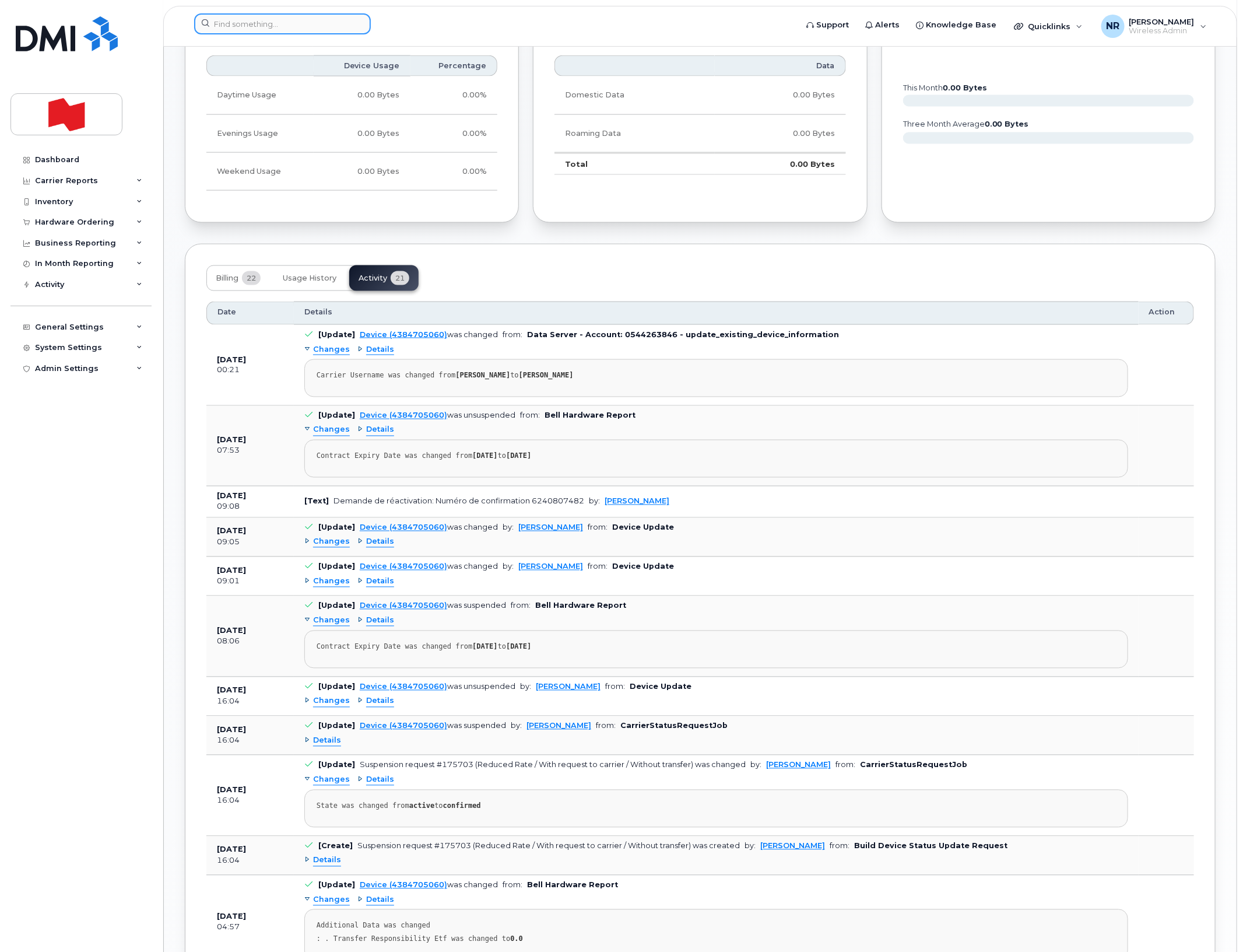
click at [264, 18] on input at bounding box center [282, 24] width 177 height 21
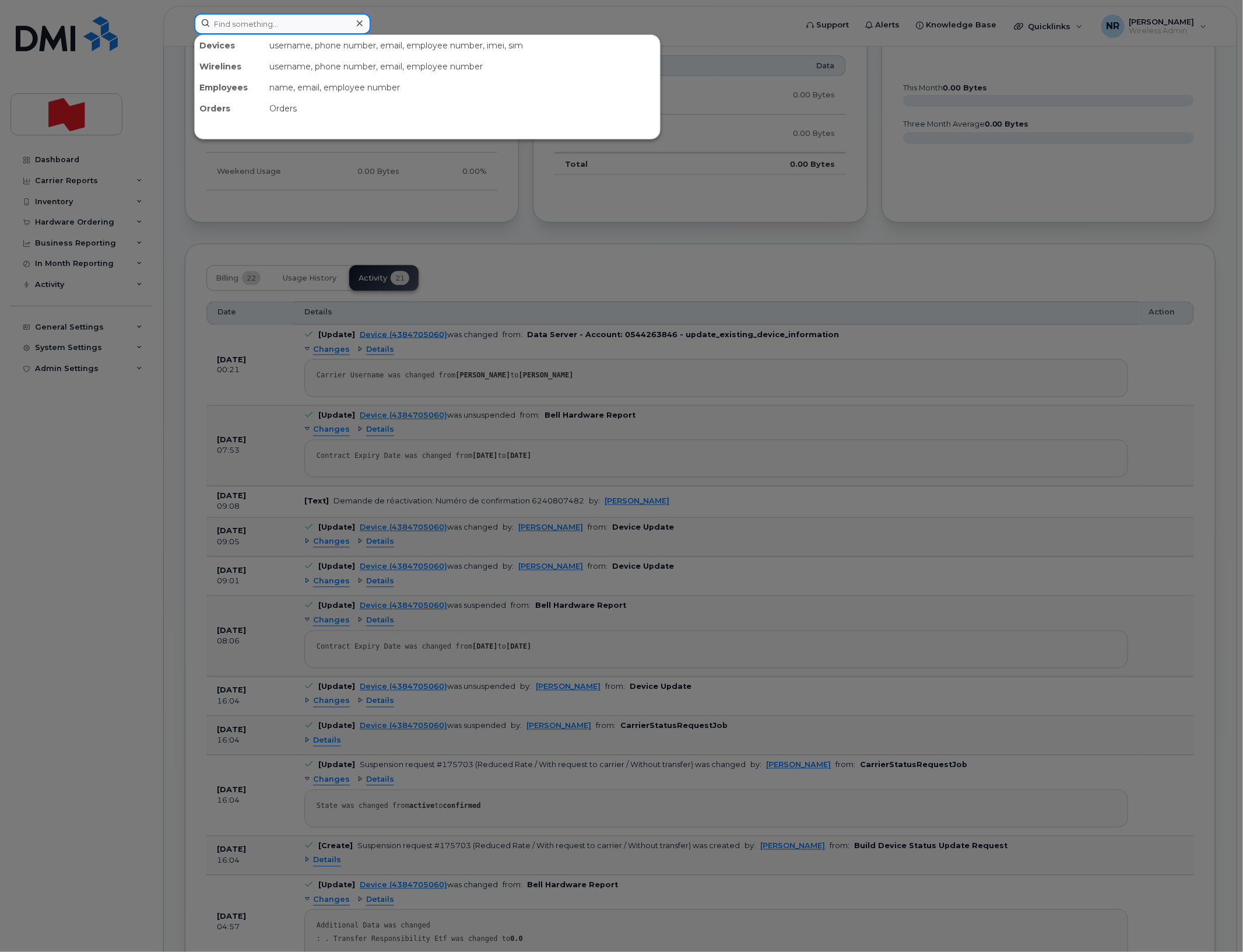
paste input "4384705541"
type input "4384705541"
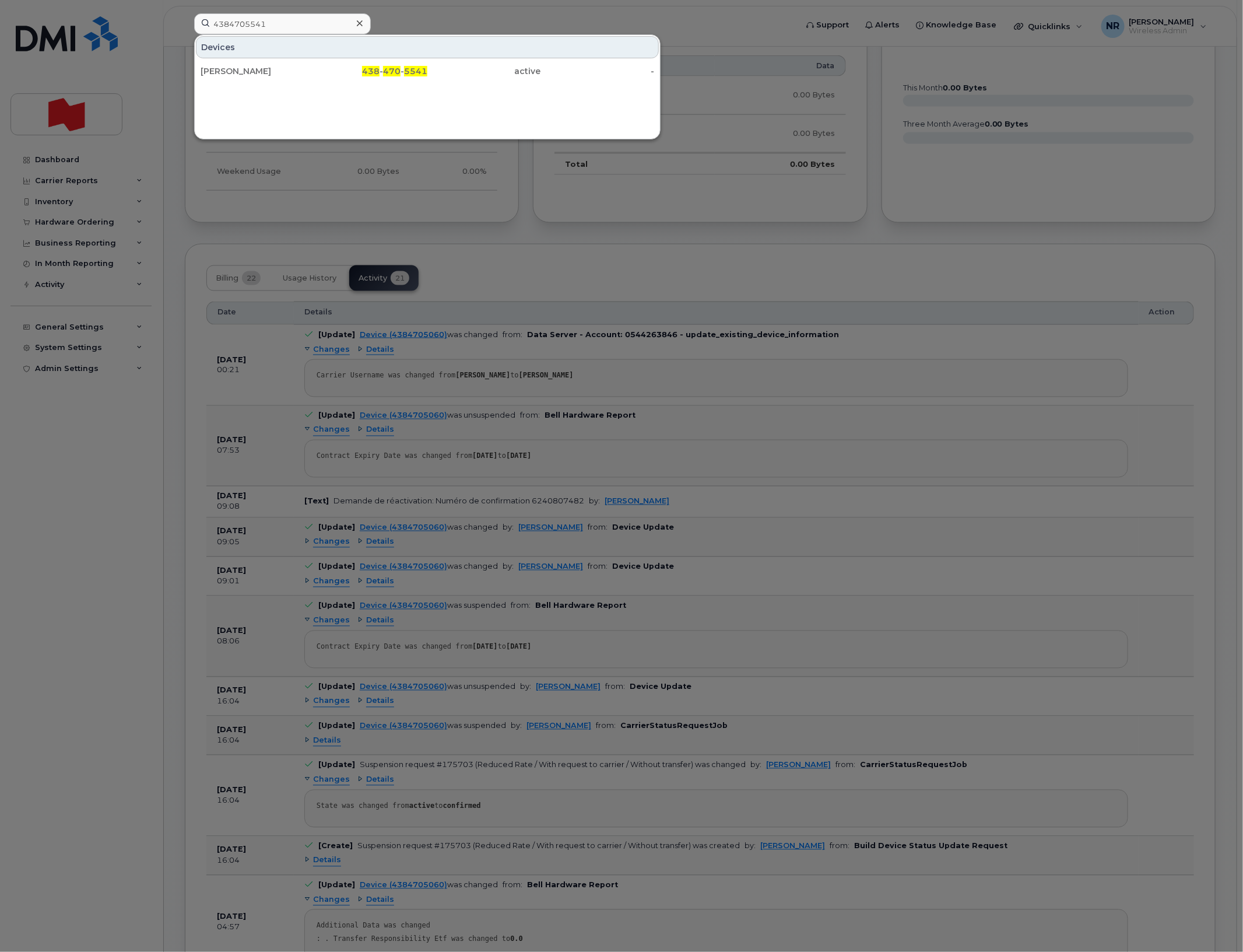
click at [235, 72] on div "Nicolas Lessard" at bounding box center [257, 71] width 114 height 12
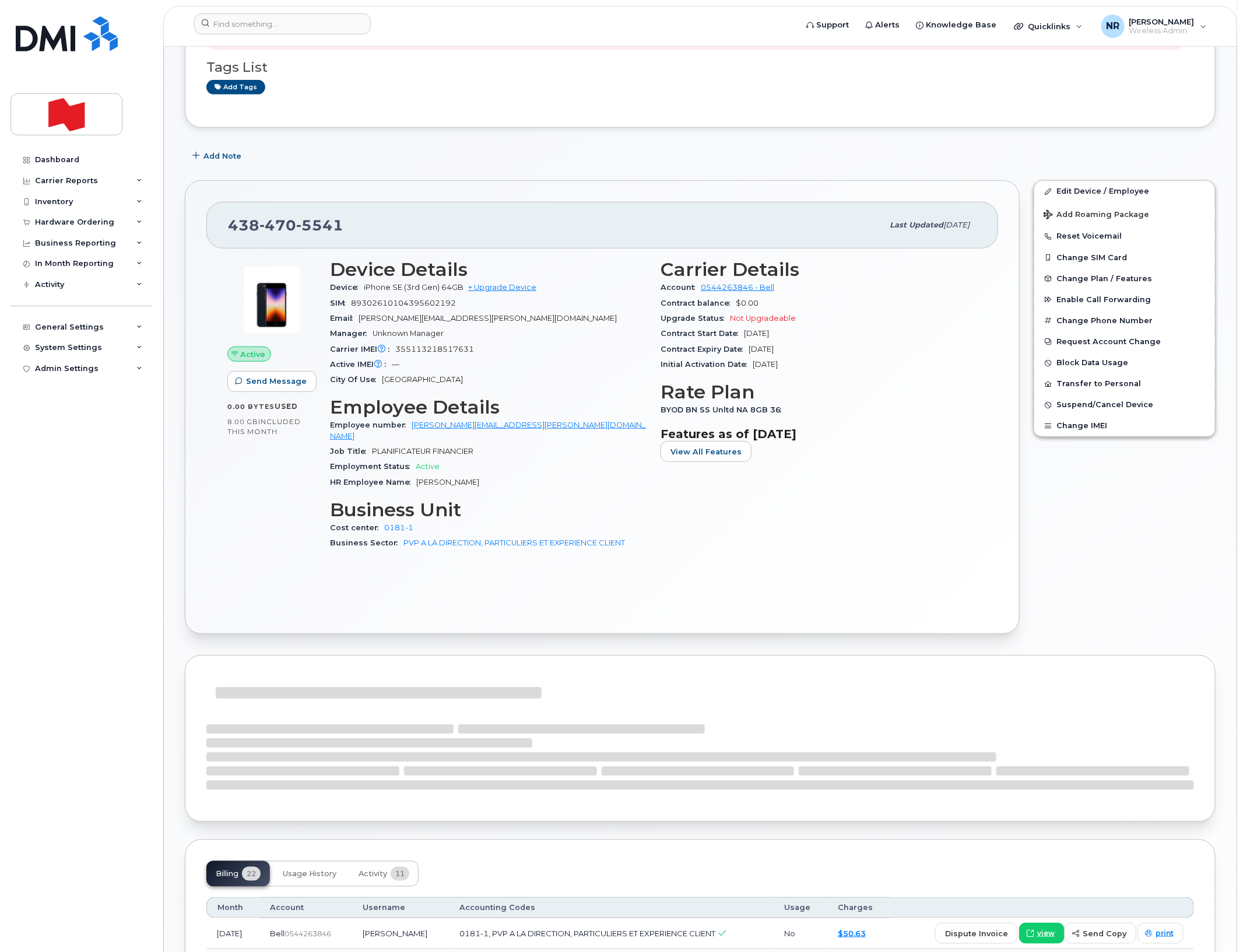
scroll to position [438, 0]
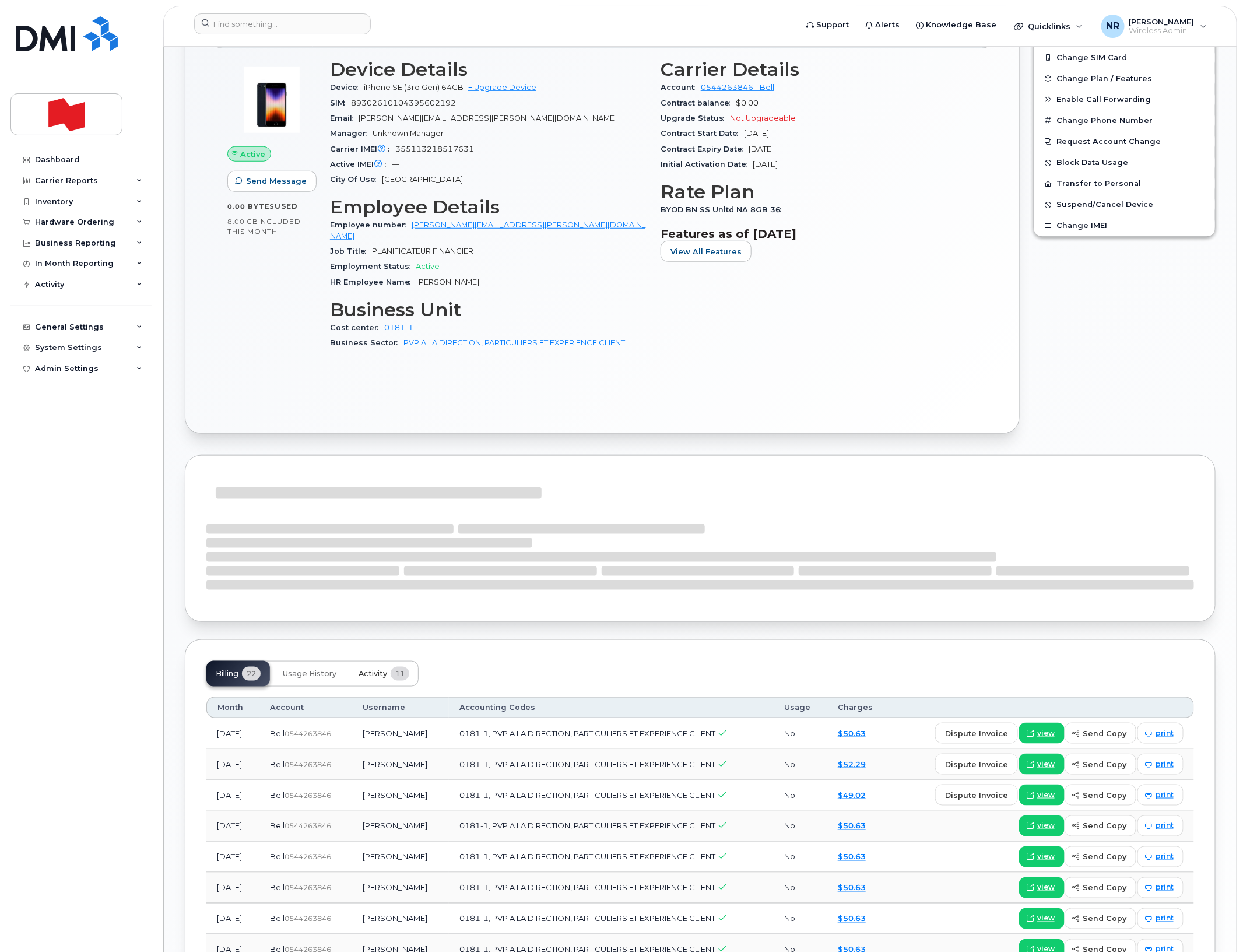
click at [383, 669] on span "Activity" at bounding box center [373, 673] width 28 height 10
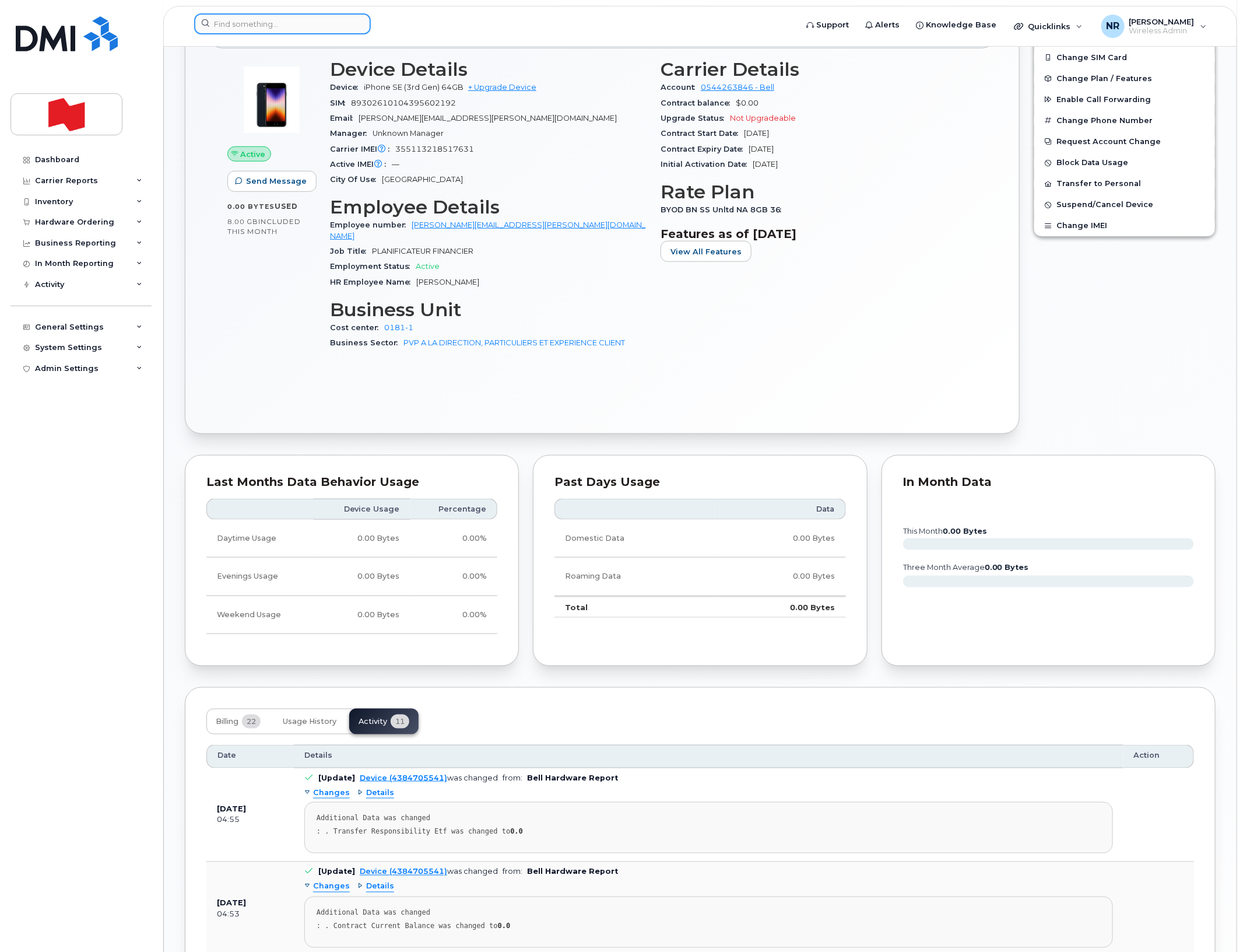
click at [306, 25] on input at bounding box center [282, 24] width 177 height 21
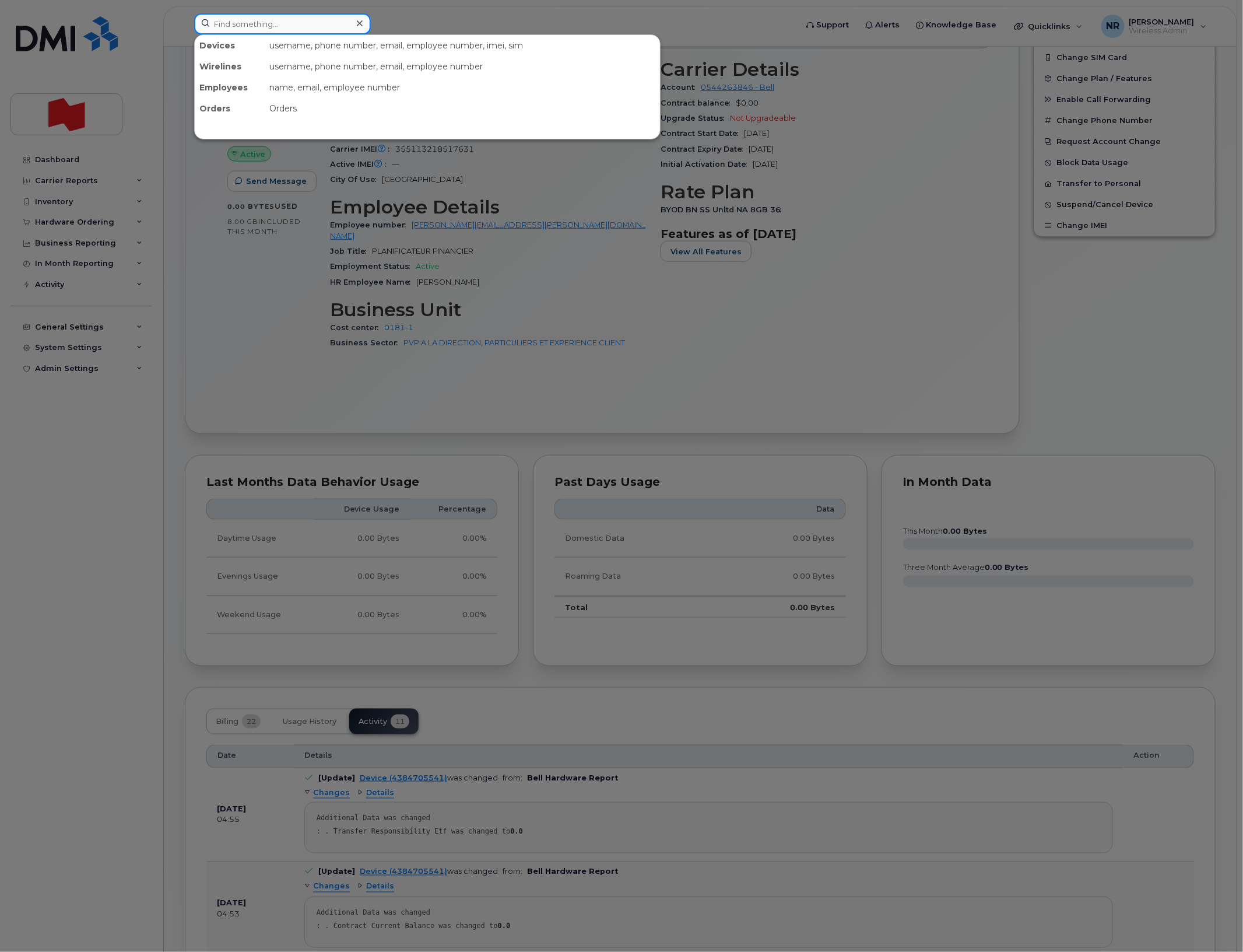
paste input "4384705622"
type input "4384705622"
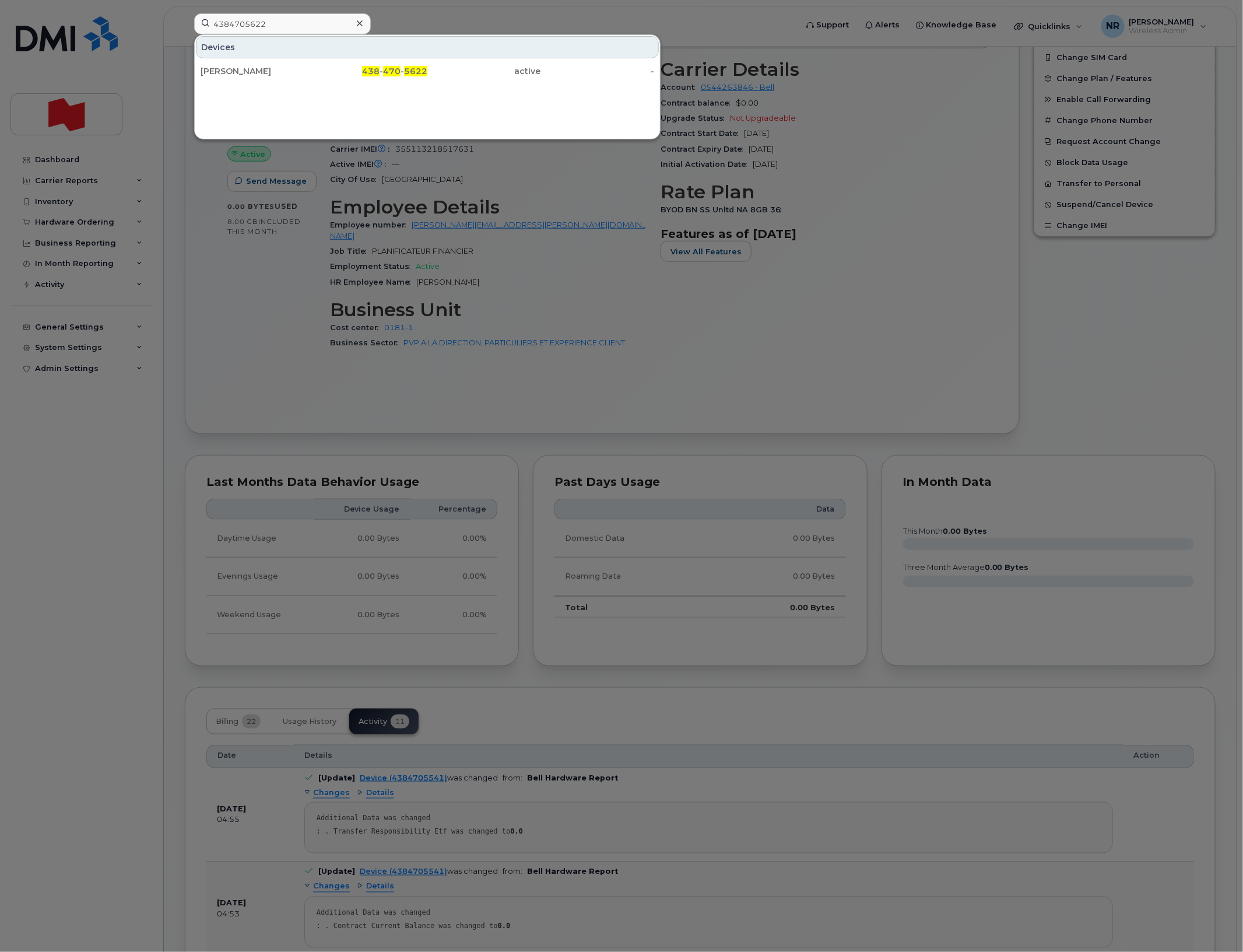
click at [275, 74] on div "[PERSON_NAME]" at bounding box center [257, 71] width 114 height 12
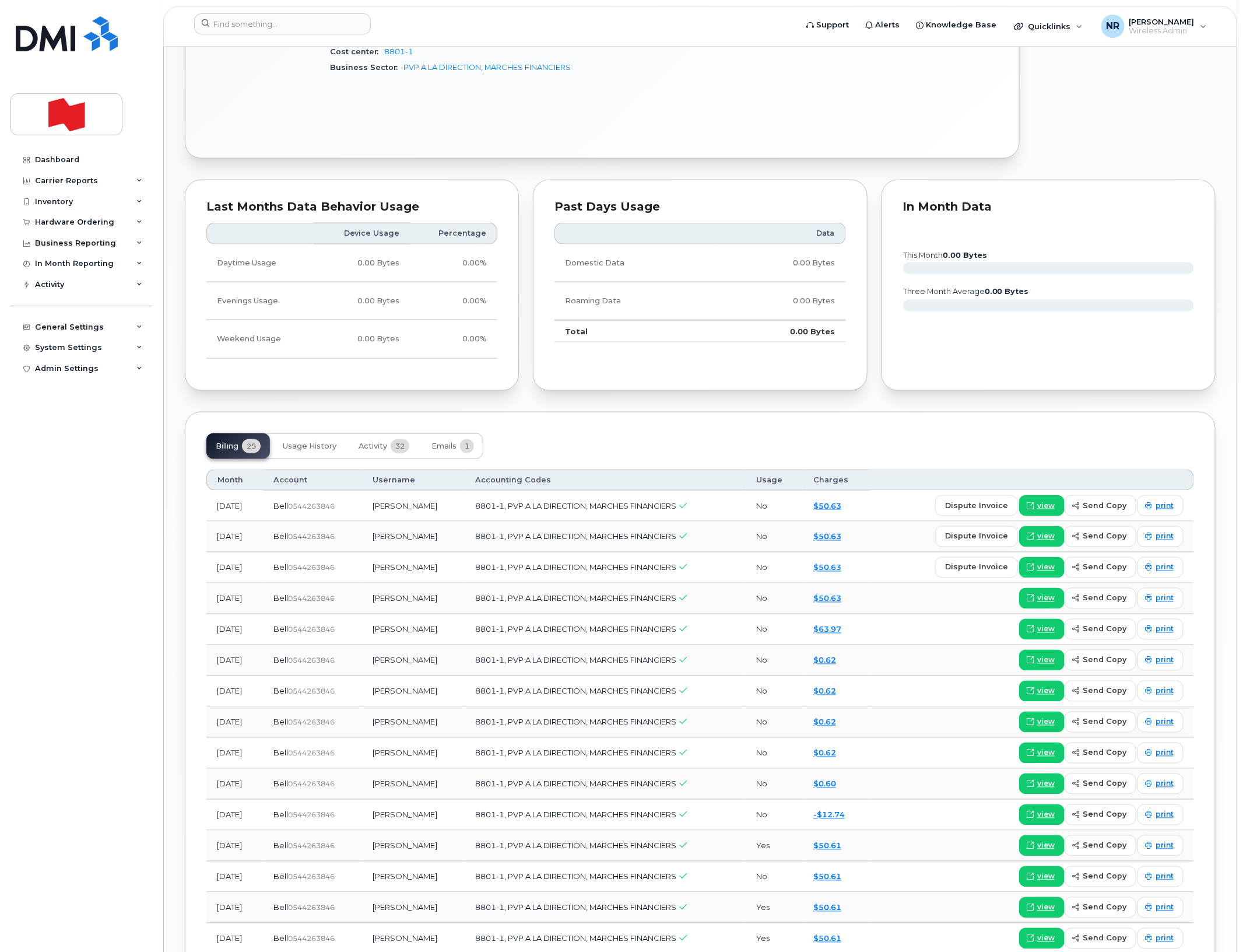
scroll to position [729, 0]
click at [386, 447] on span "Activity" at bounding box center [373, 444] width 28 height 10
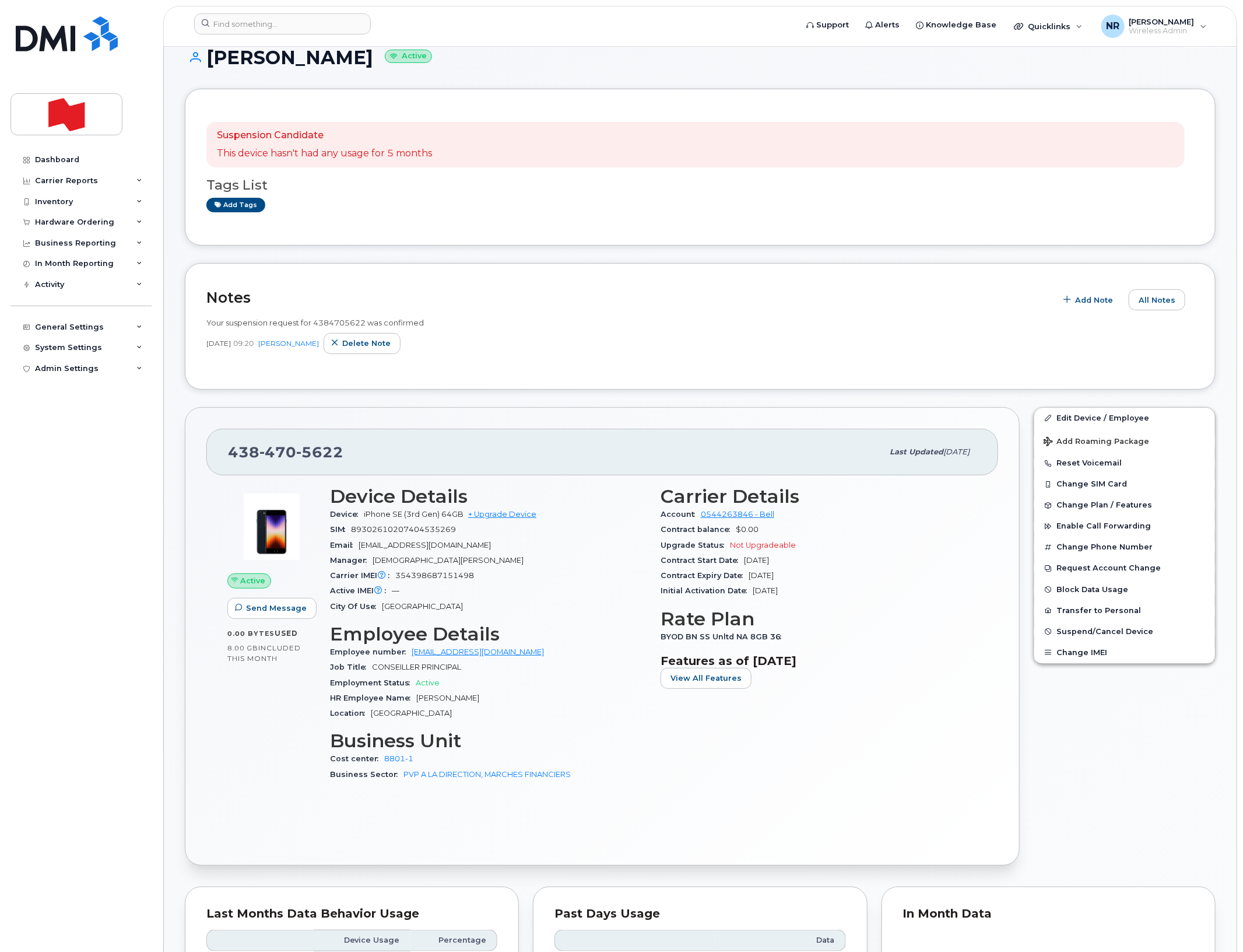
scroll to position [0, 0]
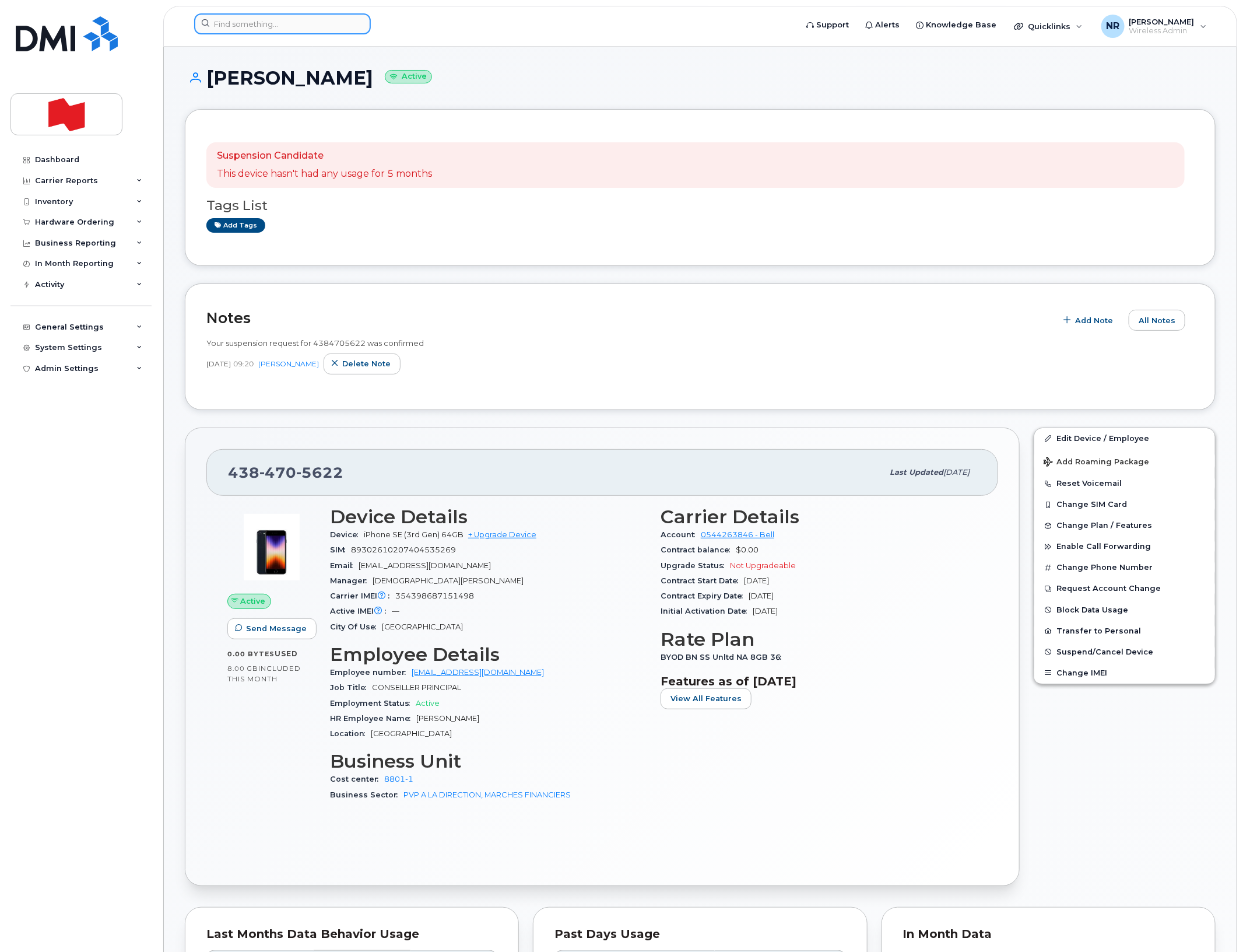
click at [293, 25] on input at bounding box center [282, 24] width 177 height 21
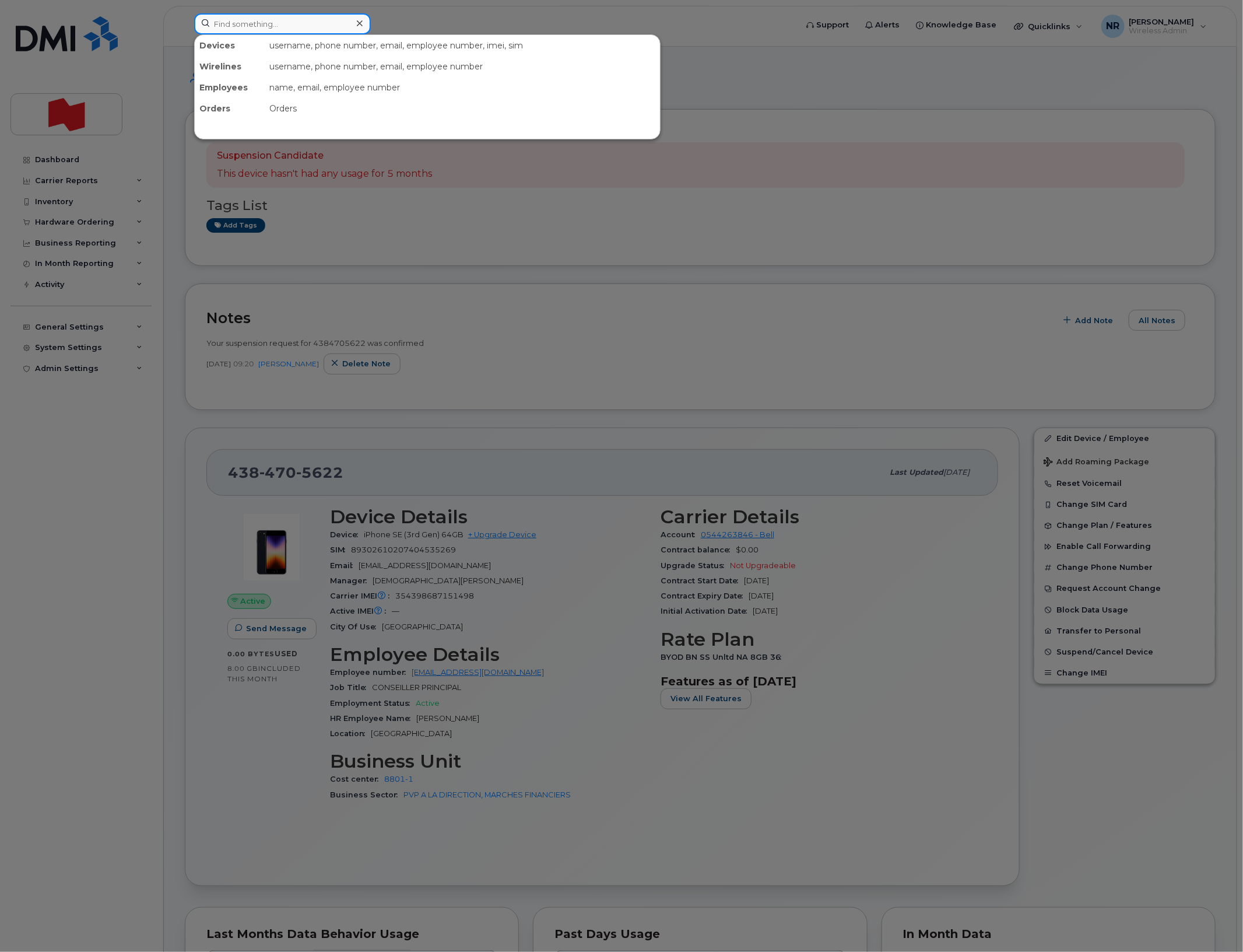
paste input "4384705645"
type input "4384705645"
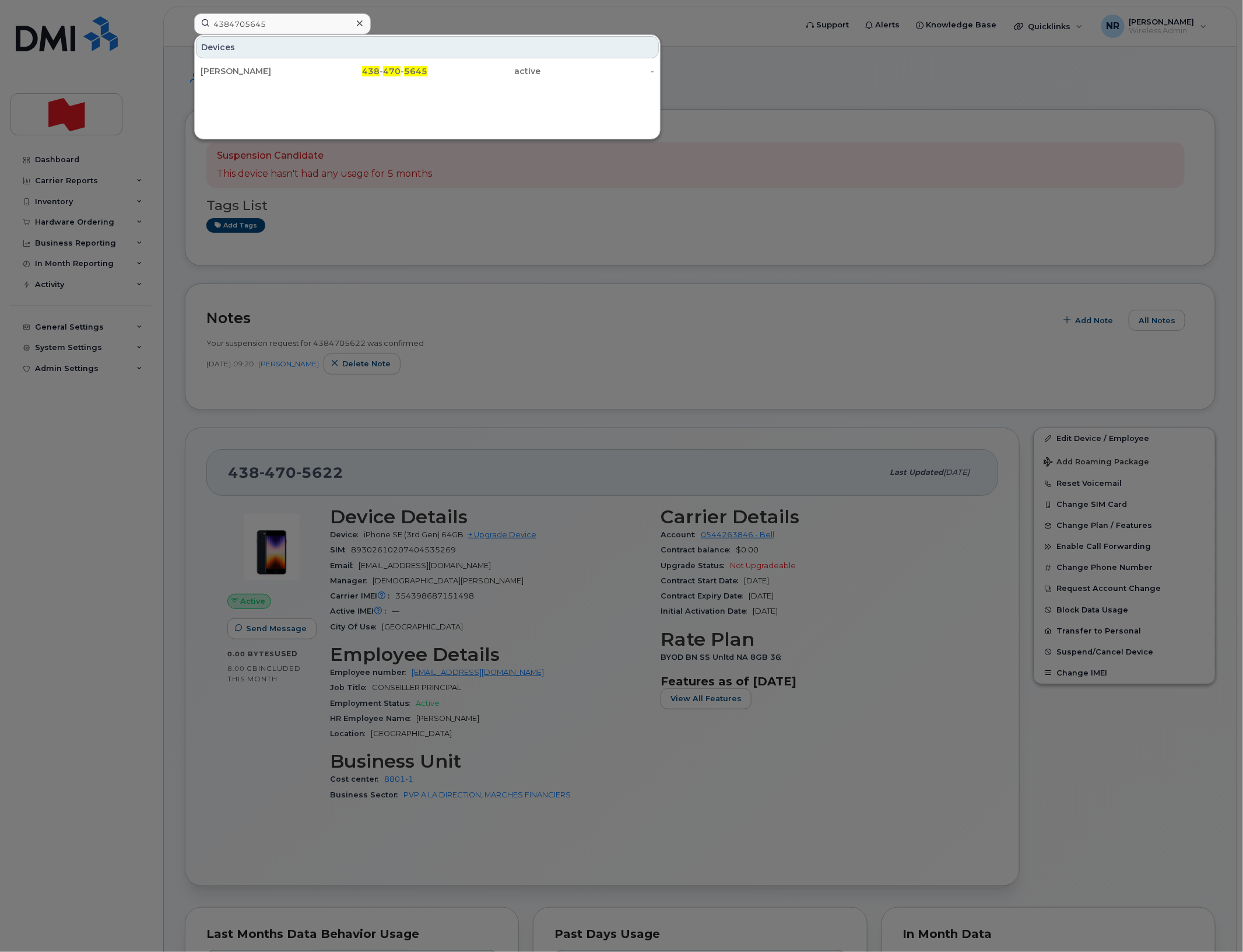
click at [227, 74] on div "[PERSON_NAME]" at bounding box center [257, 71] width 114 height 12
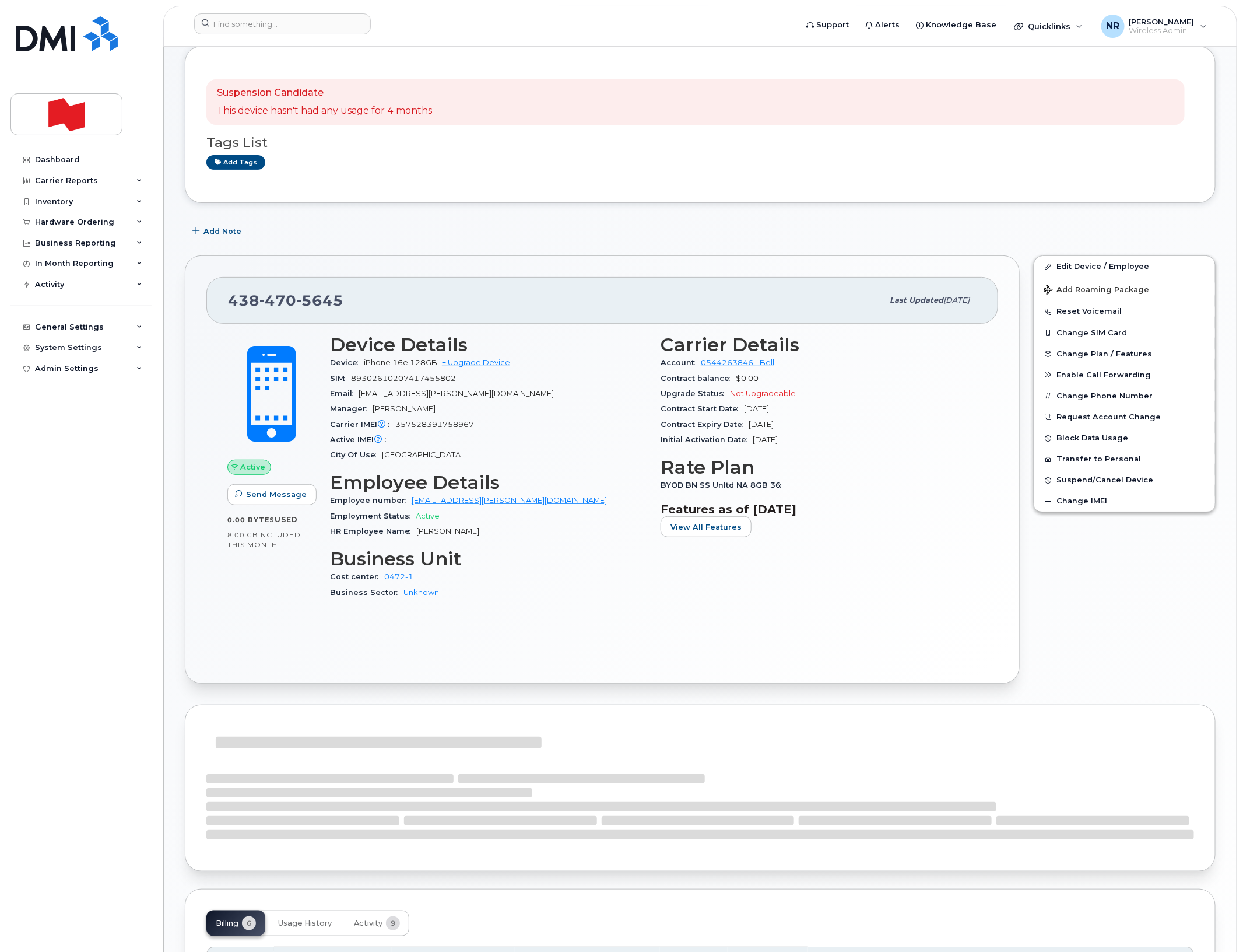
scroll to position [357, 0]
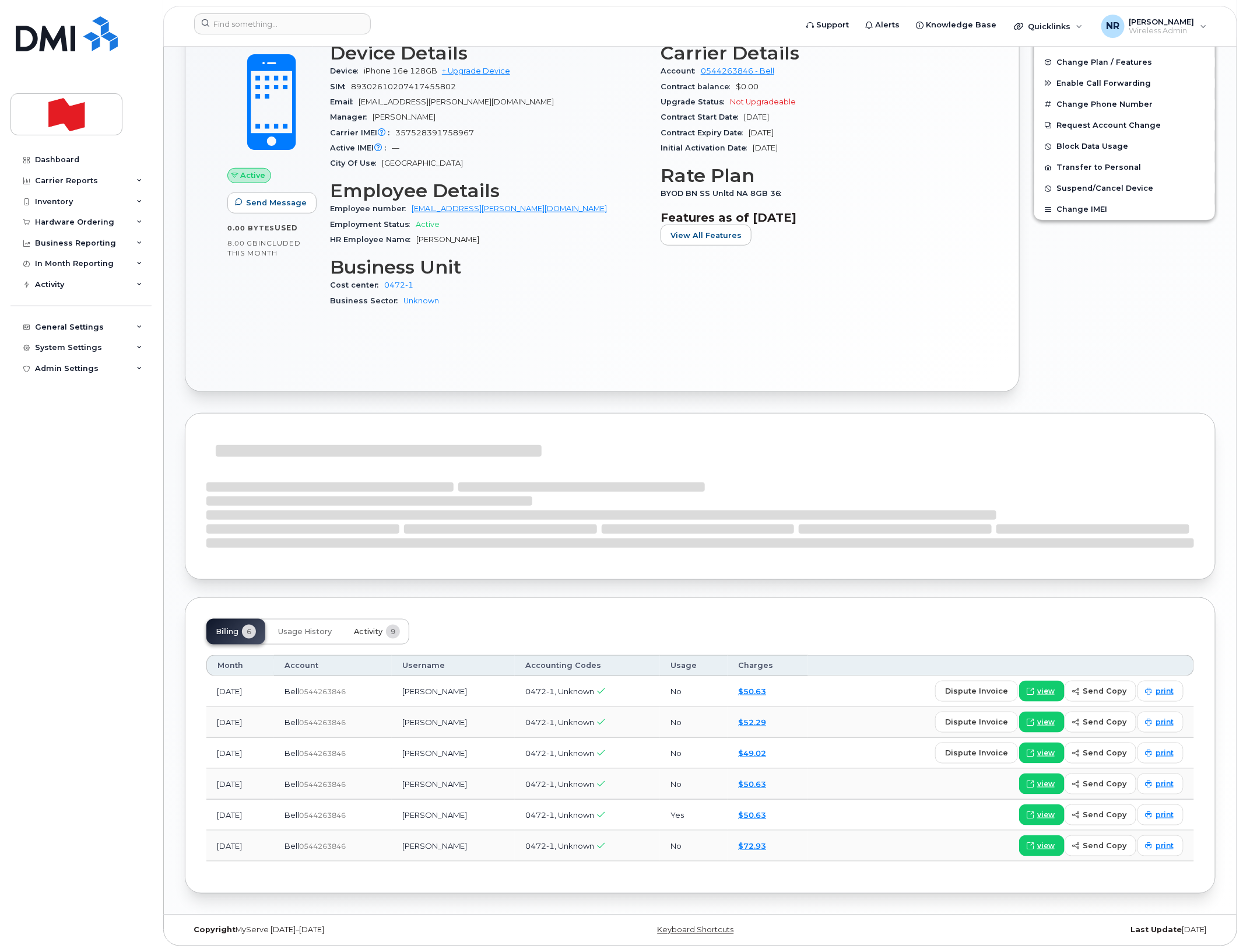
click at [371, 631] on span "Activity" at bounding box center [368, 632] width 28 height 10
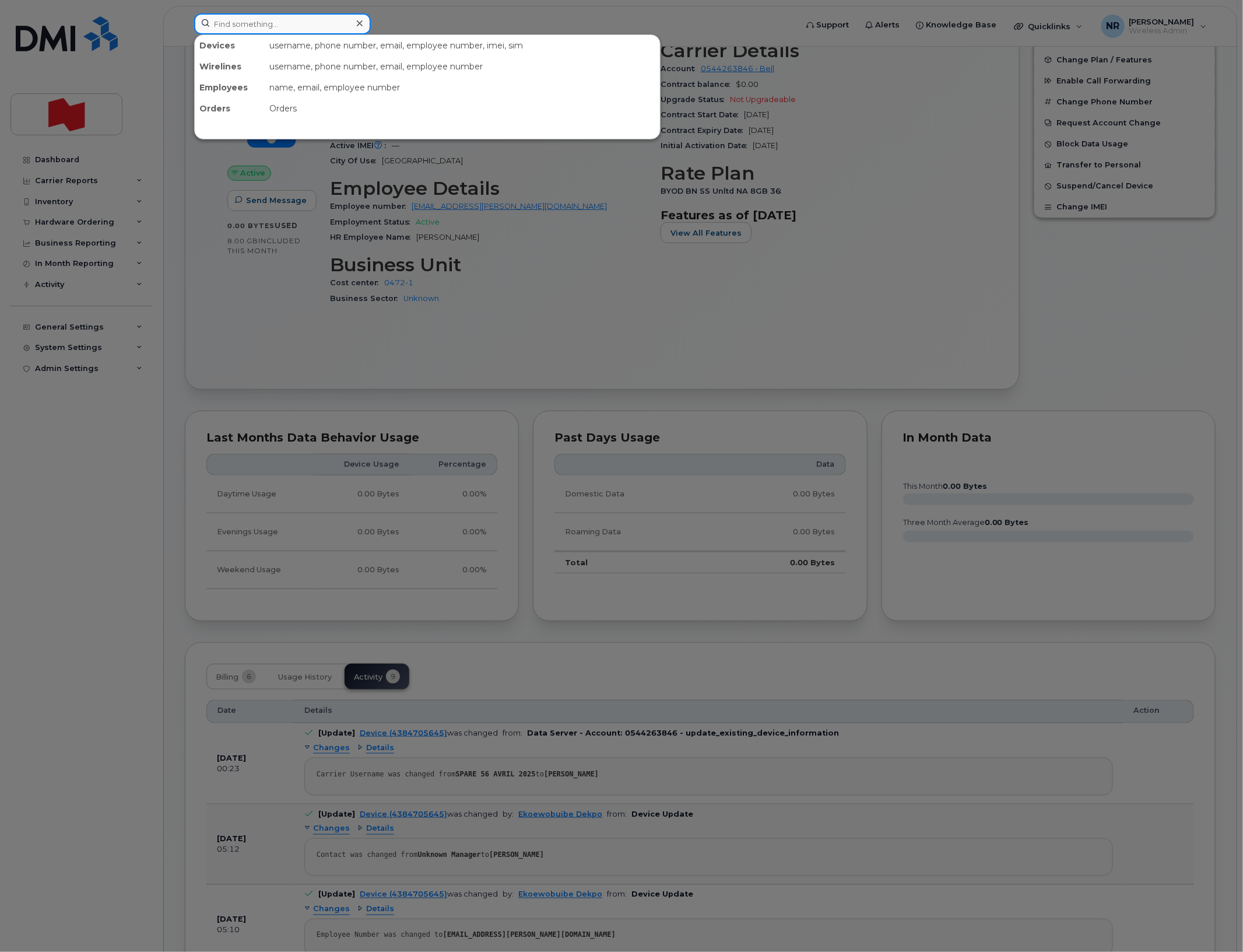
click at [314, 25] on input at bounding box center [282, 24] width 177 height 21
paste input "4384705724"
type input "4384705724"
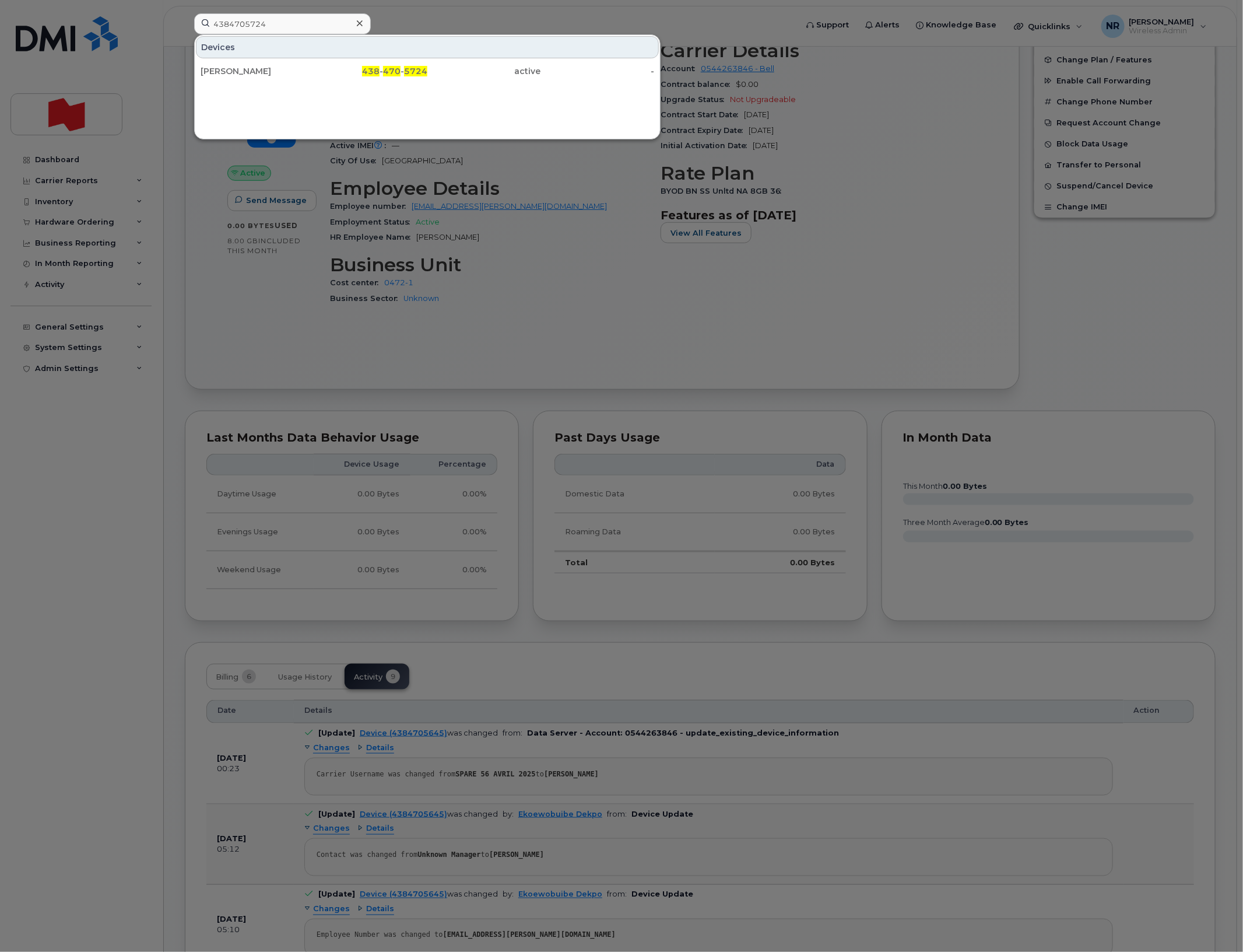
drag, startPoint x: 233, startPoint y: 79, endPoint x: 321, endPoint y: 86, distance: 88.3
click at [233, 79] on div "Patrick Springuel" at bounding box center [257, 71] width 114 height 21
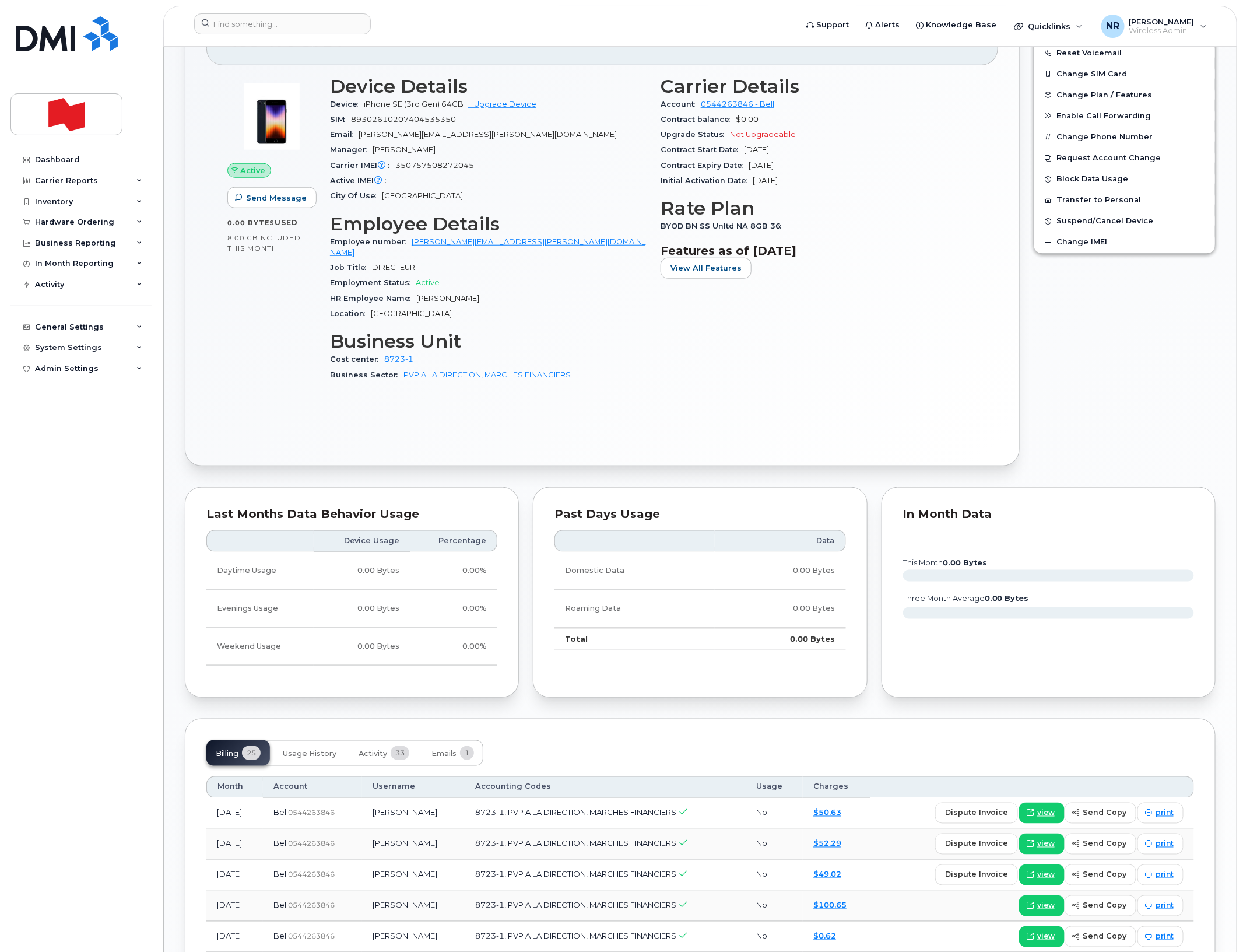
scroll to position [511, 0]
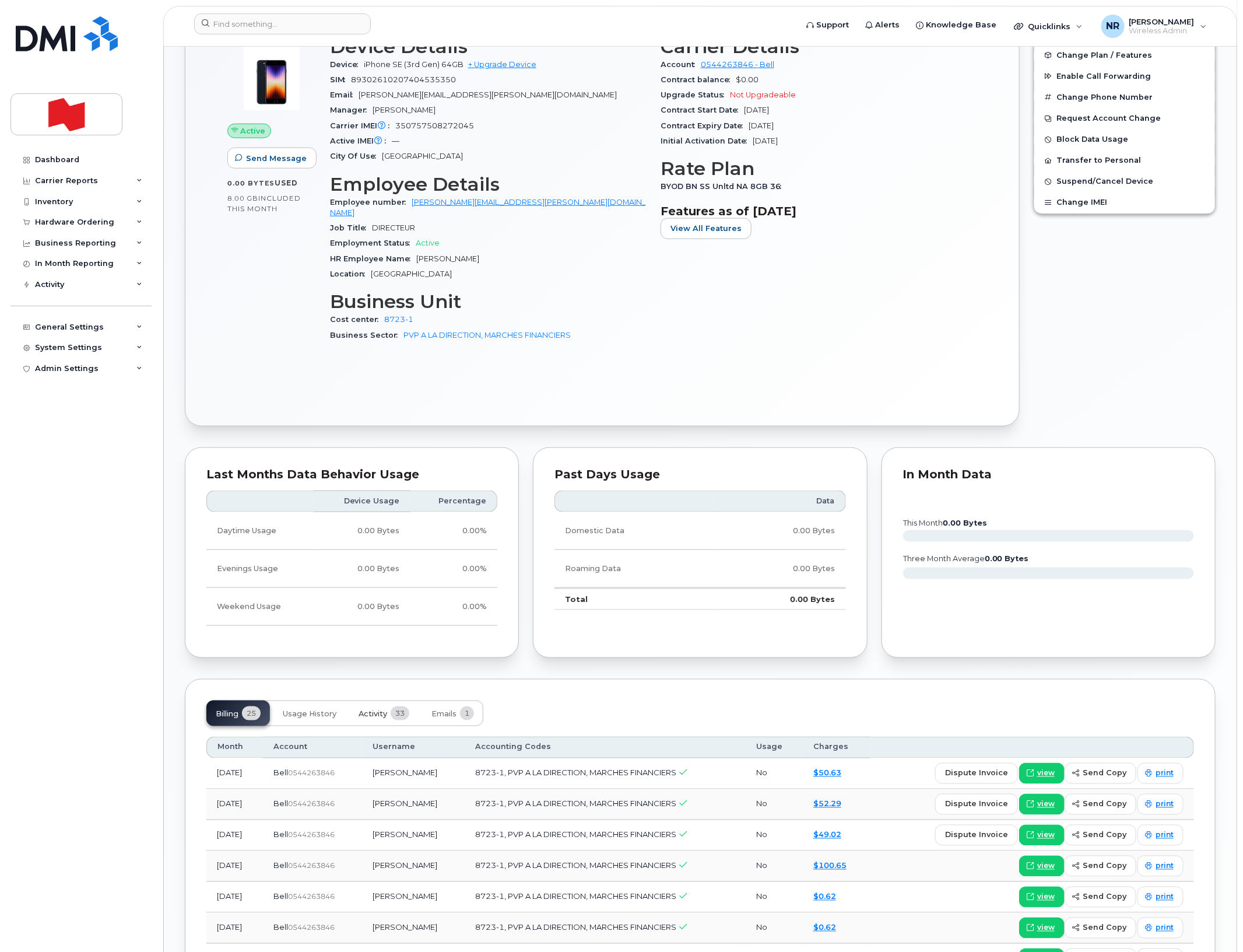
click at [378, 709] on span "Activity" at bounding box center [373, 713] width 28 height 10
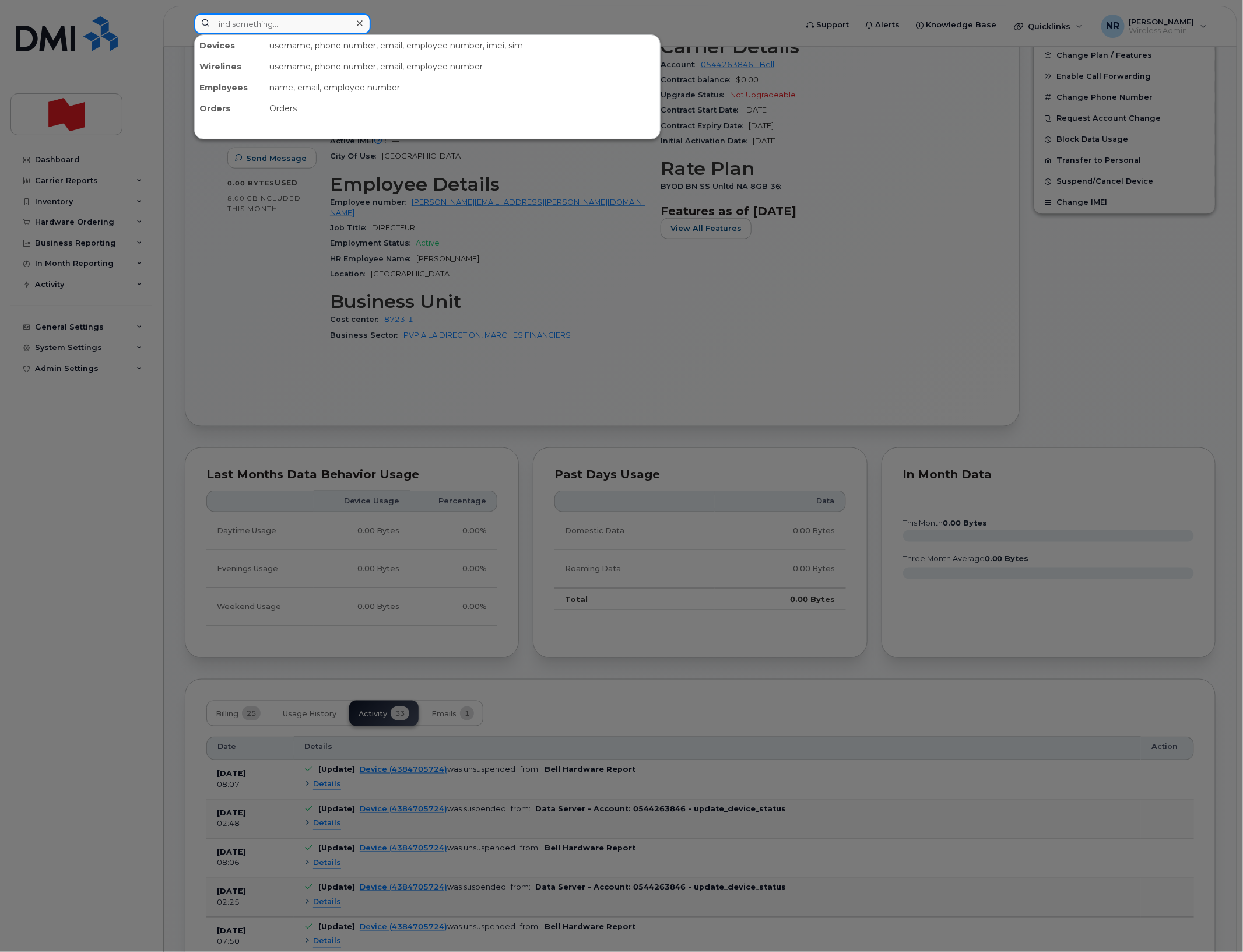
click at [291, 30] on input at bounding box center [282, 24] width 177 height 21
paste input "4384706017"
type input "4384706017"
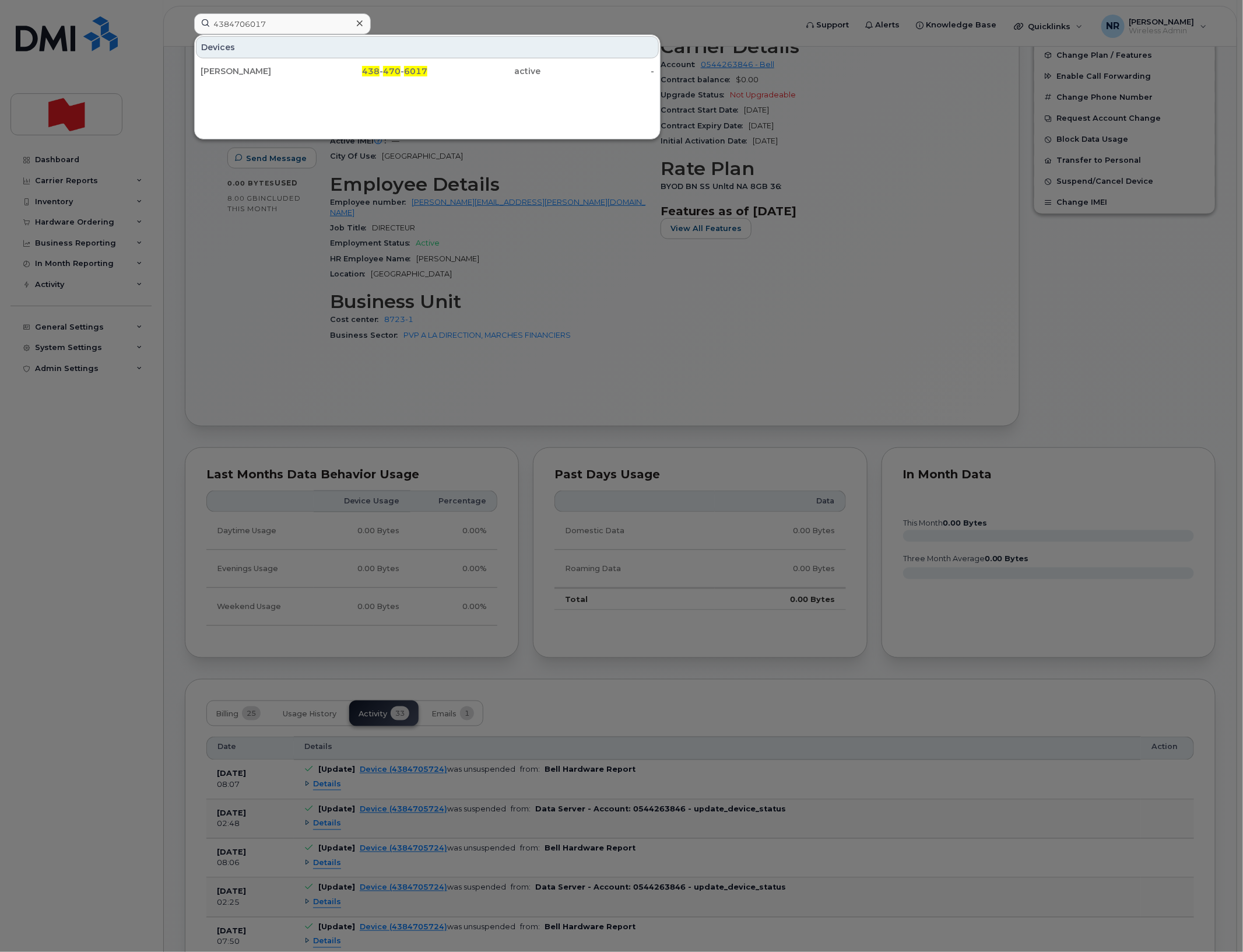
click at [249, 74] on div "Rayene Mekideche" at bounding box center [257, 71] width 114 height 12
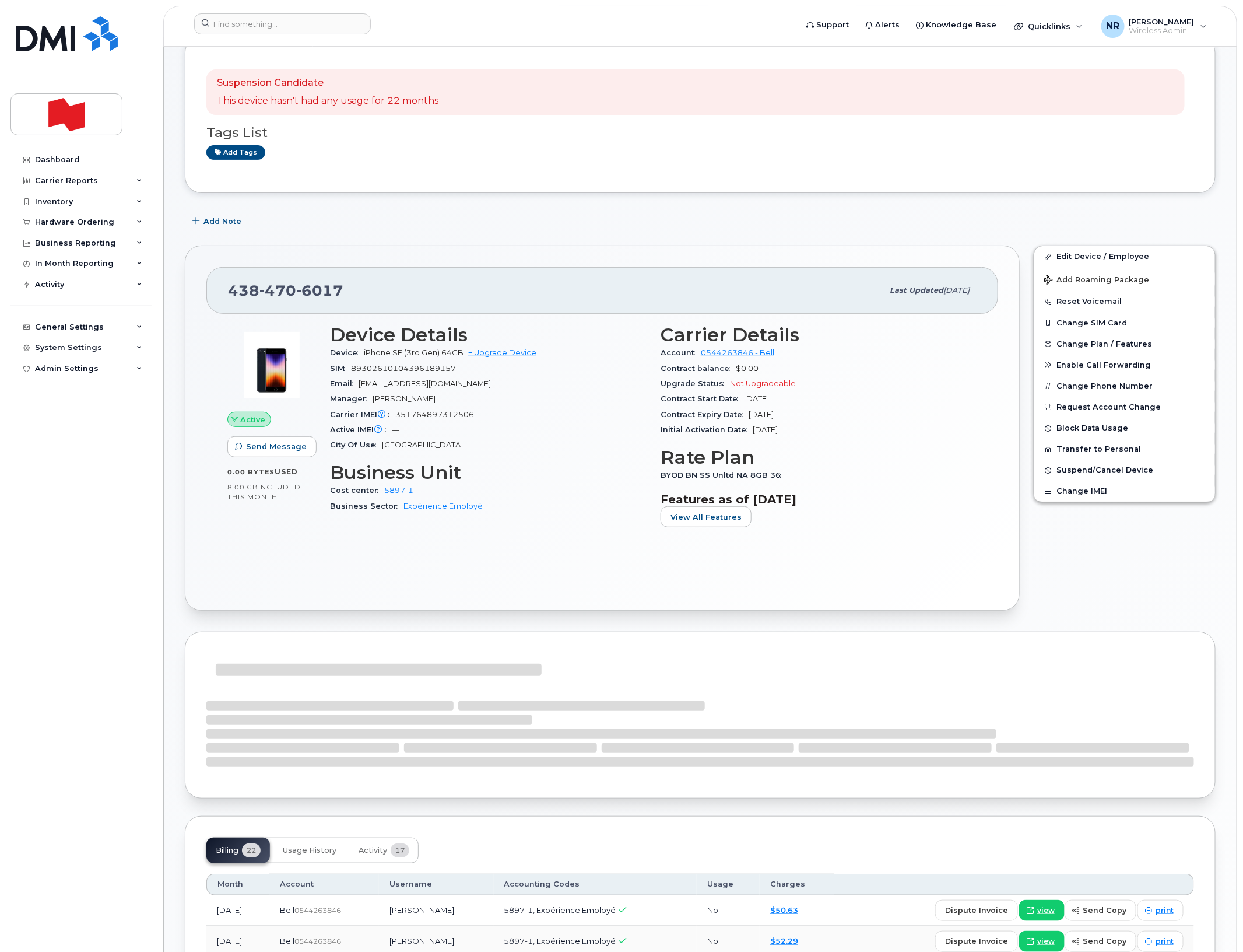
scroll to position [291, 0]
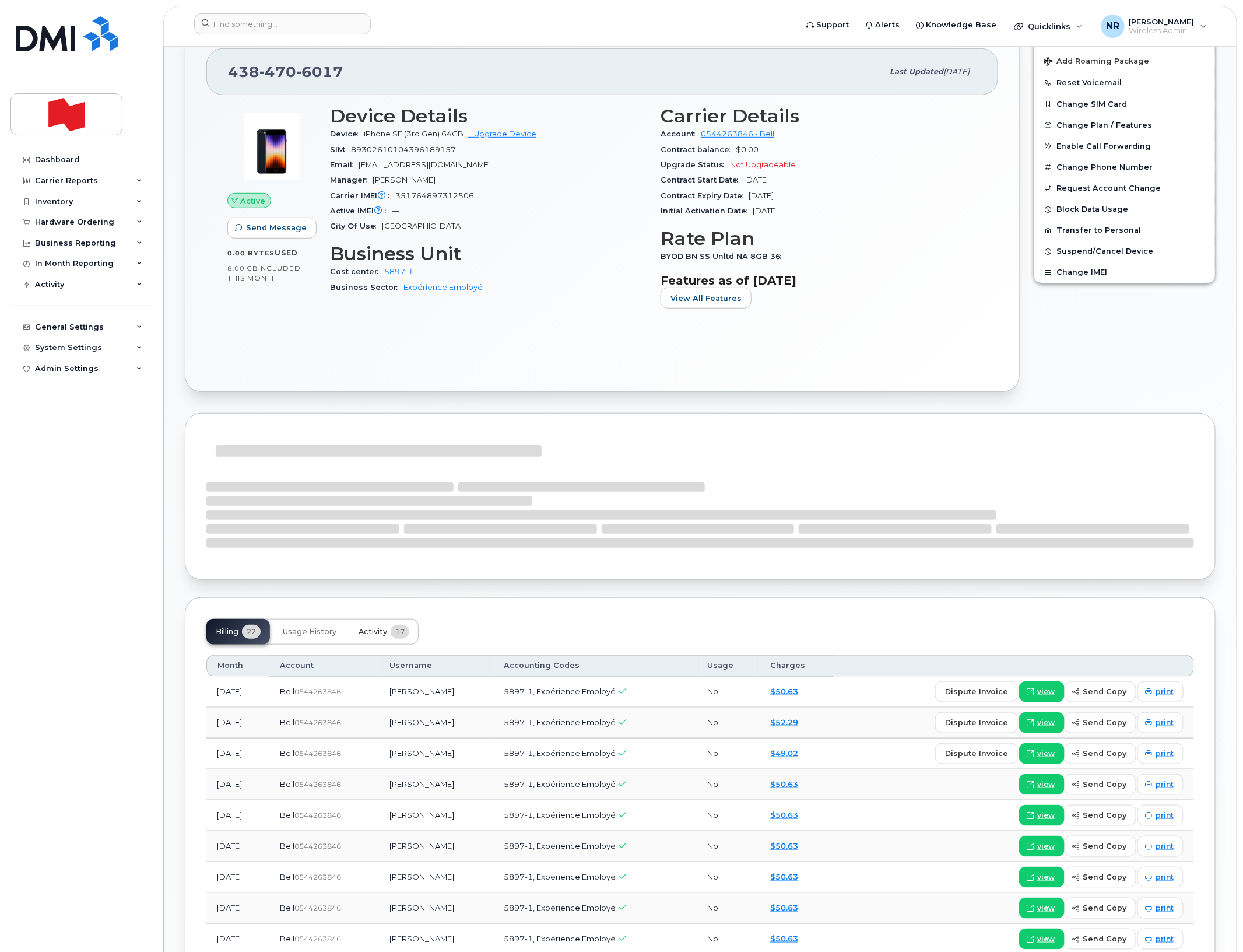
click at [372, 631] on span "Activity" at bounding box center [373, 632] width 28 height 10
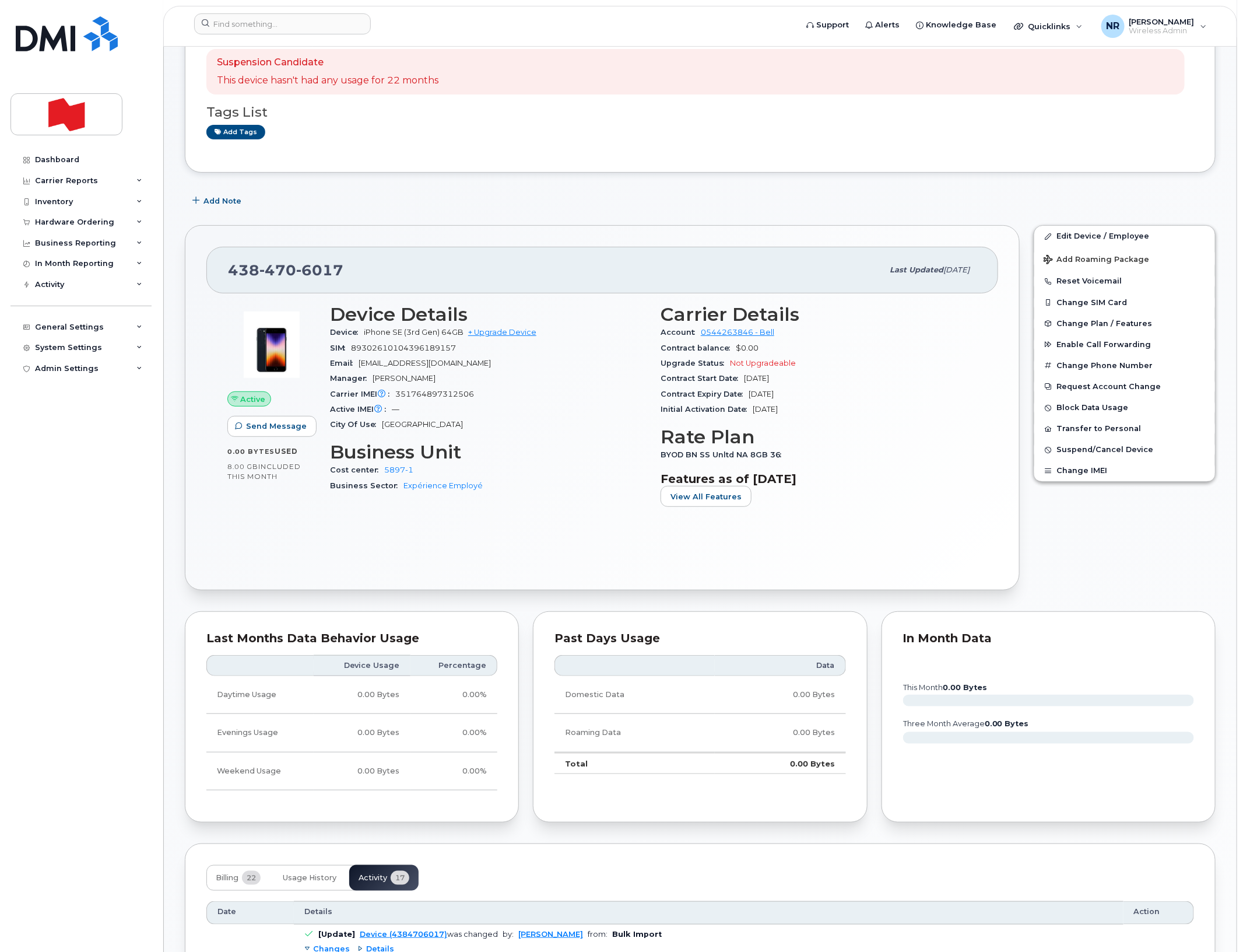
scroll to position [0, 0]
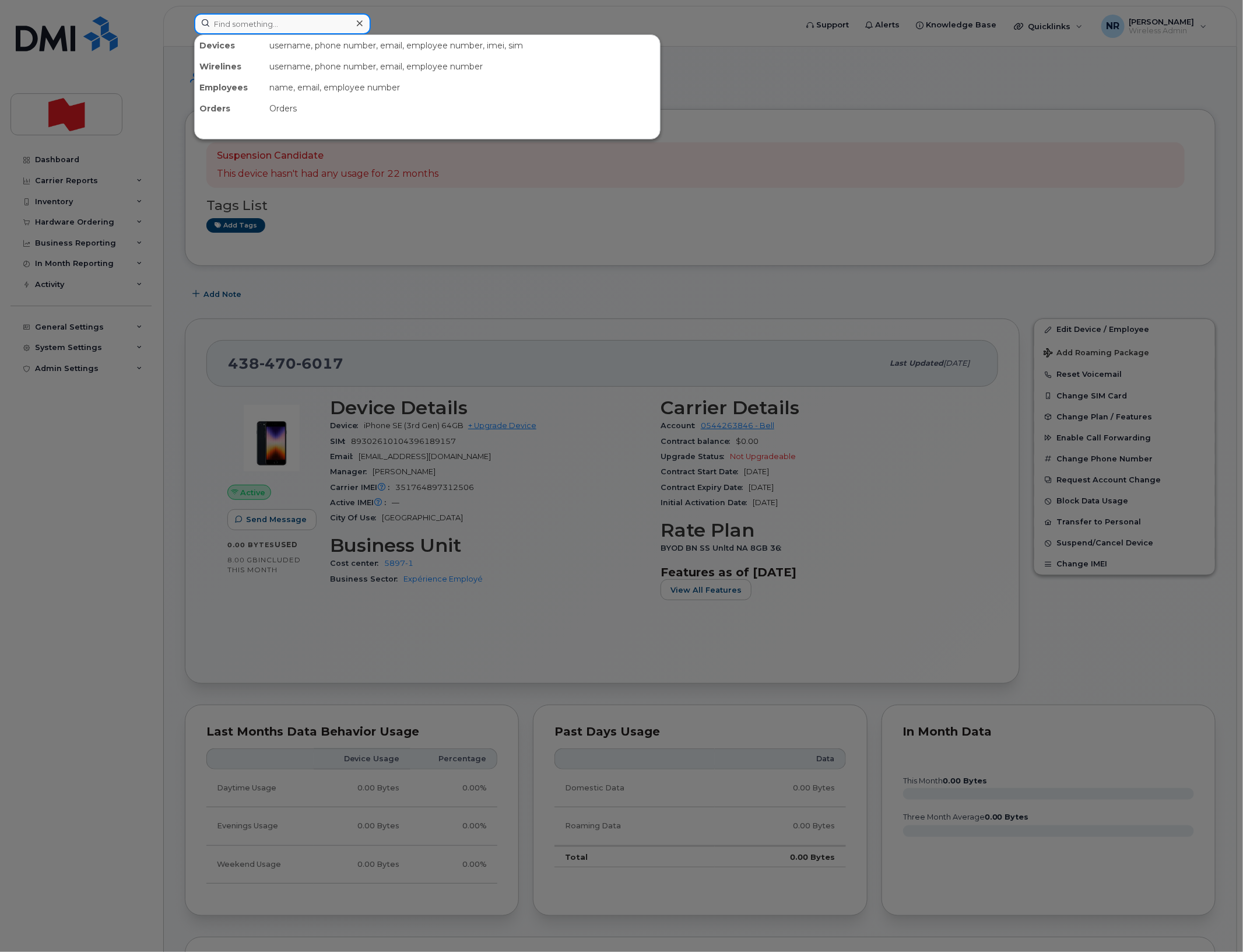
click at [321, 27] on input at bounding box center [282, 24] width 177 height 21
paste input "4384706125"
type input "4384706125"
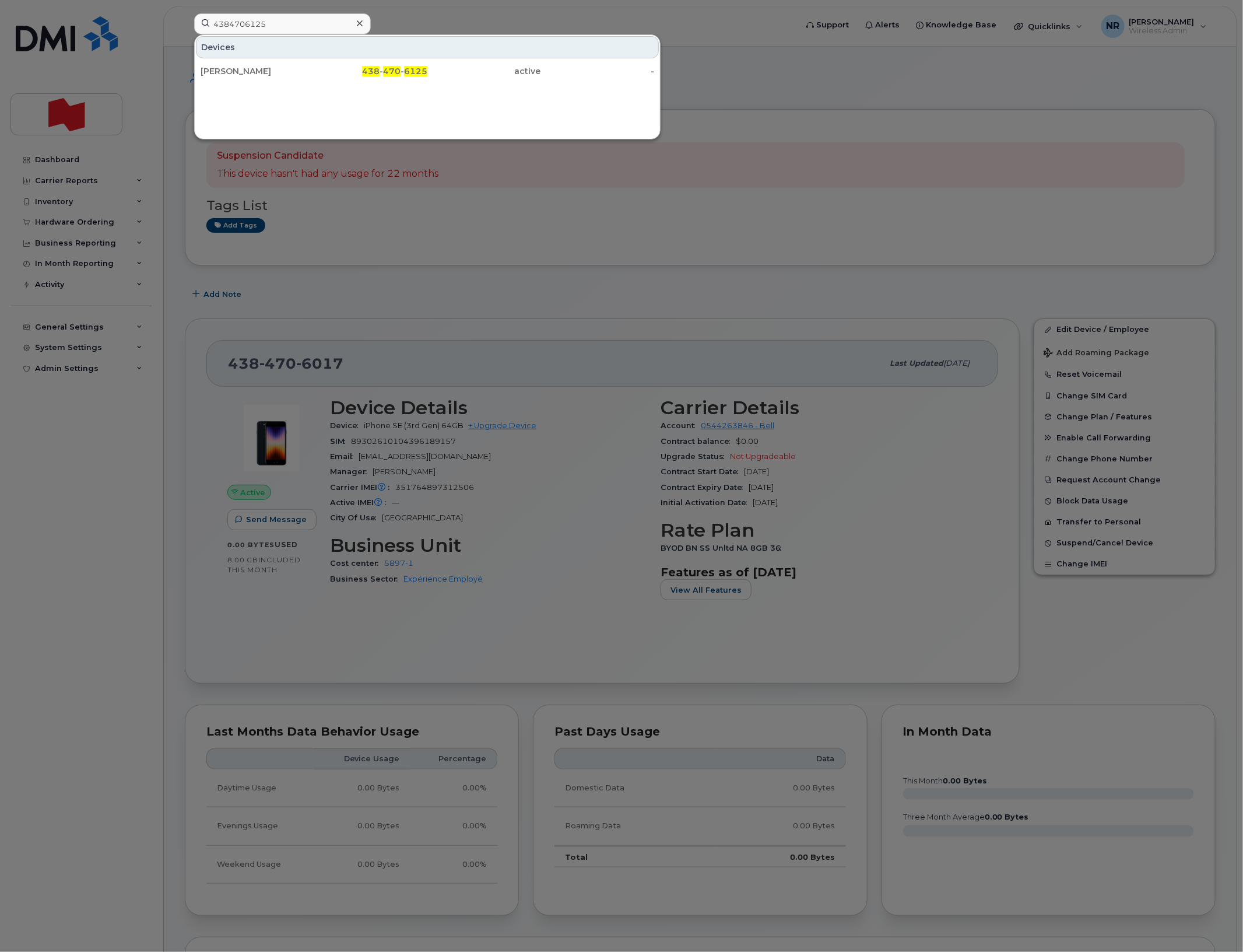
click at [226, 70] on div "[PERSON_NAME]" at bounding box center [257, 71] width 114 height 12
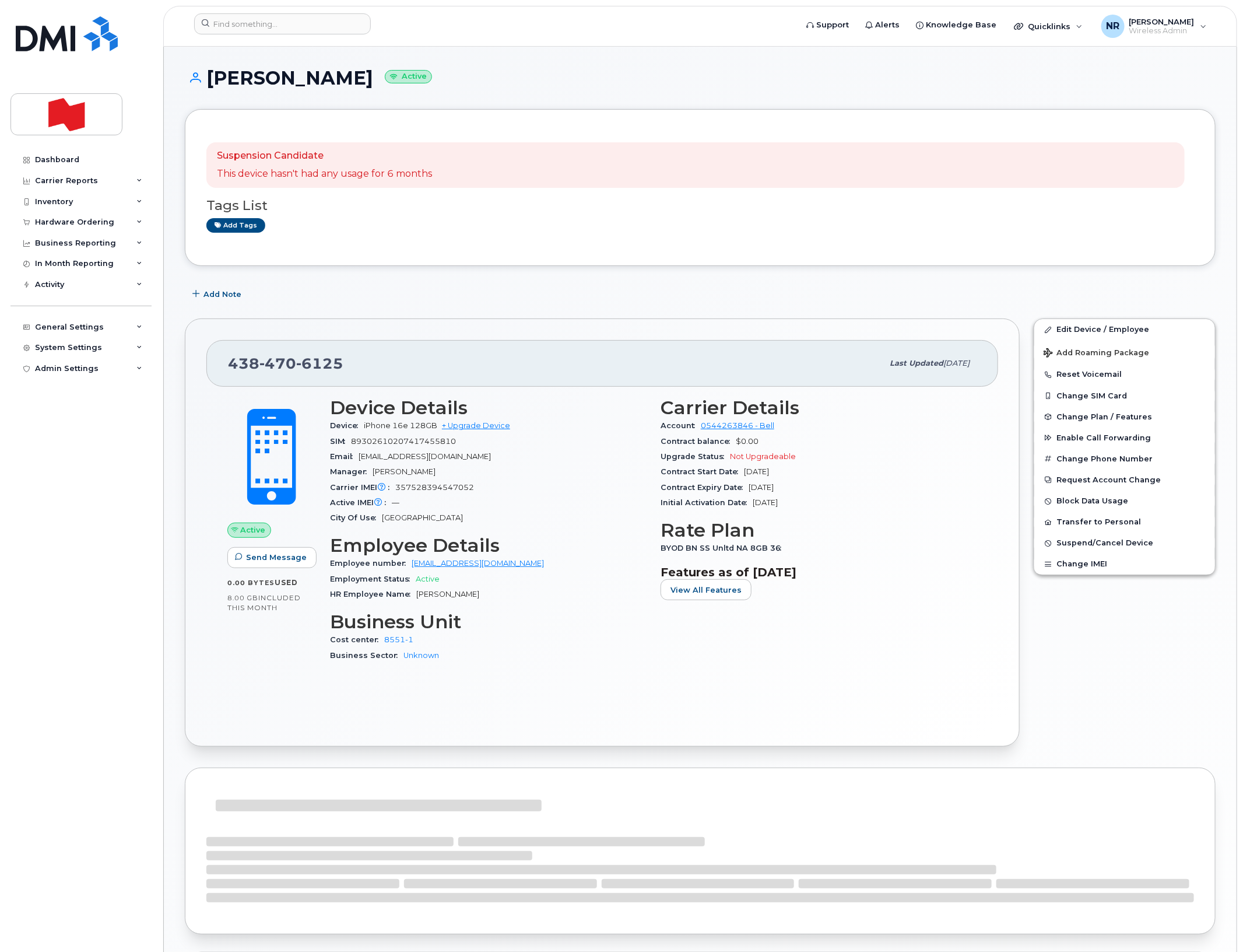
scroll to position [357, 0]
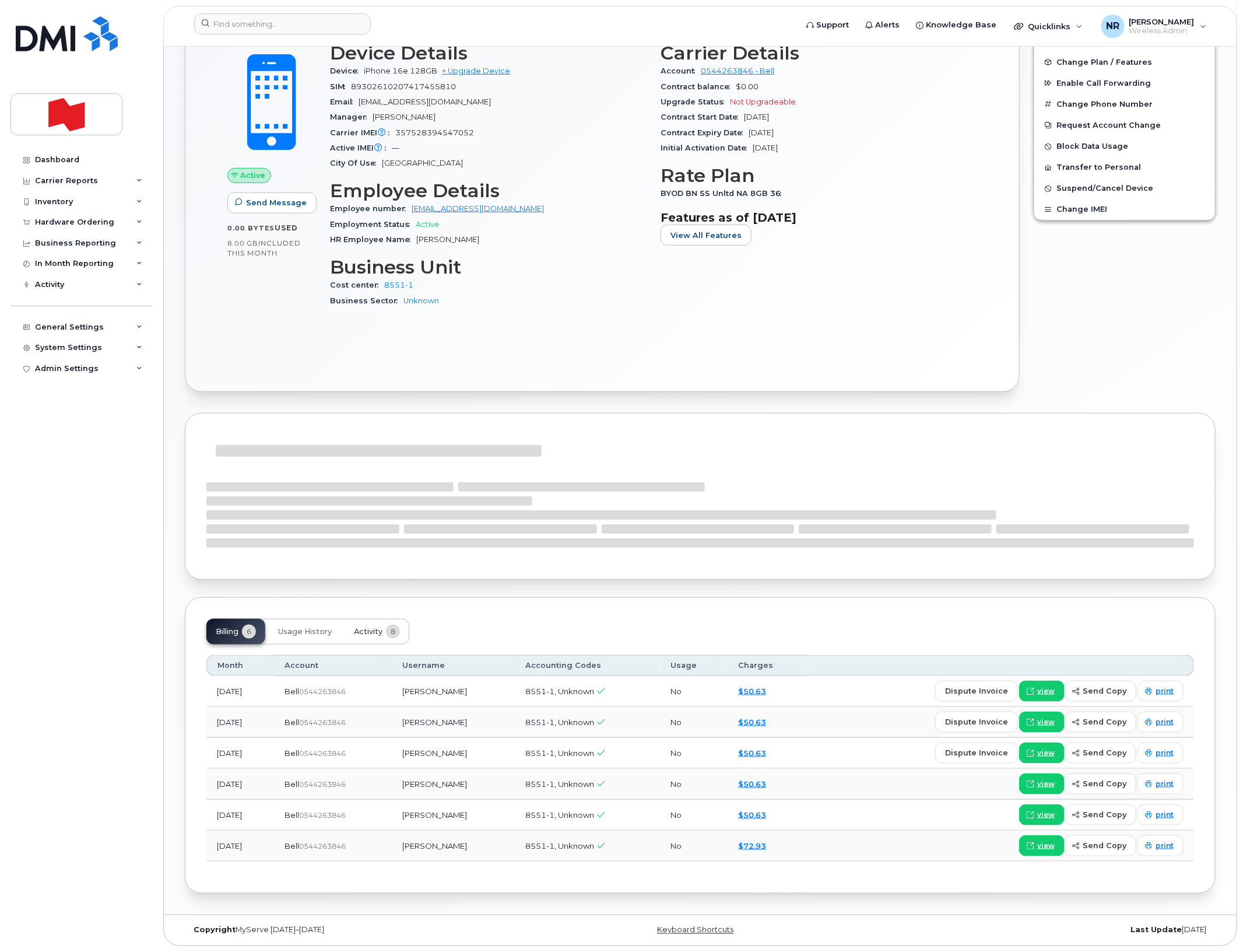
click at [374, 627] on span "Activity" at bounding box center [368, 632] width 28 height 10
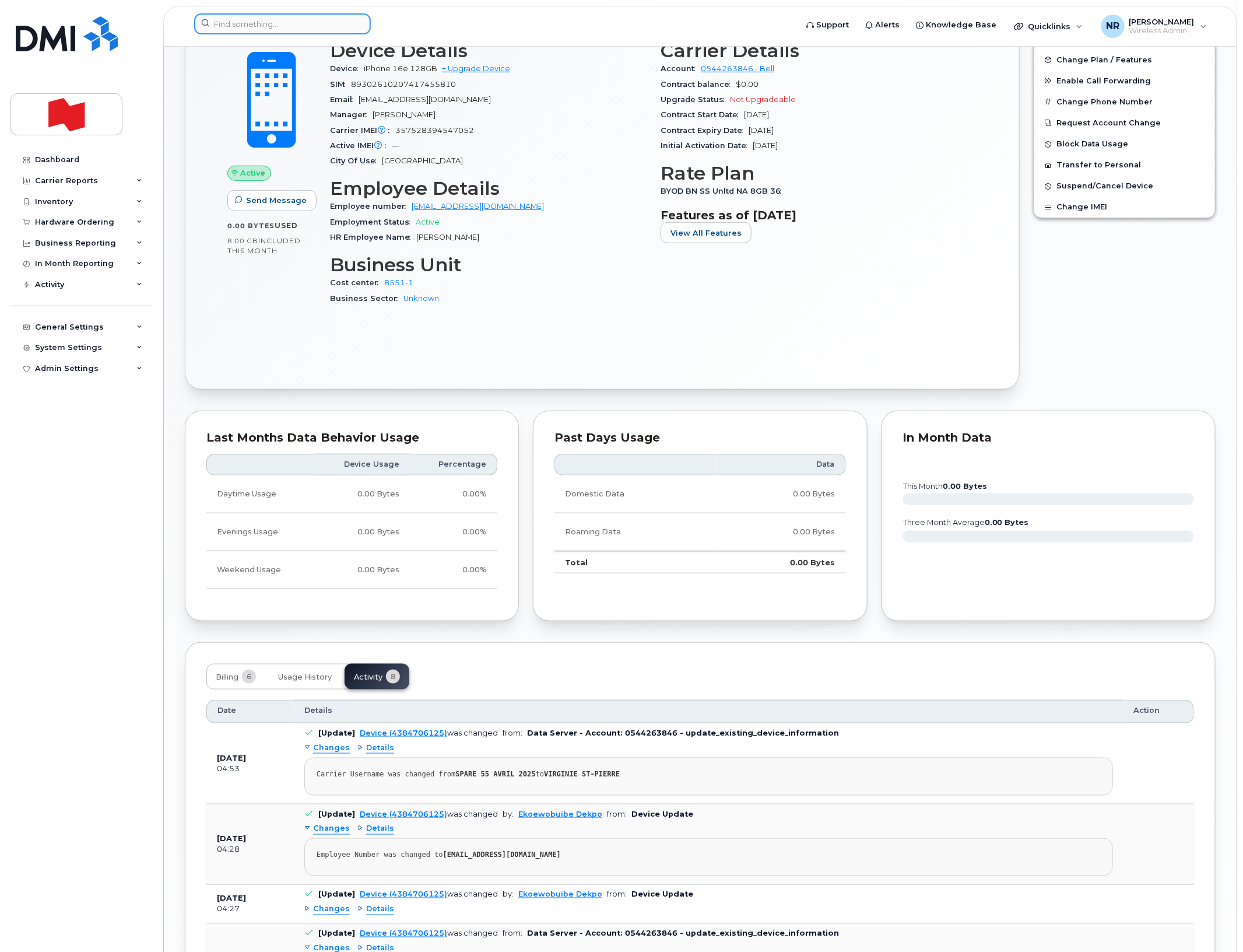
click at [316, 27] on input at bounding box center [282, 24] width 177 height 21
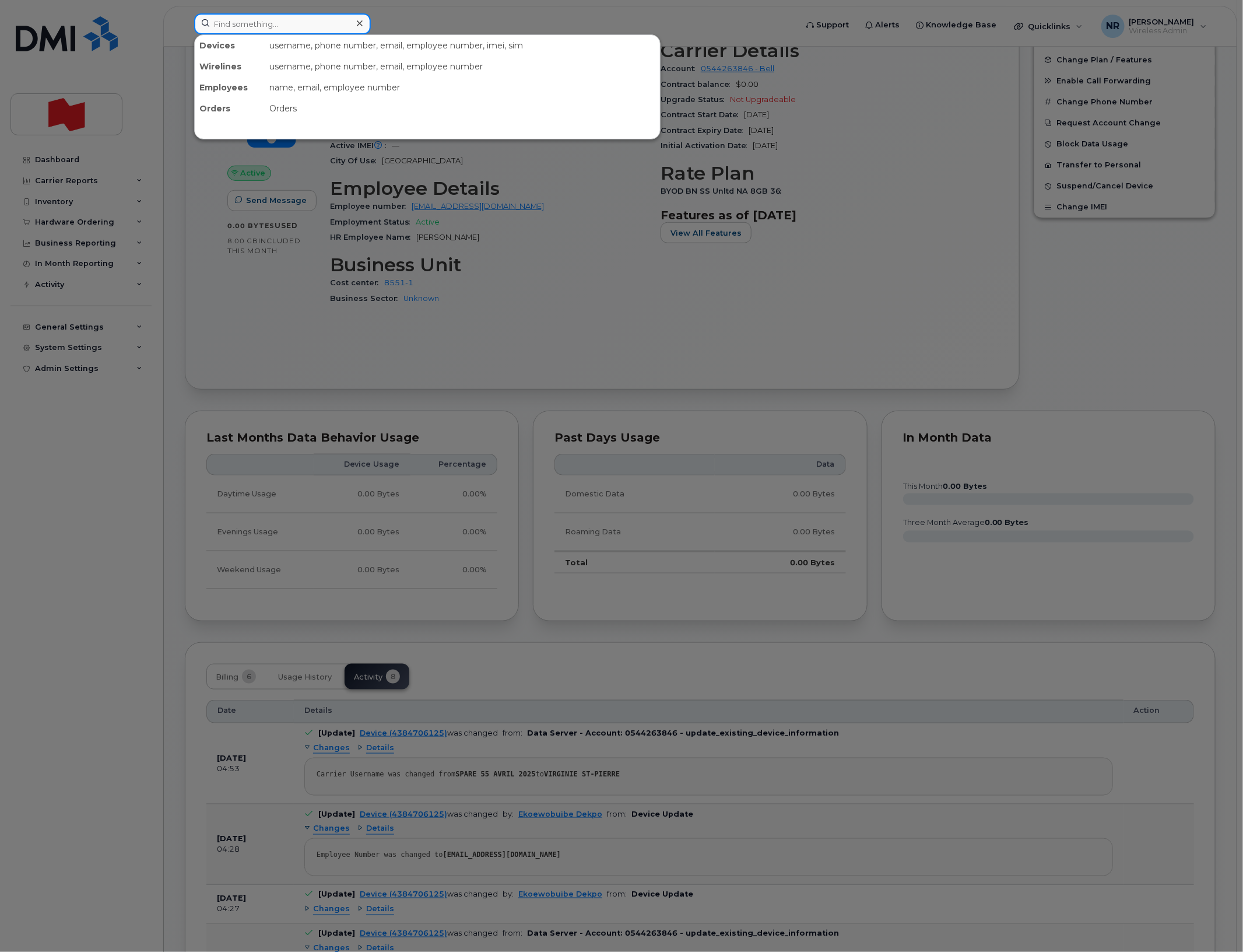
paste input "4384706196"
type input "4384706196"
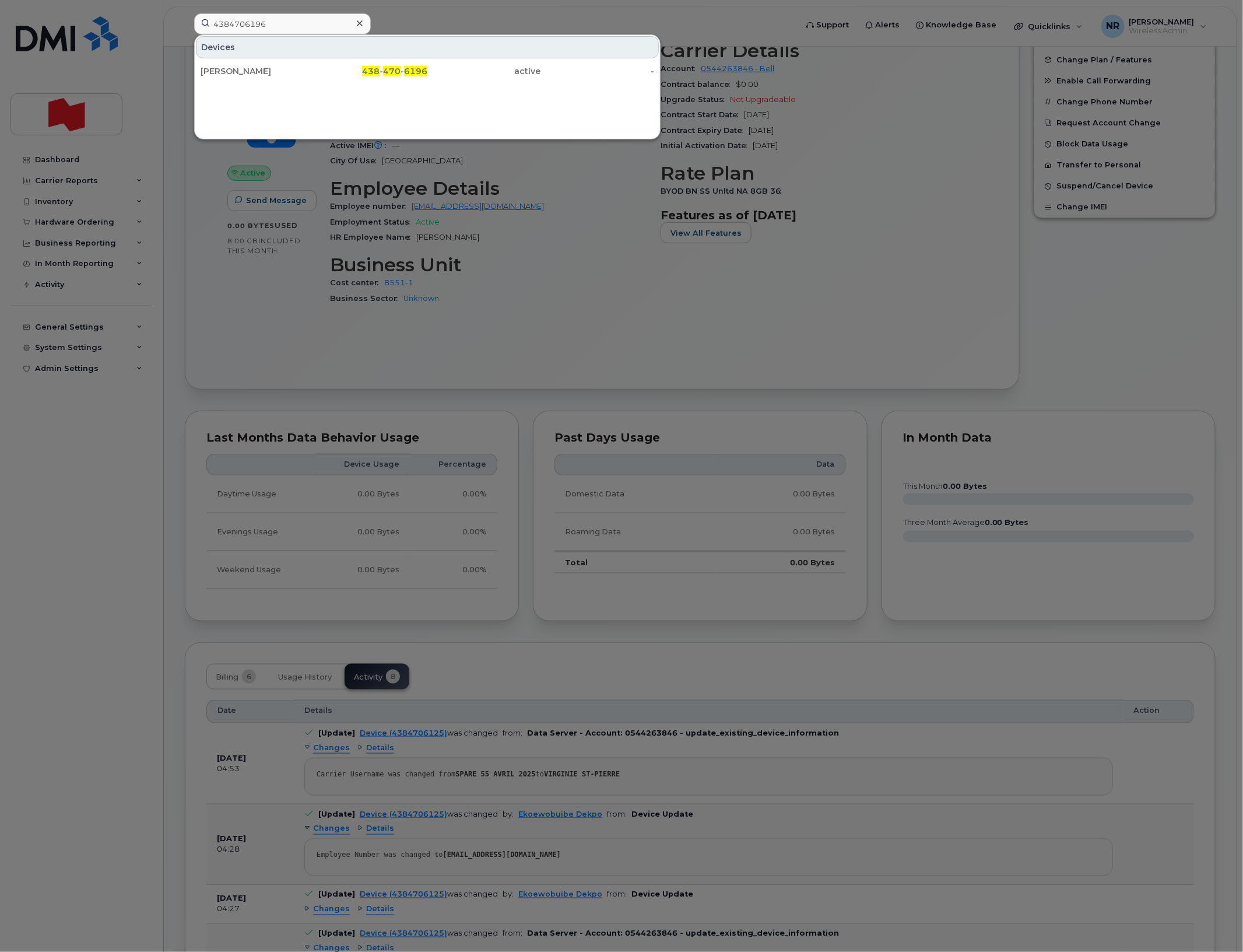
click at [247, 69] on div "Marie Josee Belley" at bounding box center [257, 71] width 114 height 12
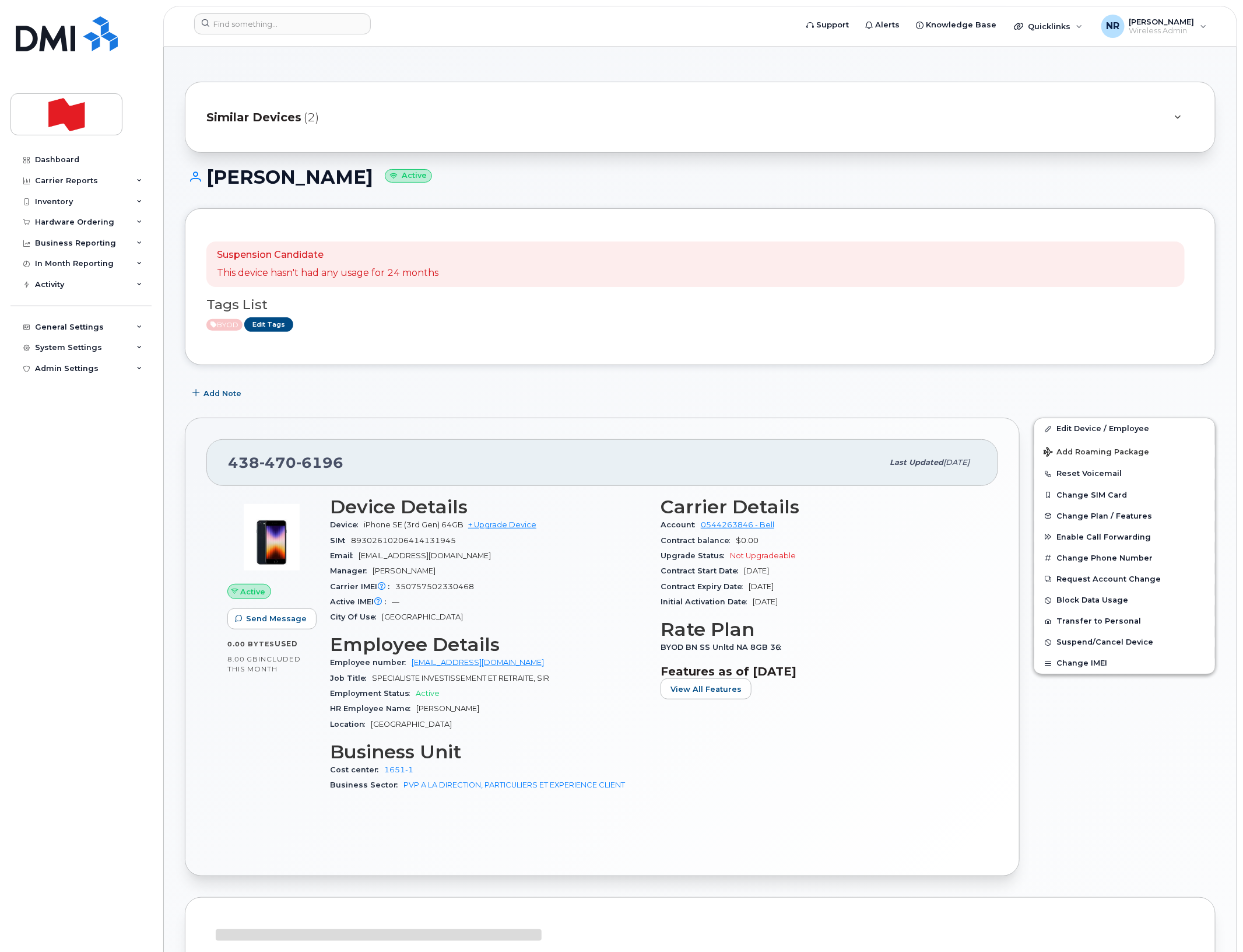
click at [286, 117] on span "Similar Devices" at bounding box center [254, 117] width 95 height 17
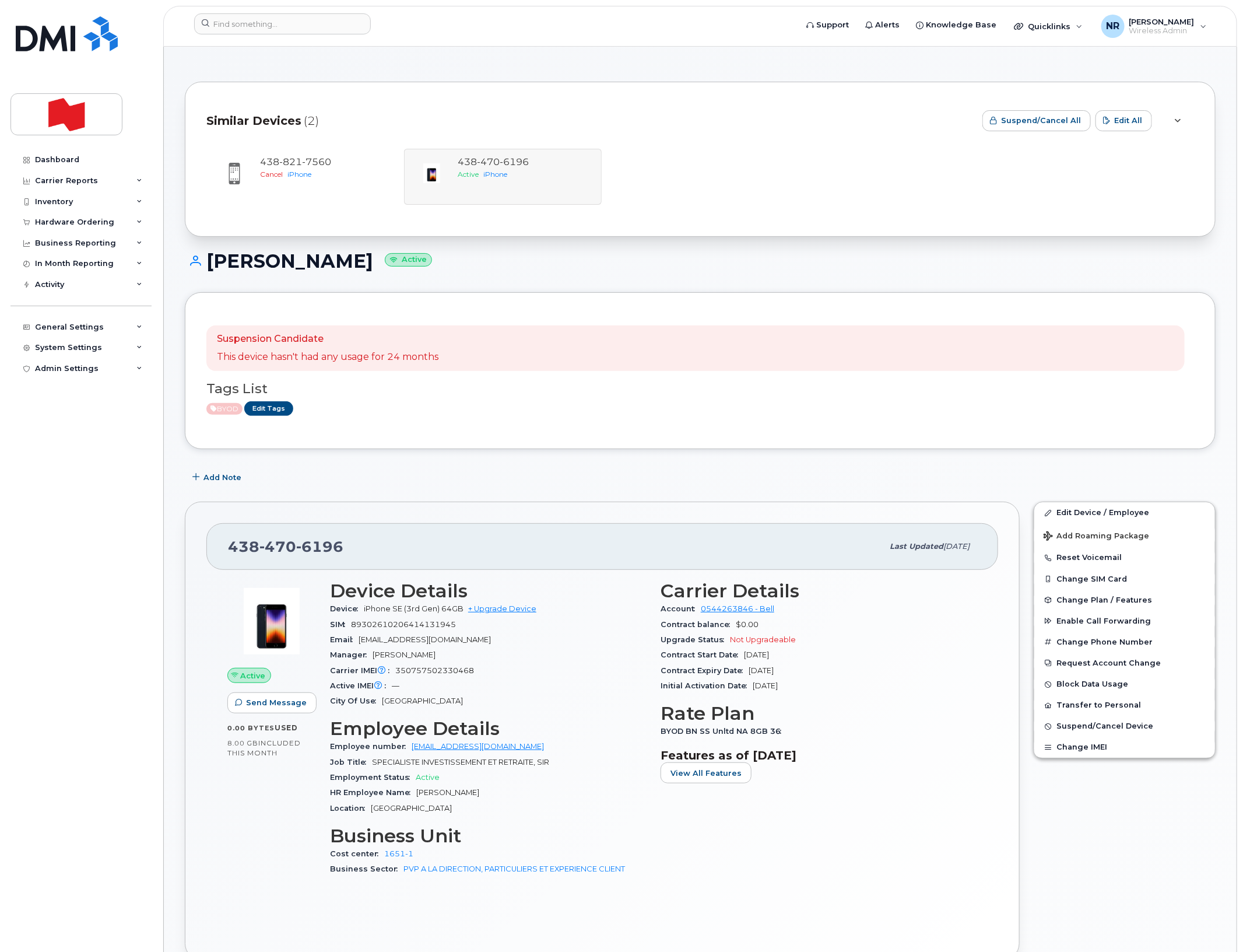
click at [286, 117] on span "Similar Devices" at bounding box center [254, 120] width 95 height 17
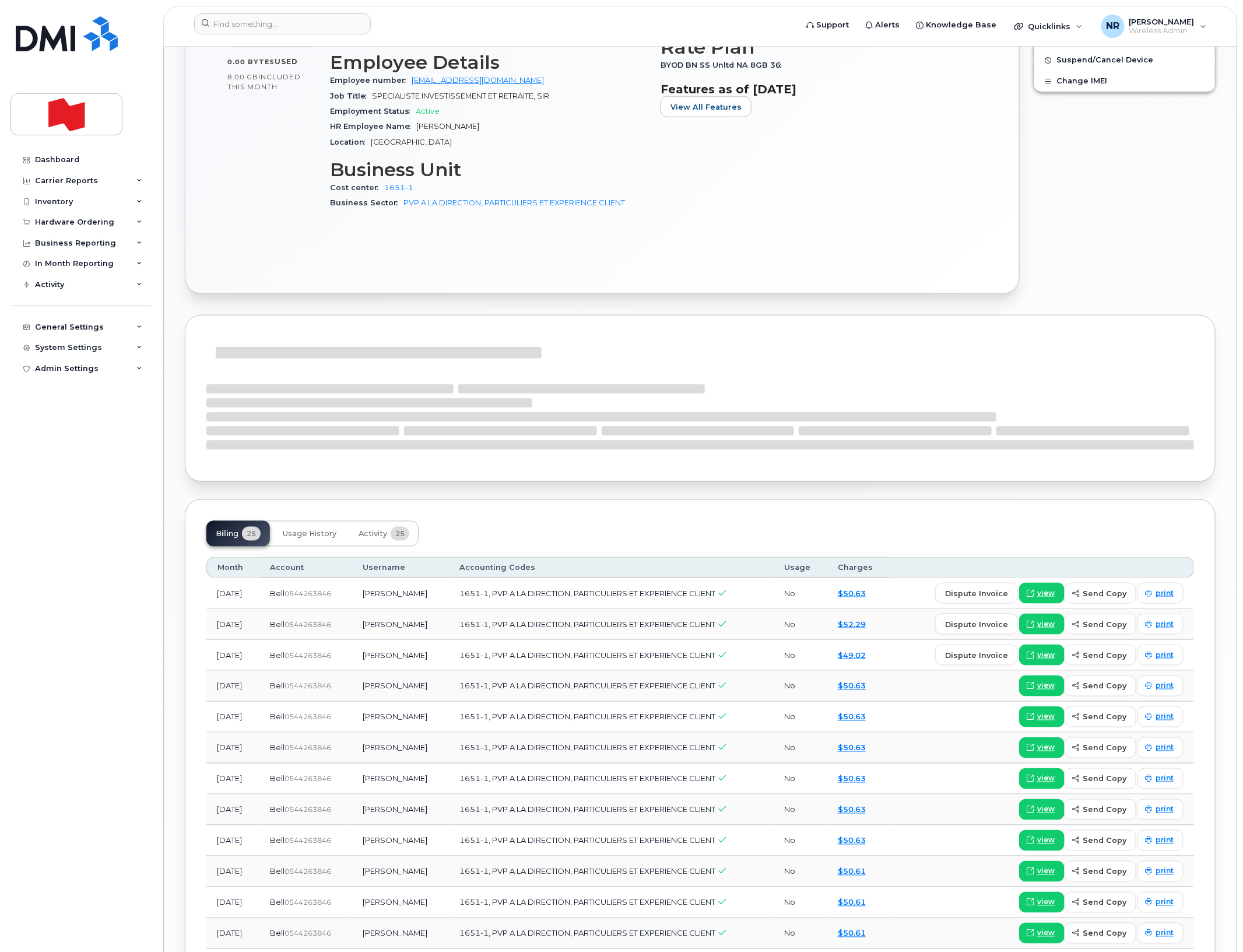
scroll to position [583, 0]
click at [370, 537] on div "Suspension Candidate This device hasn't had any usage for 24 months Tags List B…" at bounding box center [700, 510] width 1031 height 1770
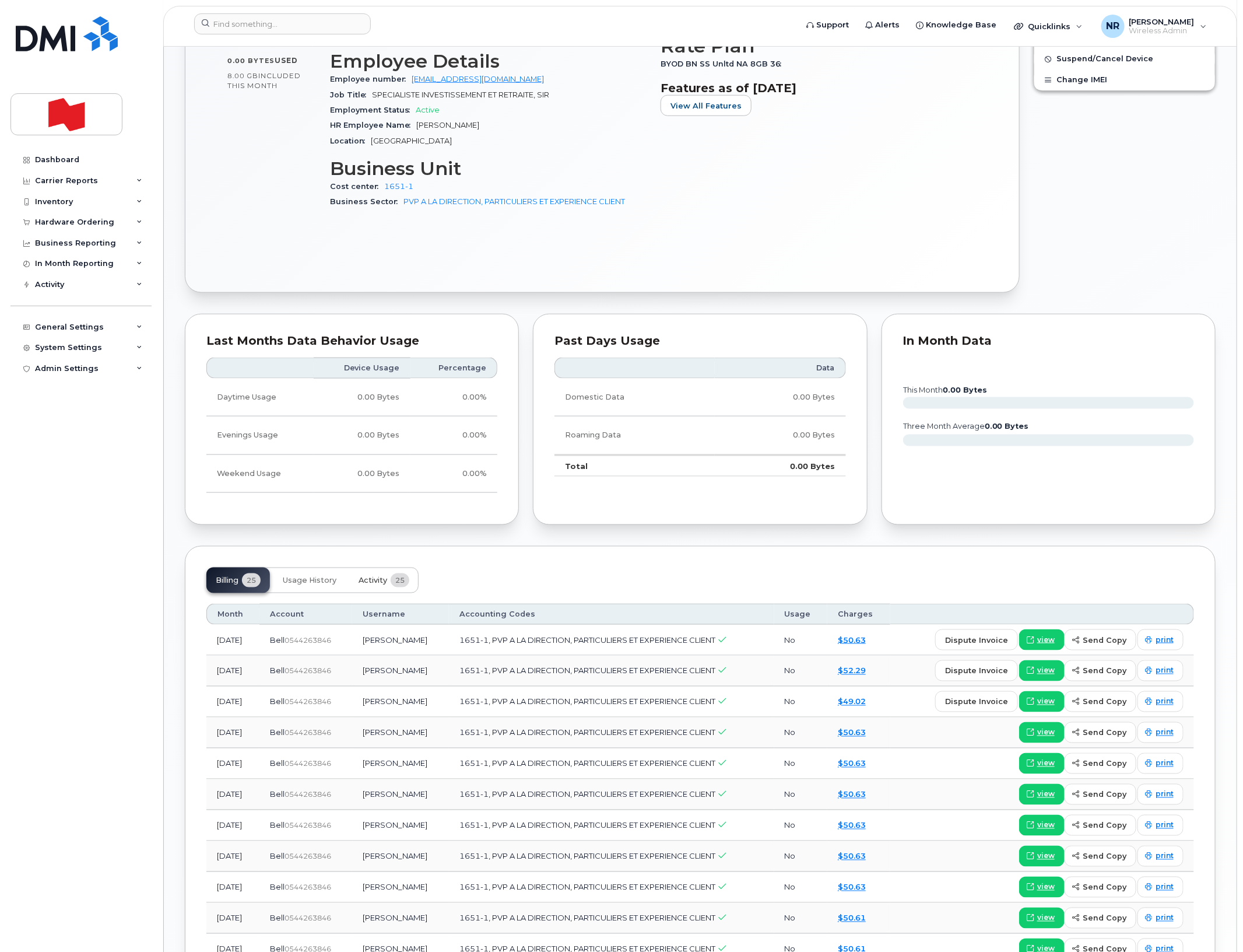
click at [377, 582] on span "Activity" at bounding box center [373, 580] width 28 height 10
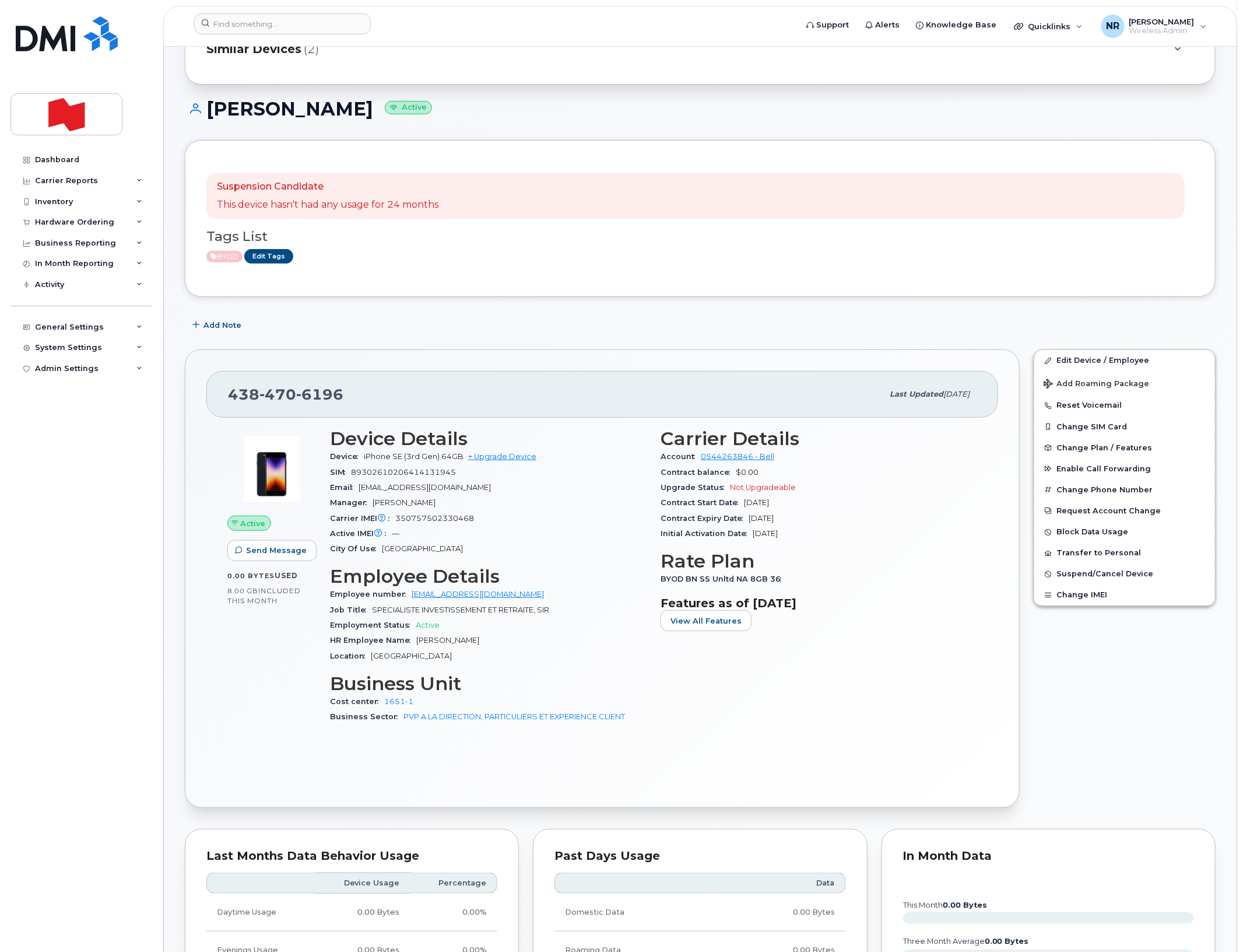
scroll to position [0, 0]
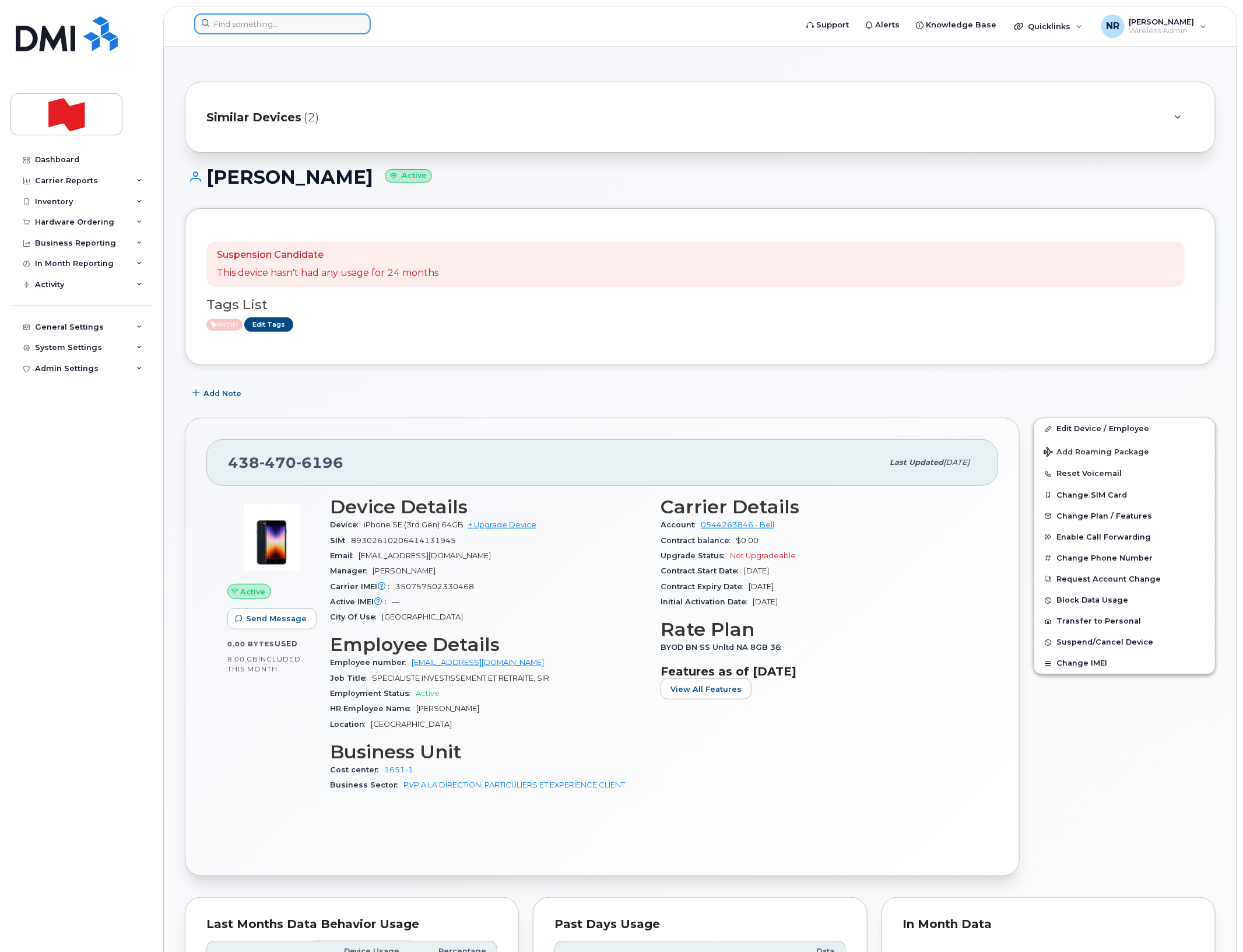
click at [336, 26] on input at bounding box center [282, 24] width 177 height 21
paste input "4384706524"
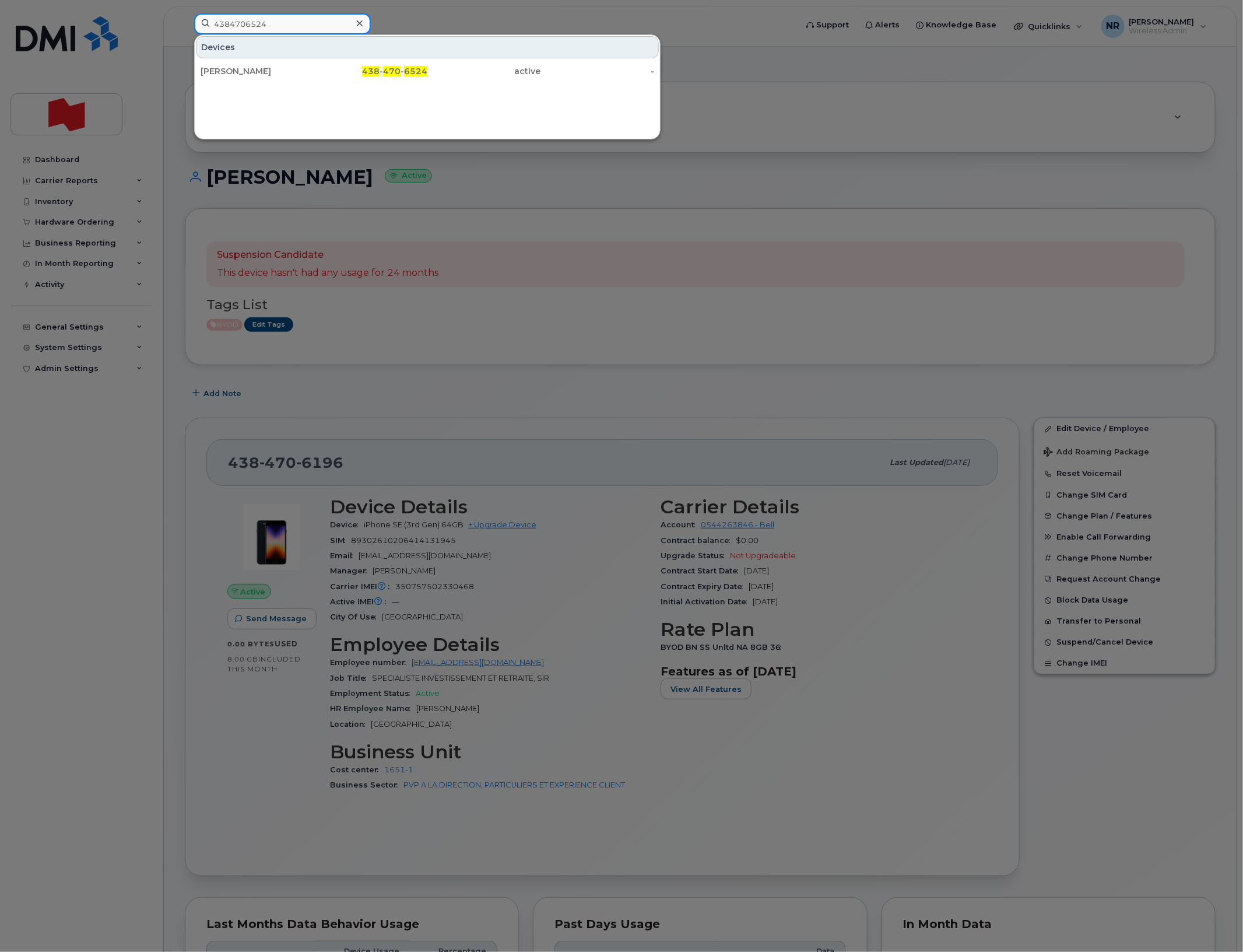
type input "4384706524"
drag, startPoint x: 229, startPoint y: 70, endPoint x: 236, endPoint y: 71, distance: 7.1
click at [229, 70] on div "Pierre Berube" at bounding box center [257, 71] width 114 height 12
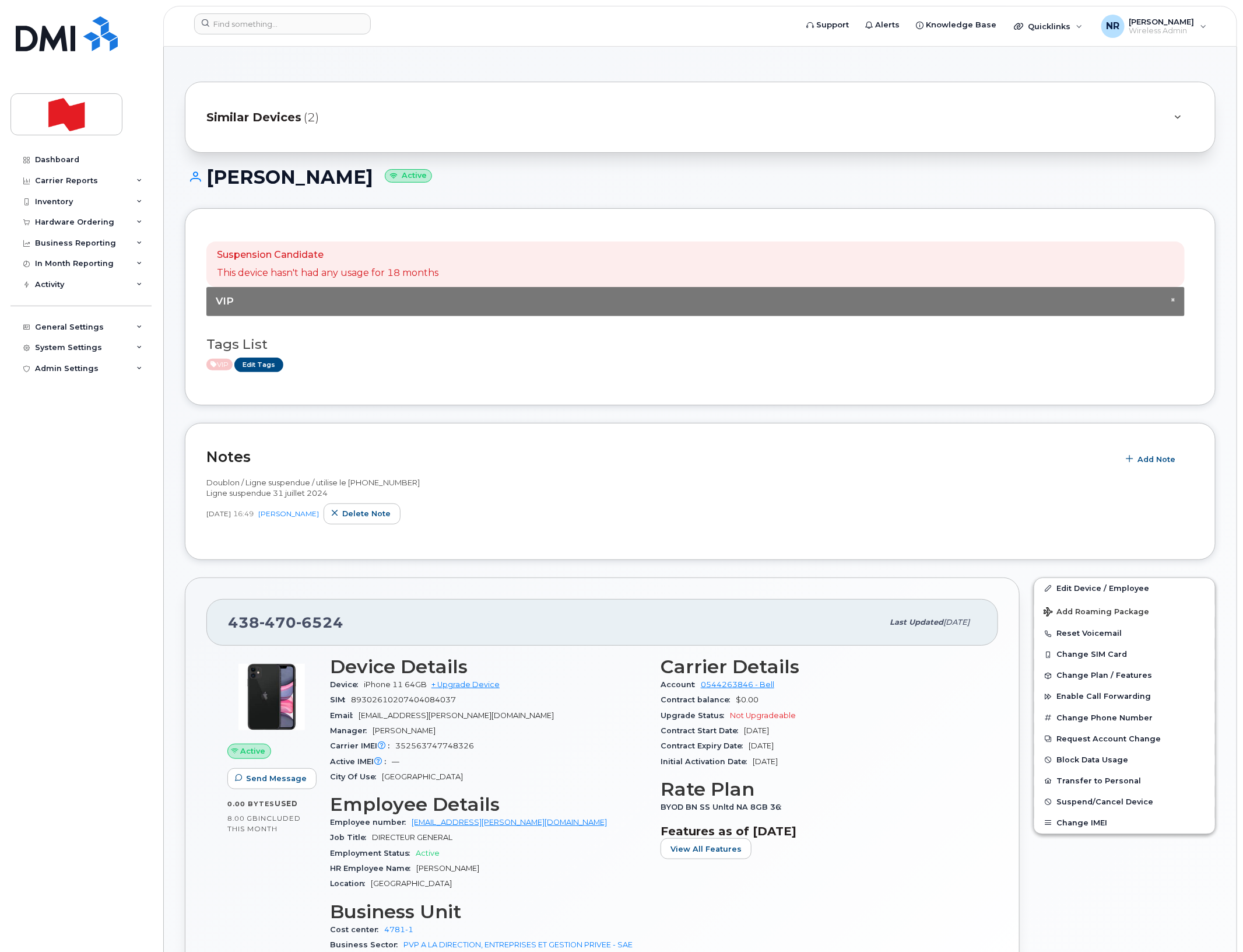
click at [277, 118] on span "Similar Devices" at bounding box center [254, 117] width 95 height 17
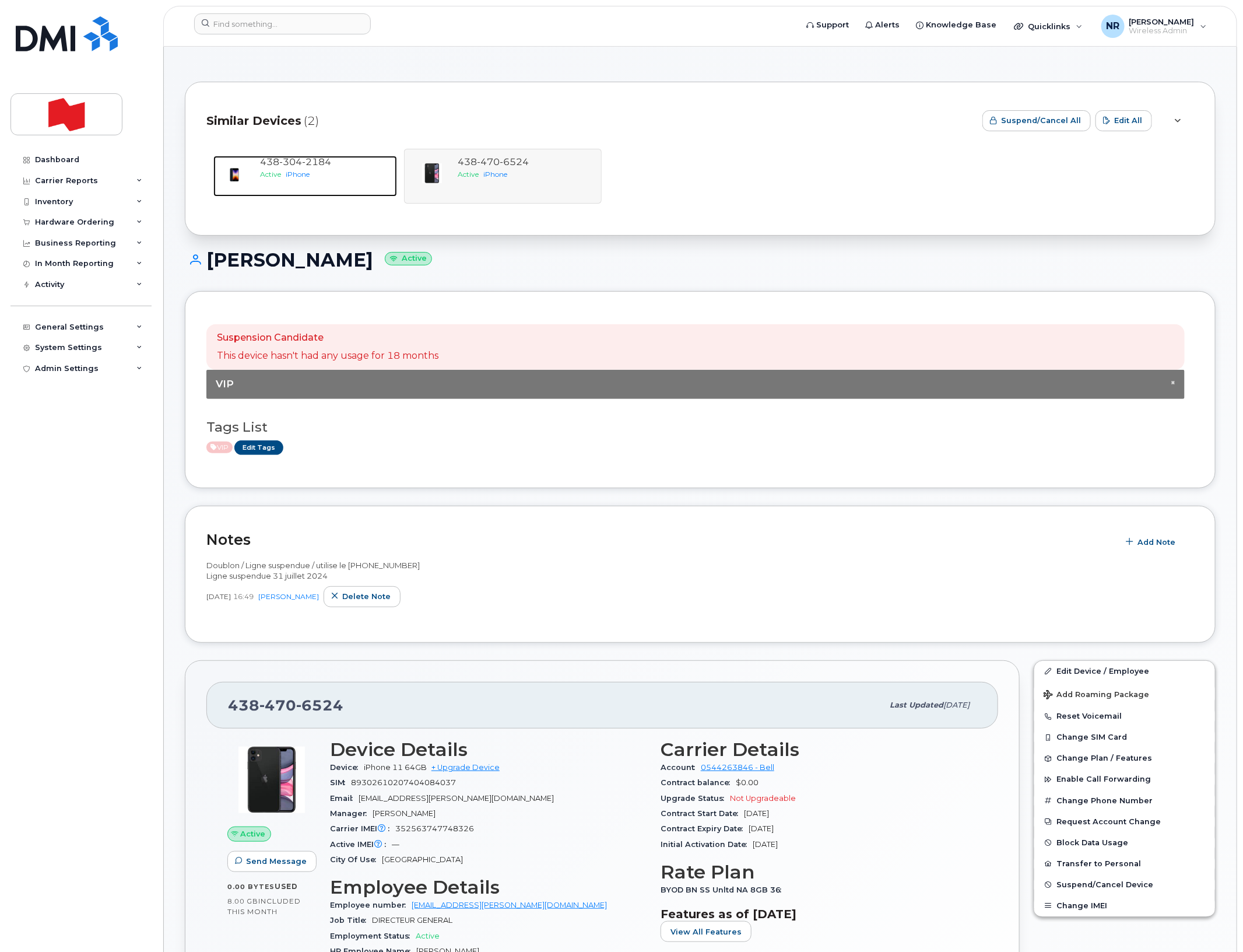
click at [273, 166] on span "438 304 2184" at bounding box center [296, 161] width 71 height 11
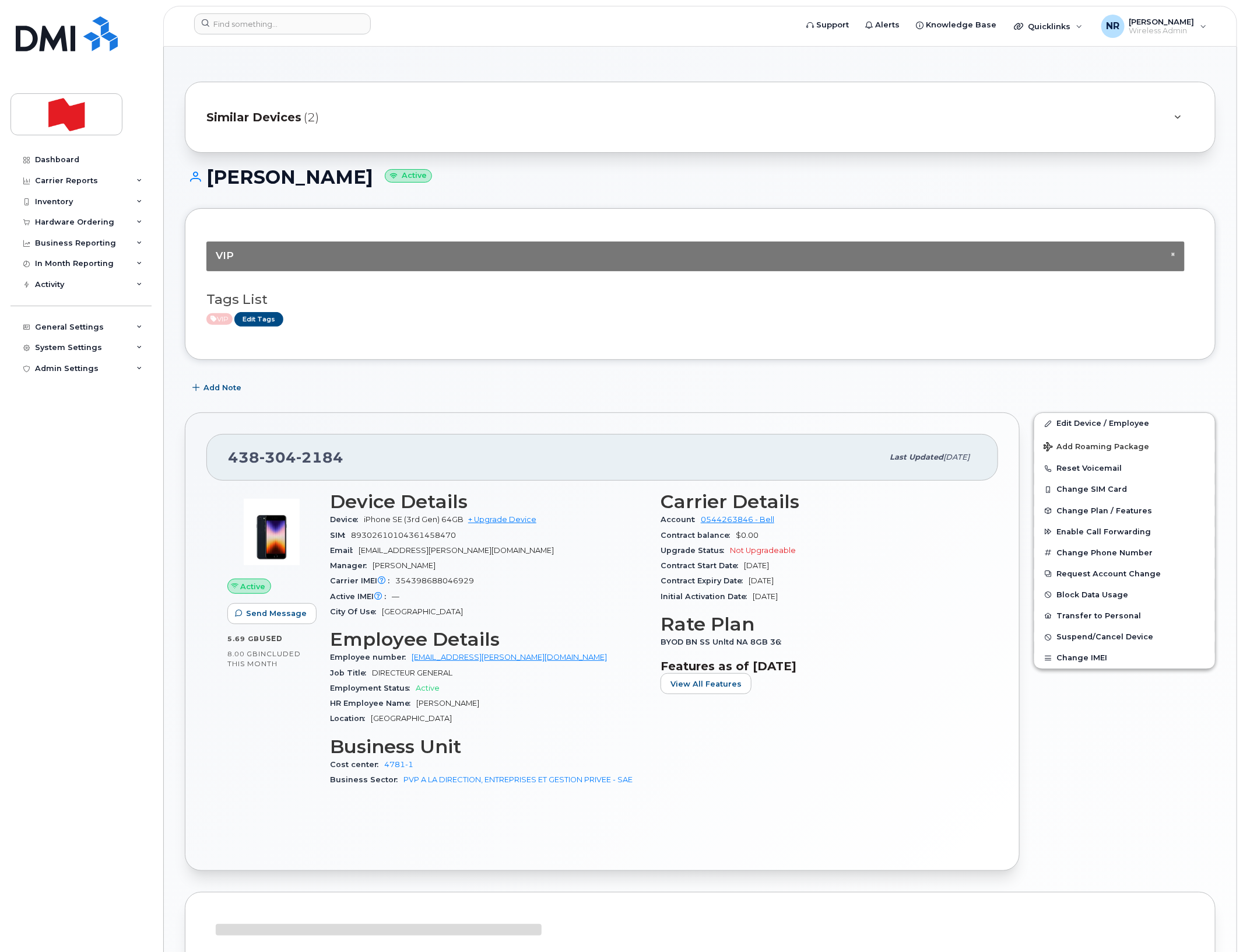
click at [280, 120] on span "Similar Devices" at bounding box center [254, 117] width 95 height 17
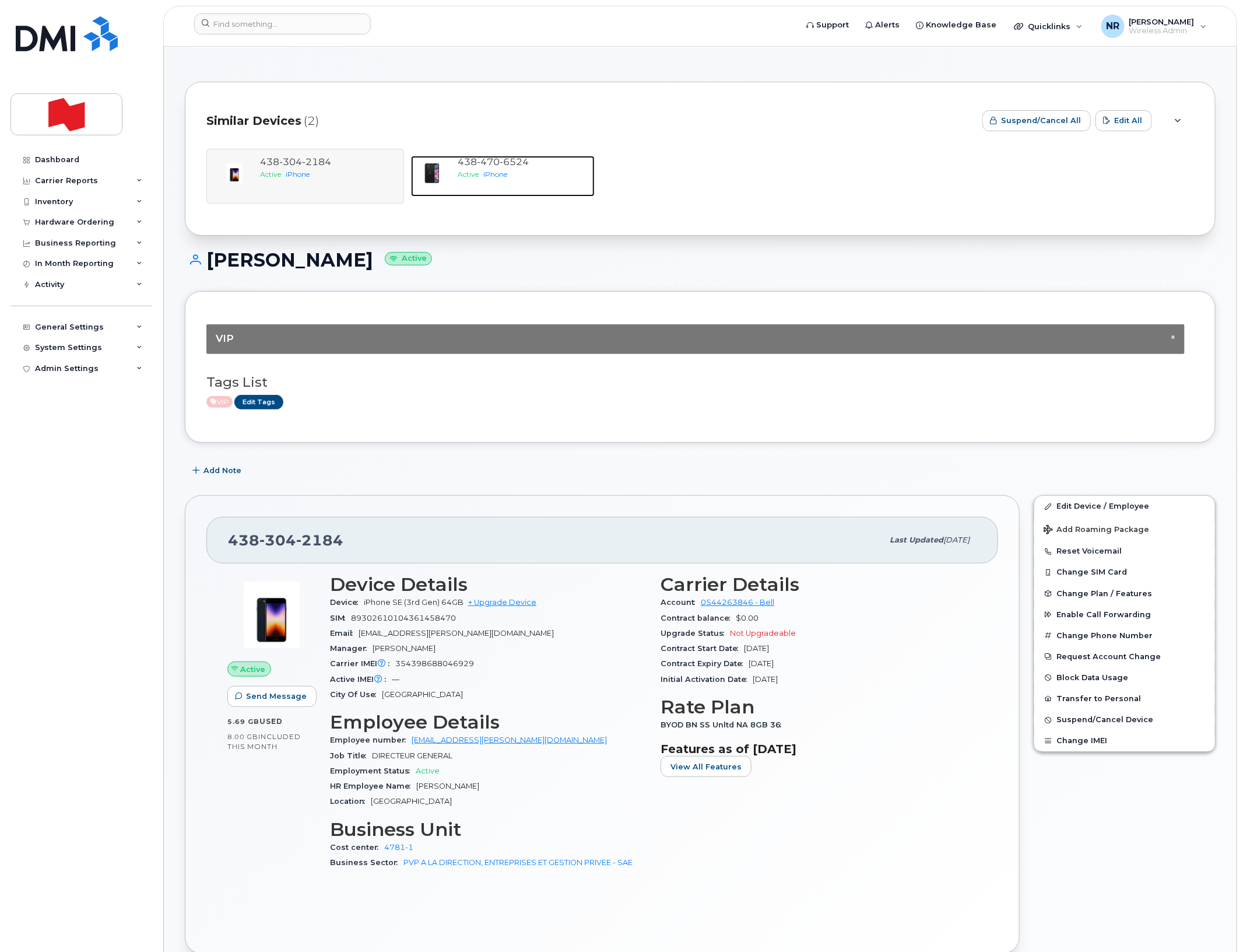
click at [492, 175] on span "iPhone" at bounding box center [496, 174] width 24 height 9
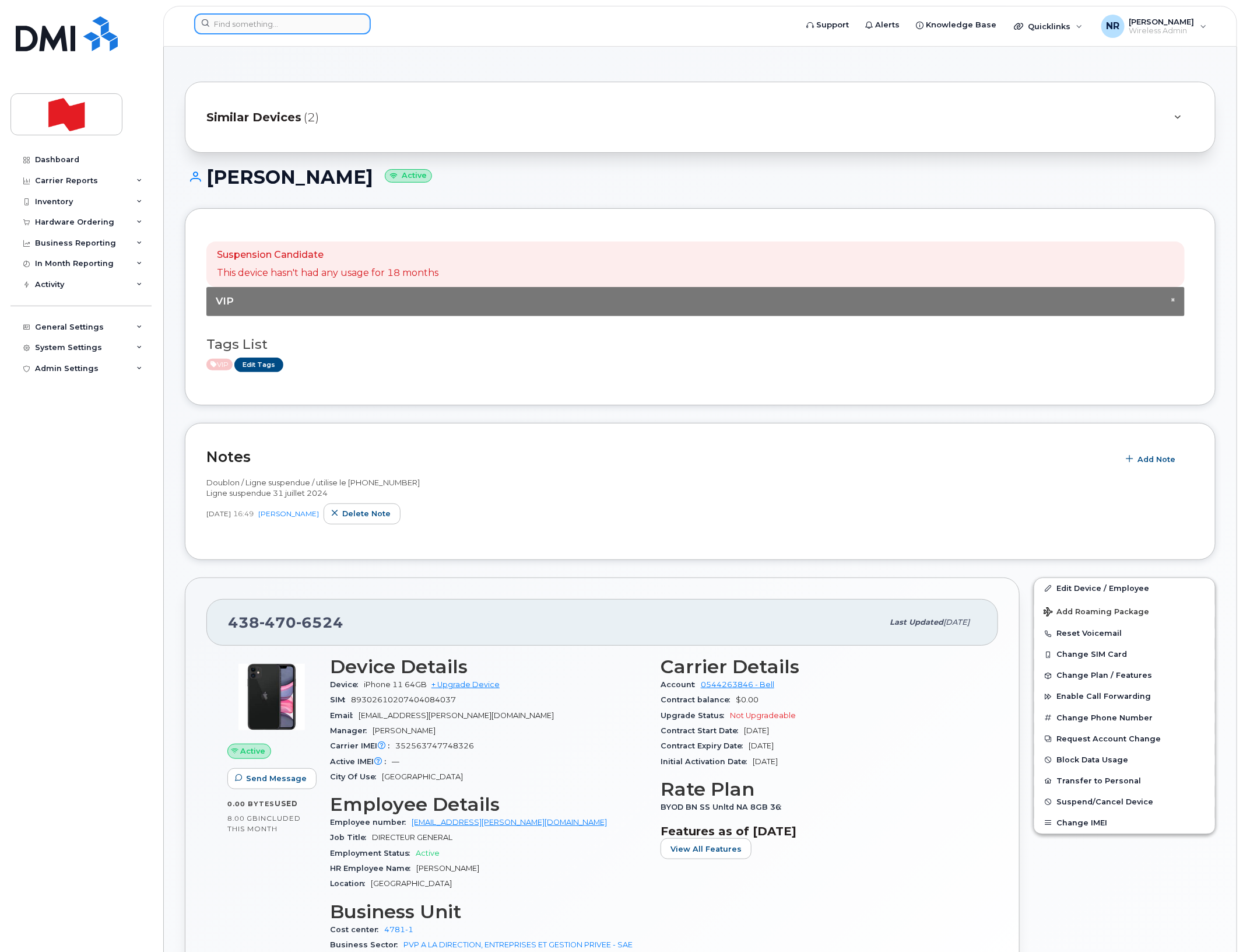
click at [277, 22] on input at bounding box center [282, 24] width 177 height 21
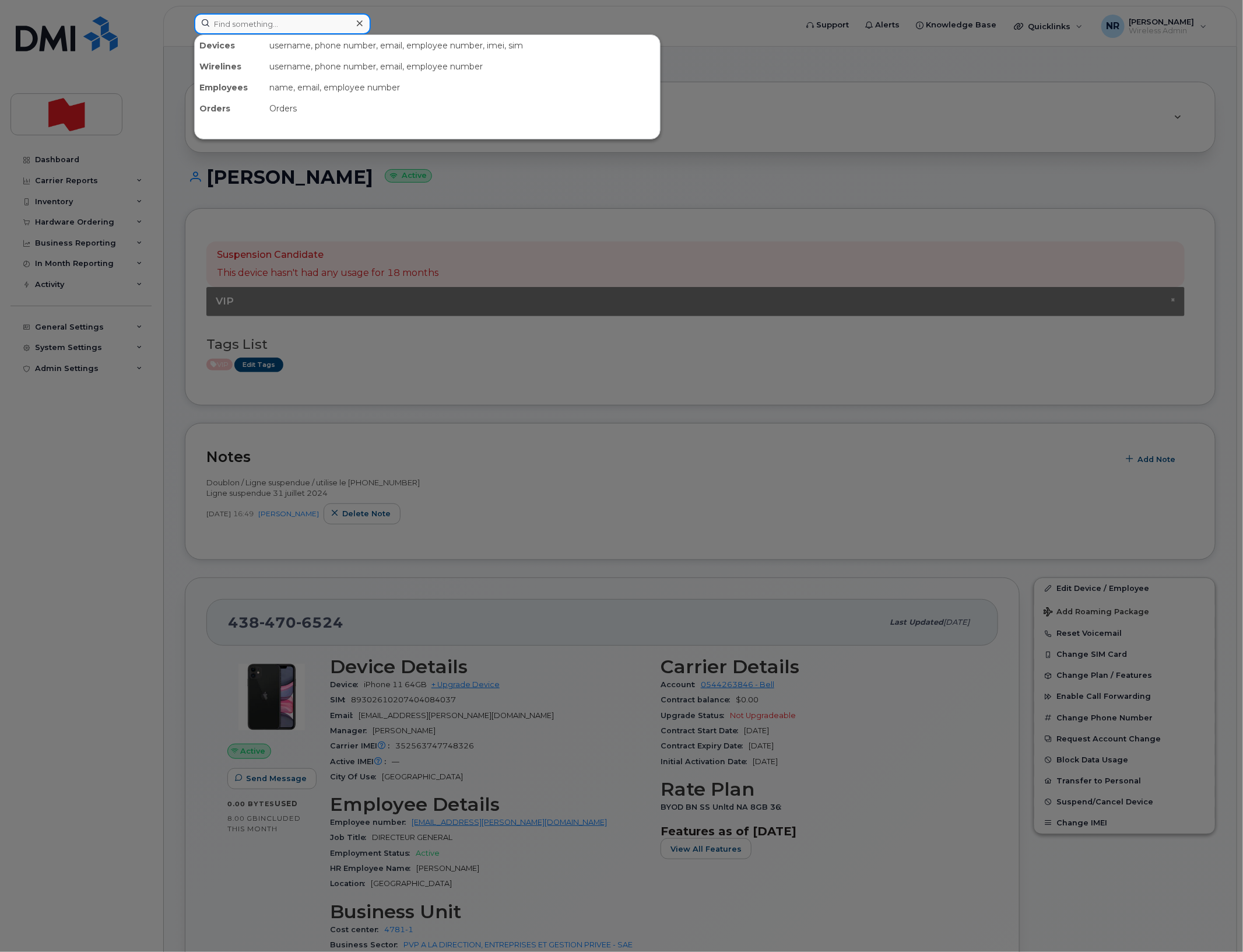
paste input "4384706802"
type input "4384706802"
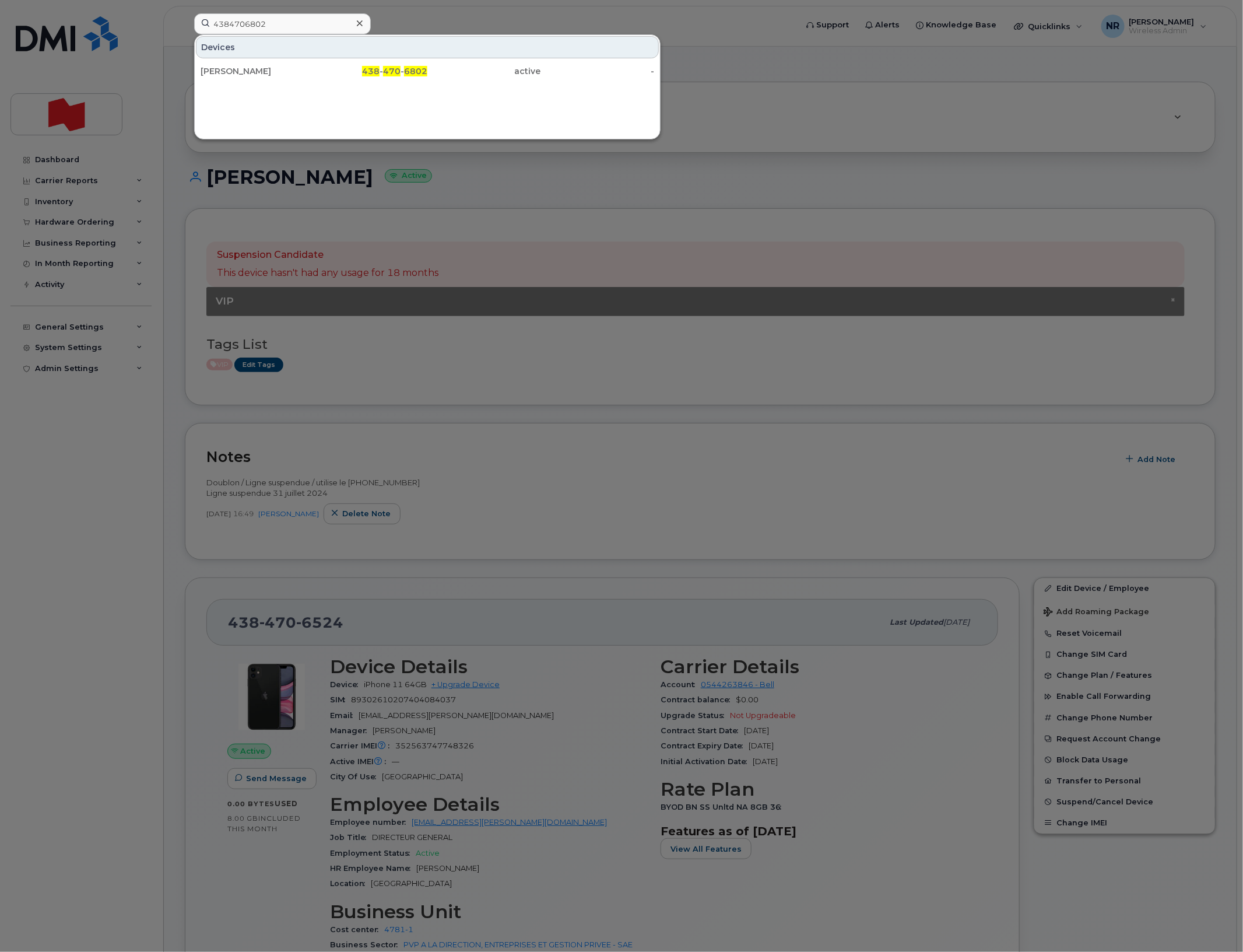
click at [233, 72] on div "[PERSON_NAME]" at bounding box center [257, 71] width 114 height 12
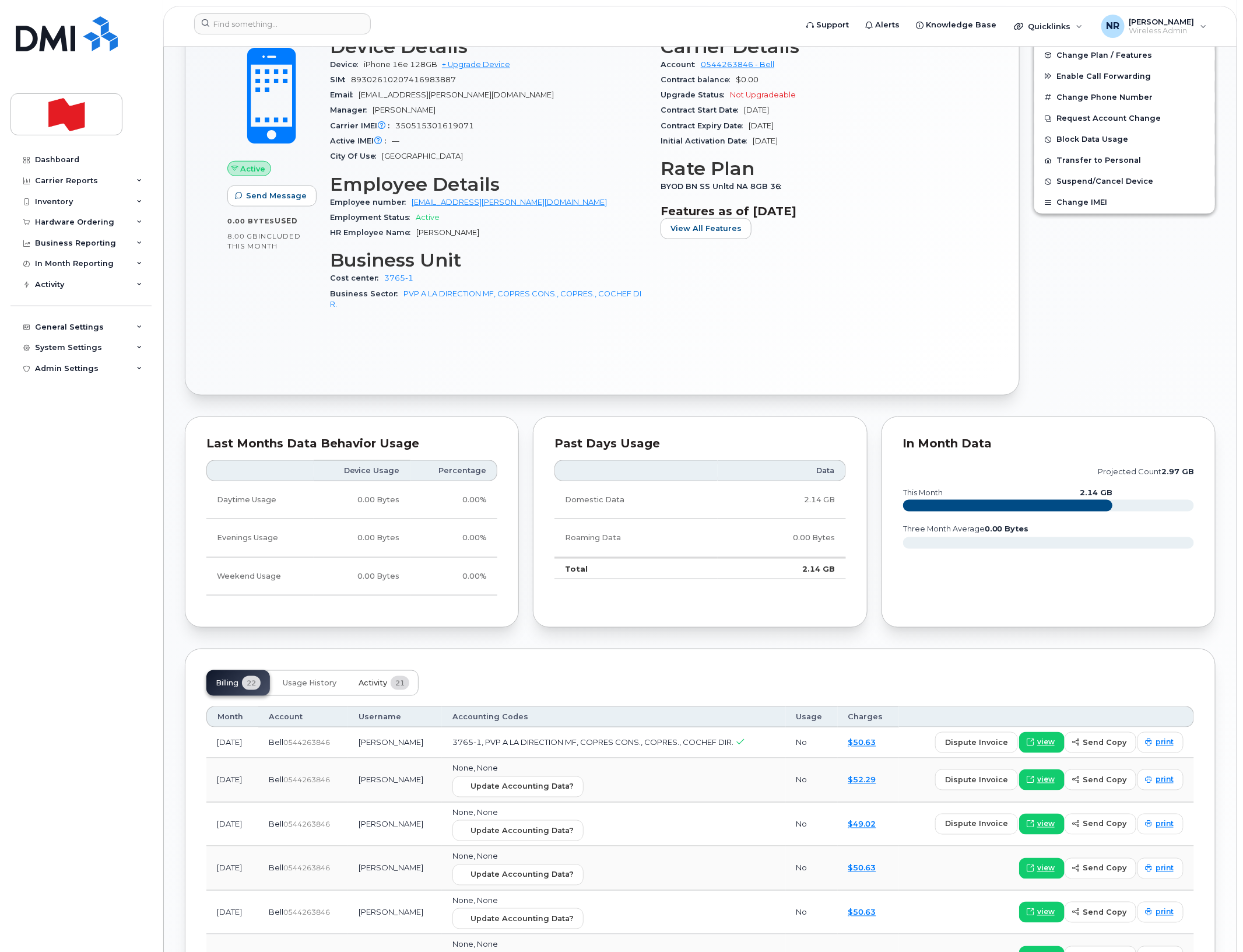
click at [377, 679] on span "Activity" at bounding box center [373, 683] width 28 height 10
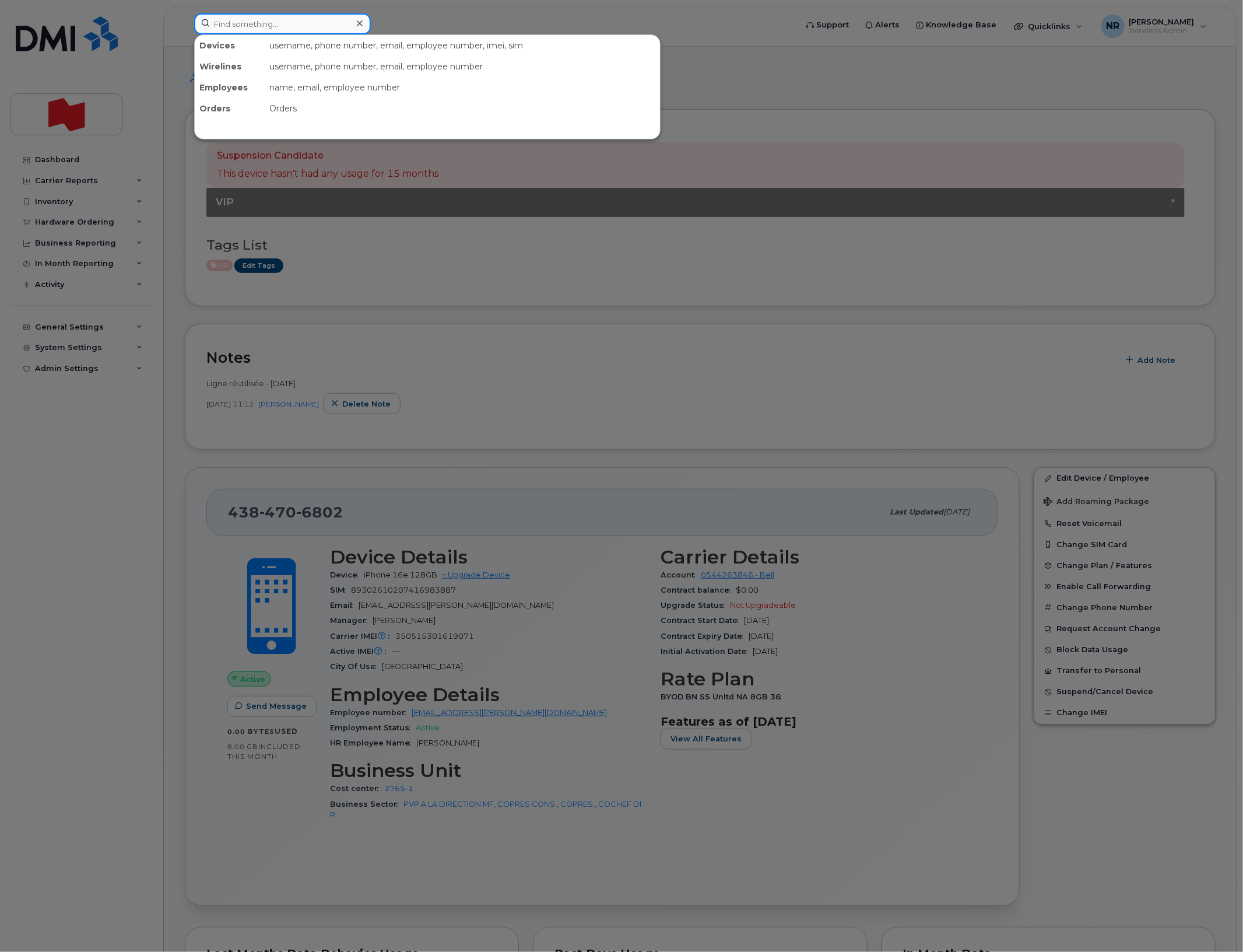
click at [321, 28] on input at bounding box center [282, 24] width 177 height 21
paste input "4384706964"
type input "4384706964"
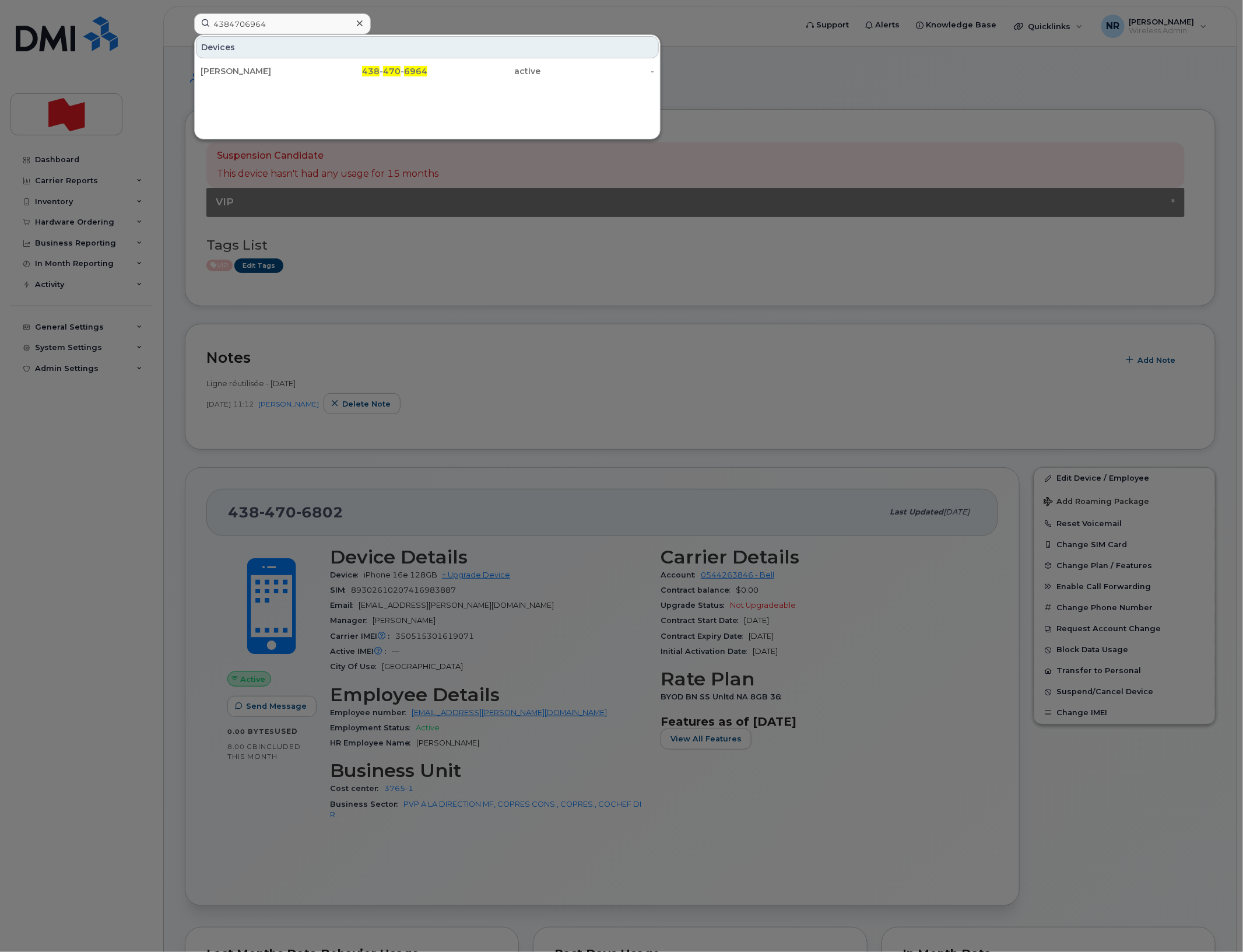
click at [250, 82] on div "[PERSON_NAME]" at bounding box center [257, 71] width 114 height 21
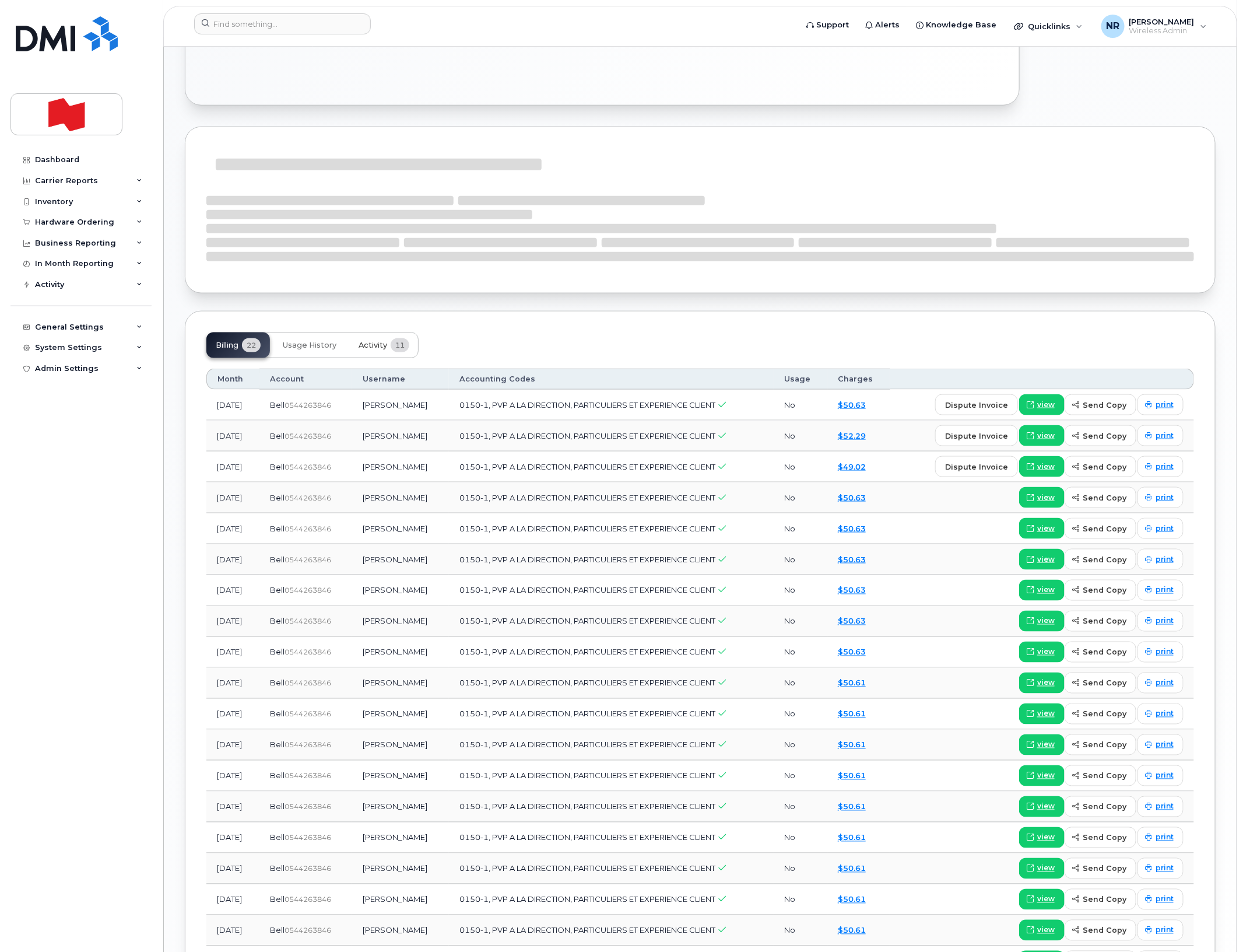
click at [374, 346] on span "Activity" at bounding box center [373, 345] width 28 height 10
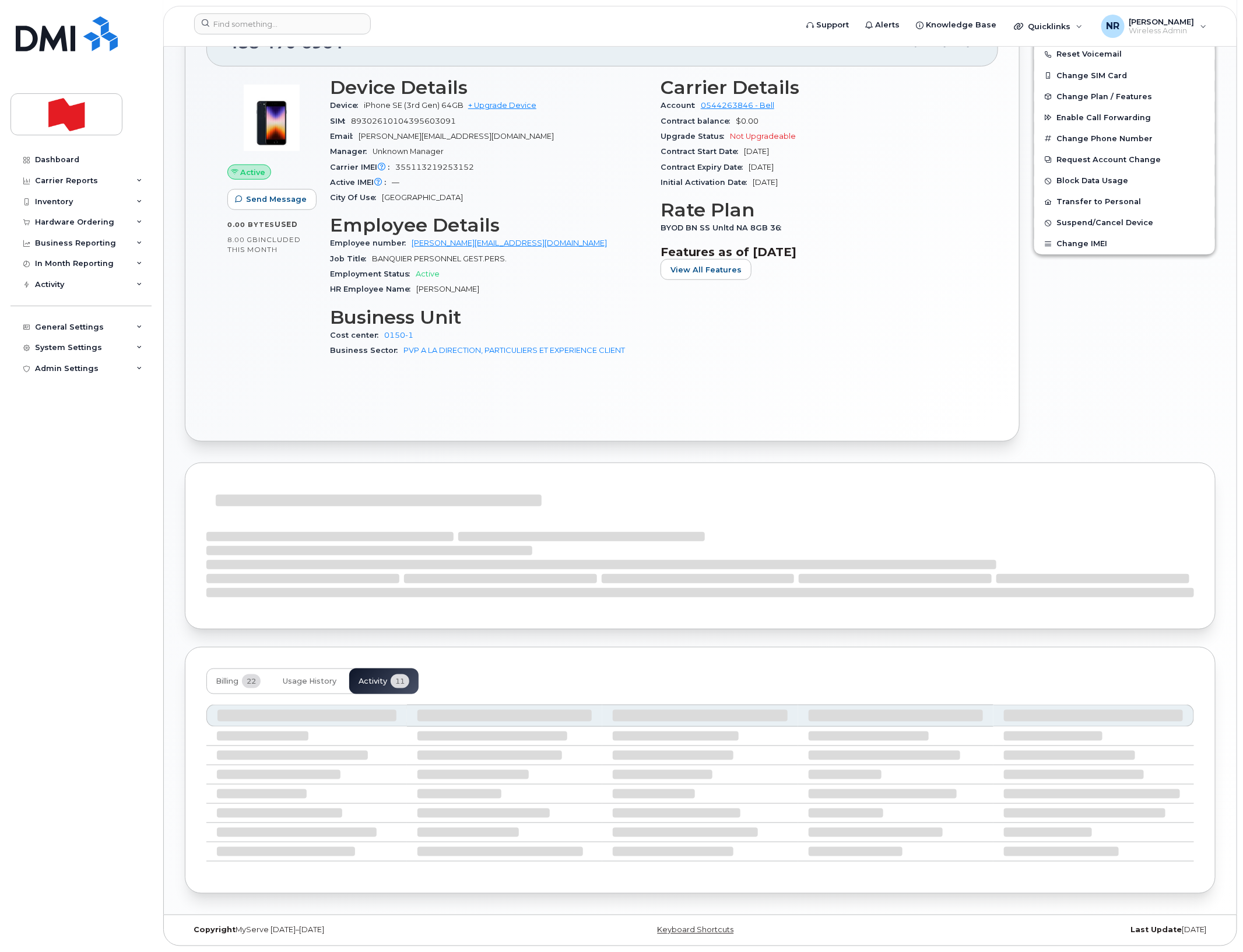
scroll to position [656, 0]
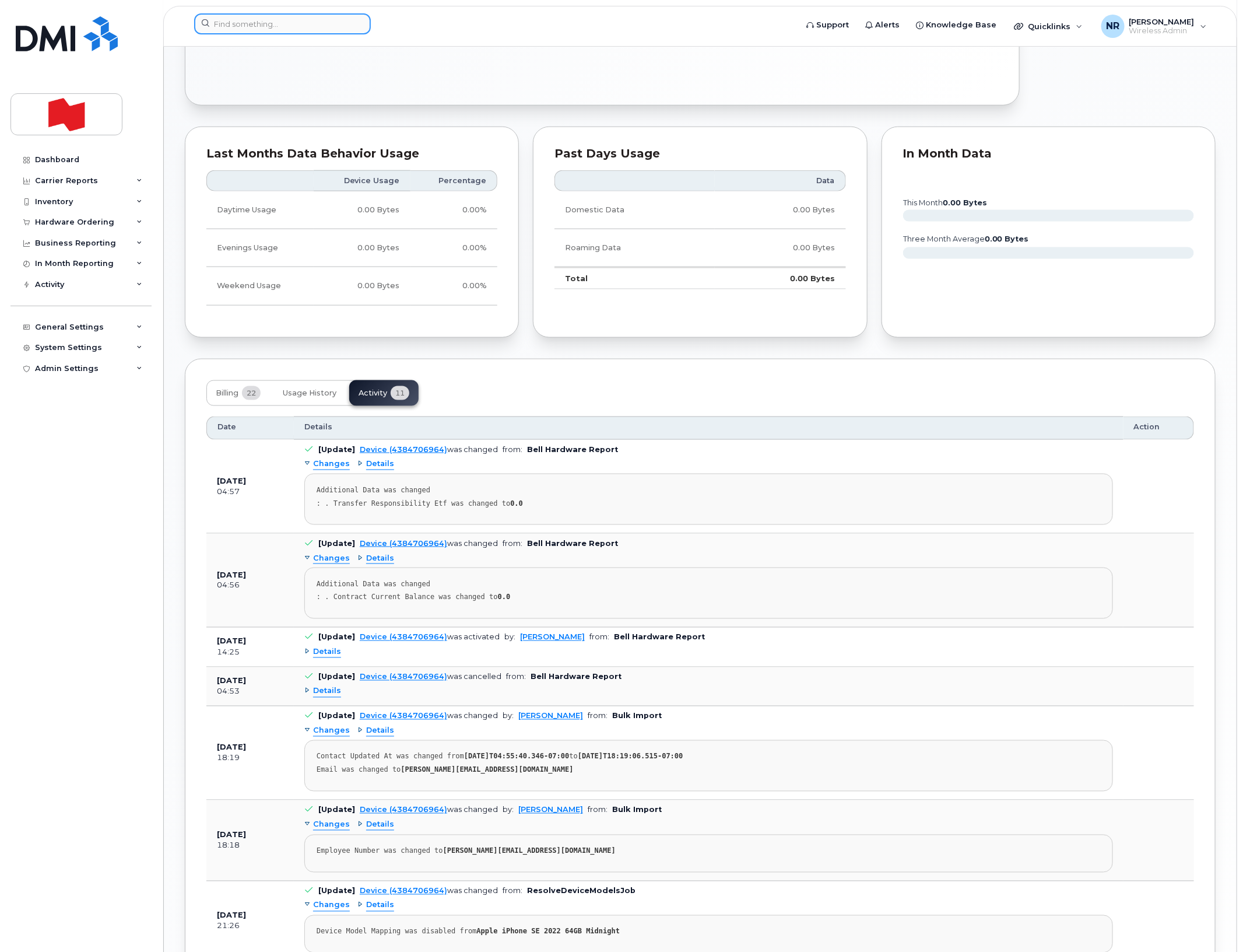
click at [331, 26] on input at bounding box center [282, 24] width 177 height 21
paste input "4384707074"
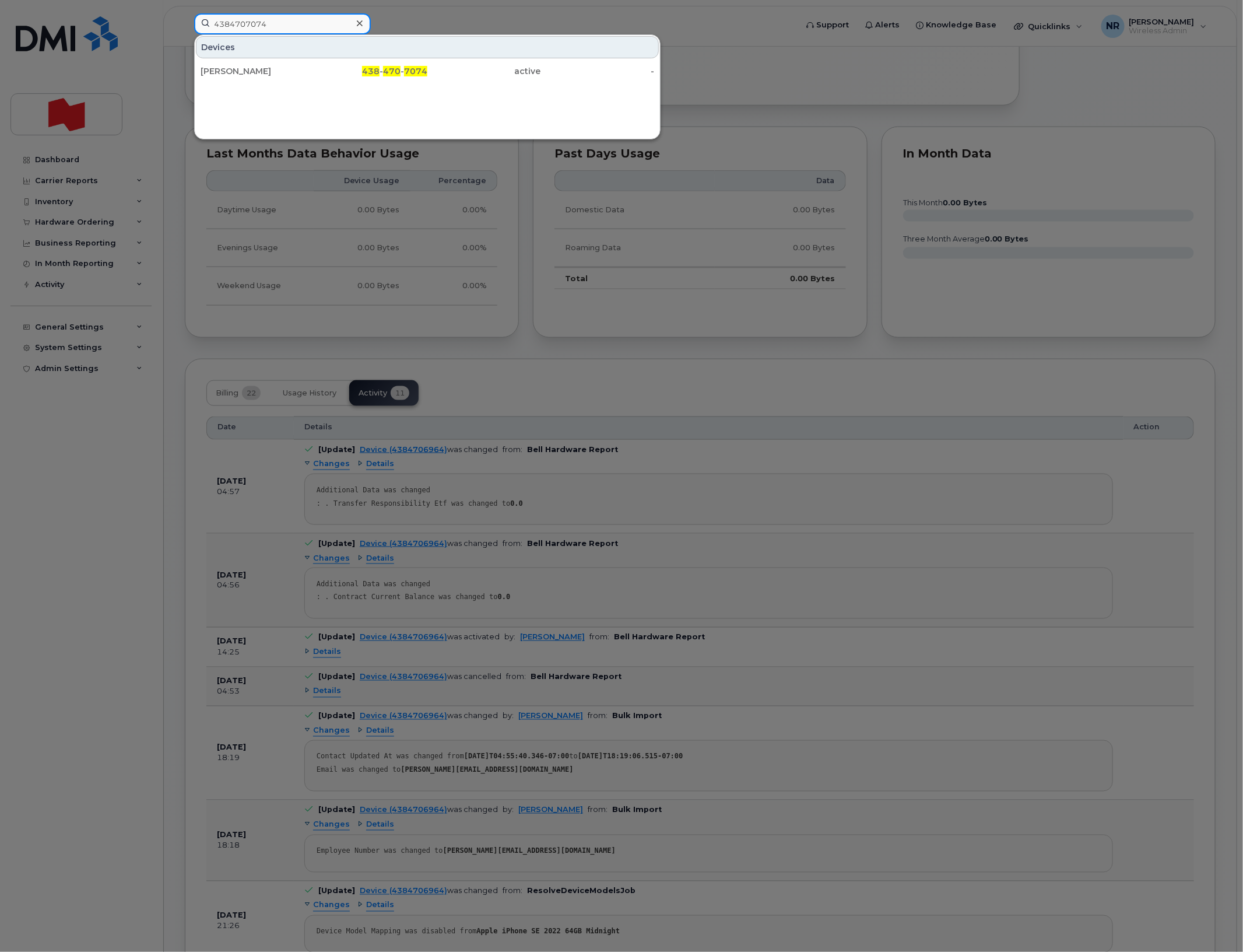
type input "4384707074"
click at [224, 68] on div "[PERSON_NAME]" at bounding box center [257, 71] width 114 height 12
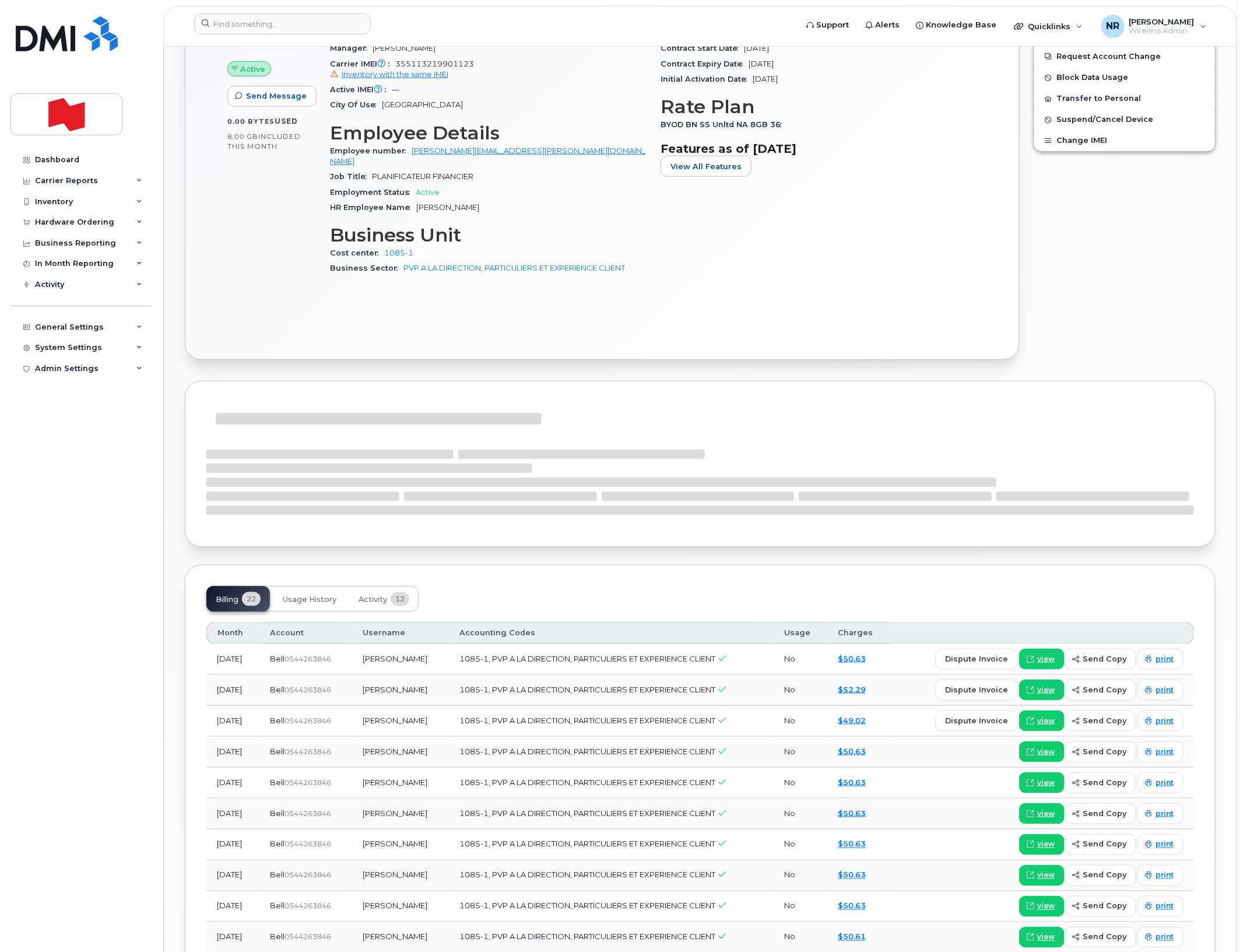
scroll to position [511, 0]
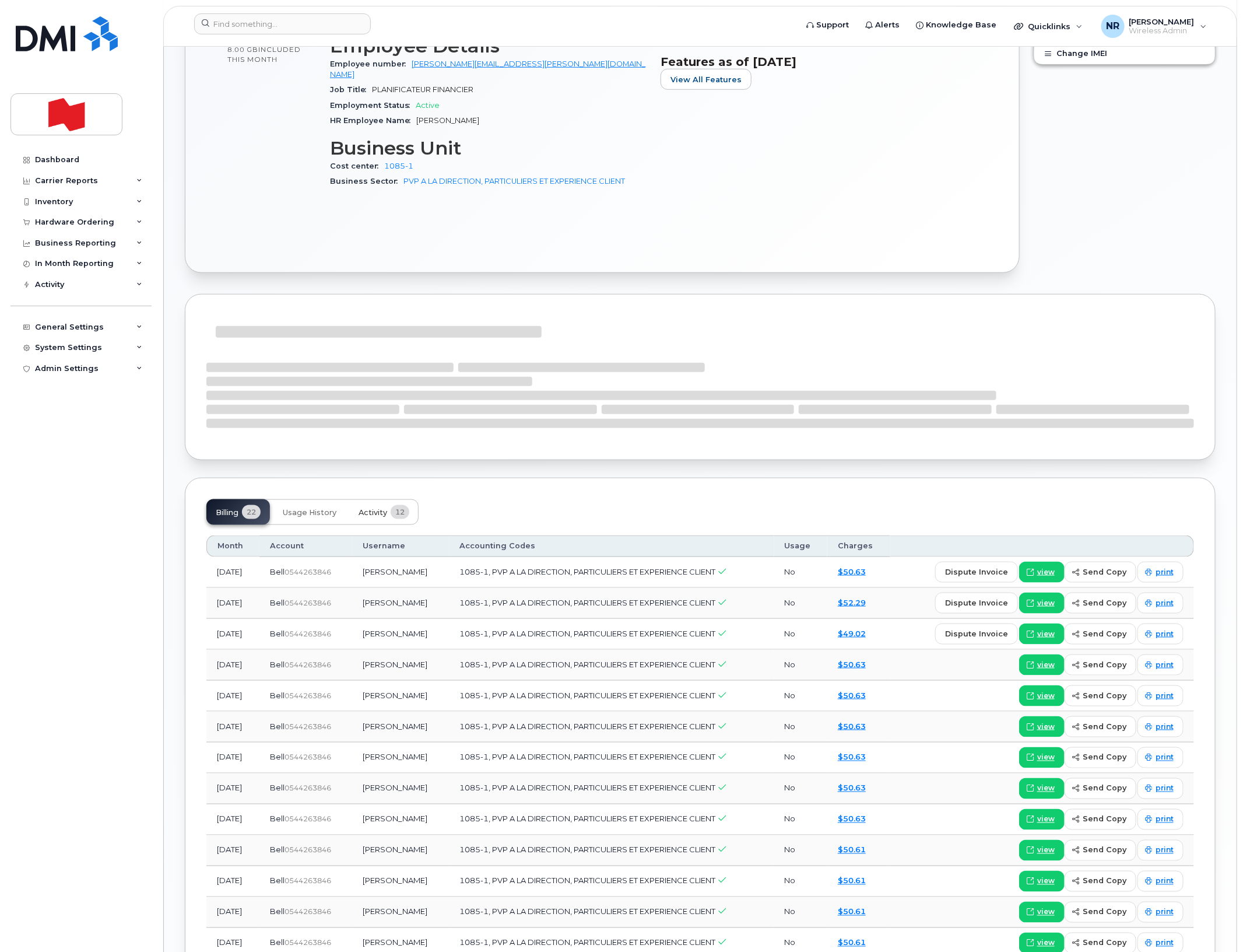
click at [372, 508] on span "Activity" at bounding box center [373, 513] width 28 height 10
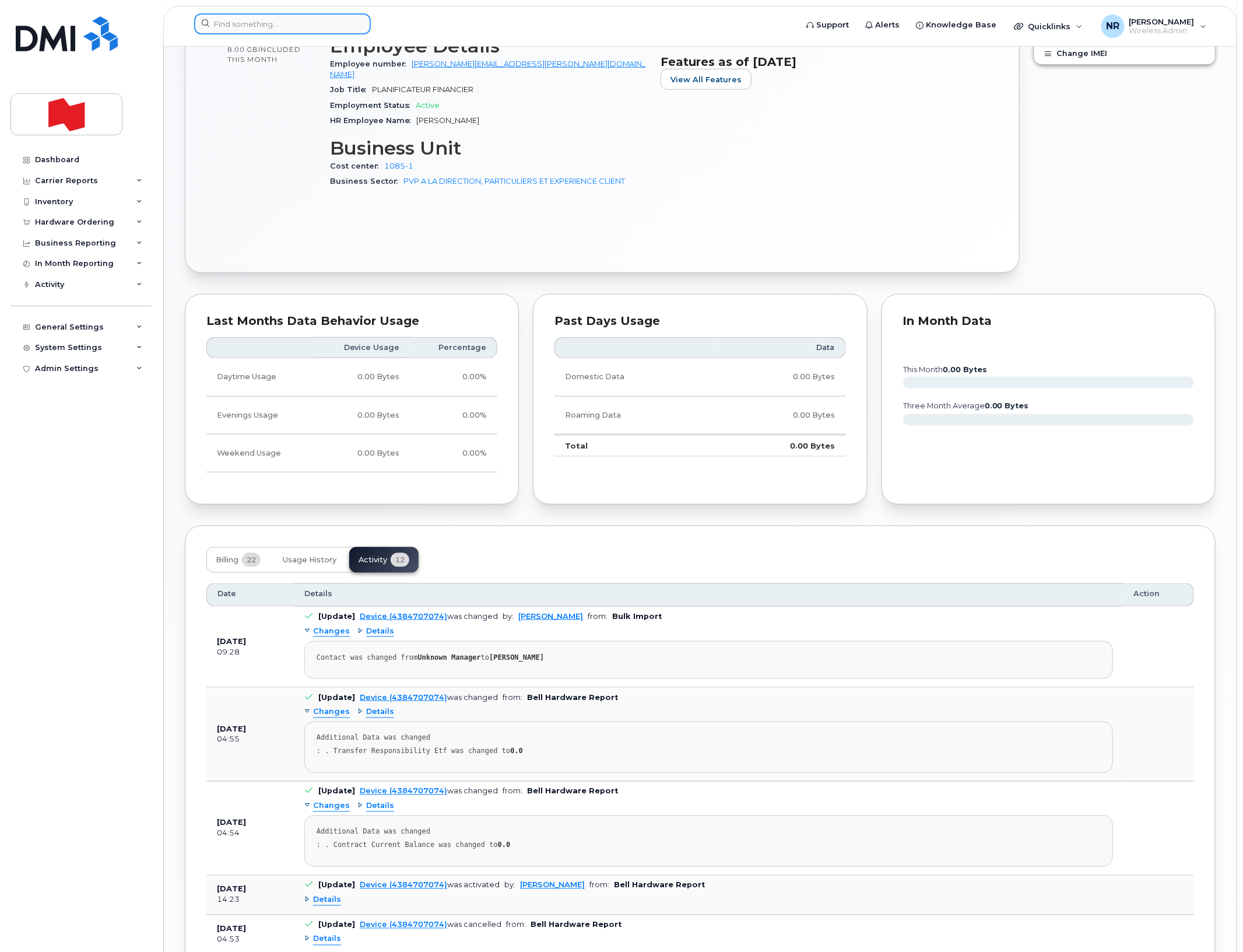
click at [289, 25] on input at bounding box center [282, 24] width 177 height 21
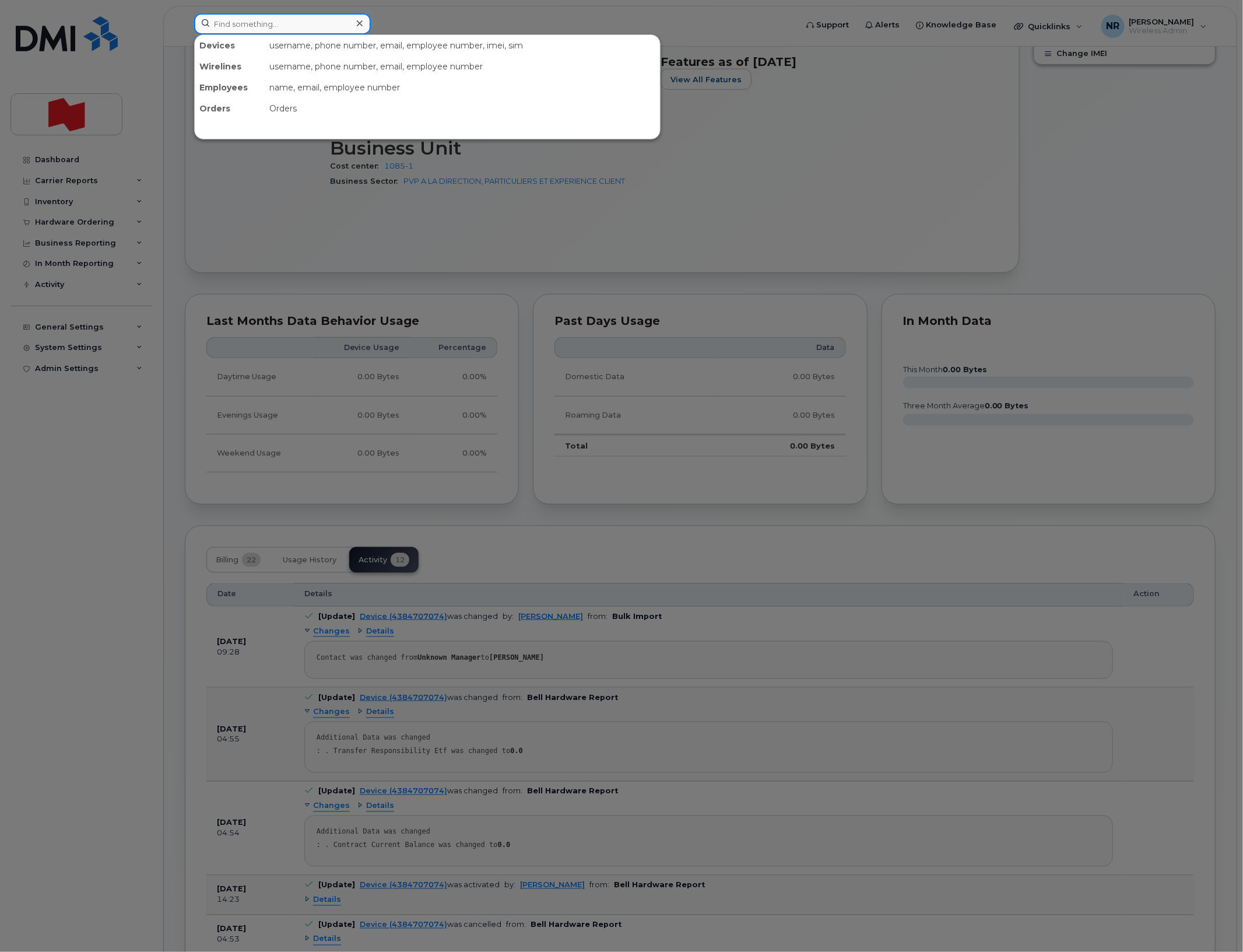
paste input "4384707137"
type input "4384707137"
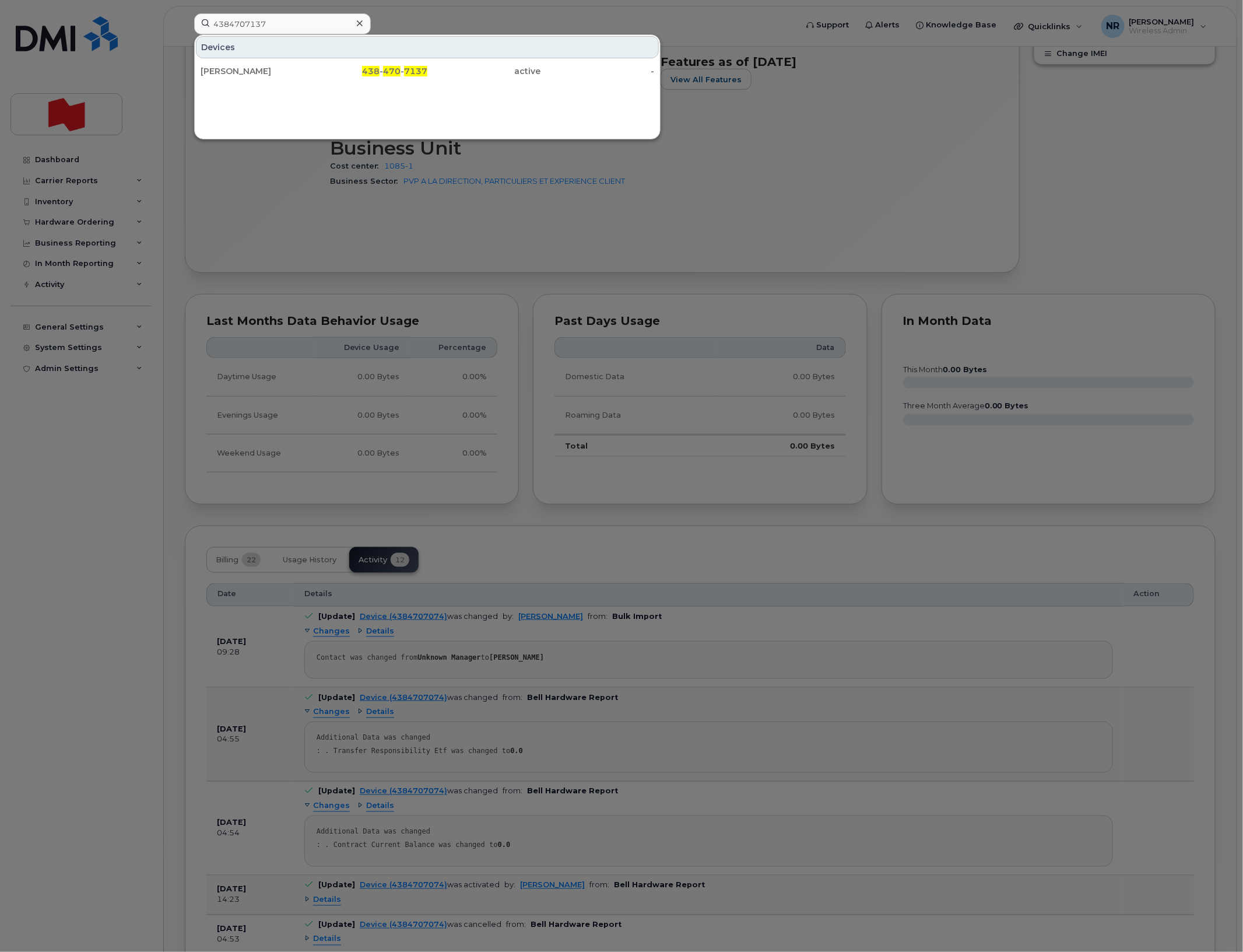
click at [234, 71] on div "Benoit Lemieux" at bounding box center [257, 71] width 114 height 12
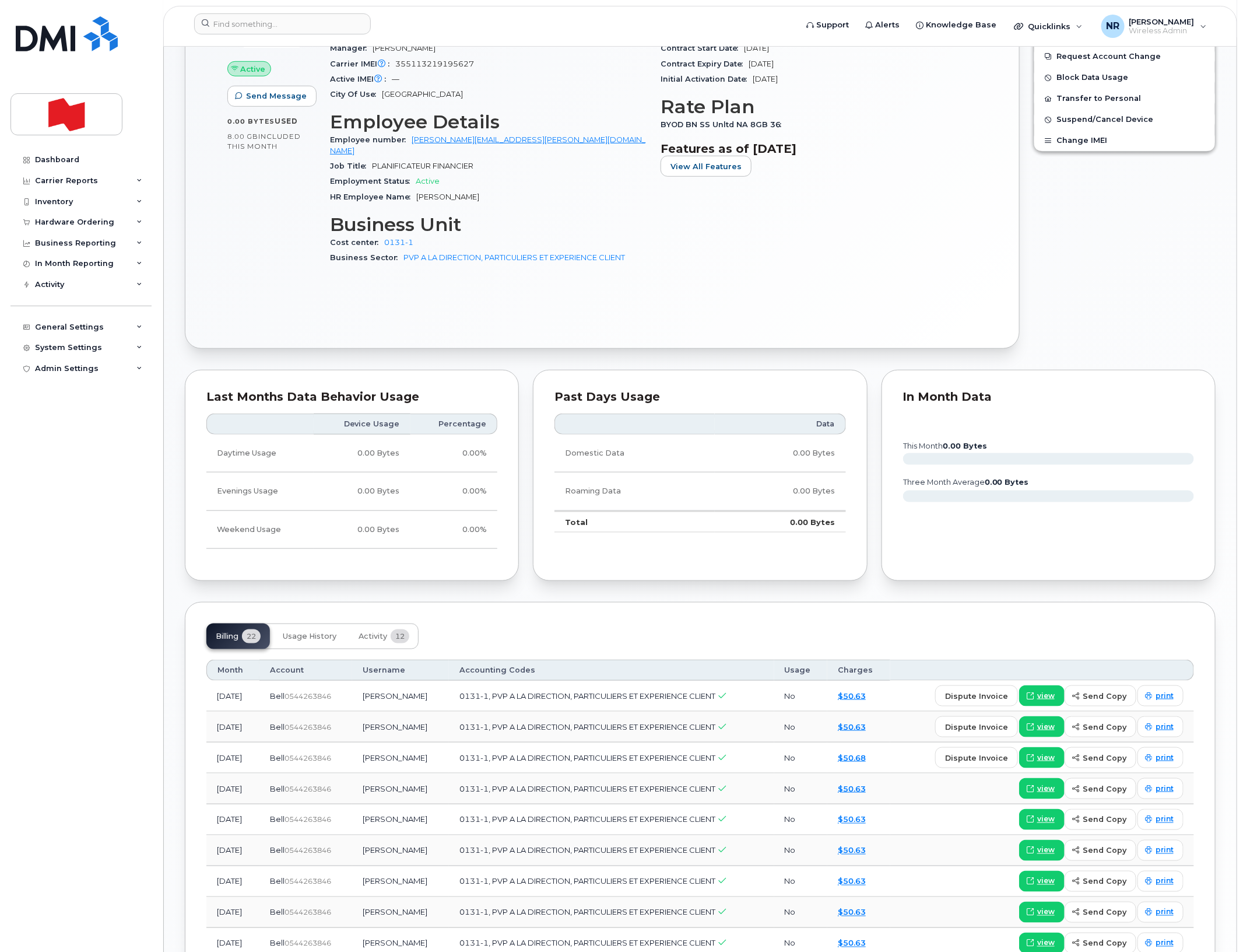
scroll to position [438, 0]
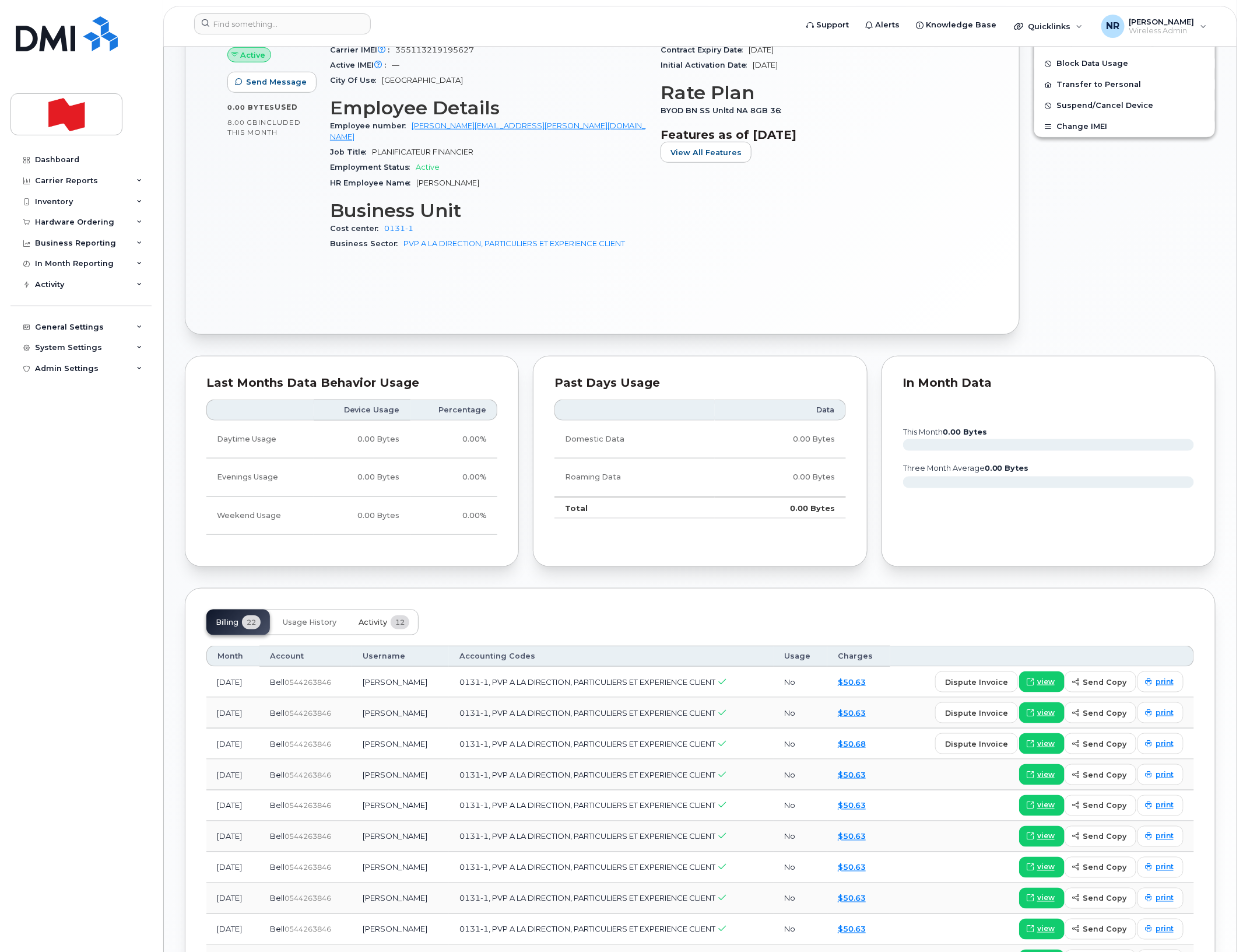
click at [371, 618] on span "Activity" at bounding box center [373, 622] width 28 height 10
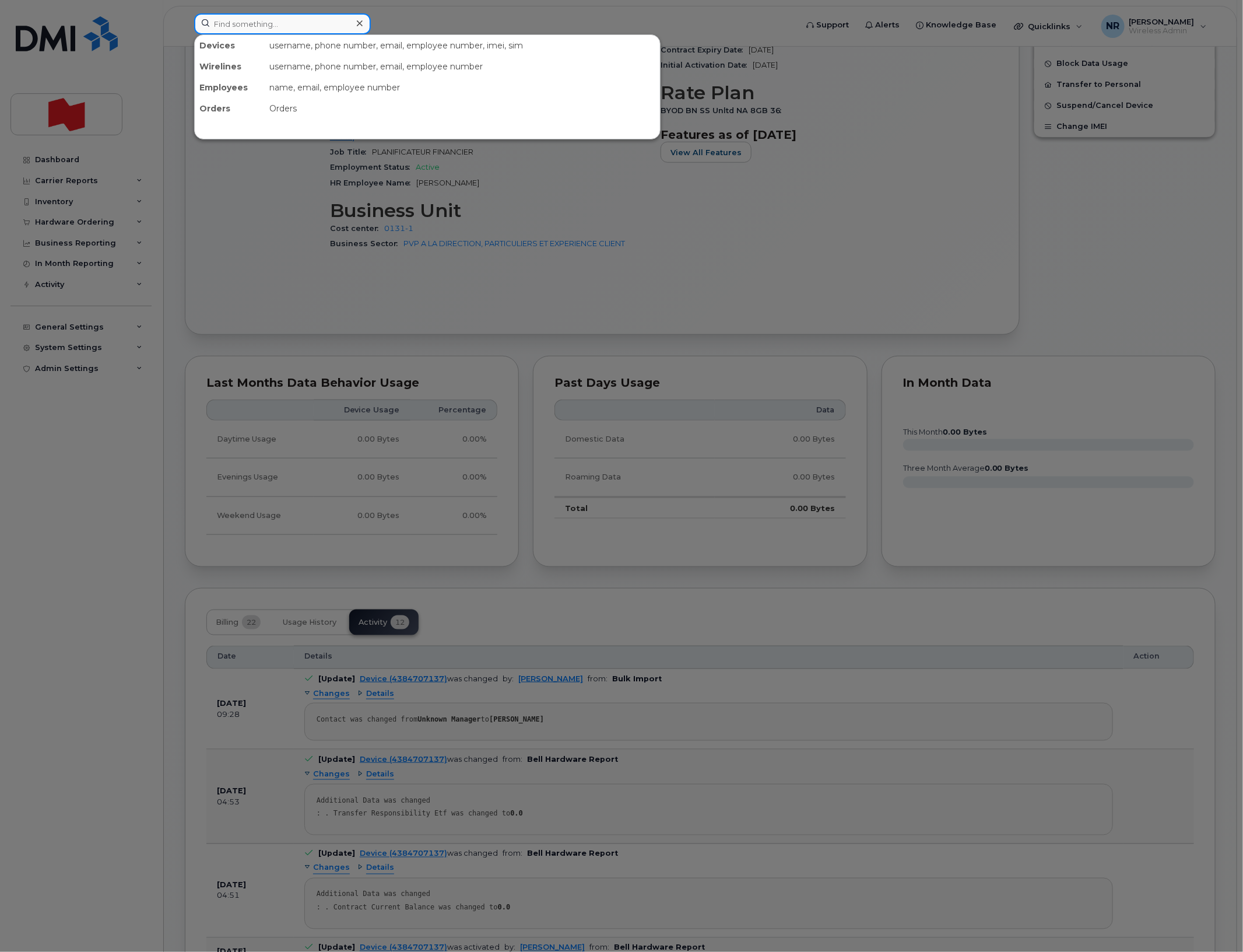
click at [266, 20] on input at bounding box center [282, 24] width 177 height 21
paste input "4384707138"
type input "4384707138"
click at [229, 66] on div "[PERSON_NAME]" at bounding box center [257, 71] width 114 height 12
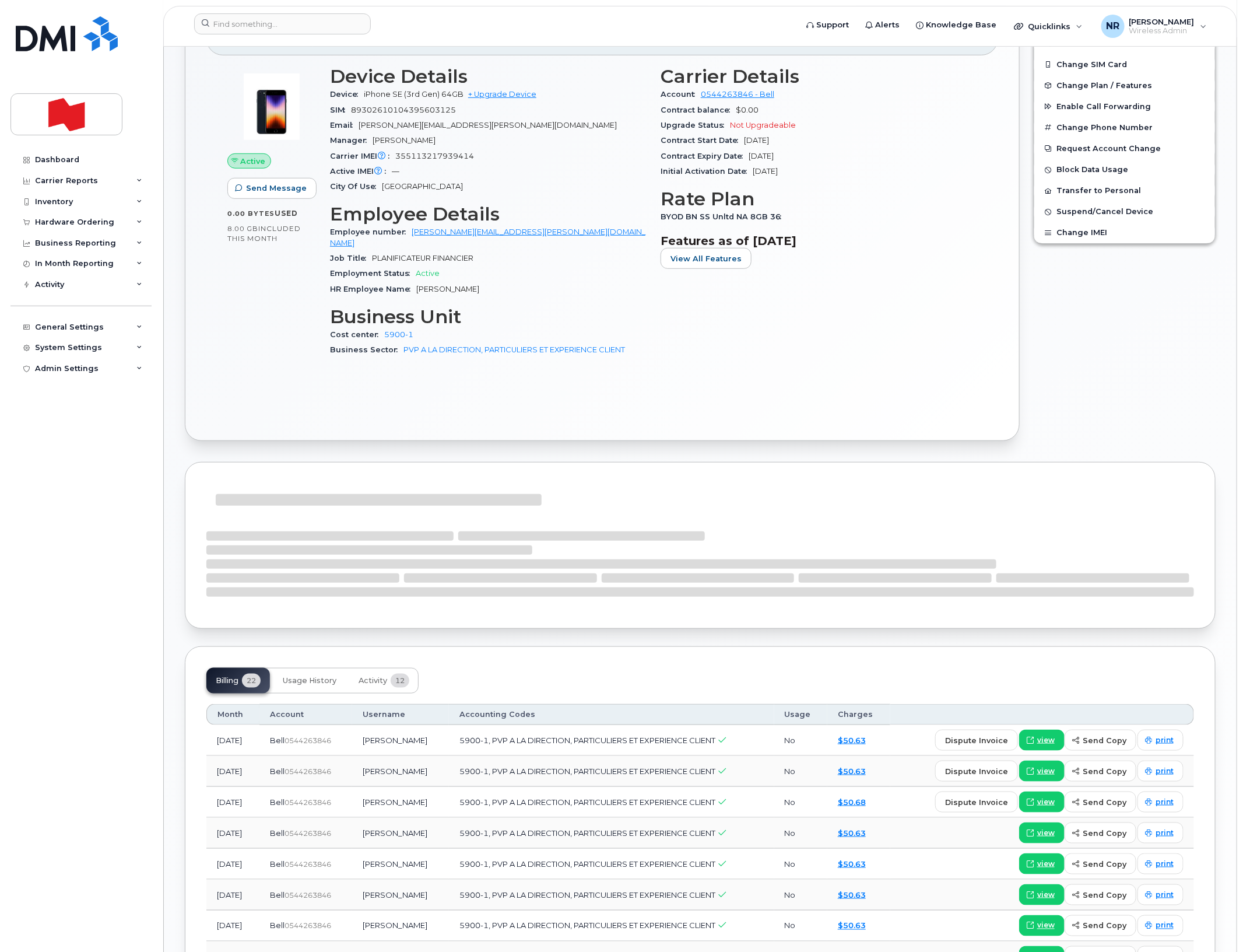
scroll to position [364, 0]
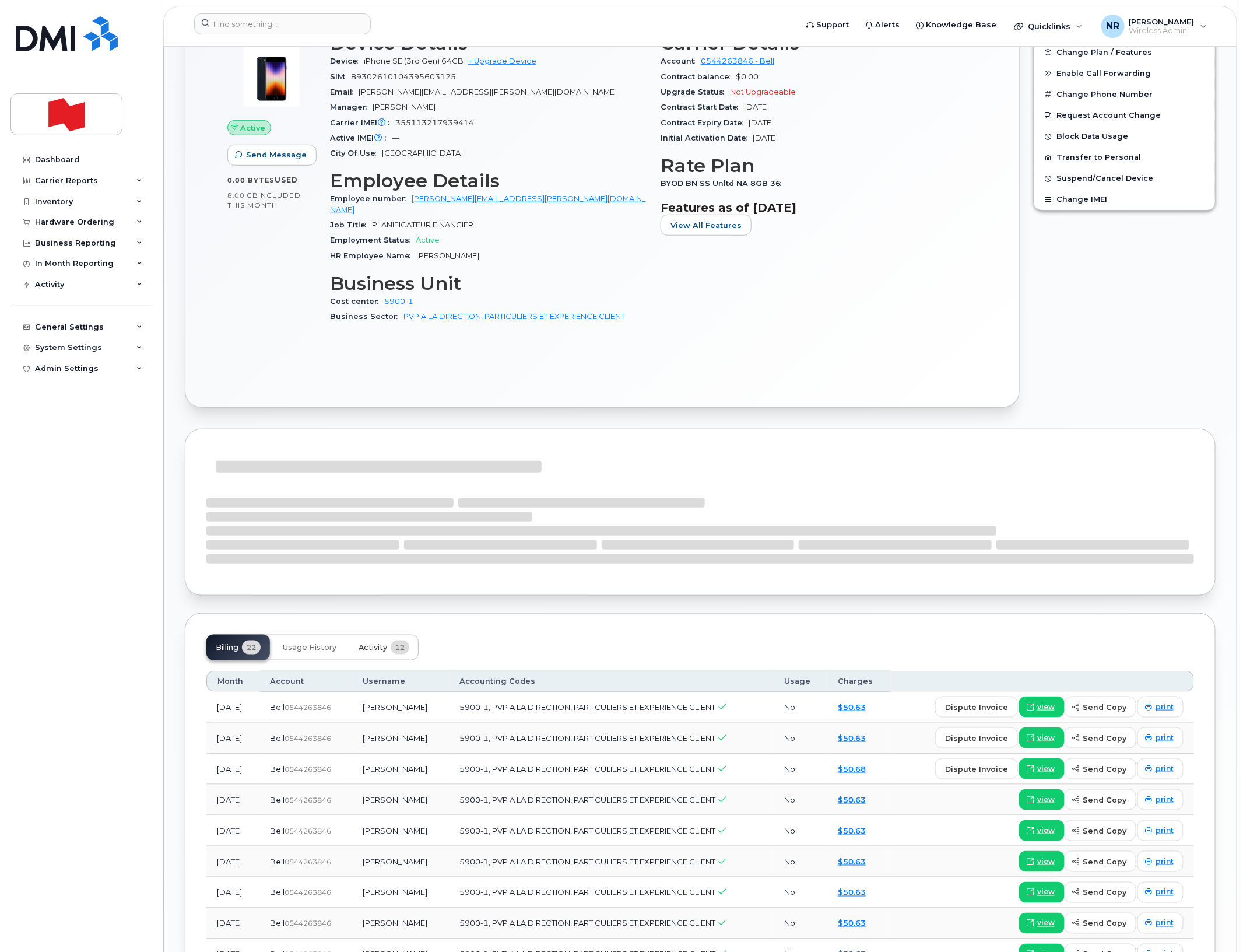
drag, startPoint x: 373, startPoint y: 635, endPoint x: 400, endPoint y: 589, distance: 53.3
click at [374, 643] on span "Activity" at bounding box center [373, 647] width 28 height 10
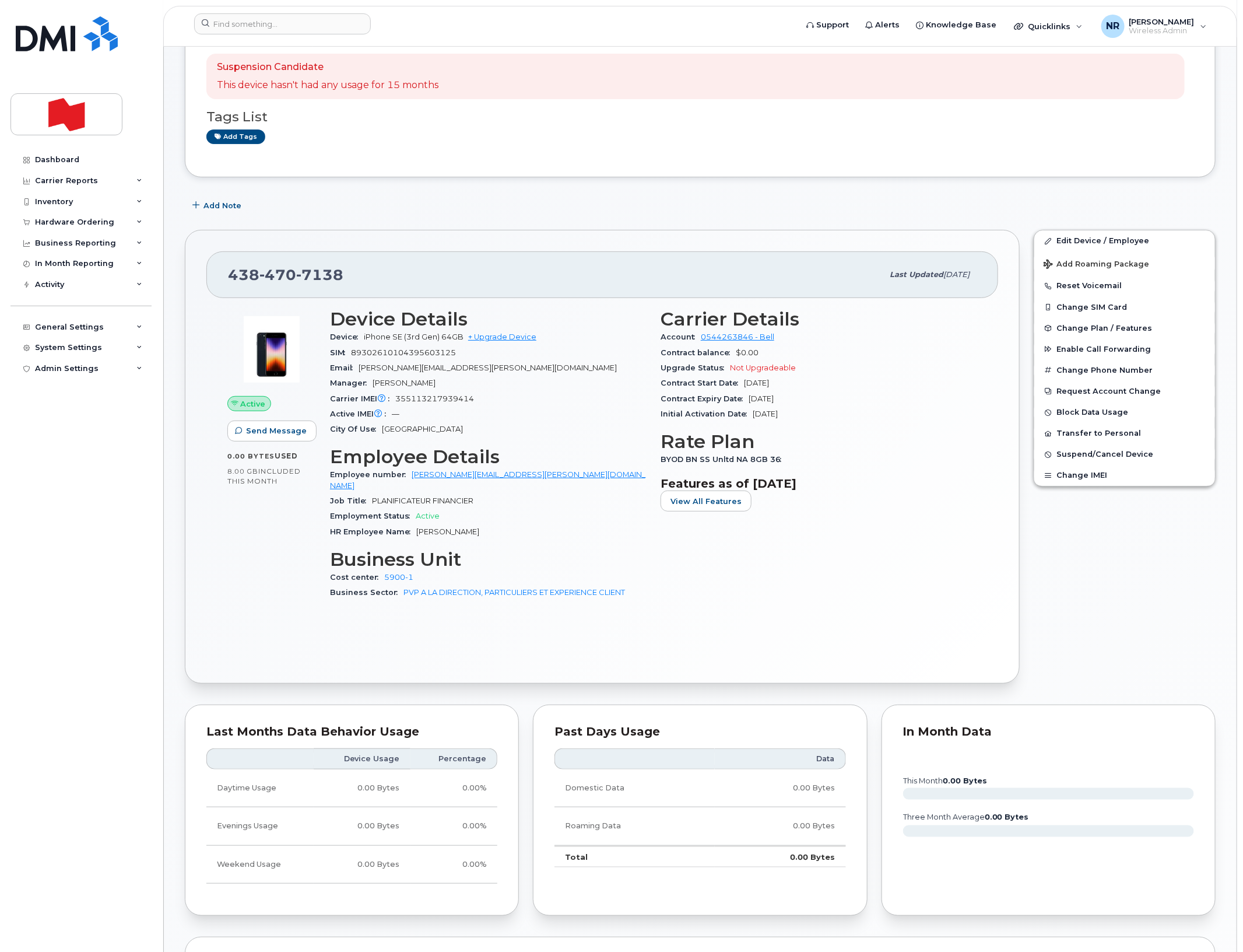
scroll to position [0, 0]
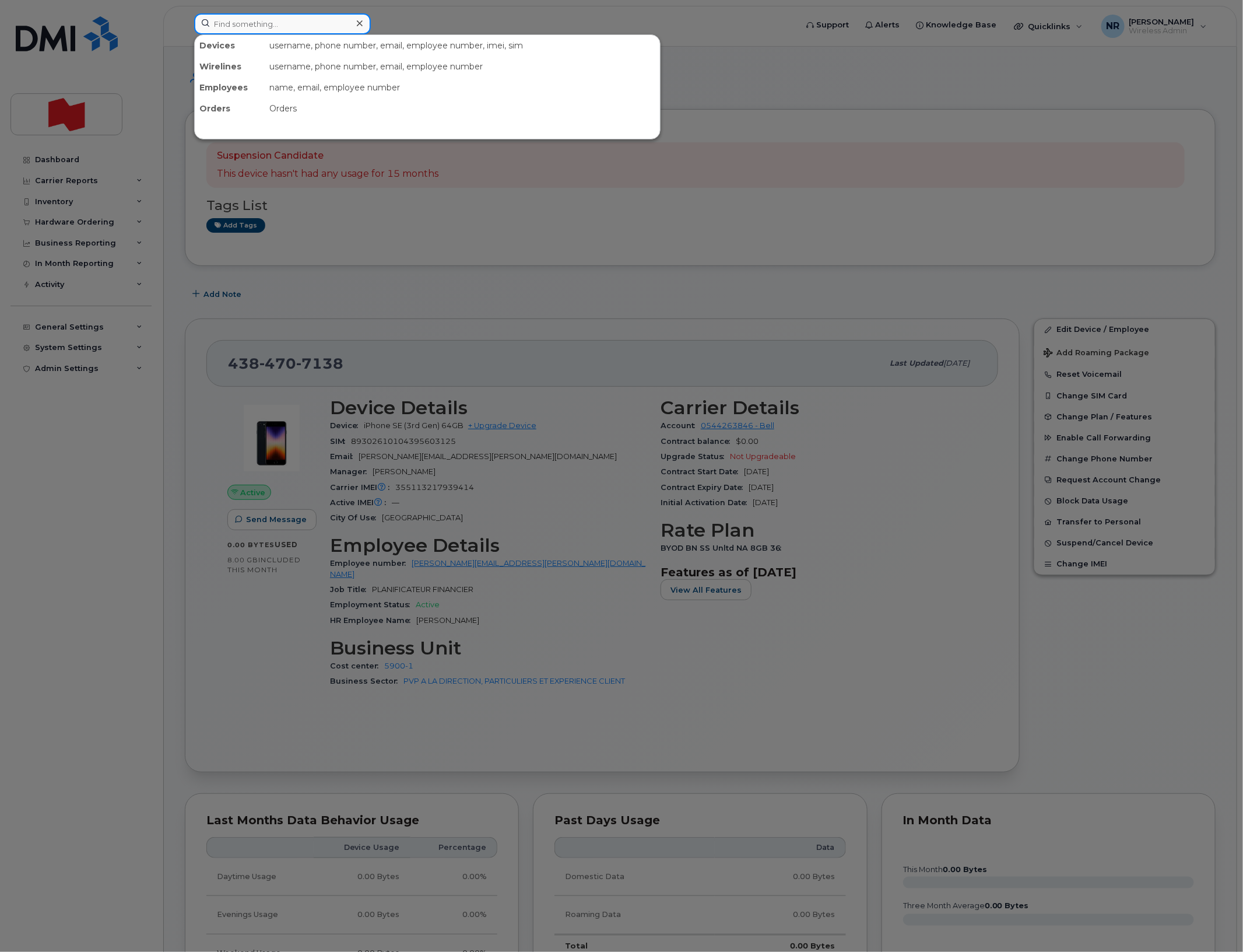
click at [268, 16] on input at bounding box center [282, 24] width 177 height 21
paste input "4384707641"
type input "4384707641"
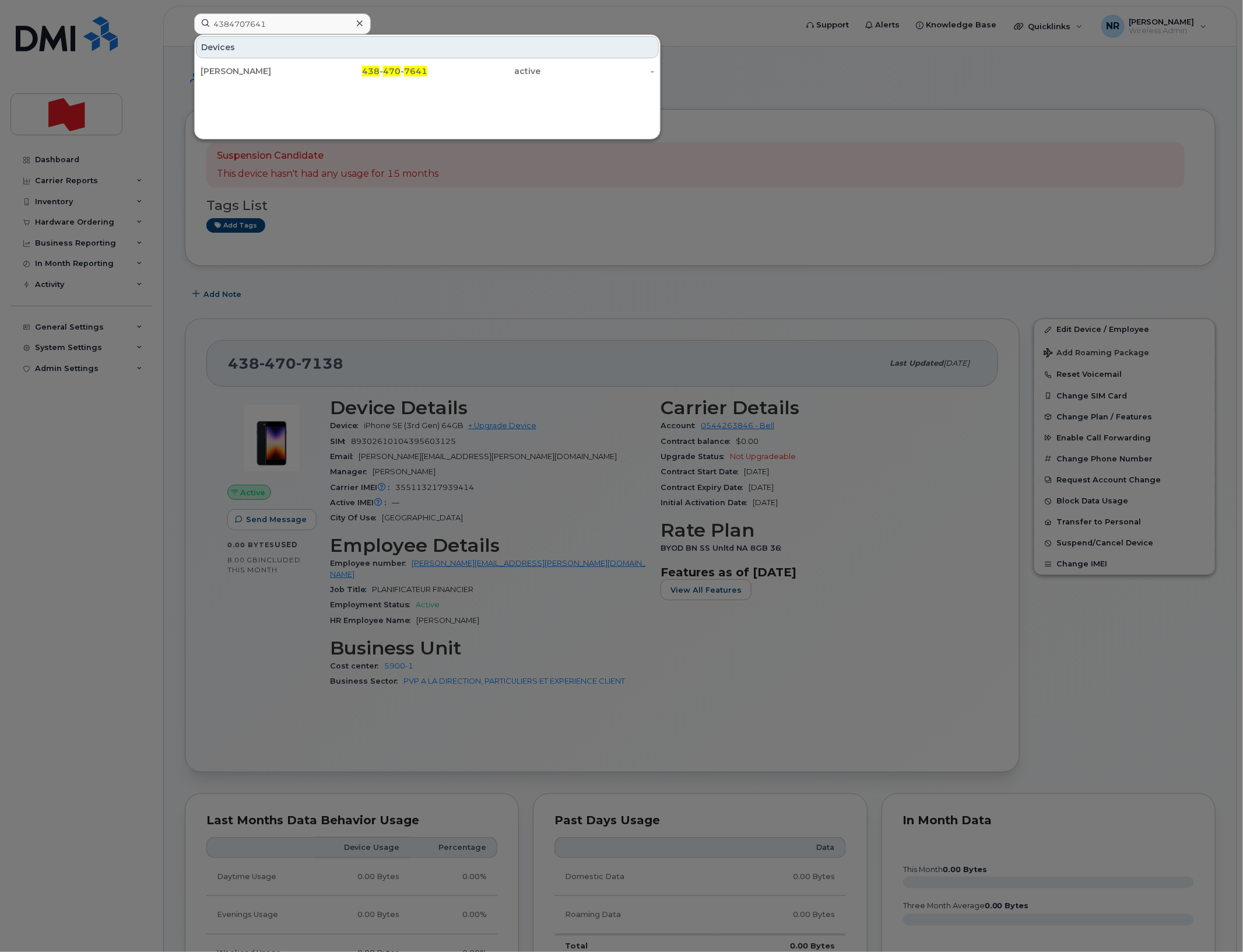
click at [234, 77] on div "[PERSON_NAME]" at bounding box center [257, 71] width 114 height 12
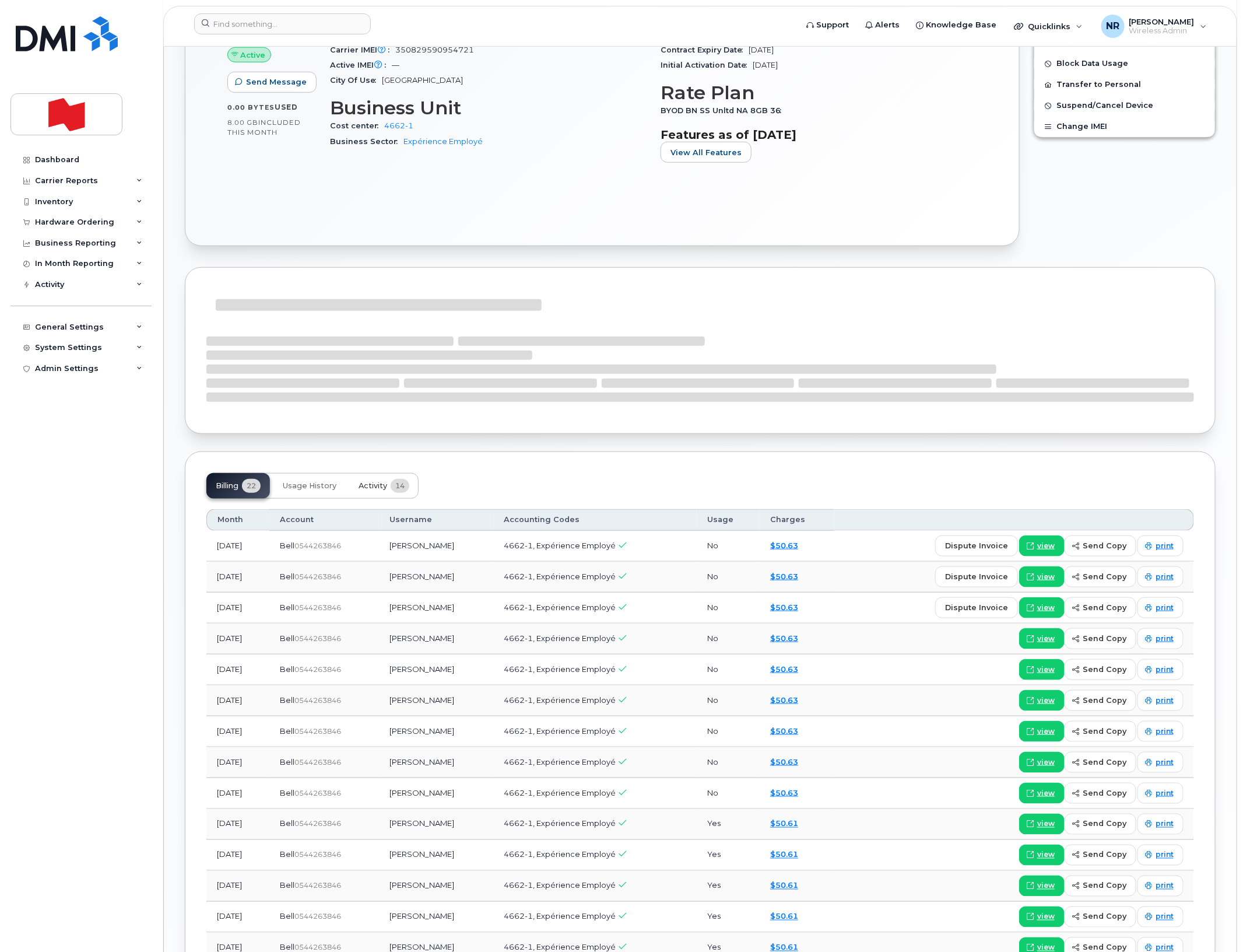
click at [359, 485] on button "Activity 14" at bounding box center [383, 485] width 69 height 26
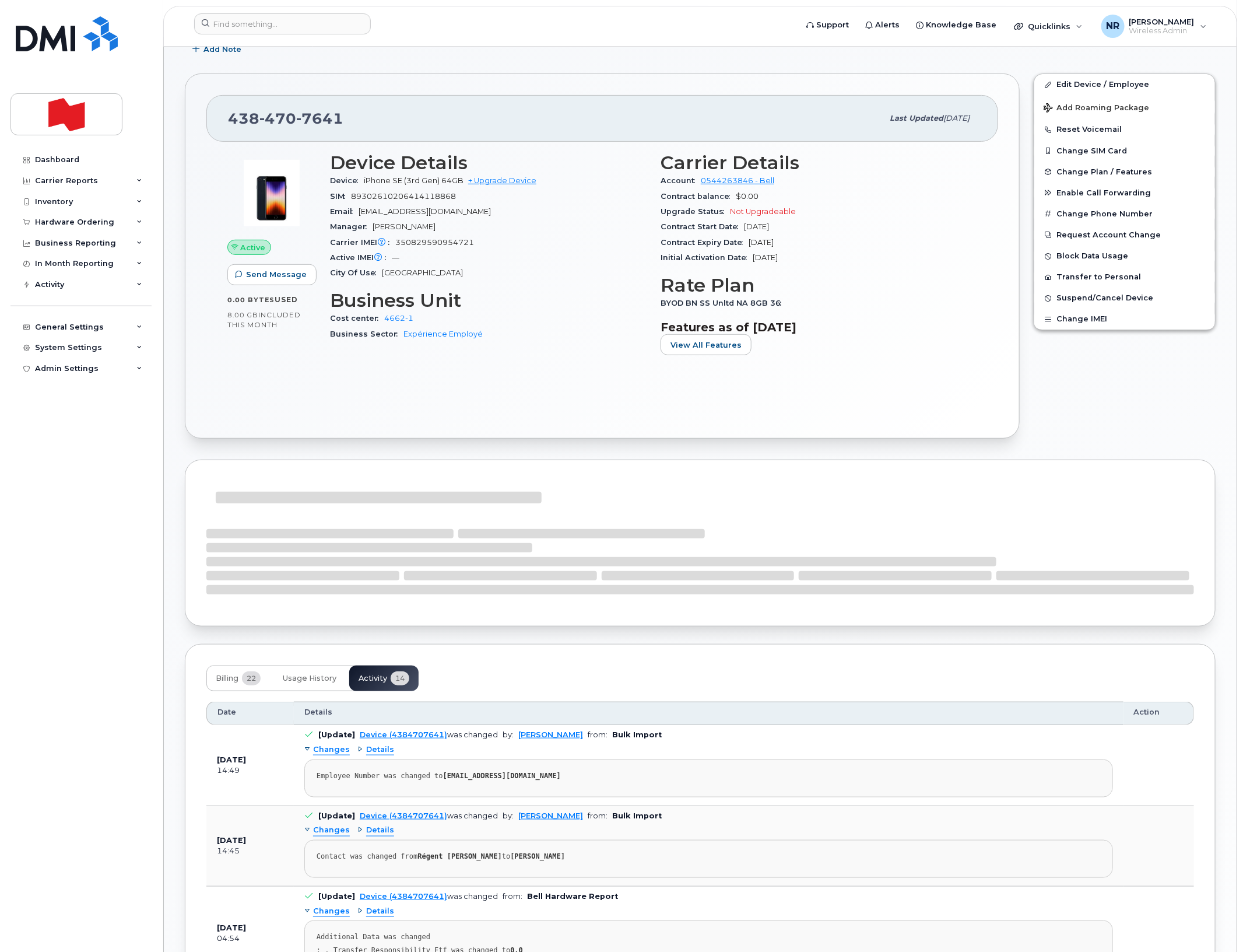
scroll to position [438, 0]
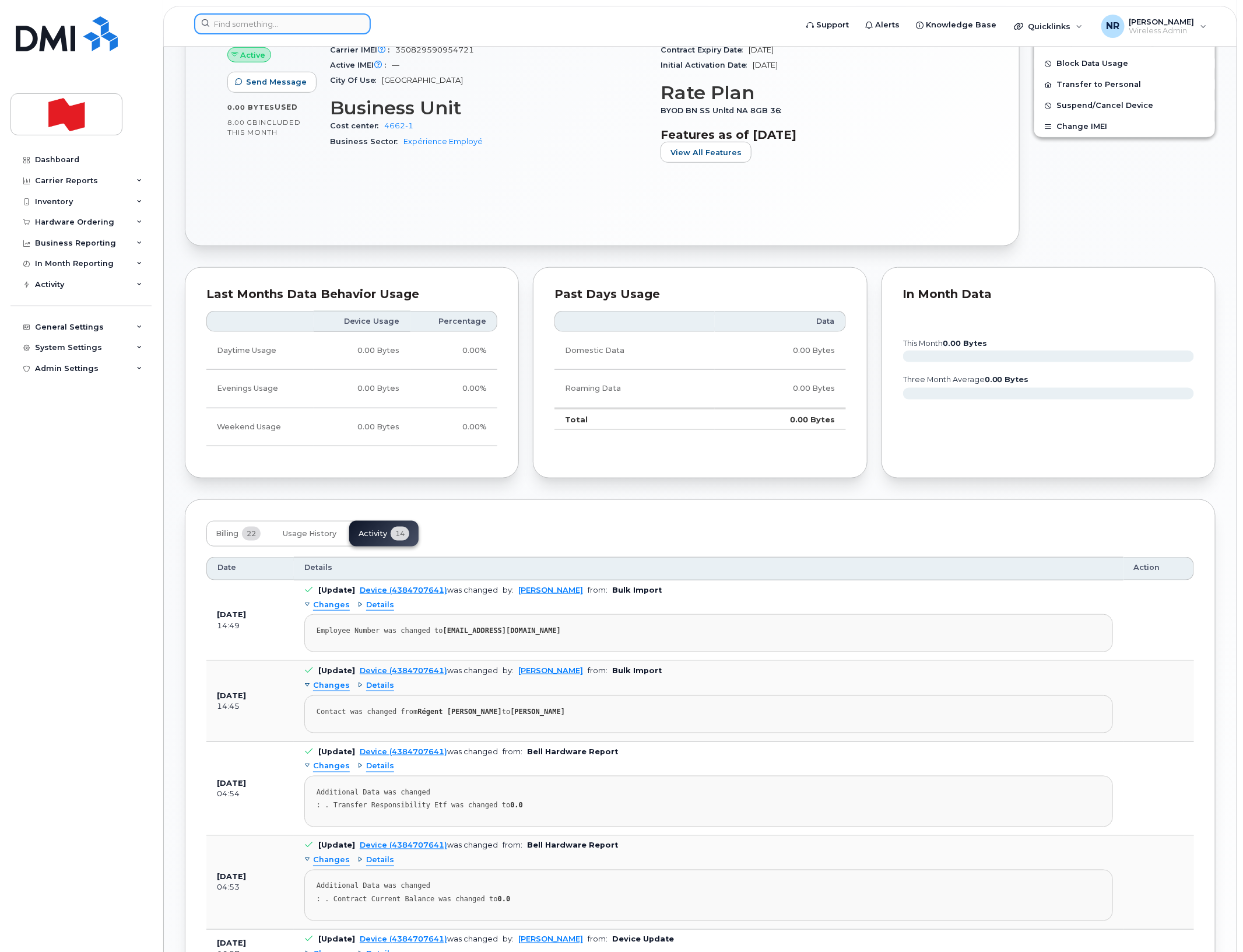
click at [259, 22] on input at bounding box center [282, 24] width 177 height 21
paste input "4384707689"
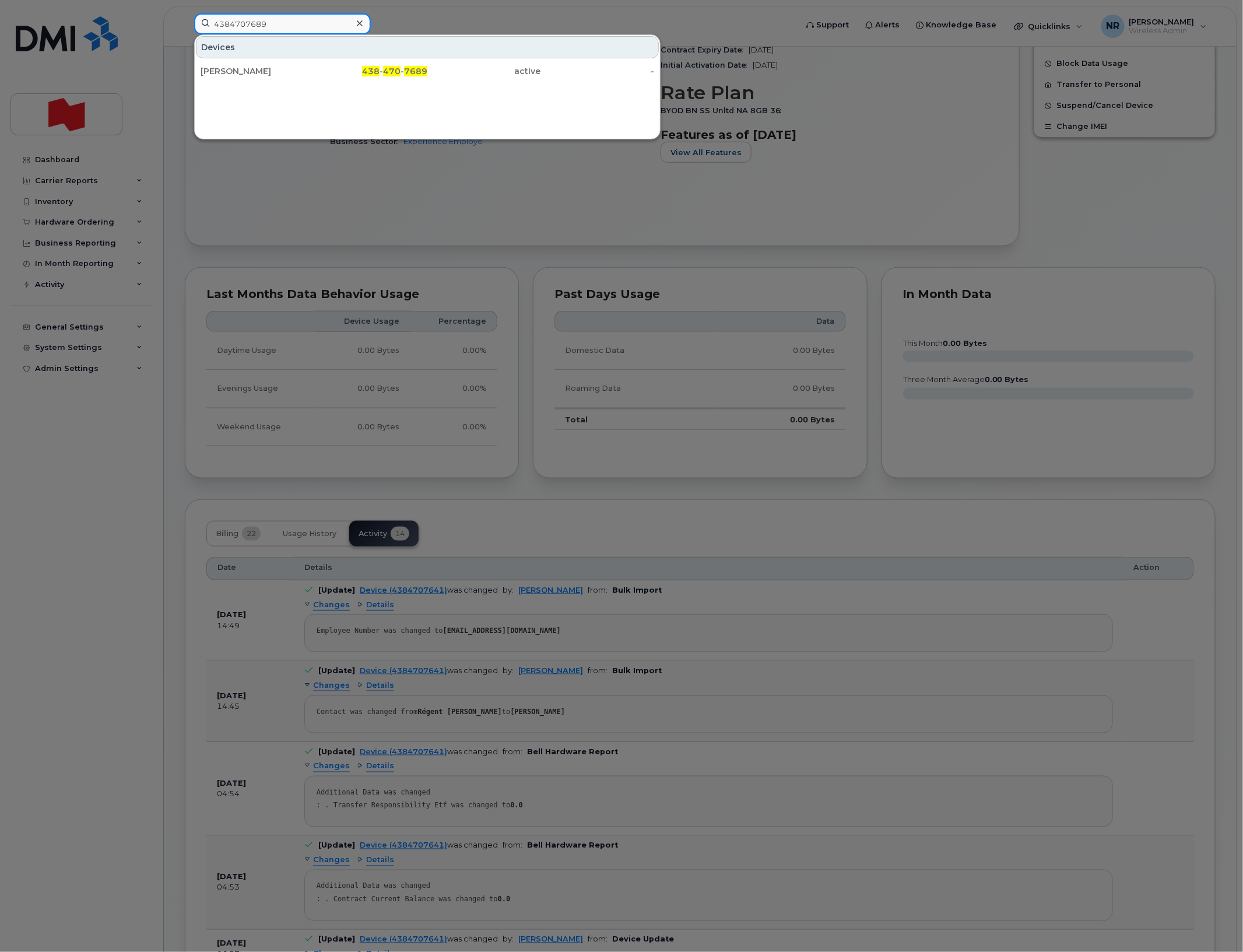
type input "4384707689"
click at [252, 73] on div "Patrick Boucher" at bounding box center [257, 71] width 114 height 12
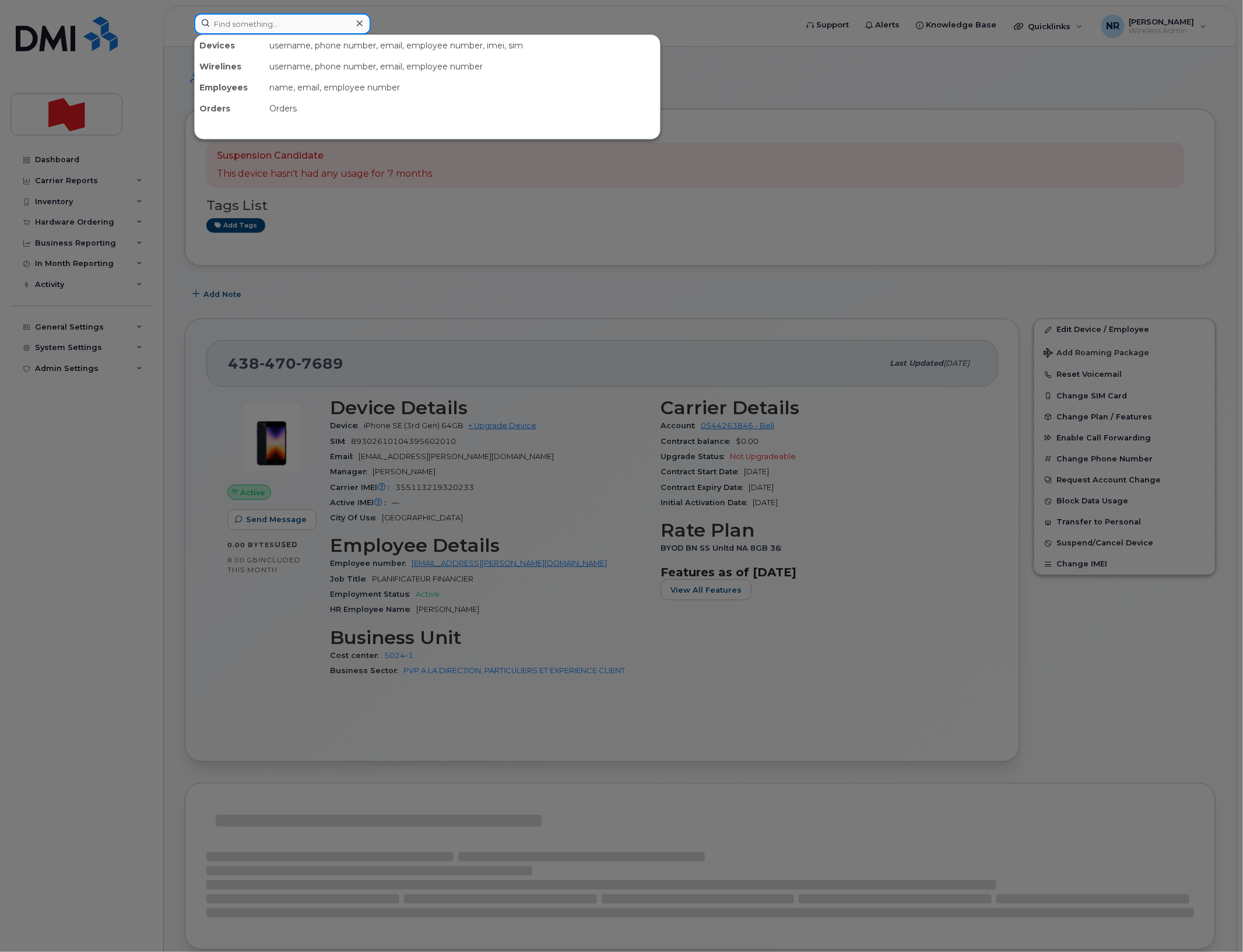
click at [318, 23] on input at bounding box center [282, 24] width 177 height 21
paste input "4384707714"
type input "4384707714"
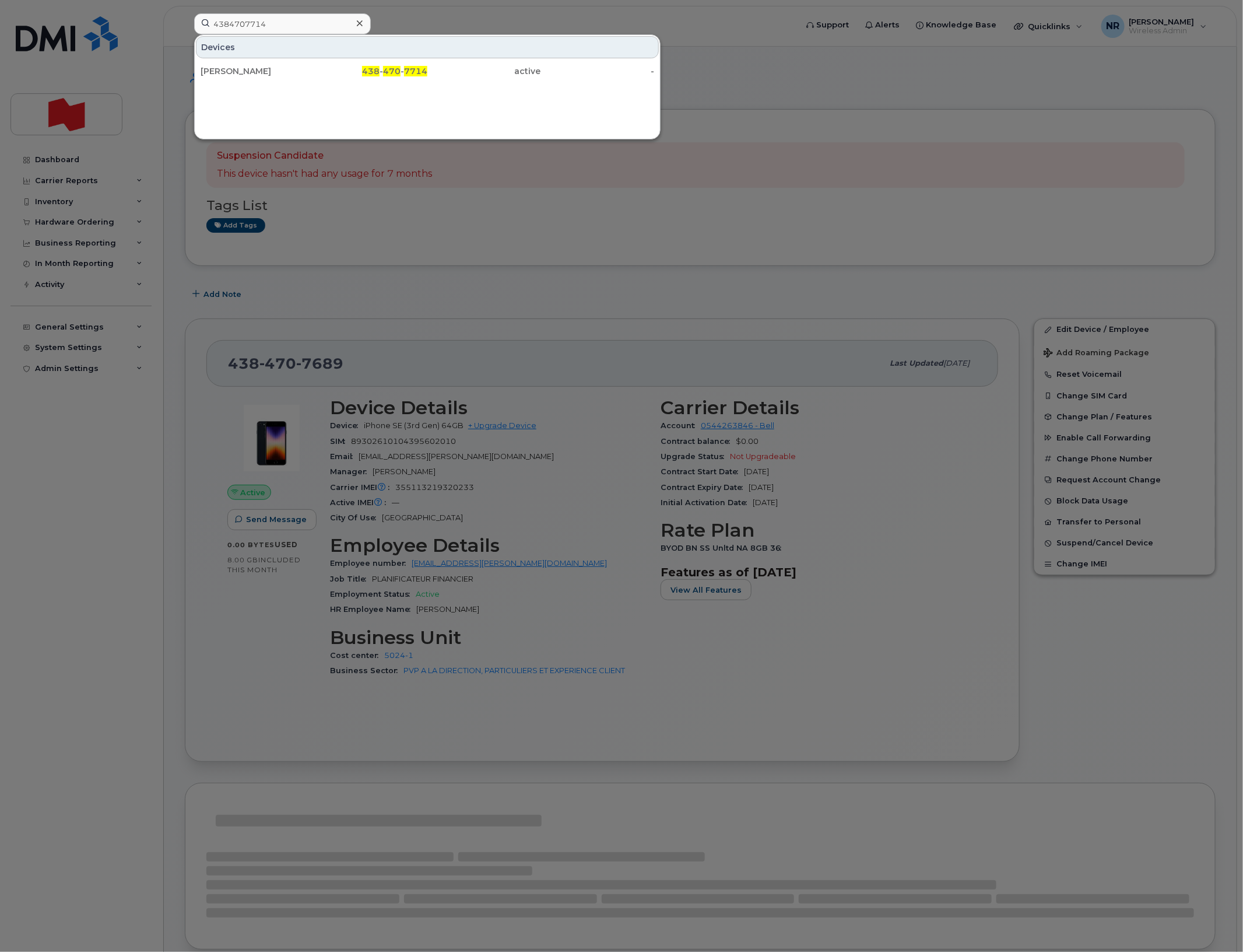
click at [242, 68] on div "[PERSON_NAME]" at bounding box center [257, 71] width 114 height 12
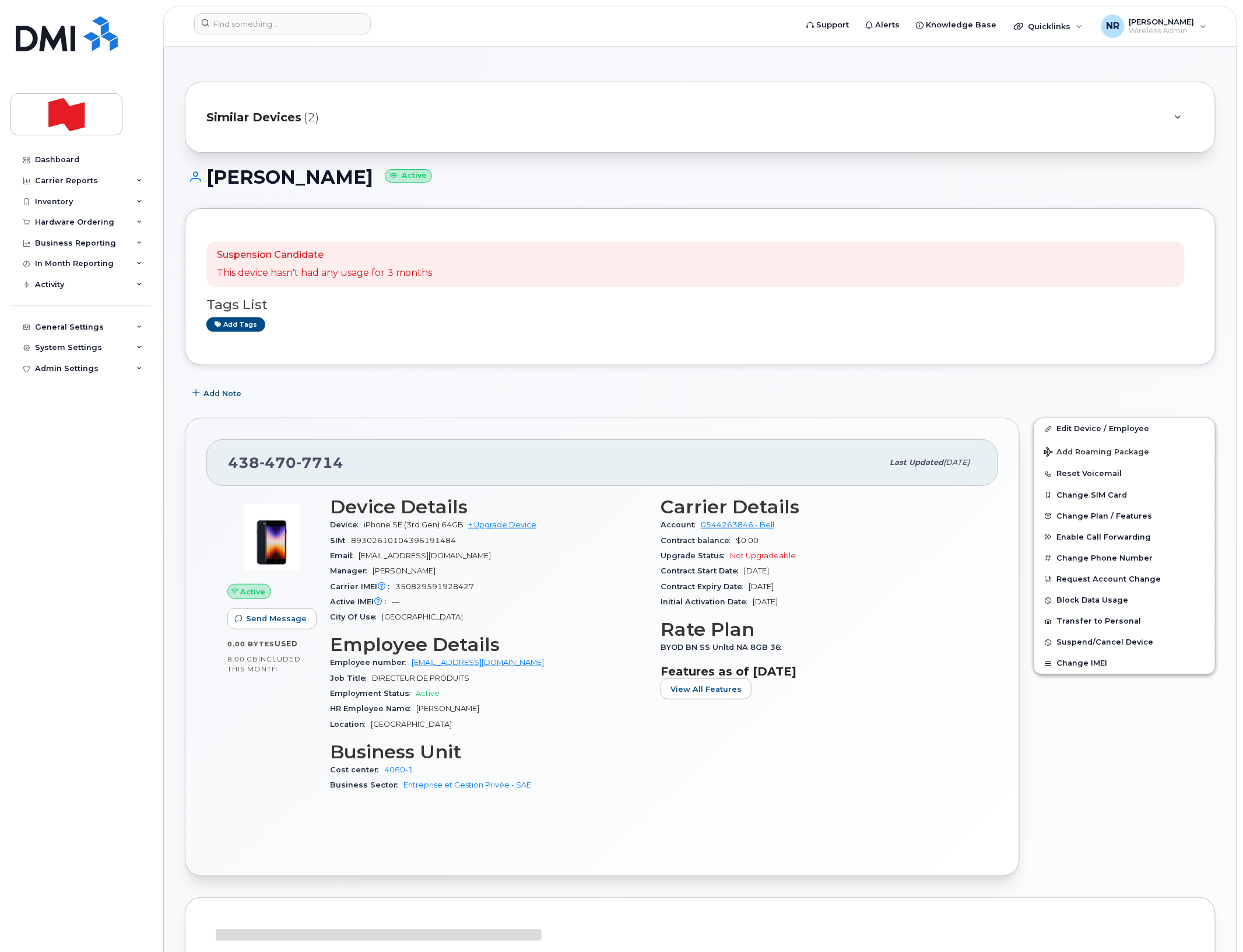
click at [271, 111] on span "Similar Devices" at bounding box center [254, 117] width 95 height 17
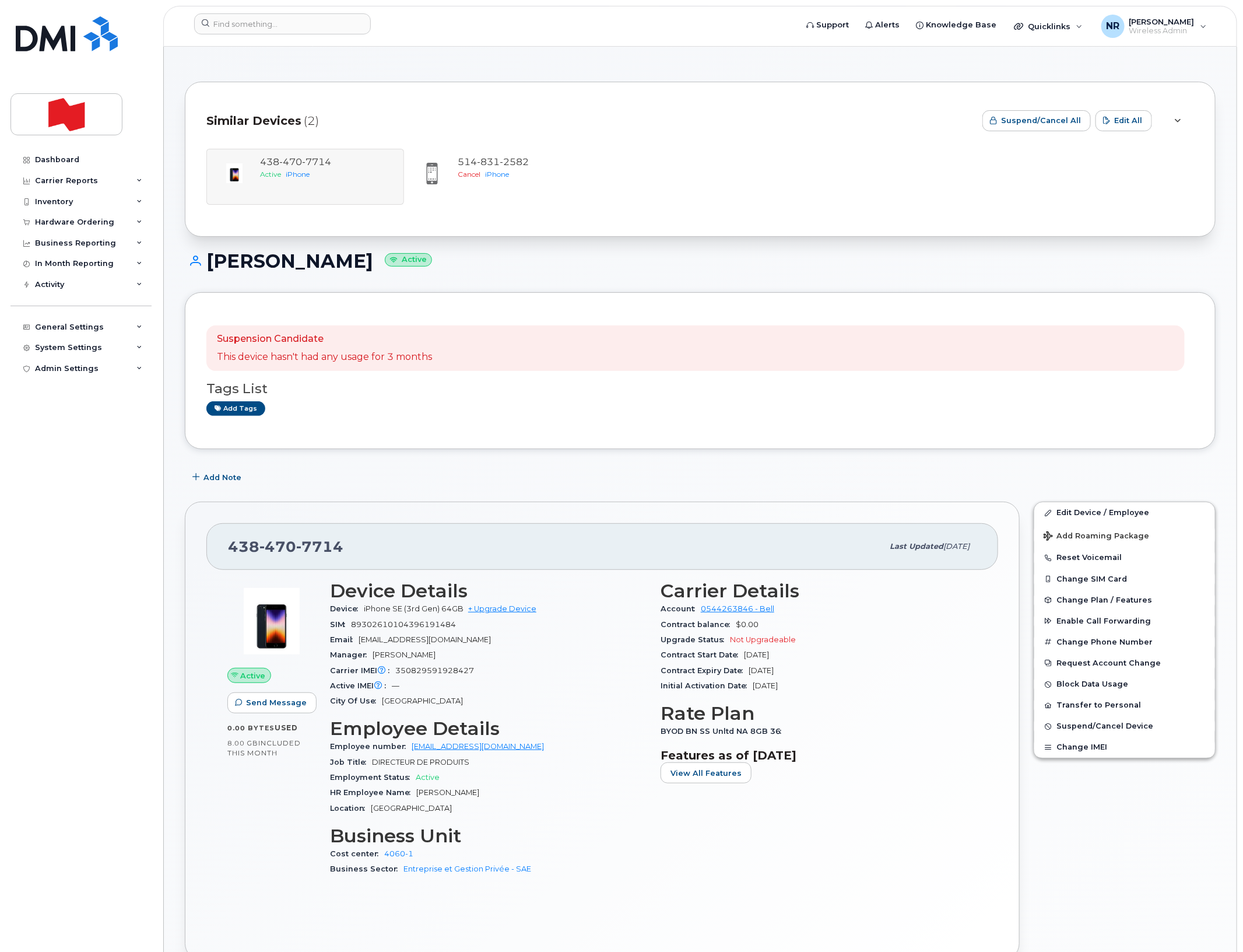
click at [271, 111] on div "Similar Devices (2)" at bounding box center [590, 120] width 767 height 35
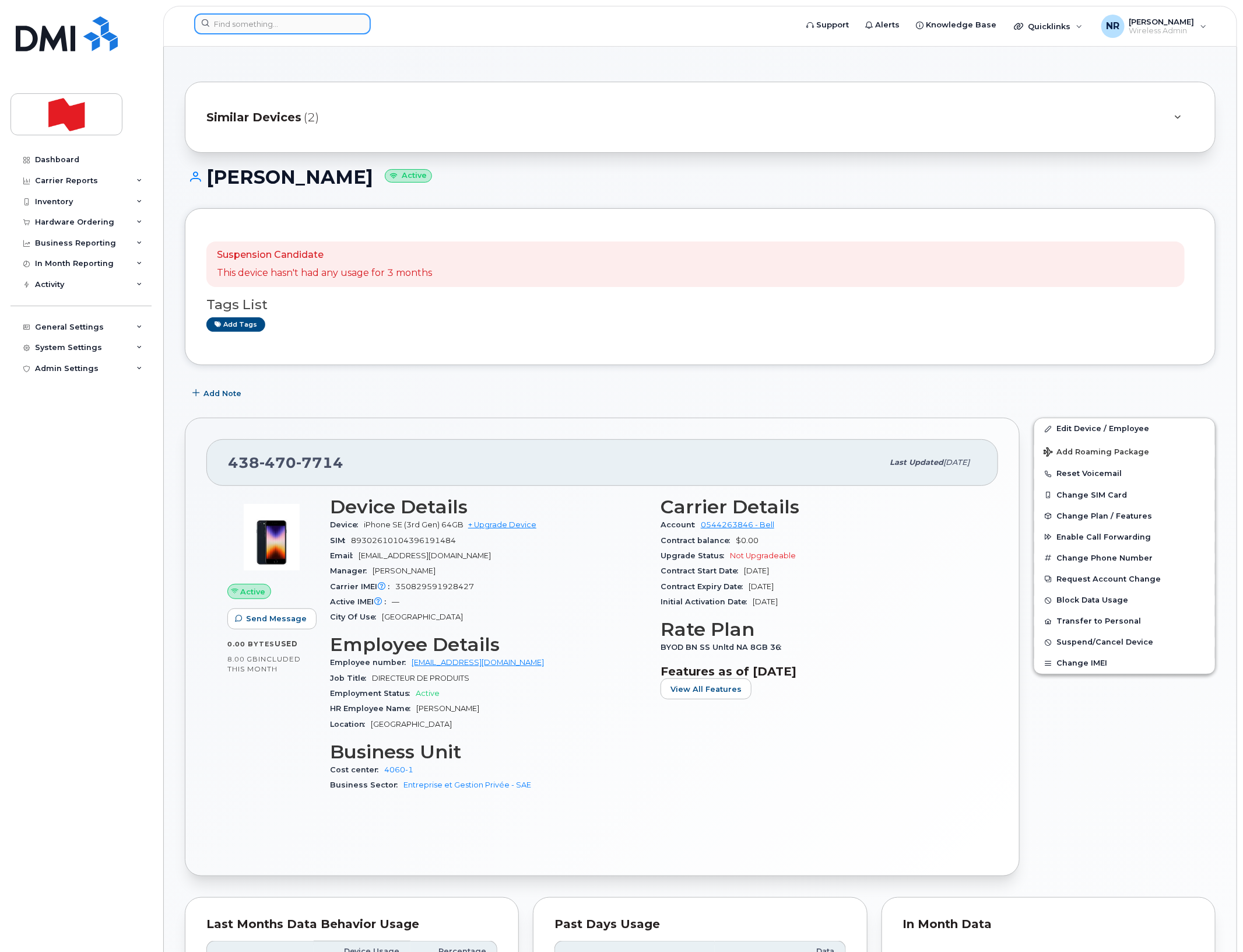
click at [315, 19] on input at bounding box center [282, 24] width 177 height 21
paste input "4384707726"
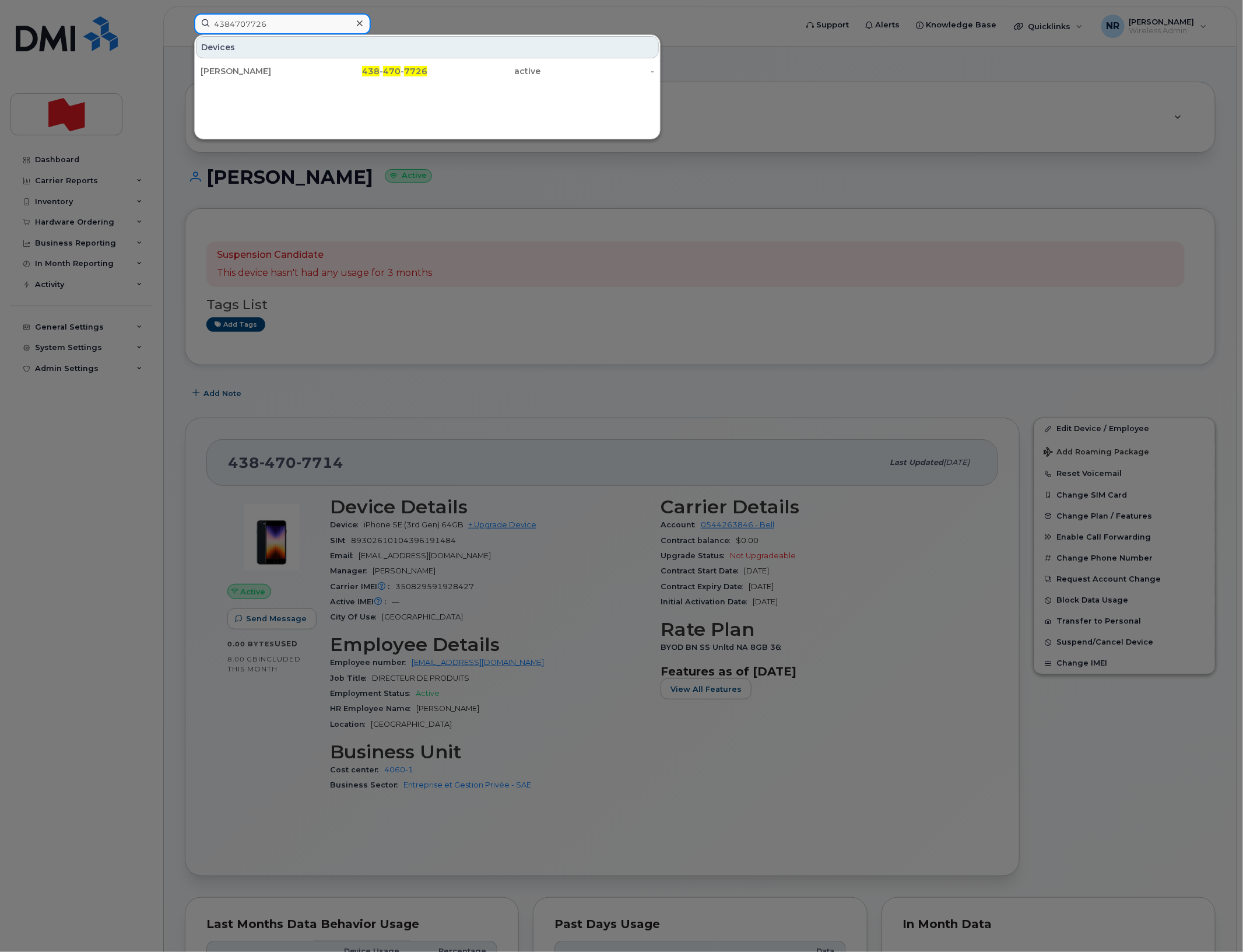
type input "4384707726"
click at [237, 69] on div "[PERSON_NAME]" at bounding box center [257, 71] width 114 height 12
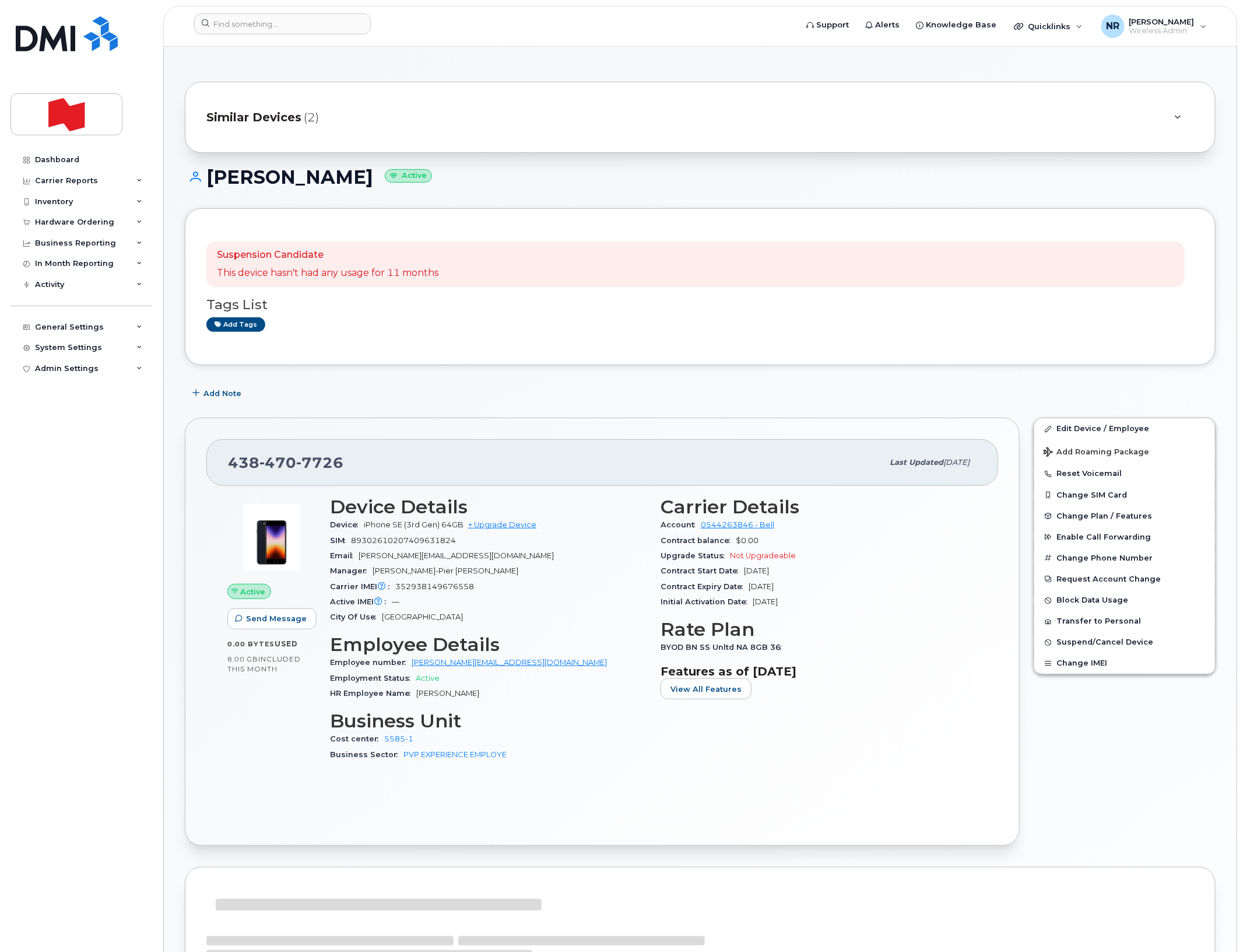
click at [260, 121] on span "Similar Devices" at bounding box center [254, 117] width 95 height 17
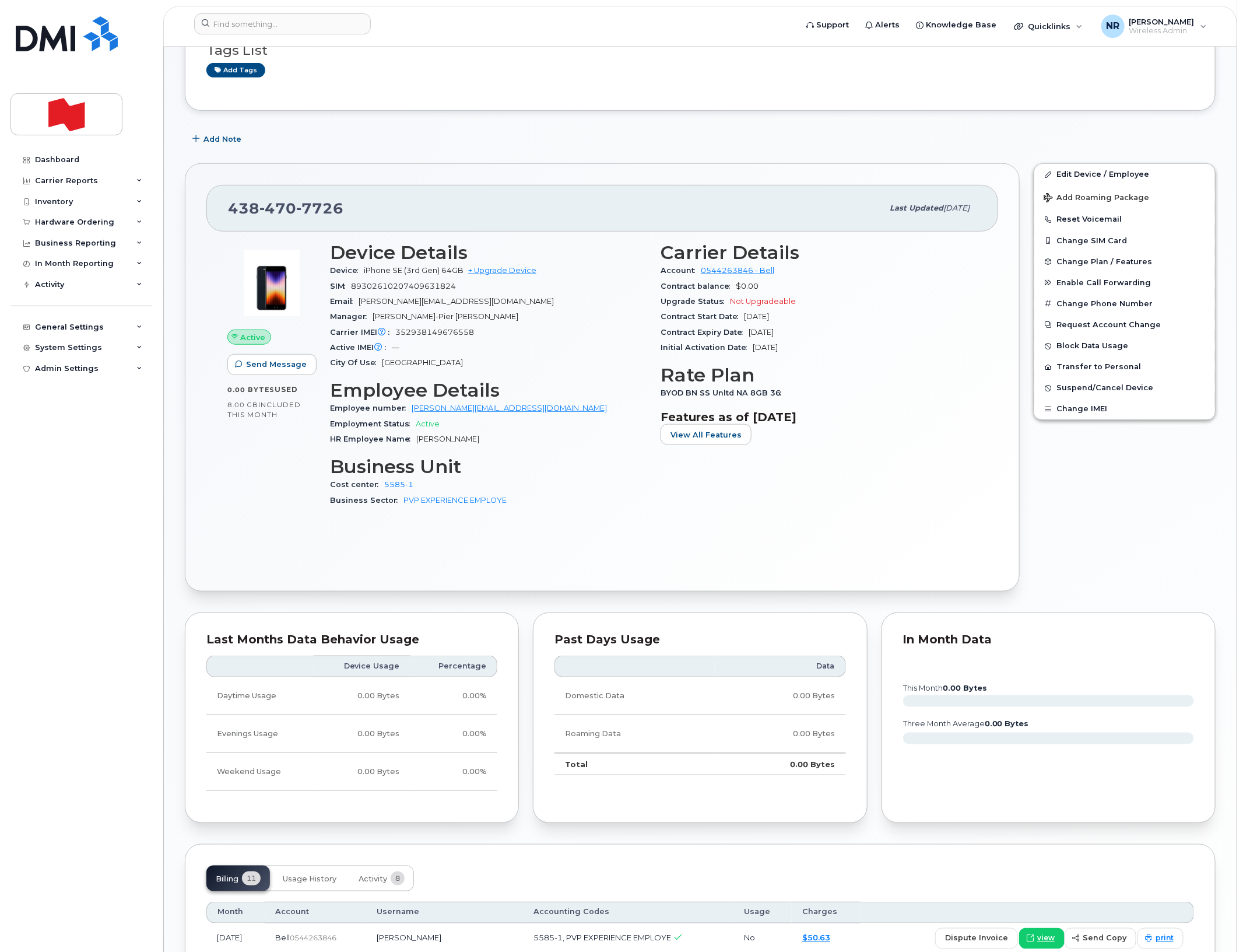
scroll to position [364, 0]
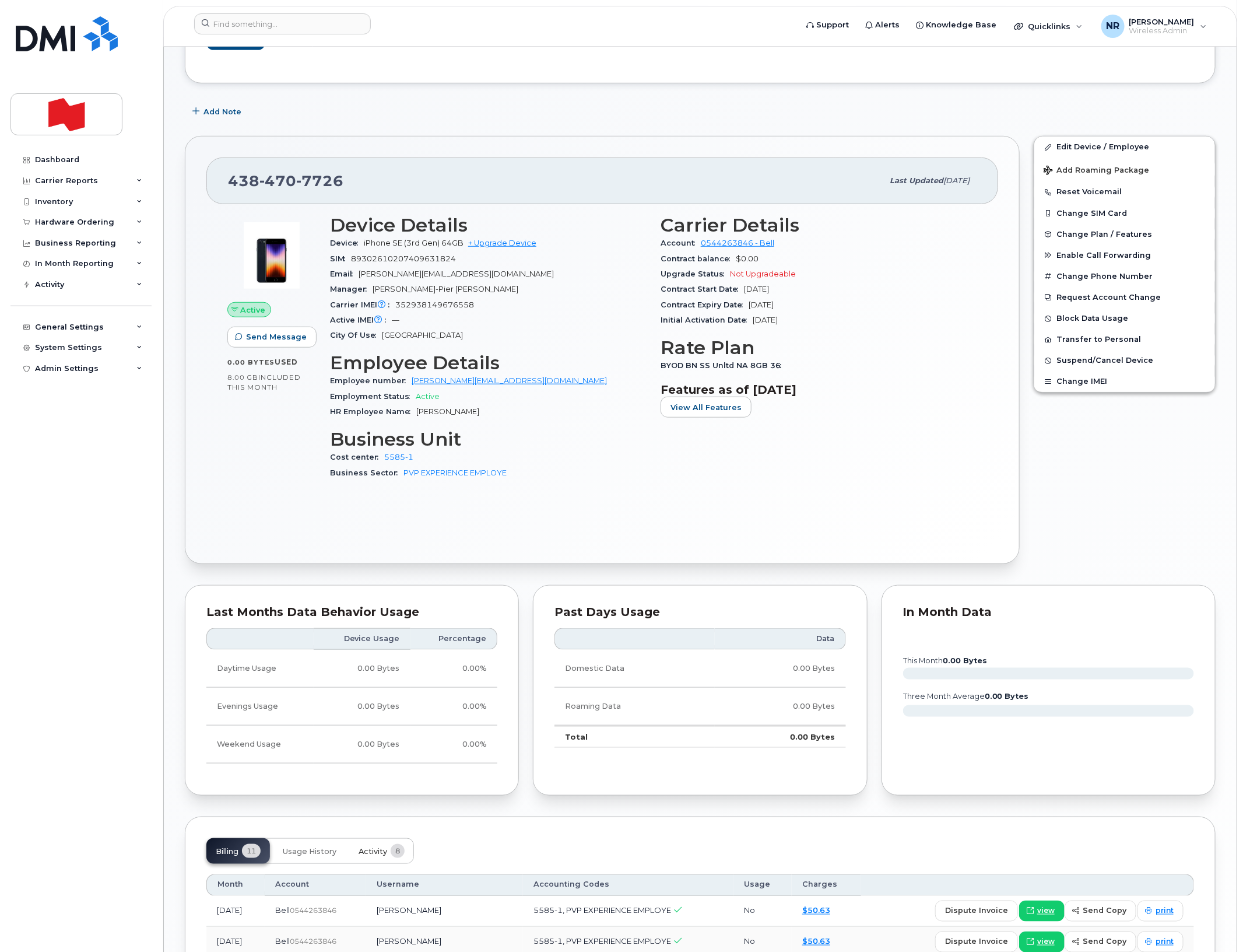
click at [375, 856] on span "Activity" at bounding box center [373, 851] width 28 height 10
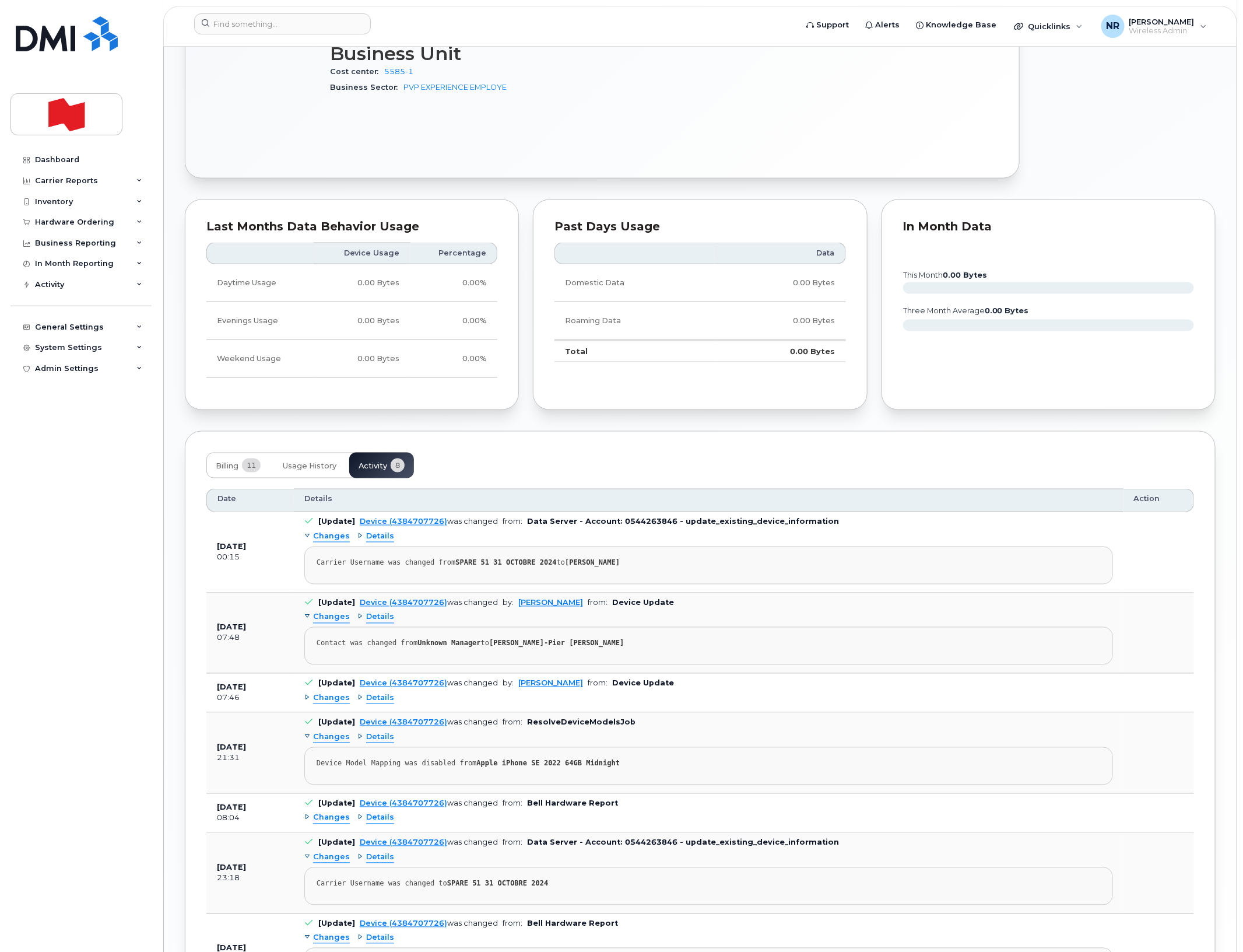
scroll to position [802, 0]
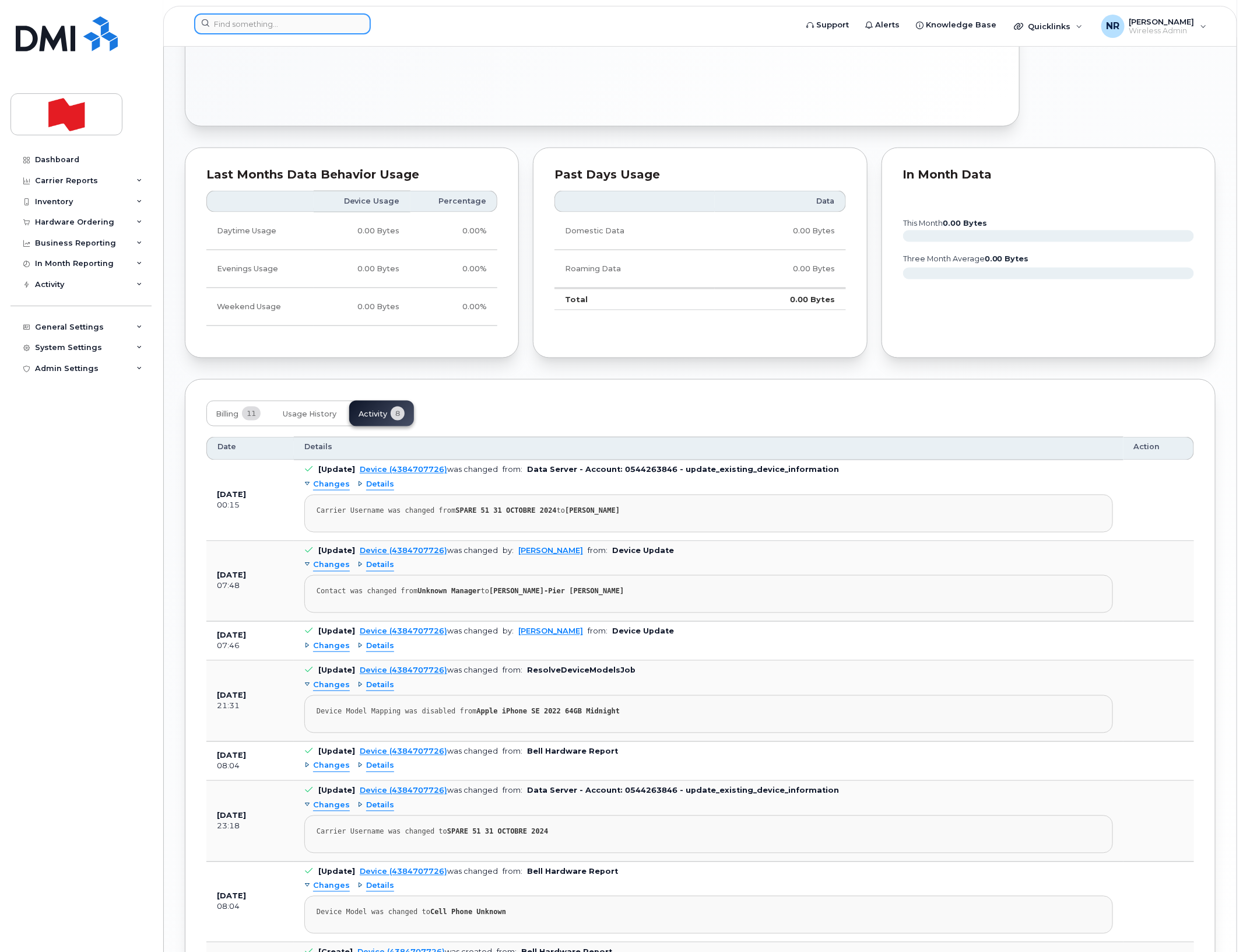
click at [252, 28] on input at bounding box center [282, 24] width 177 height 21
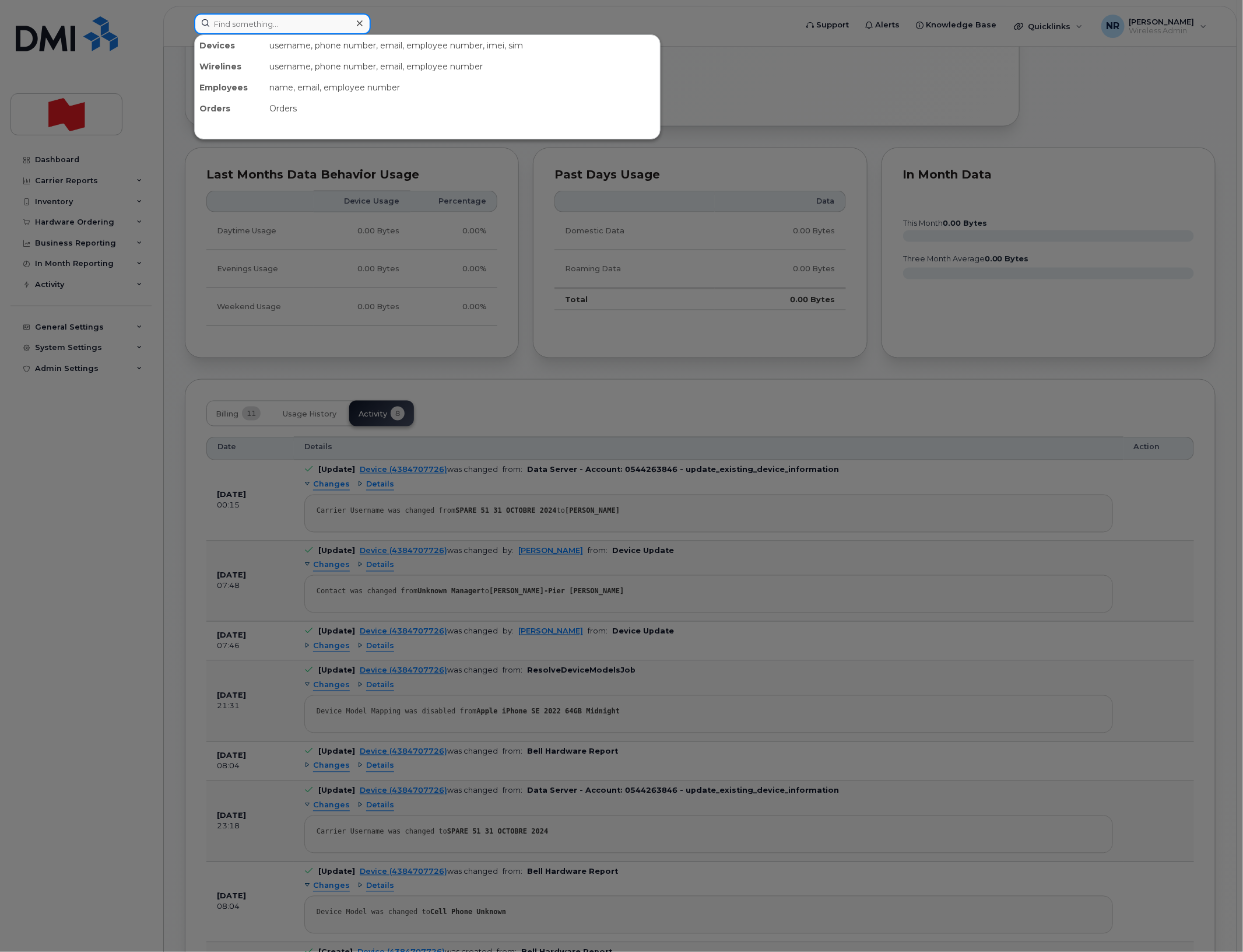
paste input "4384707767"
type input "4384707767"
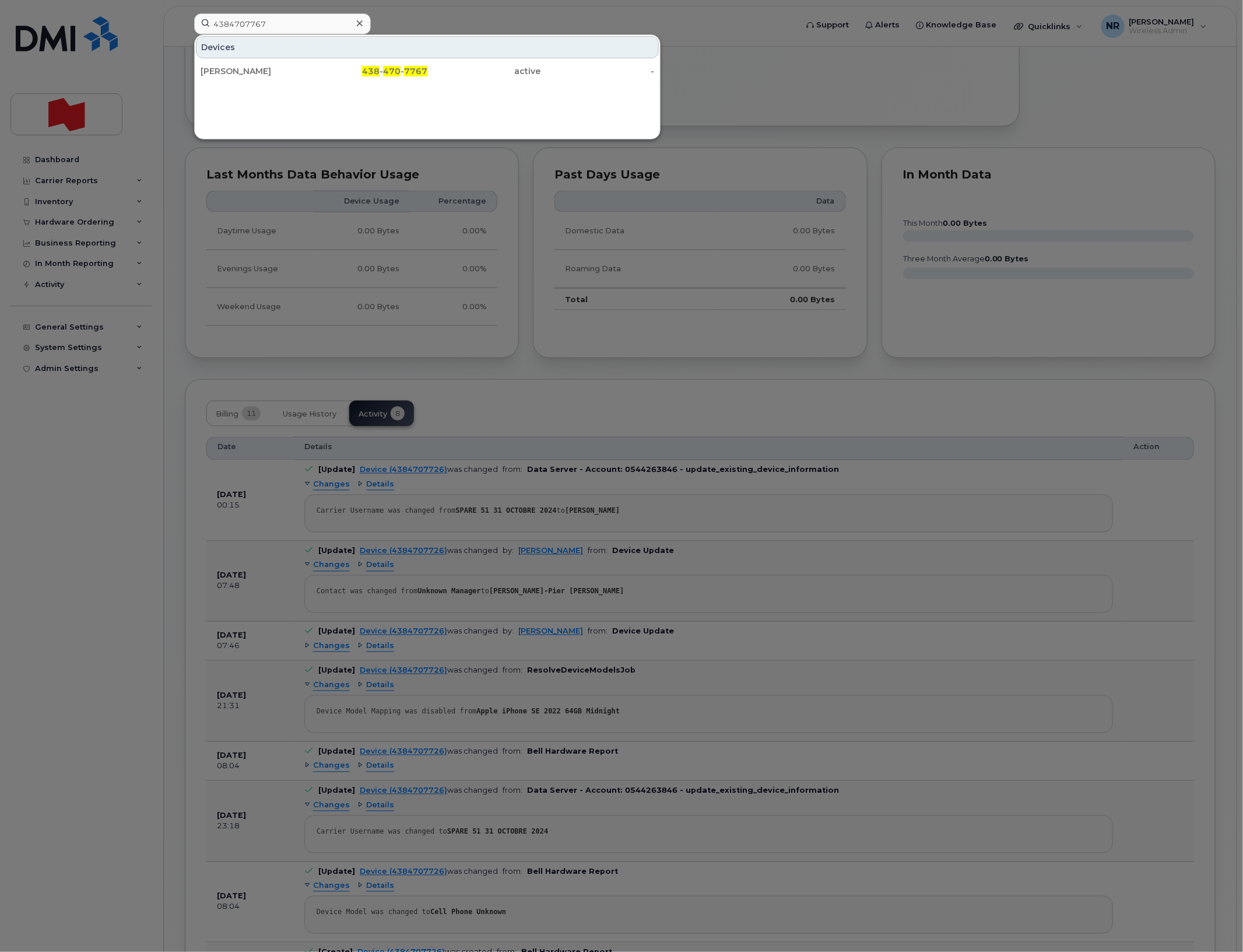
click at [236, 71] on div "[PERSON_NAME]" at bounding box center [257, 71] width 114 height 12
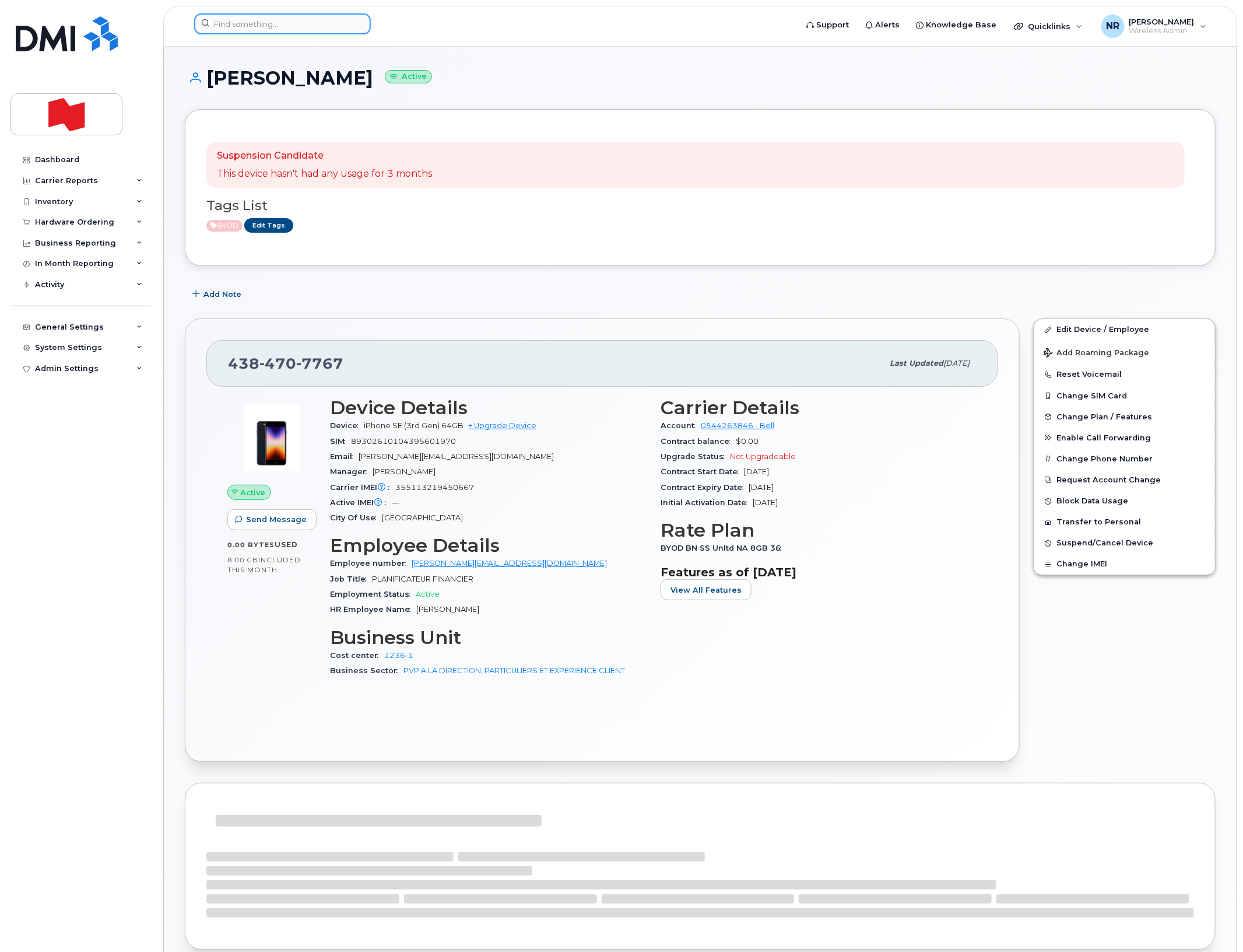
click at [270, 18] on input at bounding box center [282, 24] width 177 height 21
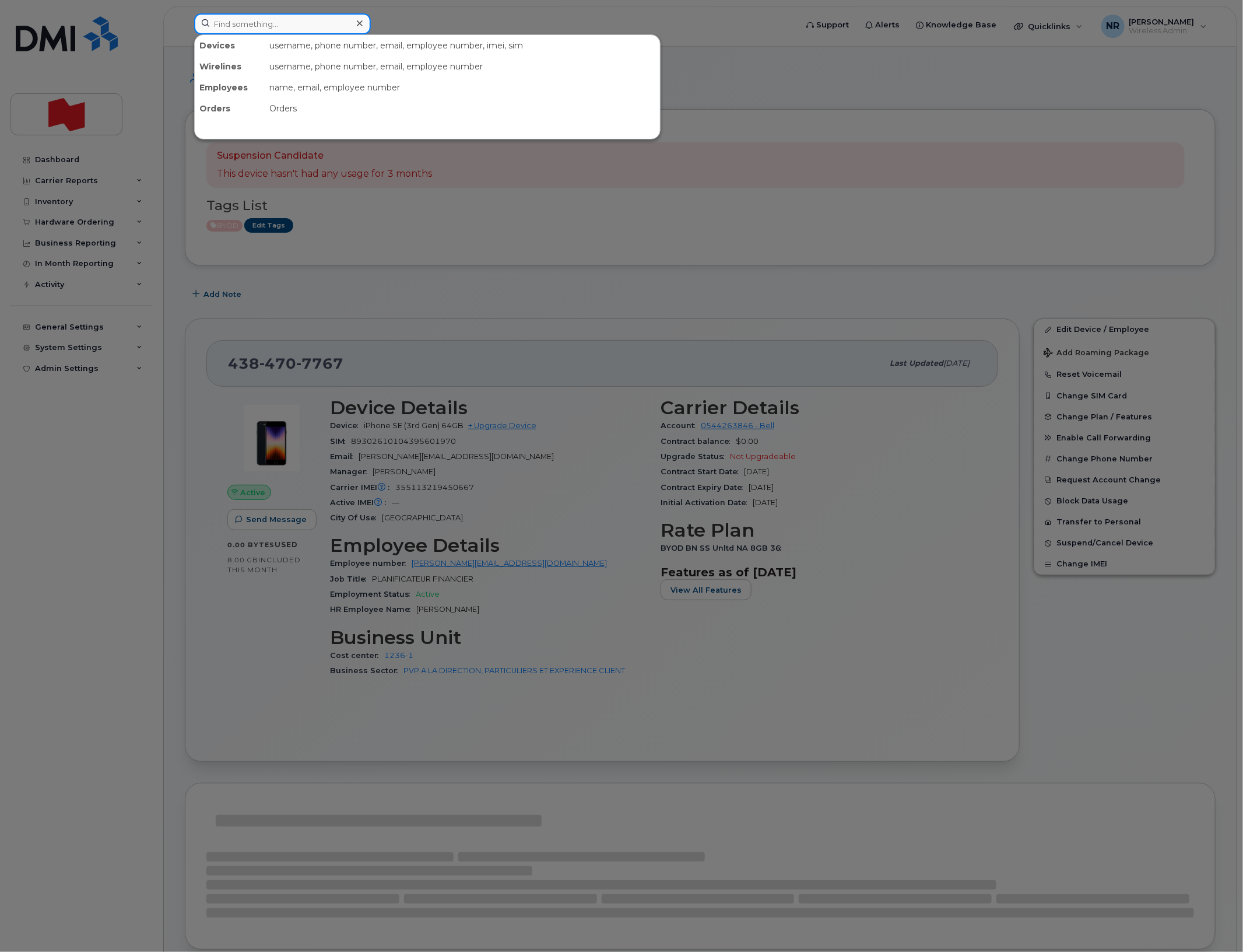
paste input "4384707829"
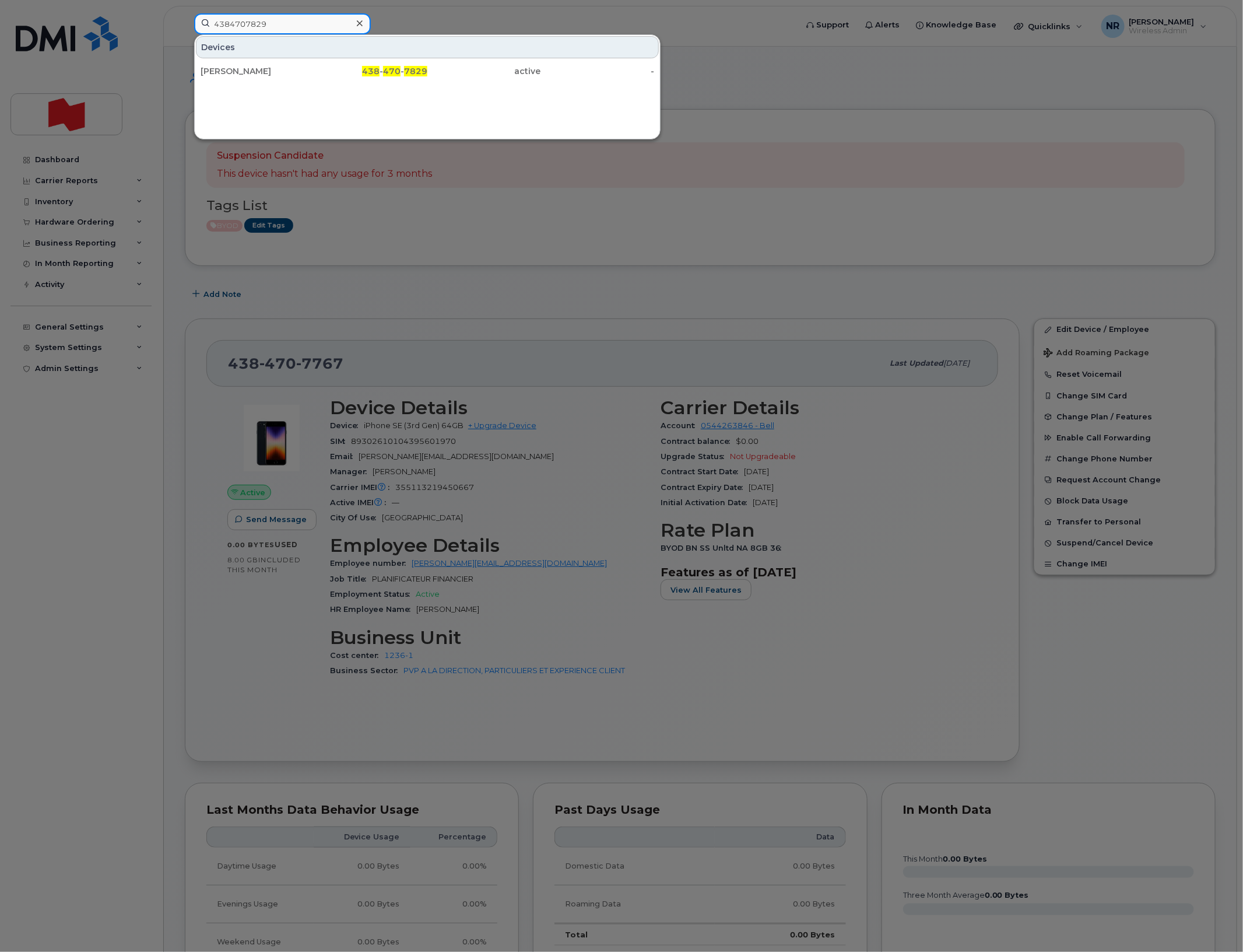
type input "4384707829"
click at [244, 74] on div "Melanie Tremblay" at bounding box center [257, 71] width 114 height 12
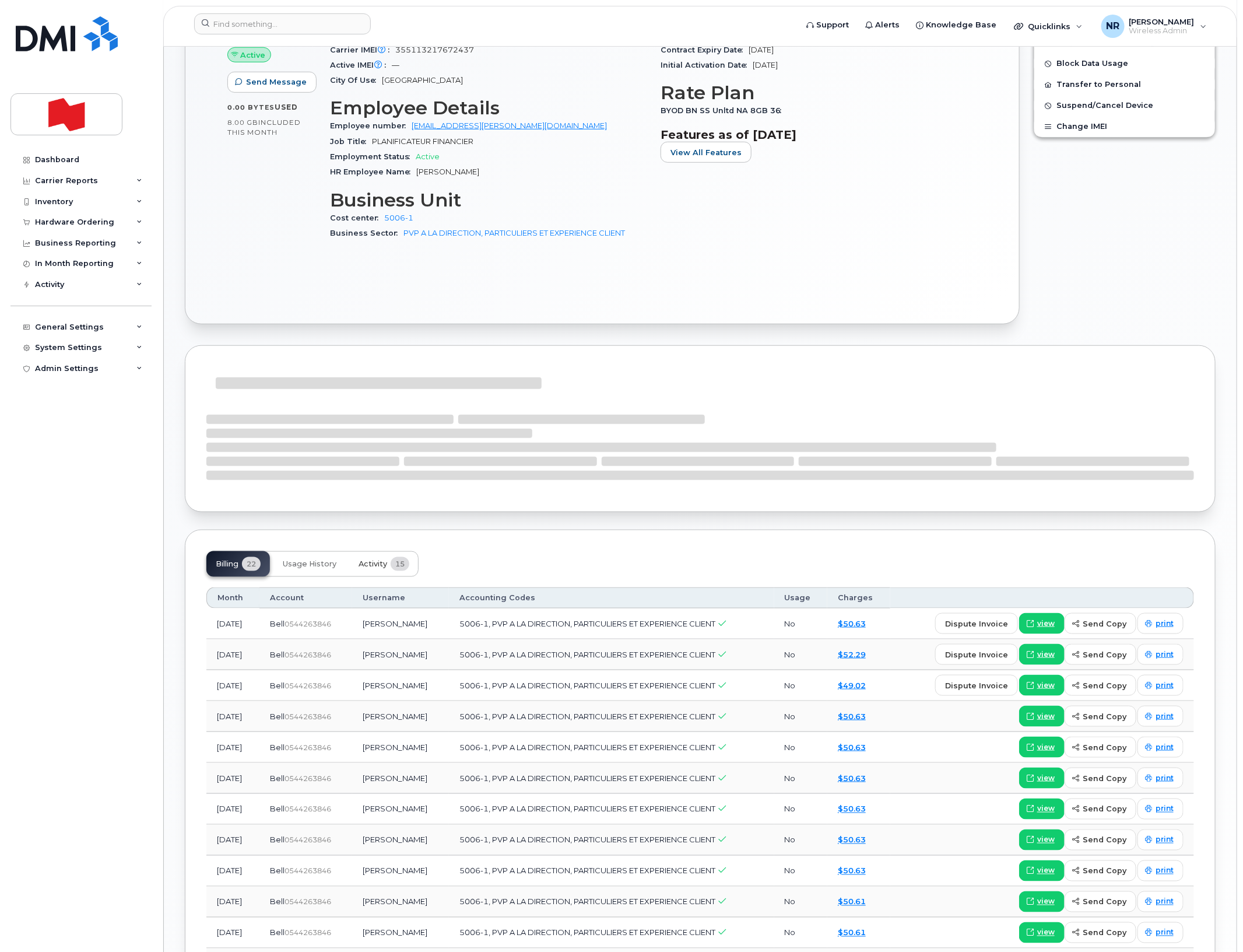
click at [366, 559] on button "Activity 15" at bounding box center [383, 564] width 69 height 26
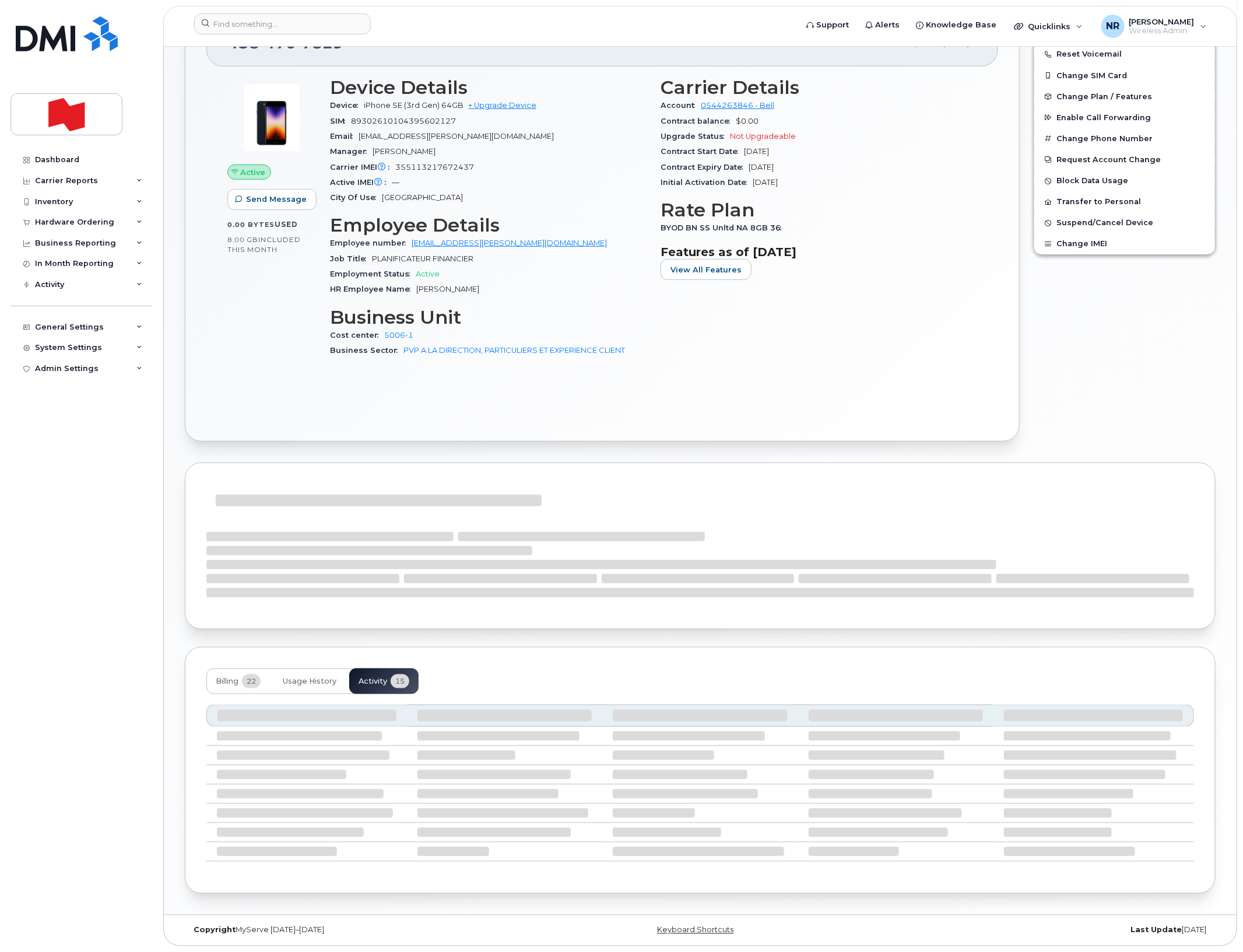
scroll to position [438, 0]
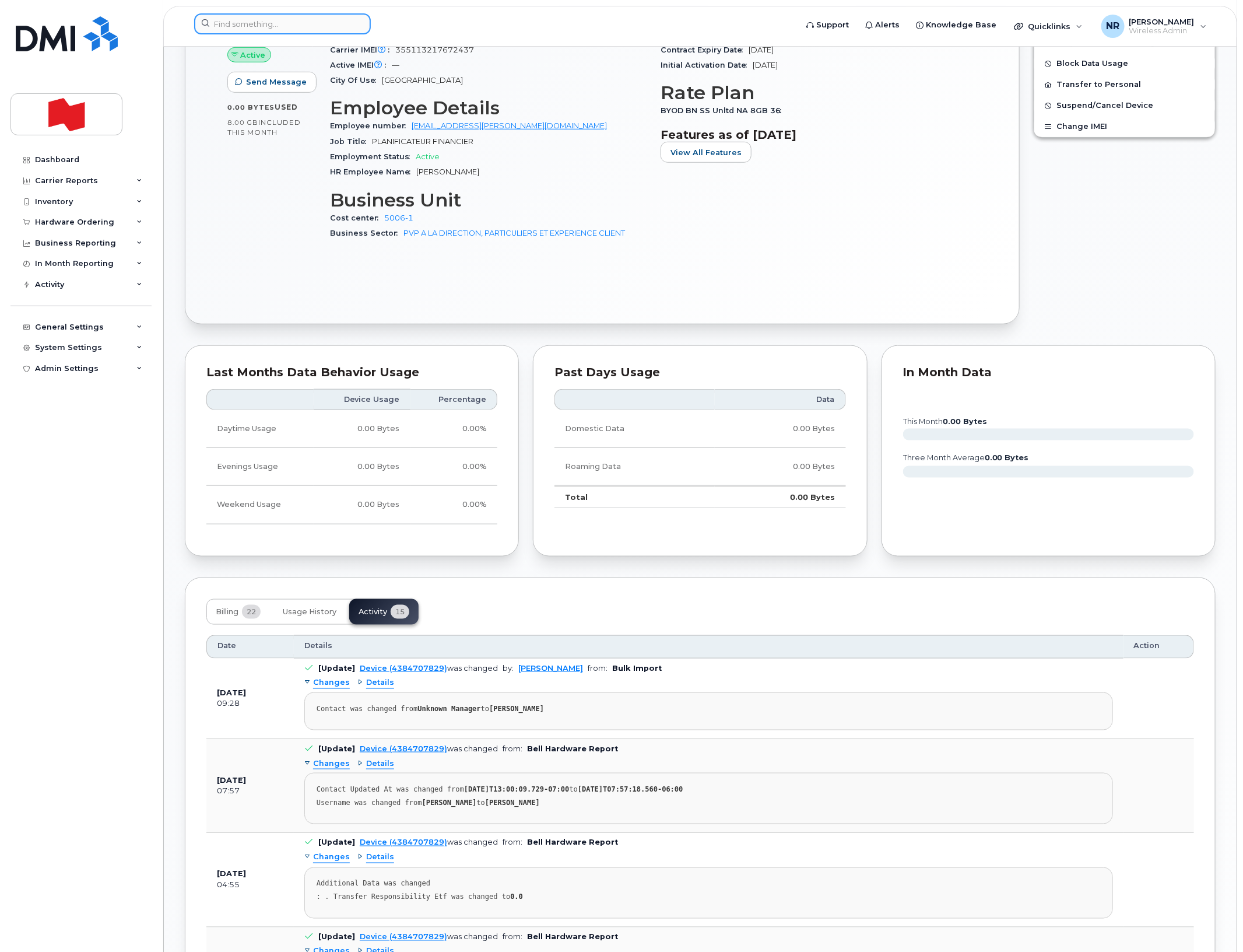
click at [240, 22] on input at bounding box center [282, 24] width 177 height 21
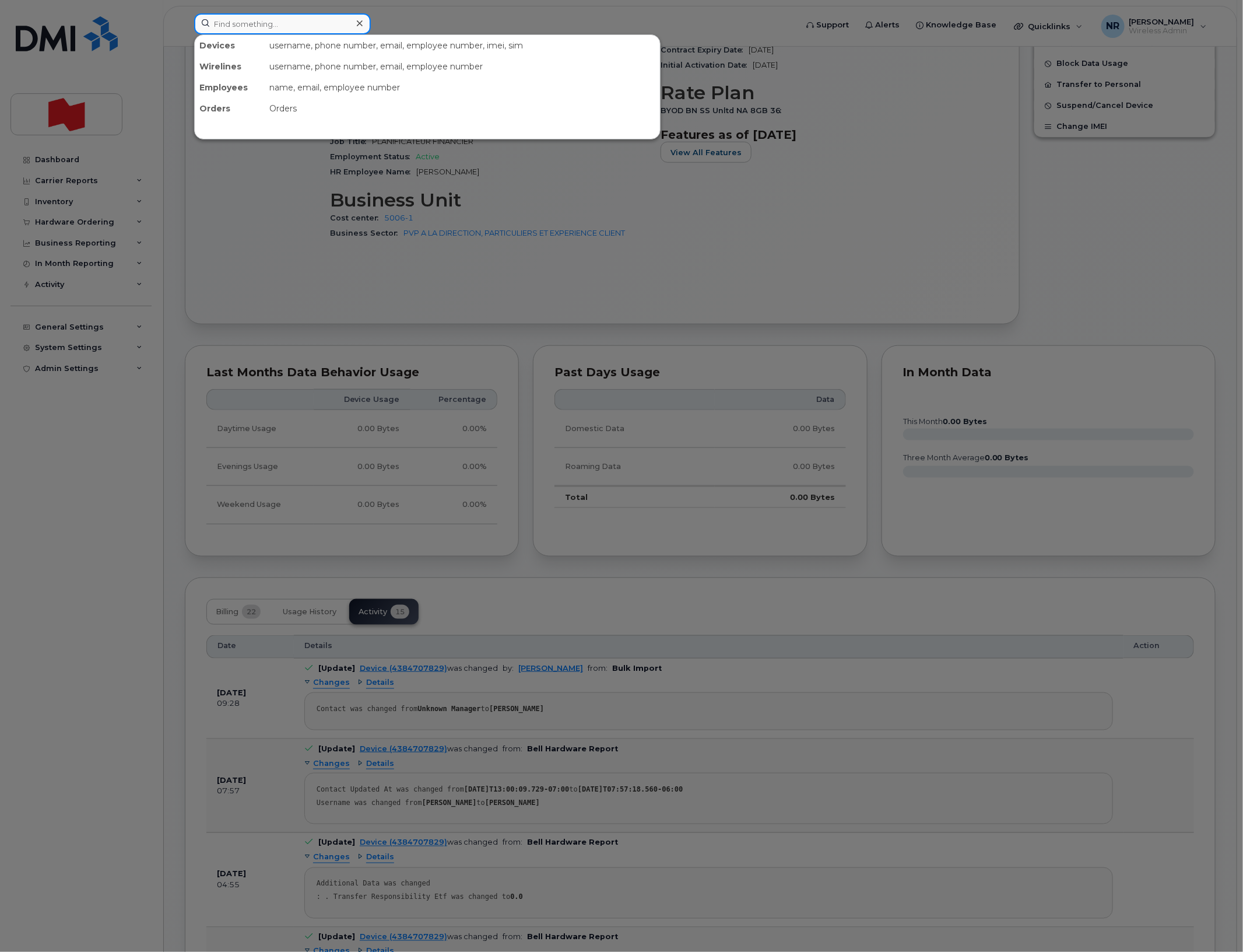
paste input "4384708042"
type input "4384708042"
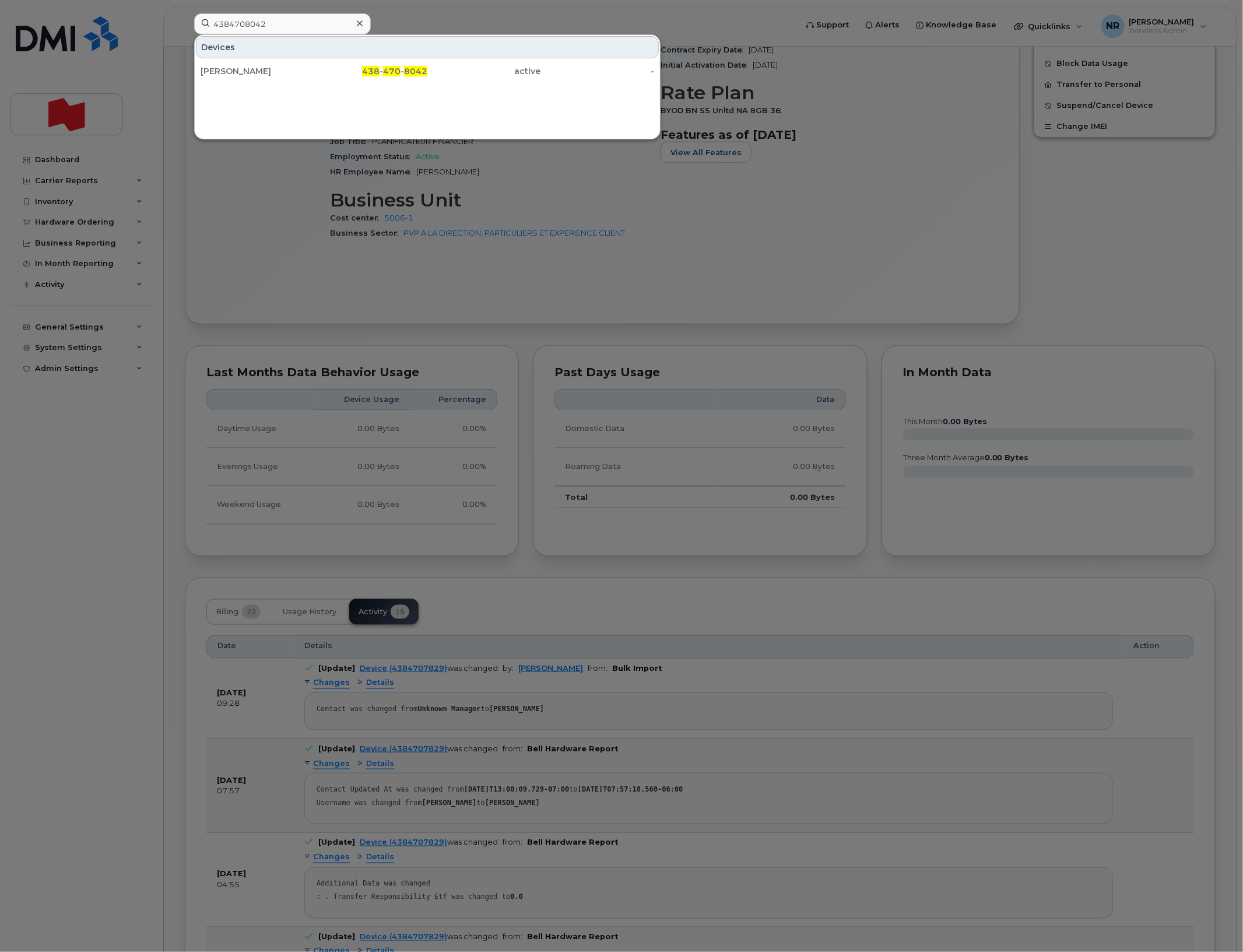
click at [226, 71] on div "[PERSON_NAME]" at bounding box center [257, 71] width 114 height 12
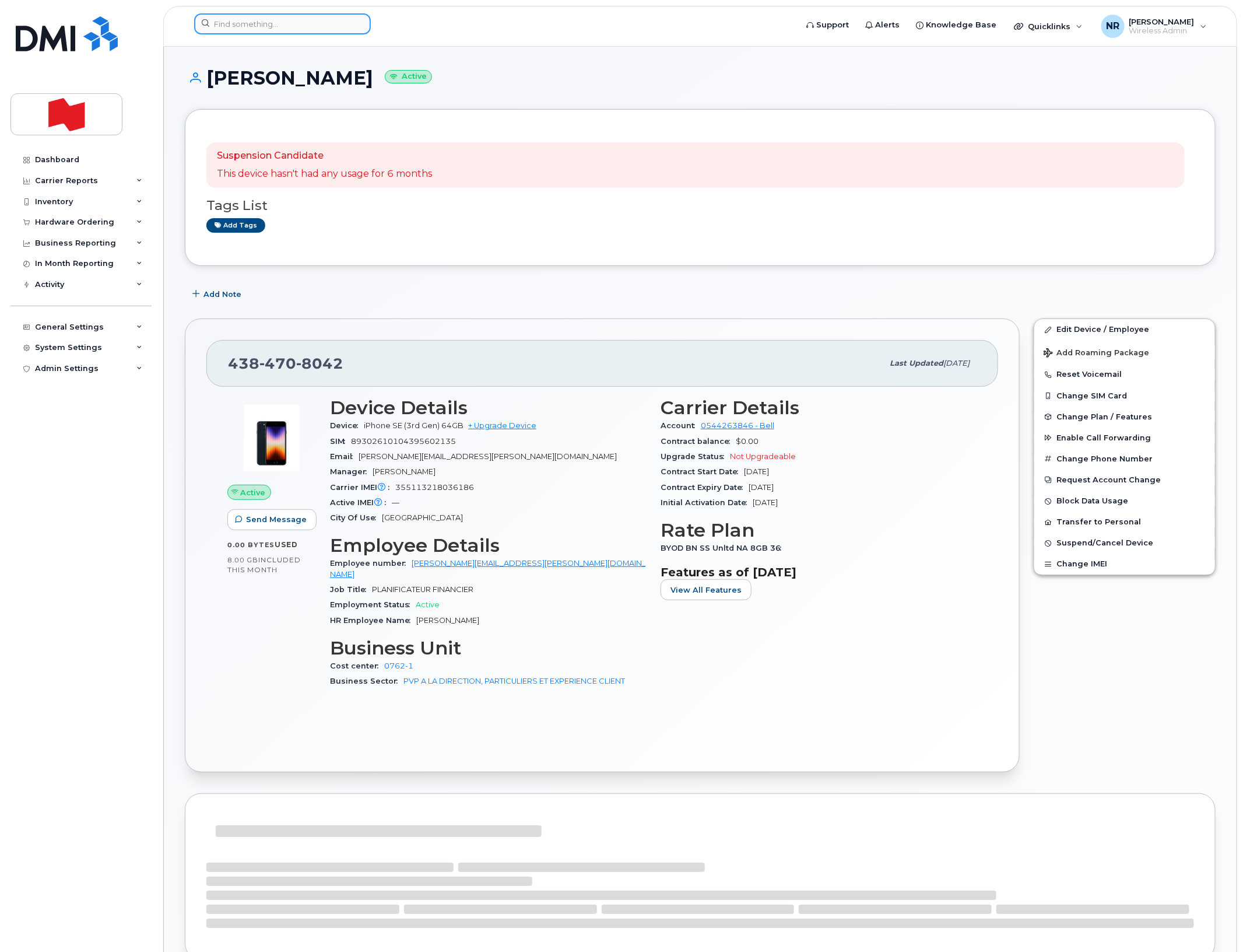
click at [278, 20] on input at bounding box center [282, 24] width 177 height 21
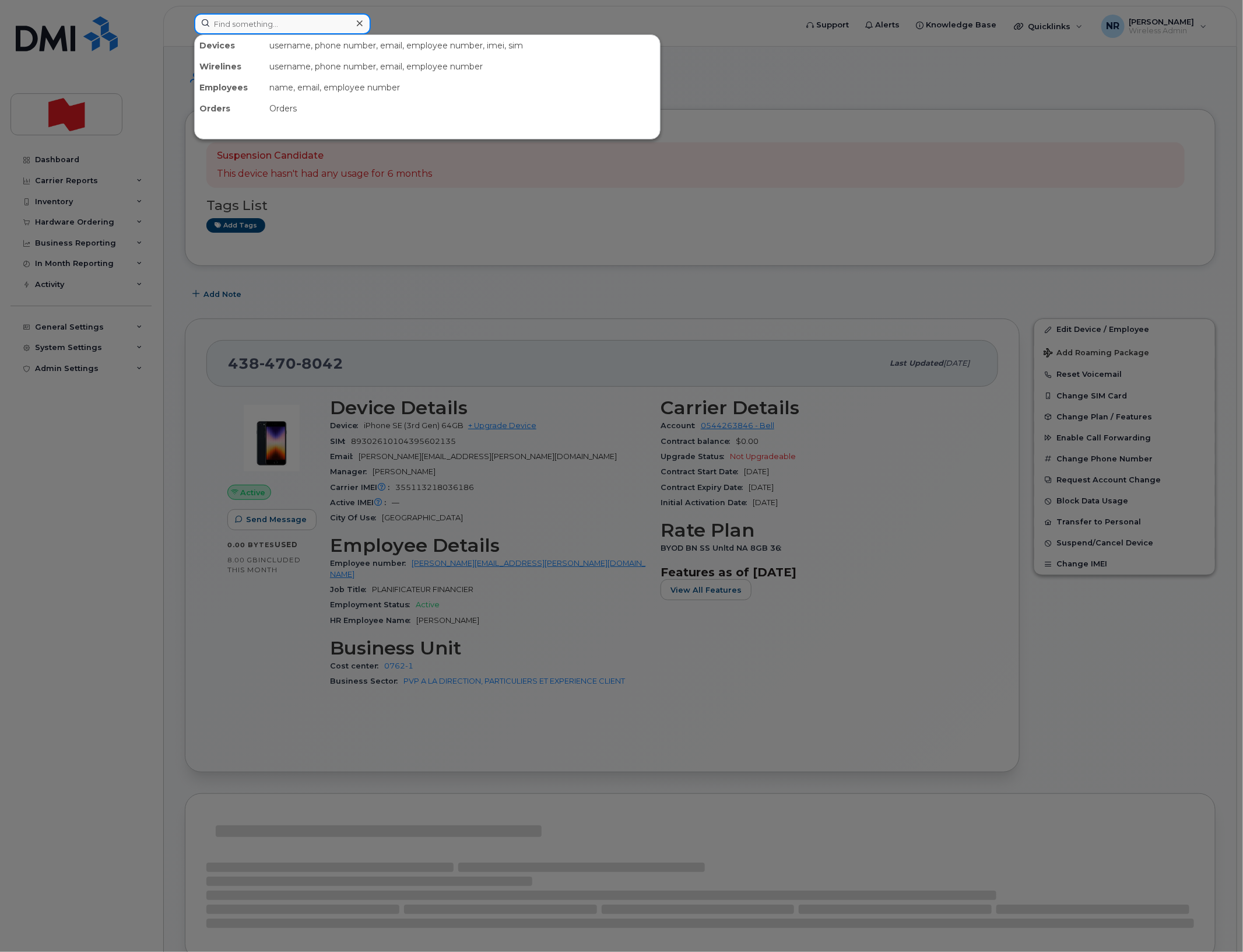
paste input "4384708113"
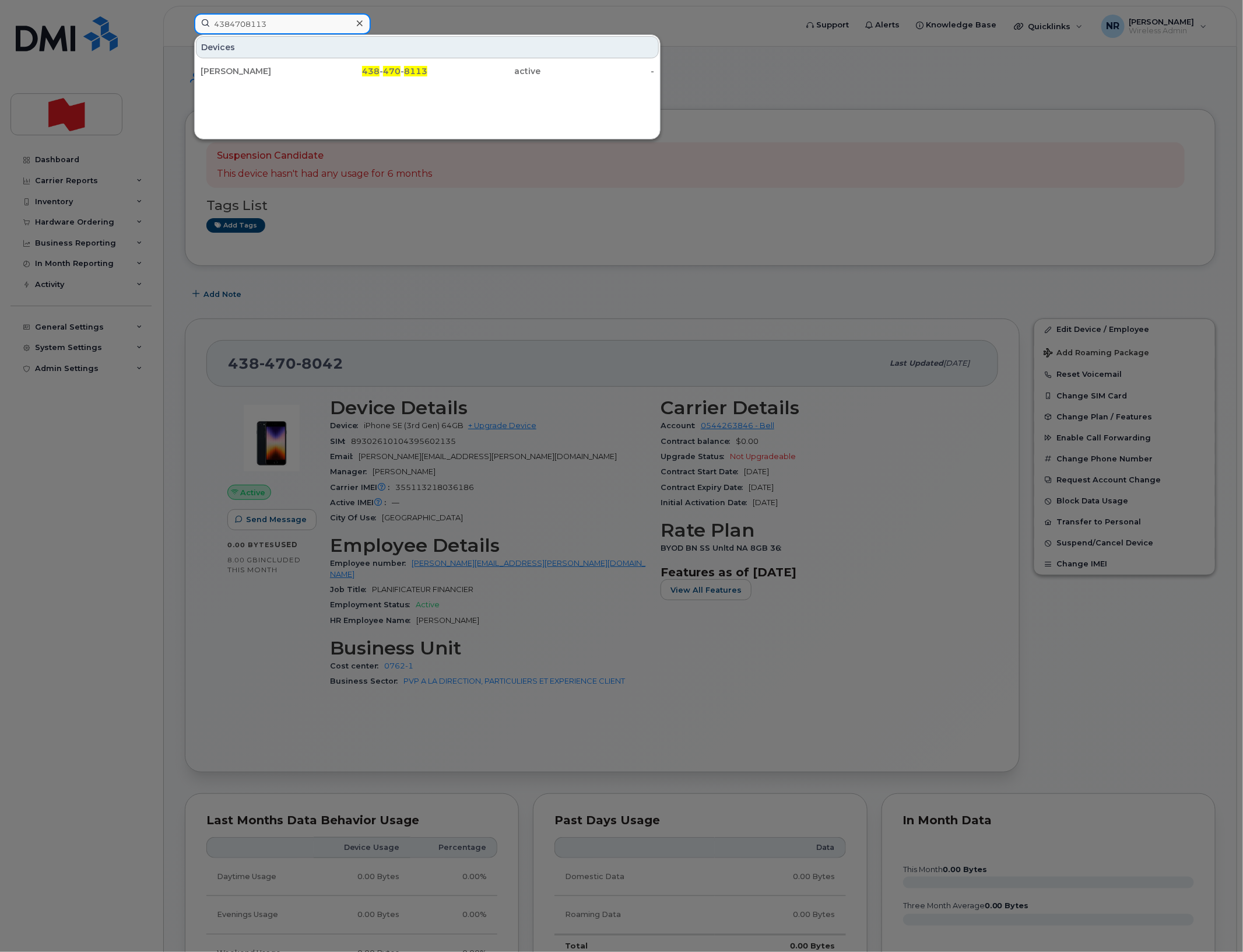
type input "4384708113"
click at [262, 71] on div "Hugues Deschenes" at bounding box center [257, 71] width 114 height 12
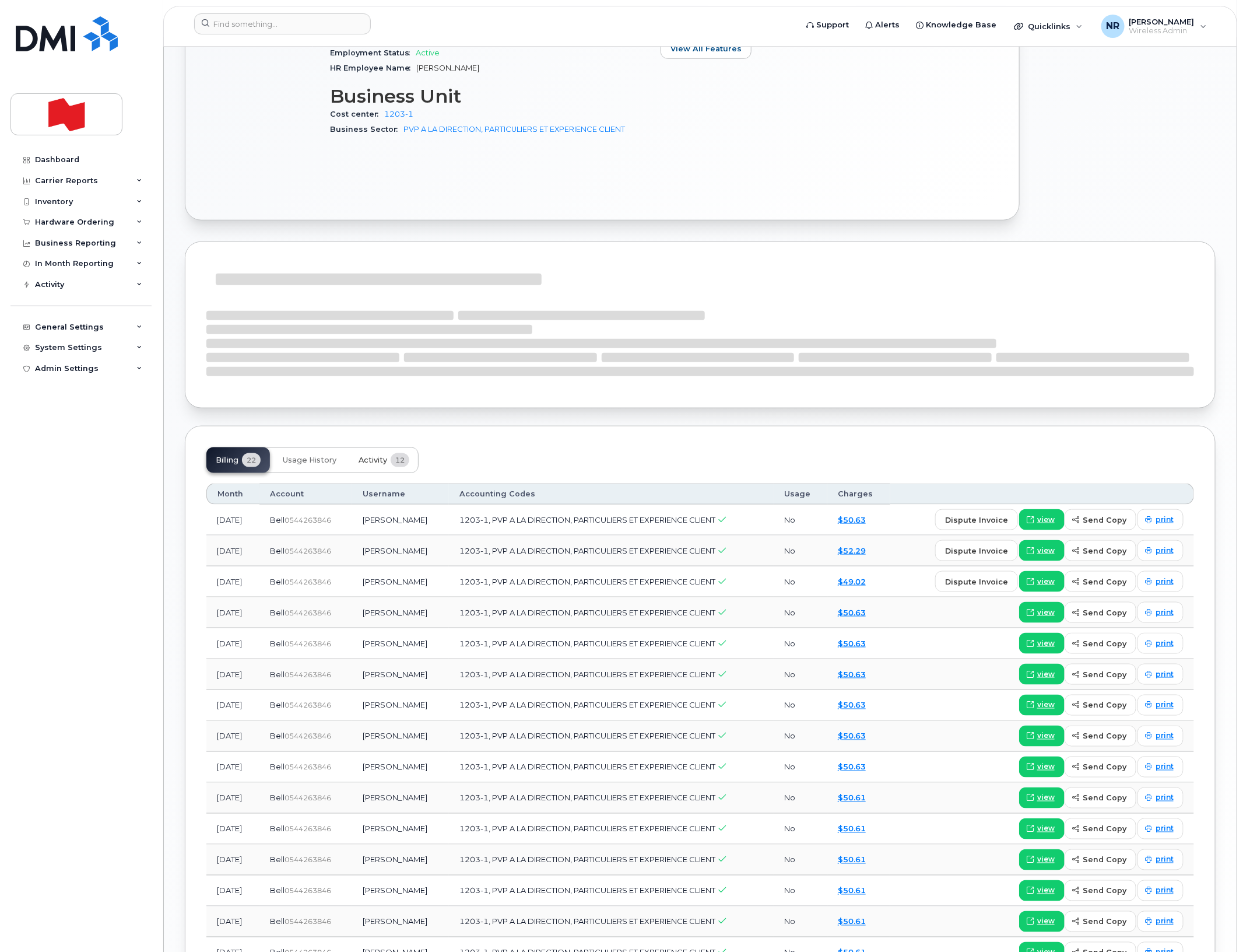
click at [383, 459] on span "Activity" at bounding box center [373, 460] width 28 height 10
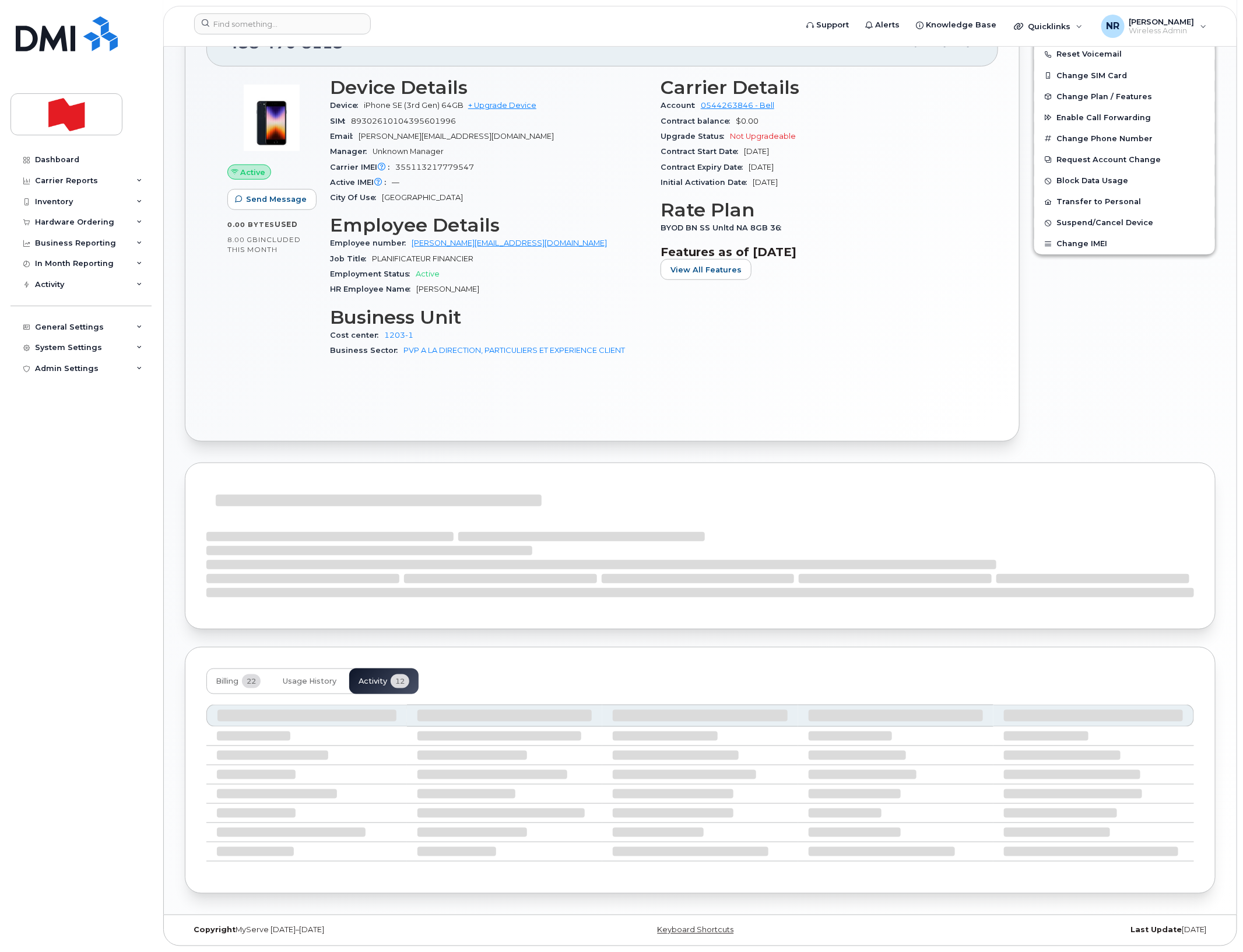
scroll to position [541, 0]
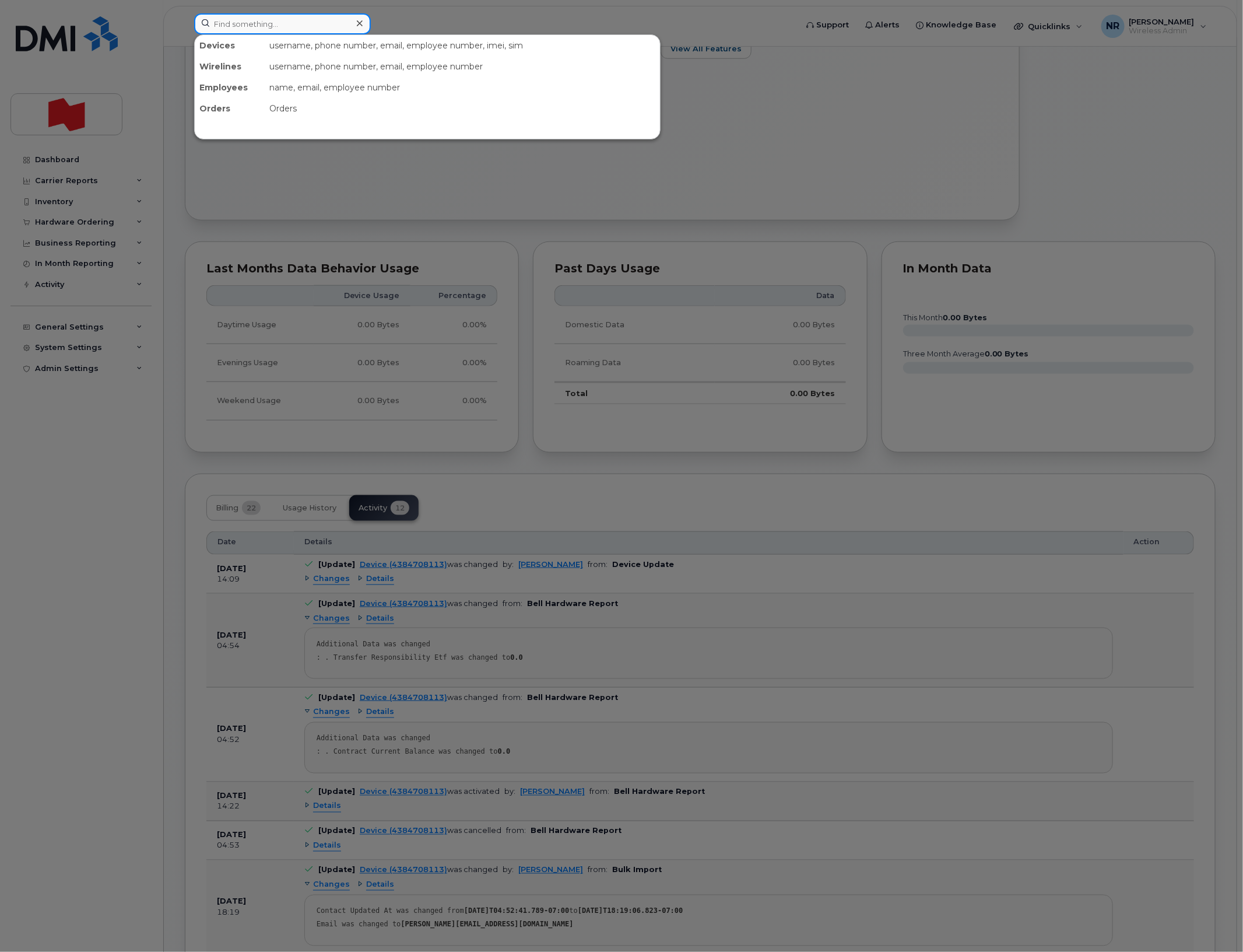
click at [253, 21] on input at bounding box center [282, 24] width 177 height 21
paste input "4384708126"
type input "4384708126"
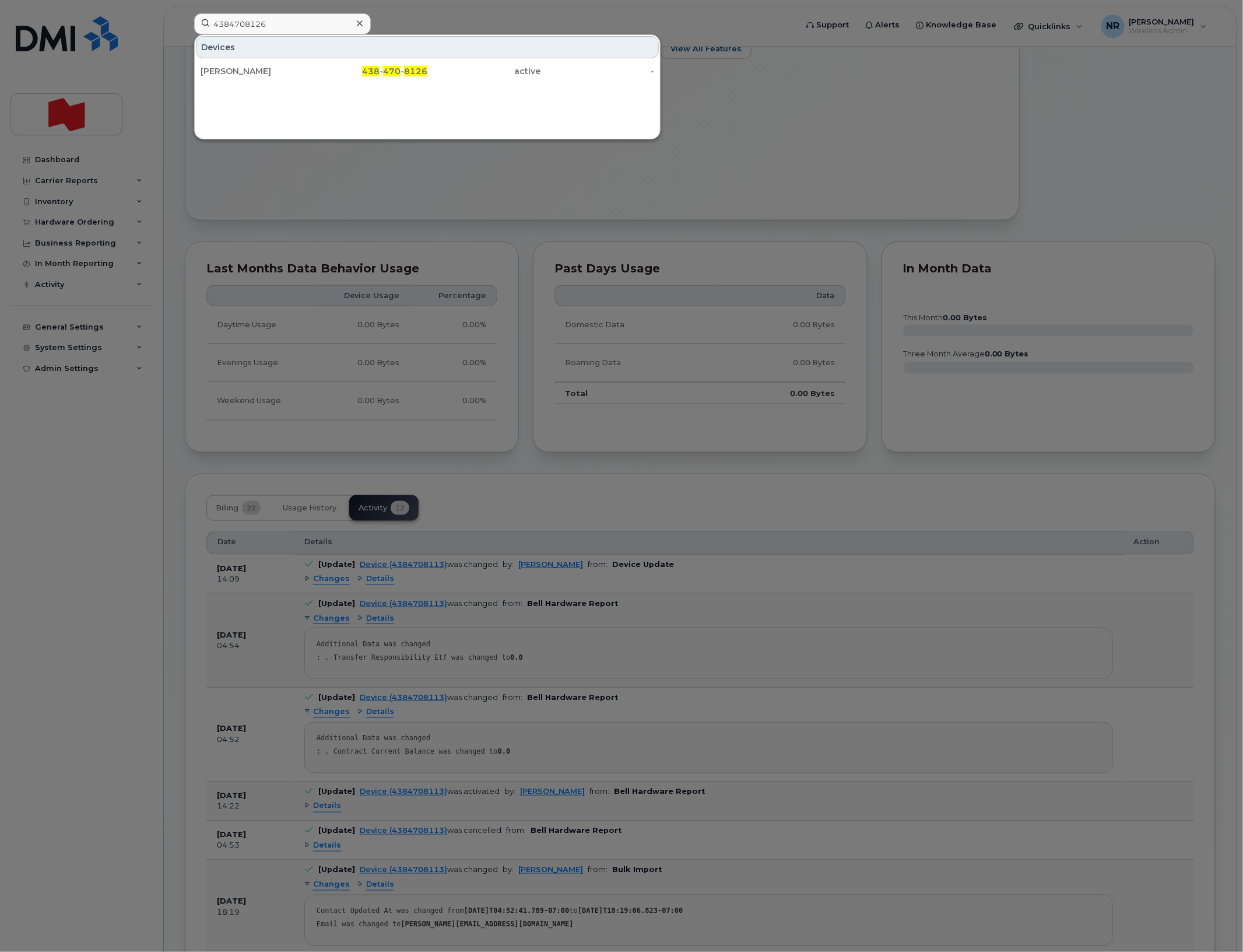
click at [220, 72] on div "[PERSON_NAME]" at bounding box center [257, 71] width 114 height 12
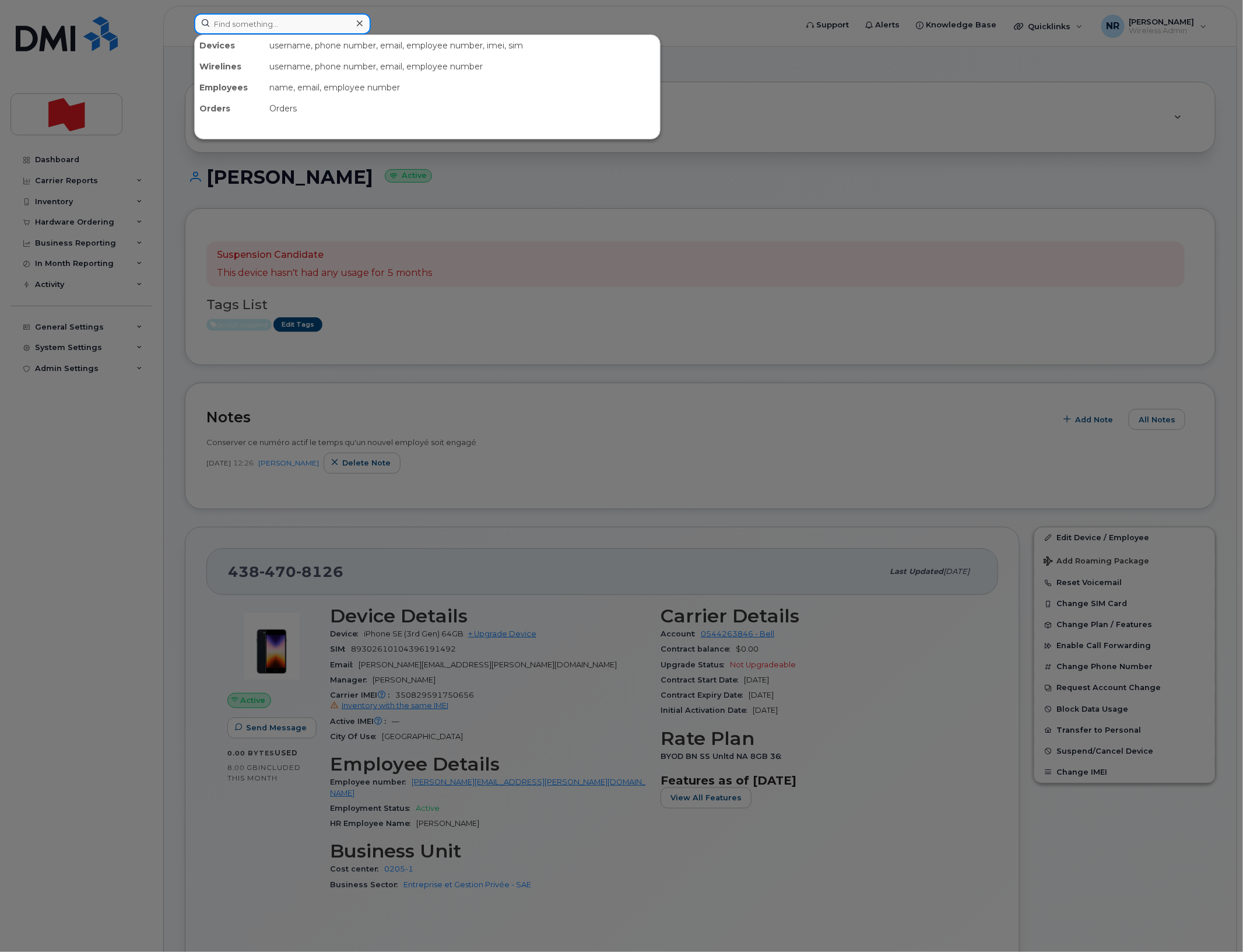
click at [293, 23] on input at bounding box center [282, 24] width 177 height 21
paste input "4384708472"
type input "4384708472"
click at [224, 71] on div "Dior Tall" at bounding box center [257, 71] width 114 height 12
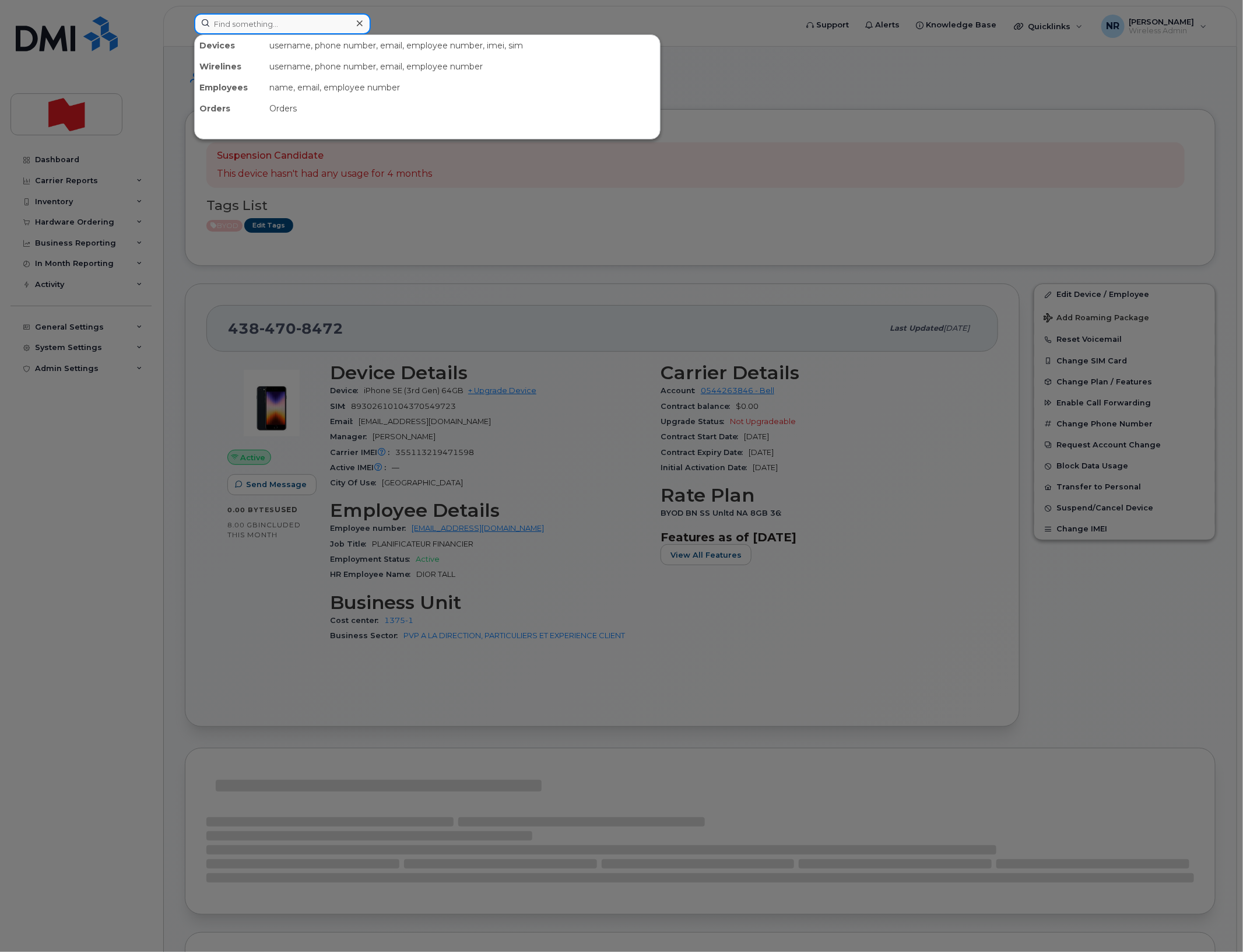
click at [245, 30] on input at bounding box center [282, 24] width 177 height 21
paste input "4384708914"
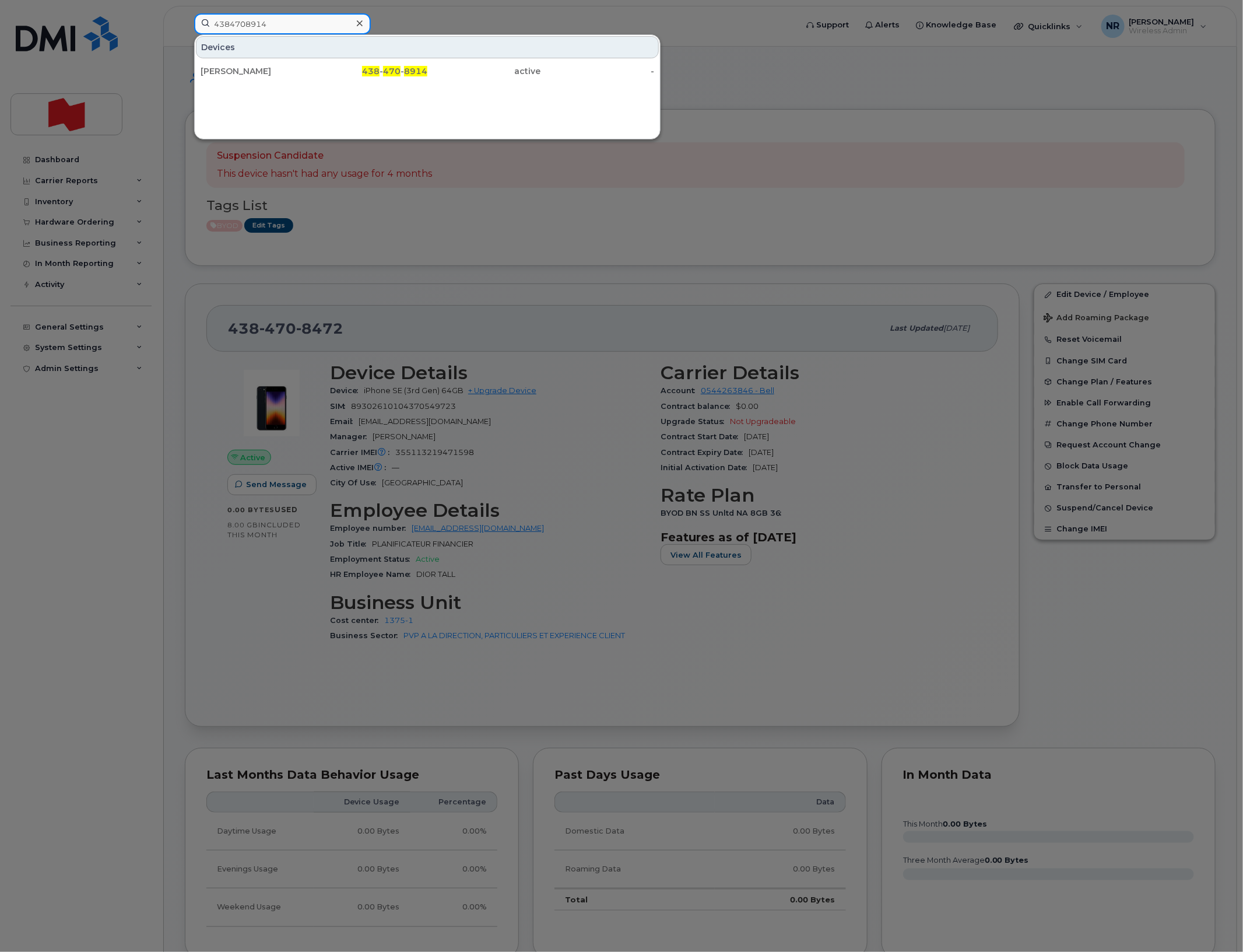
type input "4384708914"
click at [232, 77] on div "Enrico Pallotta" at bounding box center [257, 71] width 114 height 12
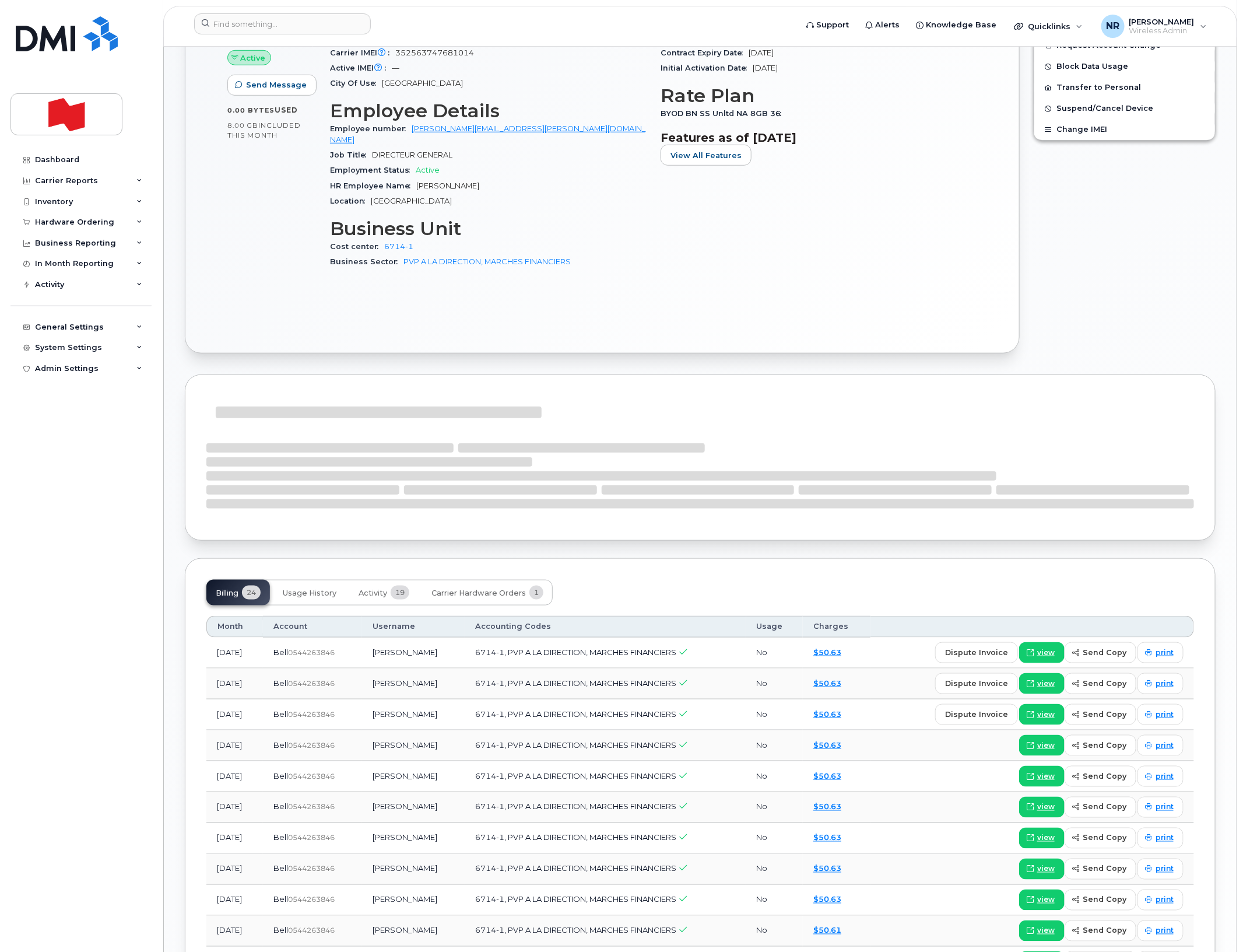
scroll to position [438, 0]
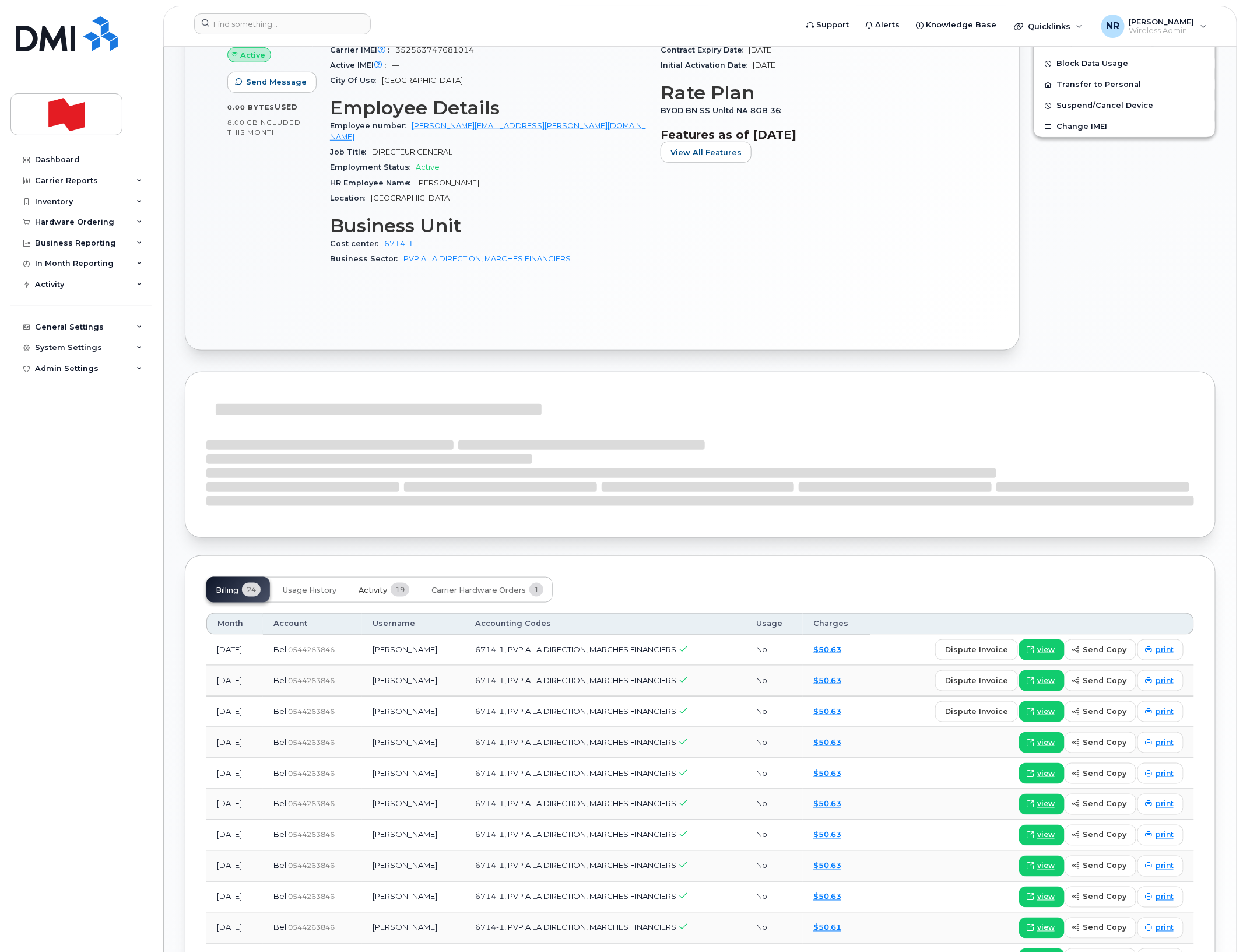
click at [369, 586] on span "Activity" at bounding box center [373, 590] width 28 height 10
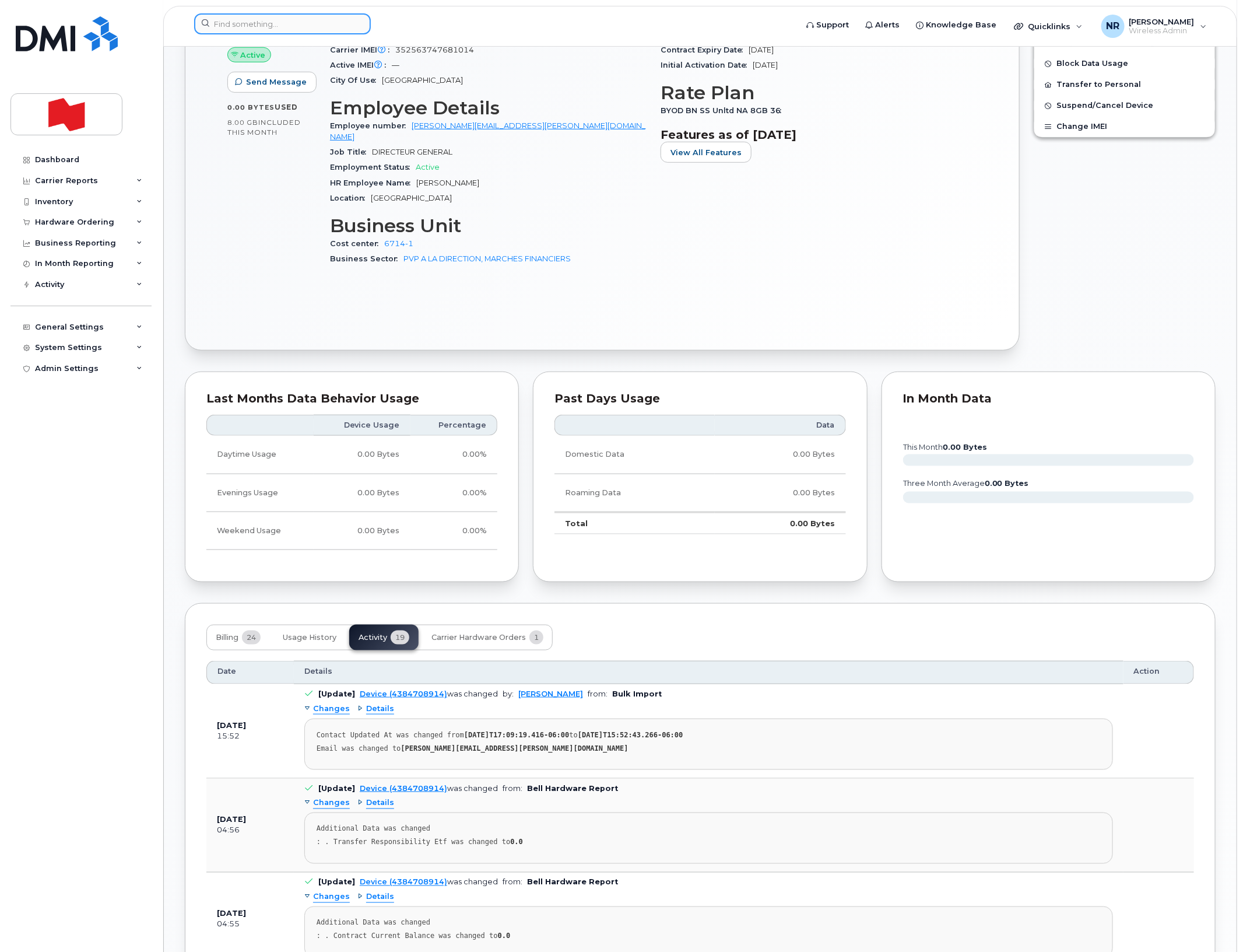
click at [316, 27] on input at bounding box center [282, 24] width 177 height 21
paste input "4384709423"
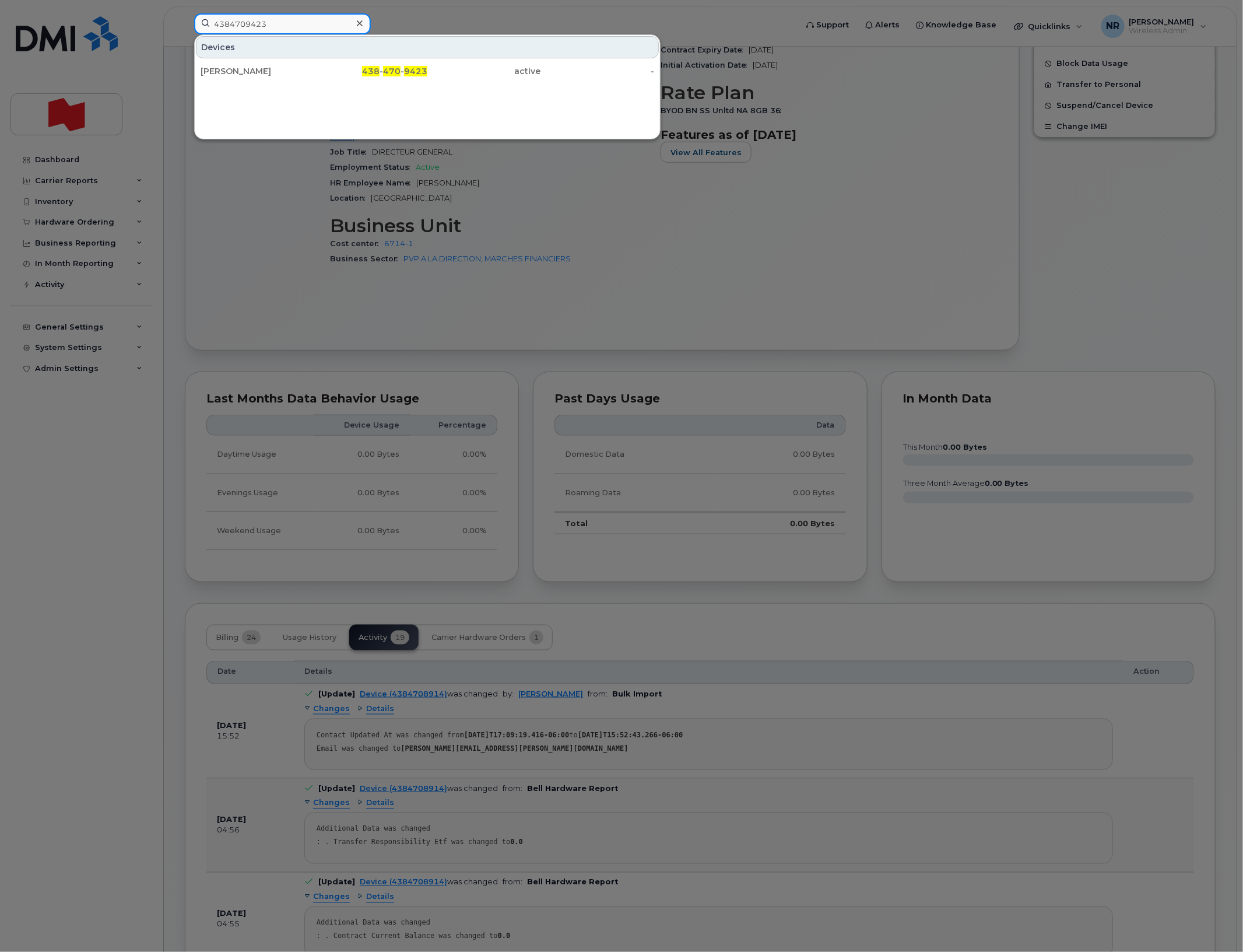
type input "4384709423"
click at [234, 70] on div "[PERSON_NAME]" at bounding box center [257, 71] width 114 height 12
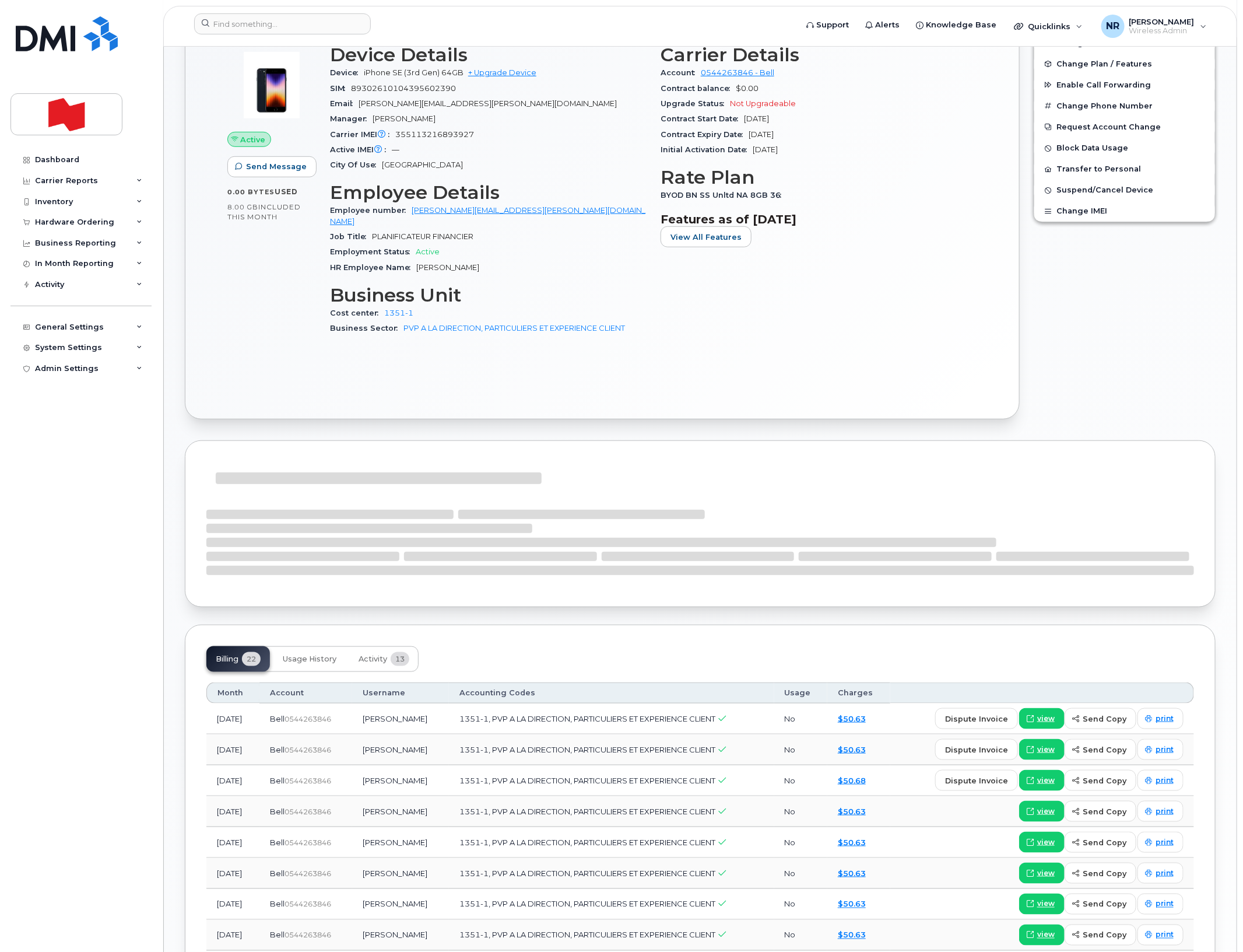
scroll to position [364, 0]
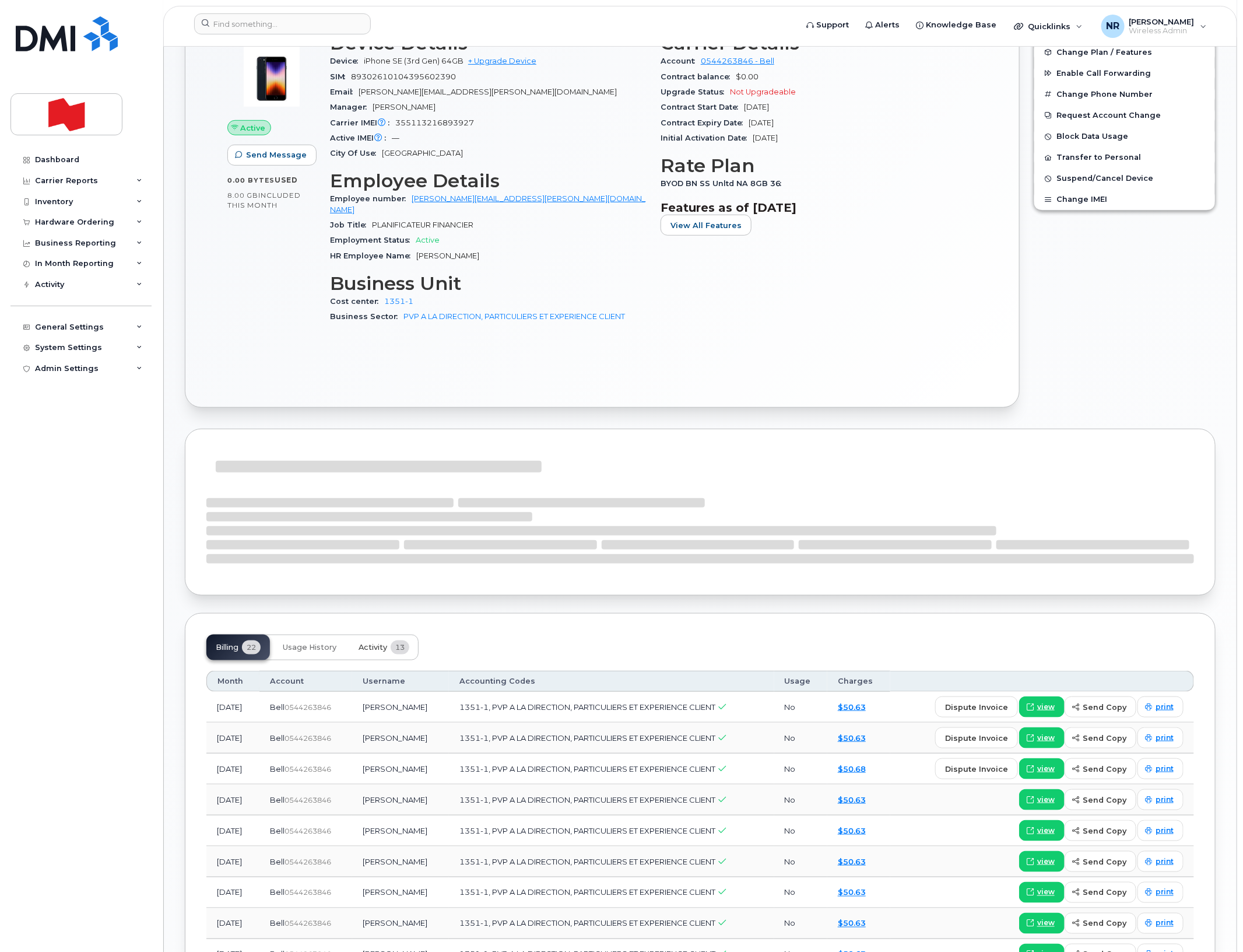
click at [380, 635] on button "Activity 13" at bounding box center [383, 647] width 69 height 26
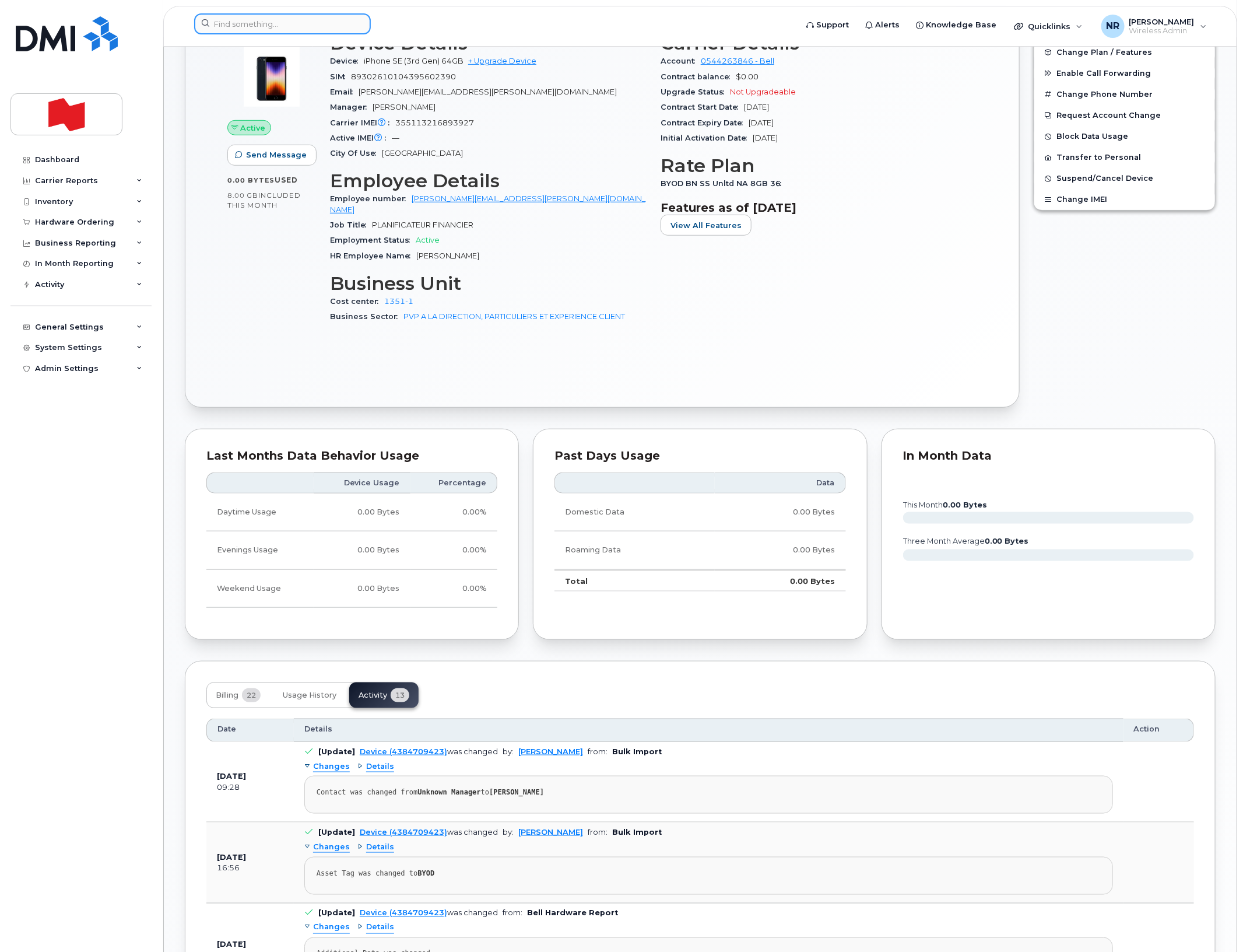
click at [278, 23] on input at bounding box center [282, 24] width 177 height 21
paste input "4384709525"
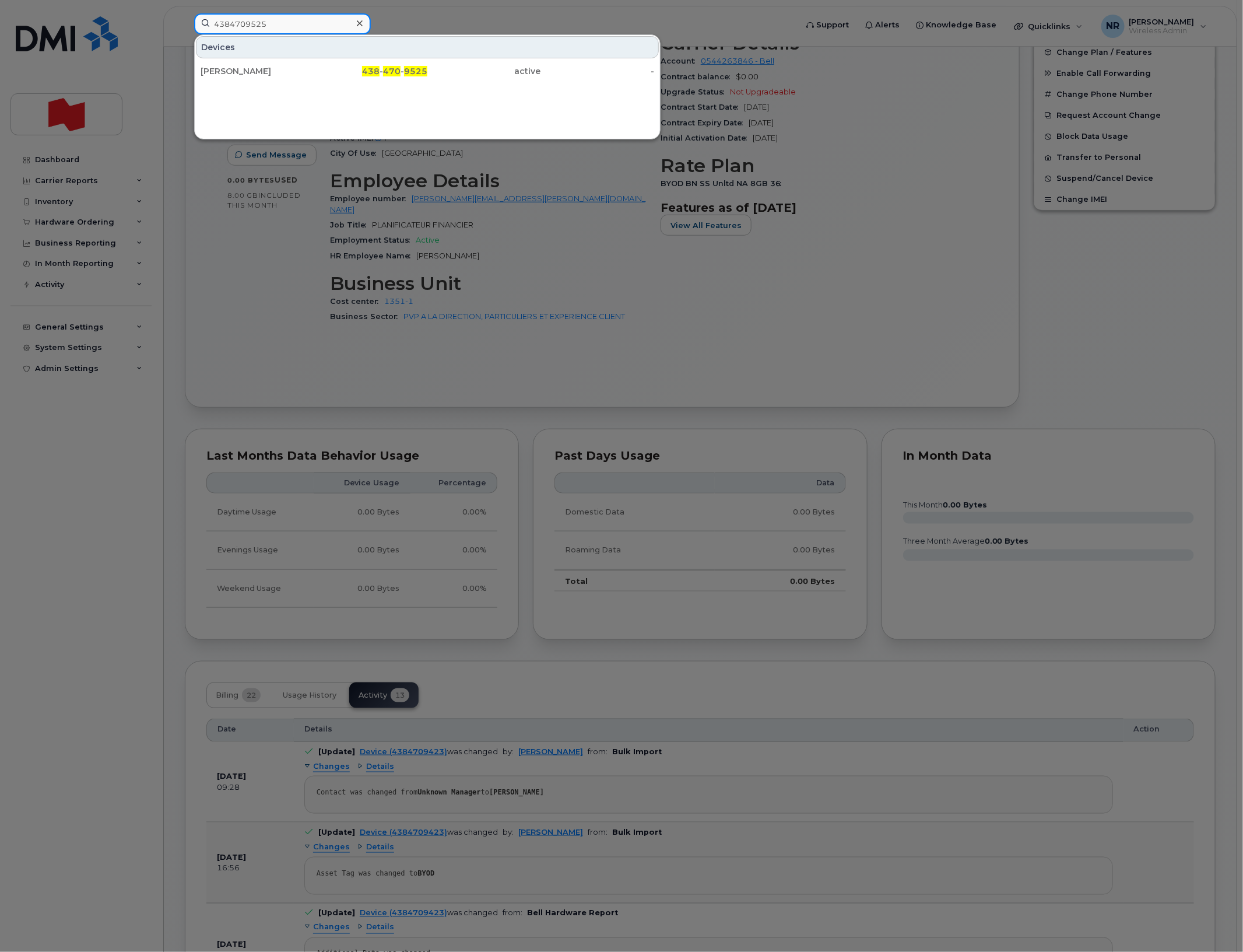
type input "4384709525"
click at [232, 69] on div "John Moraitis" at bounding box center [257, 71] width 114 height 12
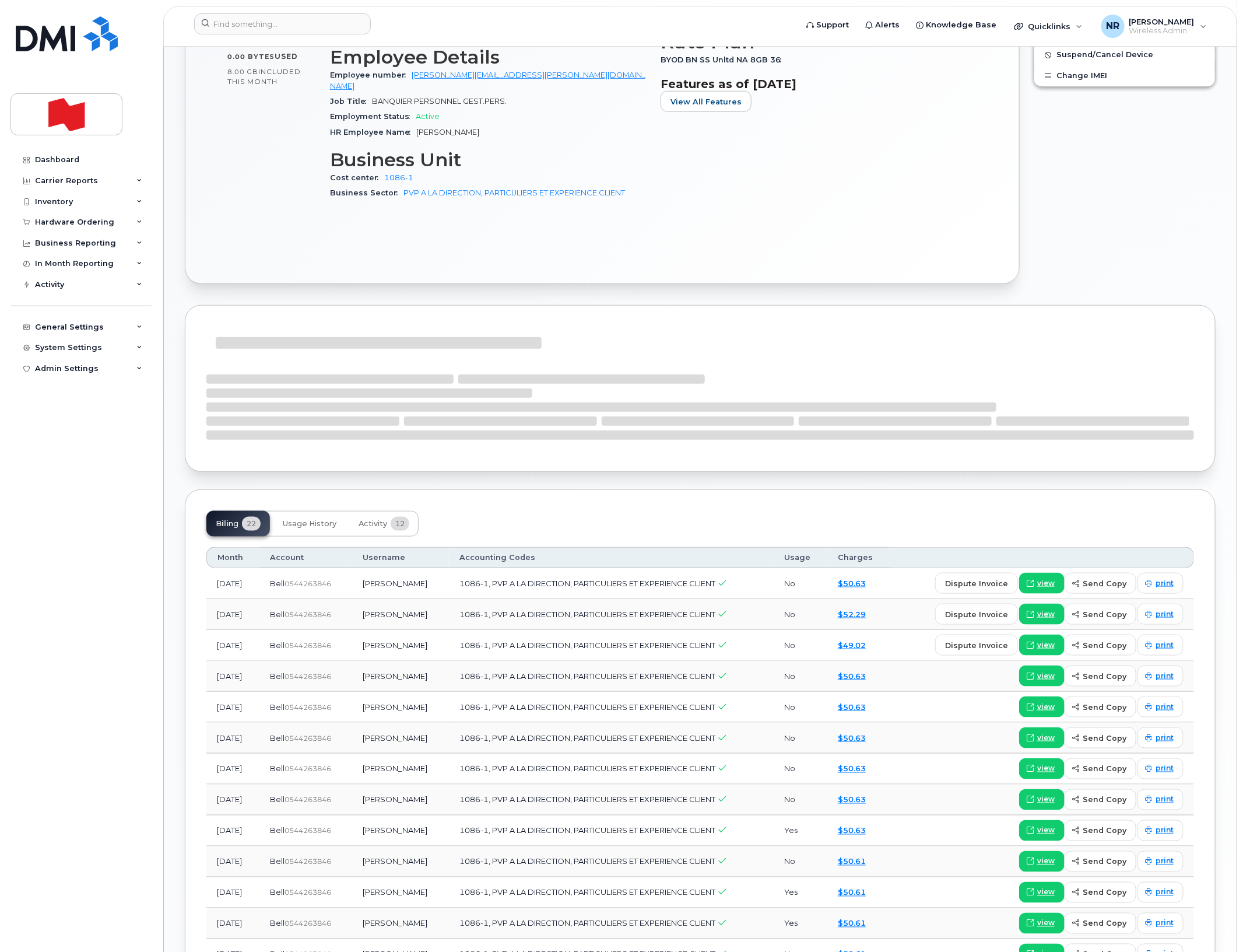
scroll to position [511, 0]
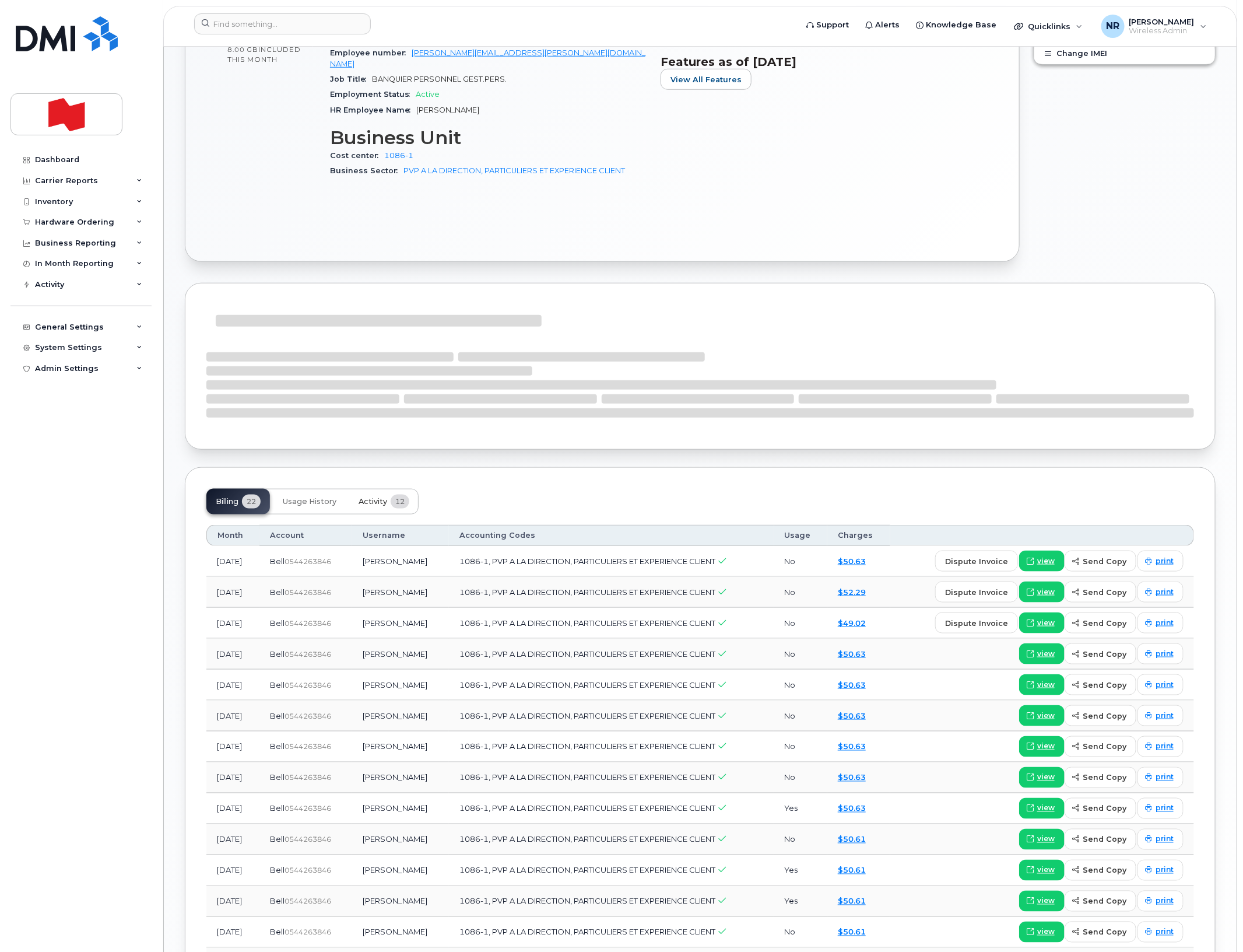
click at [367, 497] on span "Activity" at bounding box center [373, 502] width 28 height 10
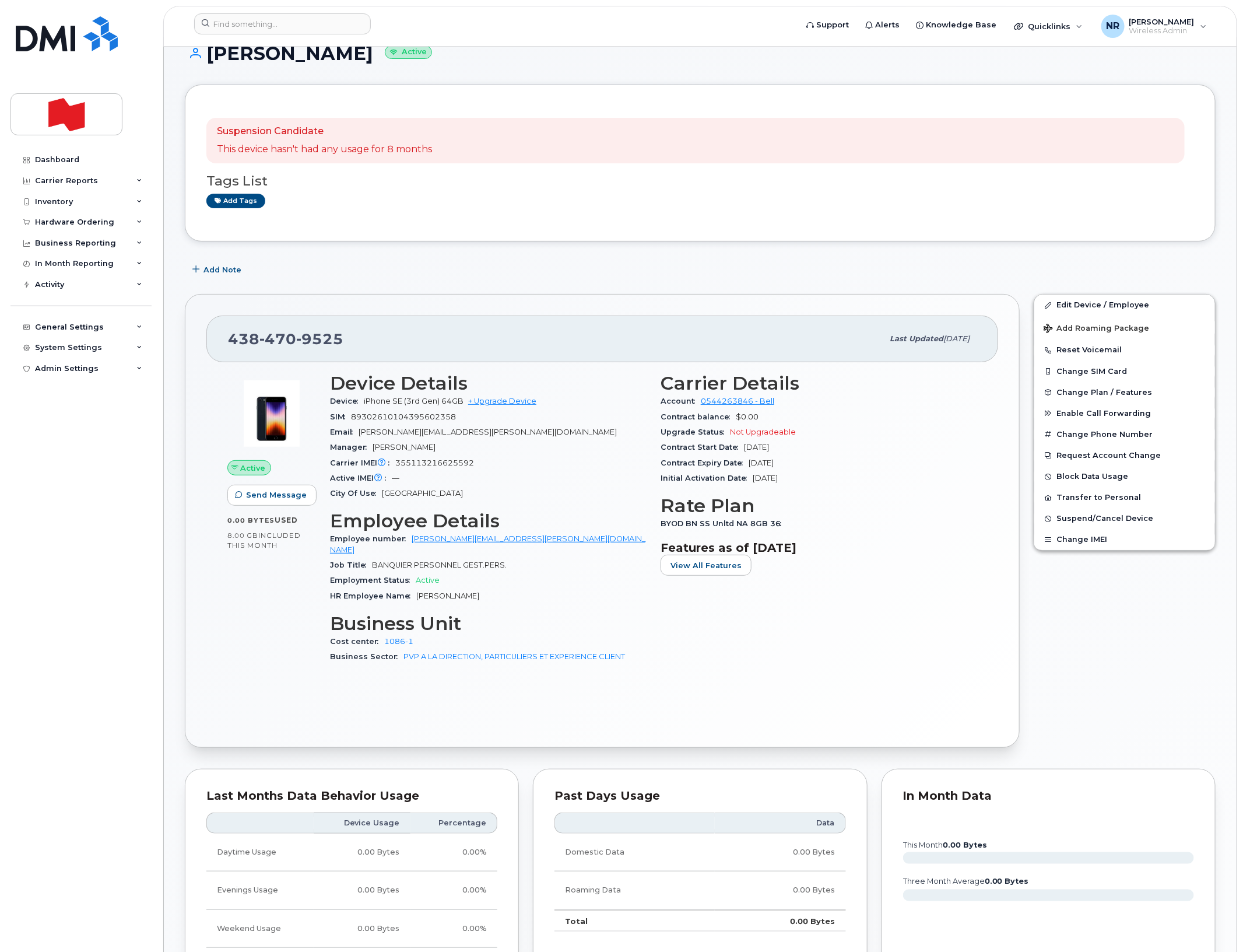
scroll to position [0, 0]
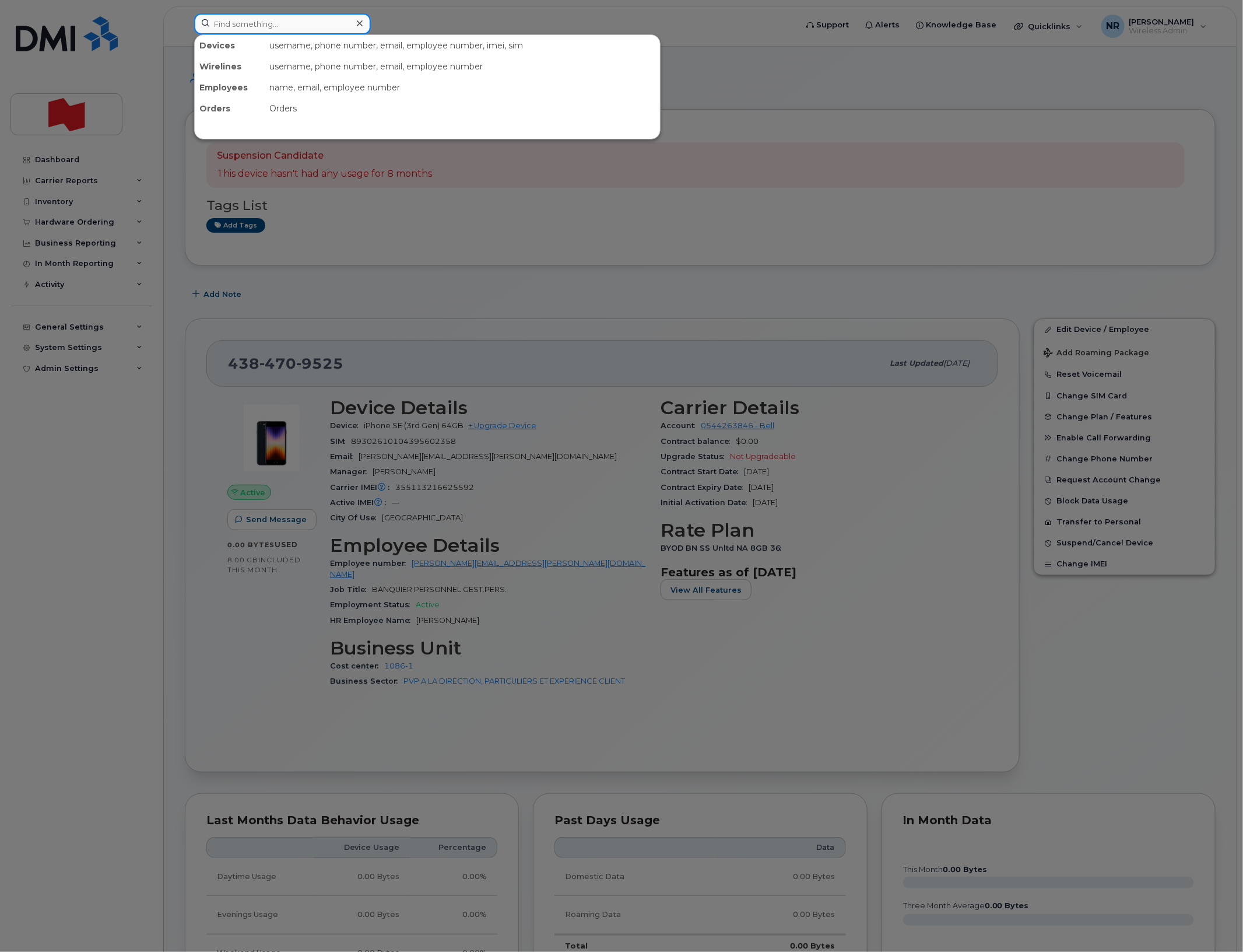
click at [314, 32] on input at bounding box center [282, 24] width 177 height 21
paste input "4384709582"
type input "4384709582"
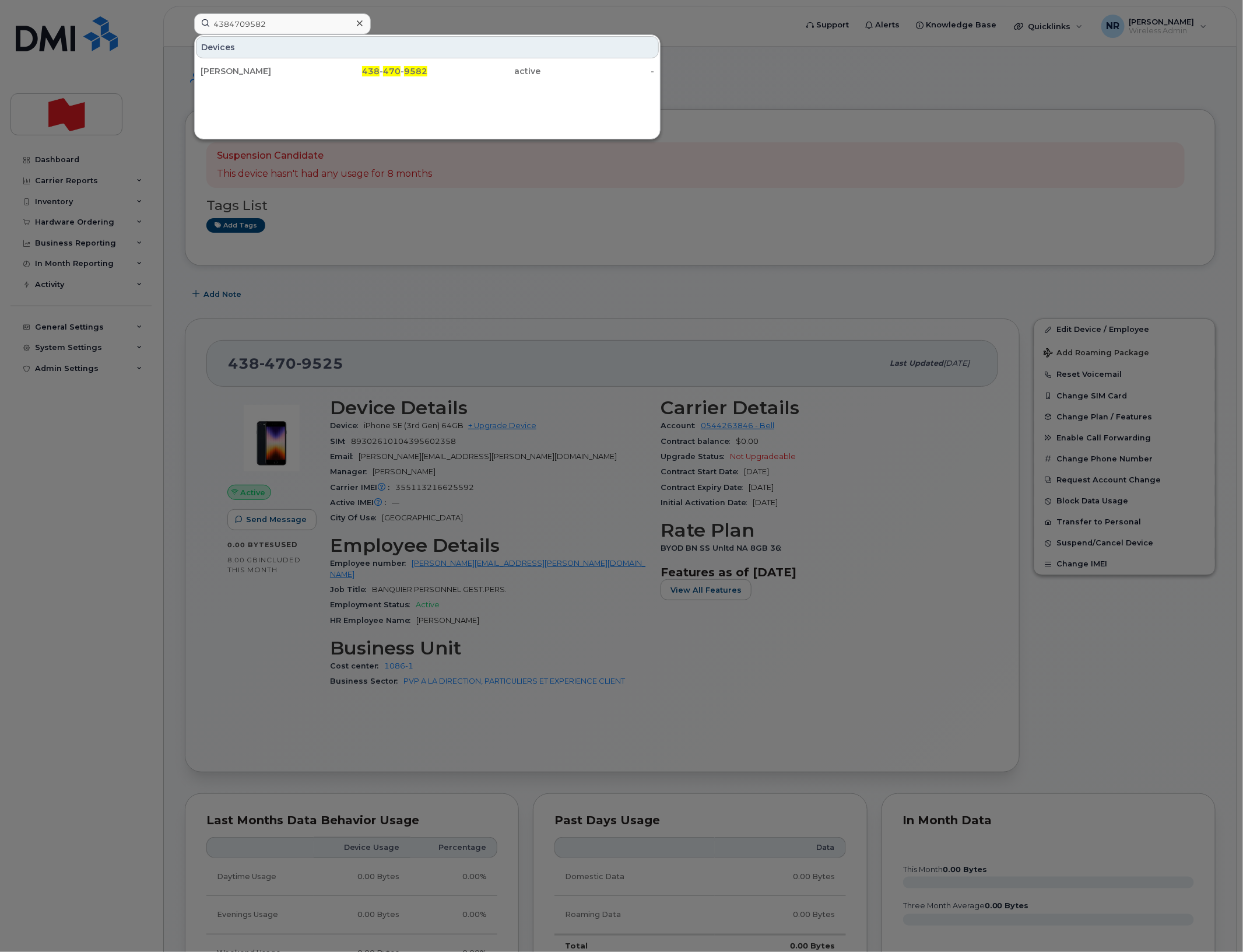
click at [238, 72] on div "Khadidja Kone" at bounding box center [257, 71] width 114 height 12
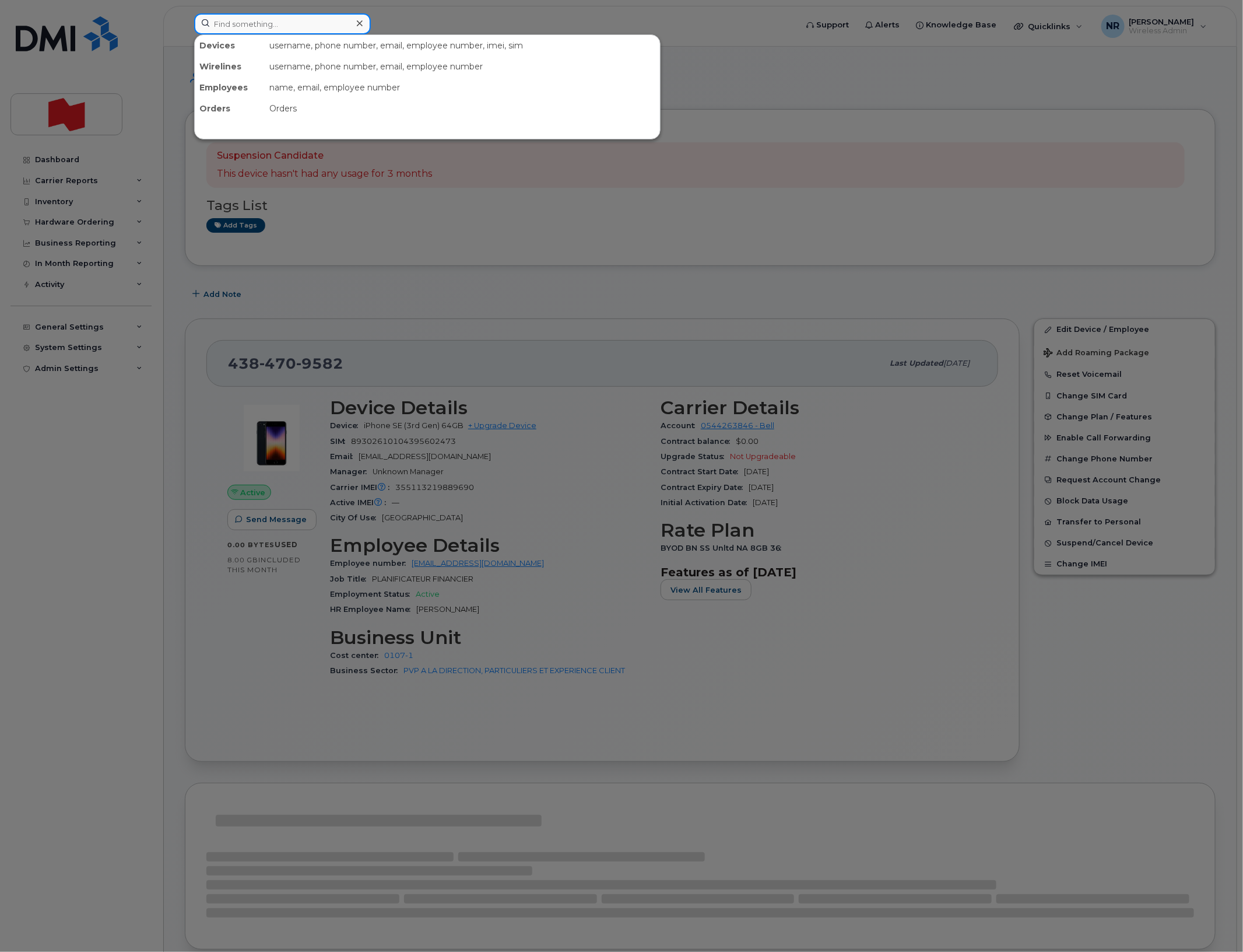
click at [291, 22] on input at bounding box center [282, 24] width 177 height 21
paste input "4384709631"
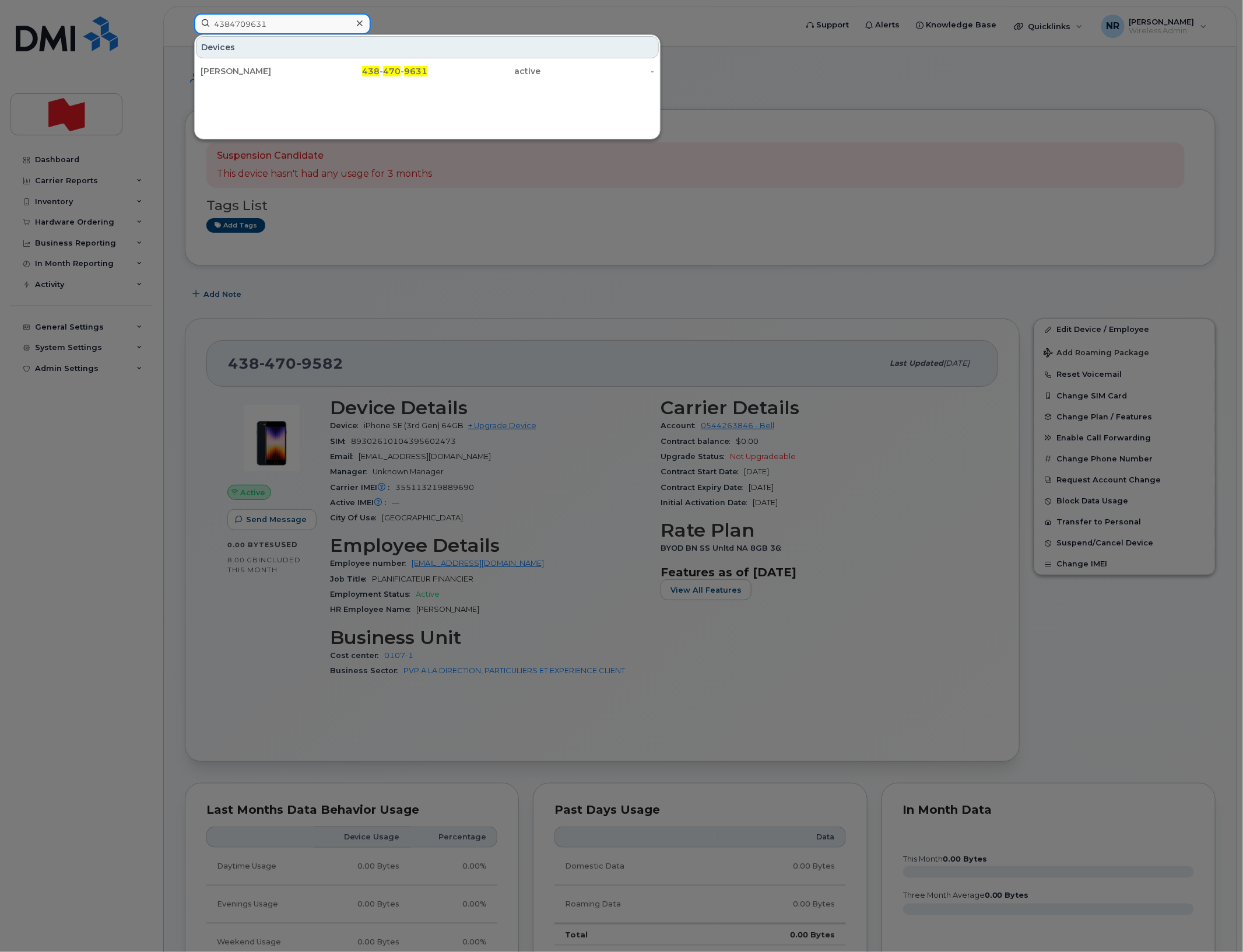
type input "4384709631"
click at [271, 67] on div "Raynald Laliberte" at bounding box center [257, 71] width 114 height 12
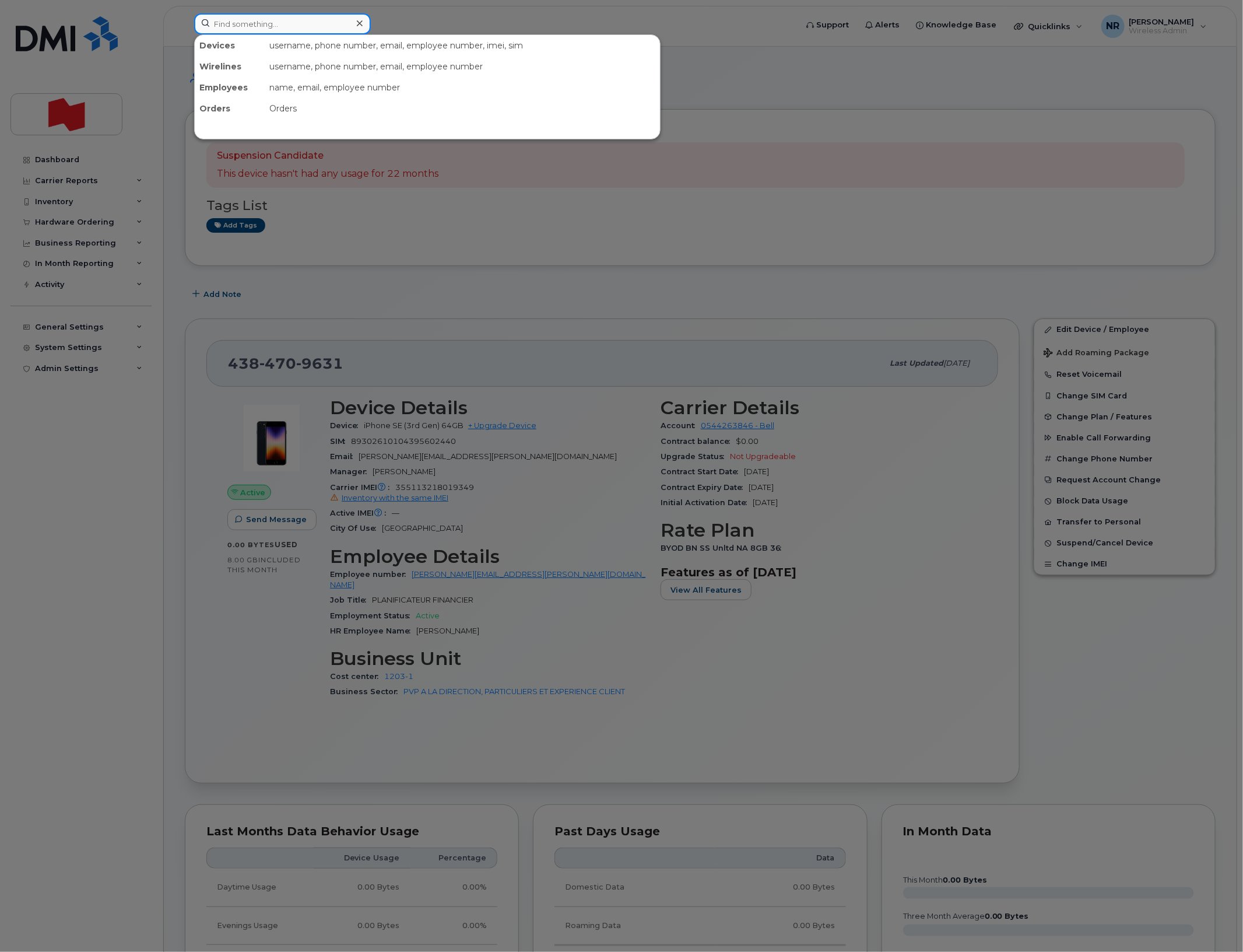
click at [299, 26] on input at bounding box center [282, 24] width 177 height 21
paste input "4384709655"
type input "4384709655"
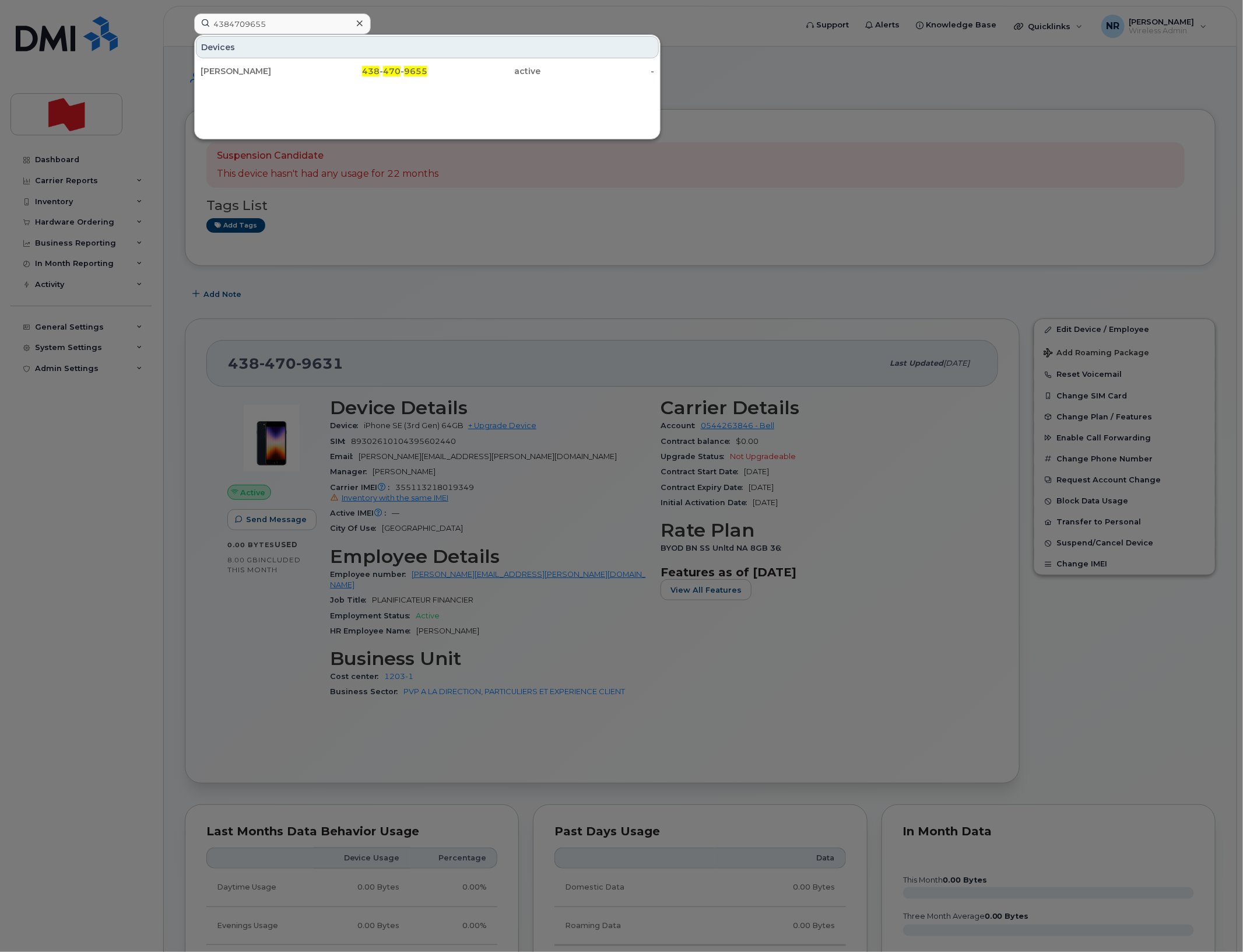
click at [255, 66] on div "[PERSON_NAME]" at bounding box center [257, 71] width 114 height 12
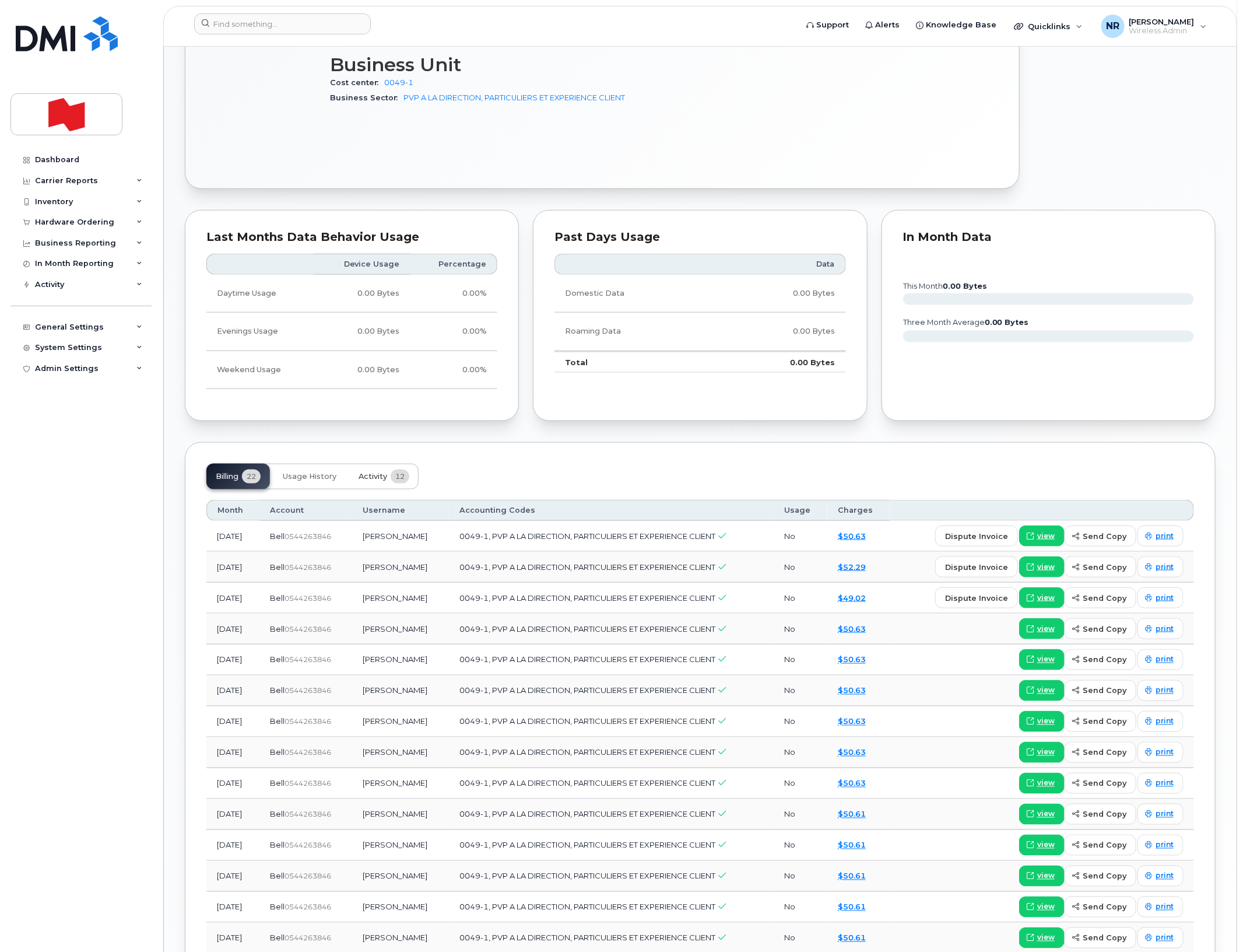
click at [359, 467] on button "Activity 12" at bounding box center [383, 476] width 69 height 26
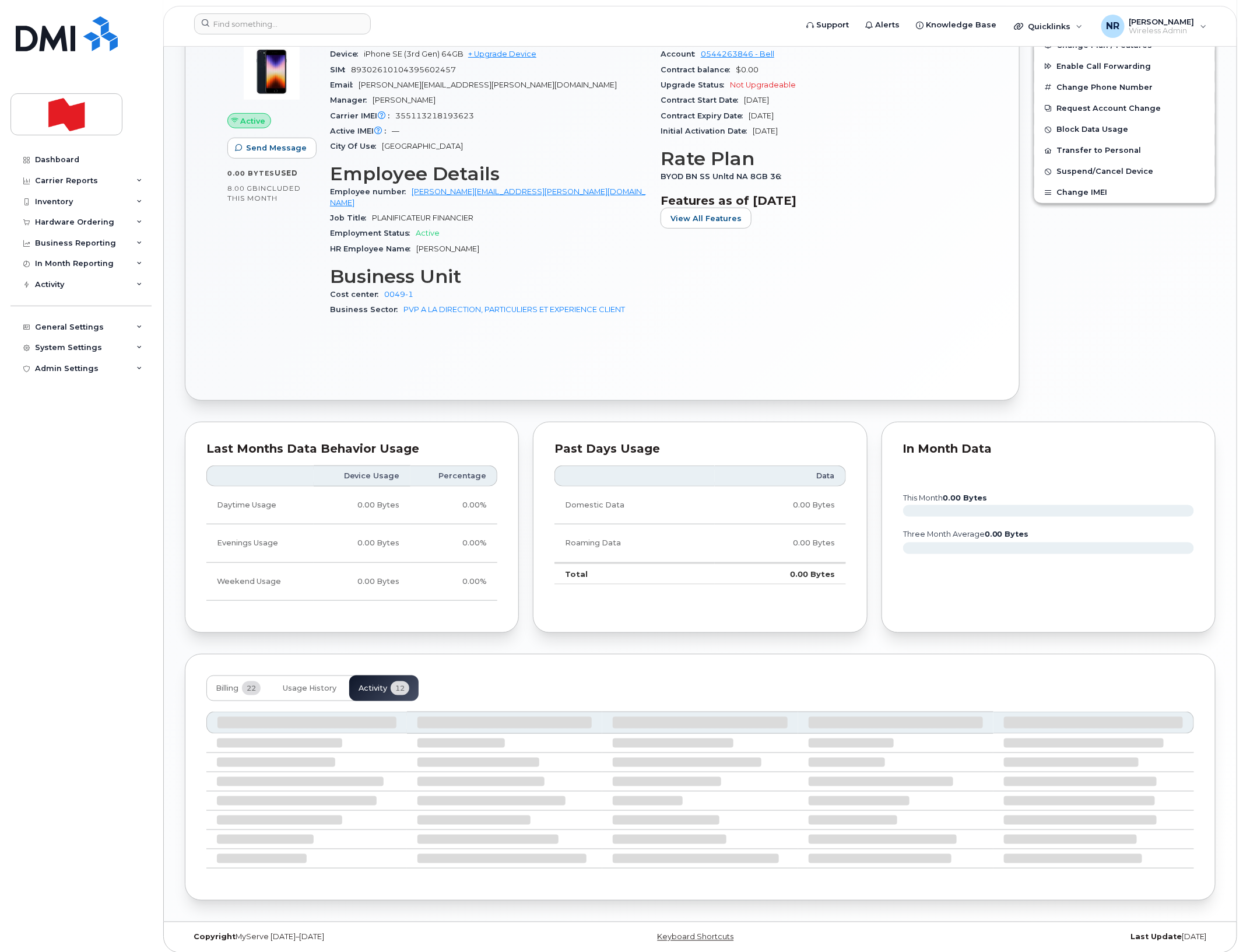
scroll to position [583, 0]
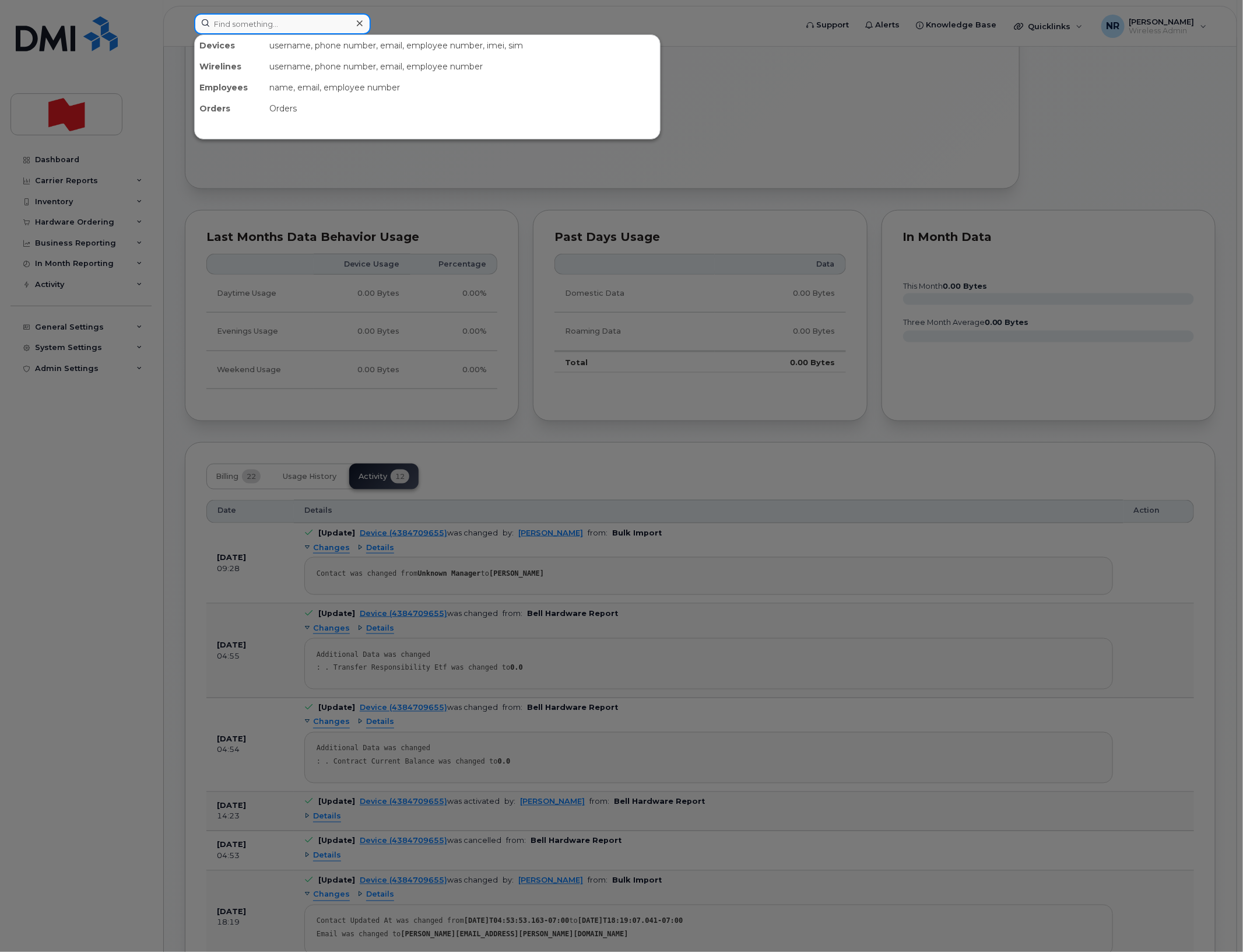
click at [280, 20] on input at bounding box center [282, 24] width 177 height 21
paste input "4384709734"
type input "4384709734"
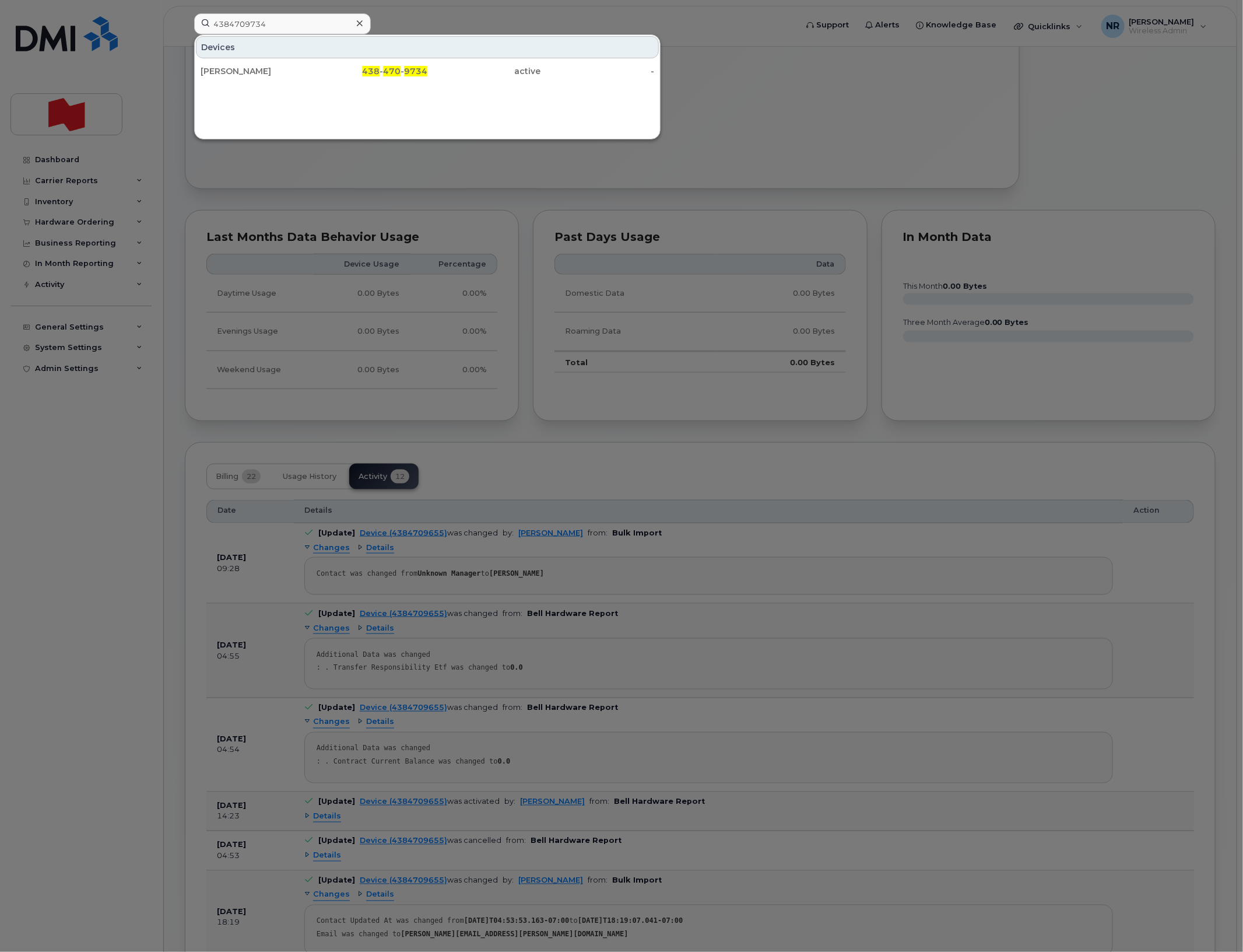
click at [247, 70] on div "Paul Dominique Correa" at bounding box center [257, 71] width 114 height 12
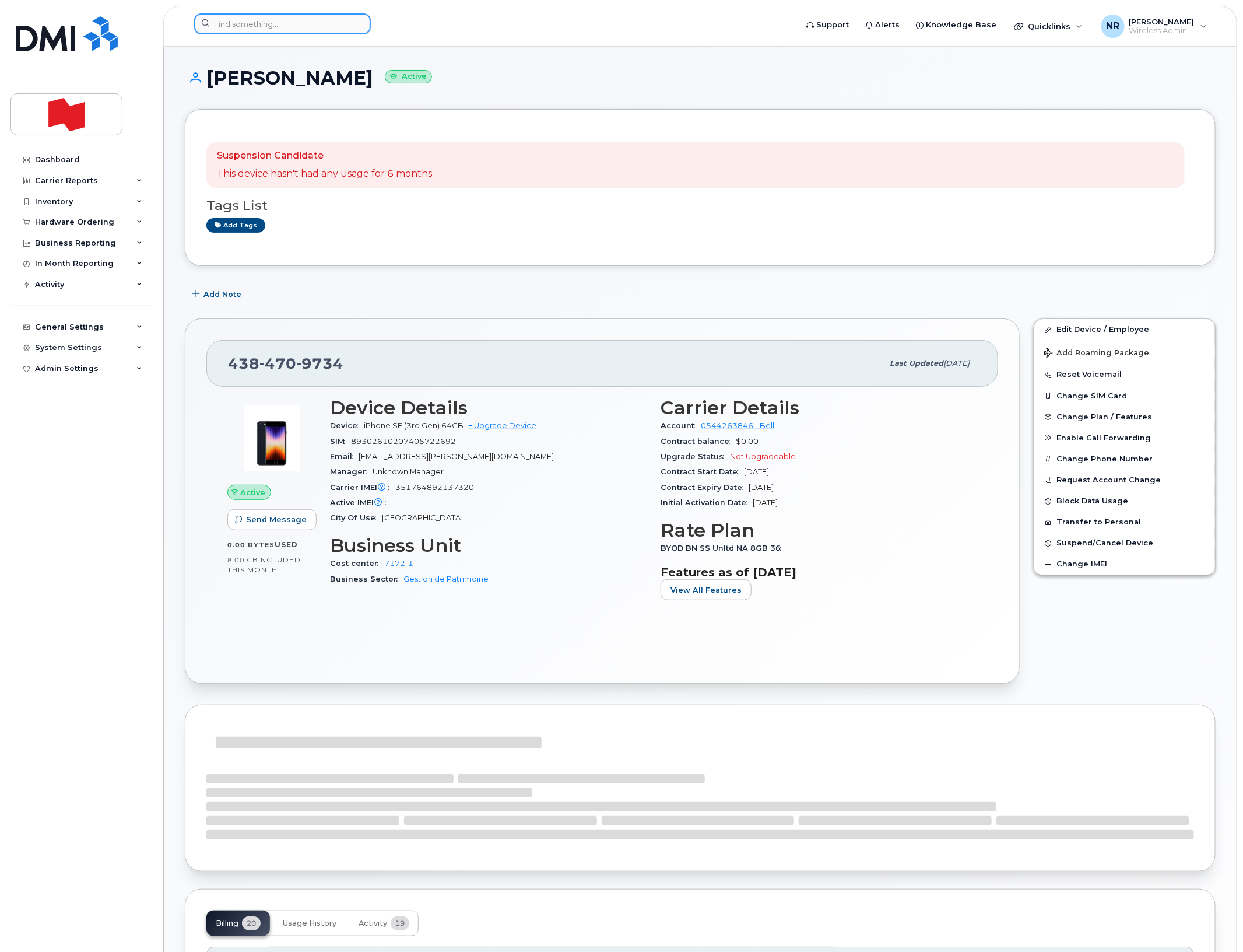
click at [283, 28] on input at bounding box center [282, 24] width 177 height 21
paste input "4384709788"
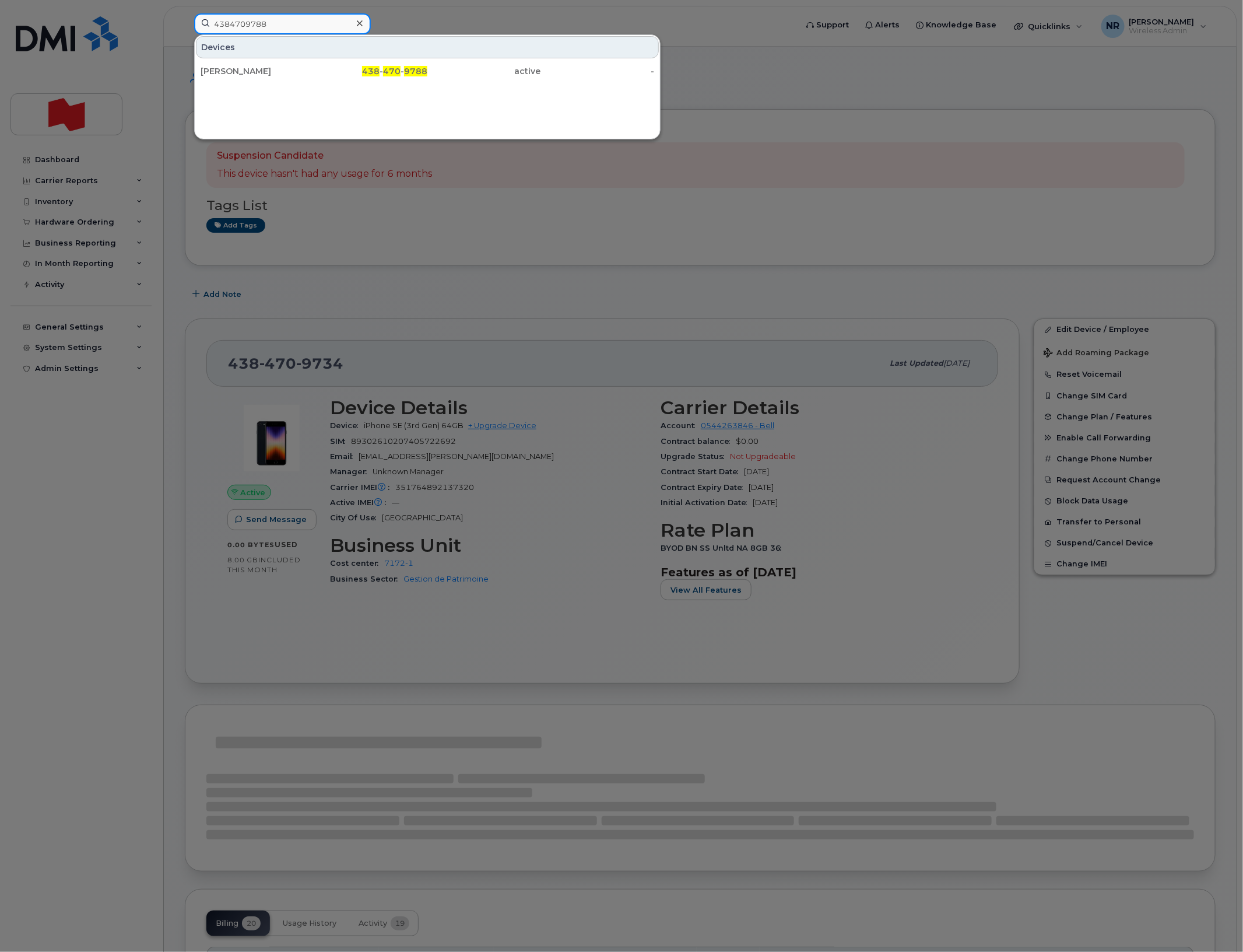
type input "4384709788"
click at [245, 68] on div "[PERSON_NAME]" at bounding box center [257, 71] width 114 height 12
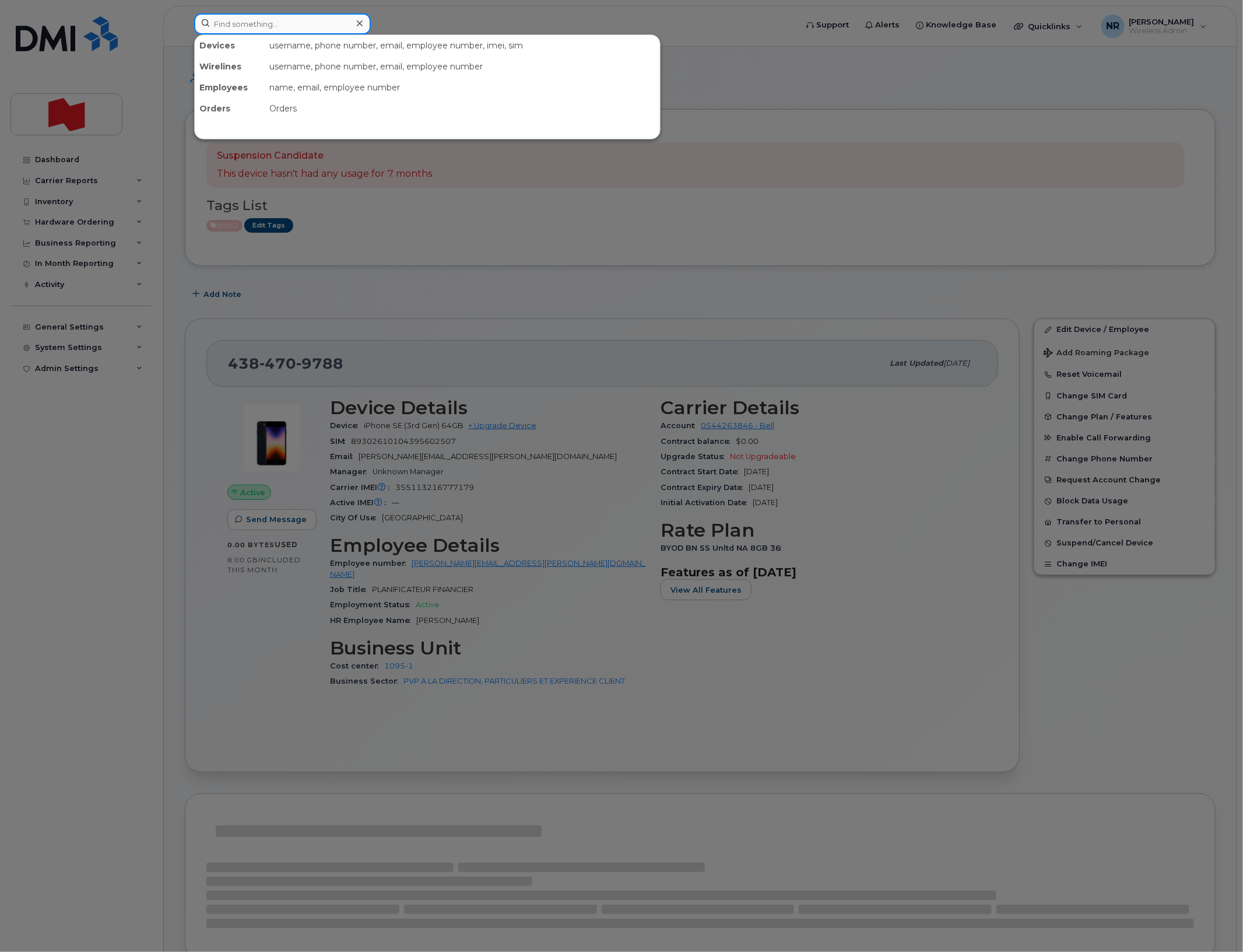
click at [232, 29] on input at bounding box center [282, 24] width 177 height 21
paste input "4385963381"
type input "4385963381"
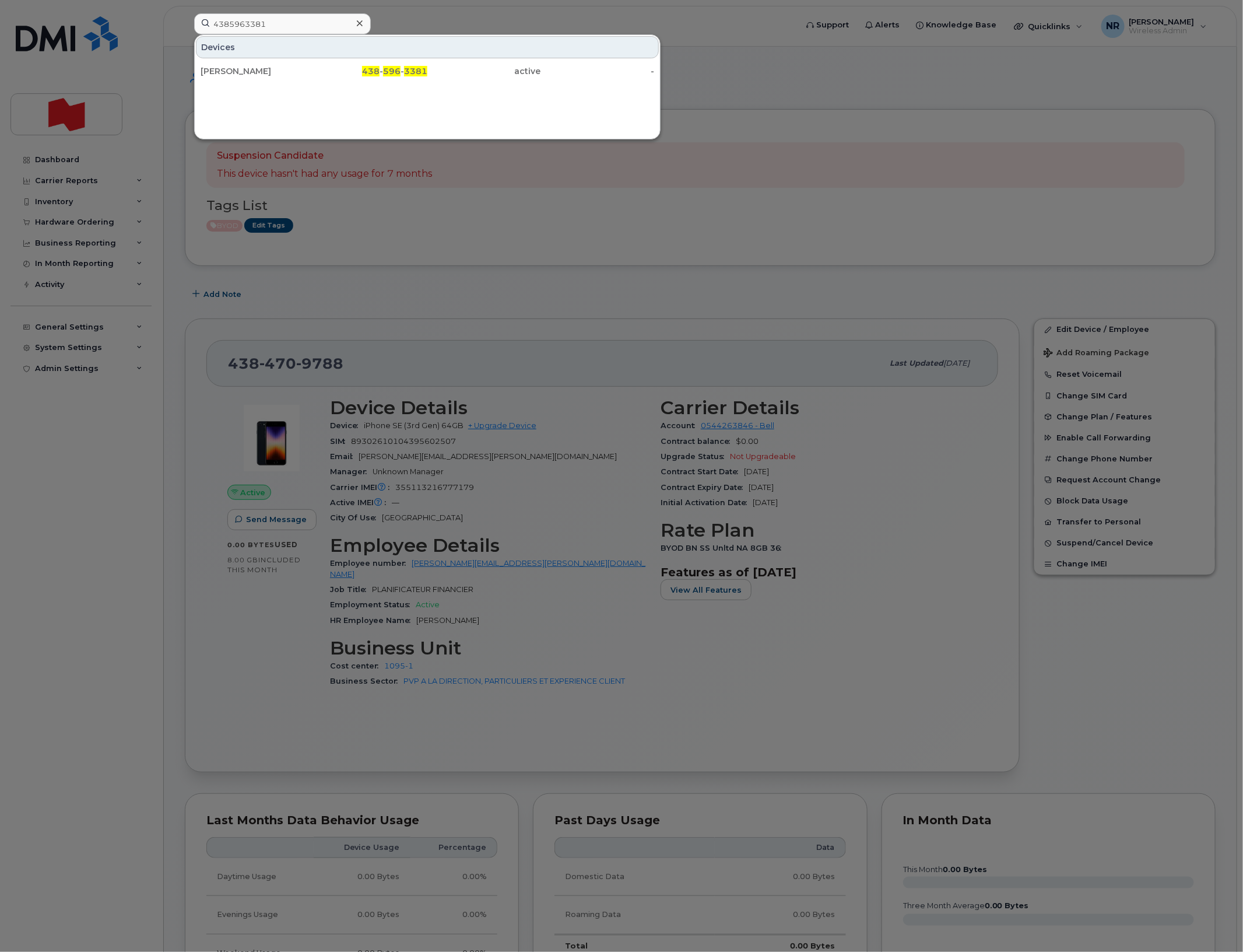
click at [235, 71] on div "Lucie Forget" at bounding box center [257, 71] width 114 height 12
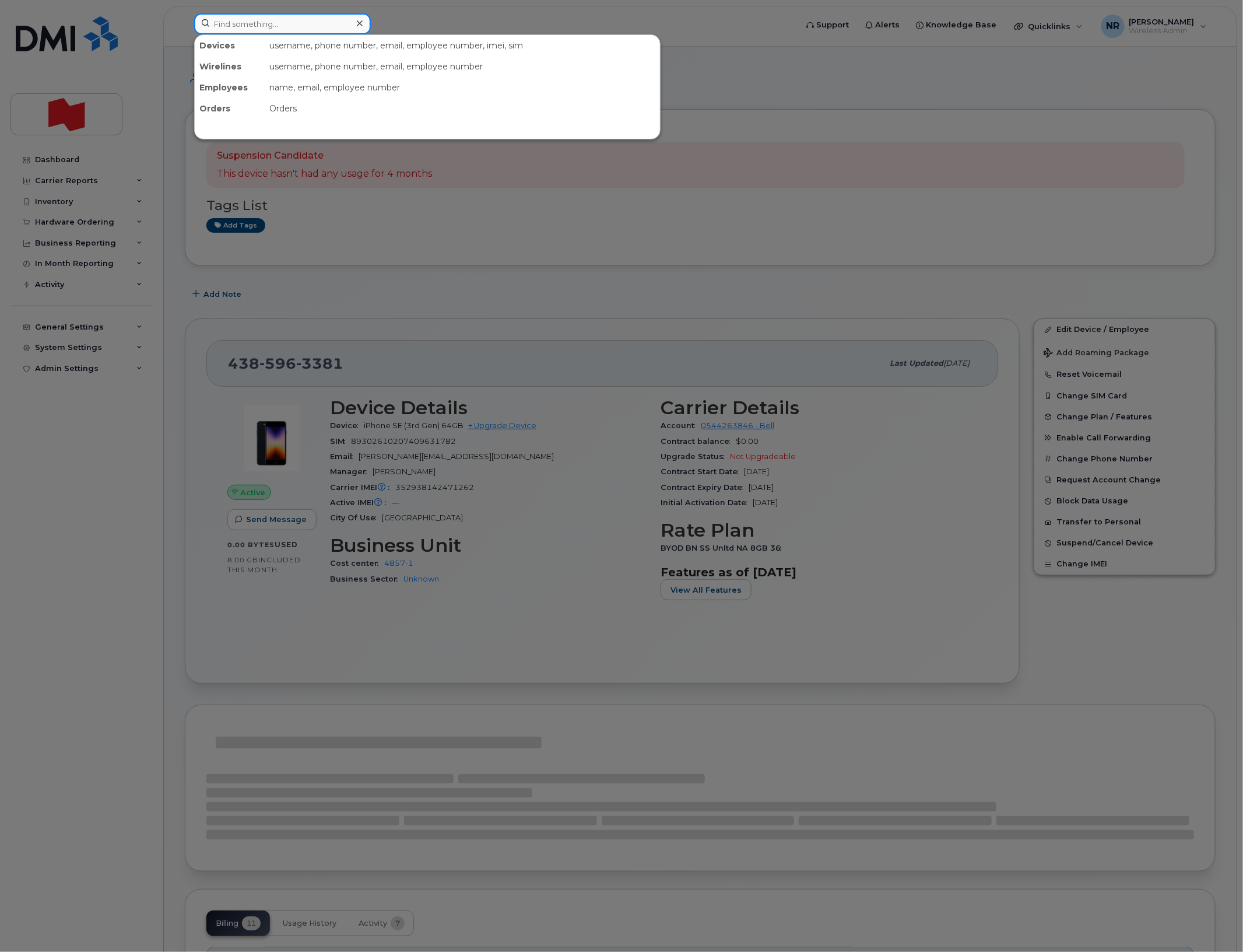
click at [276, 28] on input at bounding box center [282, 24] width 177 height 21
paste input "4385965257"
type input "4385965257"
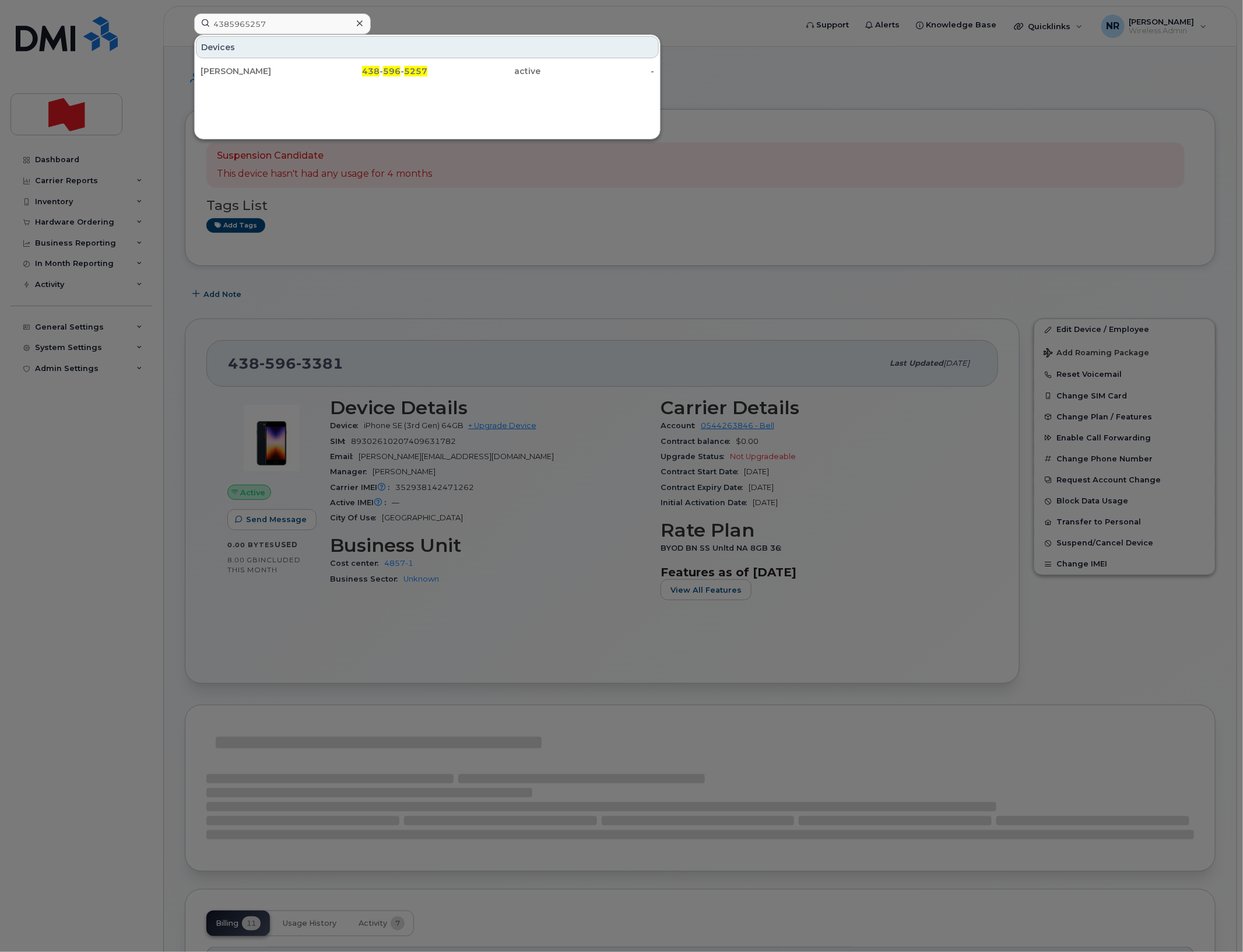
click at [248, 74] on div "Annie Bergeron" at bounding box center [257, 71] width 114 height 12
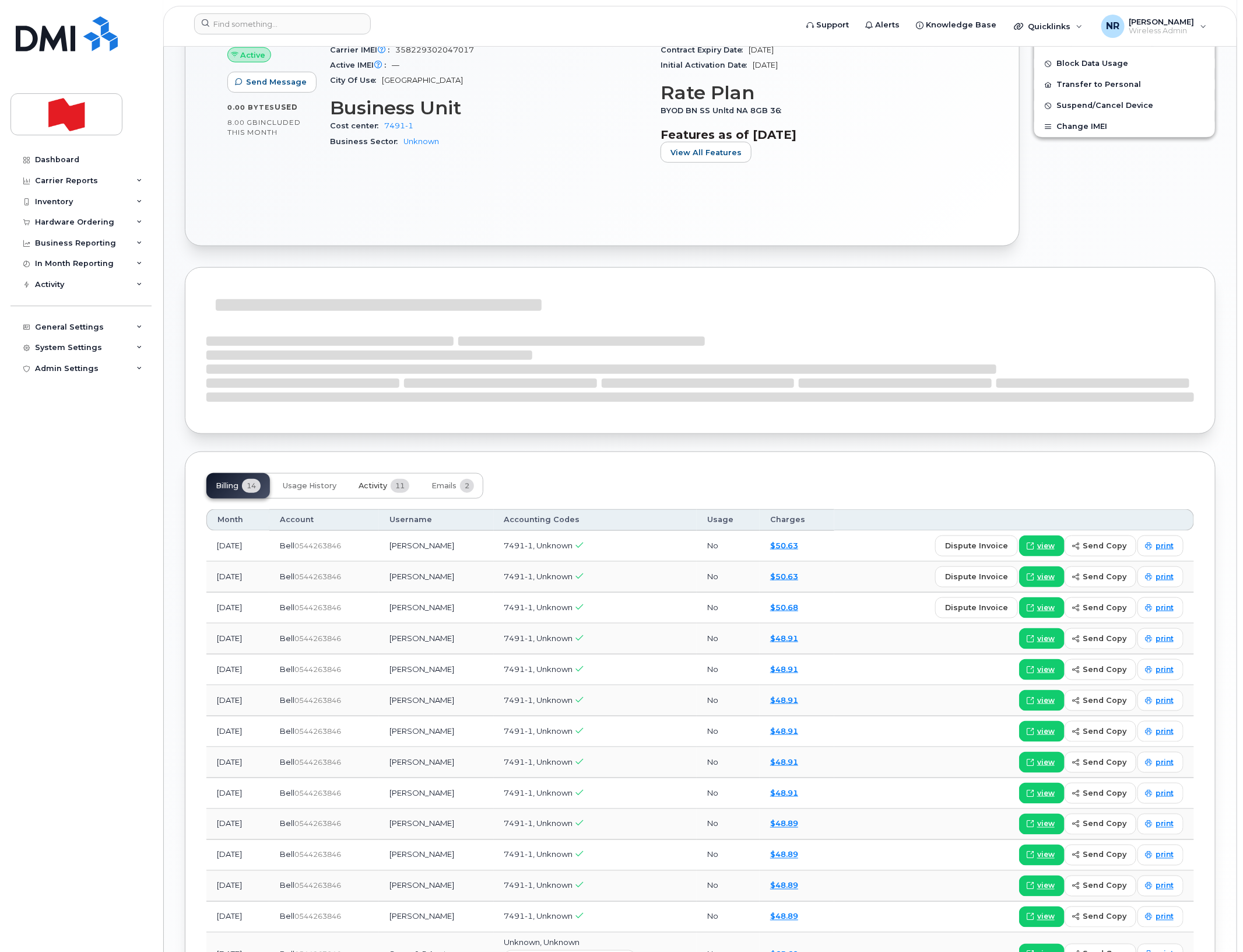
click at [392, 487] on span "11" at bounding box center [400, 485] width 19 height 14
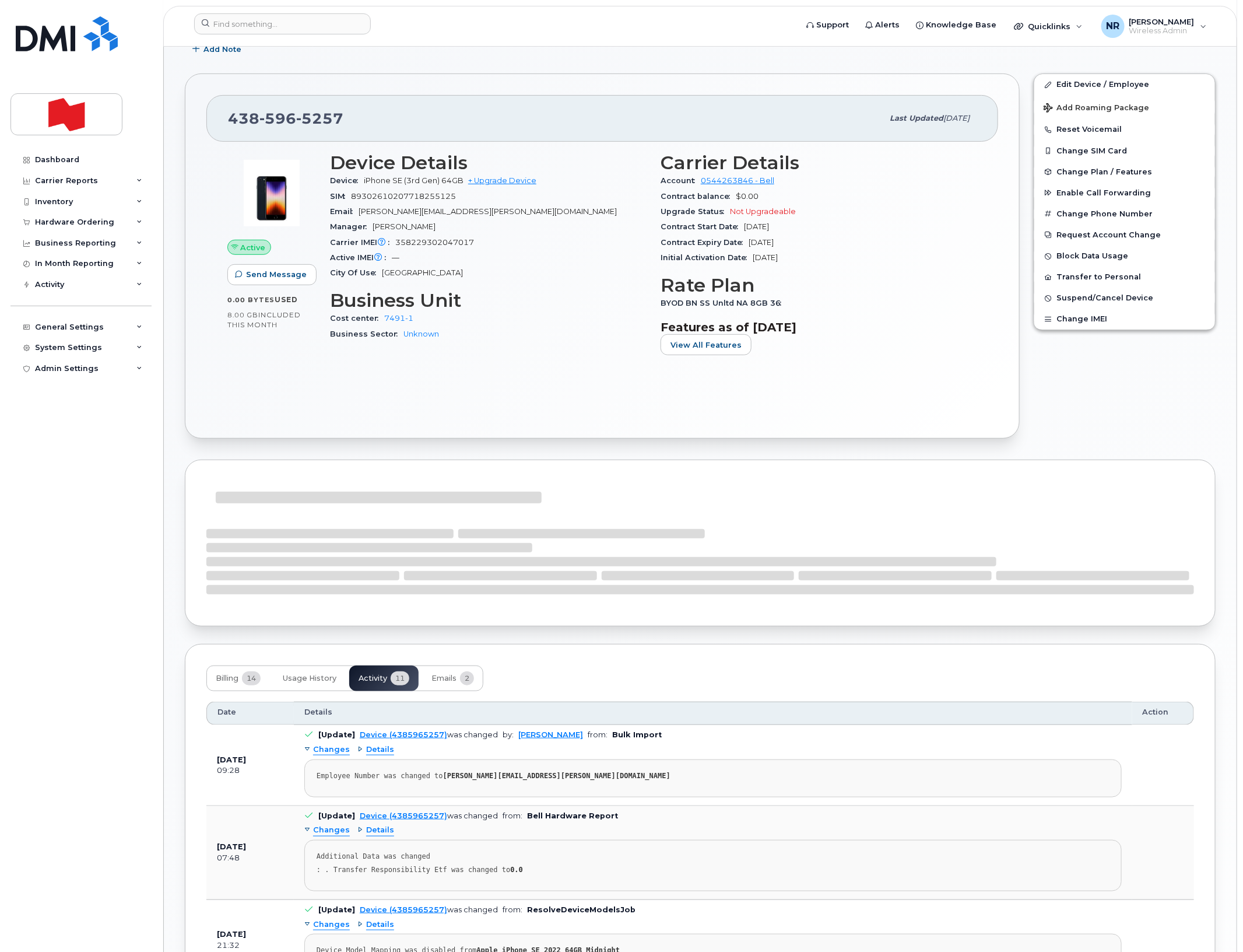
scroll to position [438, 0]
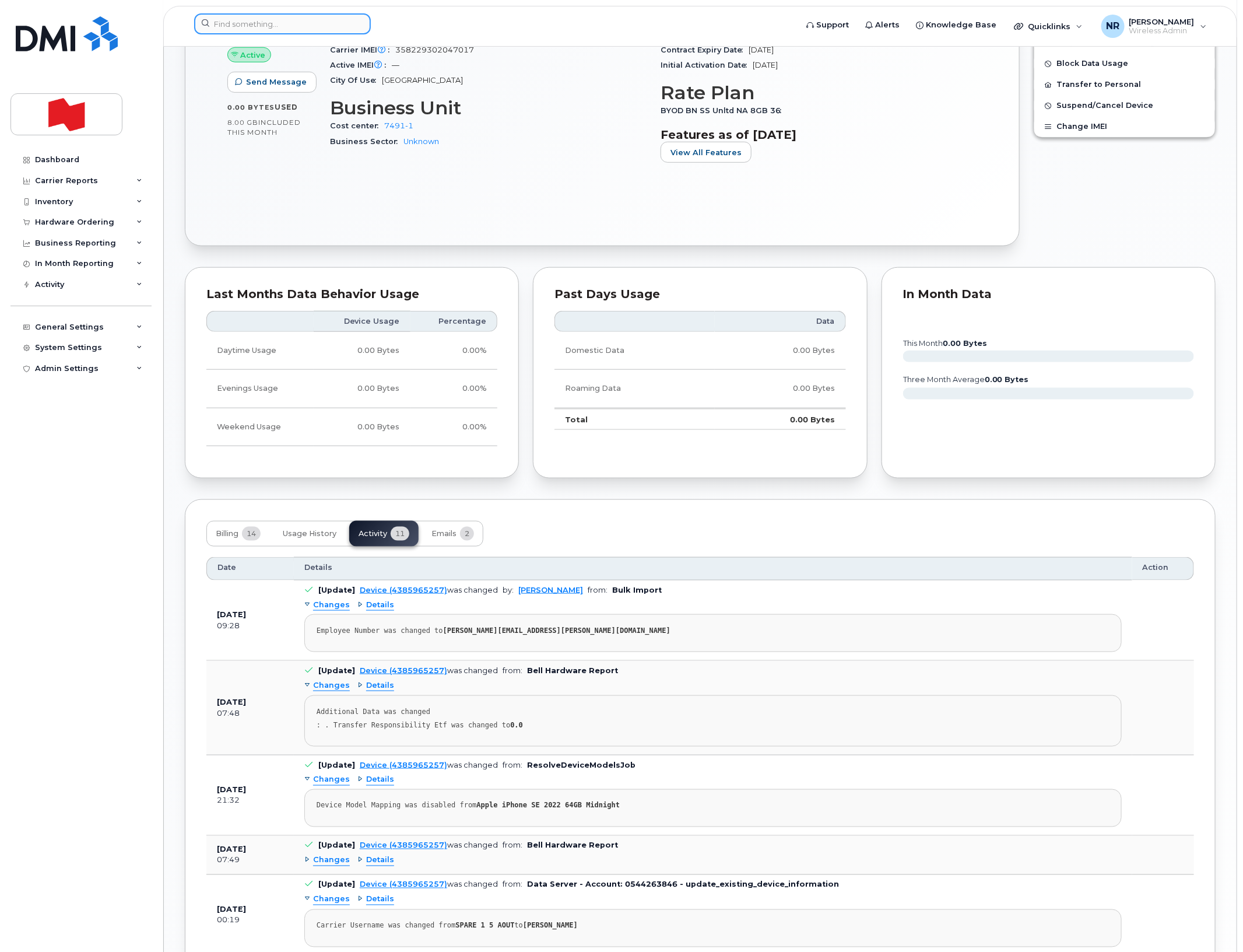
click at [313, 25] on input at bounding box center [282, 24] width 177 height 21
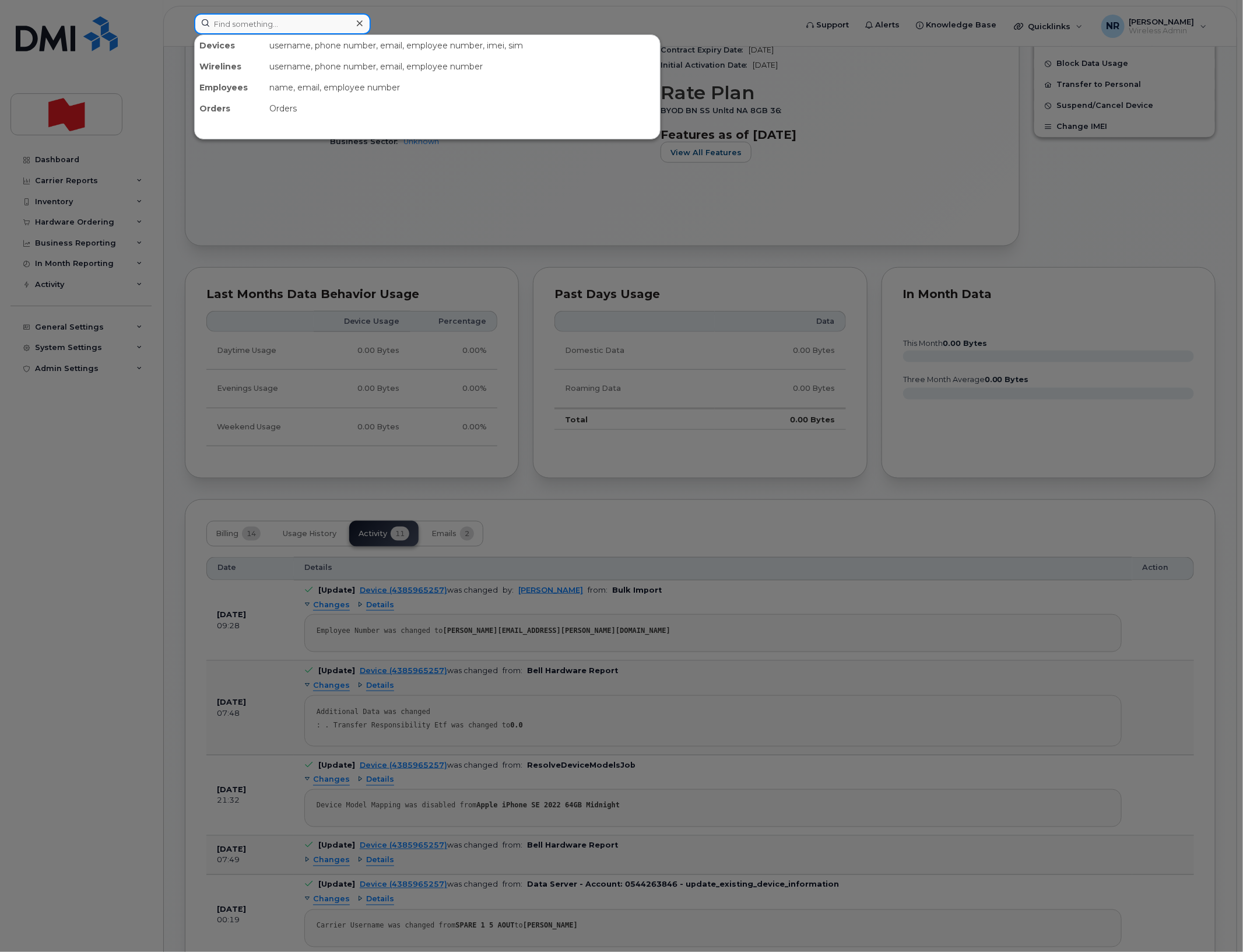
paste input "4385965267"
type input "4385965267"
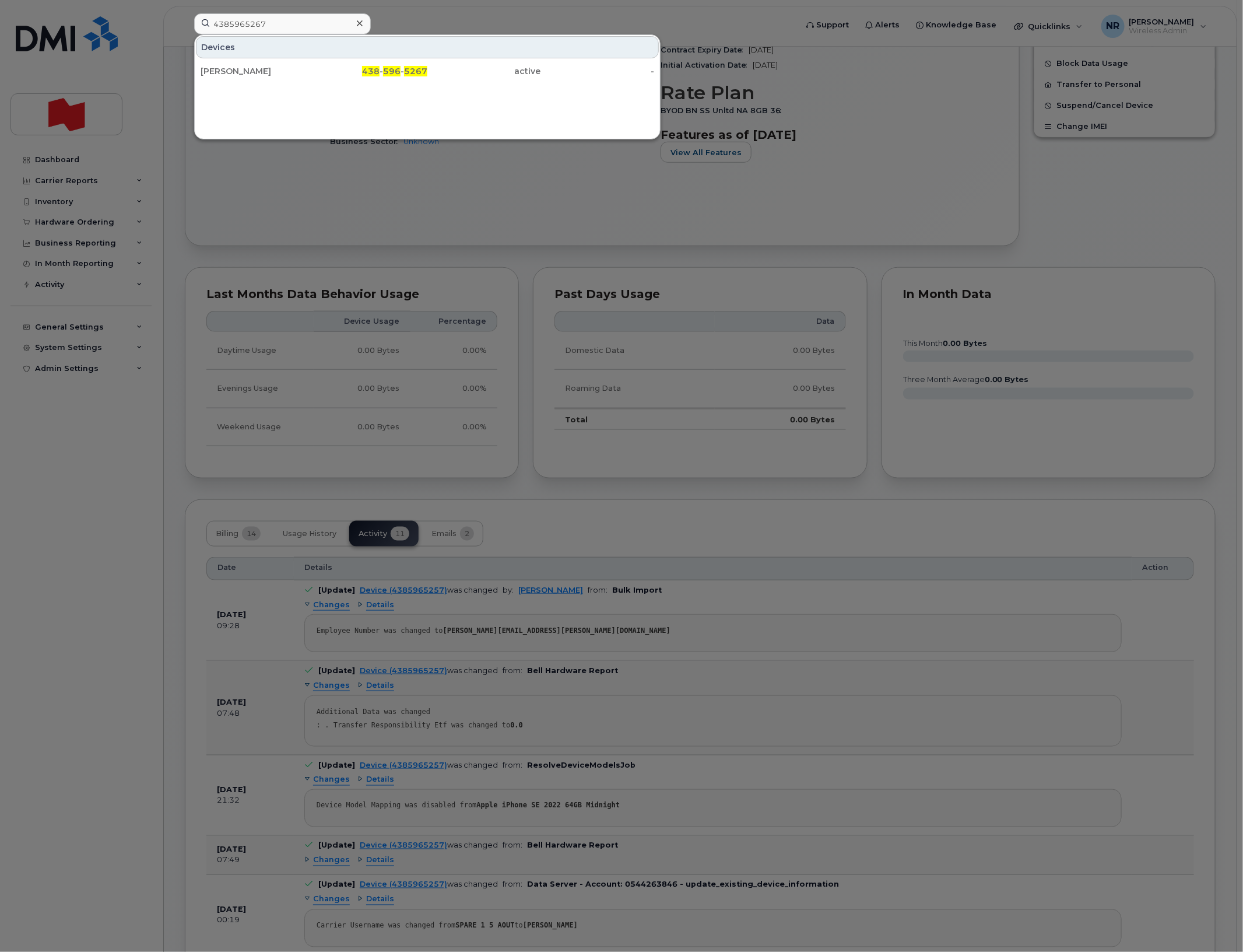
click at [240, 68] on div "[PERSON_NAME]" at bounding box center [257, 71] width 114 height 12
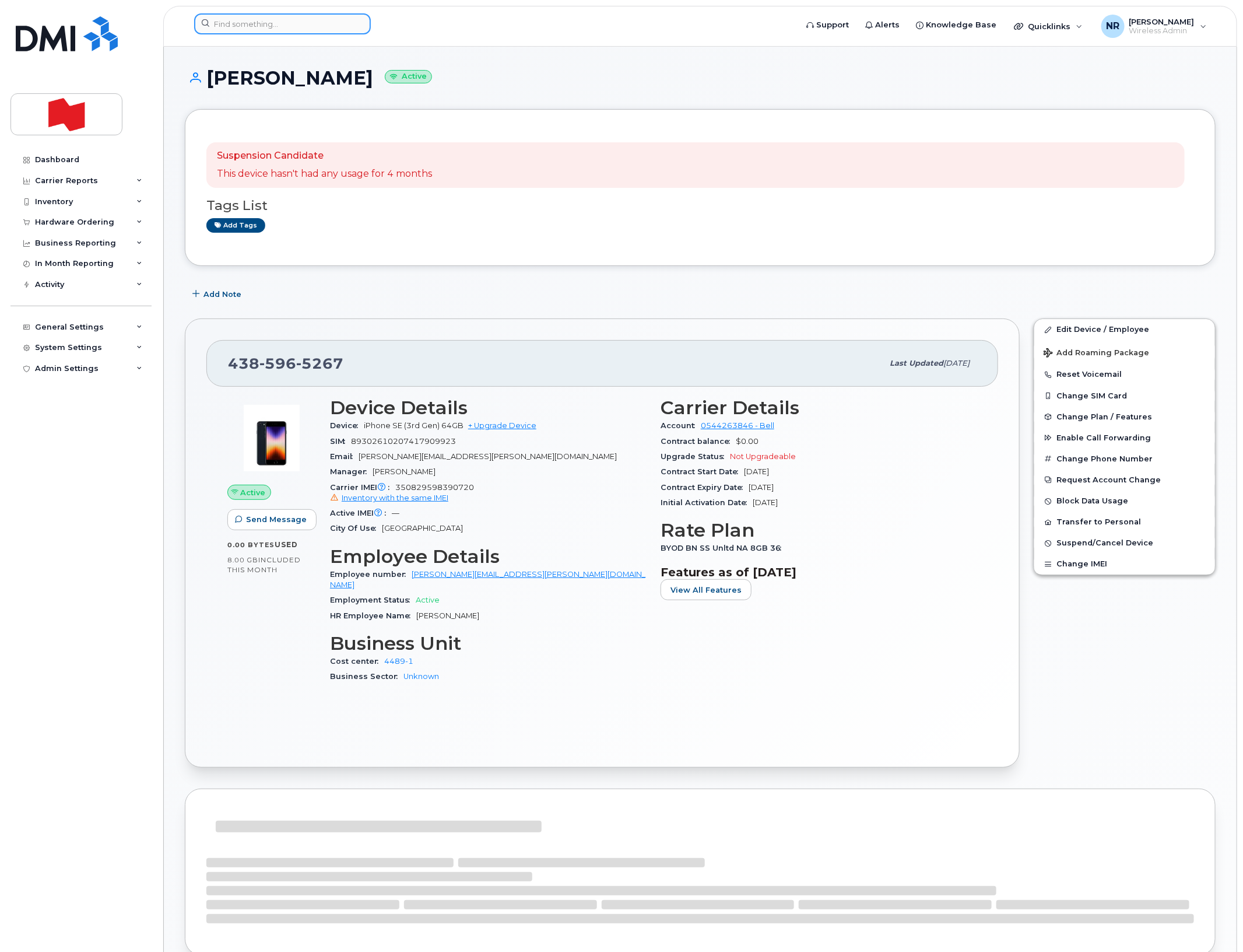
click at [316, 25] on input at bounding box center [282, 24] width 177 height 21
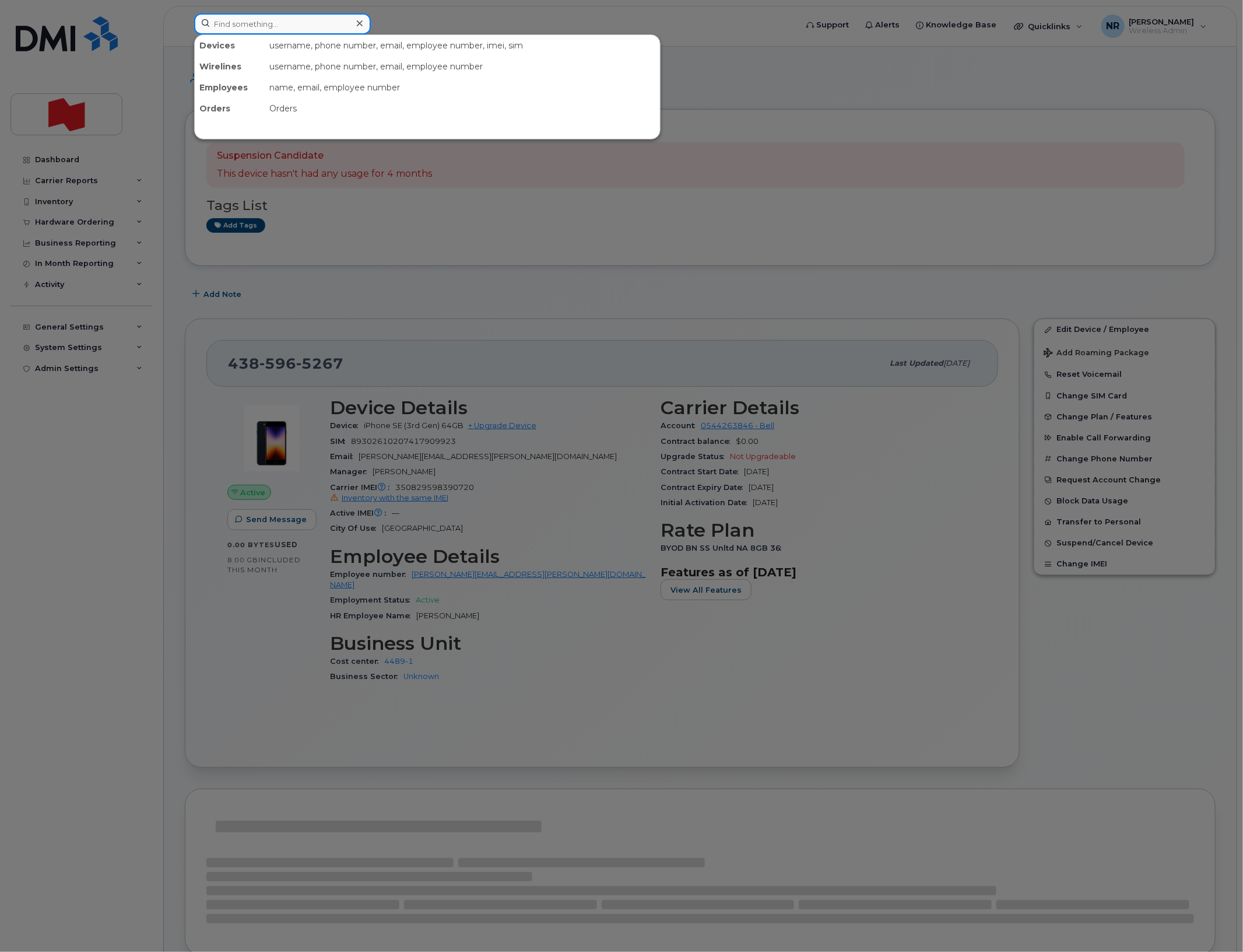
paste input "4385967721"
type input "4385967721"
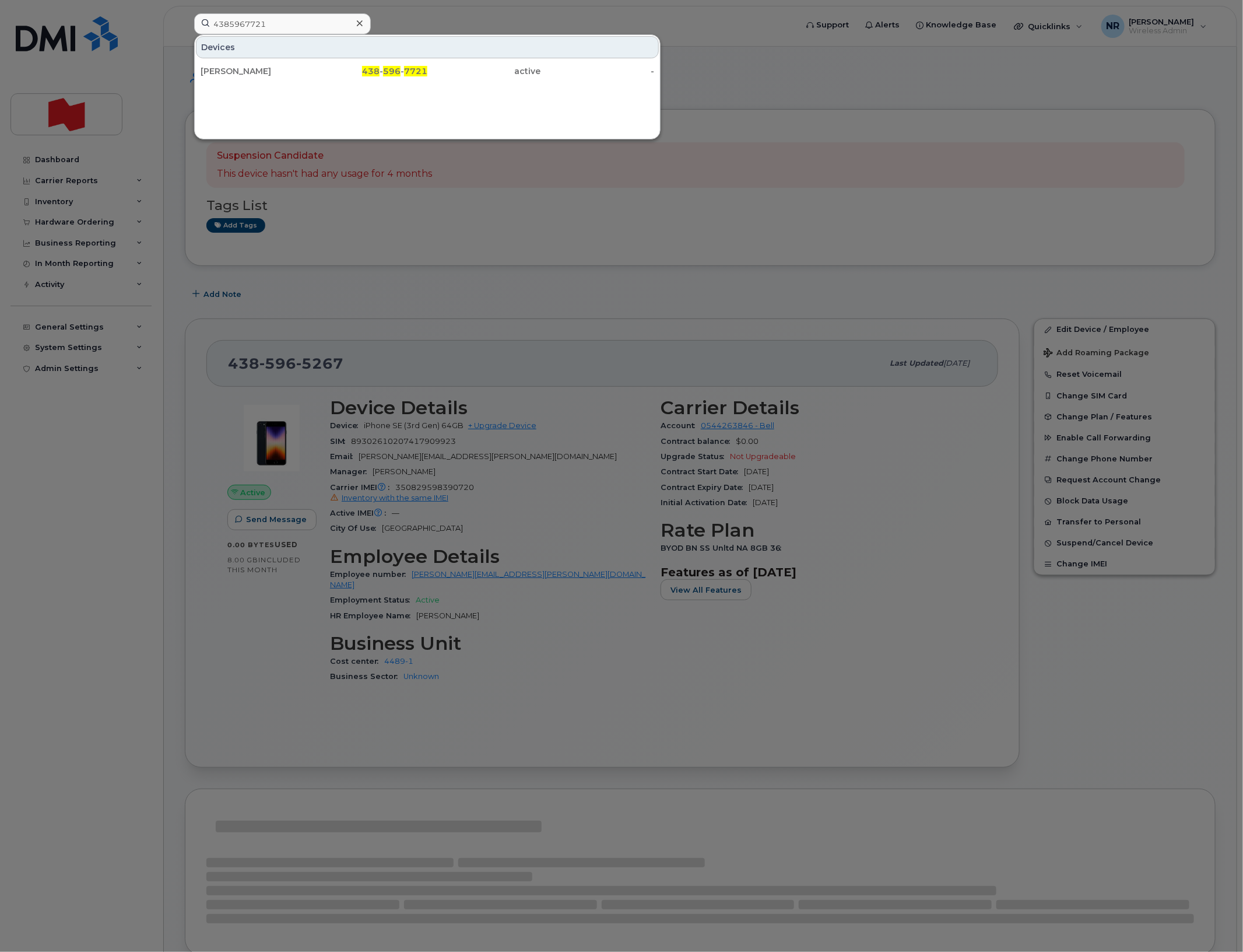
click at [259, 69] on div "Mickael Fafard" at bounding box center [257, 71] width 114 height 12
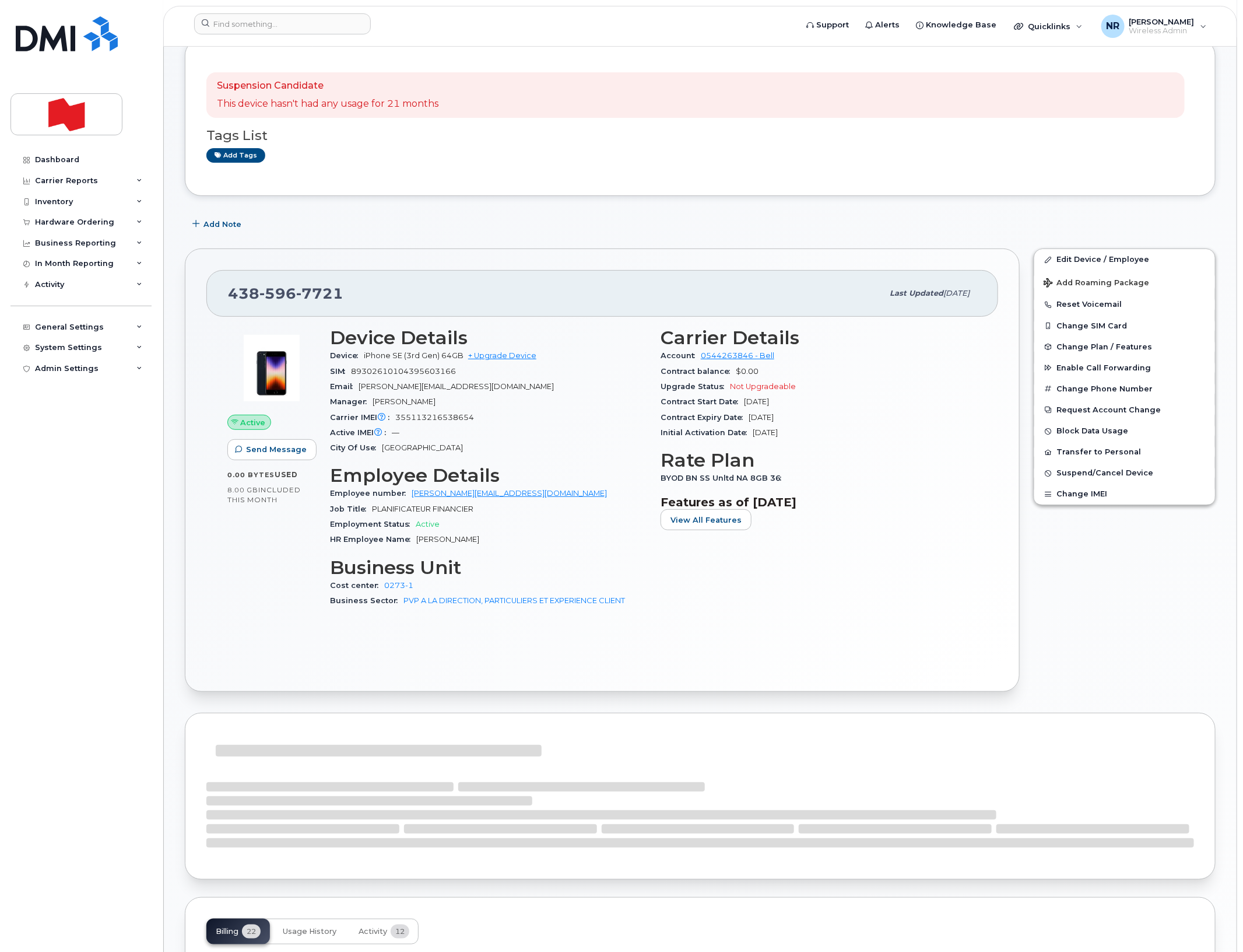
scroll to position [291, 0]
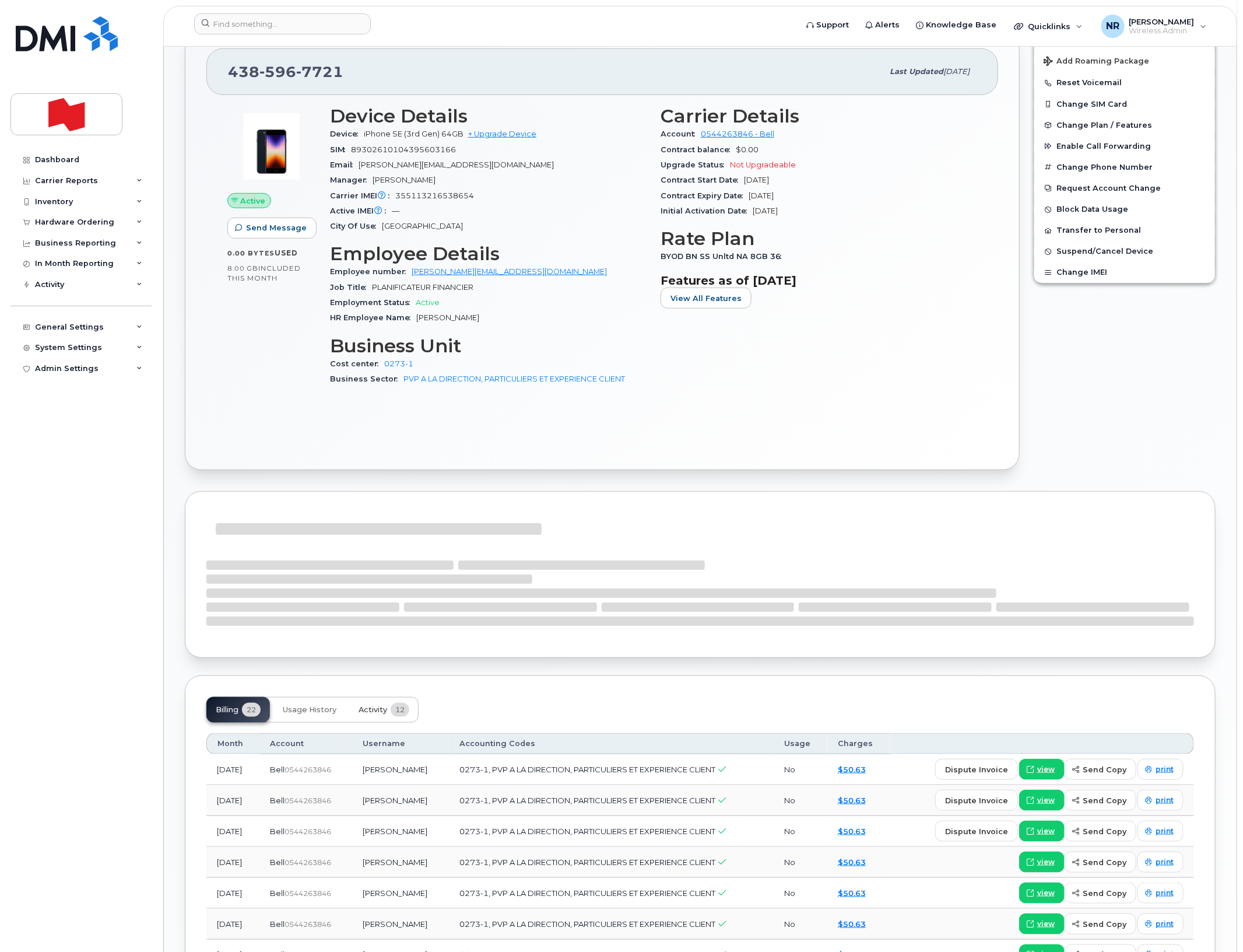
click at [373, 709] on span "Activity" at bounding box center [373, 710] width 28 height 10
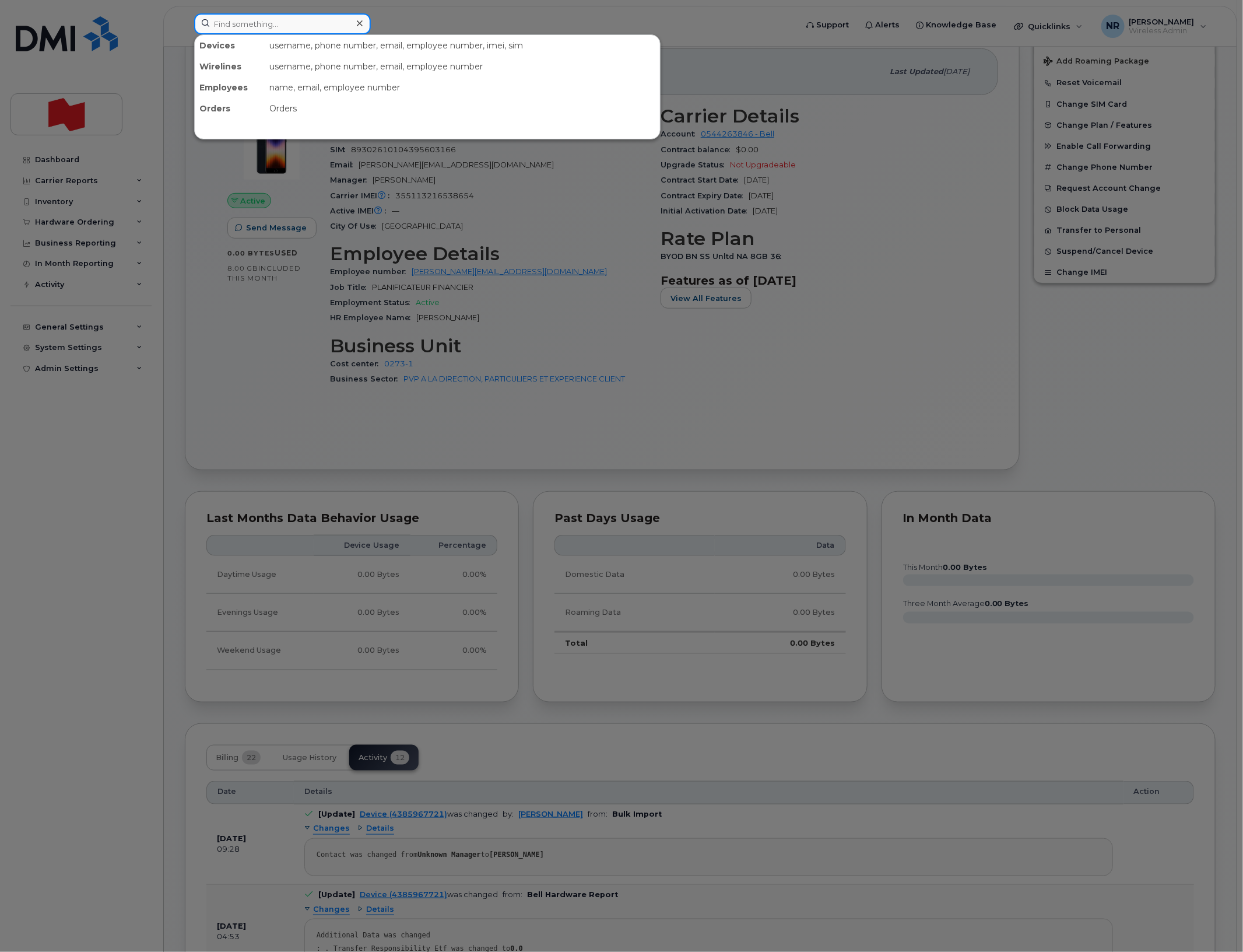
click at [288, 27] on input at bounding box center [282, 24] width 177 height 21
paste input "4388312630"
type input "4388312630"
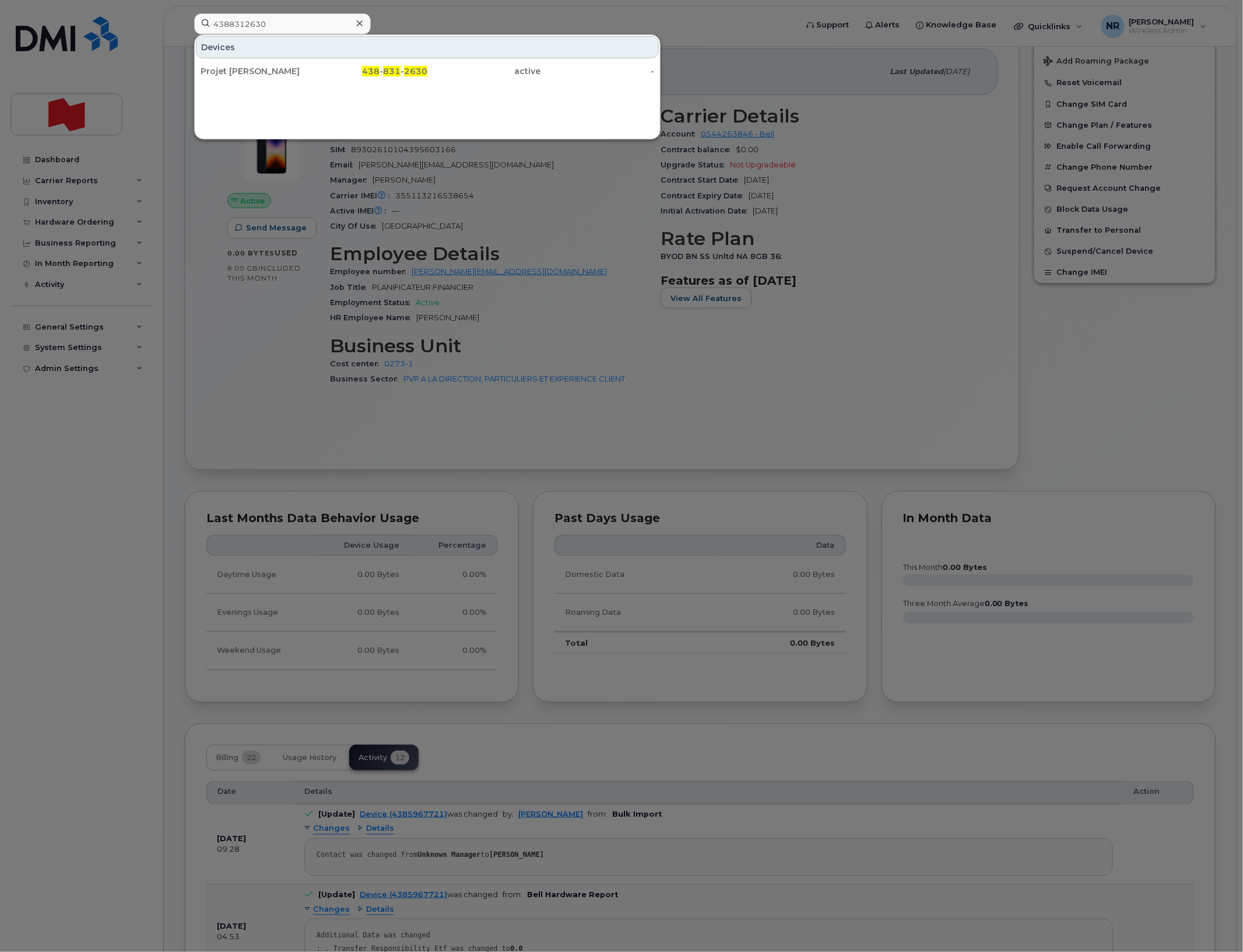
click at [251, 71] on div "Projet Pouyan Momen" at bounding box center [257, 71] width 114 height 12
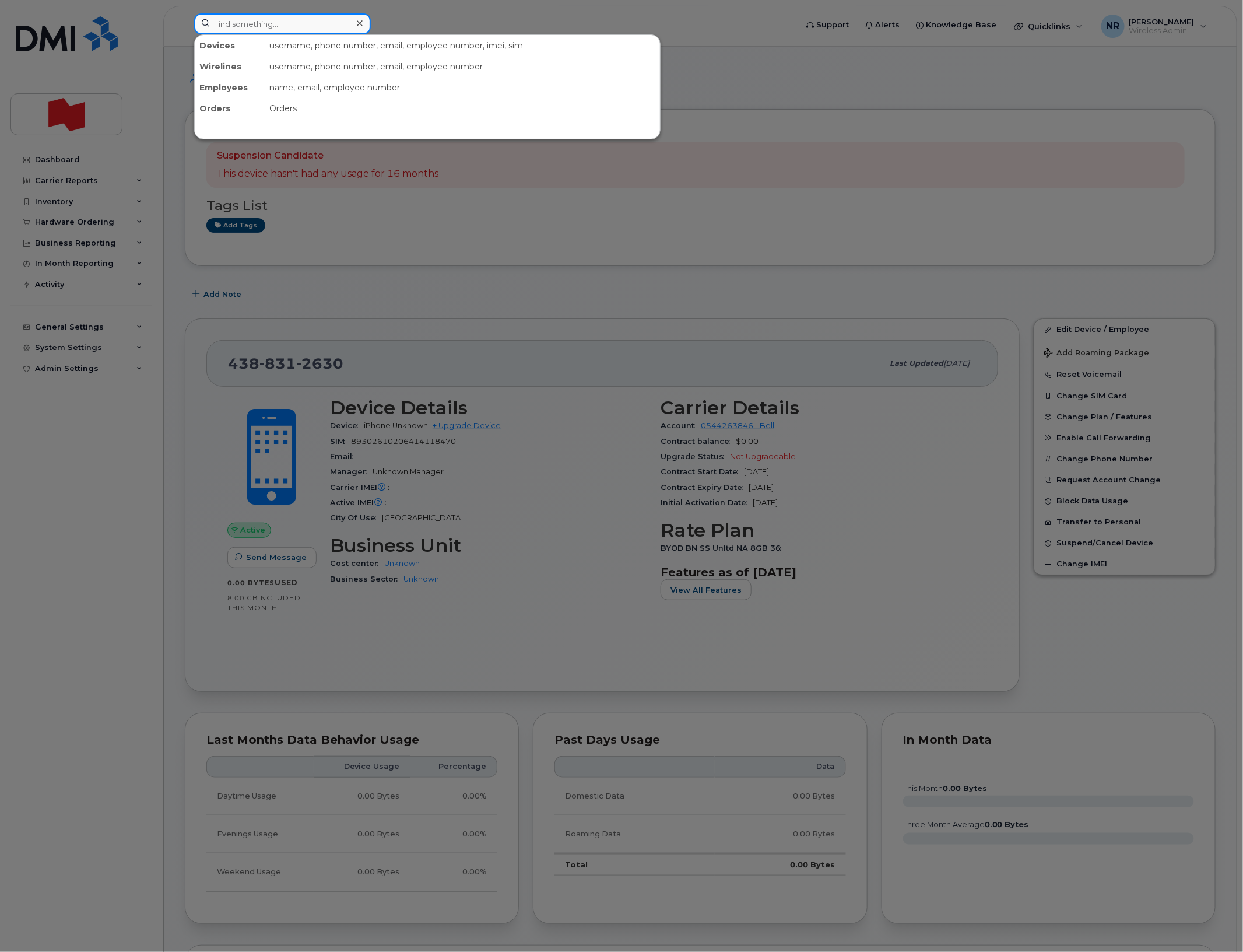
click at [270, 25] on input at bounding box center [282, 24] width 177 height 21
paste input "4388625154"
type input "4388625154"
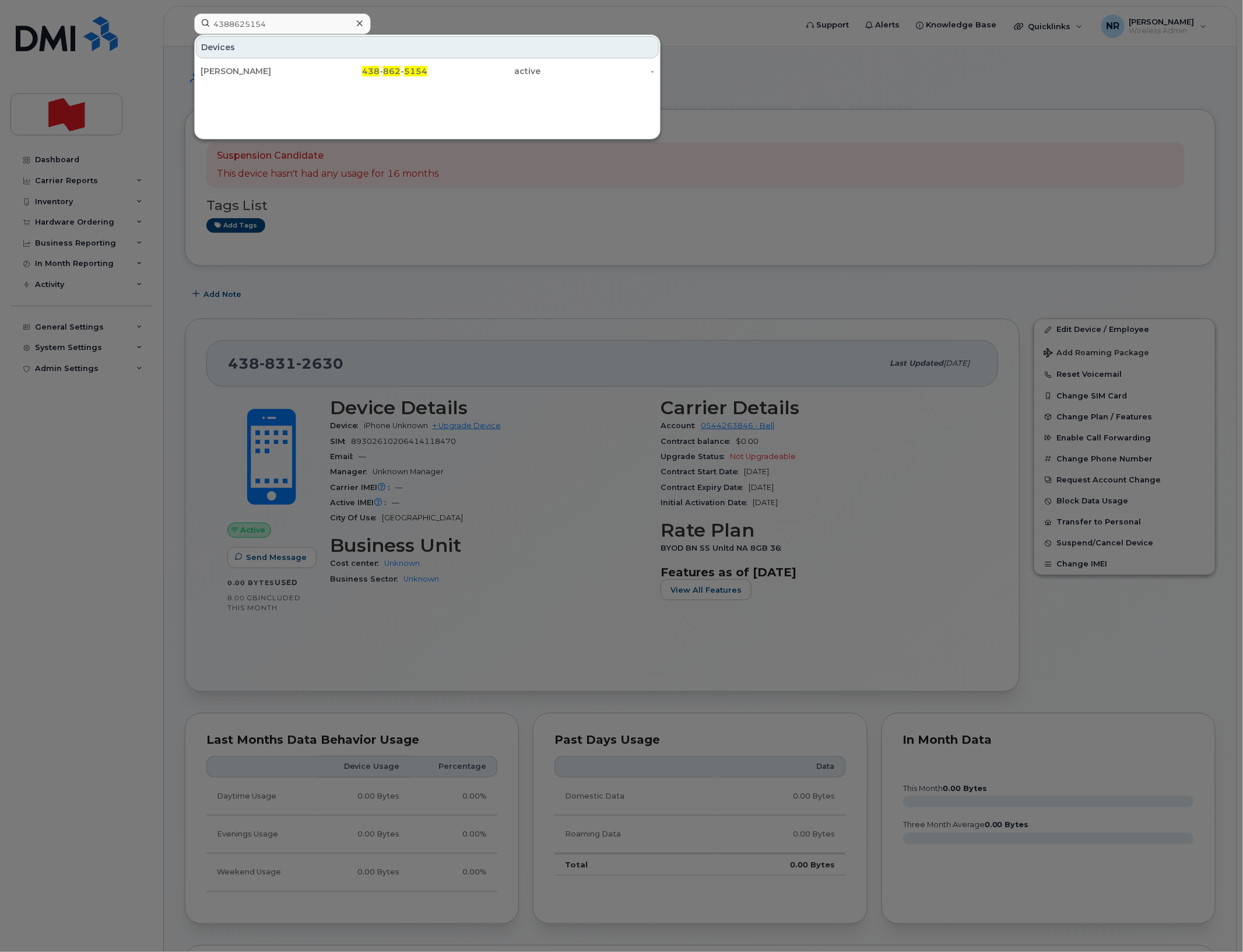
click at [228, 65] on div "Francis Larocque" at bounding box center [257, 71] width 114 height 21
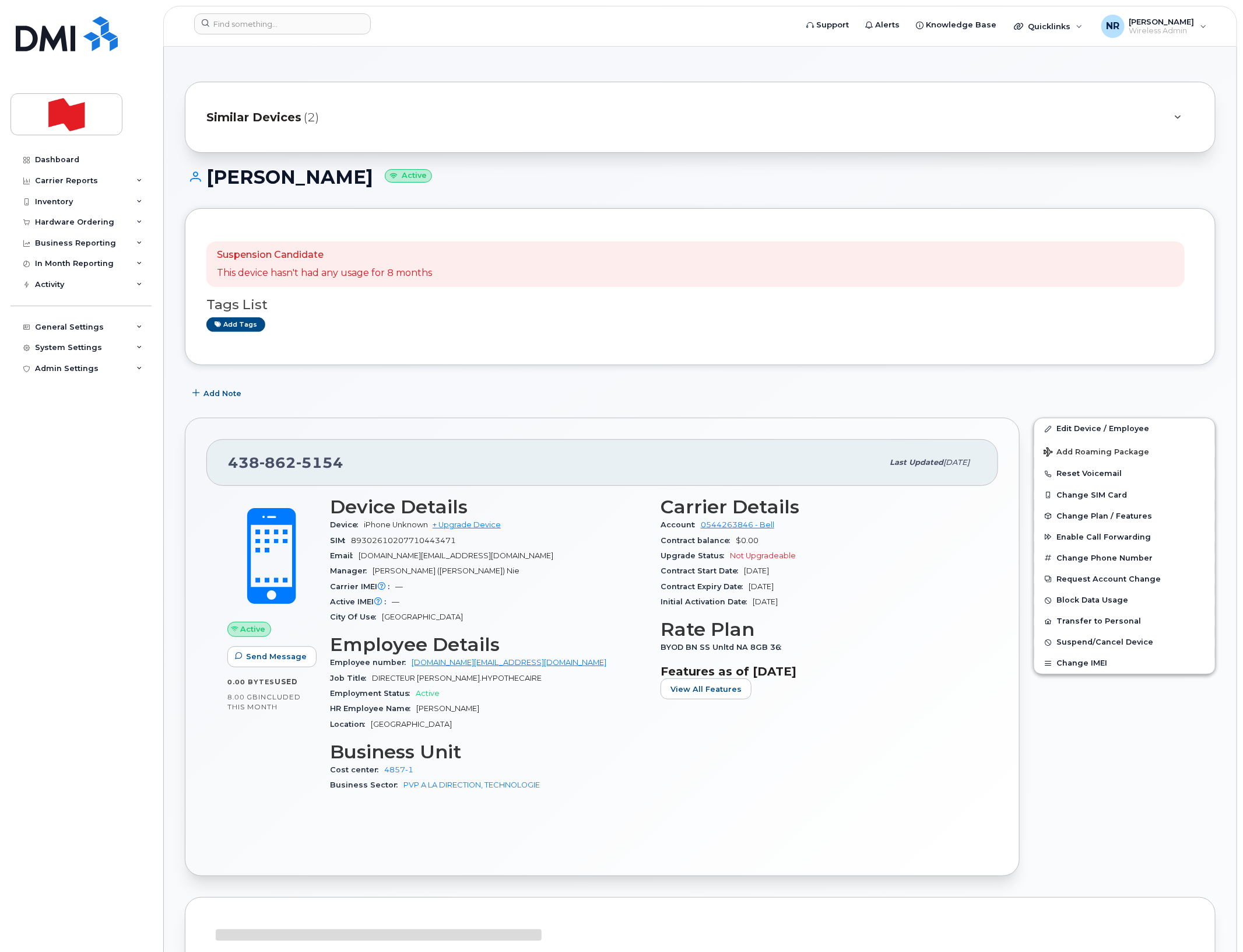
click at [286, 120] on span "Similar Devices" at bounding box center [254, 117] width 95 height 17
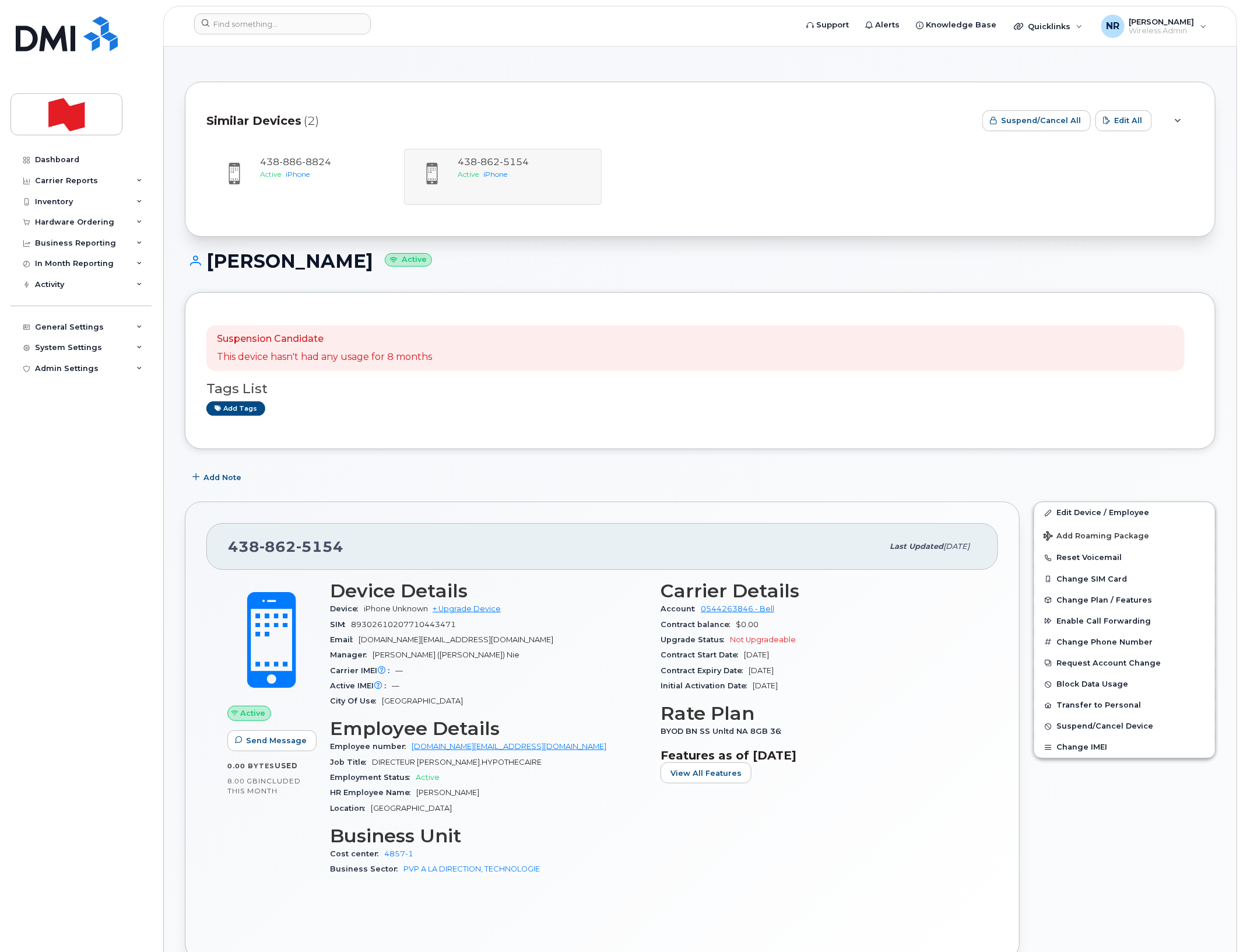
click at [291, 111] on div "Similar Devices (2)" at bounding box center [590, 120] width 767 height 35
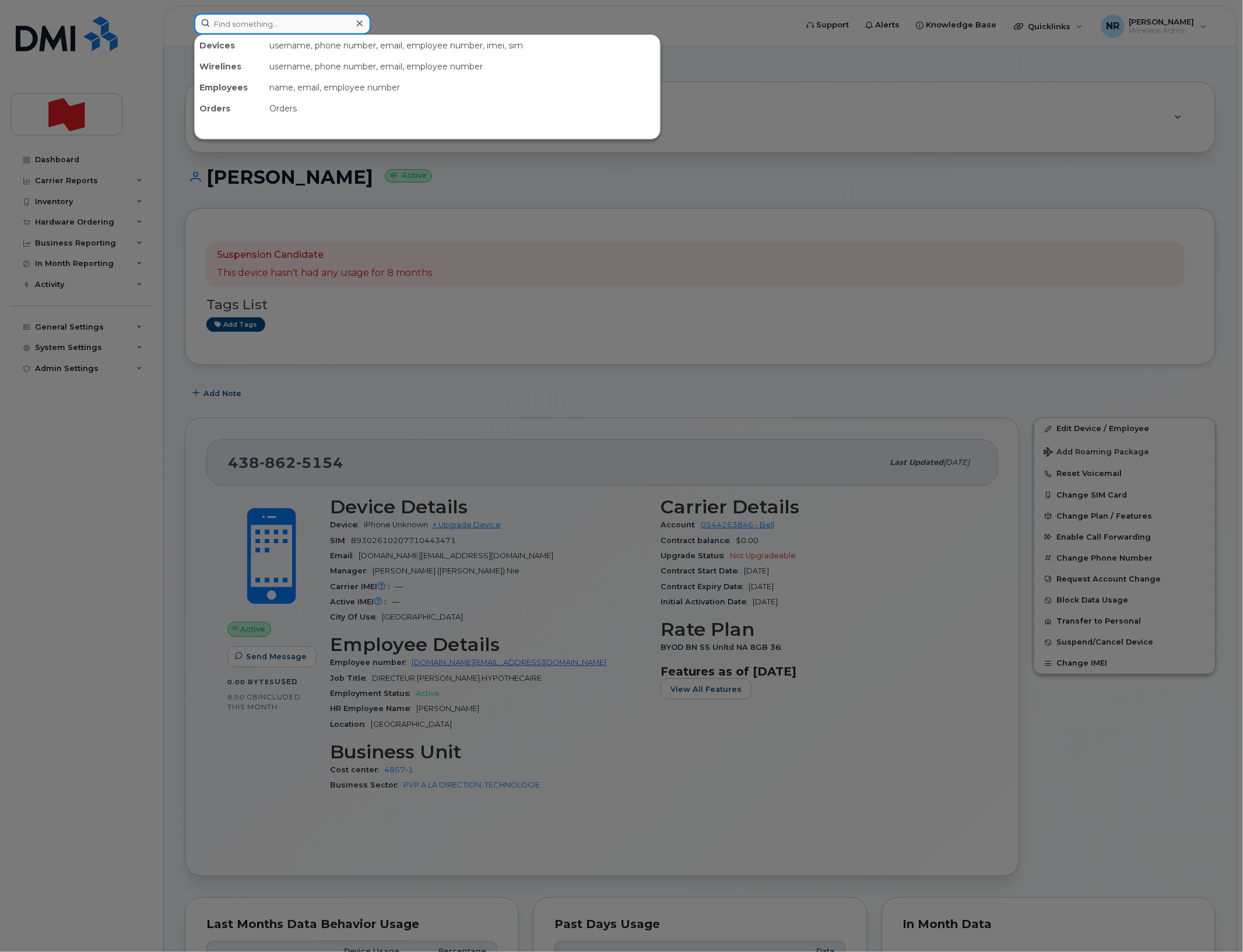
click at [289, 20] on input at bounding box center [282, 24] width 177 height 21
paste input "4388641302"
type input "4388641302"
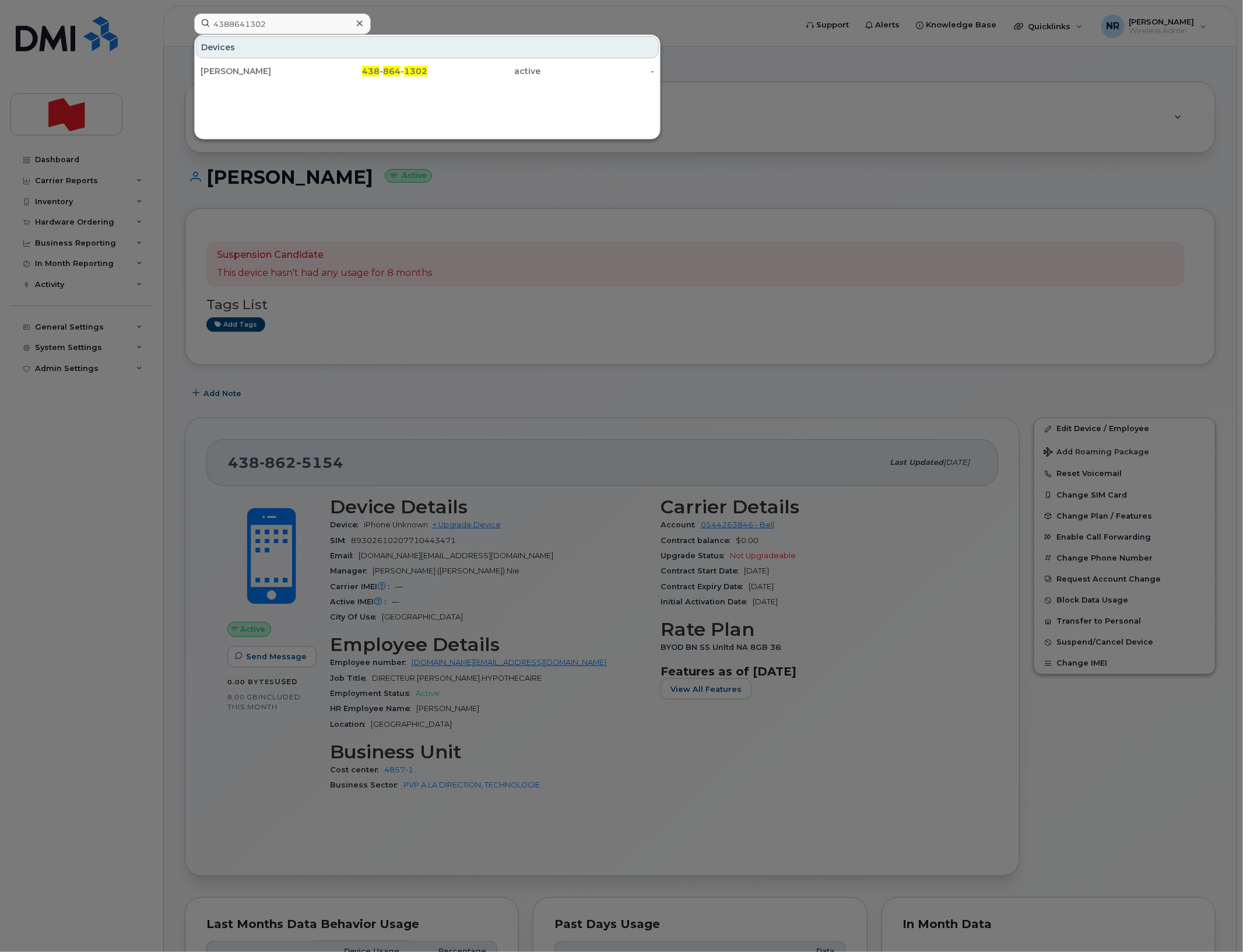
click at [267, 76] on div "Walim Louerguioui" at bounding box center [257, 71] width 114 height 12
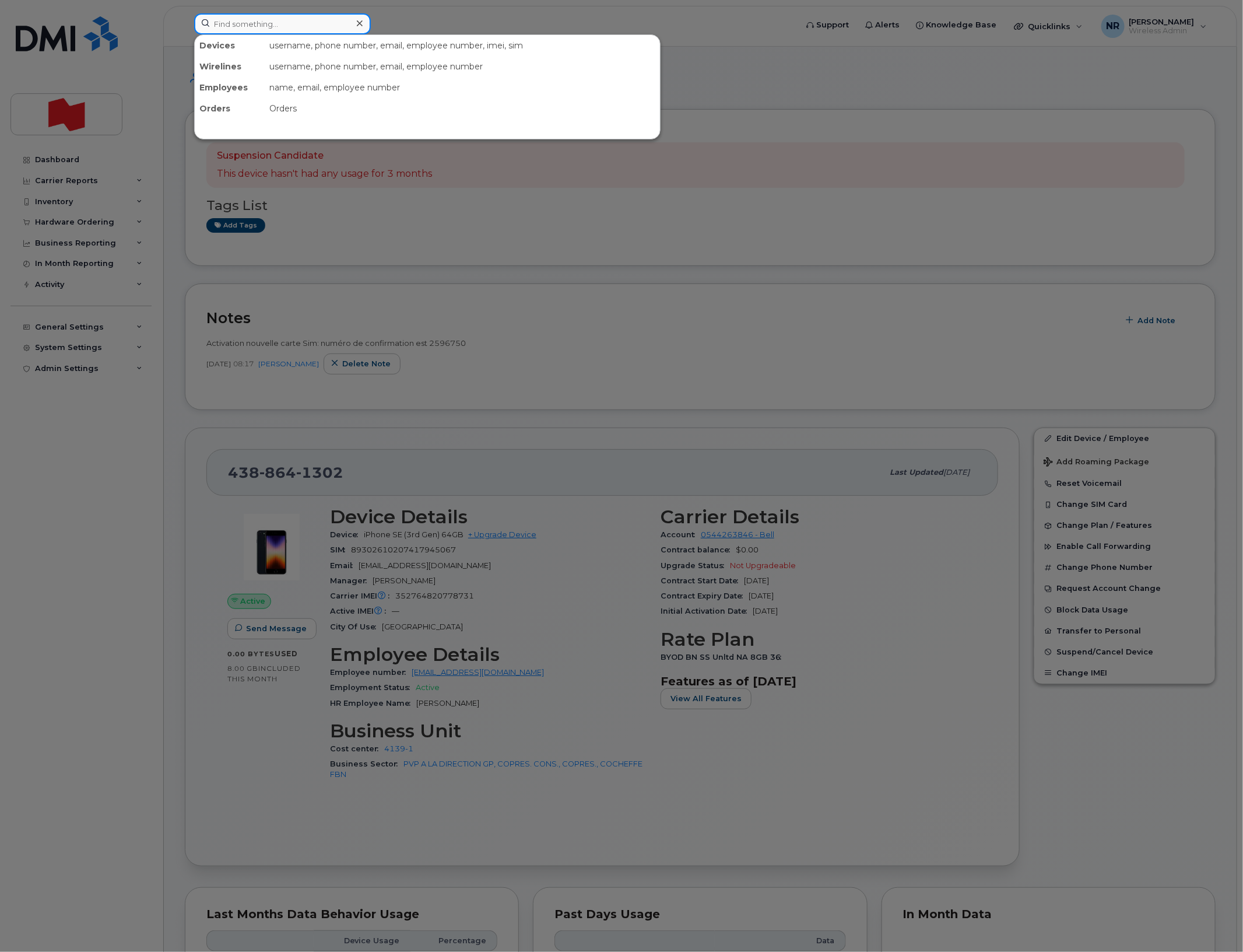
click at [270, 29] on input at bounding box center [282, 24] width 177 height 21
paste input "4388655742"
type input "4388655742"
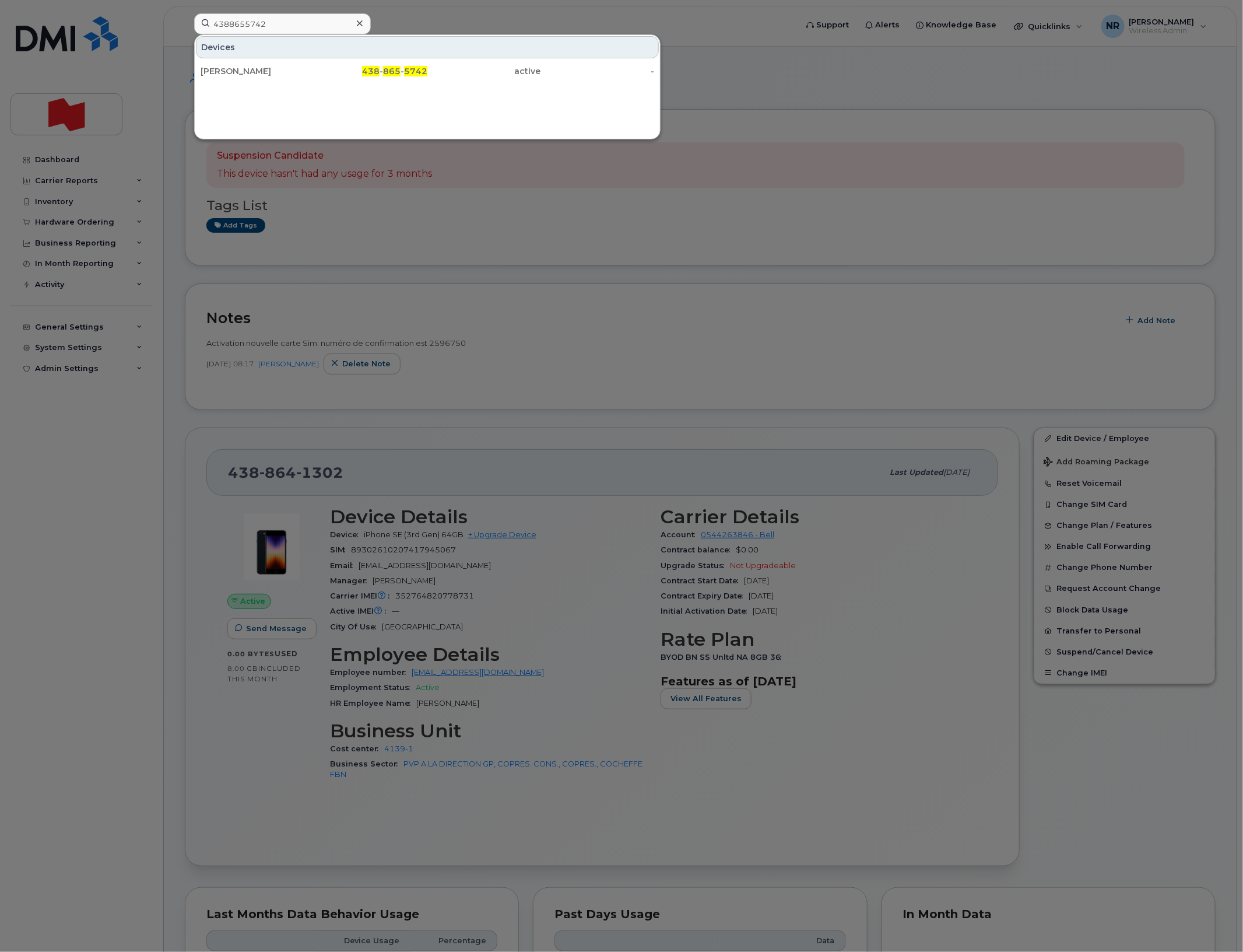
click at [230, 68] on div "Sandra Scallon" at bounding box center [257, 71] width 114 height 12
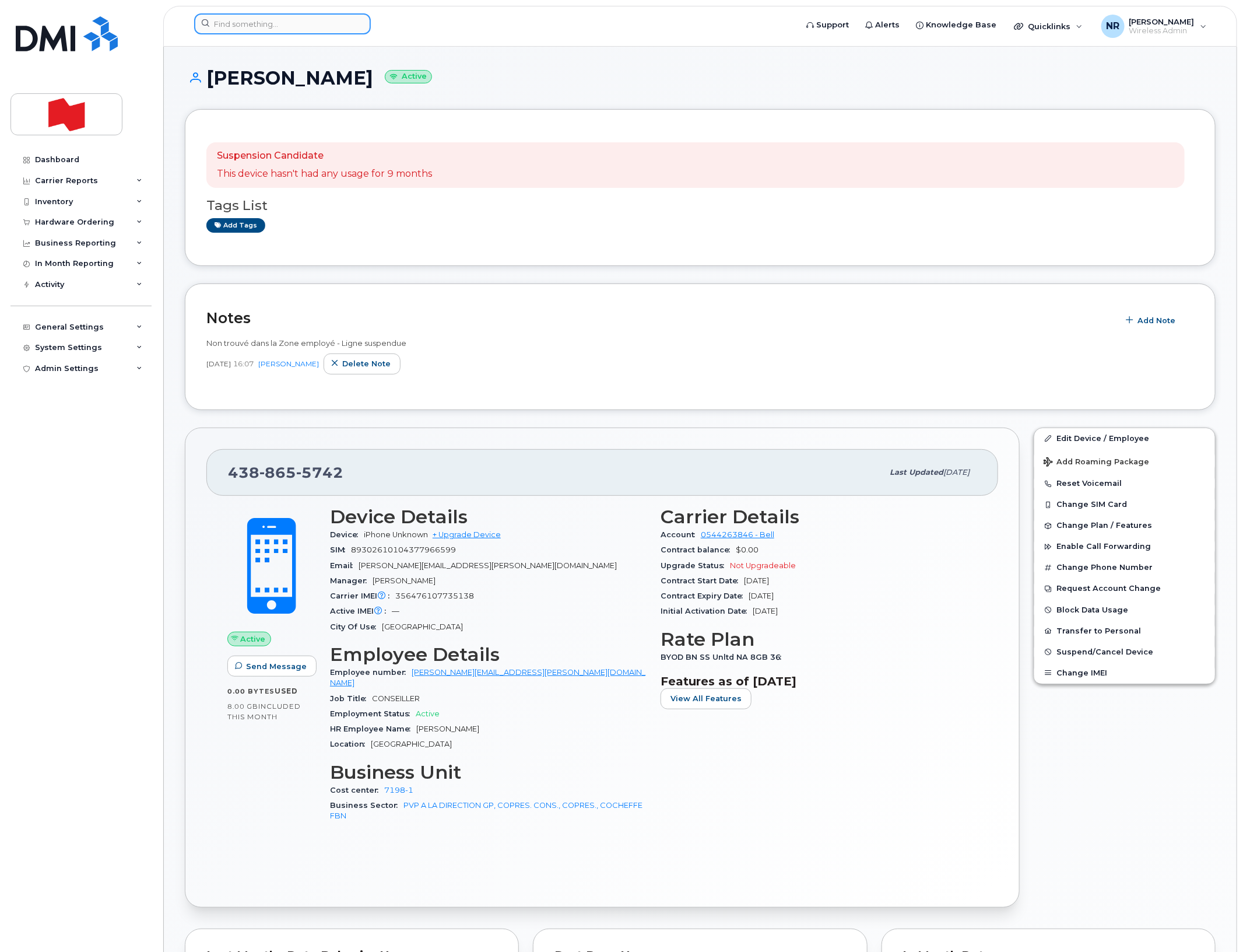
click at [307, 23] on input at bounding box center [282, 24] width 177 height 21
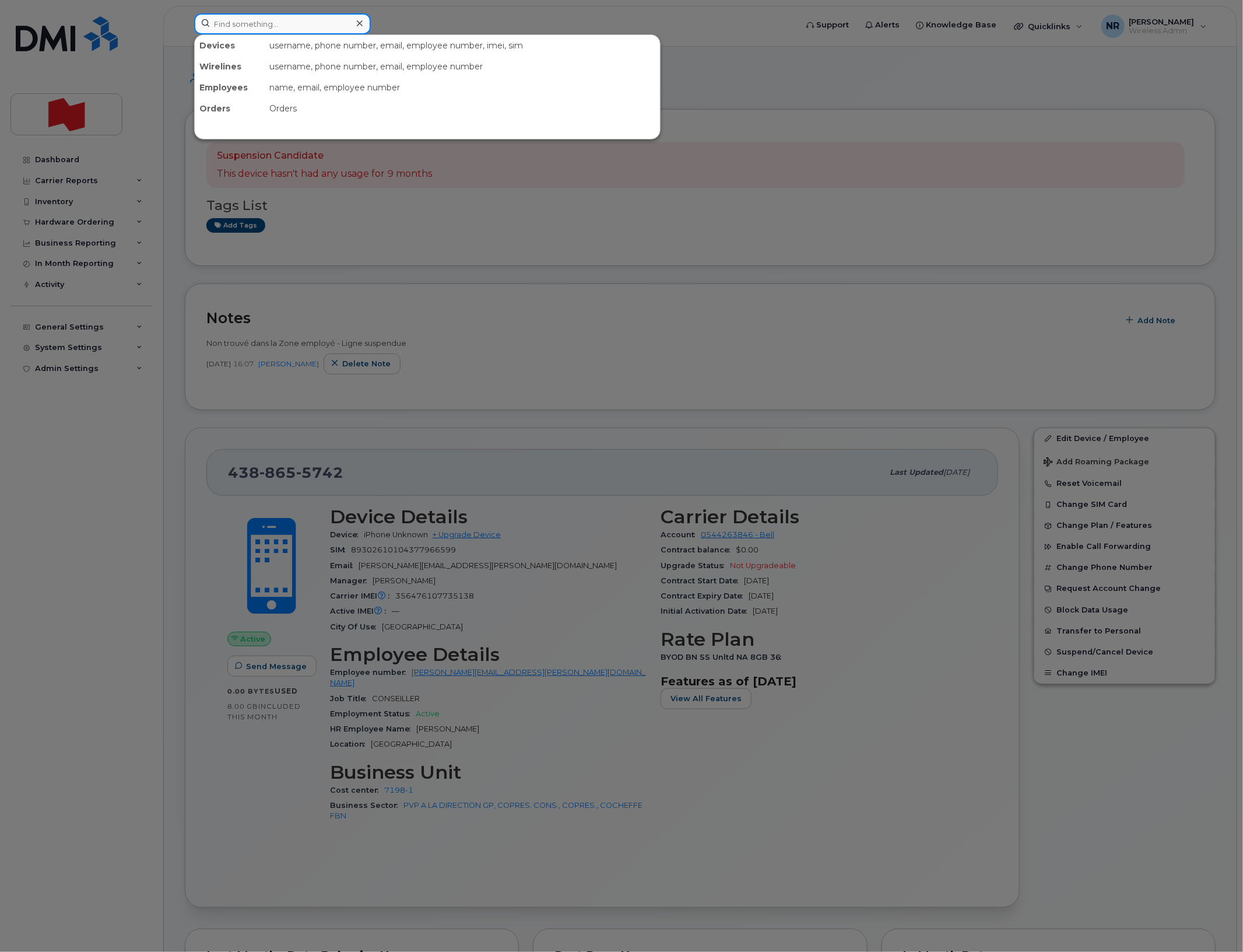
paste input "4388738351"
type input "4388738351"
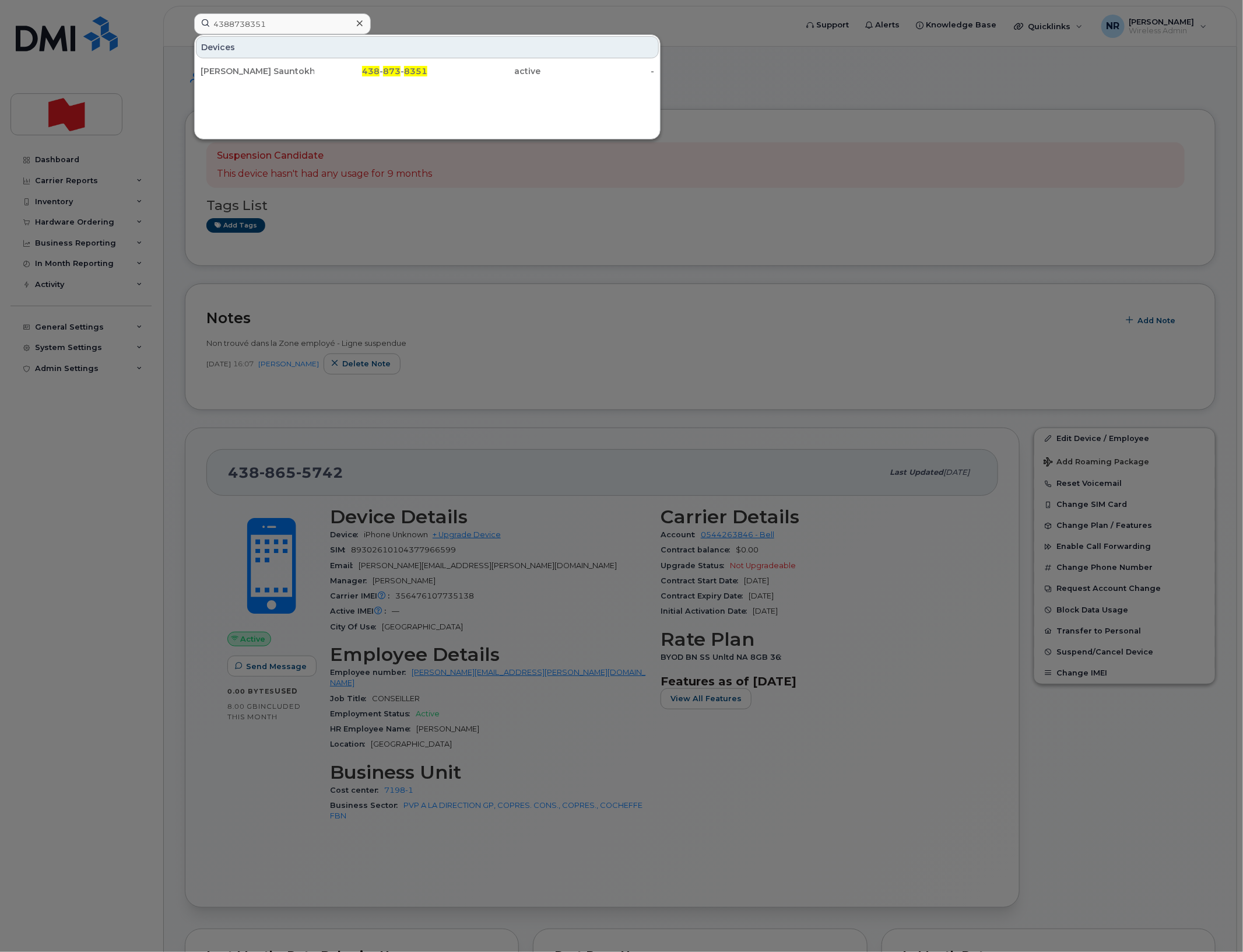
click at [245, 68] on div "[PERSON_NAME] Sauntokhee" at bounding box center [257, 71] width 114 height 12
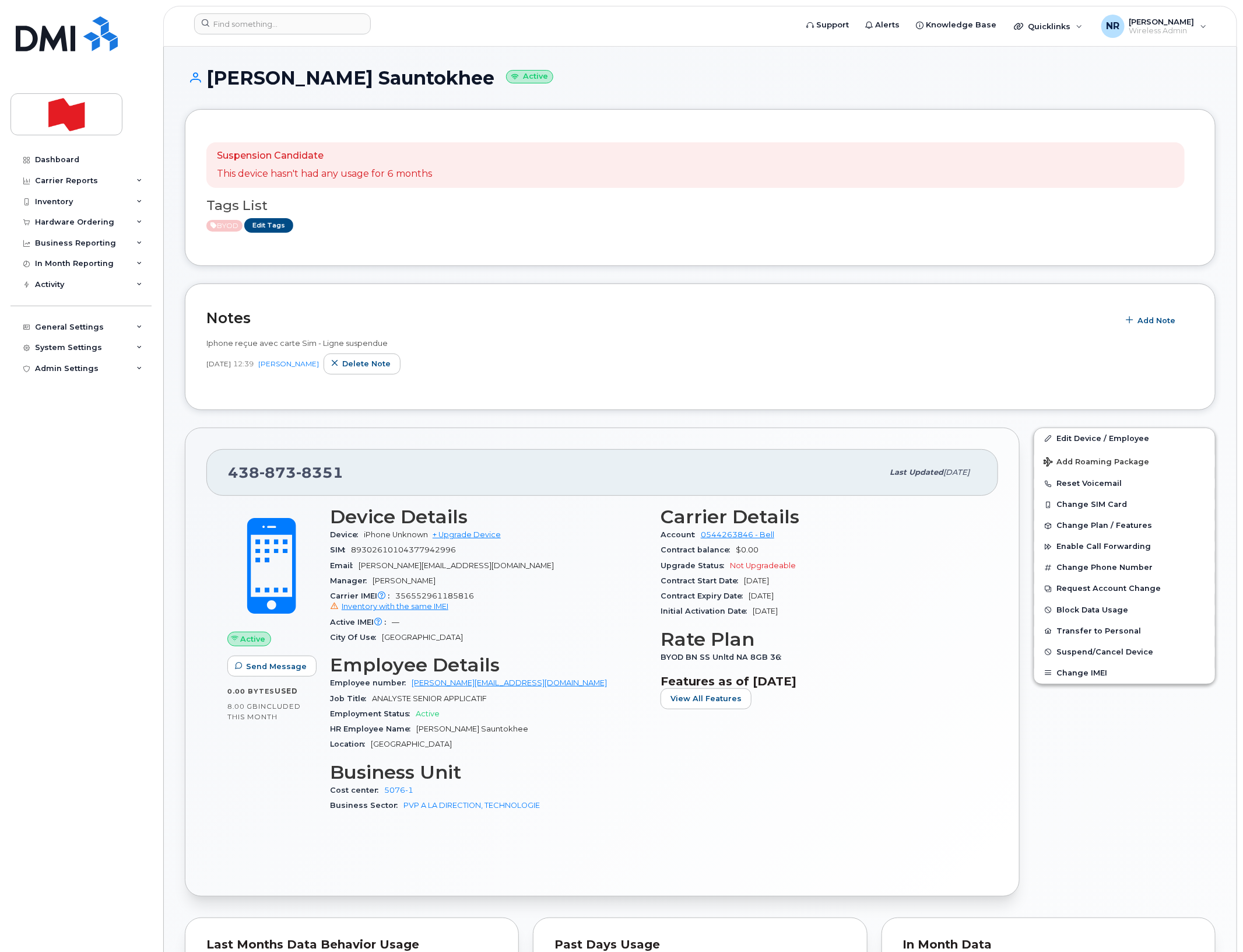
click at [181, 7] on header "Support Alerts Knowledge Base Quicklinks Suspend / Cancel Device Change SIM Car…" at bounding box center [701, 26] width 1074 height 41
click at [278, 30] on input at bounding box center [282, 24] width 177 height 21
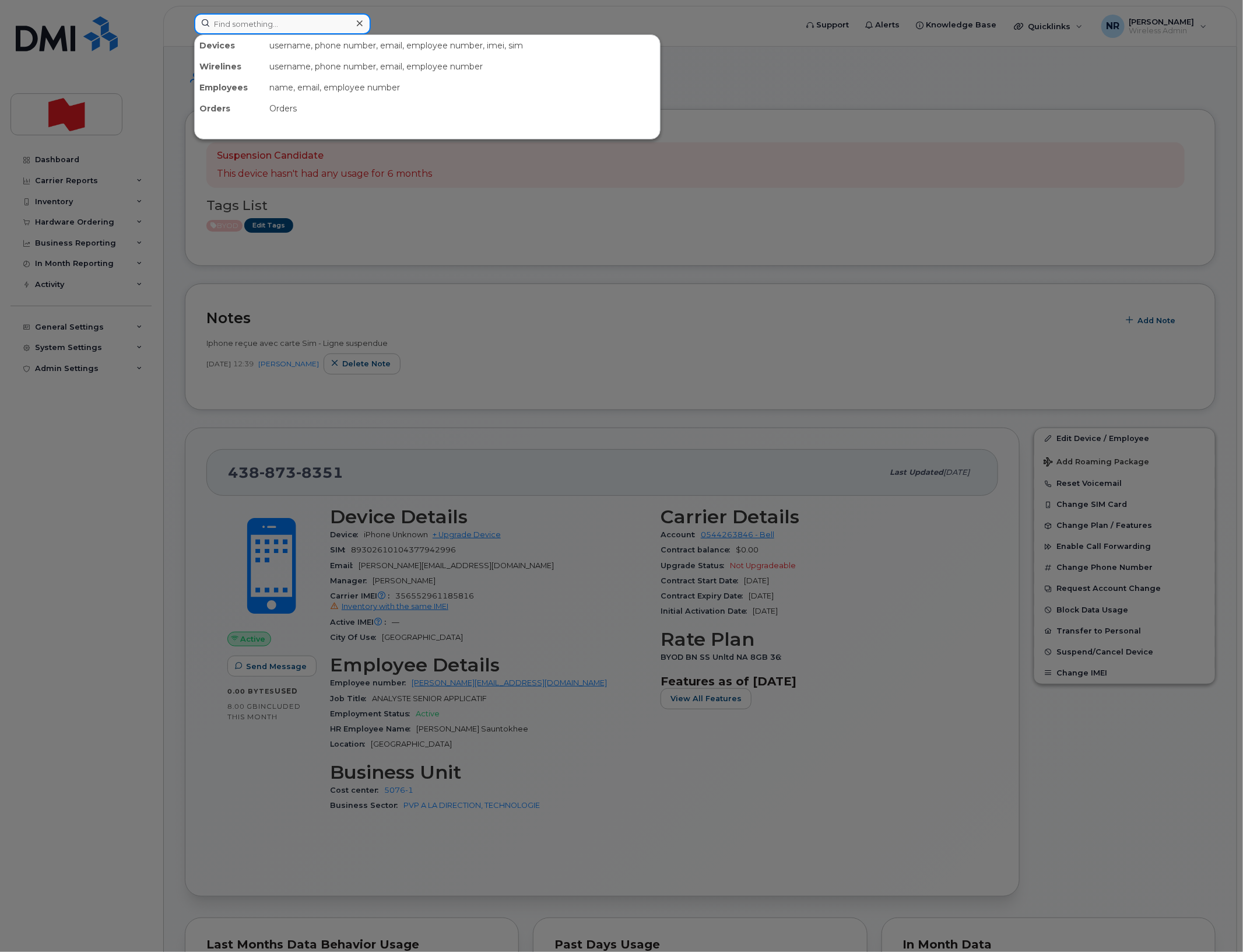
paste input "4388874346"
type input "4388874346"
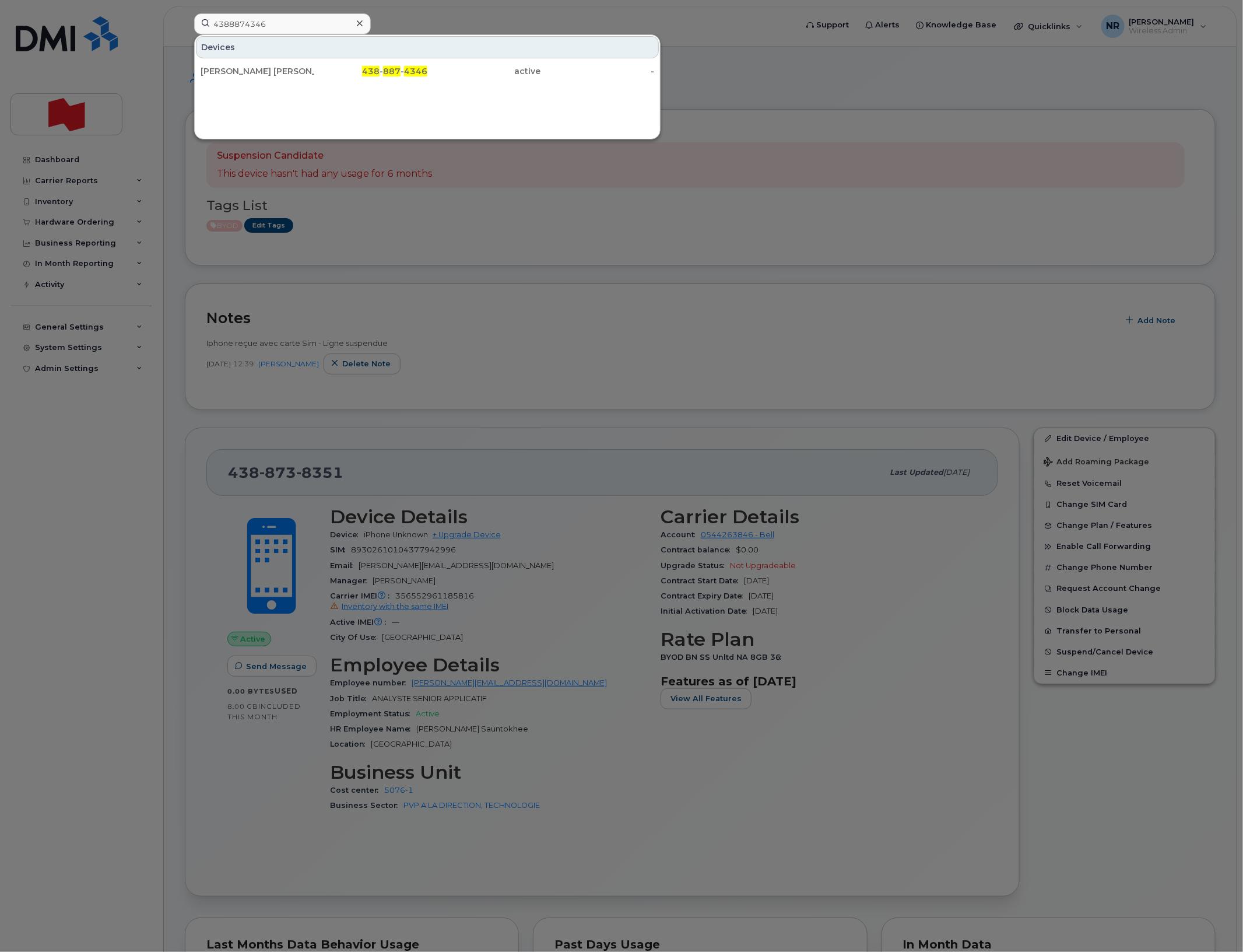
click at [239, 64] on div "Rafael De Holanda Barroso" at bounding box center [257, 71] width 114 height 21
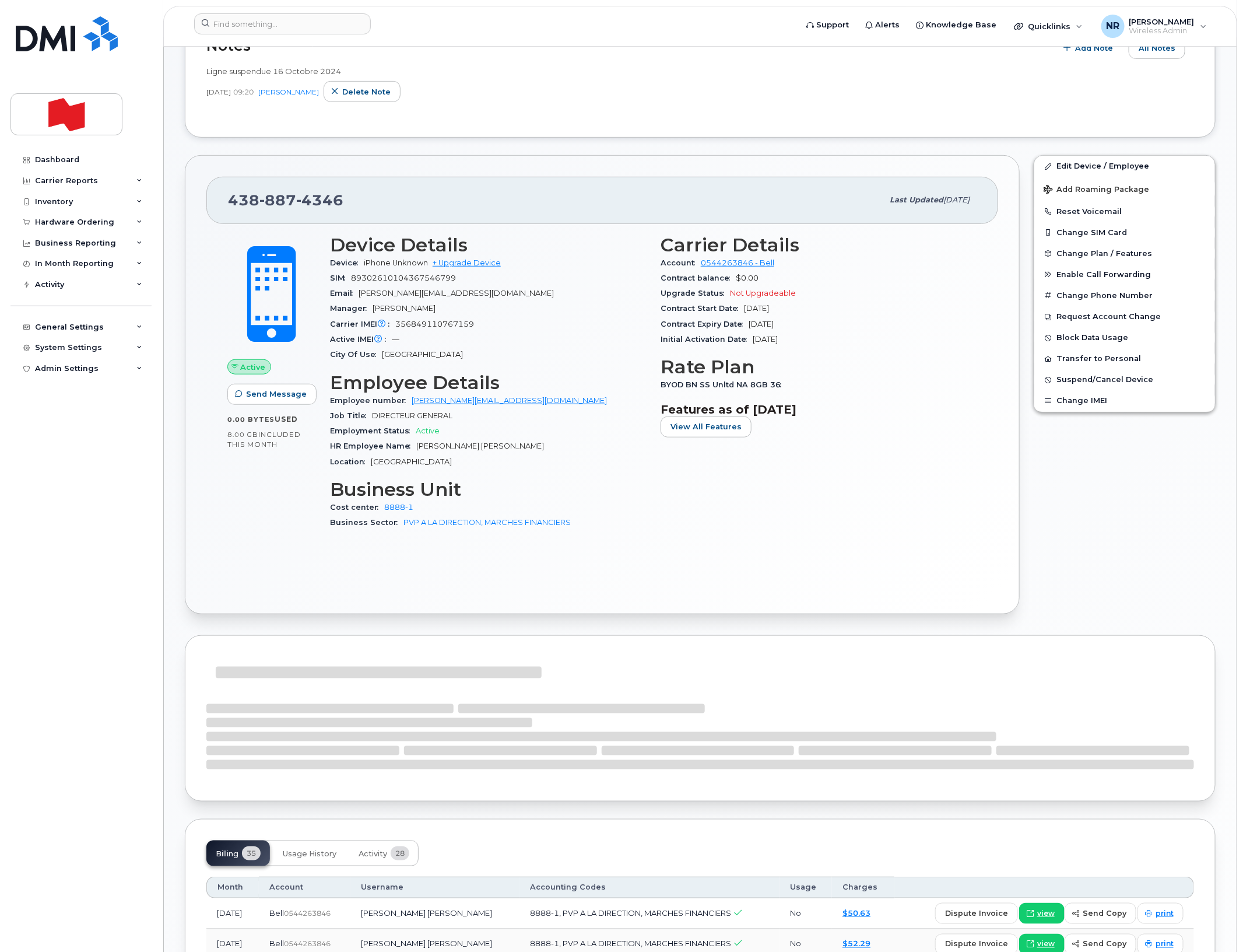
scroll to position [364, 0]
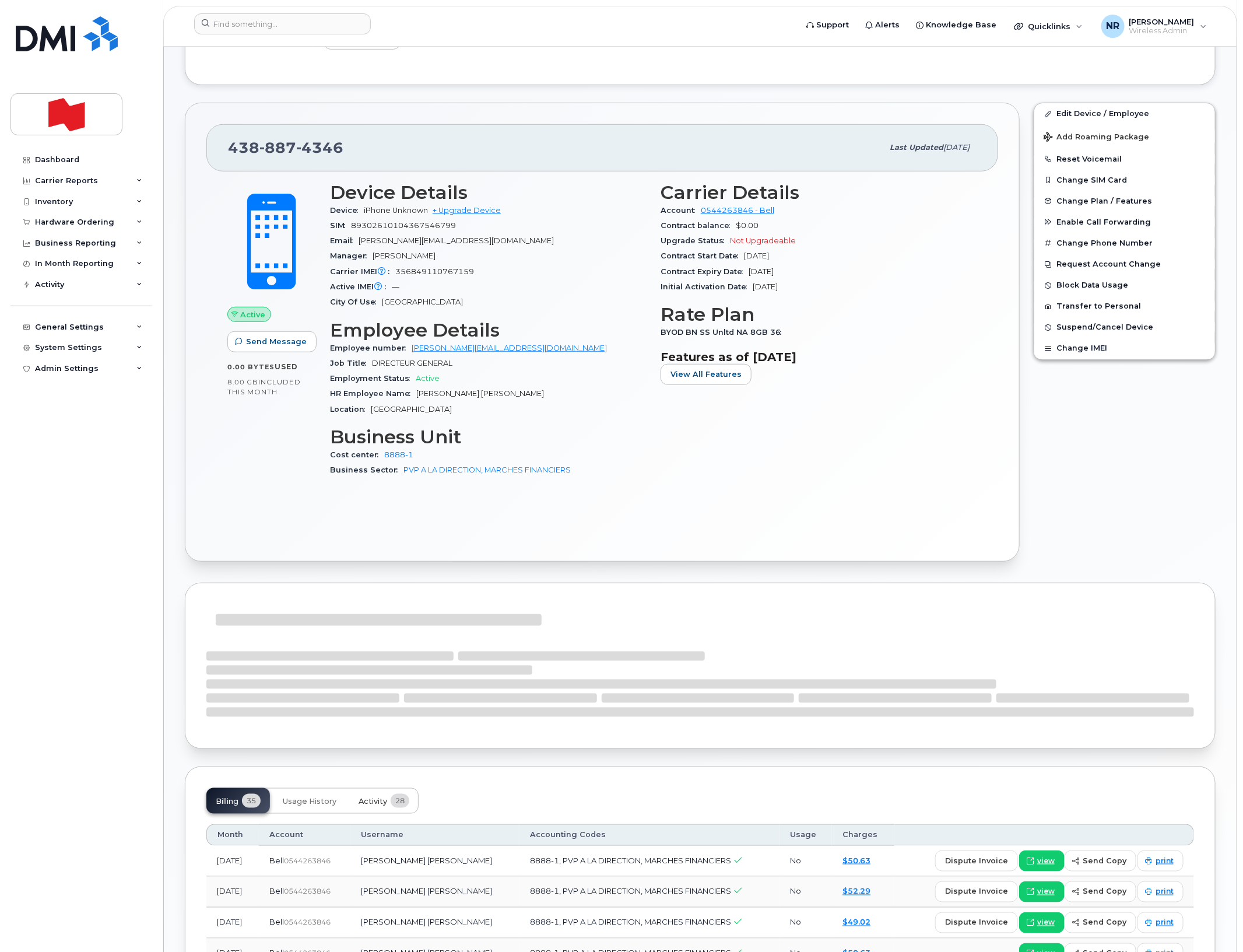
click at [383, 803] on span "Activity" at bounding box center [373, 801] width 28 height 10
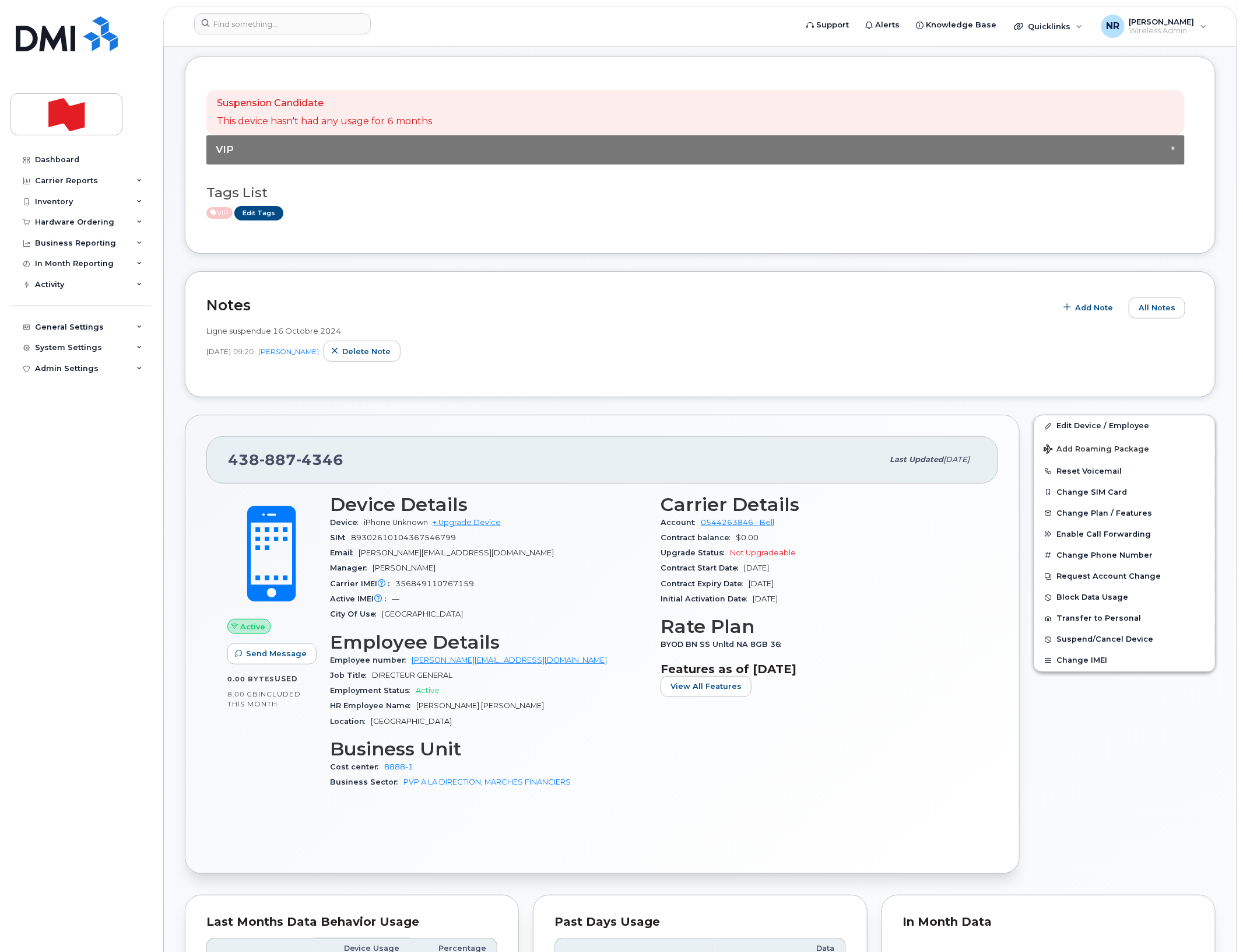
scroll to position [0, 0]
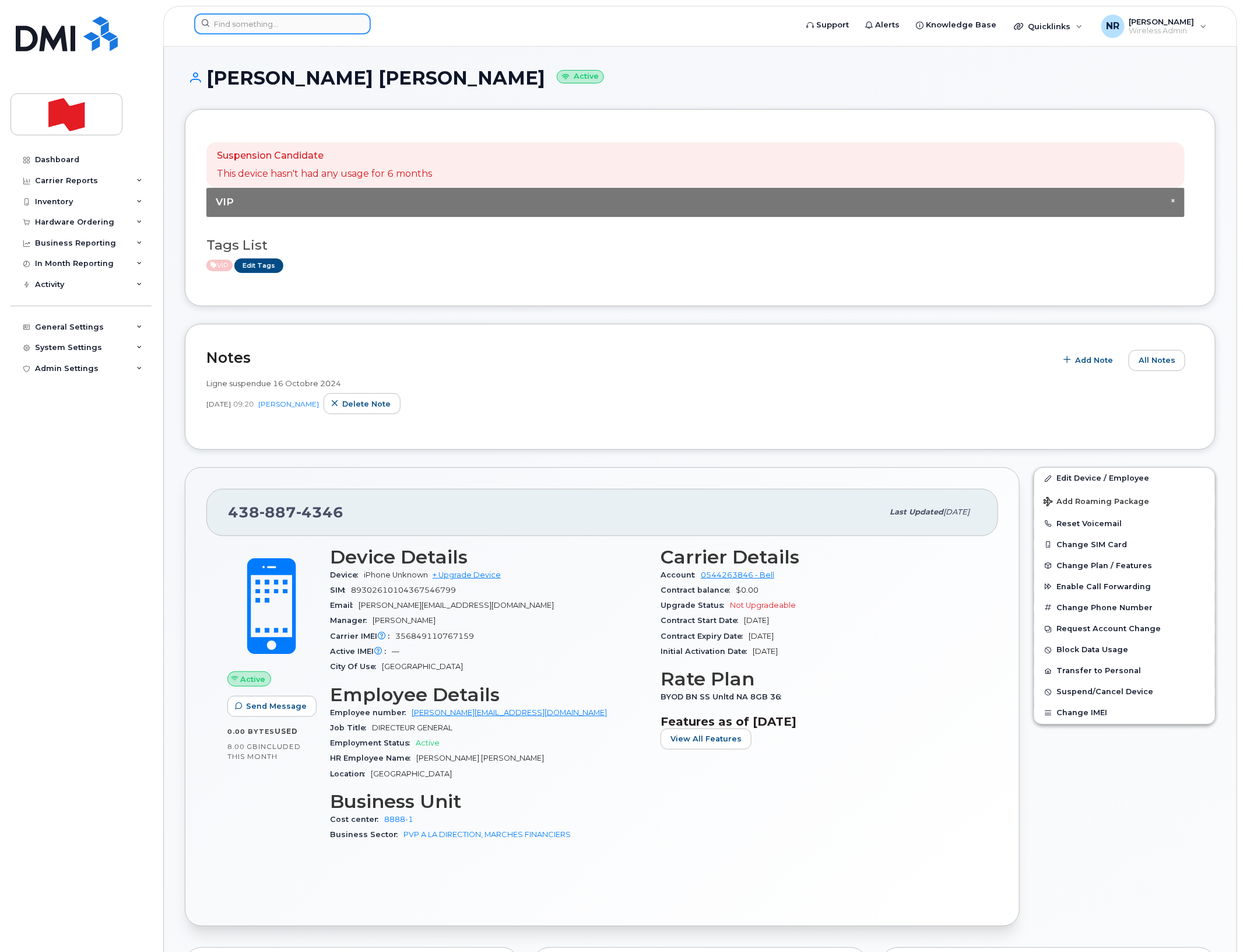
click at [295, 19] on input at bounding box center [282, 24] width 177 height 21
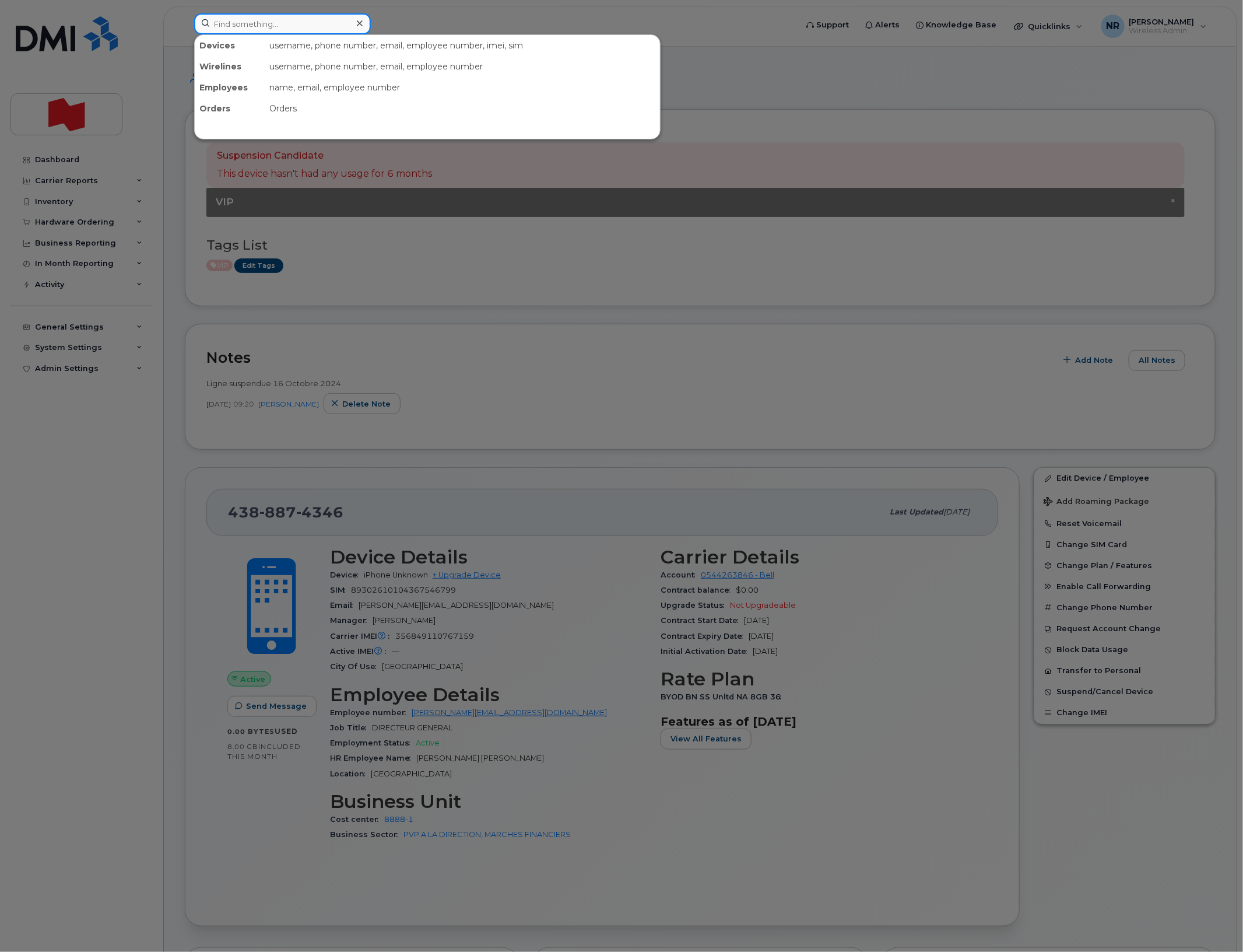
paste input "4502301934"
type input "4502301934"
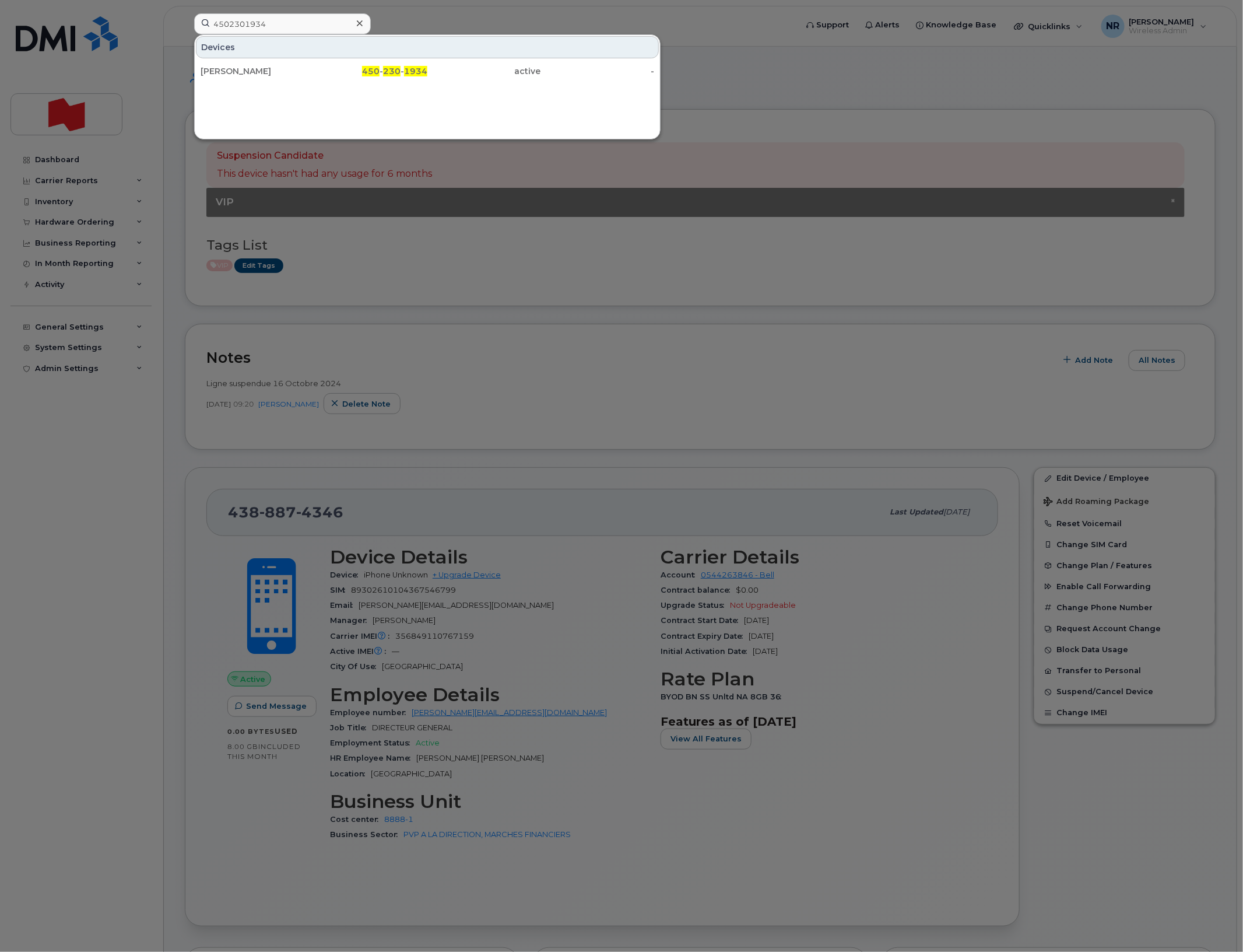
click at [243, 82] on div "Veronique Gervais 450 - 230 - 1934 active -" at bounding box center [427, 71] width 465 height 23
click at [257, 69] on div "Veronique Gervais" at bounding box center [257, 71] width 114 height 12
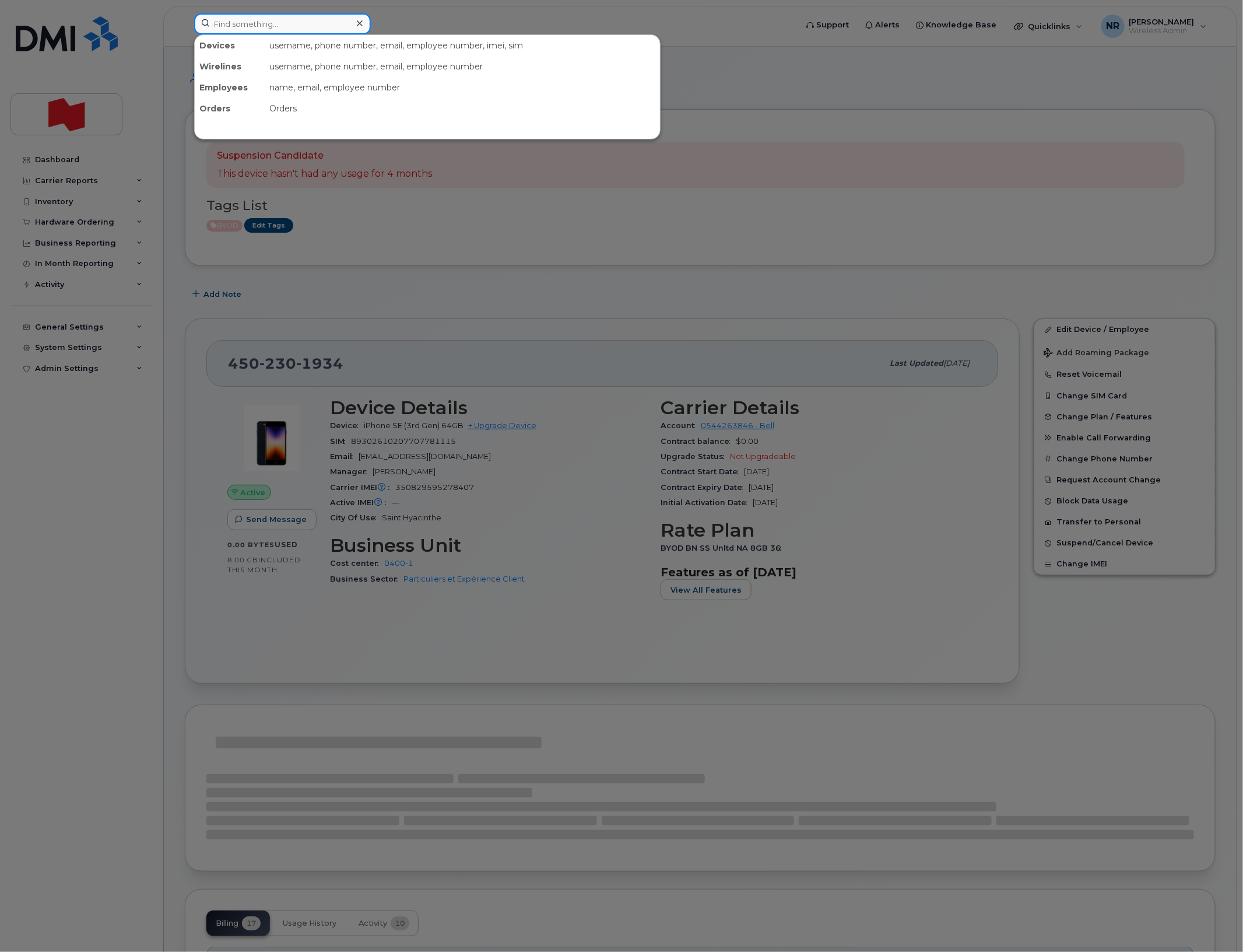
click at [332, 21] on input at bounding box center [282, 24] width 177 height 21
paste input "4504056371"
type input "4504056371"
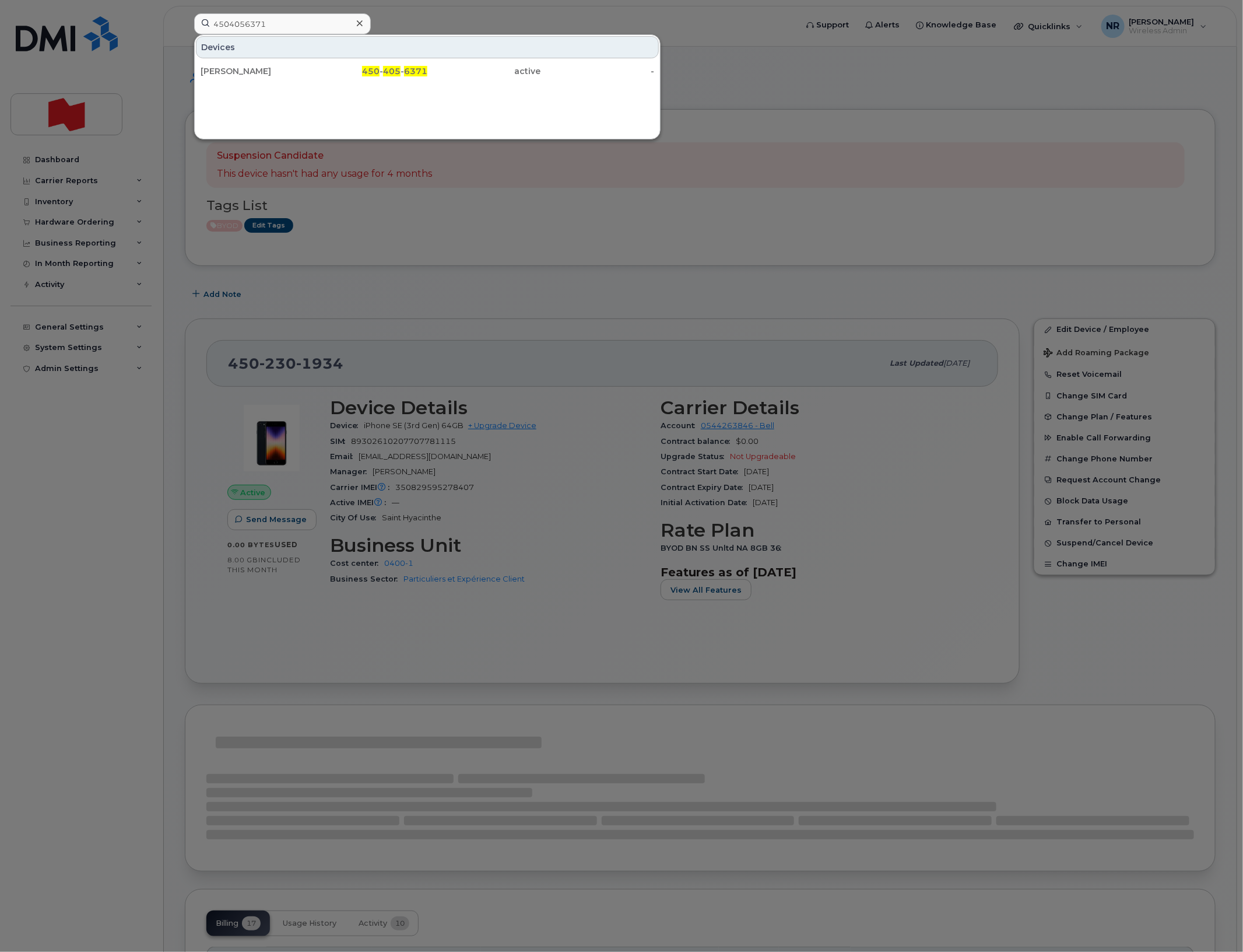
click at [240, 69] on div "Genevieve Legare" at bounding box center [257, 71] width 114 height 12
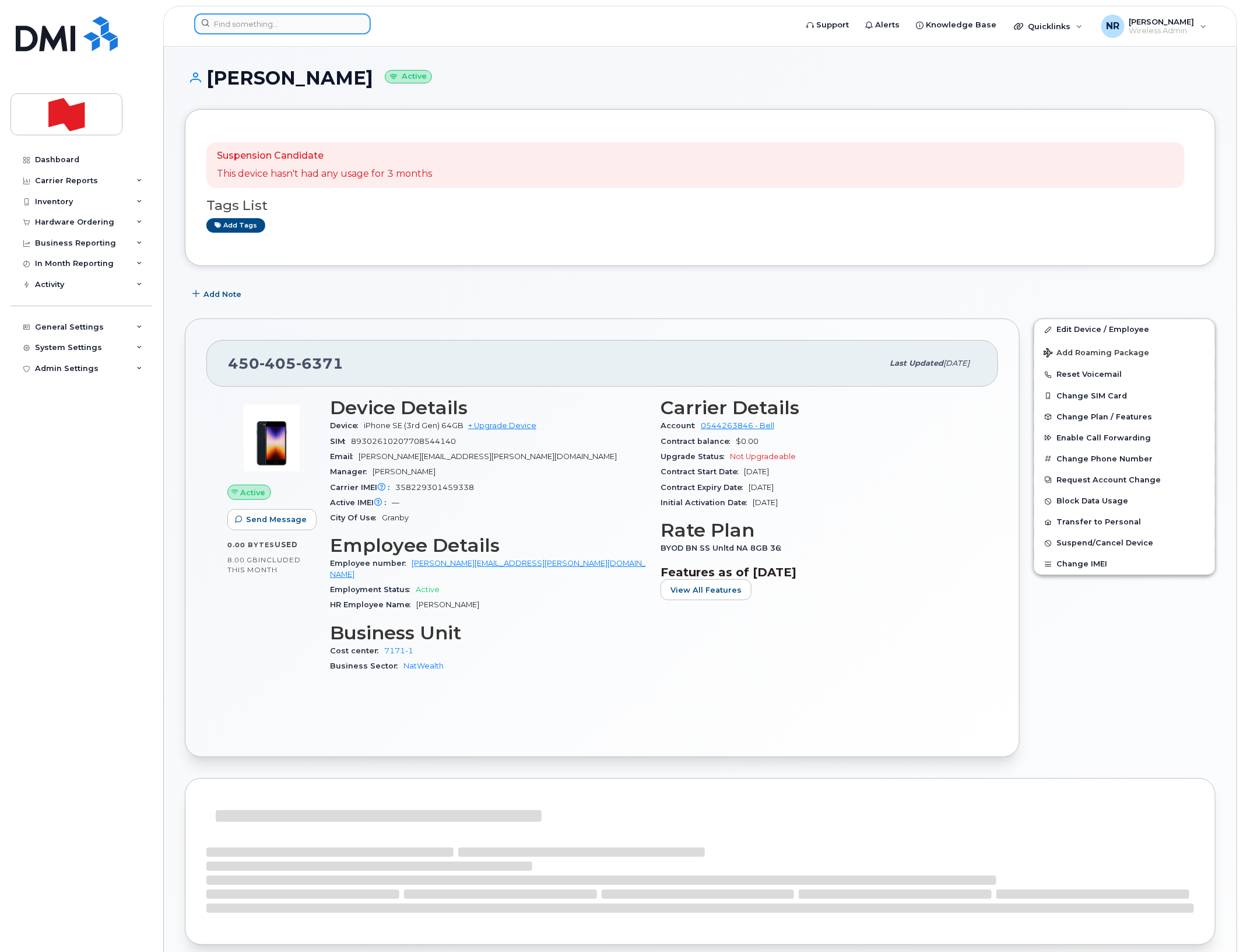
click at [291, 28] on input at bounding box center [282, 24] width 177 height 21
paste input "4505211986"
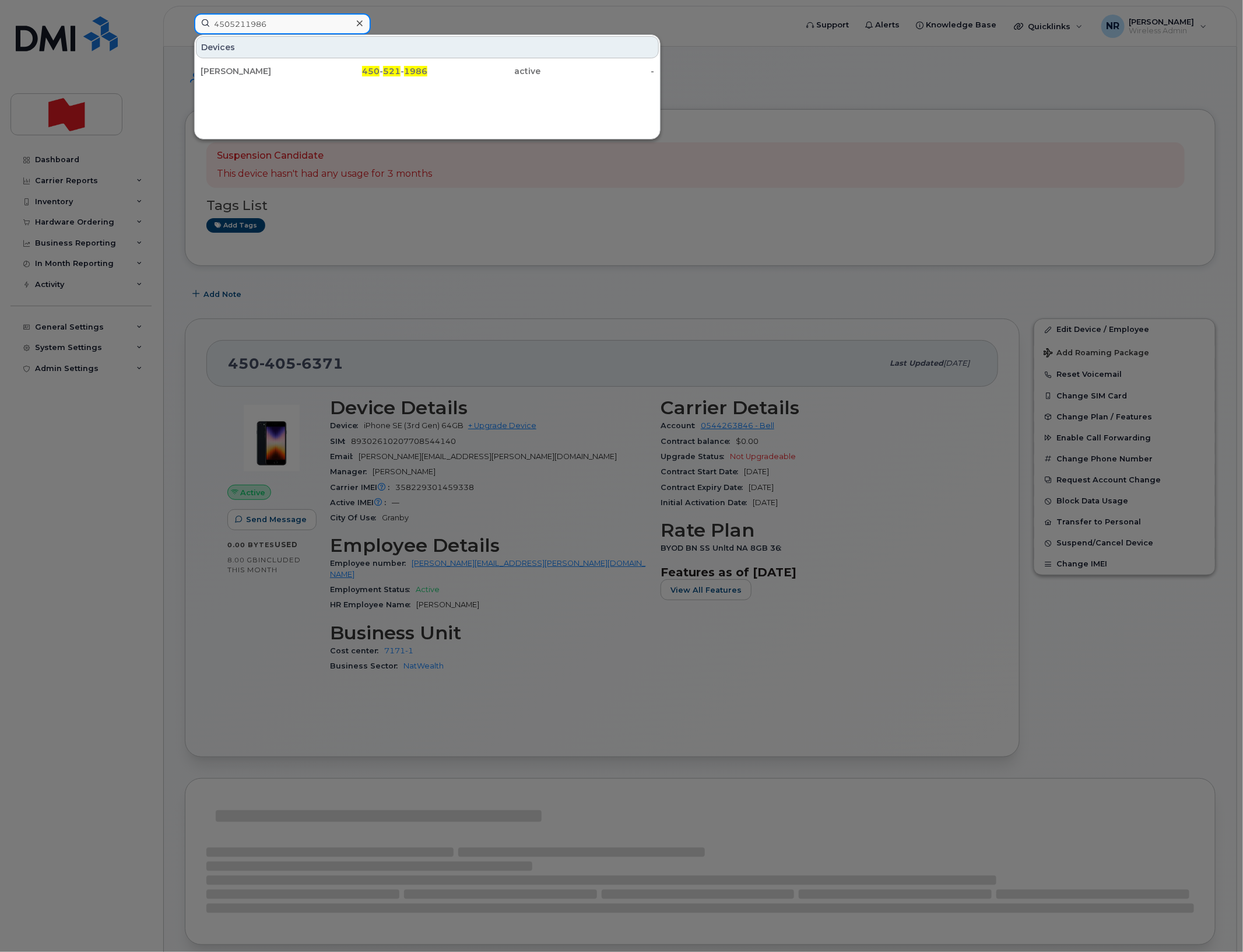
type input "4505211986"
click at [226, 71] on div "[PERSON_NAME]" at bounding box center [257, 71] width 114 height 12
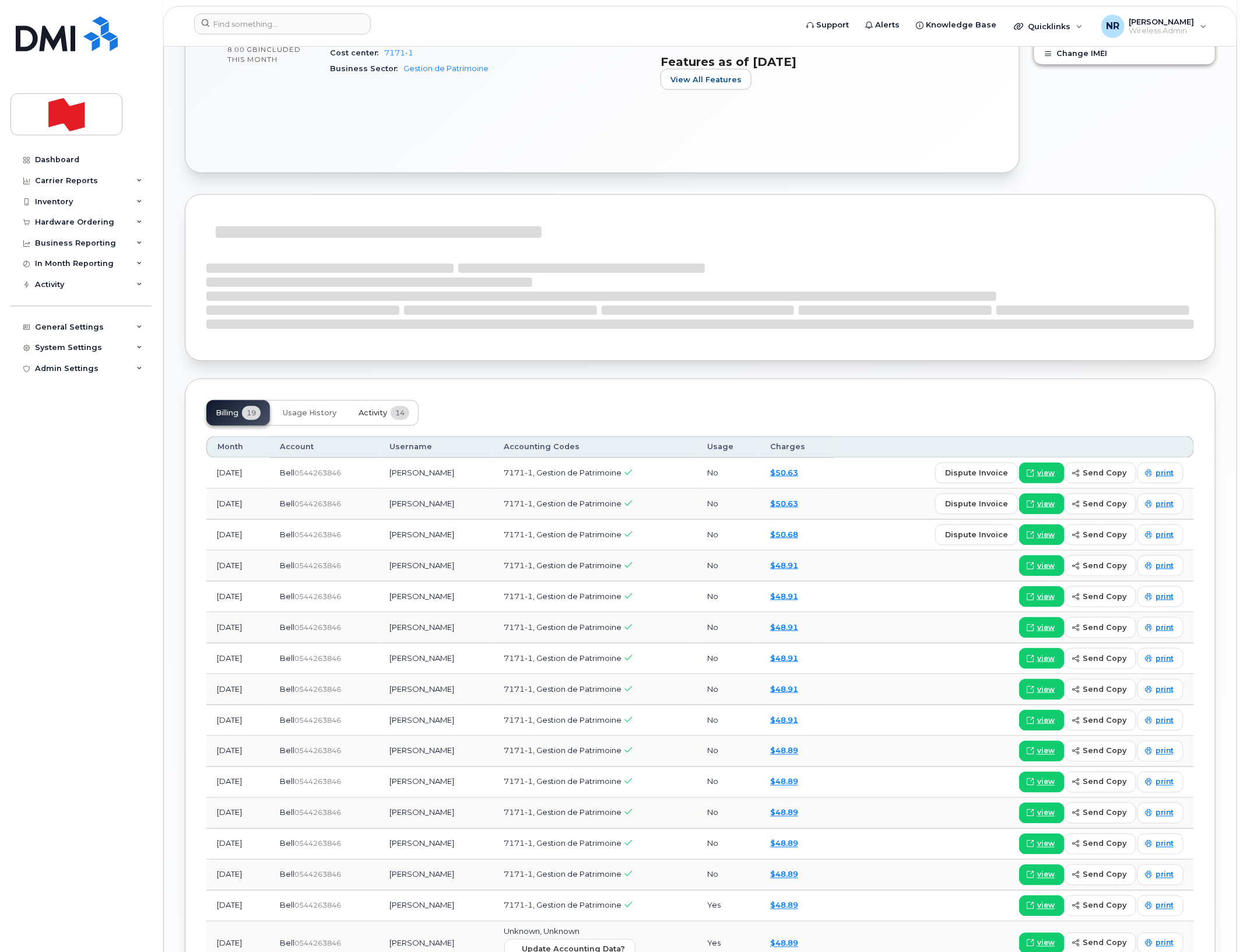
click at [371, 409] on span "Activity" at bounding box center [373, 412] width 28 height 10
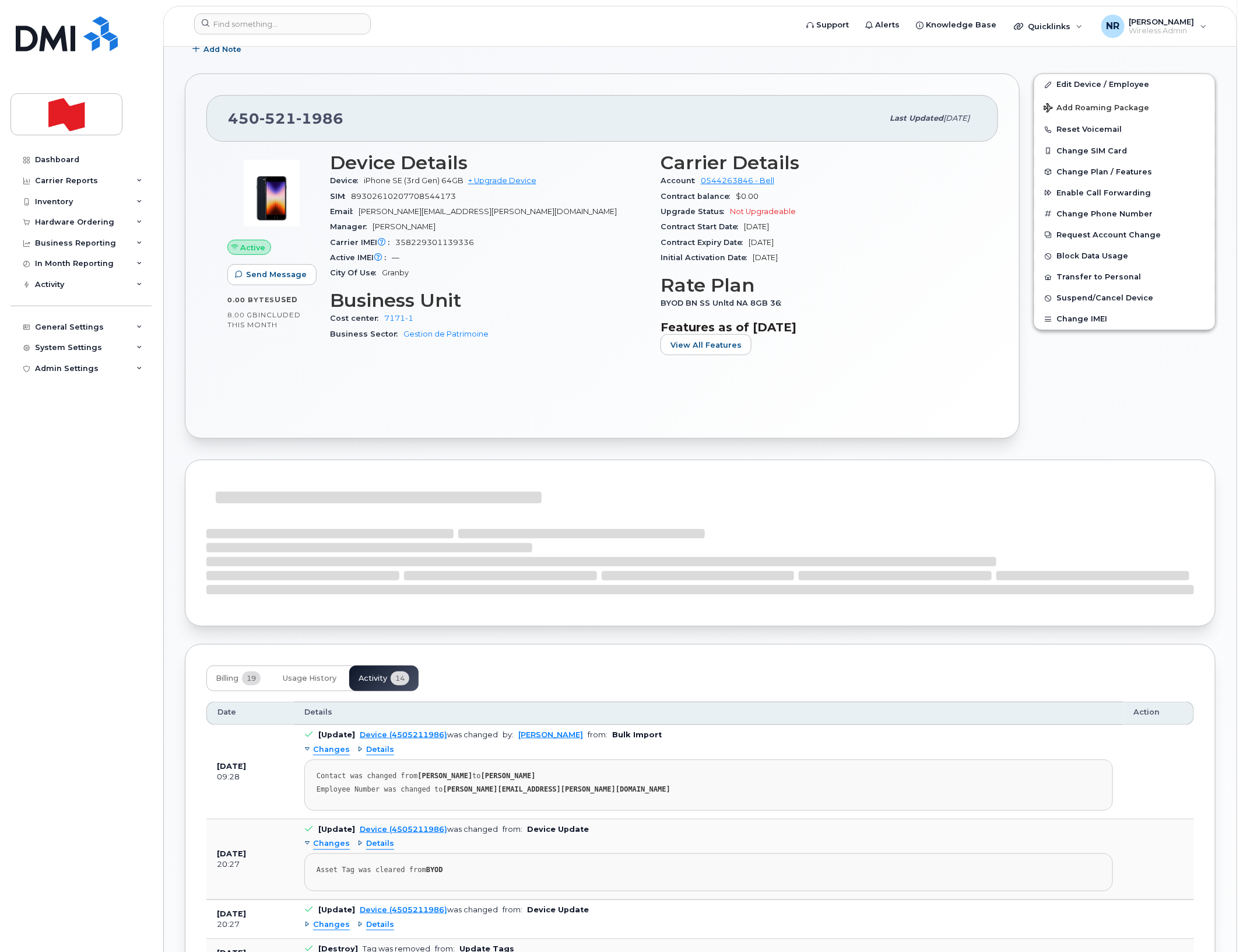
scroll to position [511, 0]
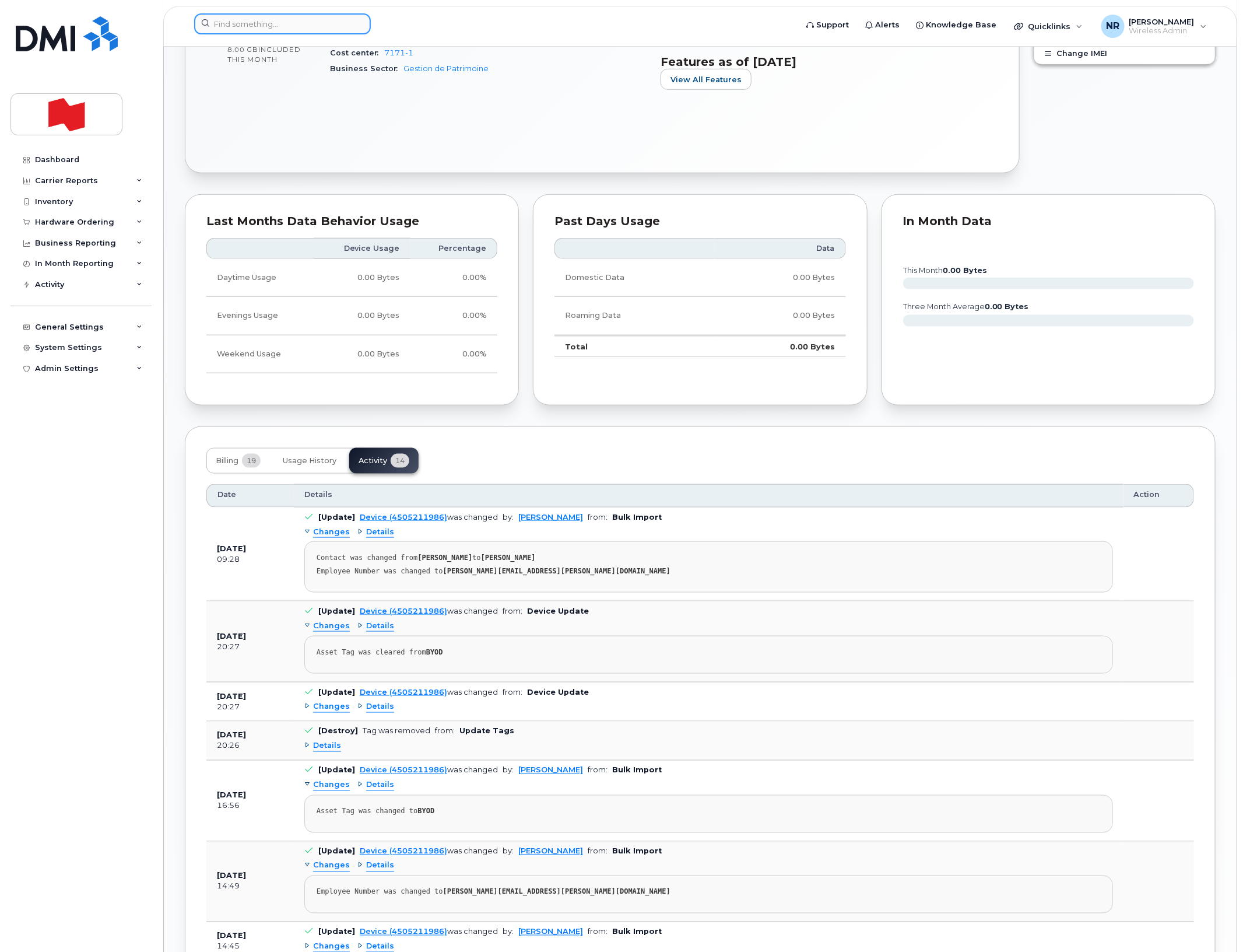
click at [307, 20] on input at bounding box center [282, 24] width 177 height 21
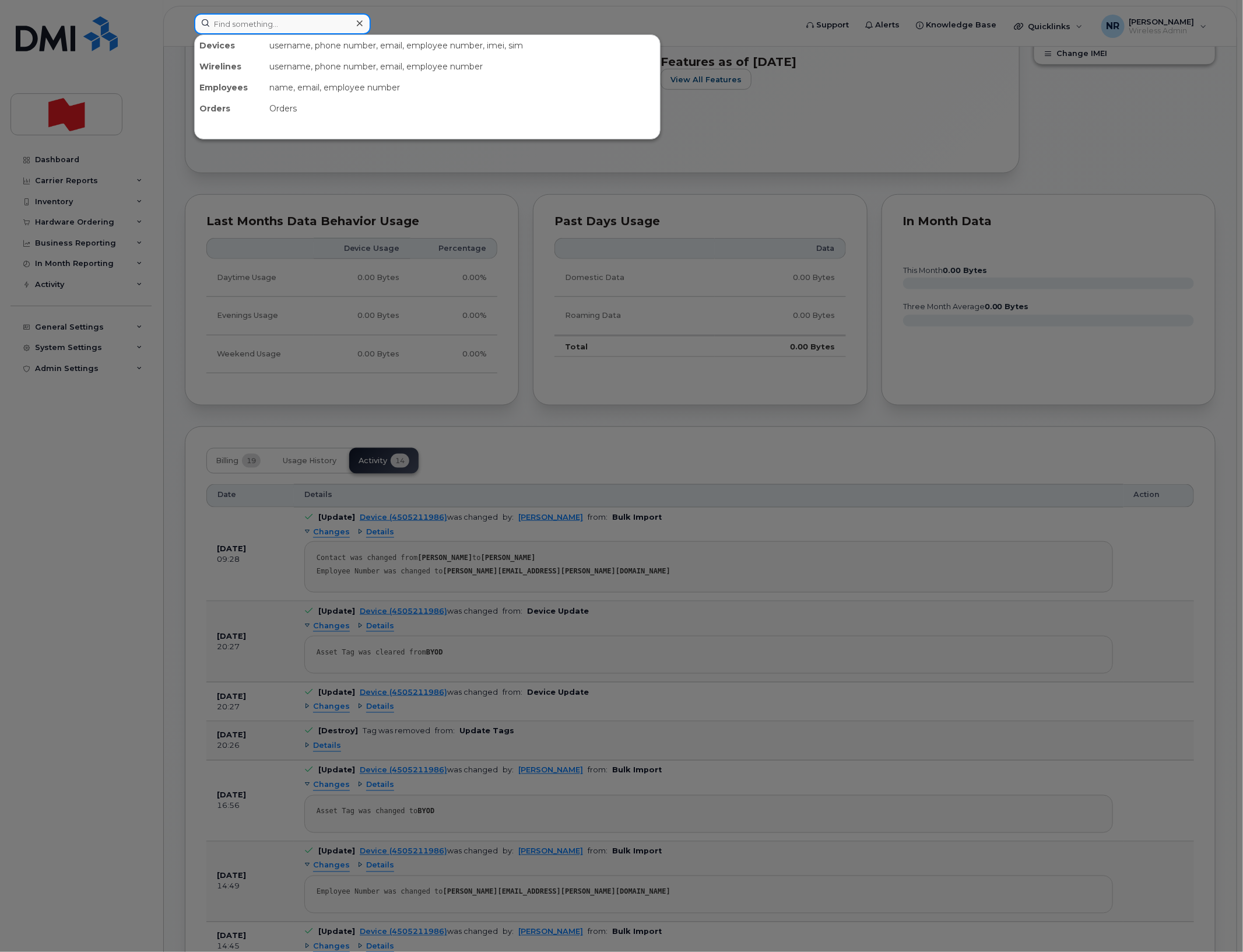
paste input "4508887744"
type input "4508887744"
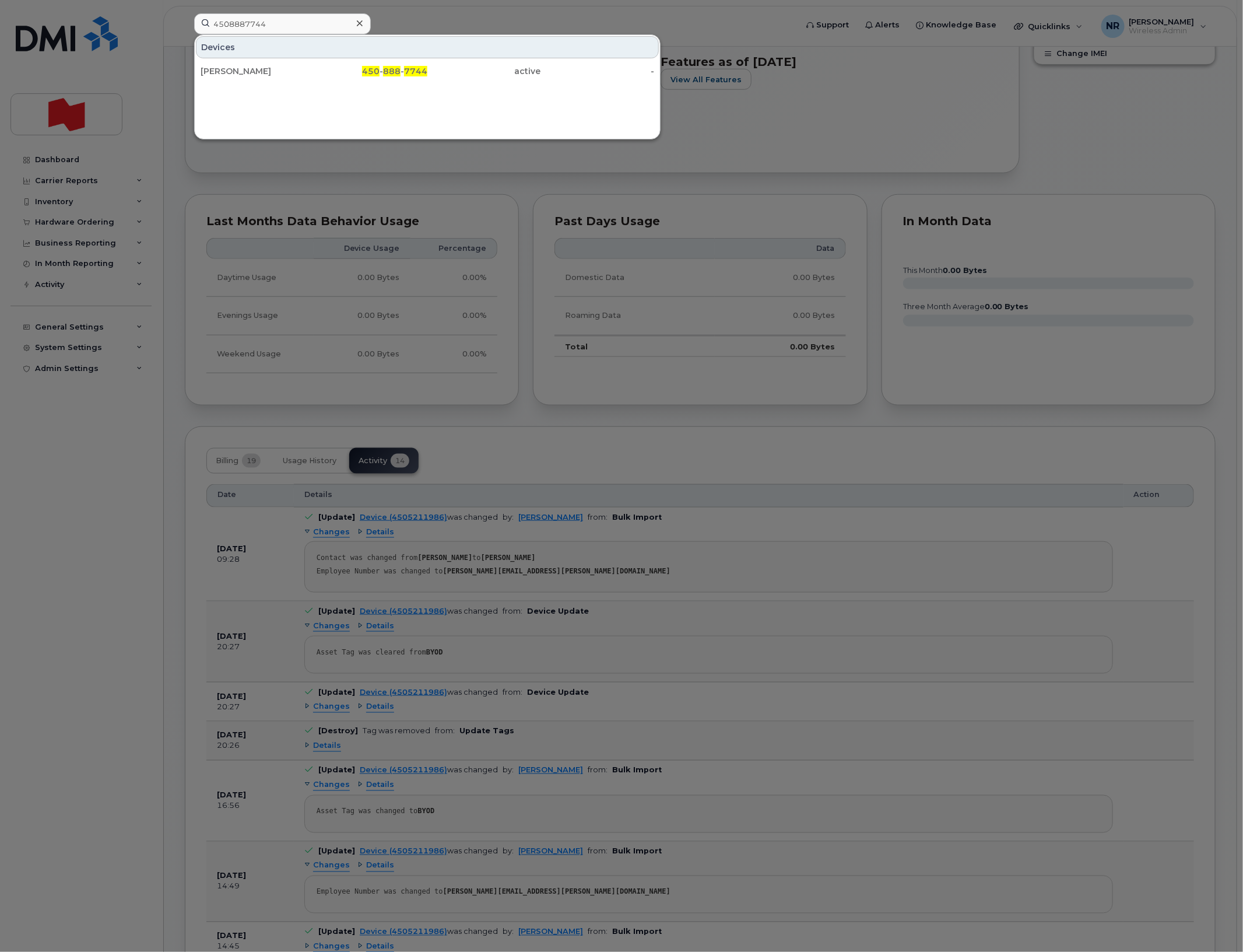
click at [238, 71] on div "Valérie Belzile" at bounding box center [257, 71] width 114 height 12
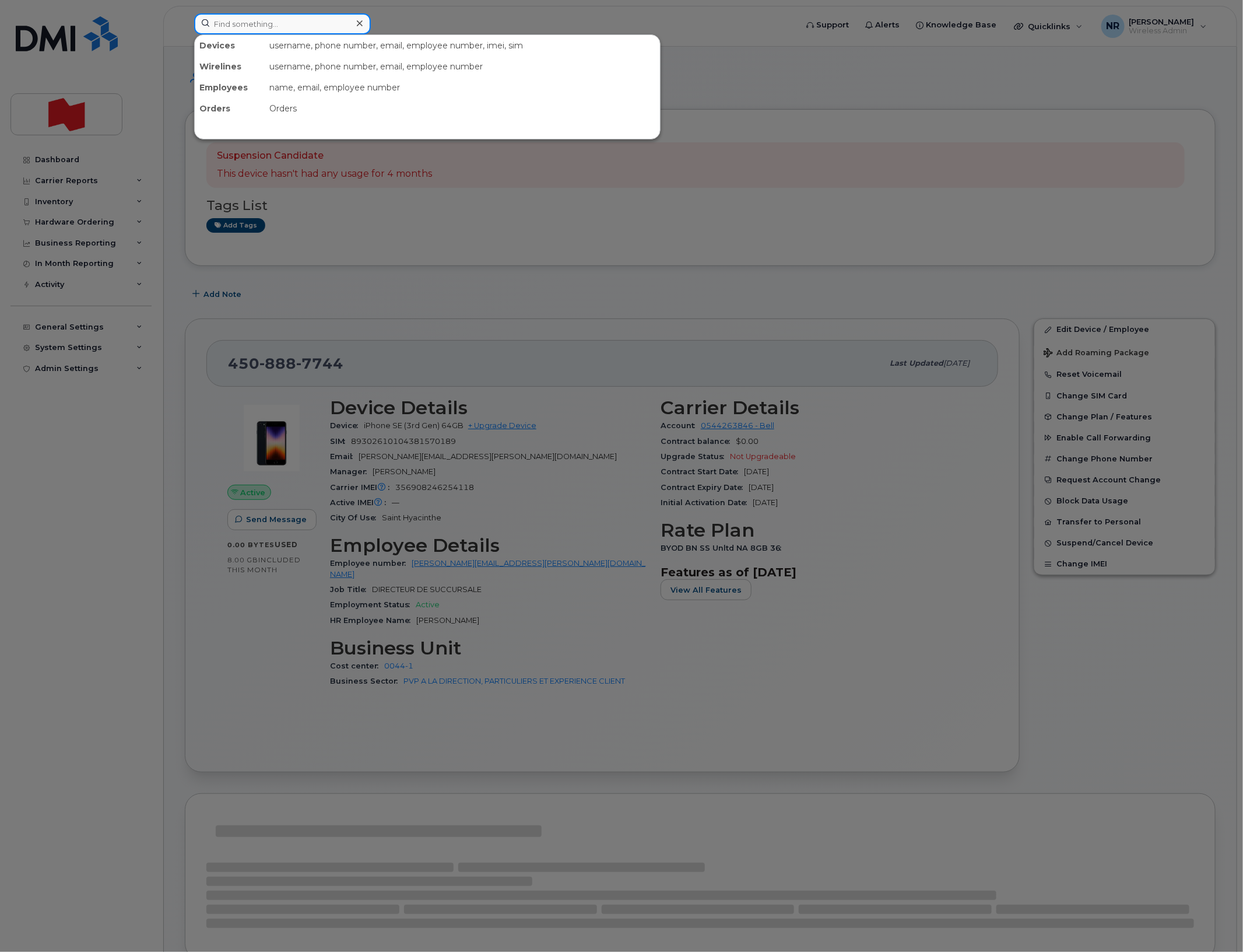
click at [264, 22] on input at bounding box center [282, 24] width 177 height 21
paste input "4509164578"
type input "4509164578"
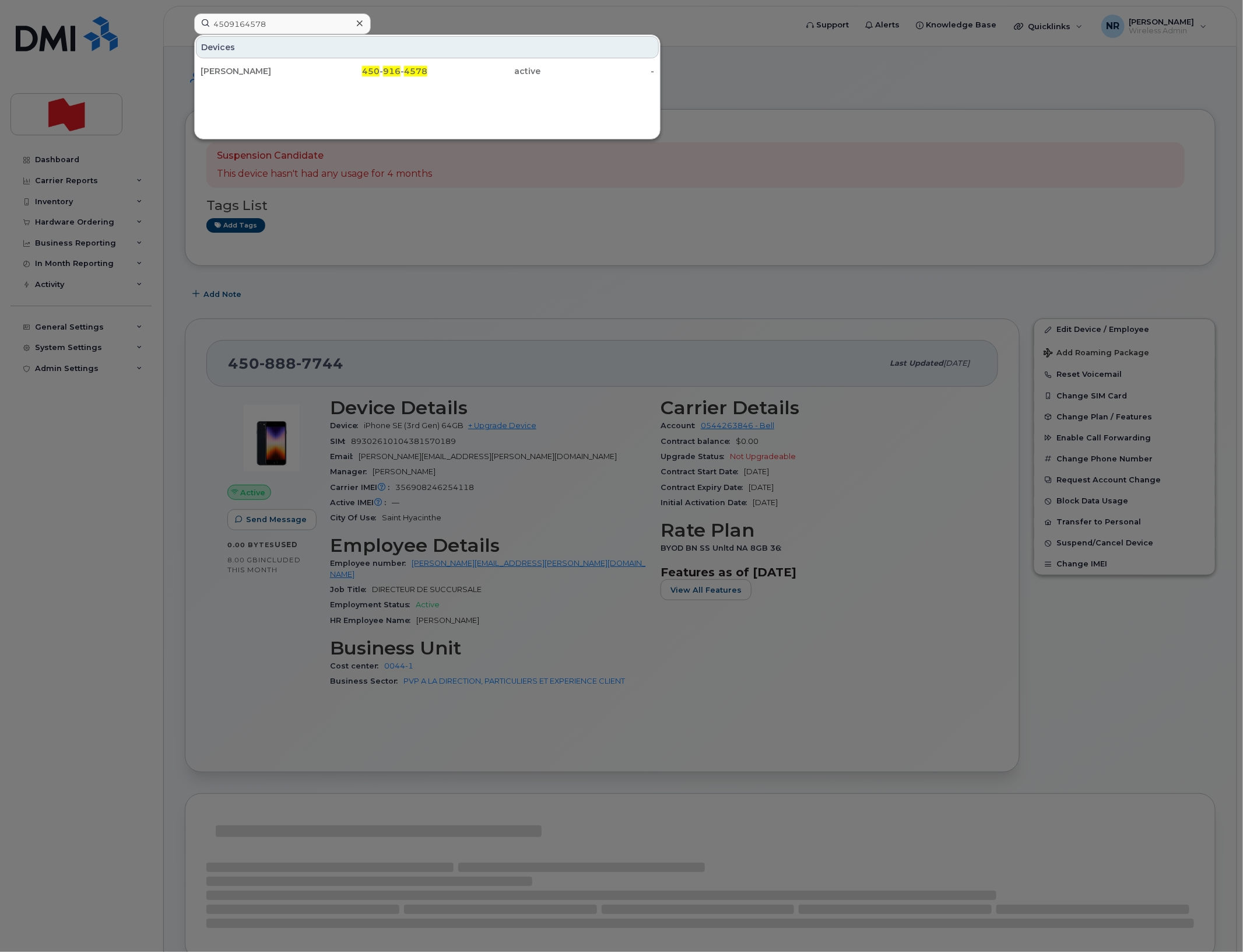
click at [240, 74] on div "Guillaume Tellier" at bounding box center [257, 71] width 114 height 12
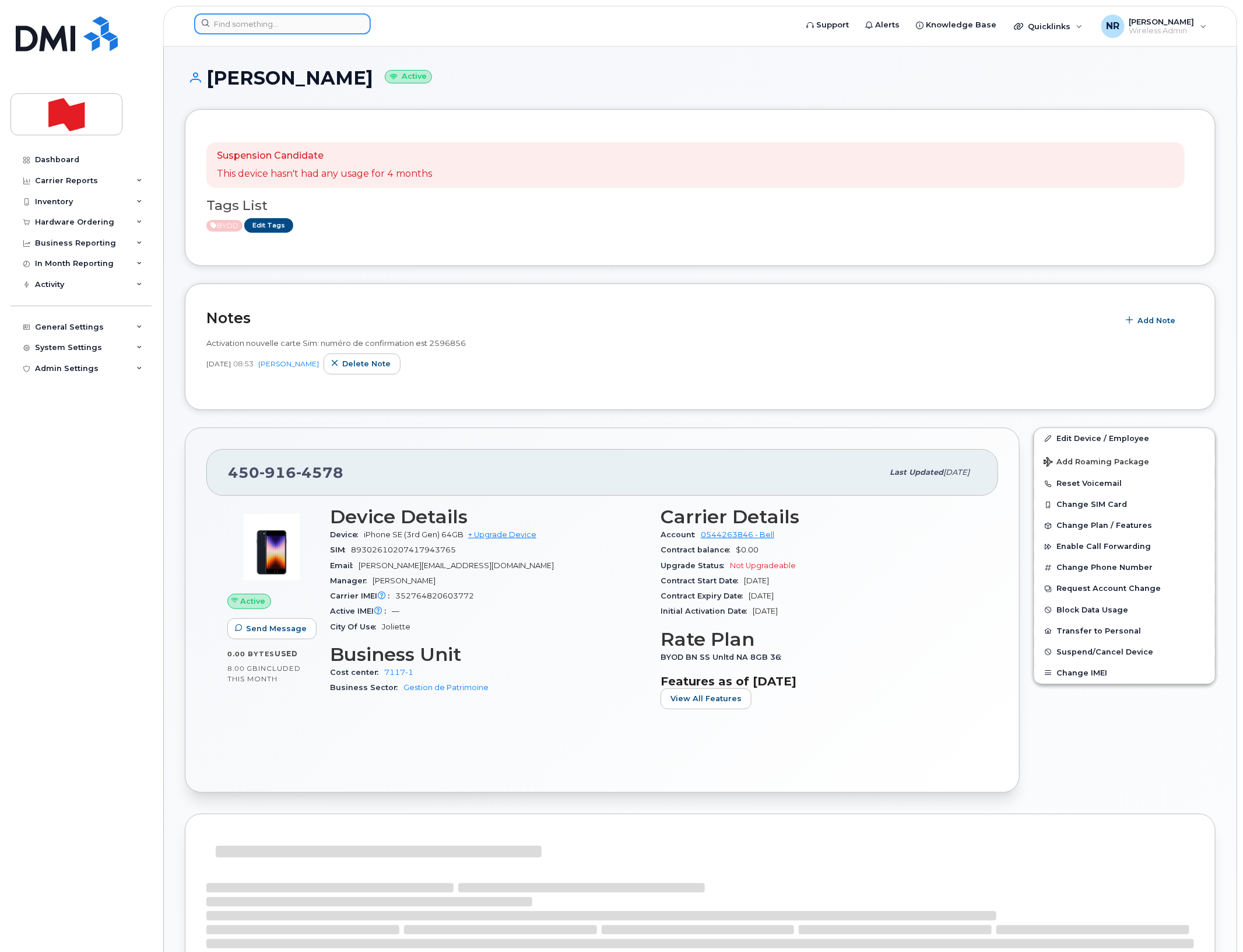
click at [272, 28] on input at bounding box center [282, 24] width 177 height 21
paste input "4683590897"
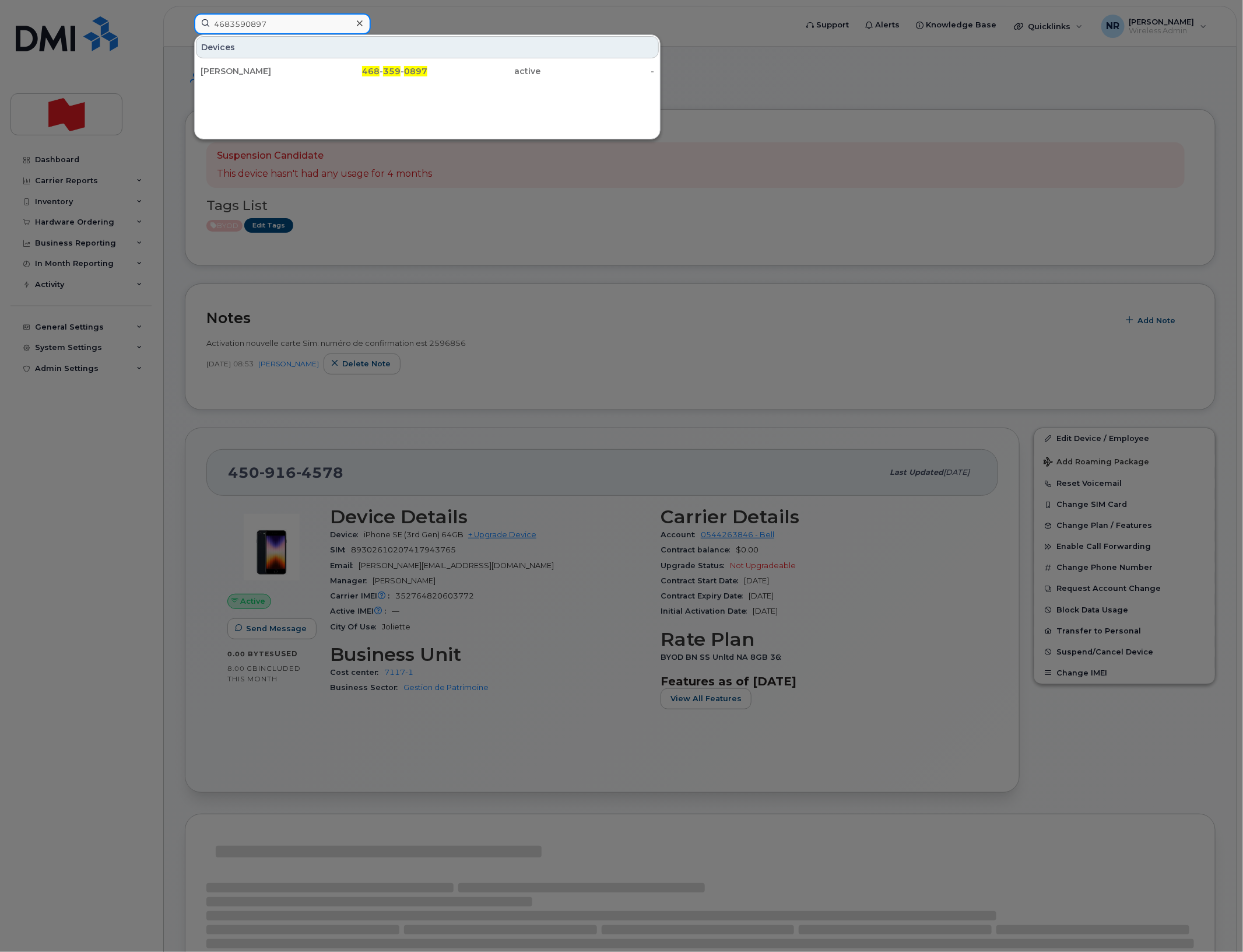
type input "4683590897"
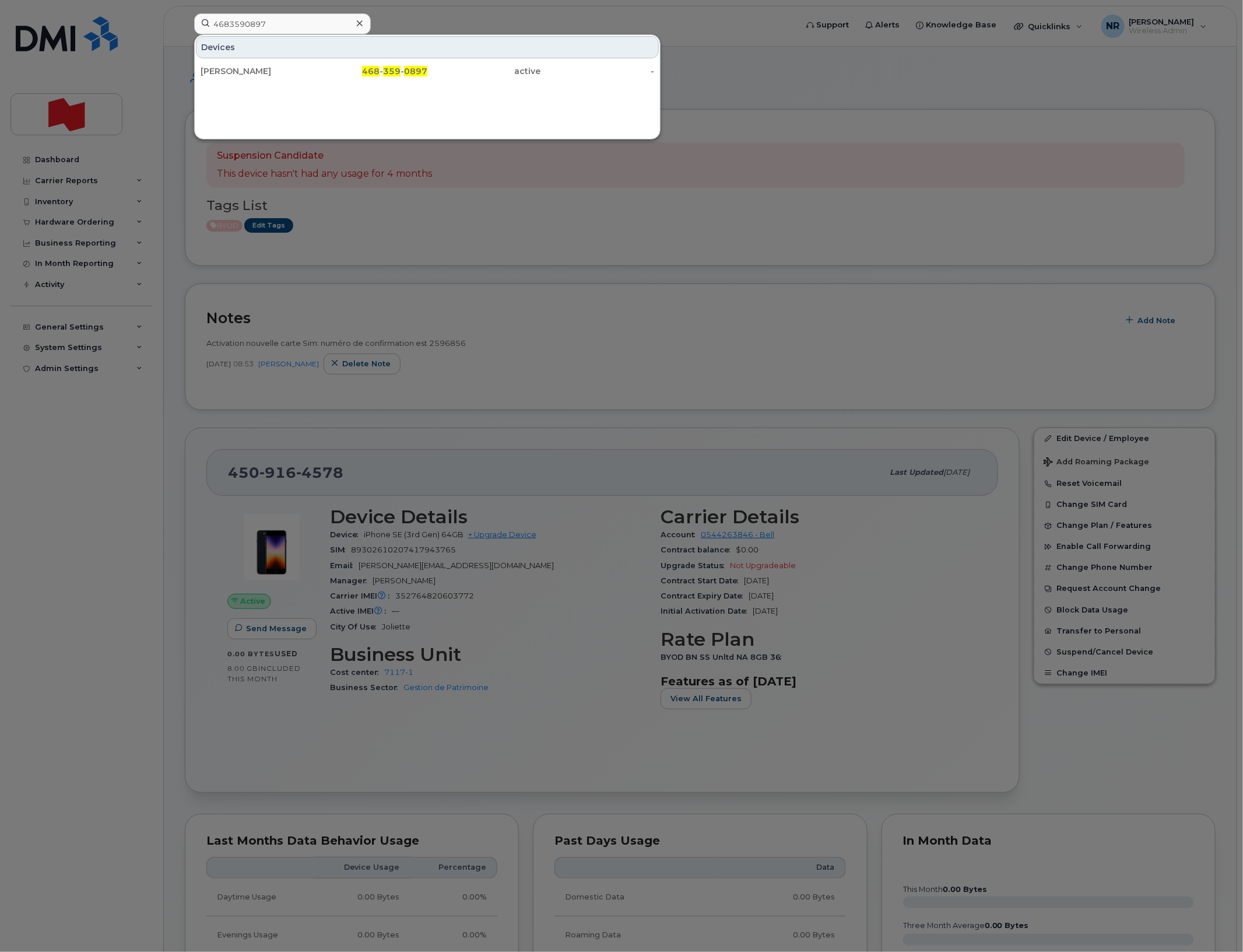
click at [247, 72] on div "Sarah Binette" at bounding box center [257, 71] width 114 height 12
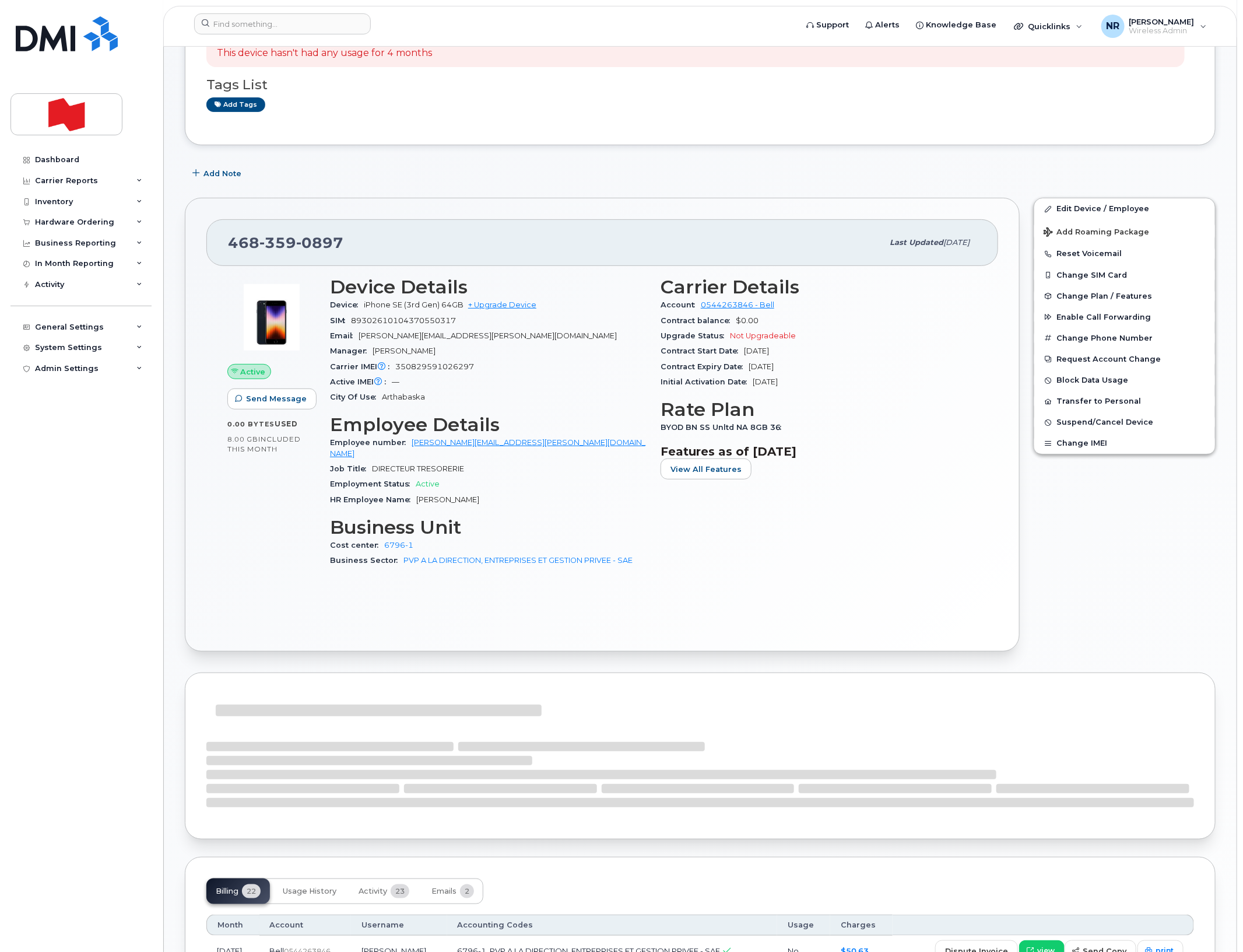
scroll to position [291, 0]
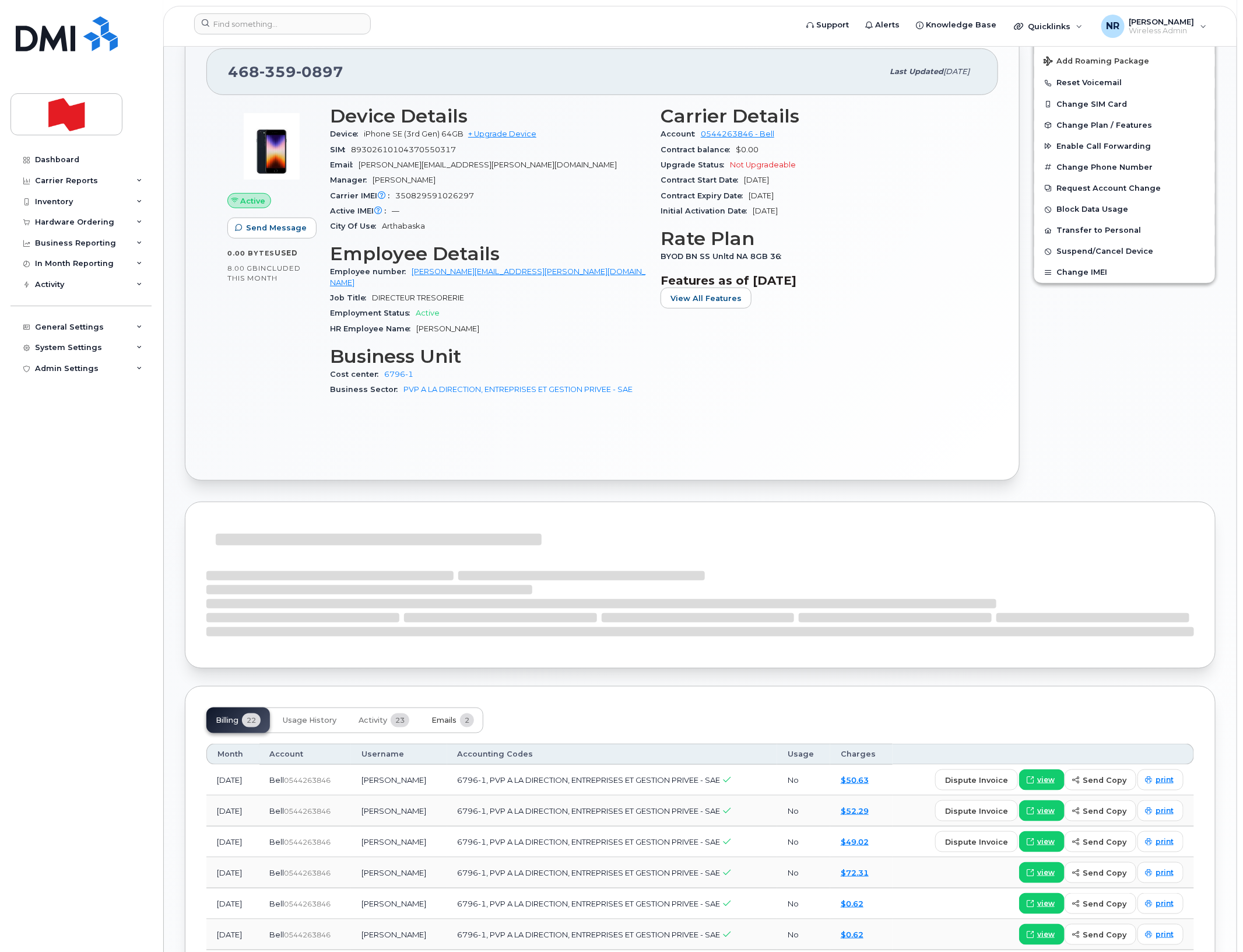
click at [456, 716] on span "Emails" at bounding box center [444, 720] width 25 height 10
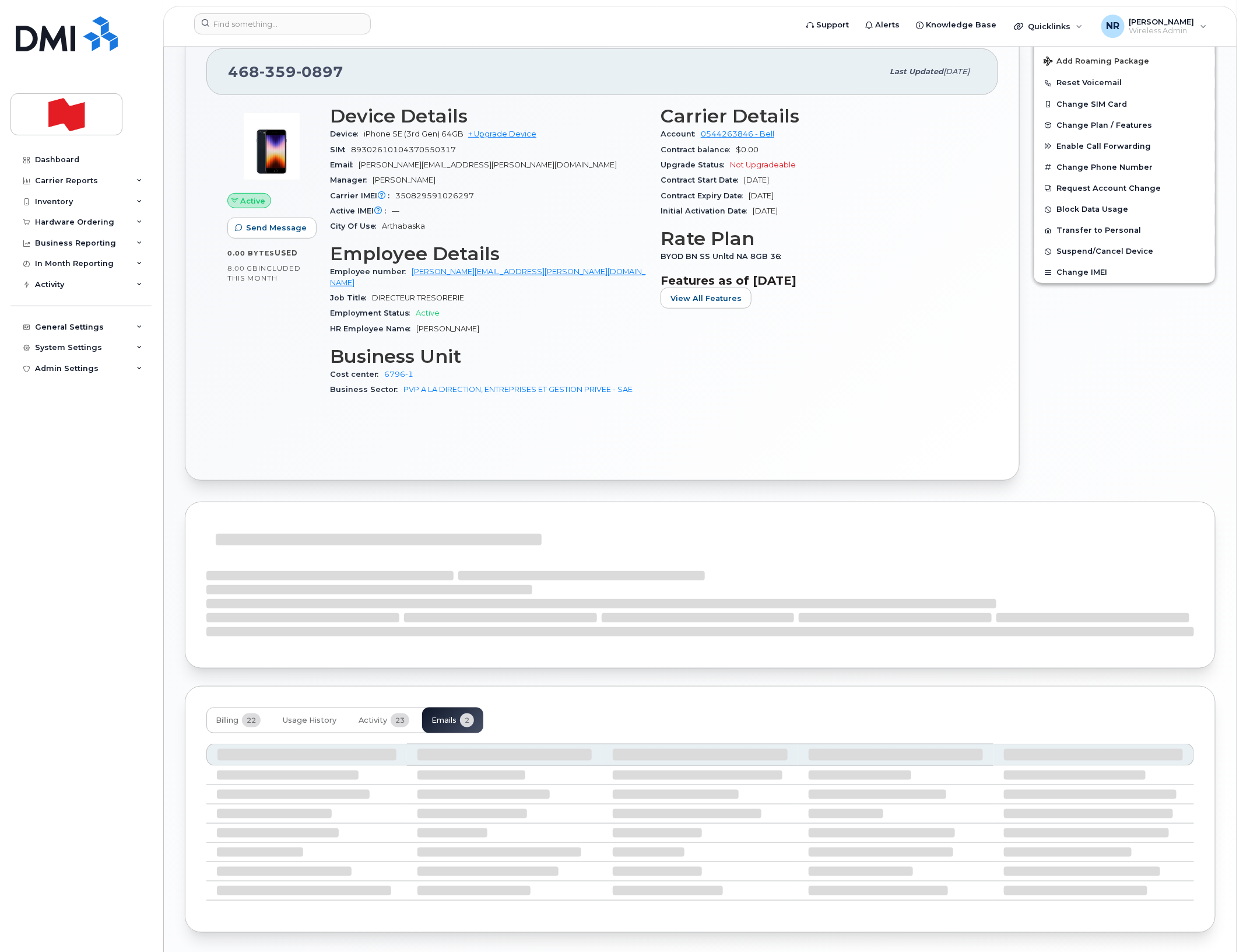
scroll to position [228, 0]
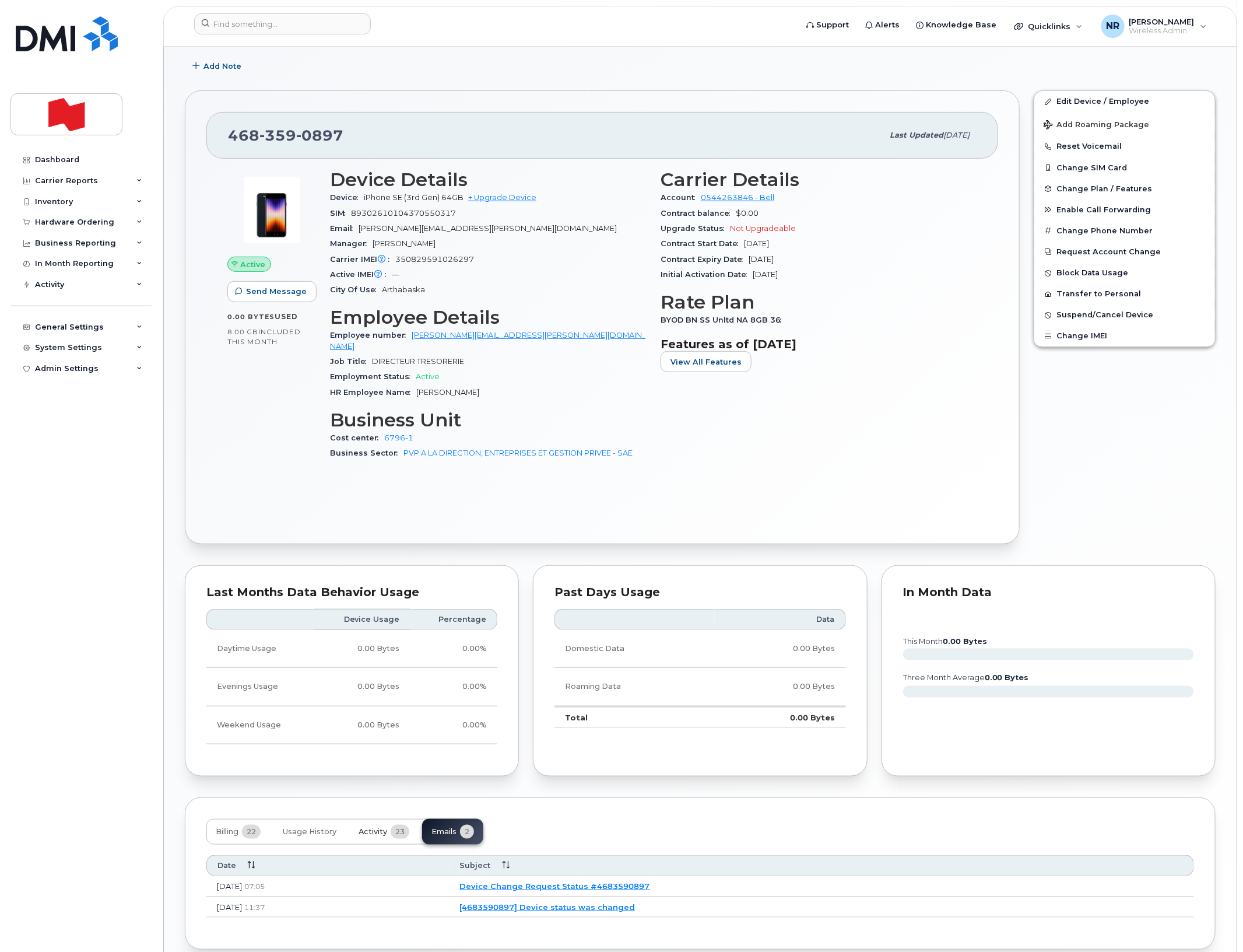
click at [362, 774] on div "Suspension Candidate This device hasn't had any usage for 4 months Tags List Ad…" at bounding box center [700, 415] width 1031 height 1069
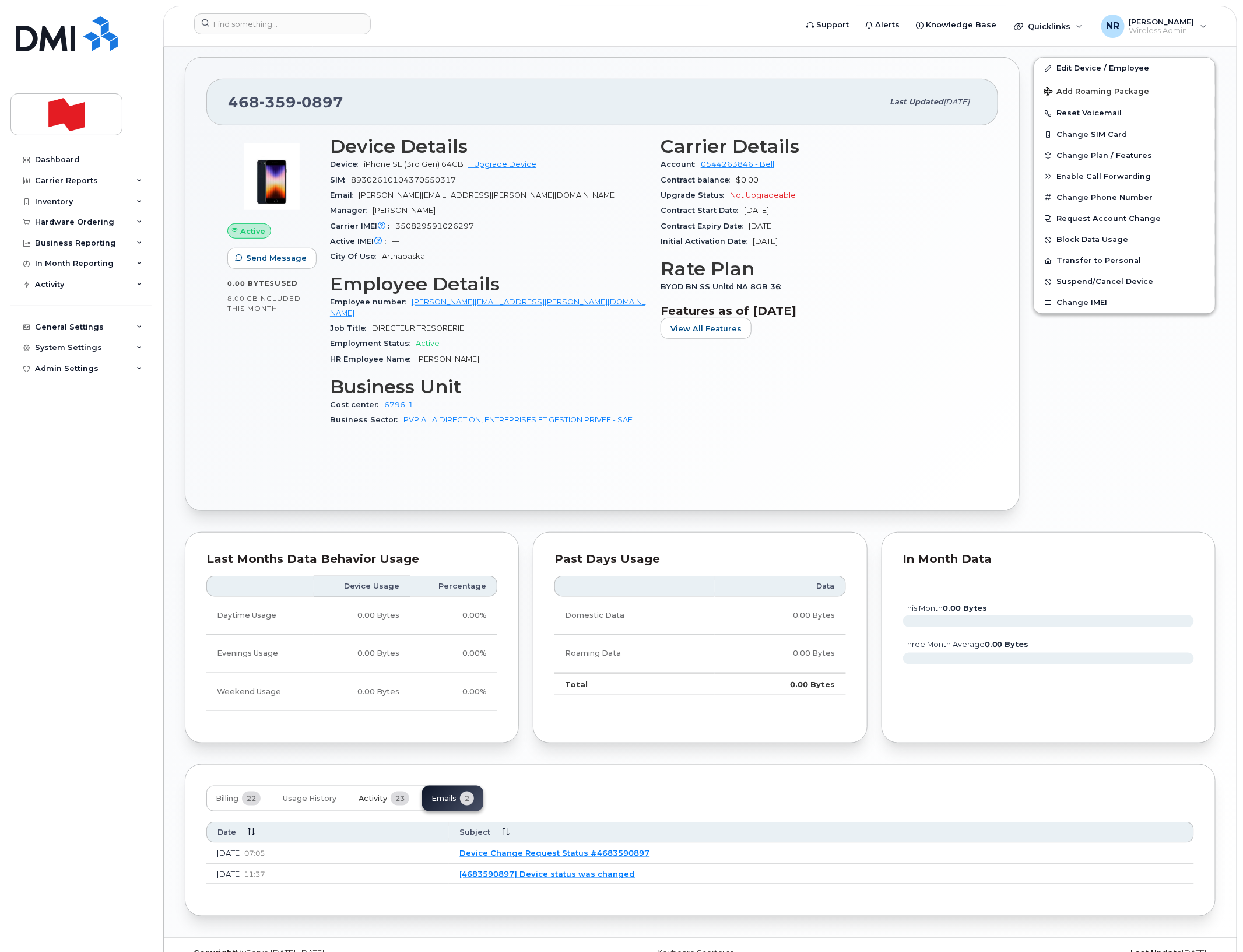
scroll to position [276, 0]
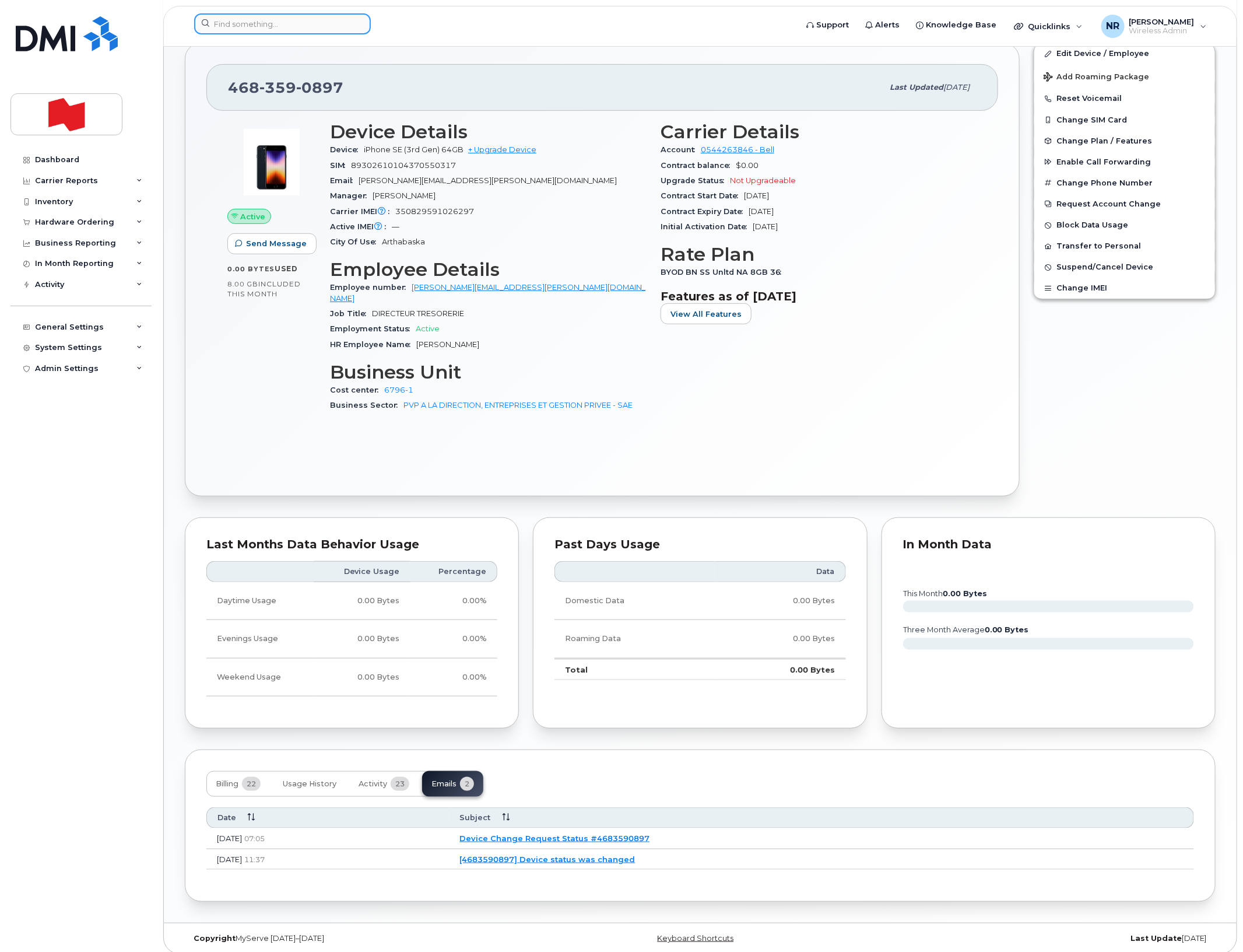
click at [274, 25] on input at bounding box center [282, 24] width 177 height 21
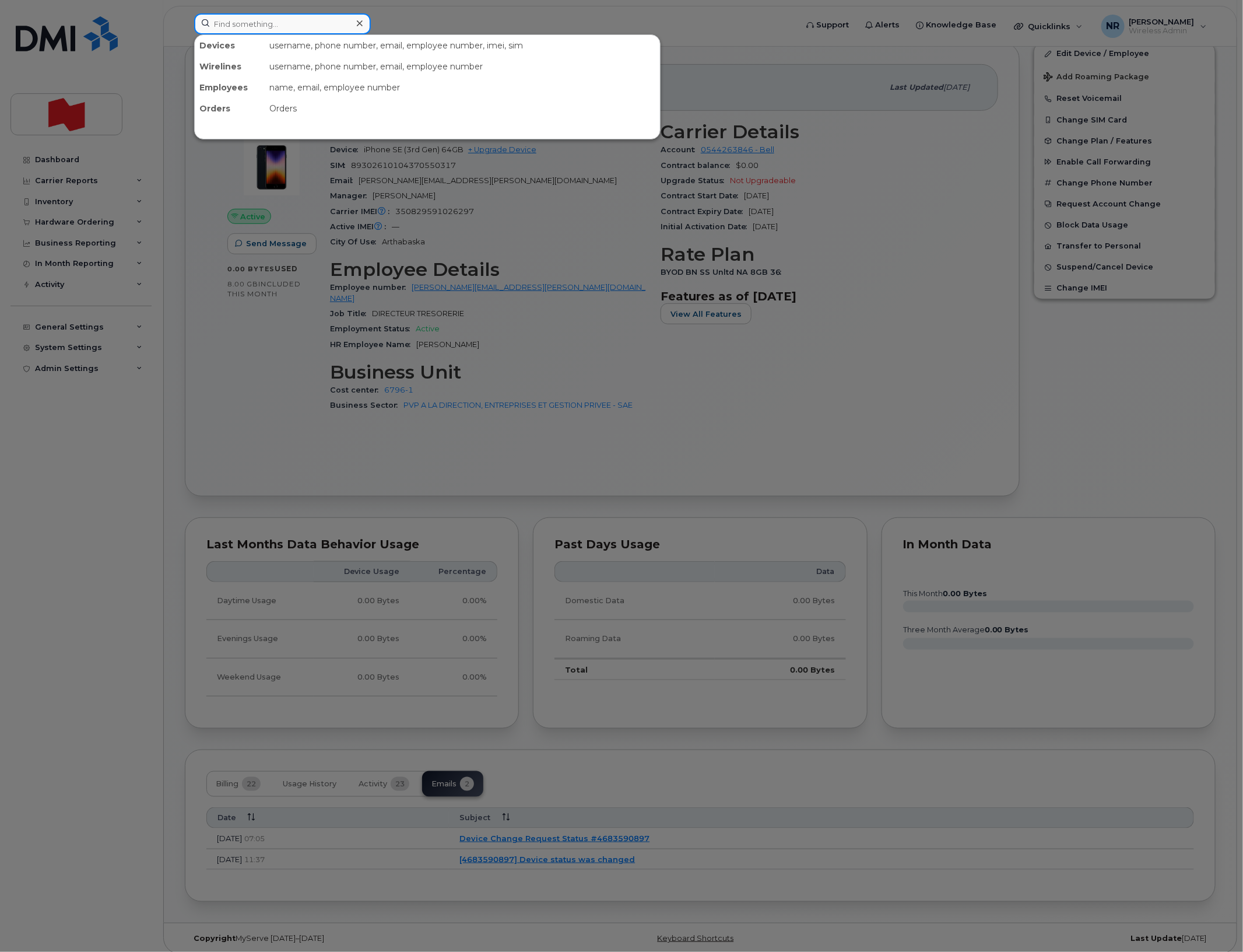
paste input "5063781114"
type input "5063781114"
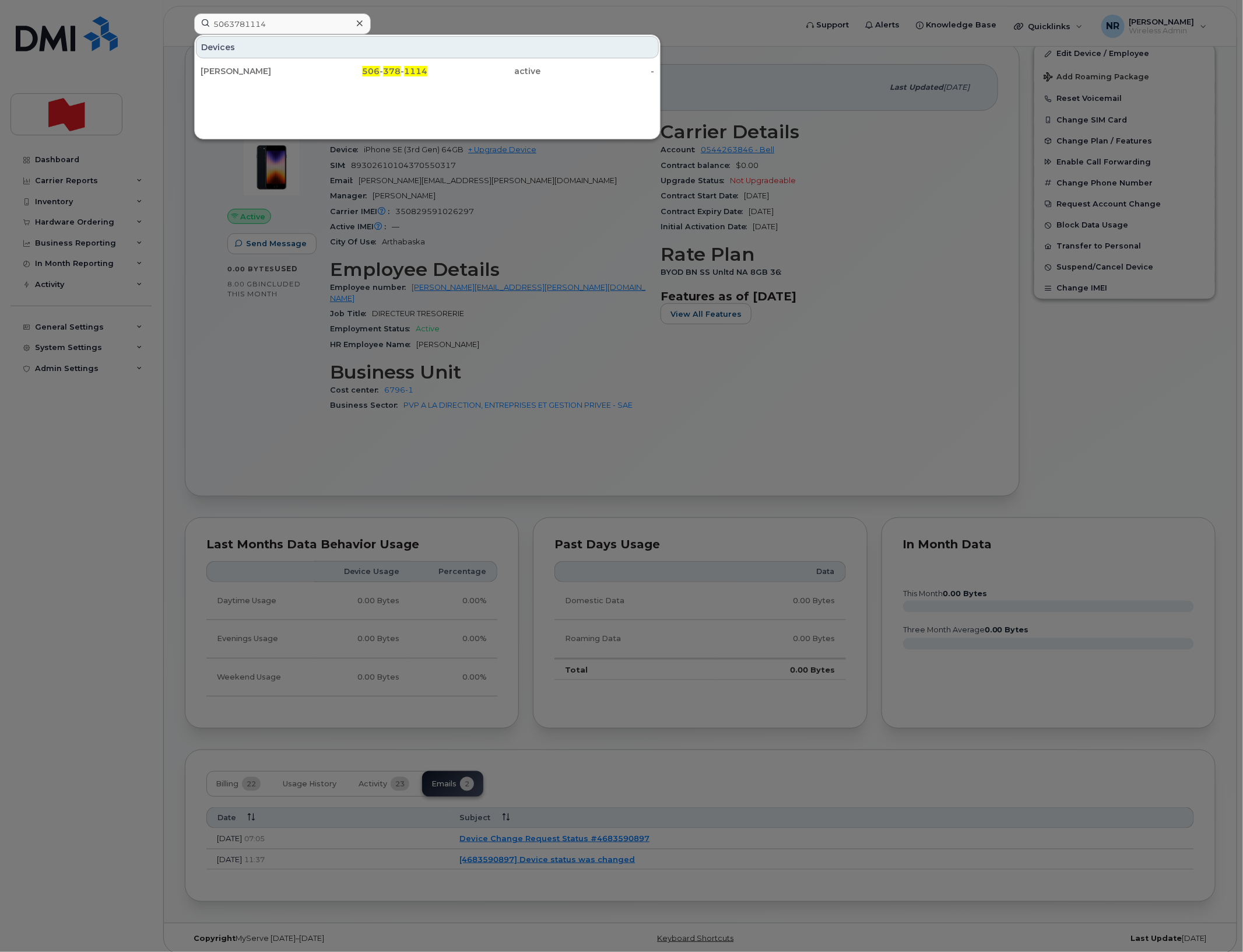
click at [231, 71] on div "[PERSON_NAME]" at bounding box center [257, 71] width 114 height 12
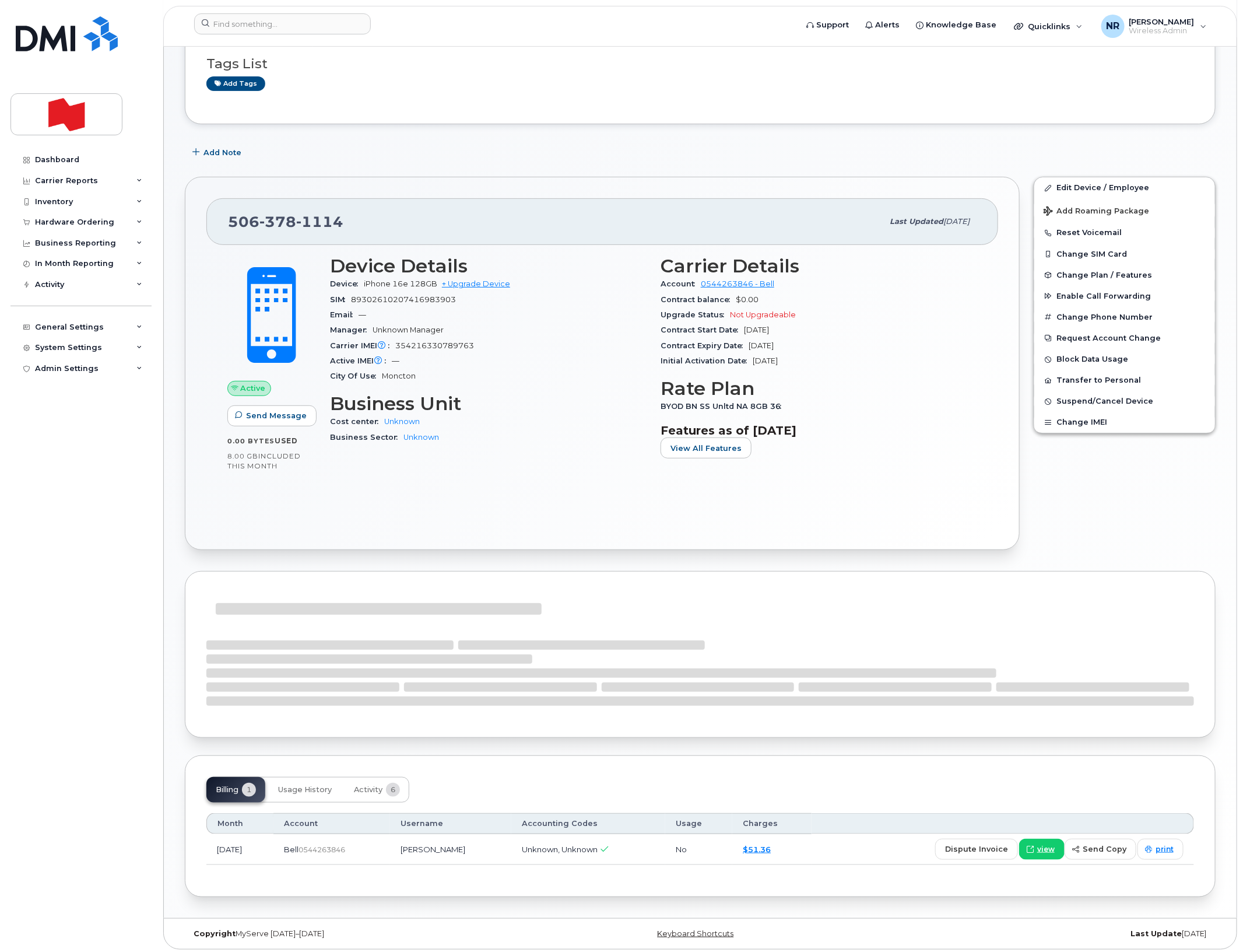
scroll to position [146, 0]
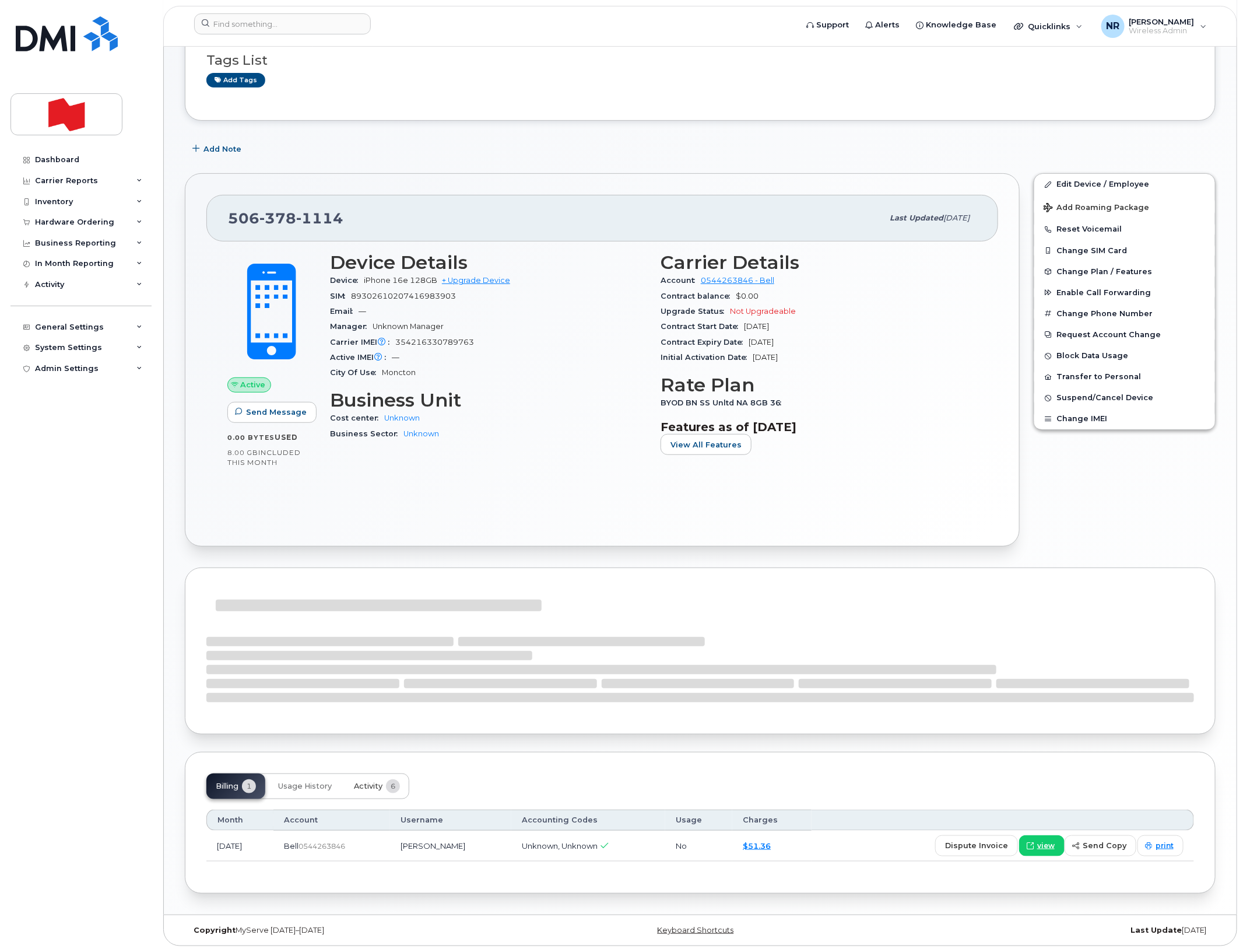
click at [371, 782] on span "Activity" at bounding box center [368, 786] width 28 height 10
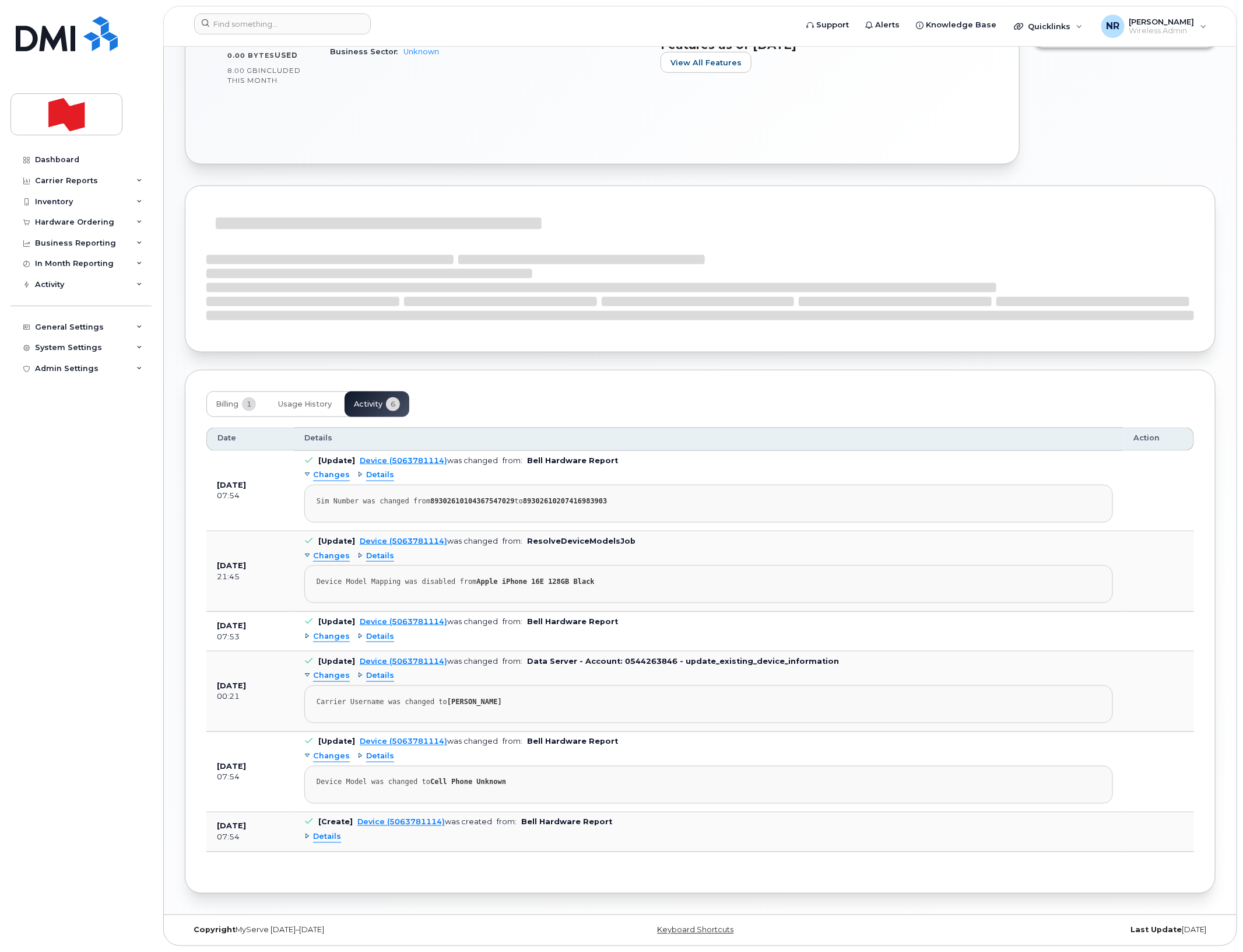
scroll to position [531, 0]
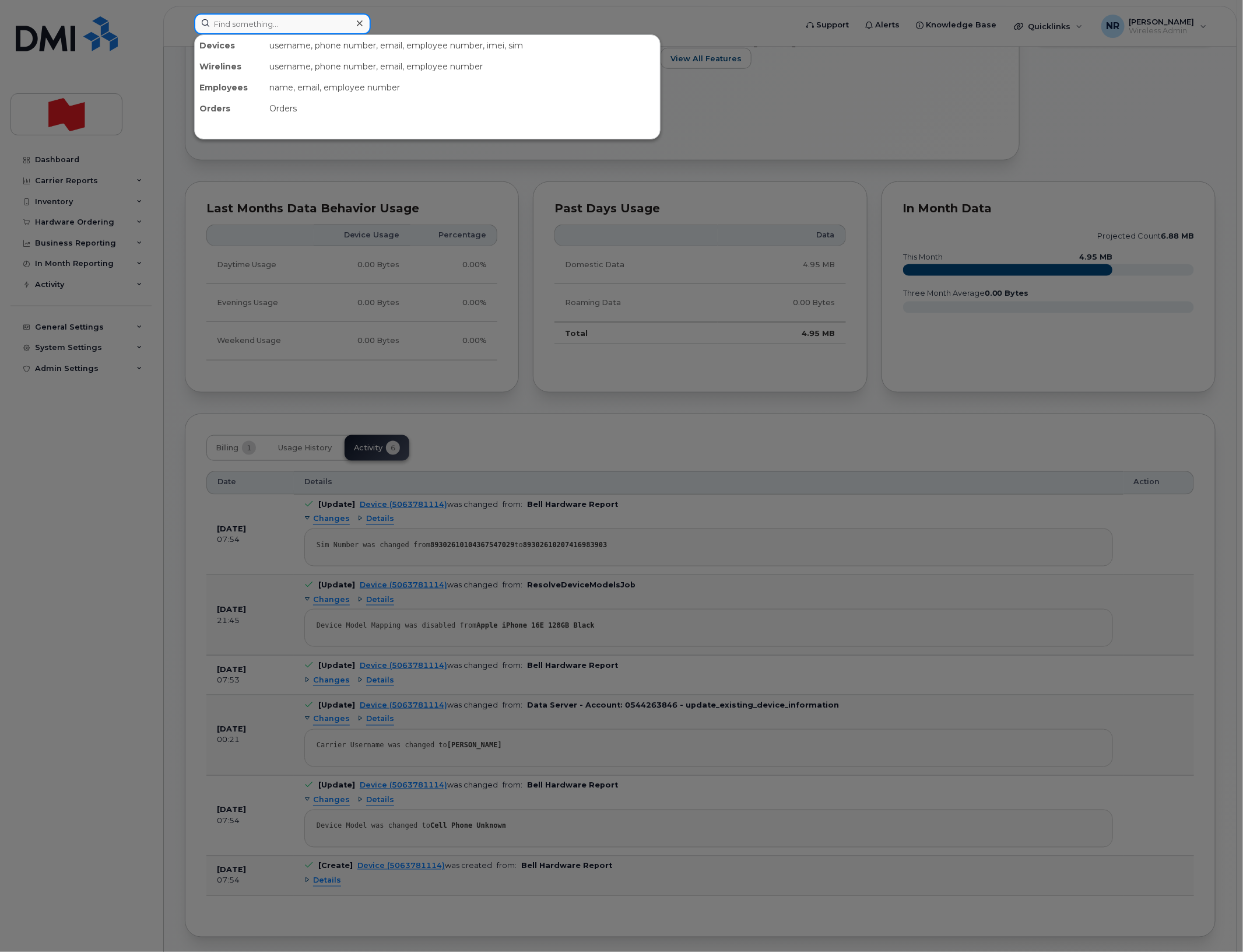
click at [248, 20] on input at bounding box center [282, 24] width 177 height 21
paste input "5065317064"
type input "5065317064"
click at [235, 71] on div "[PERSON_NAME]" at bounding box center [257, 71] width 114 height 12
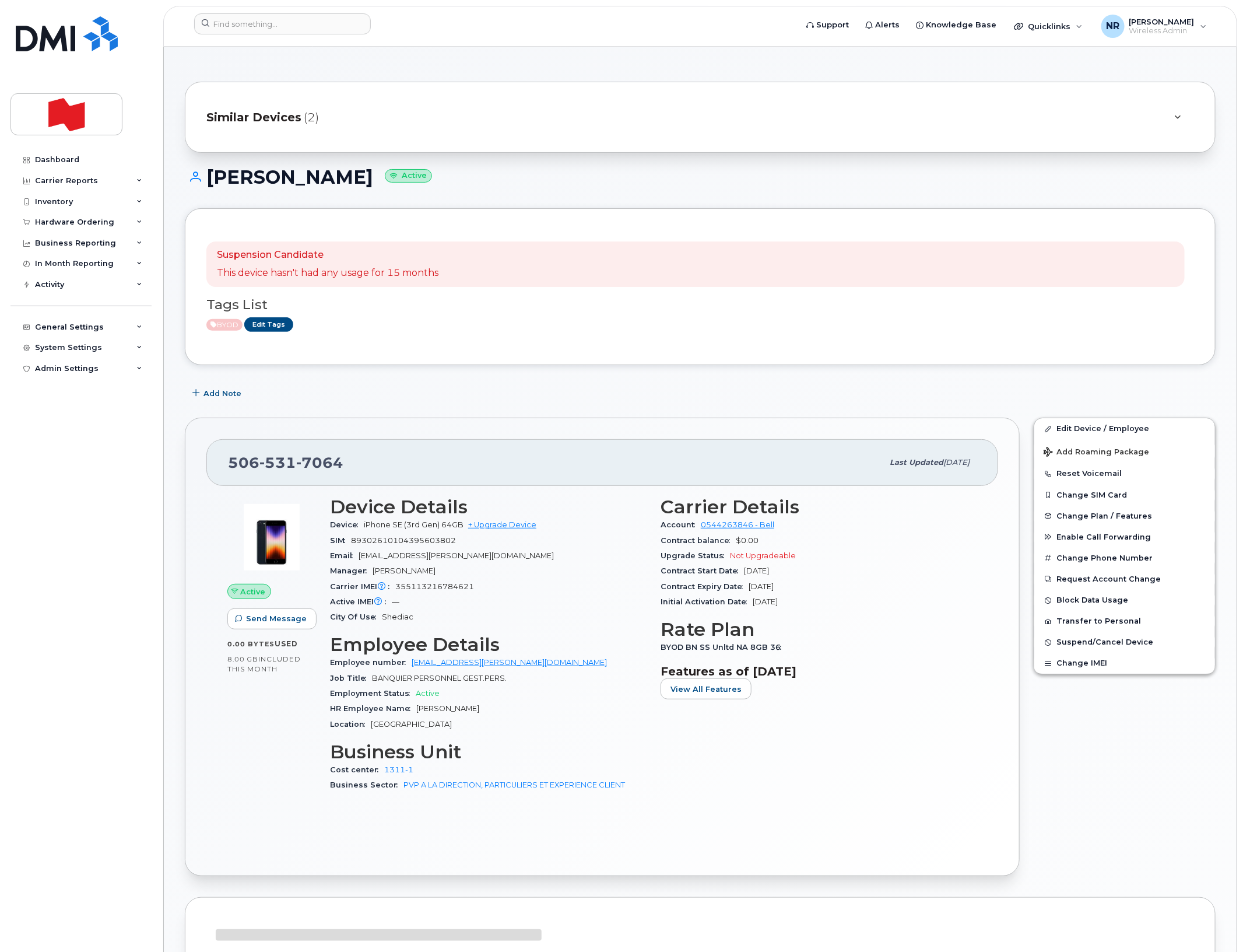
click at [260, 120] on span "Similar Devices" at bounding box center [254, 117] width 95 height 17
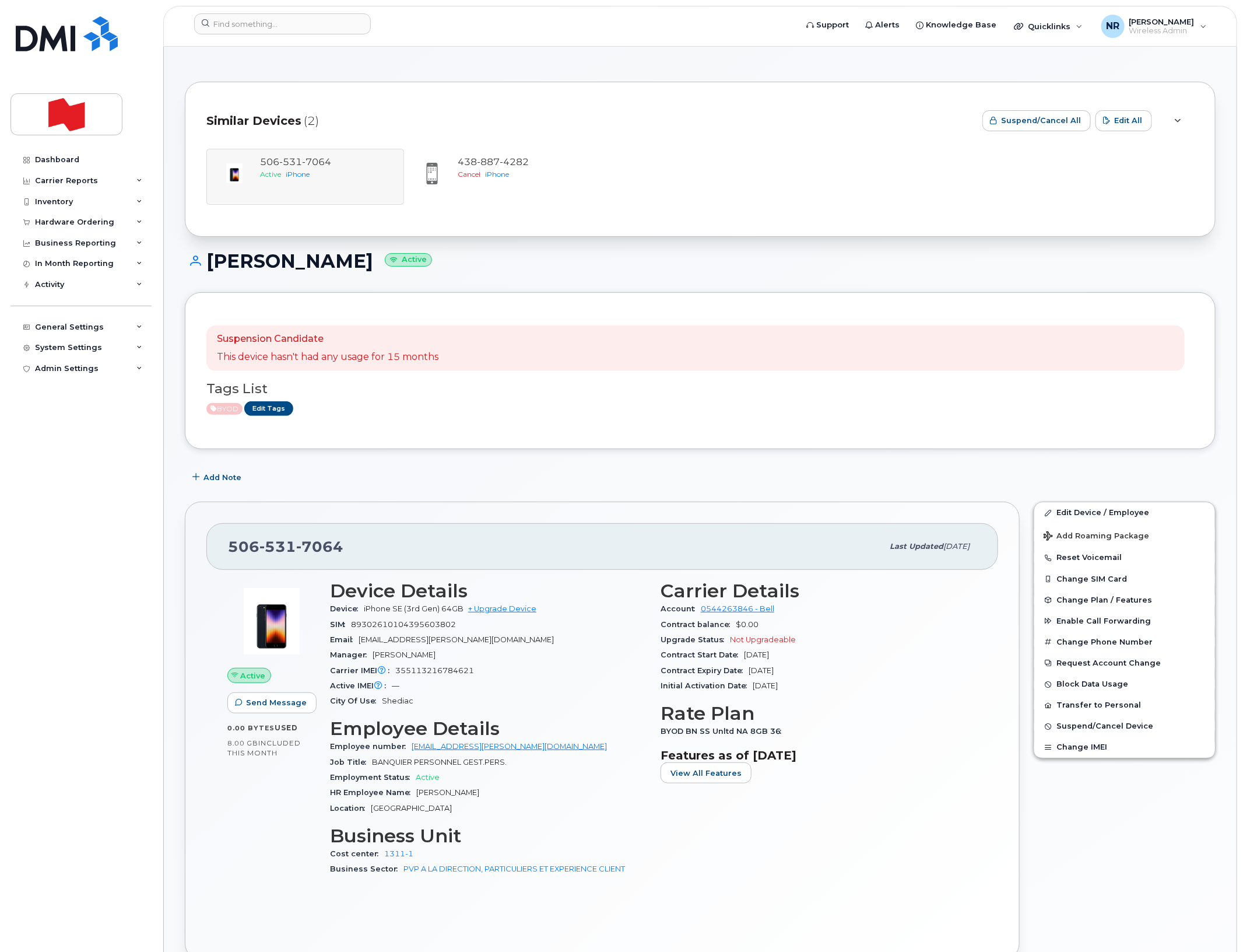
click at [260, 120] on span "Similar Devices" at bounding box center [254, 120] width 95 height 17
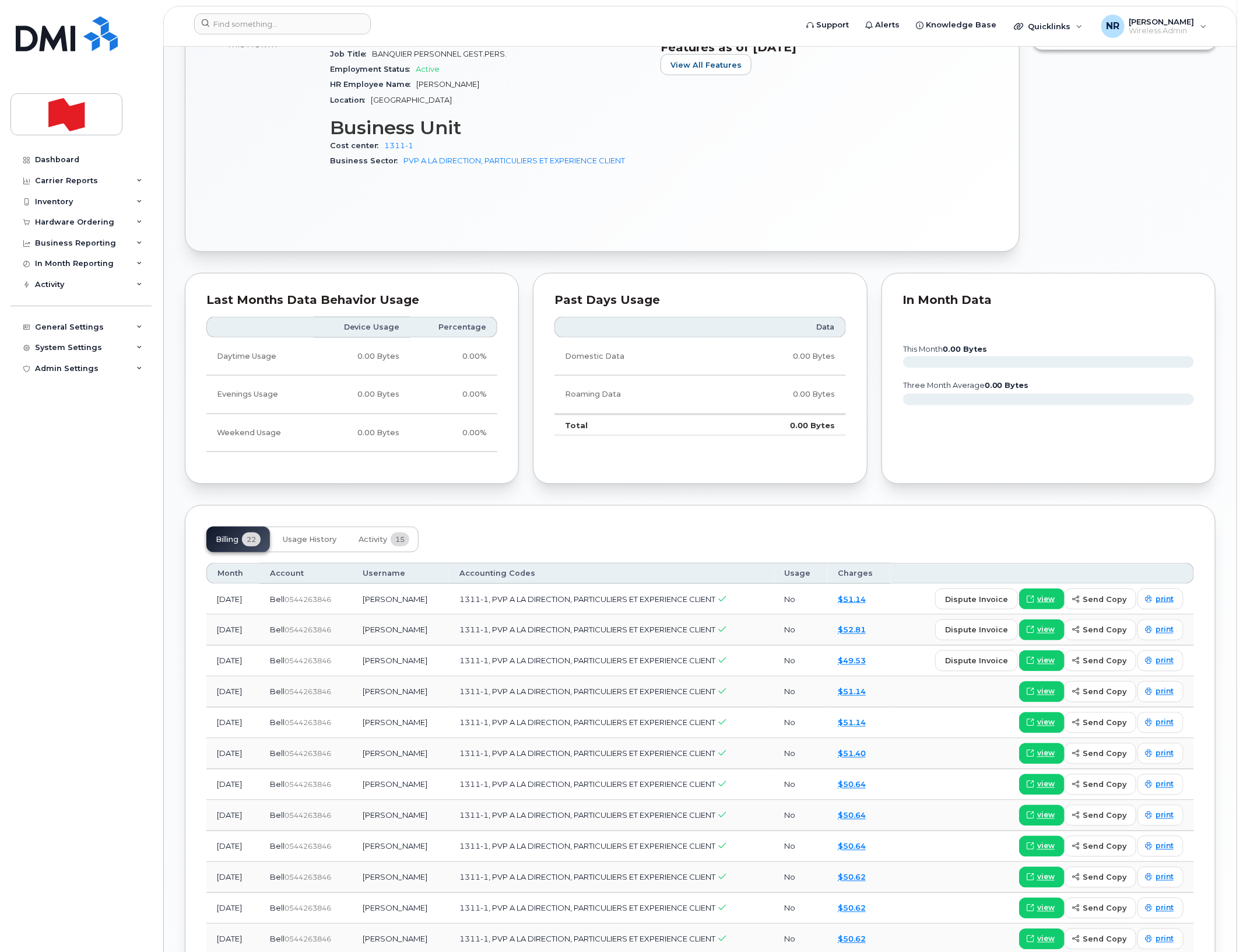
scroll to position [656, 0]
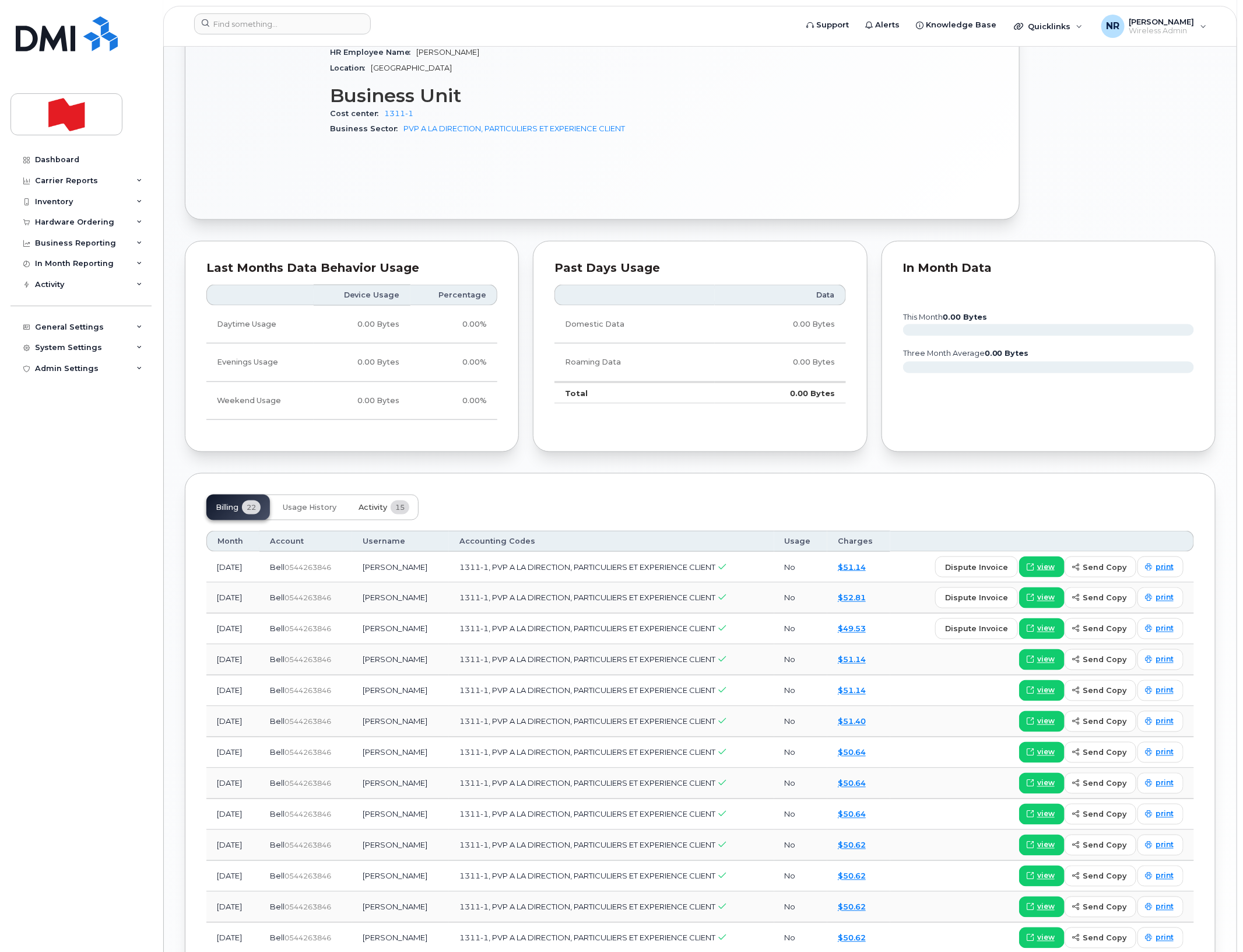
click at [376, 508] on span "Activity" at bounding box center [373, 507] width 28 height 10
